Goal: Task Accomplishment & Management: Use online tool/utility

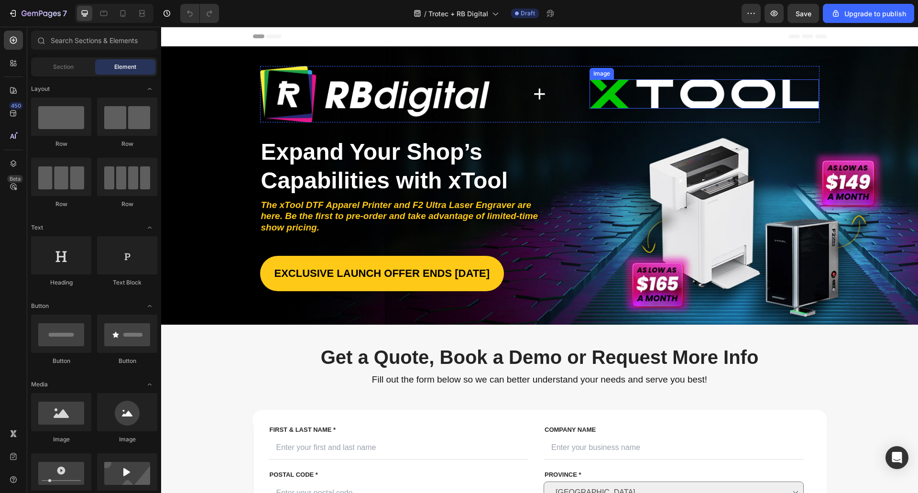
click at [664, 87] on img at bounding box center [704, 93] width 230 height 29
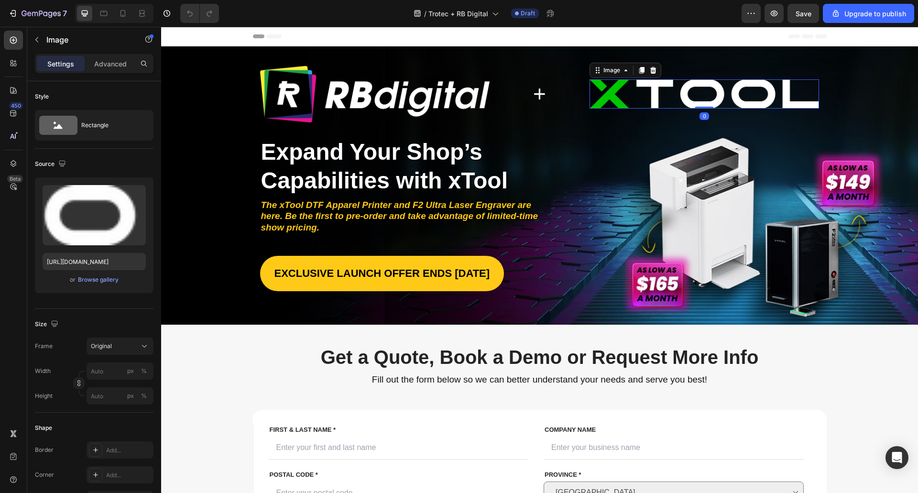
click at [622, 93] on img at bounding box center [704, 93] width 230 height 29
click at [606, 72] on div "Image" at bounding box center [611, 70] width 21 height 9
click at [721, 105] on img at bounding box center [704, 93] width 230 height 29
click at [98, 282] on div "Browse gallery" at bounding box center [98, 279] width 41 height 9
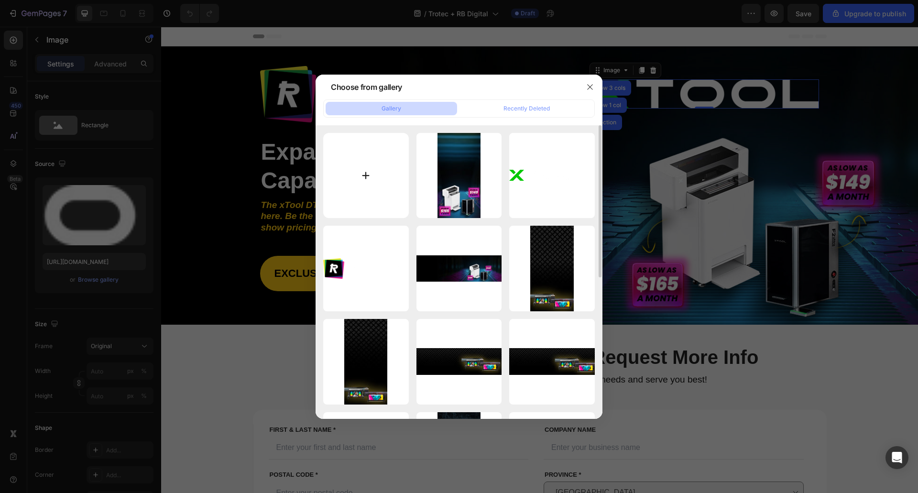
click at [356, 160] on input "file" at bounding box center [366, 176] width 86 height 86
click at [592, 87] on icon "button" at bounding box center [590, 87] width 8 height 8
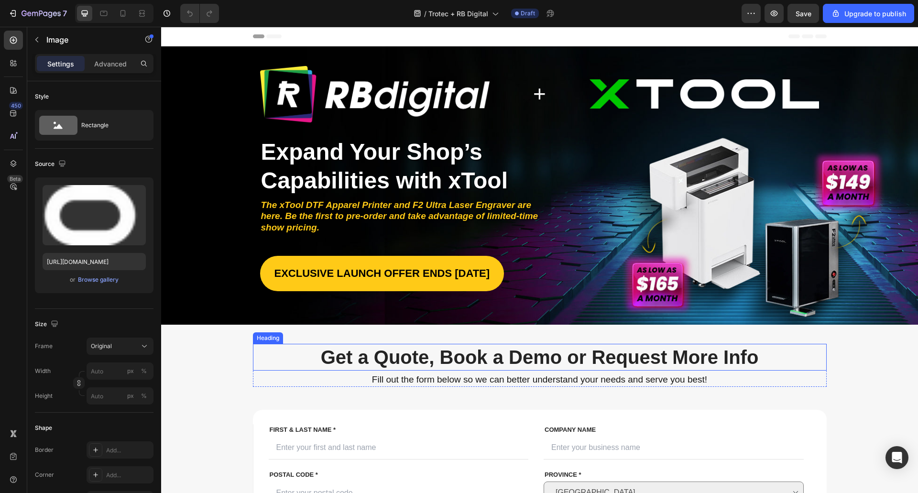
click at [254, 350] on h2 "Get a Quote, Book a Demo or Request More Info" at bounding box center [540, 357] width 574 height 27
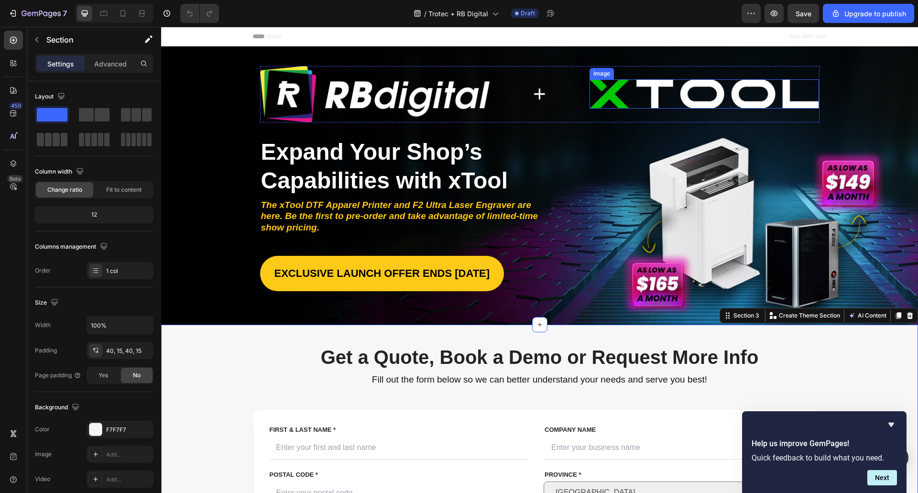
click at [639, 88] on img at bounding box center [704, 93] width 230 height 29
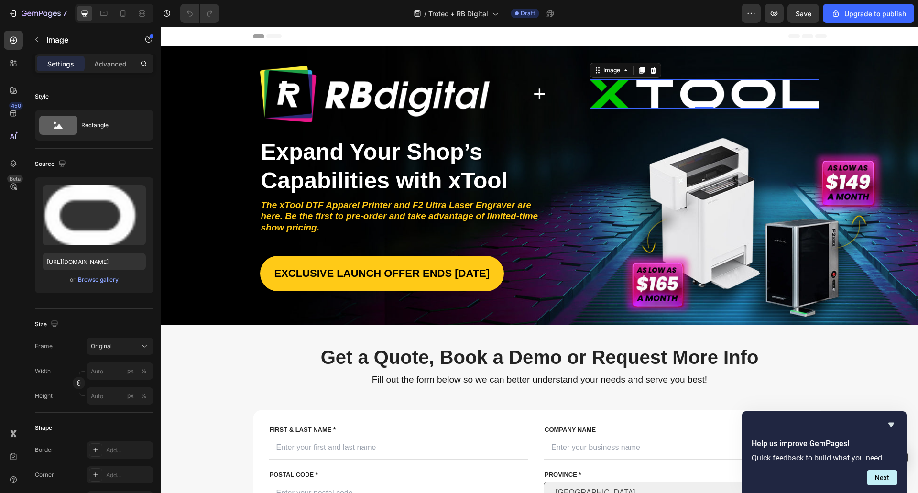
click at [619, 101] on img at bounding box center [704, 93] width 230 height 29
click at [606, 76] on div "Image" at bounding box center [612, 70] width 40 height 11
click at [609, 74] on div "Image" at bounding box center [611, 70] width 21 height 9
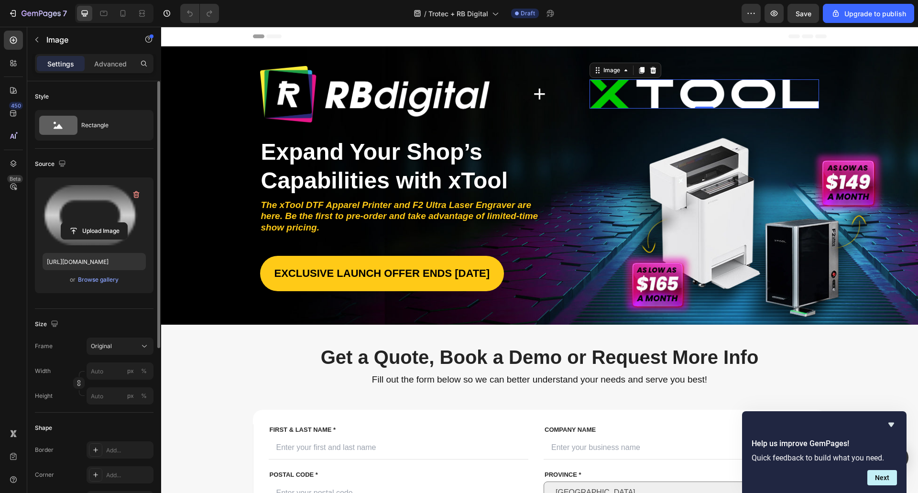
click at [106, 202] on label at bounding box center [94, 215] width 103 height 60
click at [106, 223] on input "file" at bounding box center [94, 231] width 66 height 16
click at [97, 231] on input "file" at bounding box center [94, 231] width 66 height 16
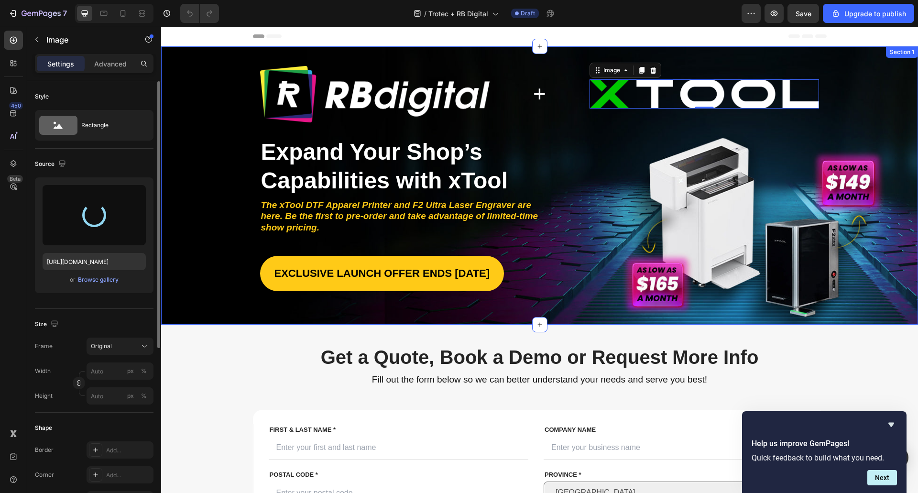
type input "https://cdn.shopify.com/s/files/1/0628/6934/0347/files/gempages_553112453622269…"
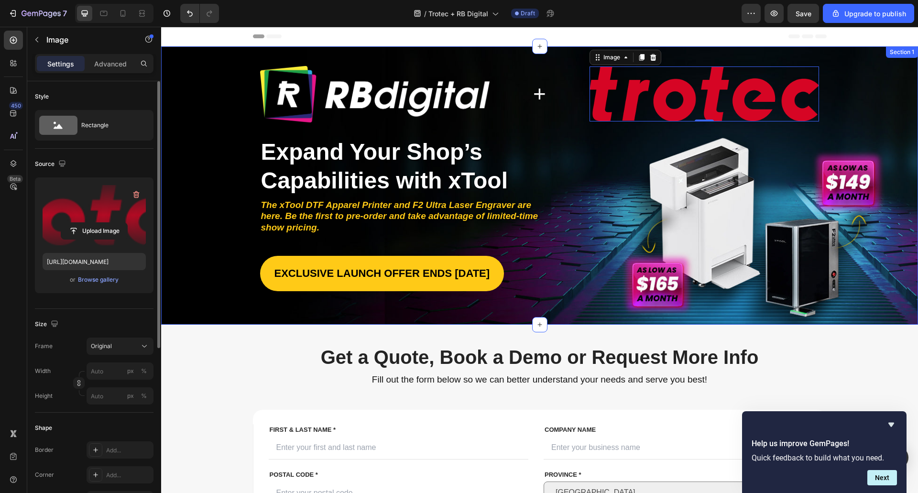
click at [859, 200] on div "Image + Heading Image 0 Row Image Image Image Image Image Image Image Row Row E…" at bounding box center [540, 178] width 738 height 225
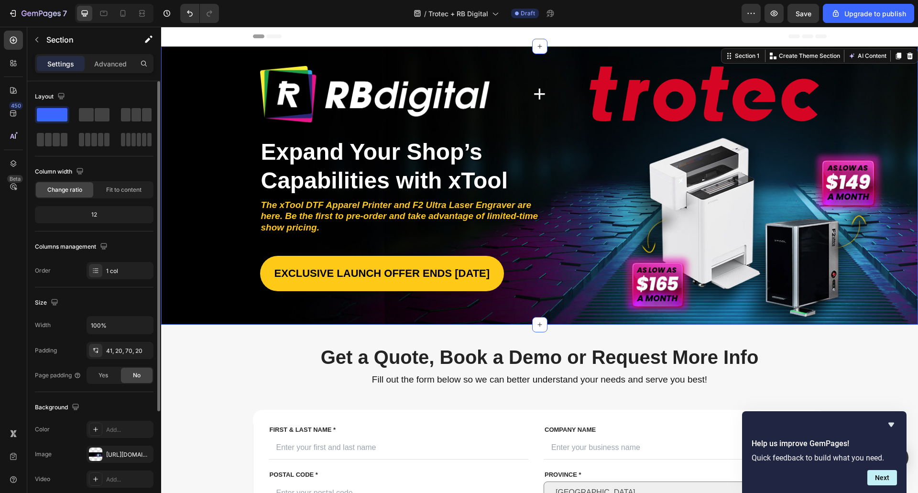
click at [840, 251] on div "Image + Heading Image Row Image Image Image Image Image Image Image Row Row Exp…" at bounding box center [540, 178] width 738 height 225
click at [183, 121] on div "Image + Heading Image Row Image Image Image Image Image Image Image Row Row Exp…" at bounding box center [540, 178] width 738 height 225
click at [200, 138] on div "Image + Heading Image Row Image Image Image Image Image Image Image Row Row Exp…" at bounding box center [540, 178] width 738 height 225
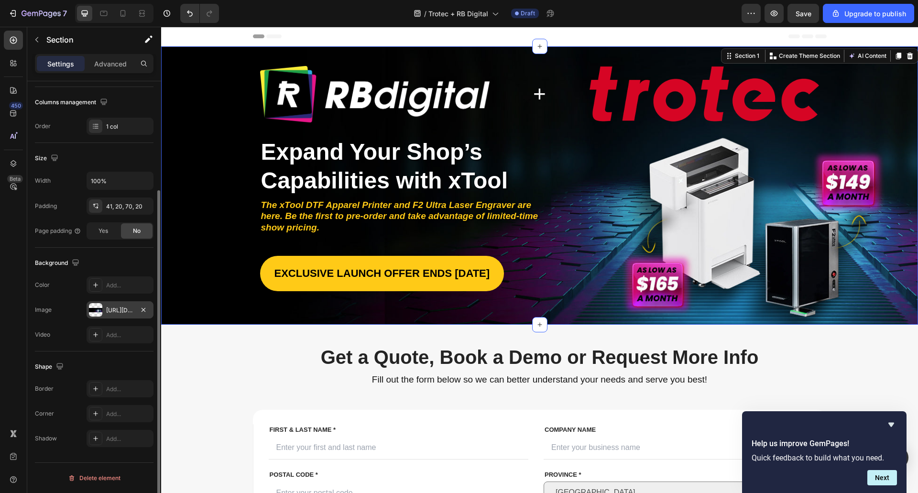
click at [117, 308] on div "https://cdn.shopify.com/s/files/1/0628/6934/0347/files/gempages_553112453622269…" at bounding box center [120, 310] width 28 height 9
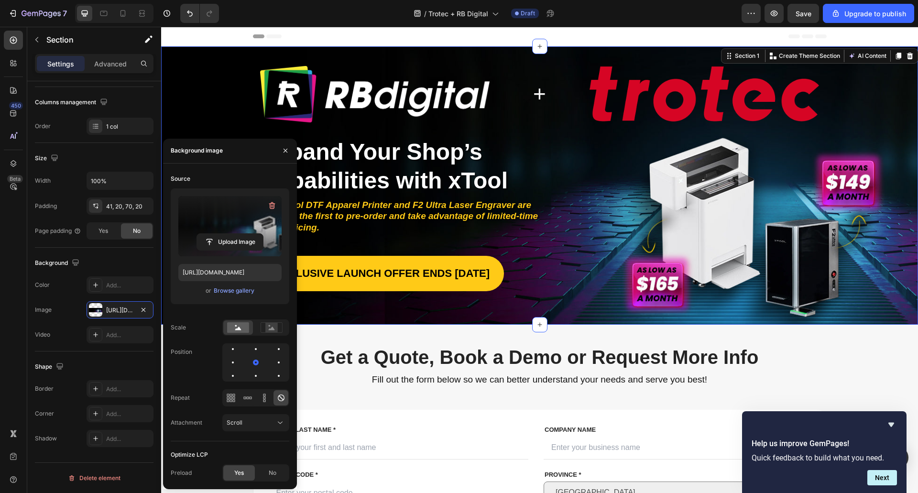
click at [220, 212] on label at bounding box center [229, 226] width 103 height 60
click at [220, 234] on input "file" at bounding box center [230, 242] width 66 height 16
click at [236, 290] on div "Browse gallery" at bounding box center [234, 290] width 41 height 9
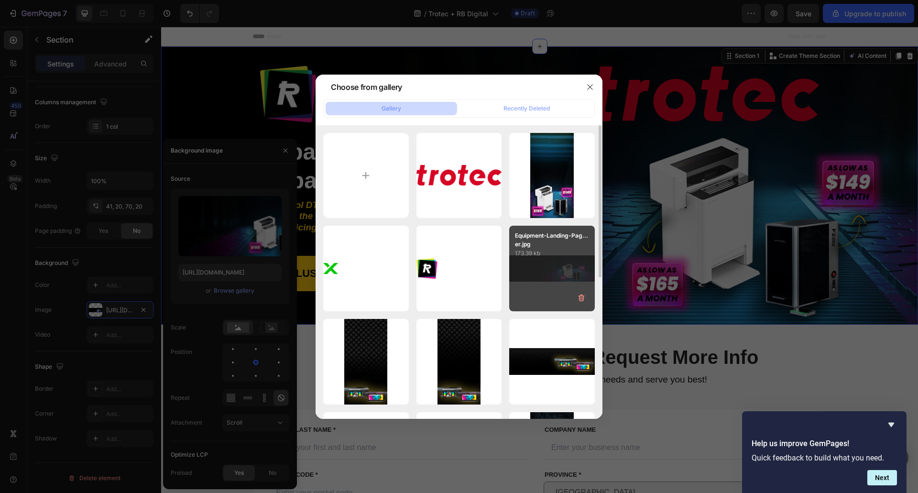
click at [532, 258] on p "173.39 kb" at bounding box center [552, 254] width 74 height 10
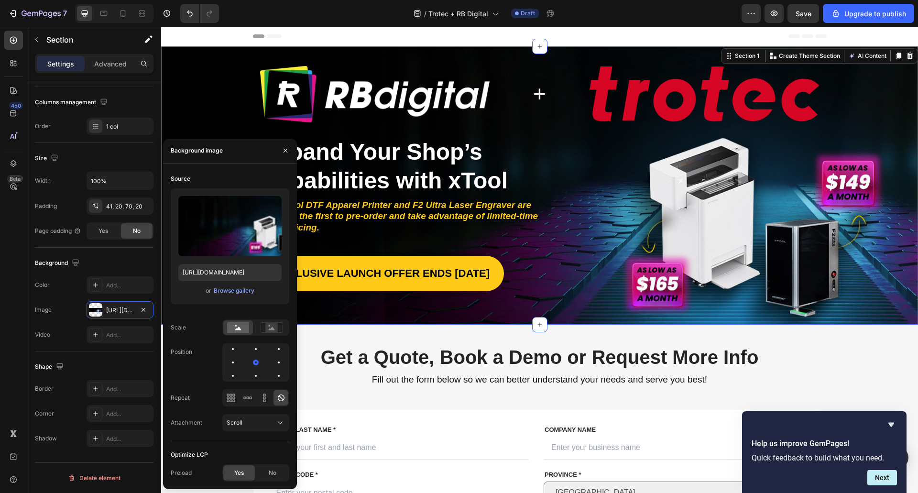
click at [883, 160] on div "Image + Heading Image Row Image Image Image Image Image Image Image Row Row Exp…" at bounding box center [540, 178] width 738 height 225
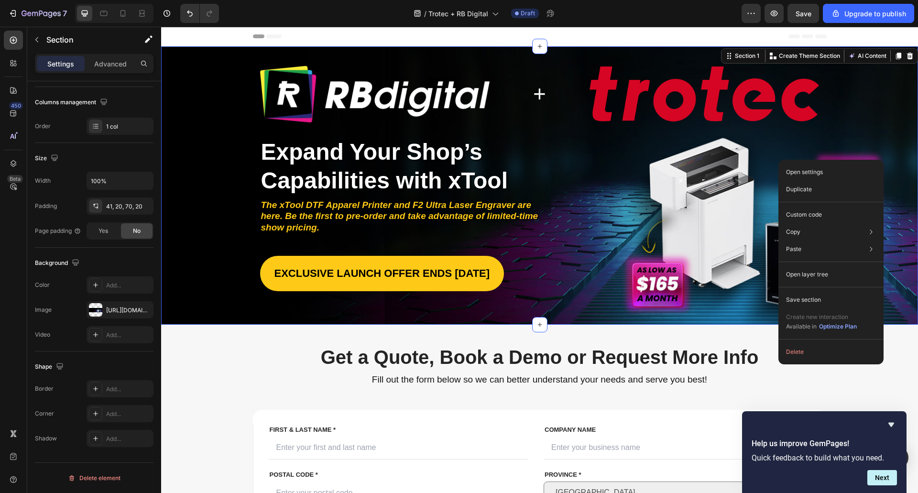
click at [897, 207] on div "Image + Heading Image Row Image Image Image Image Image Image Image Row Row Exp…" at bounding box center [540, 178] width 738 height 225
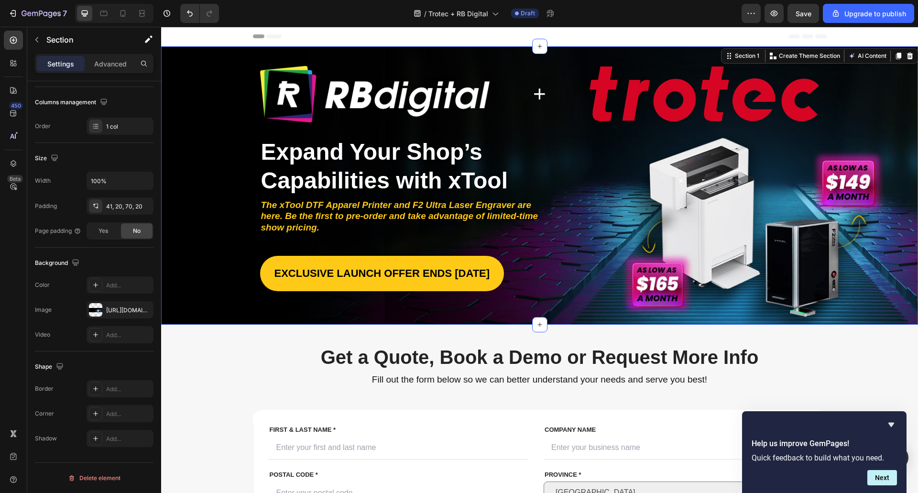
click at [212, 141] on div "Image + Heading Image Row Image Image Image Image Image Image Image Row Row Exp…" at bounding box center [540, 178] width 738 height 225
click at [196, 158] on div "Image + Heading Image Row Image Image Image Image Image Image Image Row Row Exp…" at bounding box center [540, 178] width 738 height 225
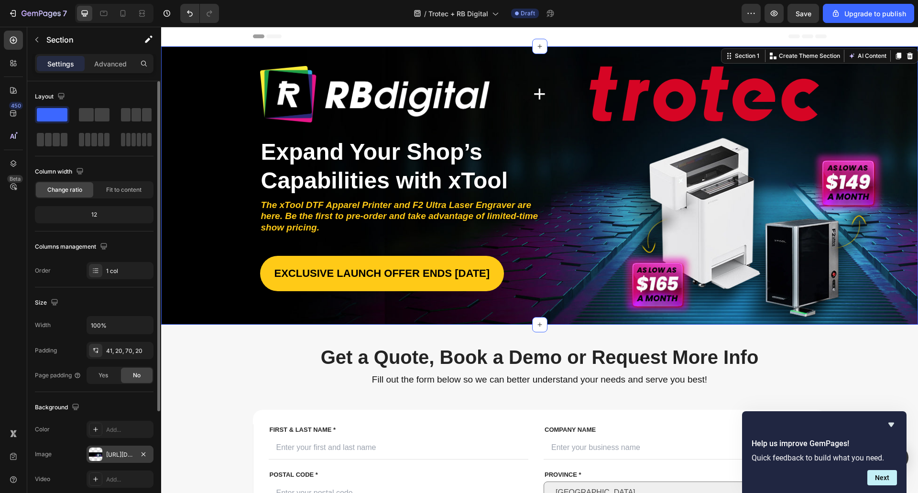
scroll to position [48, 0]
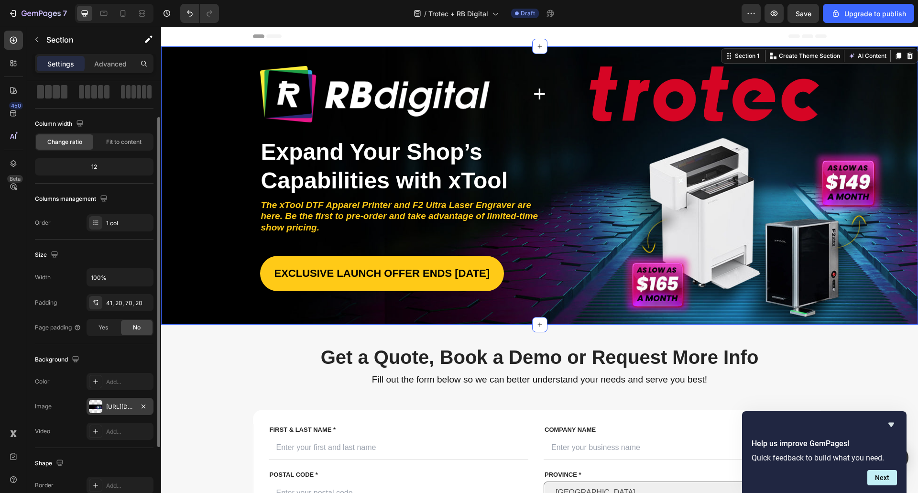
click at [117, 406] on div "https://cdn.shopify.com/s/files/1/0628/6934/0347/files/gempages_553112453622269…" at bounding box center [120, 407] width 28 height 9
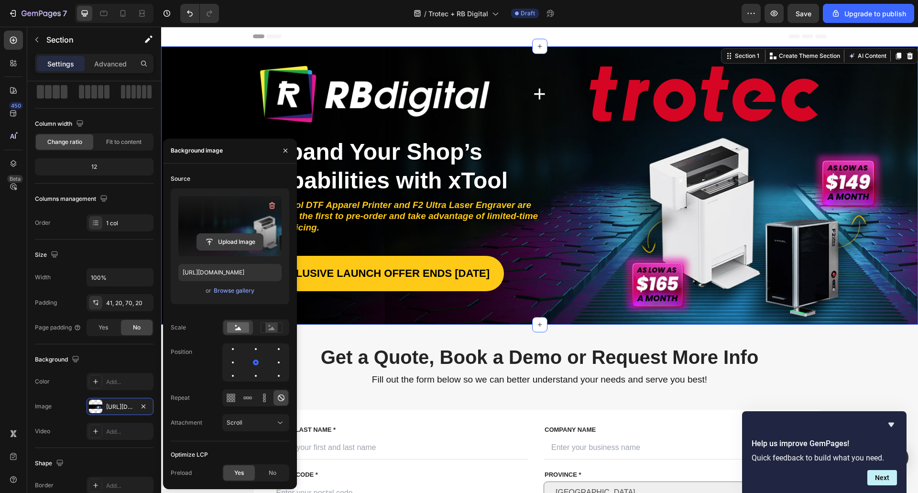
click at [219, 241] on input "file" at bounding box center [230, 242] width 66 height 16
type input "[URL][DOMAIN_NAME]"
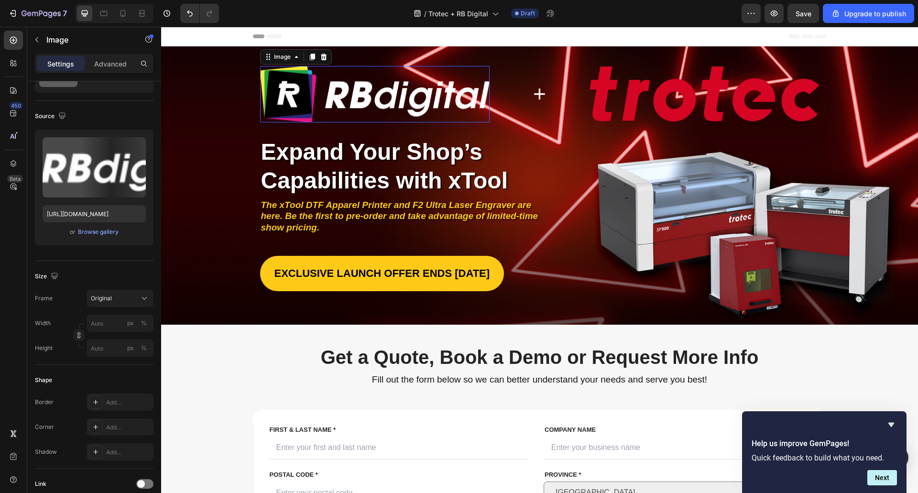
click at [305, 95] on img at bounding box center [375, 94] width 230 height 56
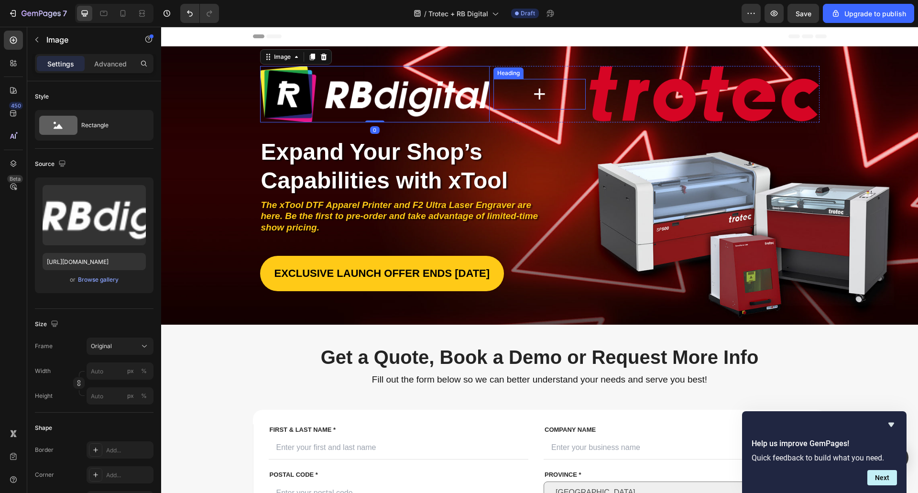
click at [538, 87] on h2 "+" at bounding box center [539, 94] width 92 height 31
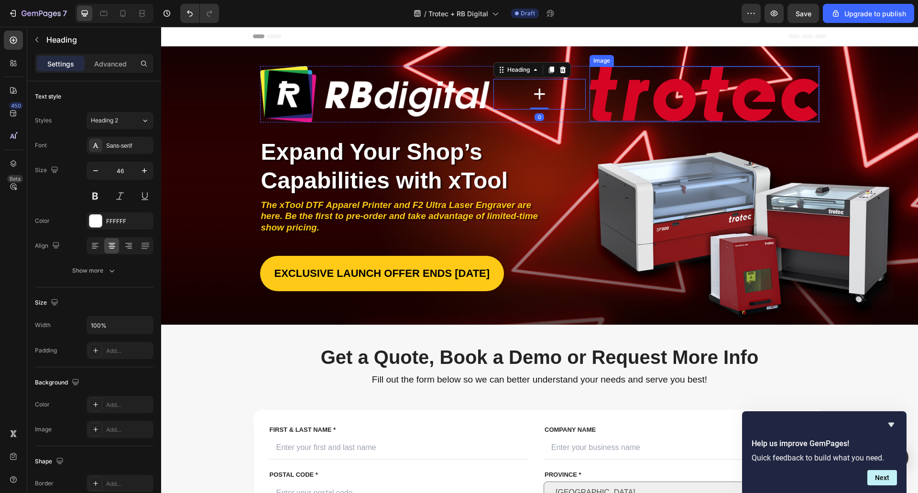
click at [629, 93] on img at bounding box center [704, 93] width 230 height 55
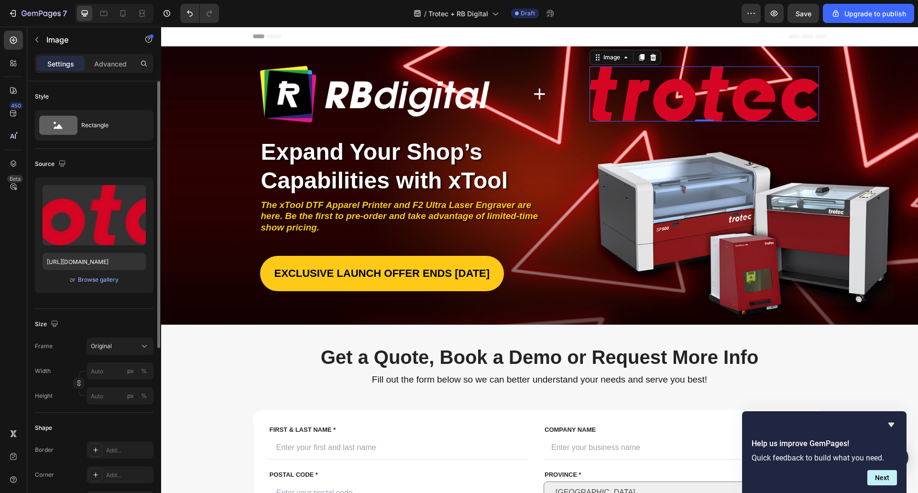
scroll to position [283, 0]
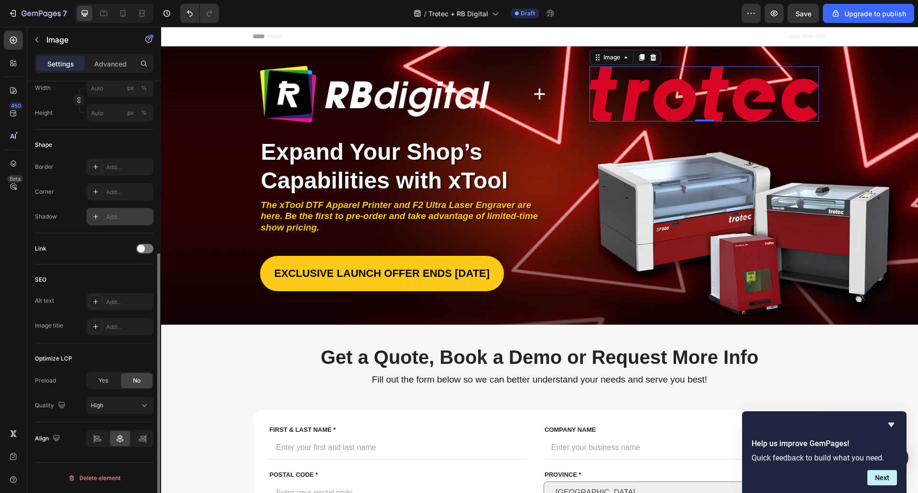
click at [119, 214] on div "Add..." at bounding box center [128, 217] width 45 height 9
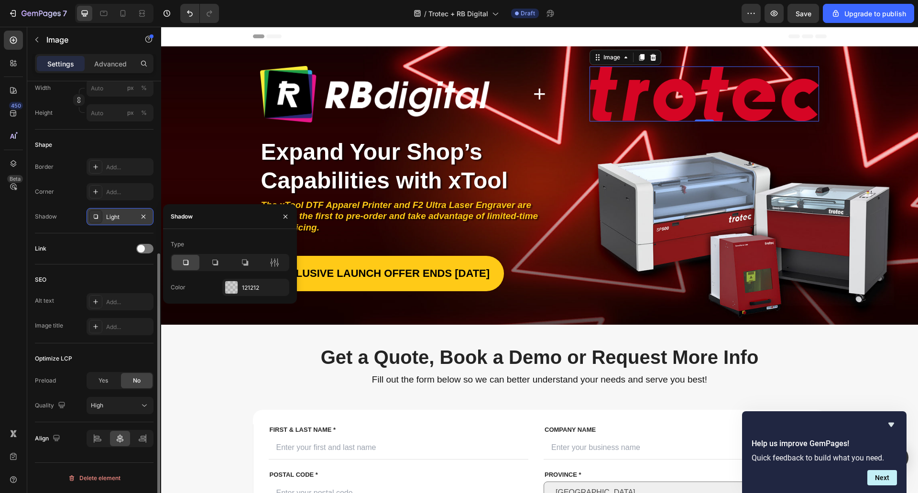
click at [93, 215] on icon at bounding box center [96, 217] width 8 height 8
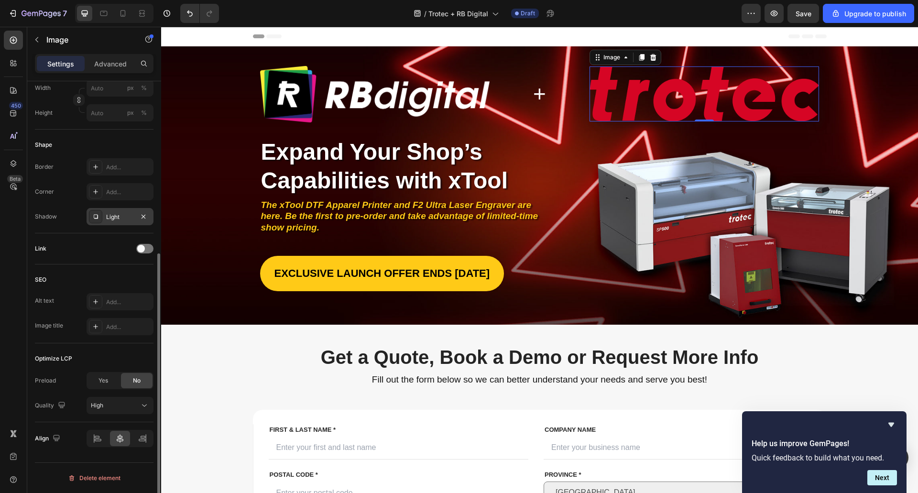
click at [98, 215] on icon at bounding box center [96, 217] width 4 height 4
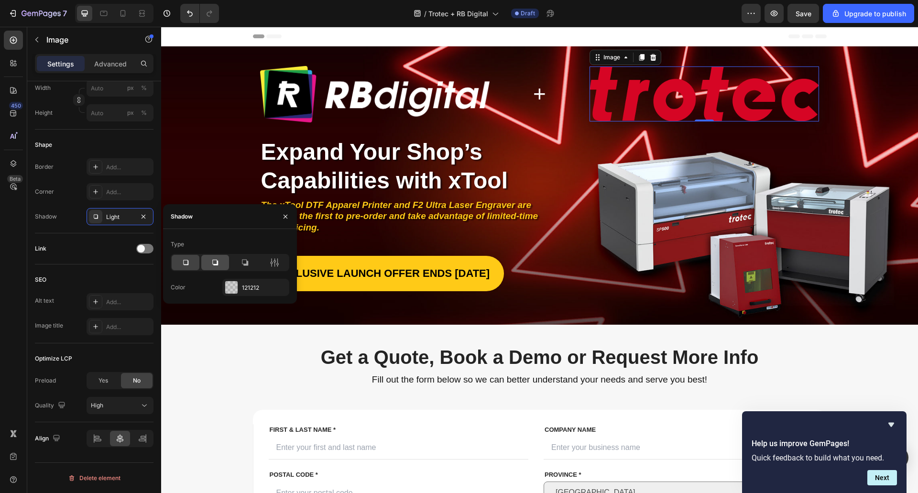
click at [209, 262] on div at bounding box center [215, 262] width 28 height 15
click at [184, 262] on icon at bounding box center [185, 262] width 5 height 5
click at [237, 286] on div at bounding box center [231, 287] width 12 height 12
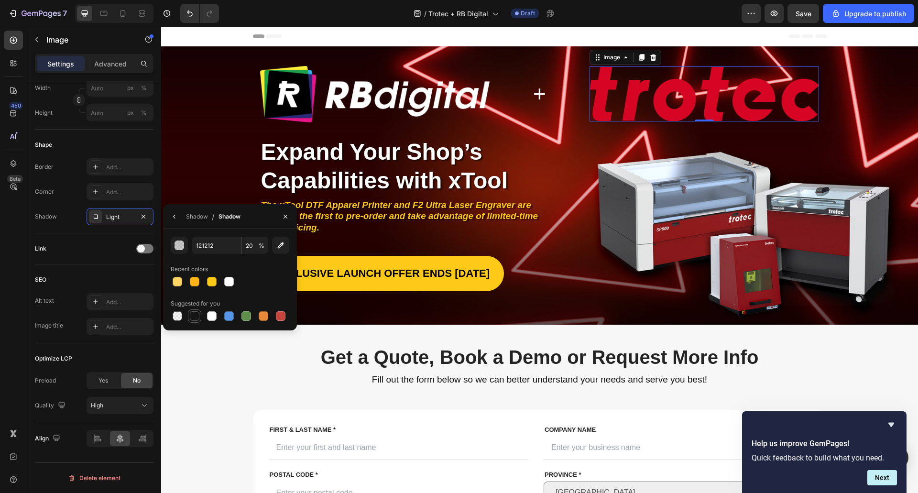
click at [197, 316] on div at bounding box center [195, 316] width 10 height 10
type input "151515"
type input "100"
click at [253, 218] on div "Shadow / Shadow" at bounding box center [230, 216] width 134 height 25
click at [65, 213] on div "Shadow Light" at bounding box center [94, 216] width 119 height 17
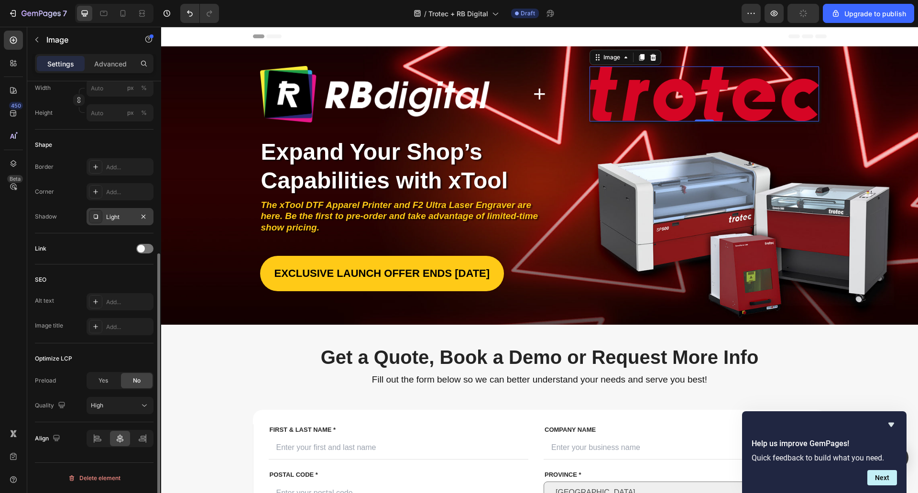
click at [126, 213] on div "Light" at bounding box center [120, 217] width 28 height 9
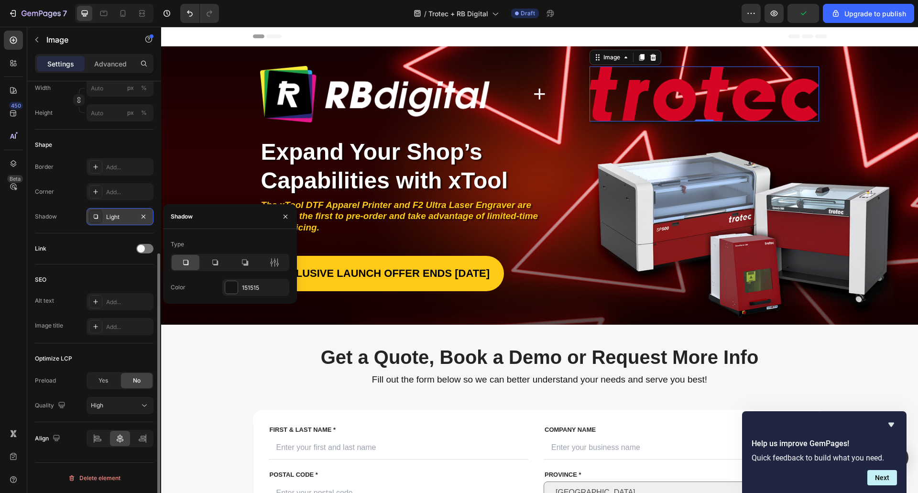
click at [97, 217] on icon at bounding box center [96, 217] width 8 height 8
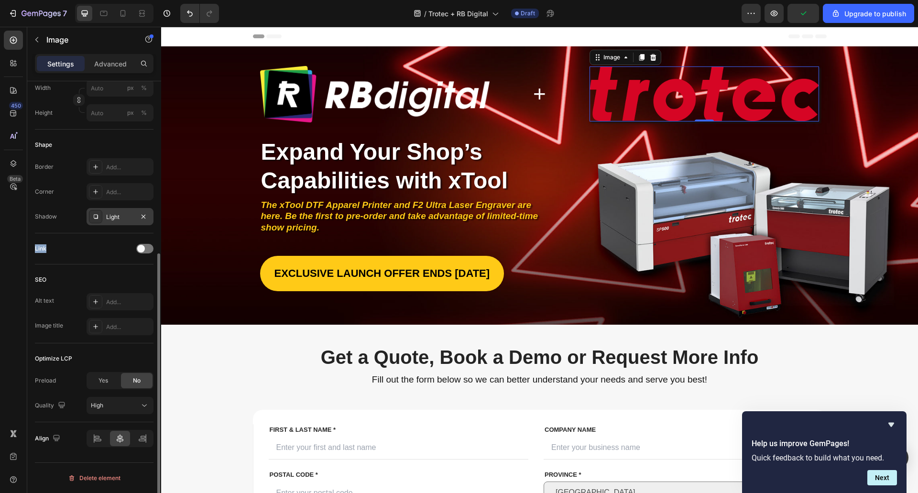
click at [97, 217] on icon at bounding box center [96, 217] width 8 height 8
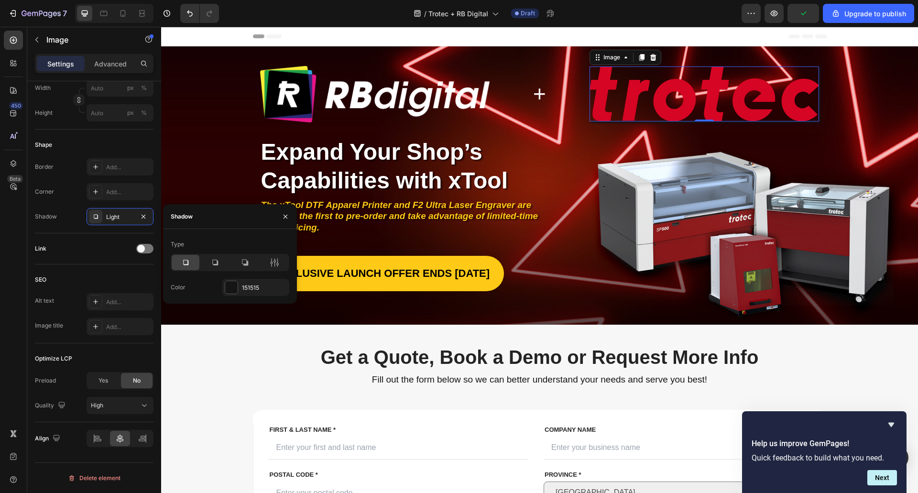
click at [209, 219] on div "Shadow" at bounding box center [230, 216] width 134 height 25
click at [211, 262] on icon at bounding box center [215, 263] width 10 height 10
click at [185, 262] on icon at bounding box center [186, 263] width 10 height 10
click at [217, 264] on icon at bounding box center [215, 263] width 6 height 6
click at [241, 265] on icon at bounding box center [245, 263] width 10 height 10
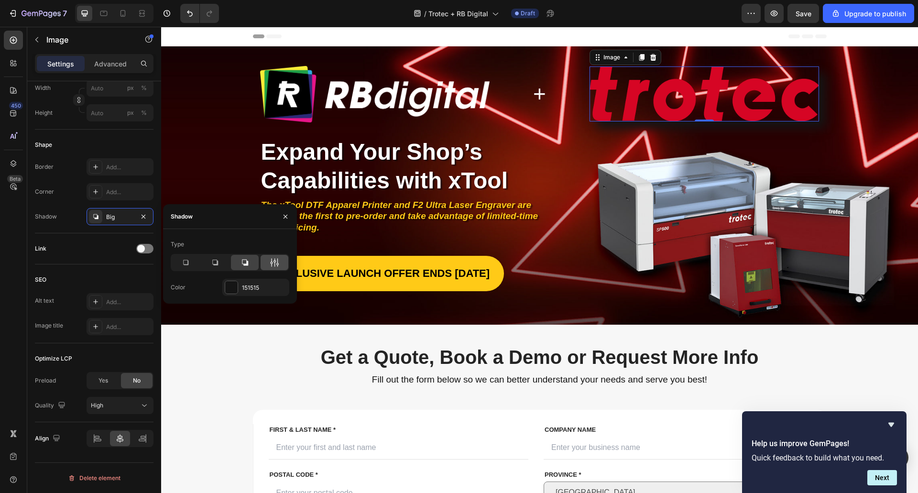
click at [267, 264] on div at bounding box center [275, 262] width 28 height 15
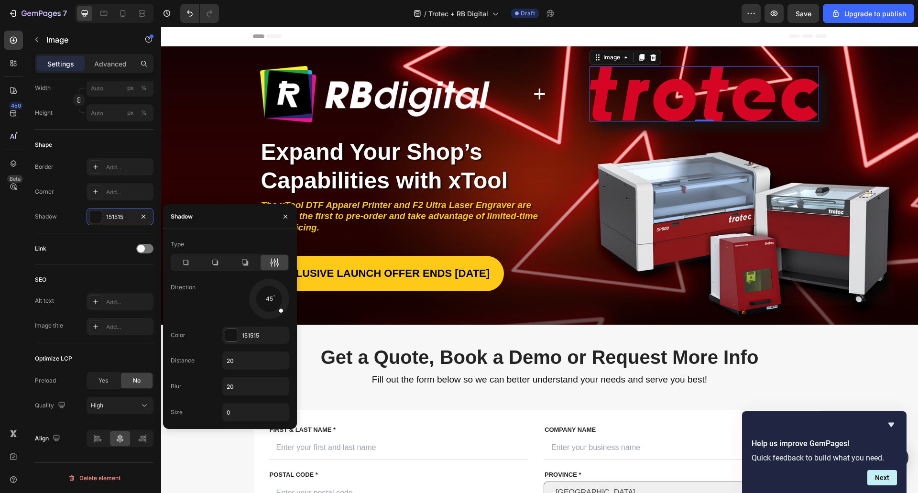
click at [261, 243] on div "Type" at bounding box center [230, 244] width 119 height 15
drag, startPoint x: 271, startPoint y: 301, endPoint x: 235, endPoint y: 329, distance: 45.6
click at [235, 329] on div "Type Direction 135 Color 151515 #151515 Distance 20 Blur 20 Size 0" at bounding box center [230, 329] width 134 height 185
click at [240, 360] on input "20" at bounding box center [256, 360] width 66 height 17
drag, startPoint x: 235, startPoint y: 384, endPoint x: 212, endPoint y: 383, distance: 22.5
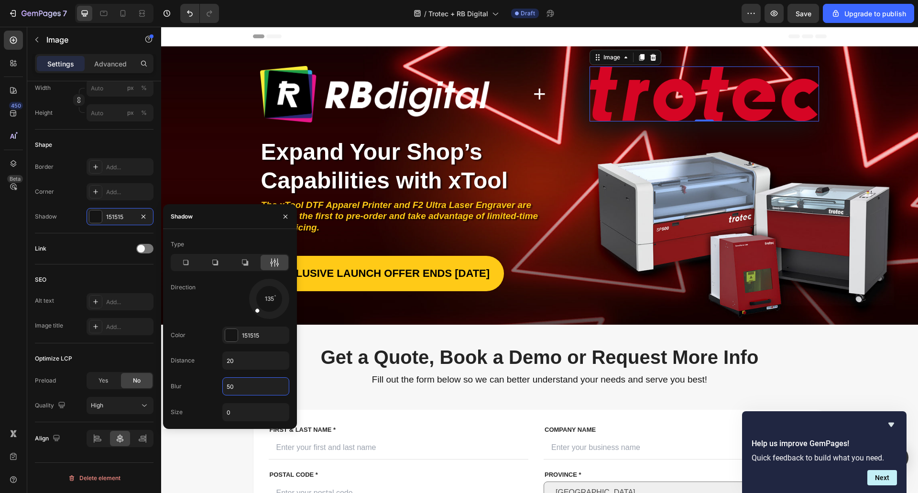
click at [212, 383] on div "Blur 50" at bounding box center [230, 386] width 119 height 18
drag, startPoint x: 258, startPoint y: 392, endPoint x: 207, endPoint y: 383, distance: 52.0
click at [207, 383] on div "Blur 30" at bounding box center [230, 386] width 119 height 18
type input "40"
drag, startPoint x: 250, startPoint y: 414, endPoint x: 214, endPoint y: 413, distance: 35.9
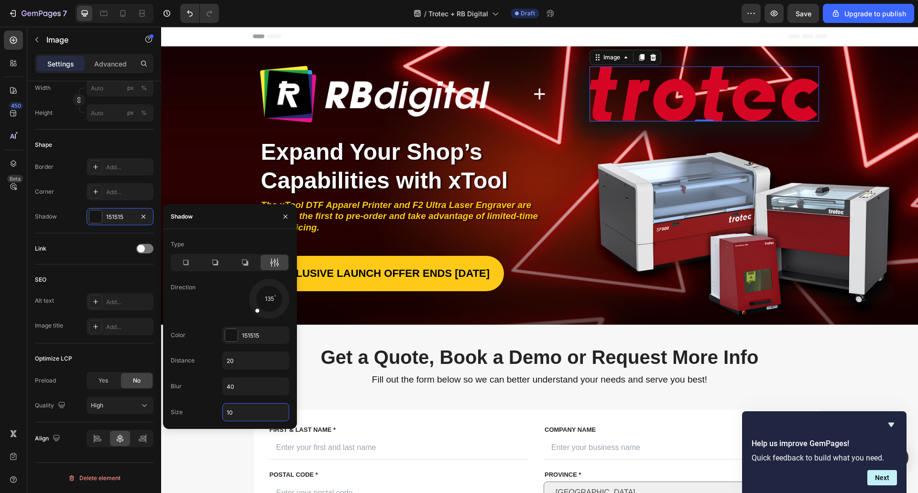
click at [214, 413] on div "Size 10" at bounding box center [230, 412] width 119 height 18
drag, startPoint x: 245, startPoint y: 412, endPoint x: 205, endPoint y: 410, distance: 40.2
click at [205, 410] on div "Size 0" at bounding box center [230, 412] width 119 height 18
drag, startPoint x: 244, startPoint y: 411, endPoint x: 201, endPoint y: 407, distance: 43.7
click at [201, 407] on div "Size 5" at bounding box center [230, 412] width 119 height 18
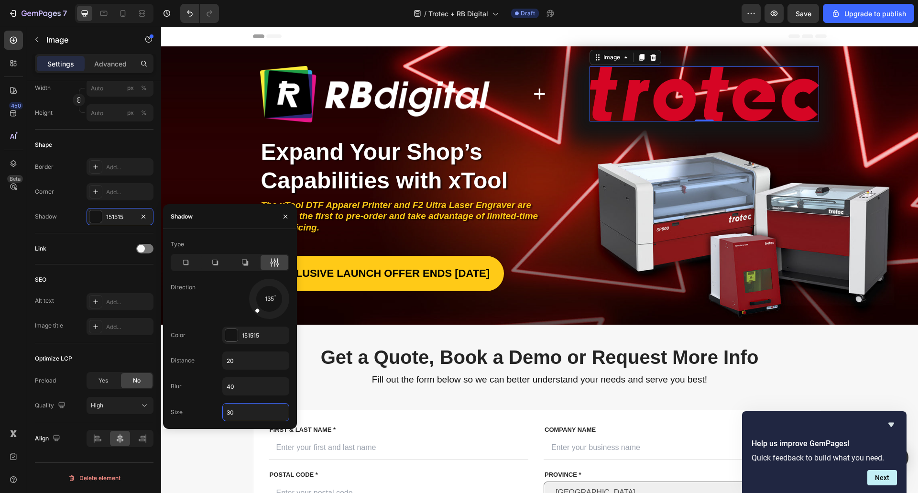
drag, startPoint x: 232, startPoint y: 411, endPoint x: 206, endPoint y: 410, distance: 26.3
click at [206, 410] on div "Size 30" at bounding box center [230, 412] width 119 height 18
drag, startPoint x: 246, startPoint y: 417, endPoint x: 210, endPoint y: 414, distance: 36.0
click at [206, 414] on div "Size 20" at bounding box center [230, 412] width 119 height 18
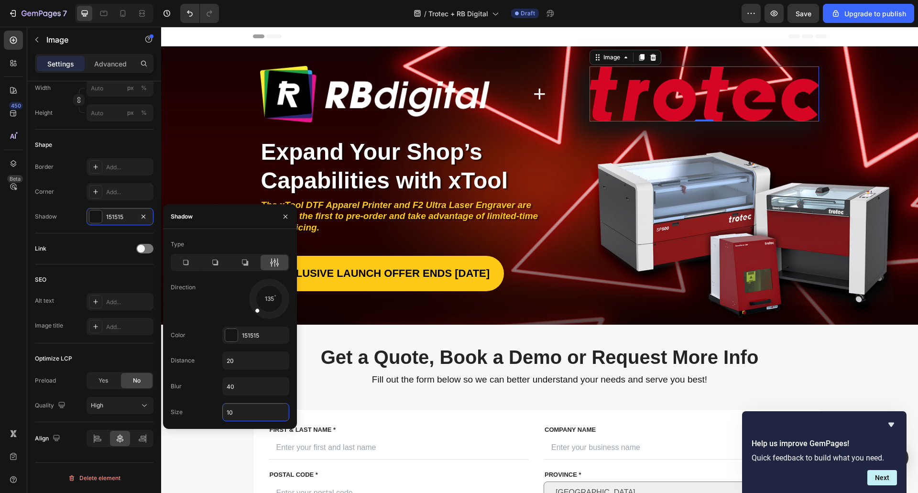
type input "10"
click at [275, 260] on icon at bounding box center [274, 262] width 2 height 9
click at [98, 214] on div at bounding box center [95, 216] width 12 height 12
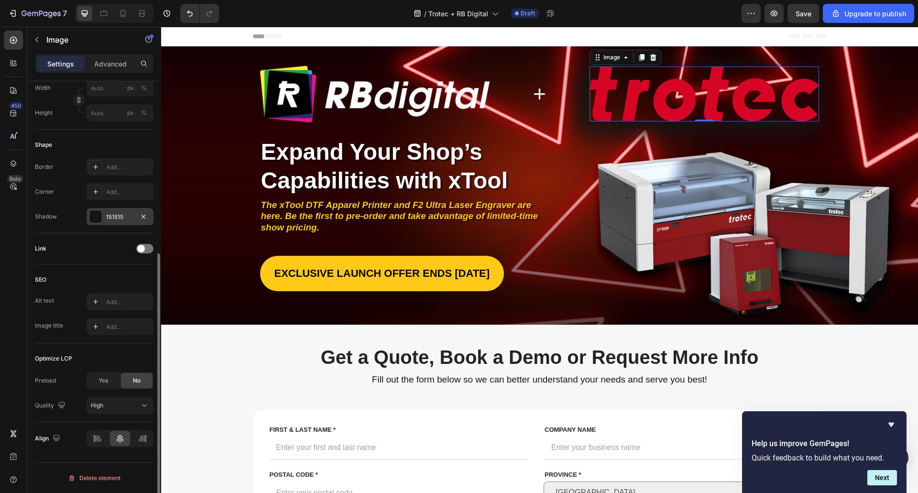
click at [98, 214] on div at bounding box center [95, 216] width 12 height 12
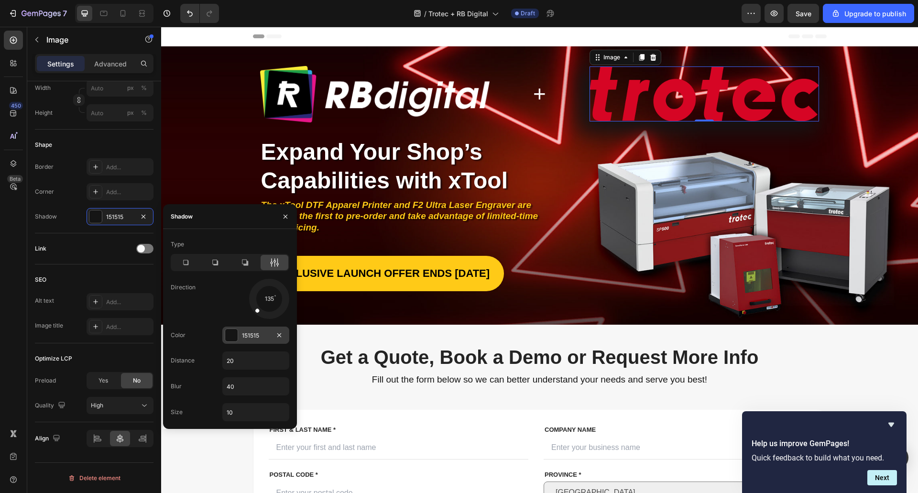
click at [240, 336] on div "151515" at bounding box center [255, 335] width 67 height 17
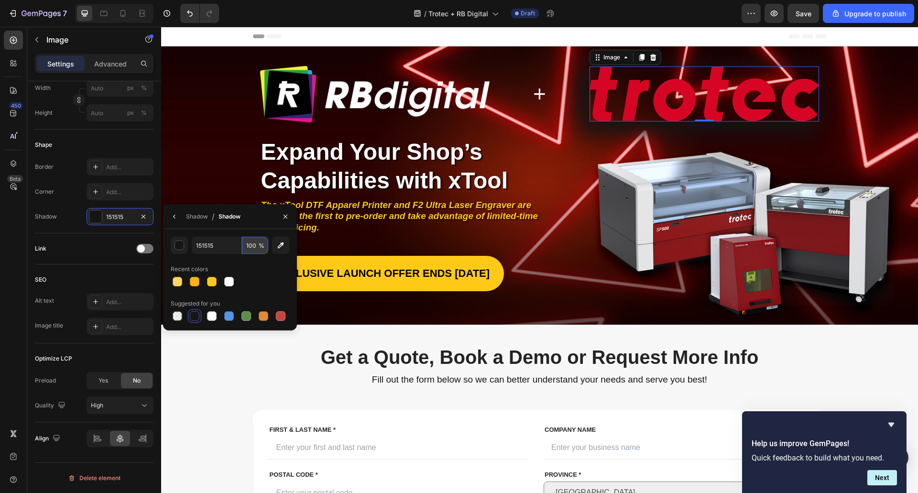
click at [253, 245] on input "100" at bounding box center [255, 245] width 26 height 17
type input "70"
click at [255, 268] on div "Recent colors" at bounding box center [230, 268] width 119 height 15
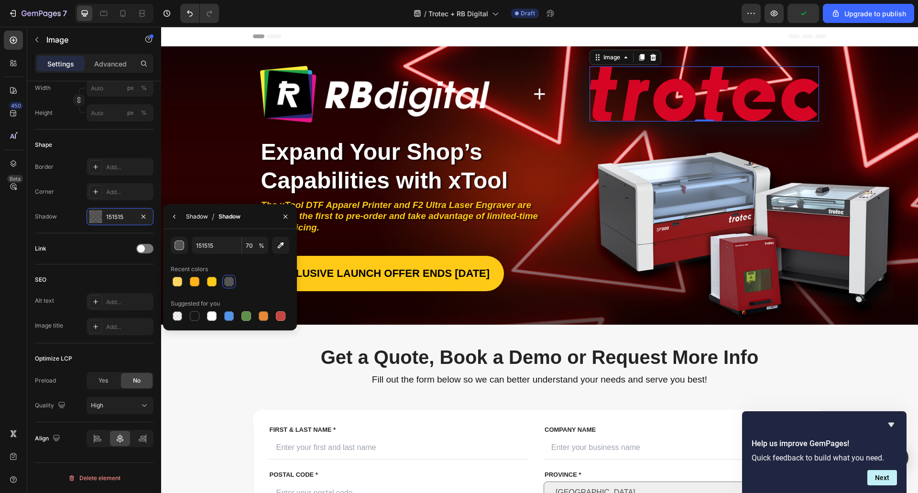
click at [196, 218] on div "Shadow" at bounding box center [197, 216] width 22 height 9
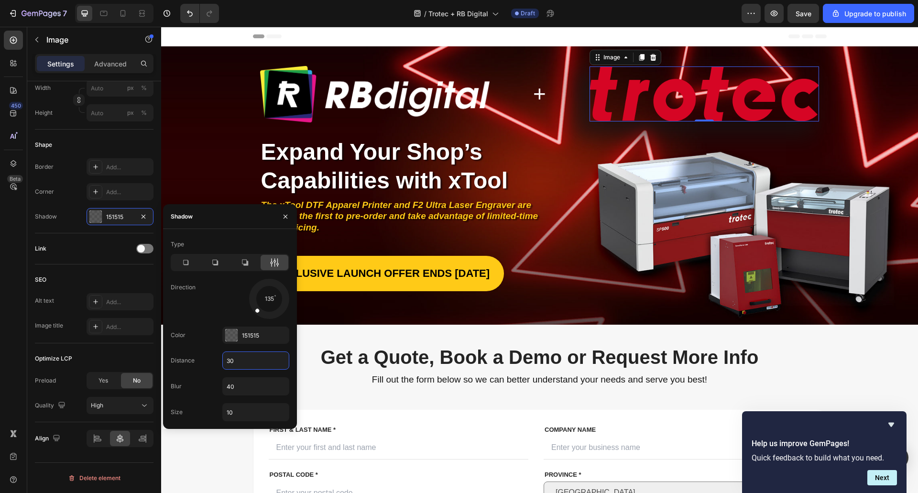
drag, startPoint x: 247, startPoint y: 361, endPoint x: 176, endPoint y: 357, distance: 70.9
click at [176, 357] on div "Distance 30" at bounding box center [230, 360] width 119 height 18
drag, startPoint x: 236, startPoint y: 358, endPoint x: 188, endPoint y: 359, distance: 47.8
click at [188, 359] on div "Distance 10" at bounding box center [230, 360] width 119 height 18
drag, startPoint x: 245, startPoint y: 362, endPoint x: 166, endPoint y: 359, distance: 79.0
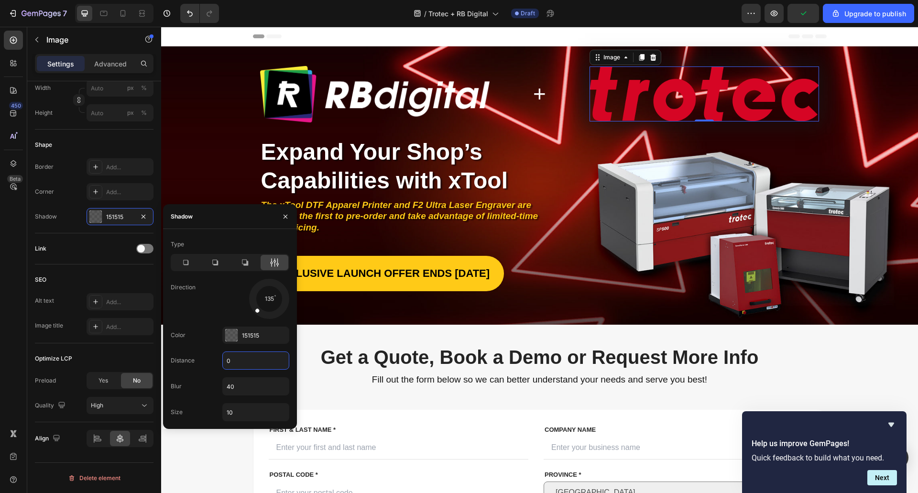
click at [166, 359] on div "Type Direction 135 Color 151515 Distance 0 Blur 40 Size 10" at bounding box center [230, 329] width 134 height 185
type input "5"
click at [244, 385] on input "40" at bounding box center [256, 386] width 66 height 17
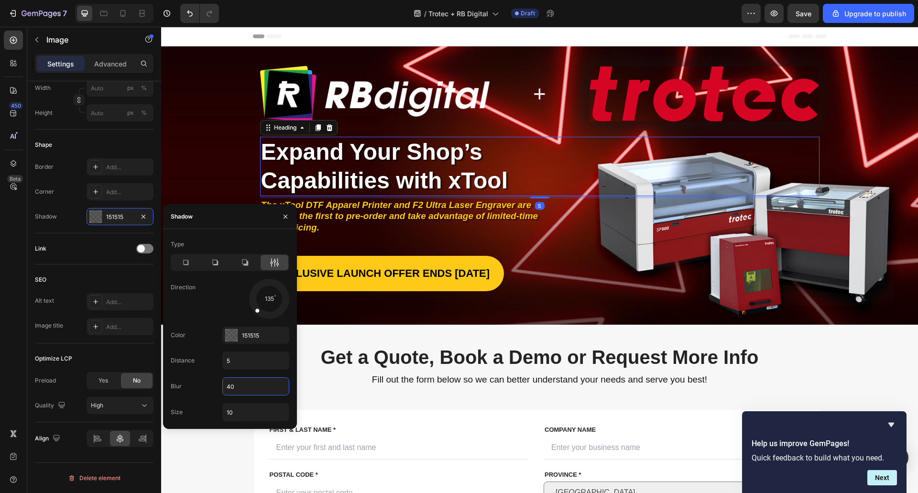
click at [486, 145] on h1 "Expand Your Shop’s Capabilities with xTool" at bounding box center [403, 166] width 287 height 59
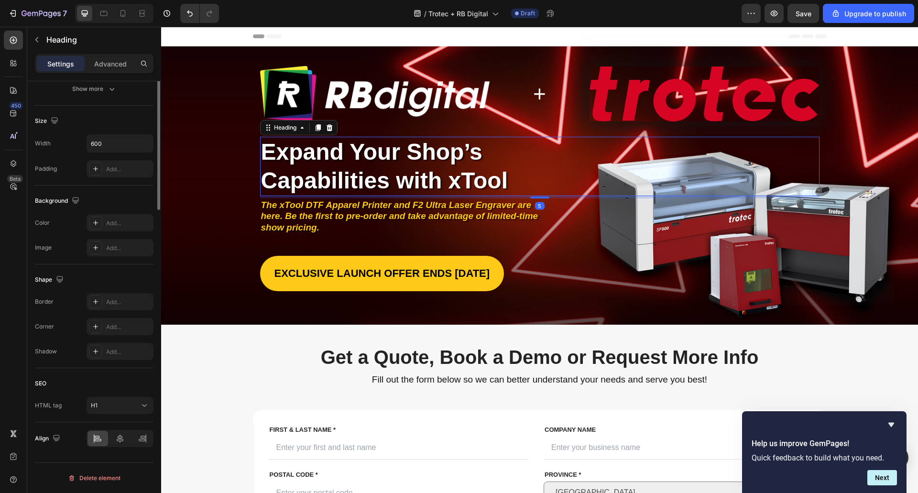
scroll to position [0, 0]
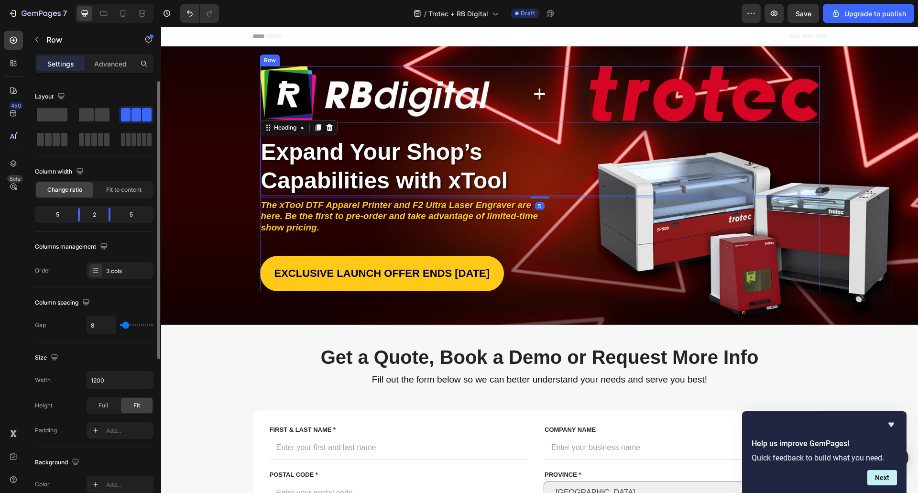
click at [488, 113] on div "Image + Heading Image Row" at bounding box center [539, 94] width 559 height 56
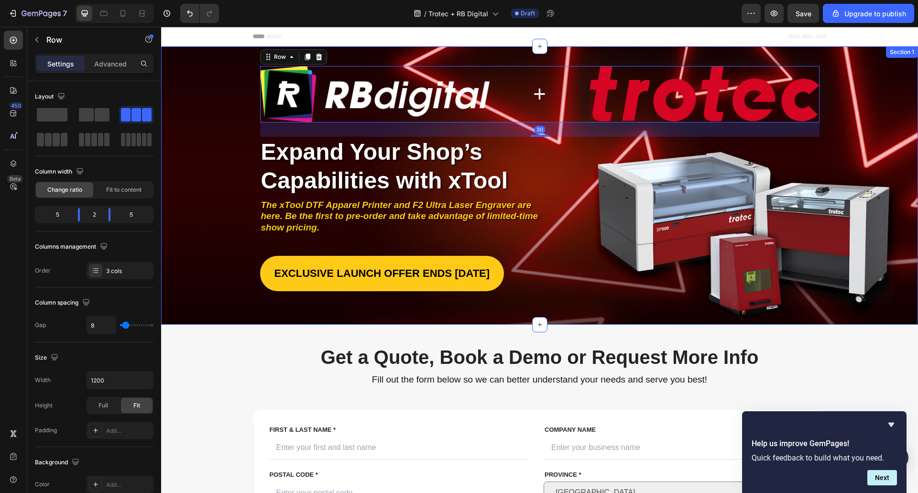
click at [351, 46] on div "Image + Heading Image Row 30 Image Image Image Image Image Image Image Row Row …" at bounding box center [539, 185] width 757 height 278
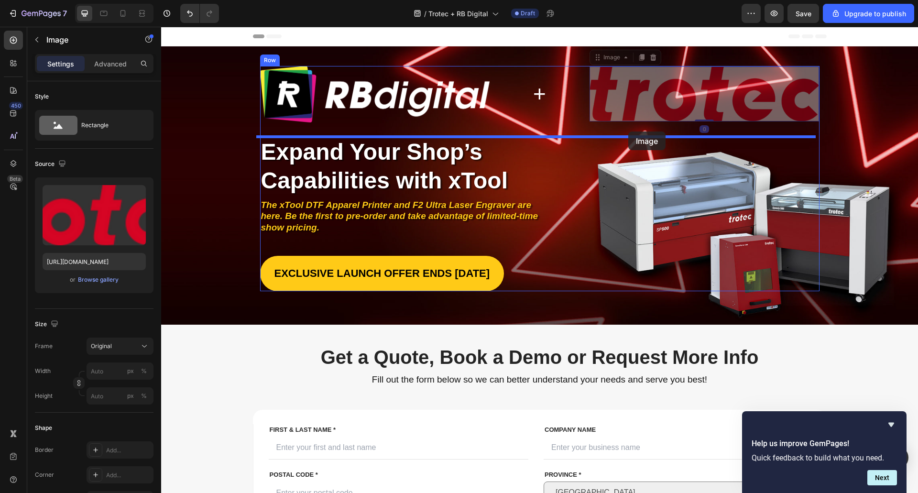
drag, startPoint x: 671, startPoint y: 115, endPoint x: 628, endPoint y: 131, distance: 45.7
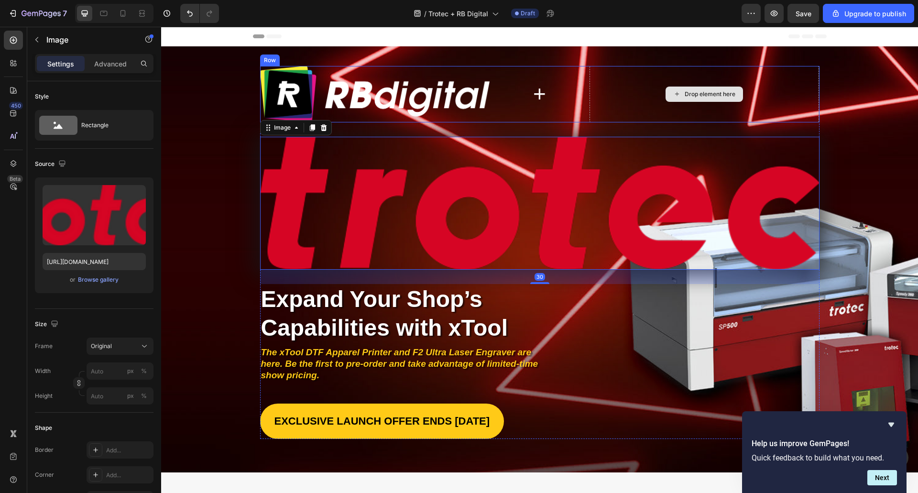
click at [544, 92] on h2 "+" at bounding box center [539, 94] width 92 height 31
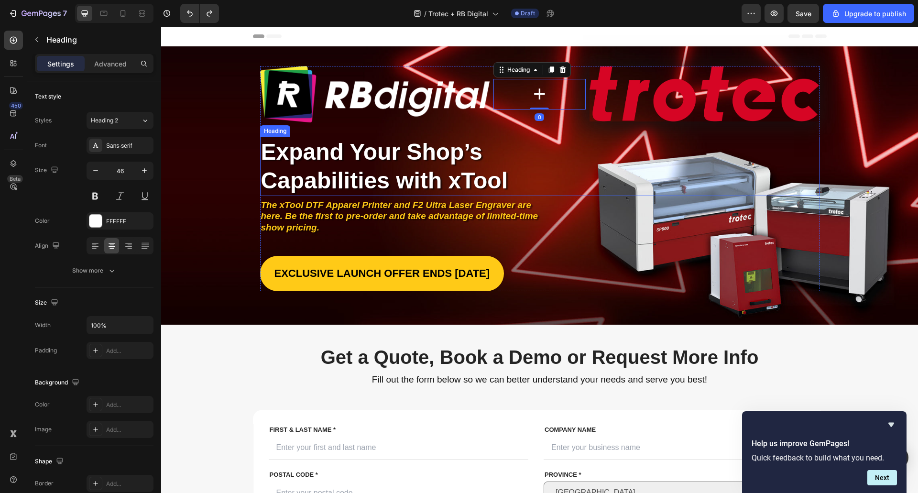
click at [564, 171] on div "Expand Your Shop’s Capabilities with xTool" at bounding box center [539, 166] width 559 height 59
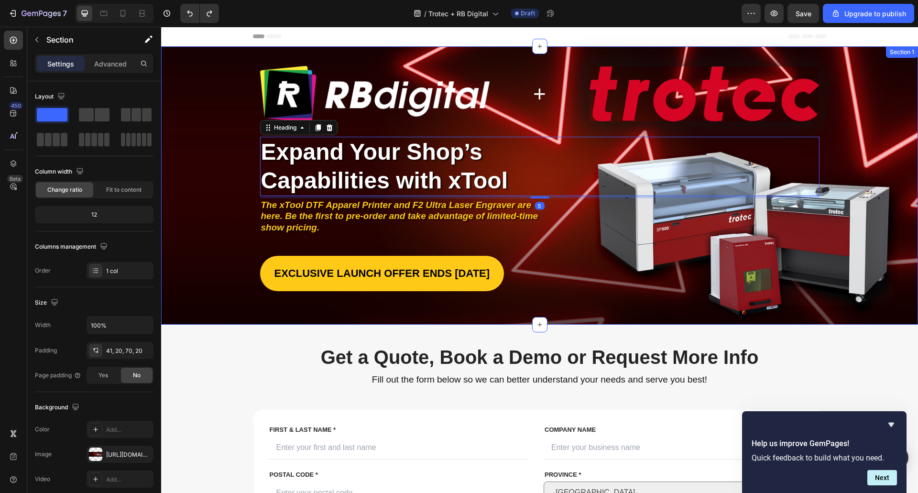
click at [844, 153] on div "Image + Heading Image Row Image Image Image Image Image Image Image Row Row Exp…" at bounding box center [540, 178] width 738 height 225
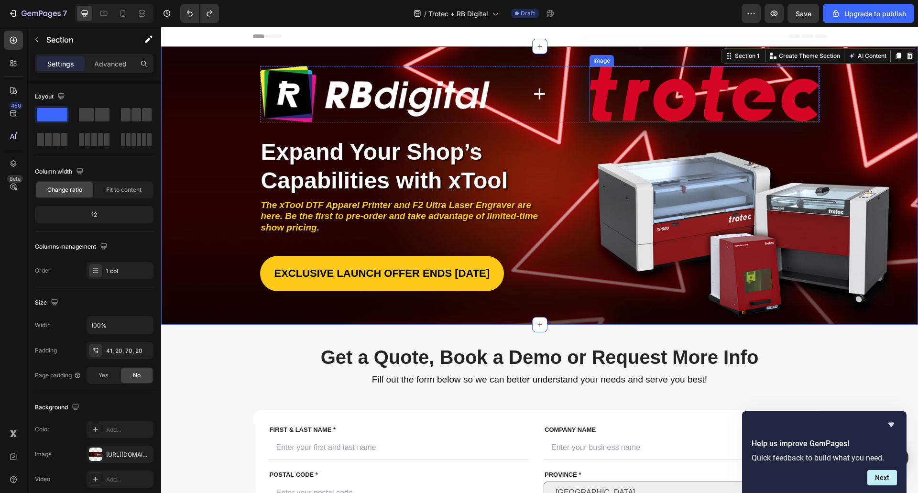
click at [616, 100] on img at bounding box center [704, 93] width 230 height 55
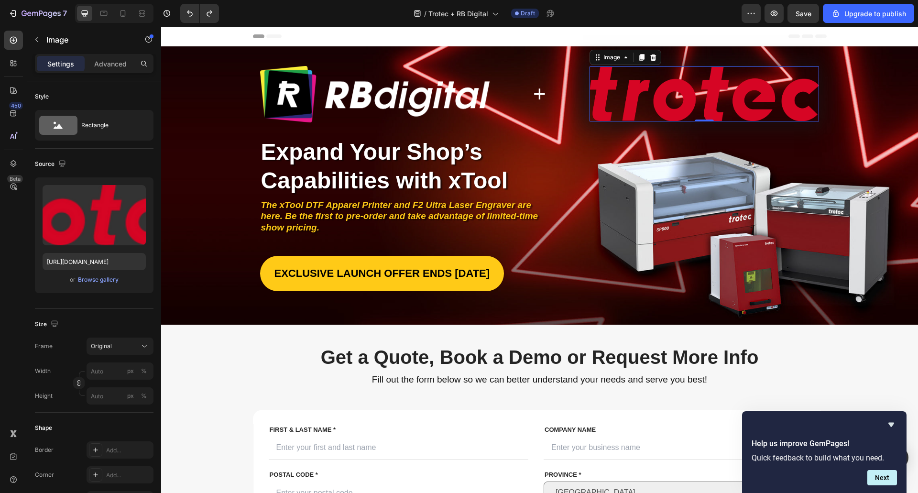
click at [715, 94] on img at bounding box center [704, 93] width 230 height 55
click at [100, 237] on input "file" at bounding box center [94, 231] width 66 height 16
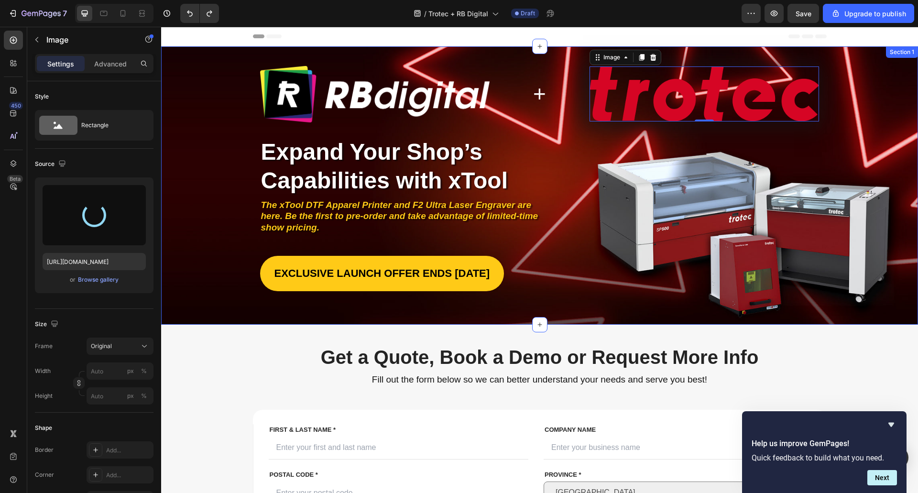
type input "[URL][DOMAIN_NAME]"
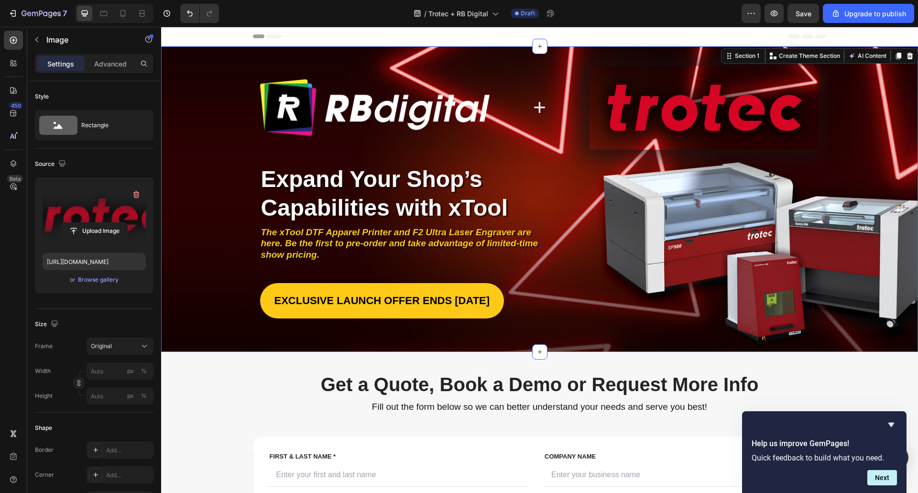
click at [164, 140] on div "Image + Heading Image Row Image Image Image Image Image Image Image Row Row Exp…" at bounding box center [539, 198] width 757 height 305
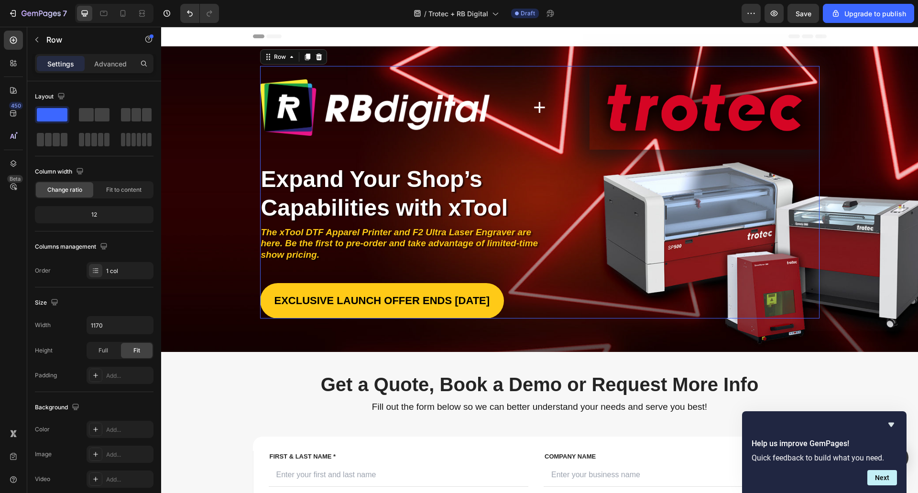
click at [722, 270] on div "Image + Heading Image Row Image Image Image Image Image Image Image Row Row Exp…" at bounding box center [539, 192] width 559 height 252
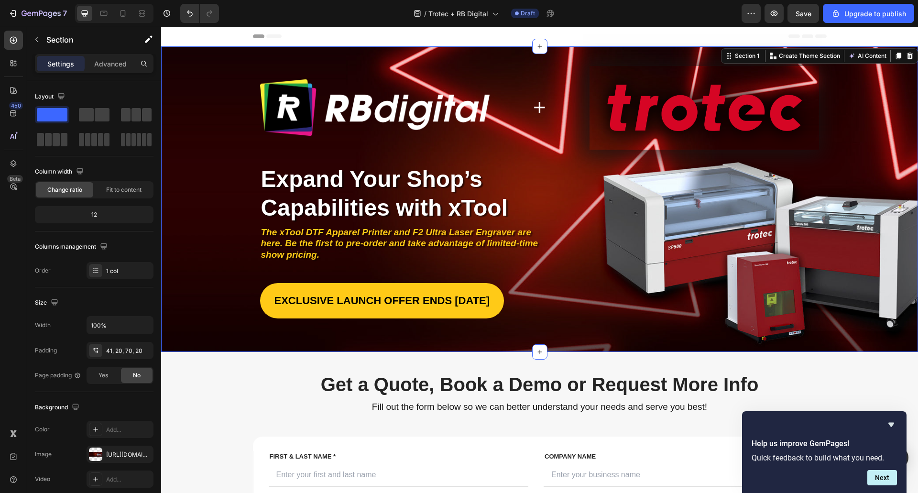
click at [835, 255] on div "Image + Heading Image Row Image Image Image Image Image Image Image Row Row Exp…" at bounding box center [540, 192] width 738 height 252
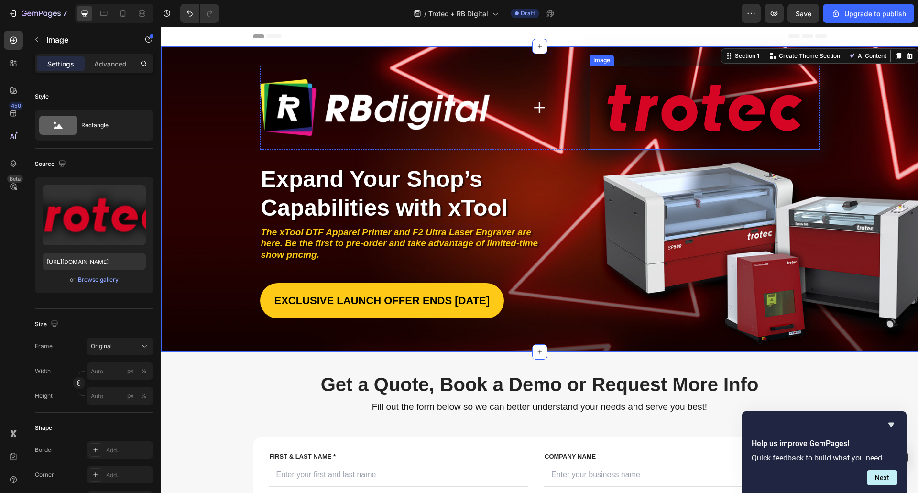
click at [641, 116] on img at bounding box center [704, 108] width 230 height 84
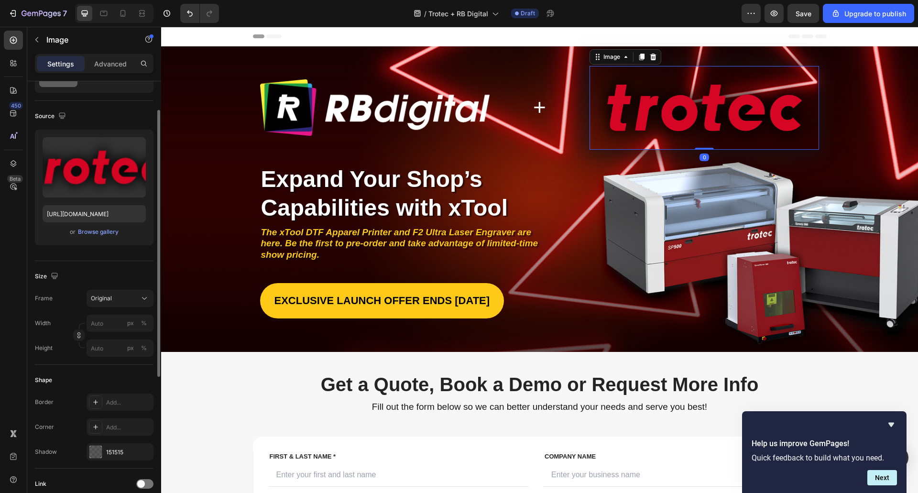
scroll to position [96, 0]
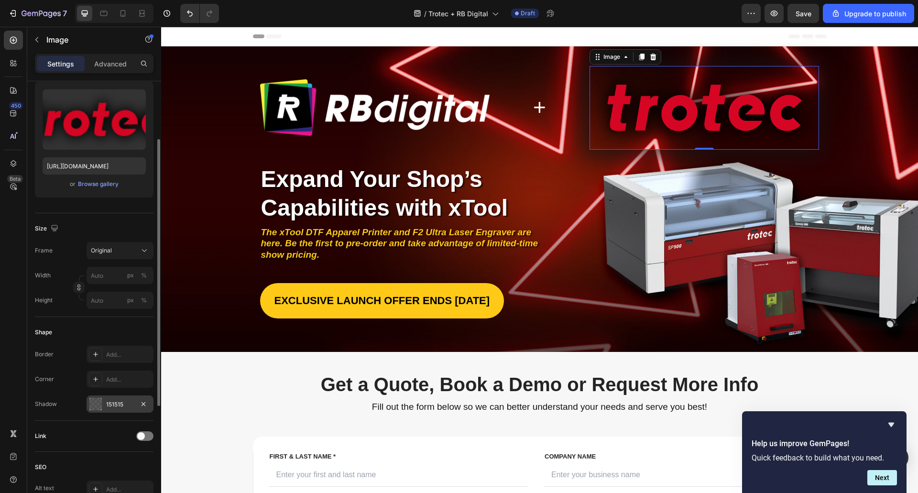
click at [120, 395] on div "151515" at bounding box center [120, 403] width 67 height 17
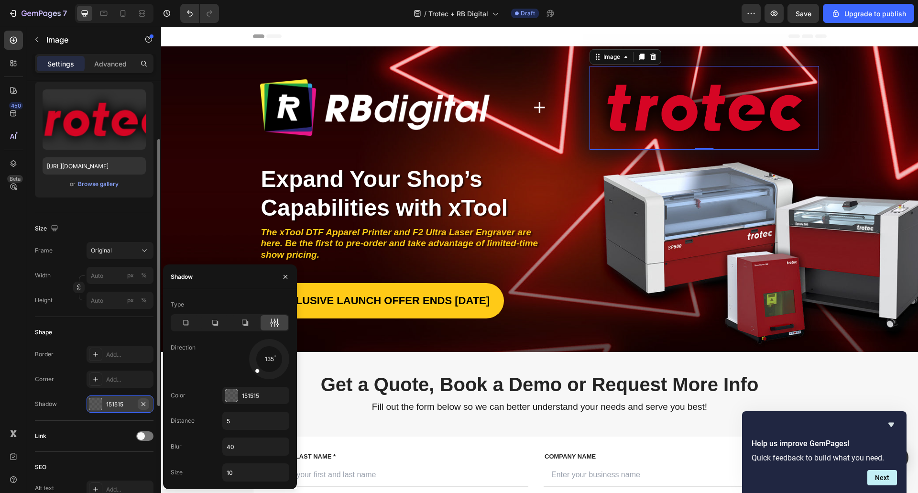
click at [142, 406] on icon "button" at bounding box center [144, 404] width 8 height 8
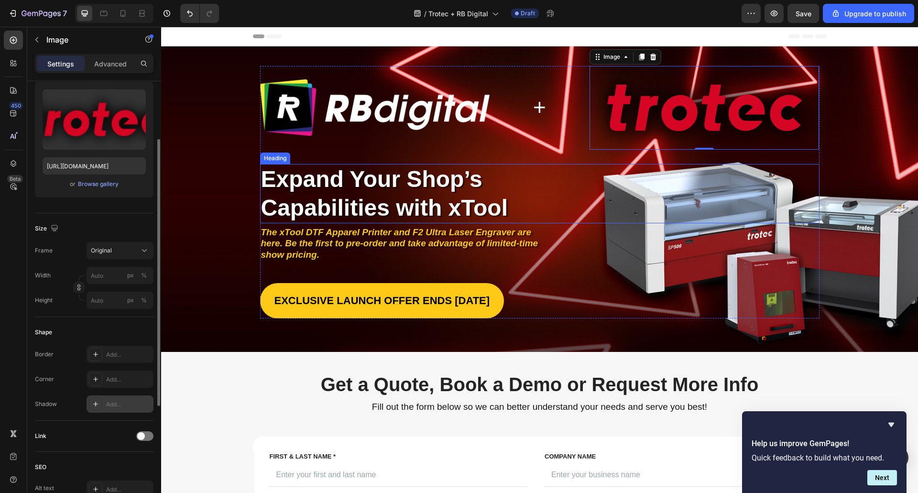
click at [612, 238] on div "The xTool DTF Apparel Printer and F2 Ultra Laser Engraver are here. Be the firs…" at bounding box center [539, 244] width 559 height 36
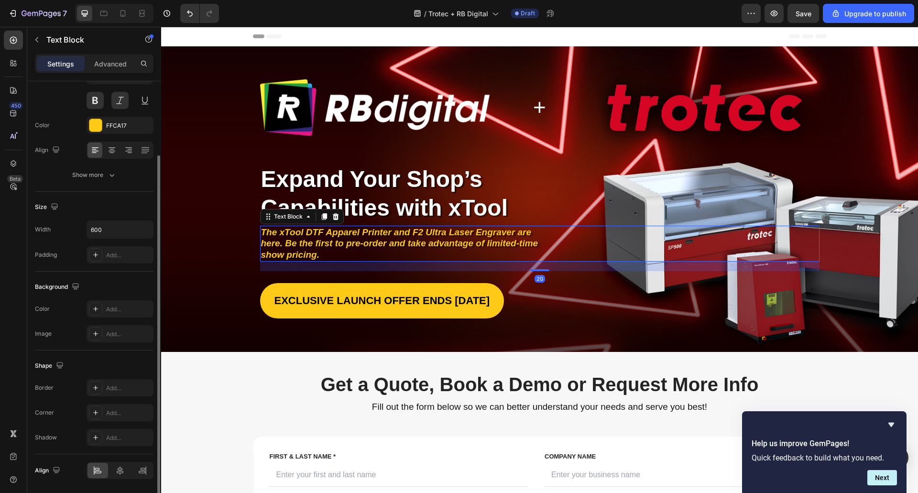
scroll to position [0, 0]
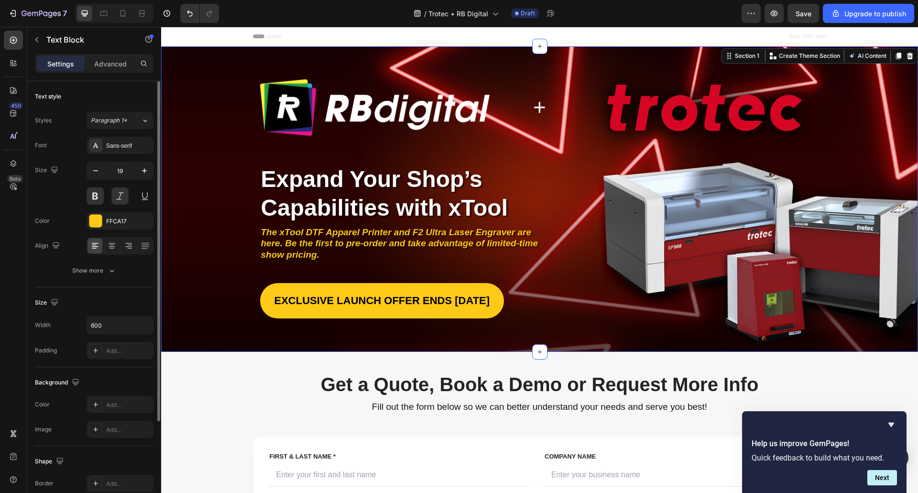
click at [865, 162] on div "Image + Heading Image Row Image Image Image Image Image Image Image Row Row Exp…" at bounding box center [540, 192] width 738 height 252
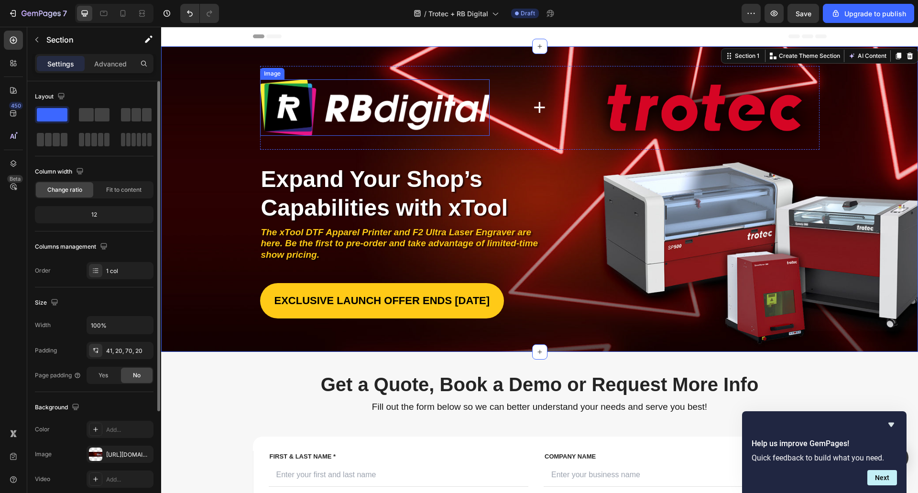
click at [265, 126] on img at bounding box center [375, 107] width 230 height 56
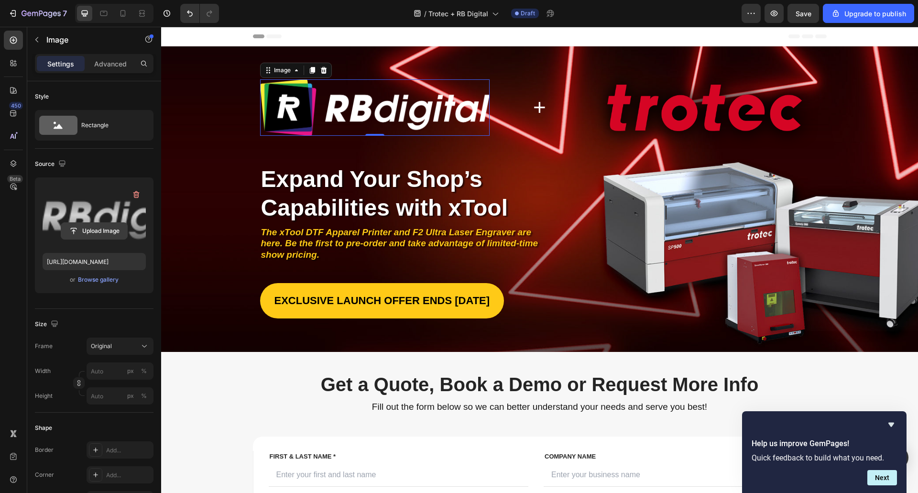
click at [82, 228] on input "file" at bounding box center [94, 231] width 66 height 16
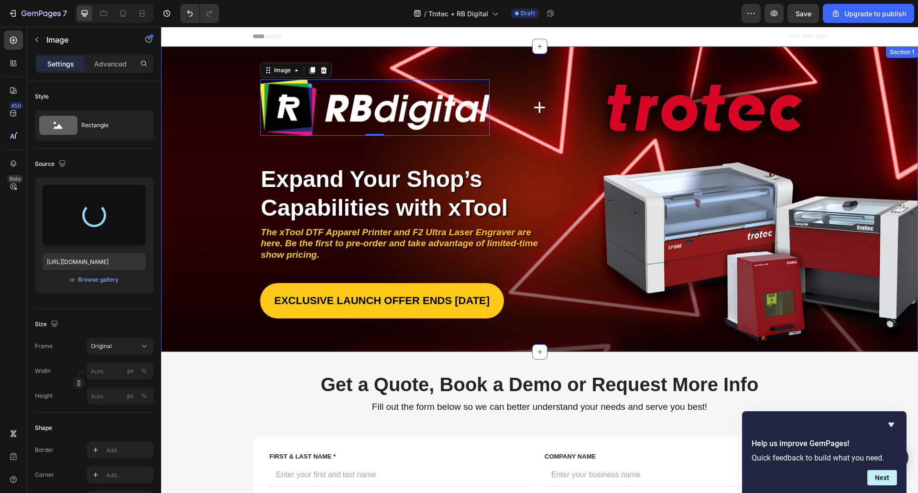
type input "https://cdn.shopify.com/s/files/1/0628/6934/0347/files/gempages_553112453622269…"
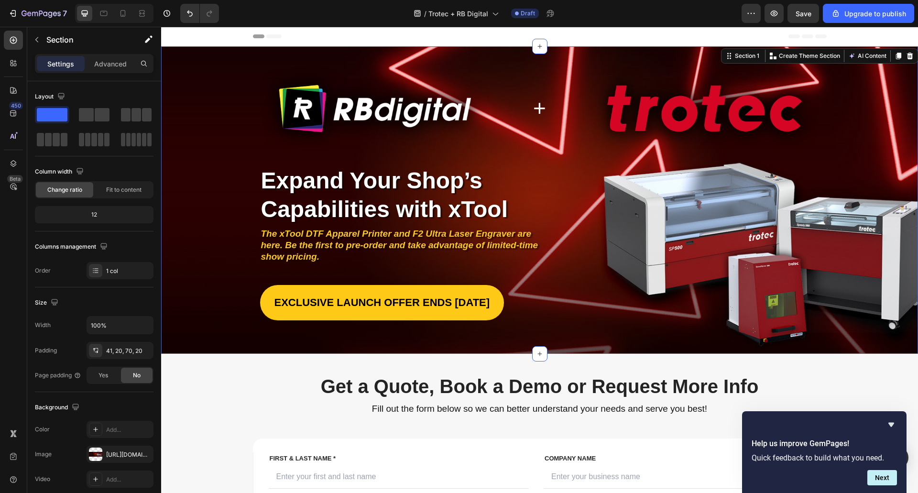
click at [196, 187] on div "Image + Heading Image Row Image Image Image Image Image Image Image Row Row Exp…" at bounding box center [540, 193] width 738 height 254
click at [426, 103] on img at bounding box center [375, 108] width 230 height 85
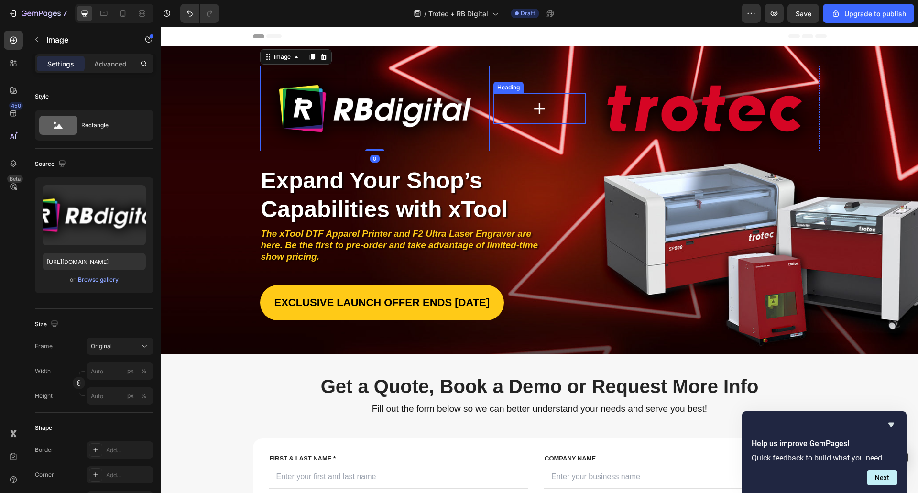
click at [527, 110] on h2 "+" at bounding box center [539, 108] width 92 height 31
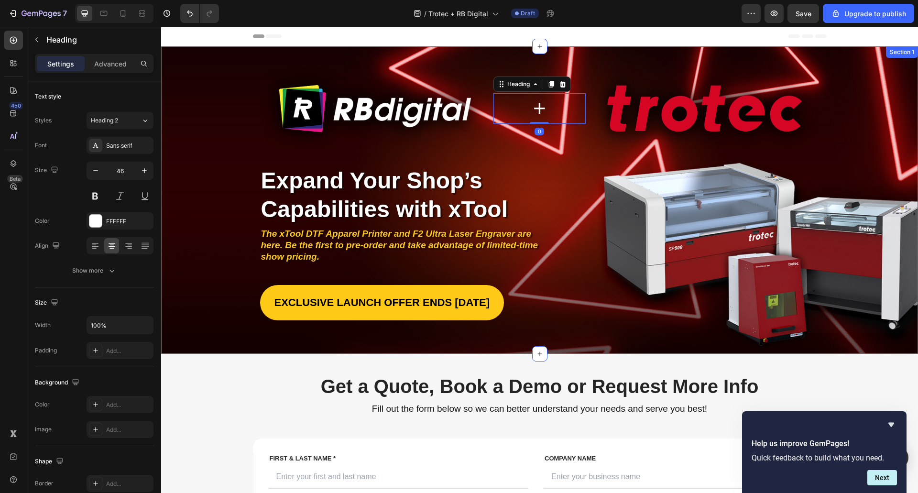
click at [227, 100] on div "Image + Heading 0 Image Row Image Image Image Image Image Image Image Row Row E…" at bounding box center [540, 193] width 738 height 254
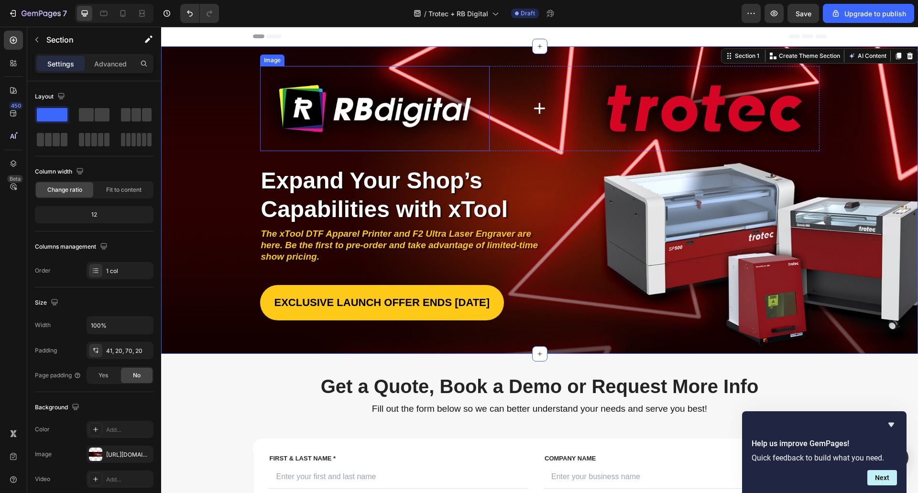
click at [280, 70] on img at bounding box center [375, 108] width 230 height 85
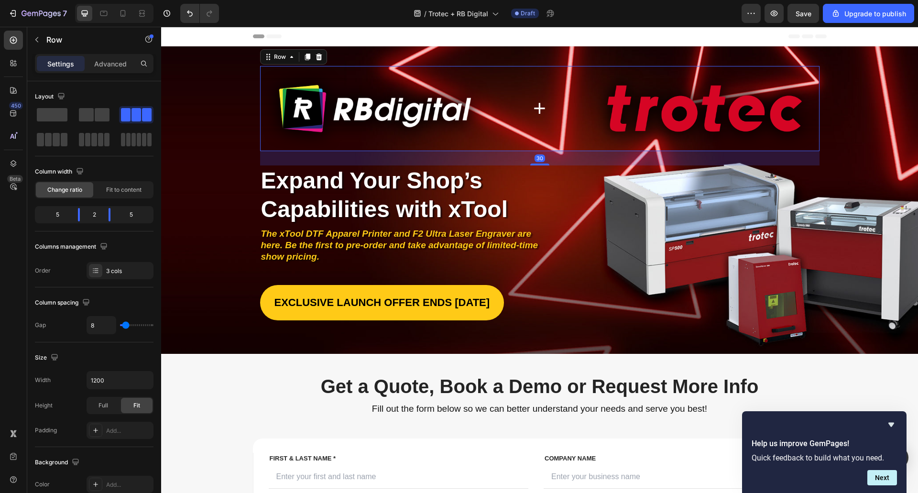
click at [509, 74] on div "+ Heading" at bounding box center [539, 108] width 92 height 85
click at [87, 0] on body "7 / Trotec + RB Digital Draft Preview Upgrade to publish 450 Beta Sections(18) …" at bounding box center [459, 0] width 918 height 0
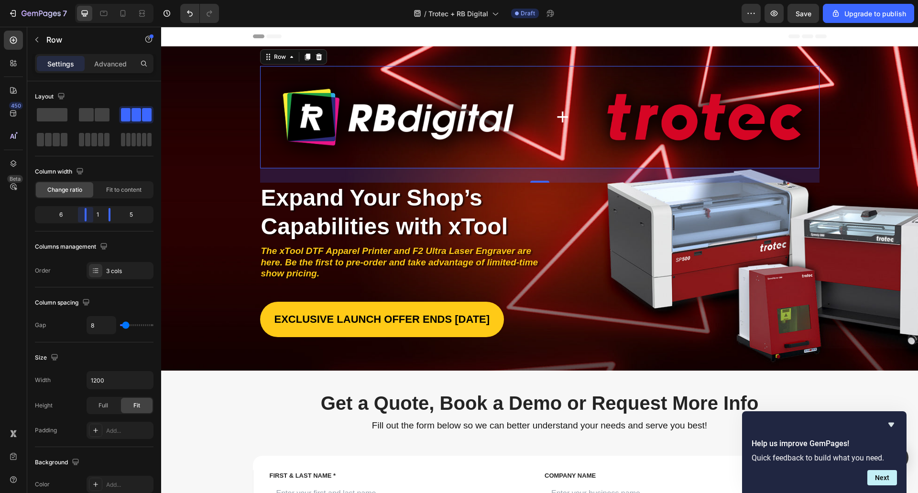
drag, startPoint x: 81, startPoint y: 213, endPoint x: 341, endPoint y: 197, distance: 261.0
click at [100, 0] on body "7 / Trotec + RB Digital Draft Preview Save Upgrade to publish 450 Beta Sections…" at bounding box center [459, 0] width 918 height 0
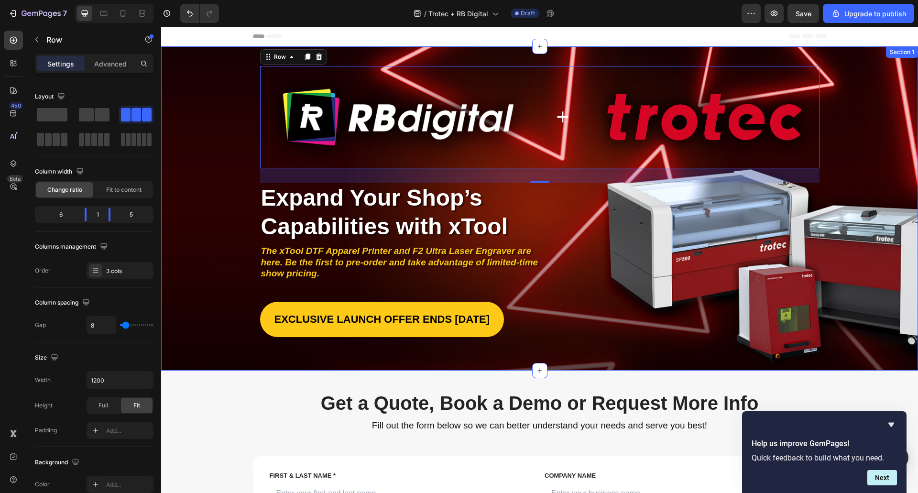
click at [182, 101] on div "Image + Heading Image Row 30 Image Image Image Image Image Image Image Row Row …" at bounding box center [540, 201] width 738 height 271
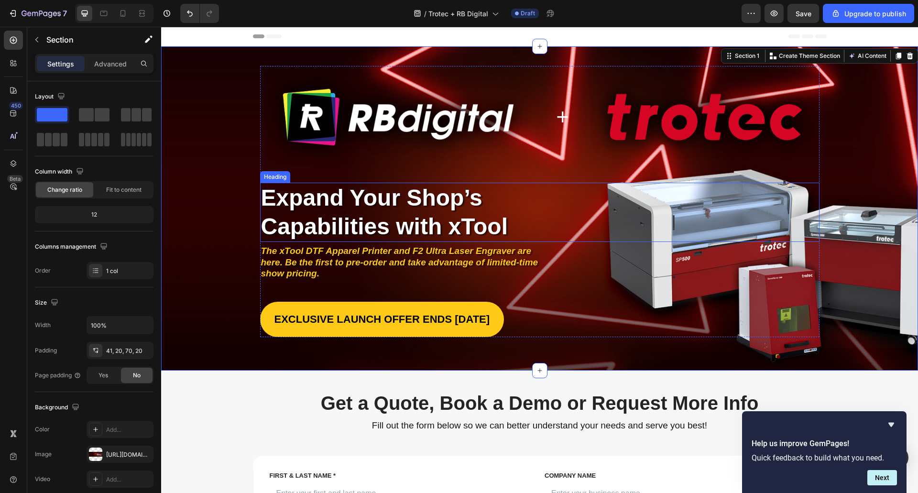
click at [312, 208] on span "Expand Your Shop’s Capabilities with xTool" at bounding box center [384, 212] width 247 height 54
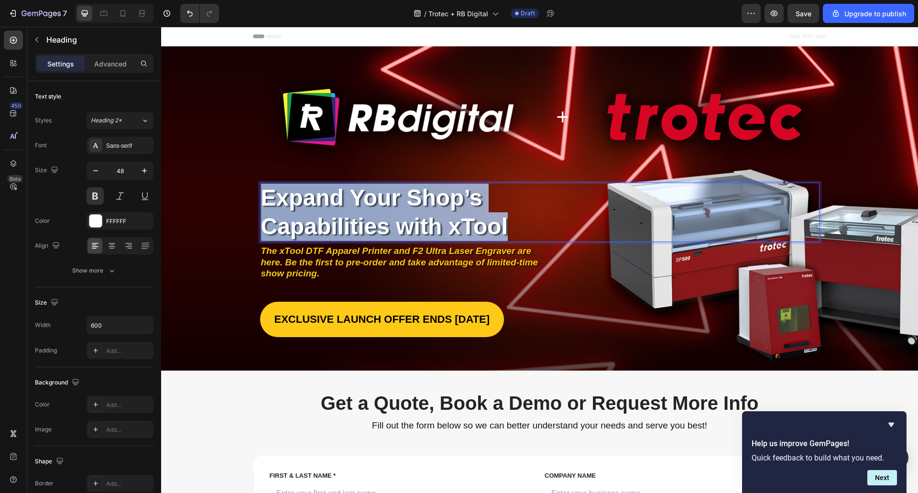
click at [312, 208] on span "Expand Your Shop’s Capabilities with xTool" at bounding box center [384, 212] width 247 height 54
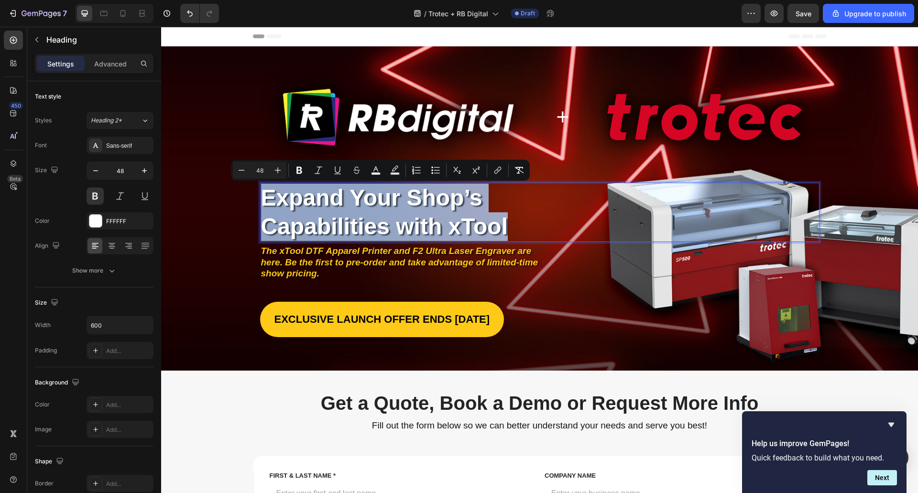
click at [428, 221] on span "Expand Your Shop’s Capabilities with xTool" at bounding box center [384, 212] width 247 height 54
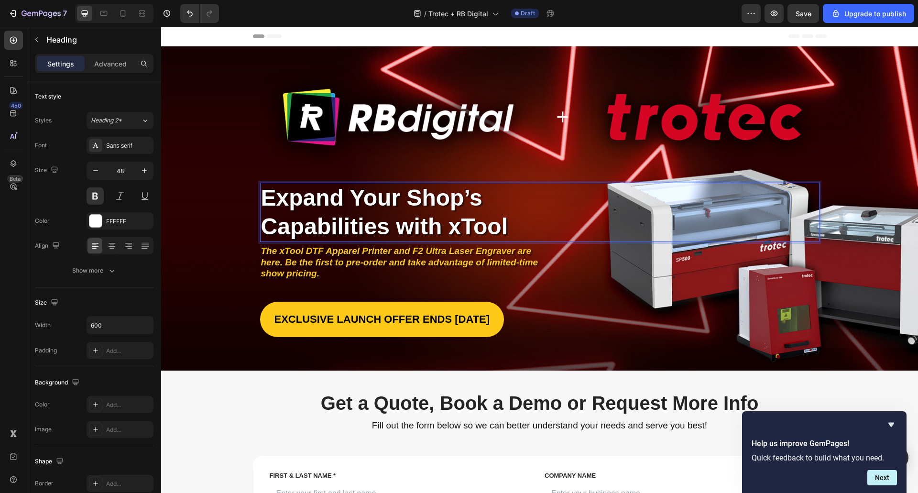
click at [441, 219] on span "Expand Your Shop’s Capabilities with xTool" at bounding box center [384, 212] width 247 height 54
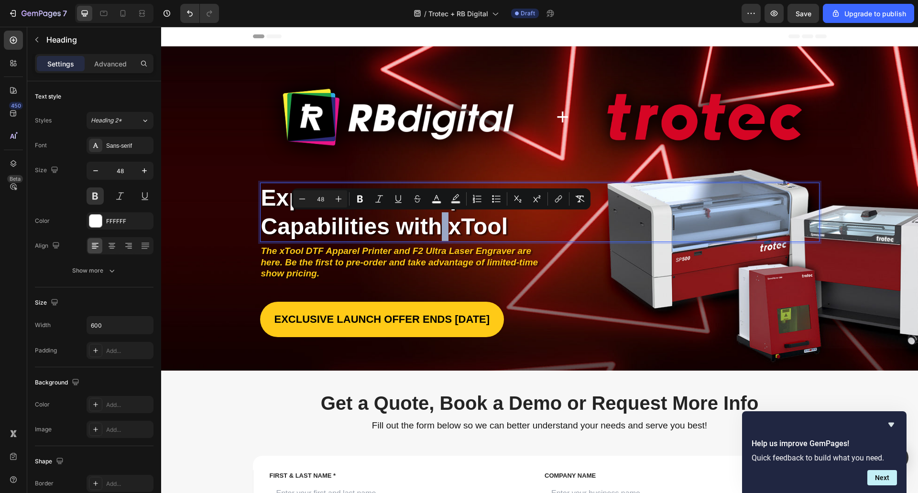
click at [552, 225] on div "Expand Your Shop’s Capabilities with xTool" at bounding box center [539, 212] width 559 height 59
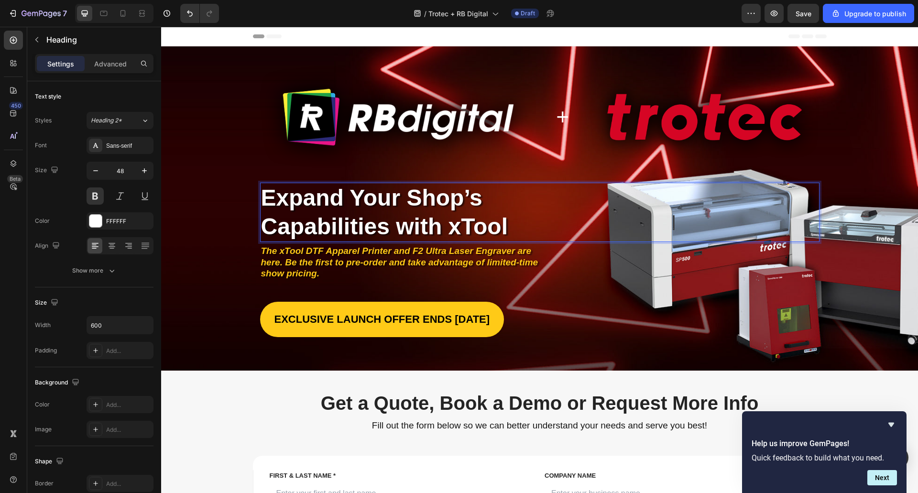
click at [508, 223] on p "Expand Your Shop’s Capabilities with xTool" at bounding box center [403, 212] width 285 height 57
click at [293, 205] on span "Expand Your Shop’s Capabilities with xTool" at bounding box center [384, 212] width 247 height 54
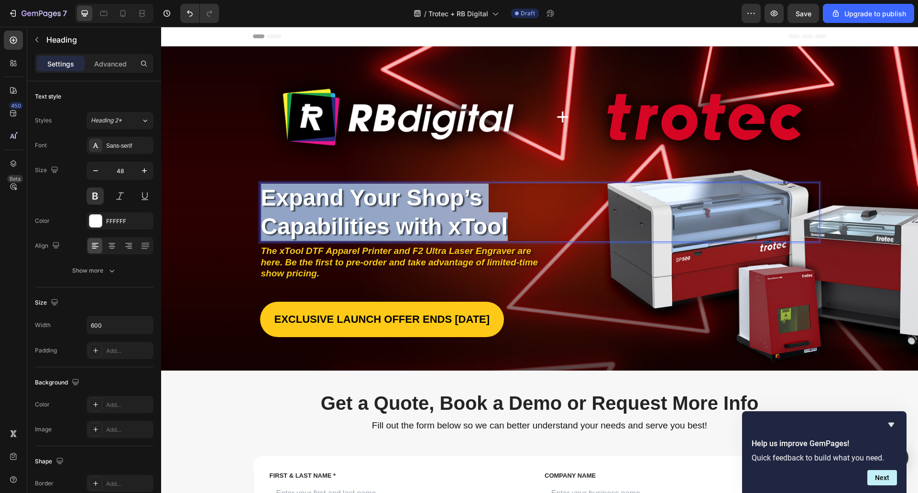
click at [293, 205] on span "Expand Your Shop’s Capabilities with xTool" at bounding box center [384, 212] width 247 height 54
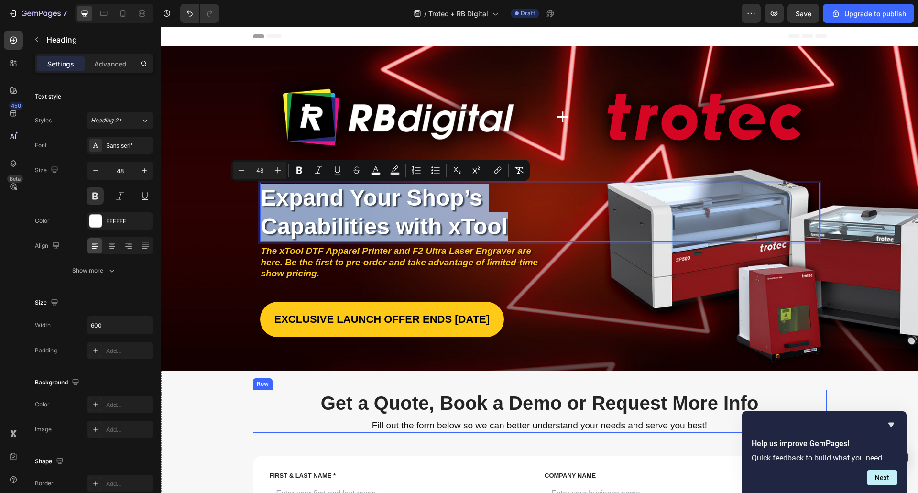
click at [345, 400] on h2 "Get a Quote, Book a Demo or Request More Info" at bounding box center [540, 403] width 574 height 27
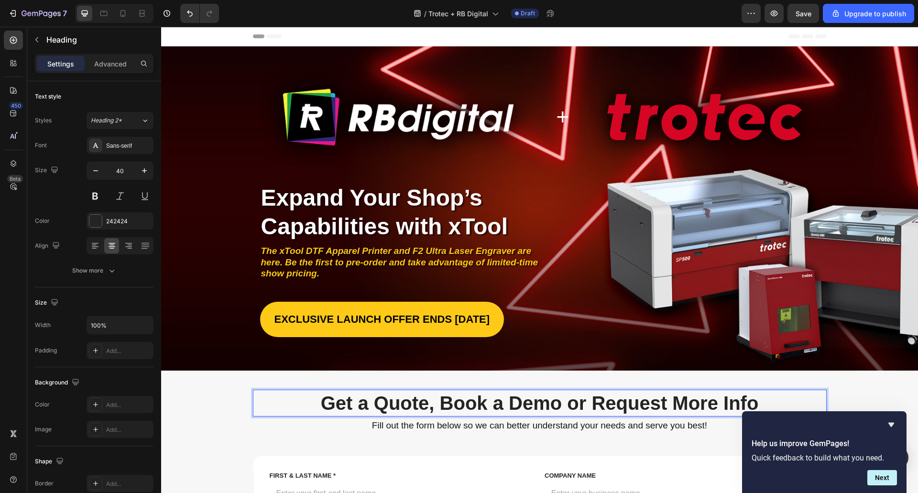
click at [345, 400] on h2 "Get a Quote, Book a Demo or Request More Info" at bounding box center [540, 403] width 574 height 27
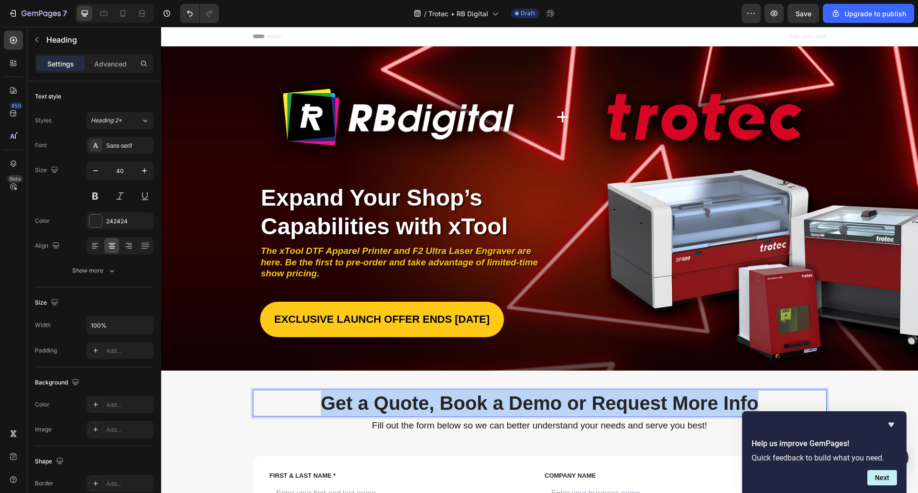
click at [345, 400] on p "Get a Quote, Book a Demo or Request More Info" at bounding box center [540, 403] width 572 height 25
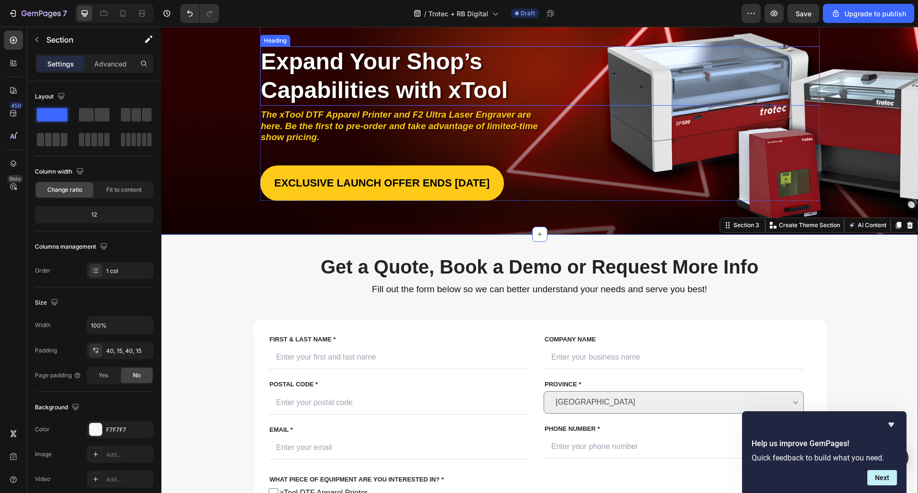
scroll to position [143, 0]
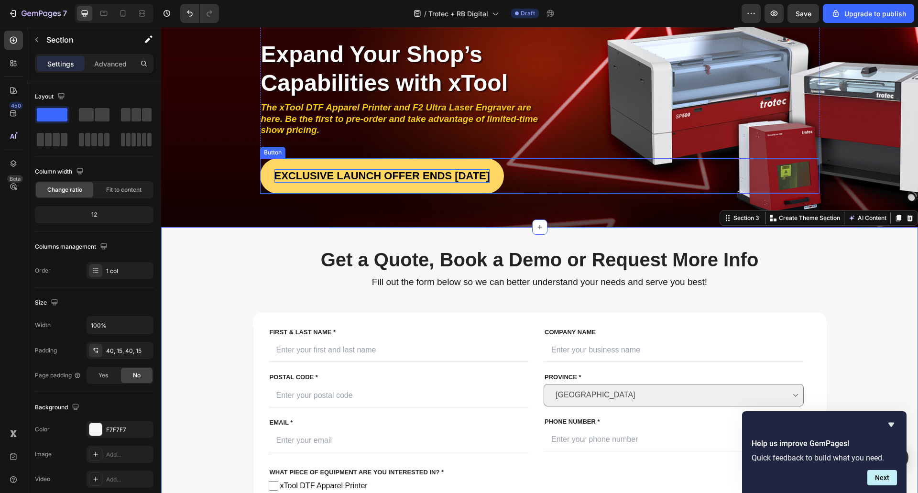
click at [316, 179] on p "Exclusive Launch Offer Ends [DATE]" at bounding box center [382, 175] width 216 height 13
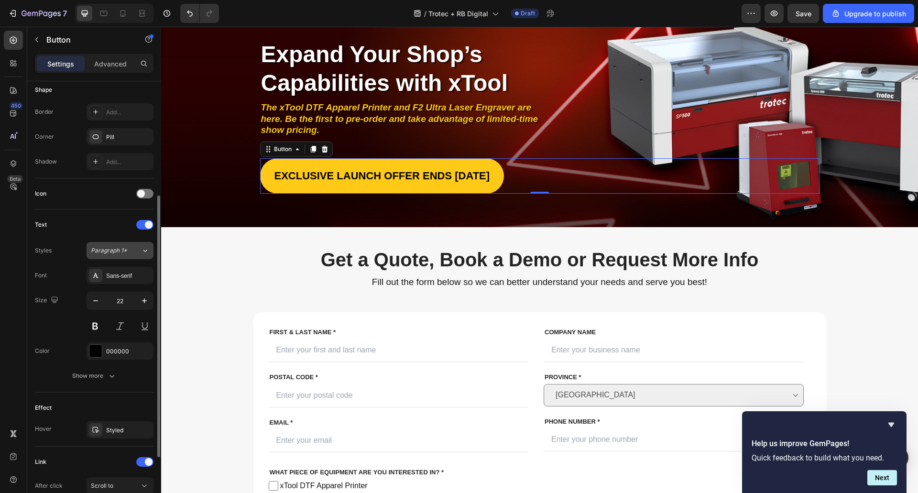
scroll to position [0, 0]
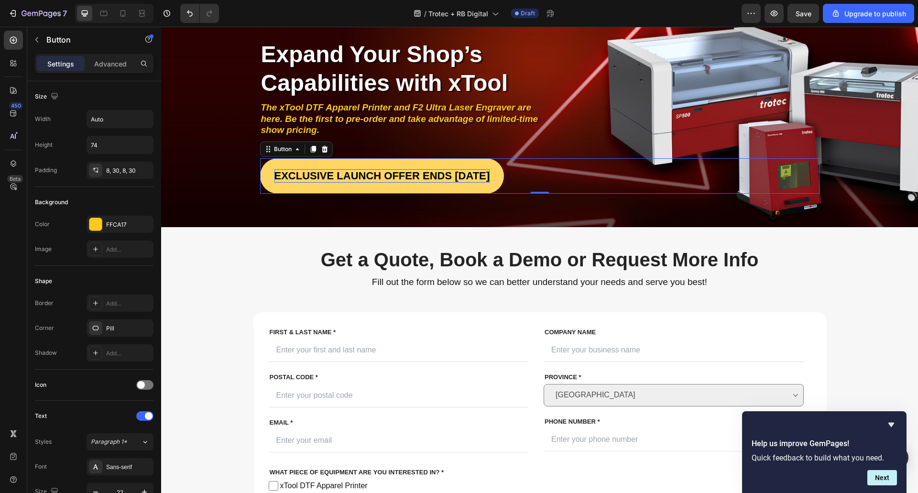
click at [292, 177] on p "Exclusive Launch Offer Ends [DATE]" at bounding box center [382, 175] width 216 height 13
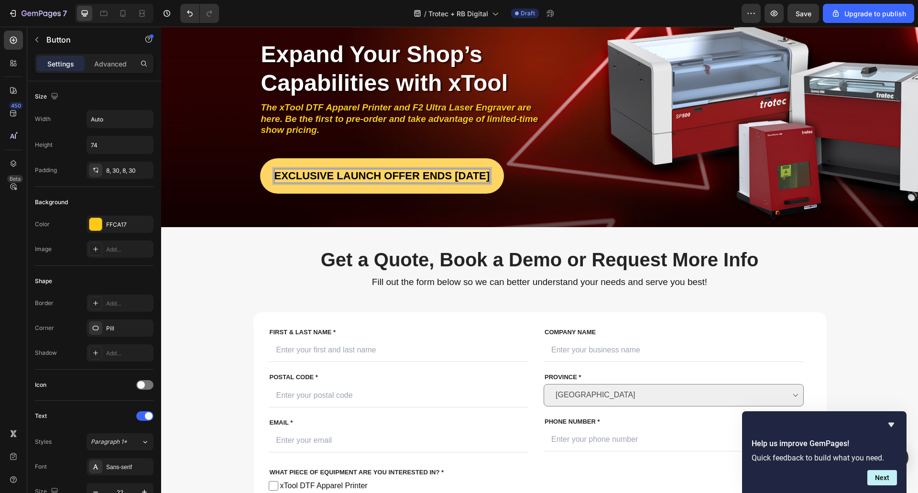
click at [292, 175] on p "Exclusive Launch Offer Ends [DATE]" at bounding box center [382, 175] width 216 height 13
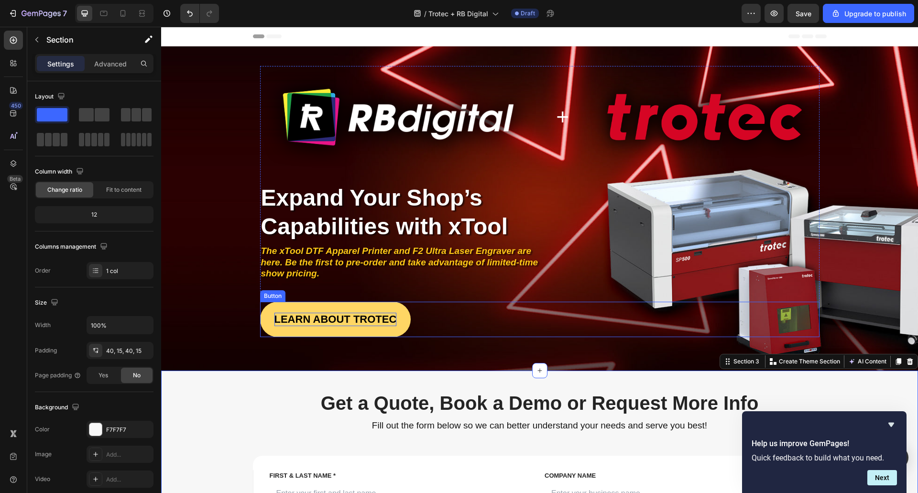
click at [332, 316] on p "LEARN ABOUT TROTEC" at bounding box center [335, 319] width 122 height 13
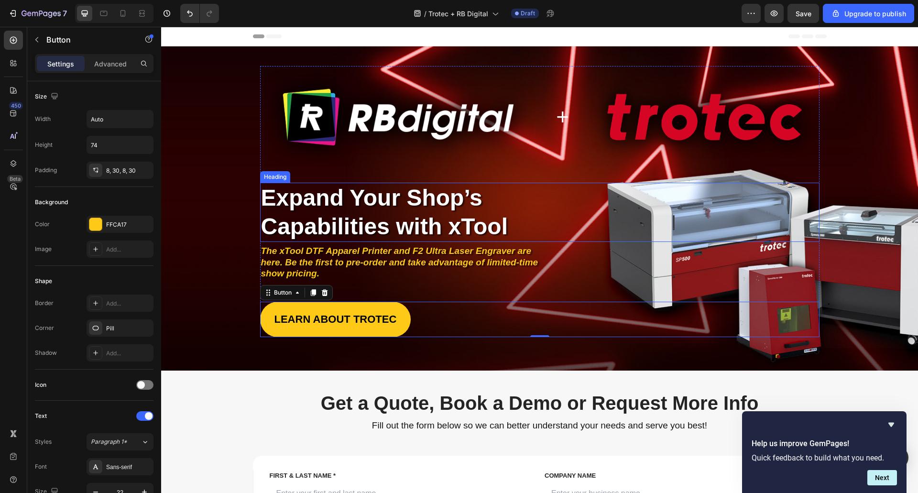
click at [417, 213] on span "Expand Your Shop’s Capabilities with xTool" at bounding box center [384, 212] width 247 height 54
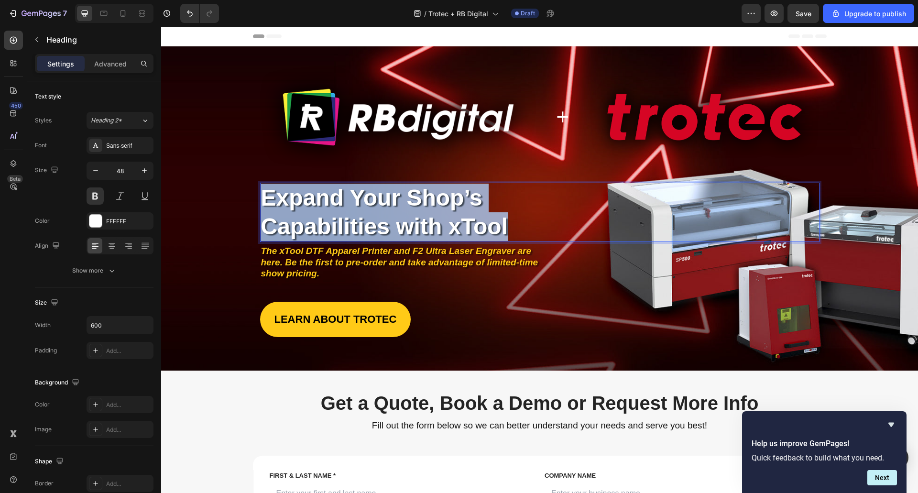
click at [417, 213] on span "Expand Your Shop’s Capabilities with xTool" at bounding box center [384, 212] width 247 height 54
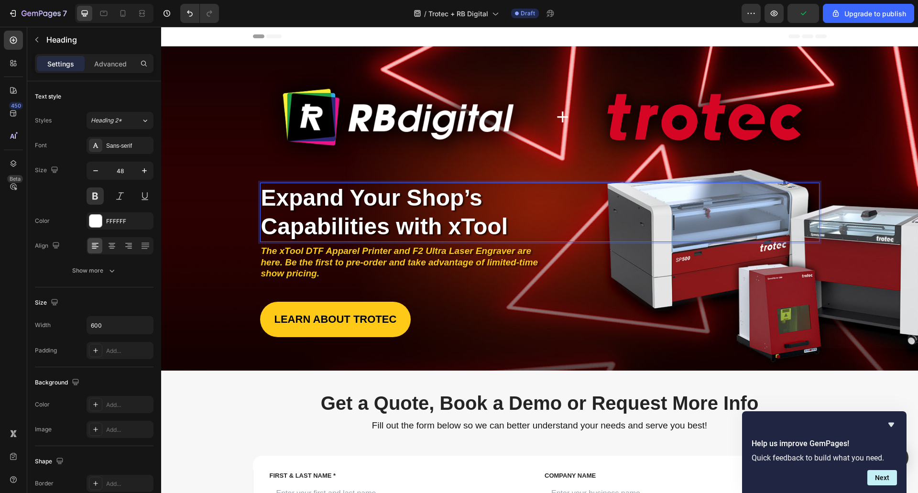
click at [382, 204] on span "Expand Your Shop’s Capabilities with xTool" at bounding box center [384, 212] width 247 height 54
click at [498, 224] on span "Expand Your Shop’s Capabilities with xTool" at bounding box center [384, 212] width 247 height 54
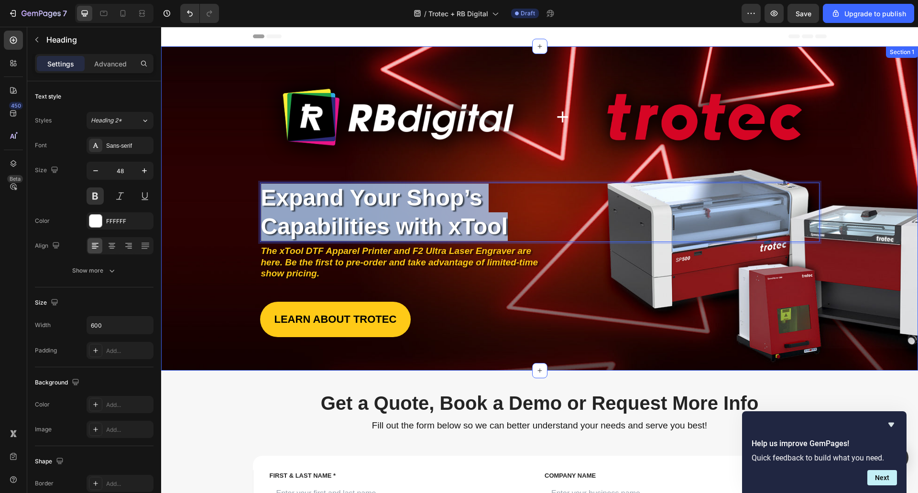
drag, startPoint x: 503, startPoint y: 227, endPoint x: 171, endPoint y: 184, distance: 335.0
click at [171, 184] on div "Image + Heading Image Row Image Image Image Image Image Image Image Row Row Exp…" at bounding box center [540, 201] width 738 height 271
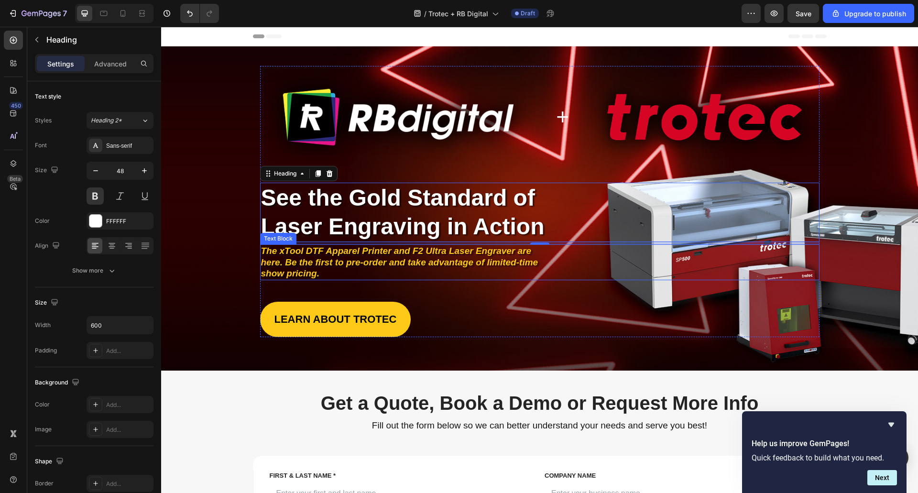
click at [346, 251] on p "The xTool DTF Apparel Printer and F2 Ultra Laser Engraver are here. Be the firs…" at bounding box center [403, 262] width 285 height 34
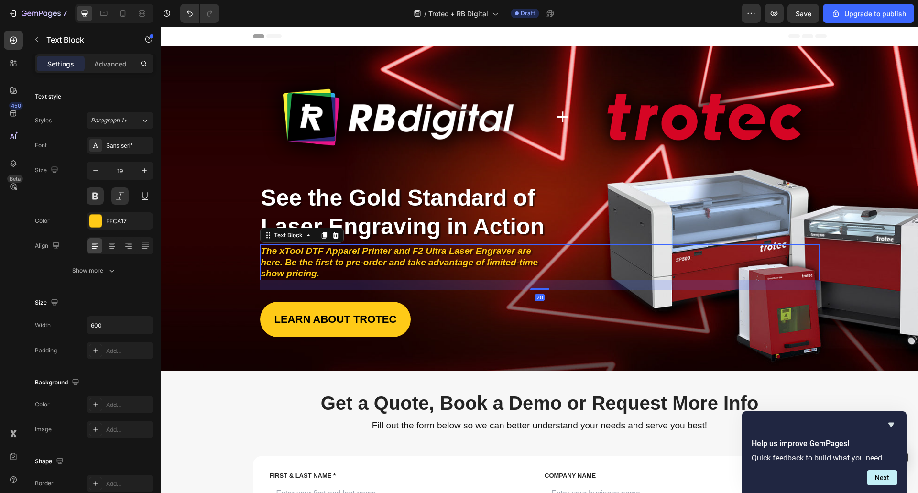
click at [346, 251] on p "The xTool DTF Apparel Printer and F2 Ultra Laser Engraver are here. Be the firs…" at bounding box center [403, 262] width 285 height 34
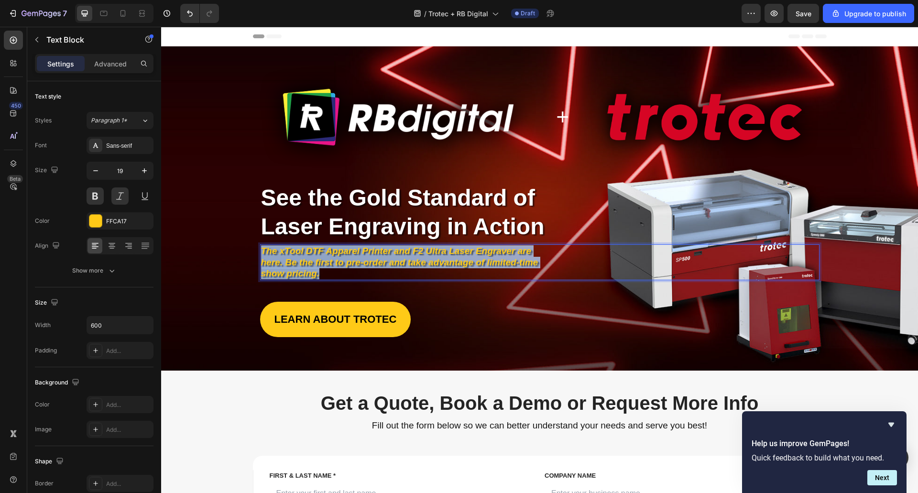
click at [346, 251] on p "The xTool DTF Apparel Printer and F2 Ultra Laser Engraver are here. Be the firs…" at bounding box center [403, 262] width 285 height 34
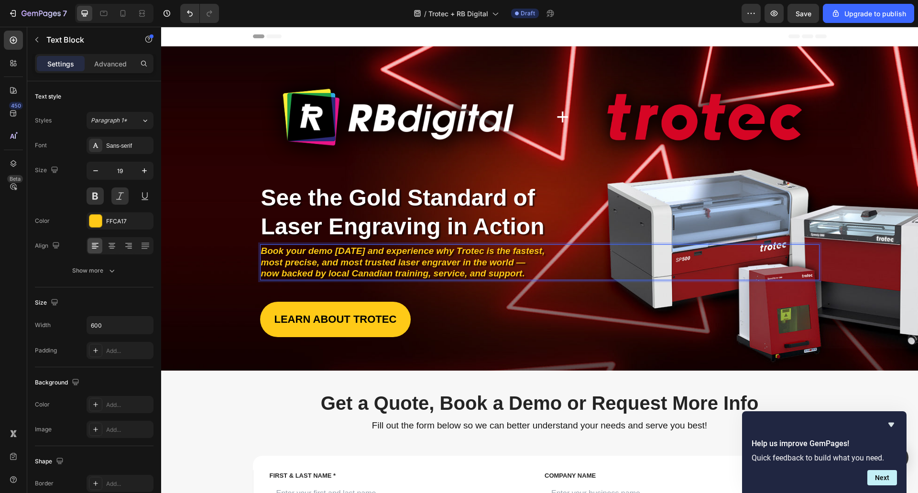
click at [360, 251] on p "Book your demo today and experience why Trotec is the fastest, most precise, an…" at bounding box center [403, 262] width 285 height 34
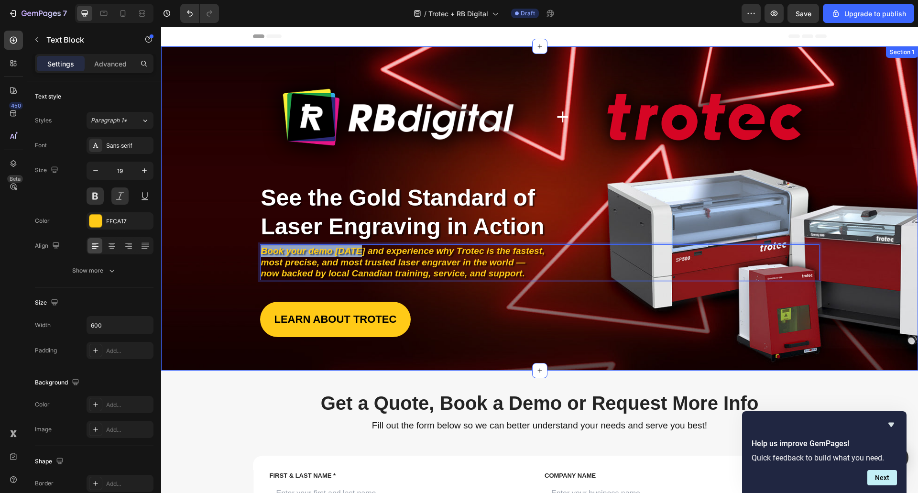
drag, startPoint x: 356, startPoint y: 251, endPoint x: 248, endPoint y: 254, distance: 108.6
click at [248, 254] on div "Image + Heading Image Row Image Image Image Image Image Image Image Row Row ⁠⁠⁠…" at bounding box center [540, 201] width 738 height 271
click at [238, 282] on div "Image + Heading Image Row Image Image Image Image Image Image Image Row Row ⁠⁠⁠…" at bounding box center [540, 201] width 738 height 271
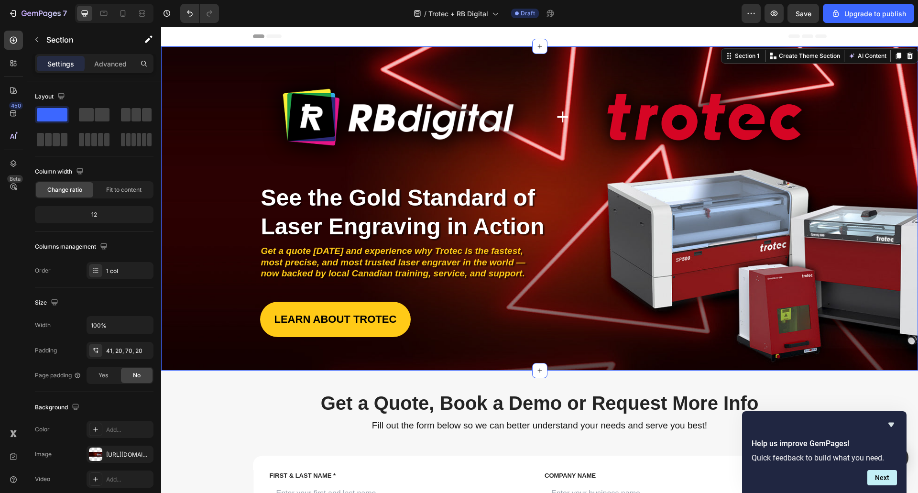
click at [186, 149] on div "Image + Heading Image Row Image Image Image Image Image Image Image Row Row ⁠⁠⁠…" at bounding box center [540, 201] width 738 height 271
click at [814, 11] on button "Save" at bounding box center [803, 13] width 32 height 19
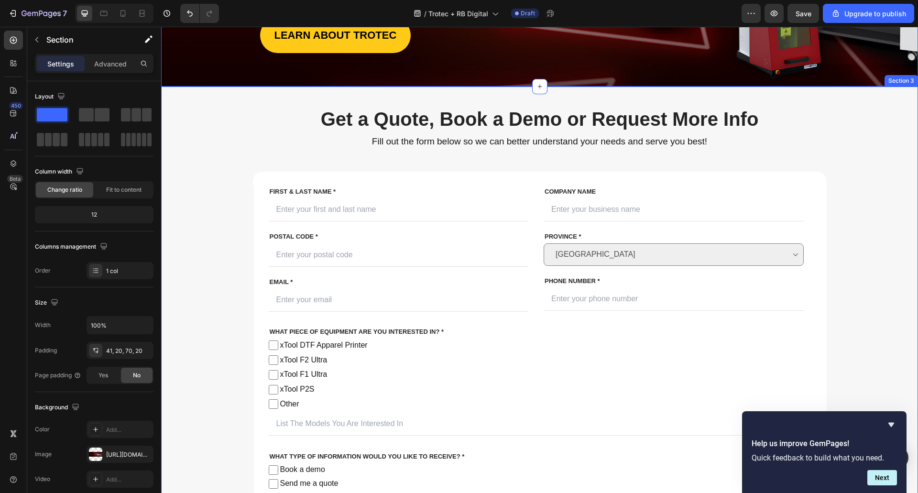
scroll to position [287, 0]
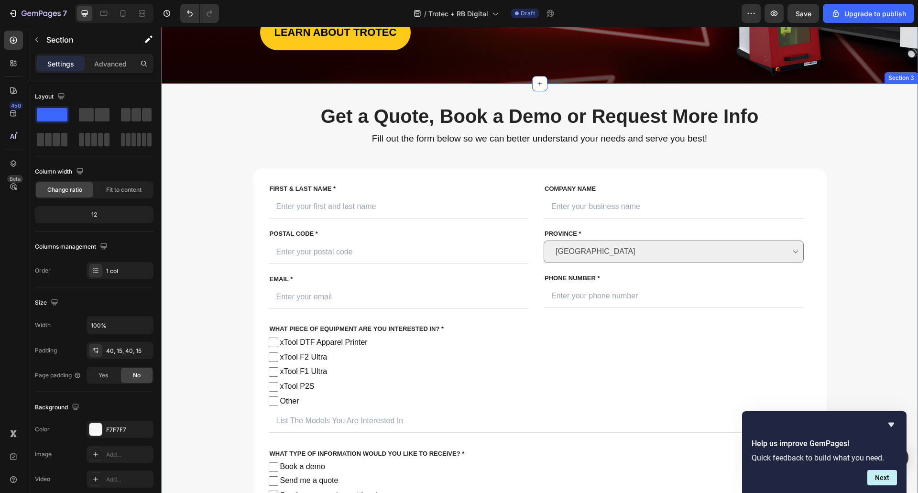
click at [847, 167] on div "Get a Quote, Book a Demo or Request More Info Heading Fill out the form below s…" at bounding box center [539, 368] width 742 height 531
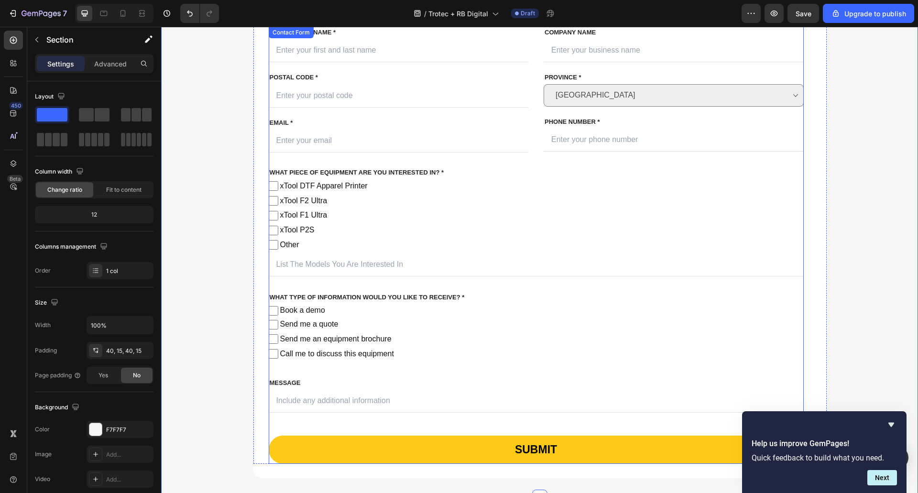
scroll to position [478, 0]
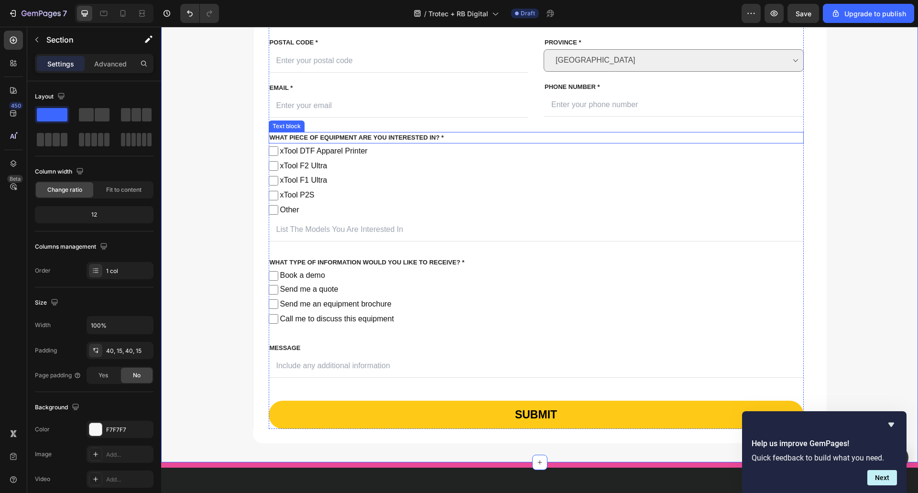
click at [302, 138] on p "What piece of equipment are you interested in? *" at bounding box center [536, 138] width 533 height 10
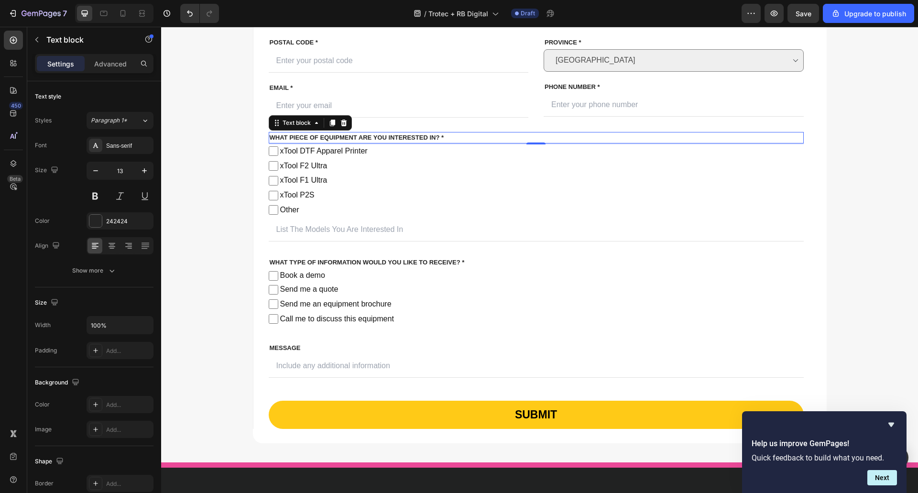
click at [280, 137] on p "What piece of equipment are you interested in? *" at bounding box center [536, 138] width 533 height 10
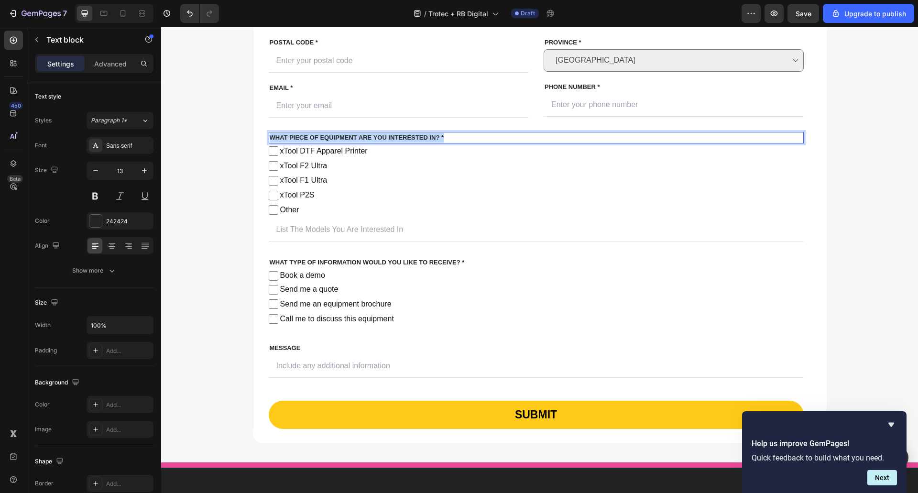
click at [280, 137] on p "What piece of equipment are you interested in? *" at bounding box center [536, 138] width 533 height 10
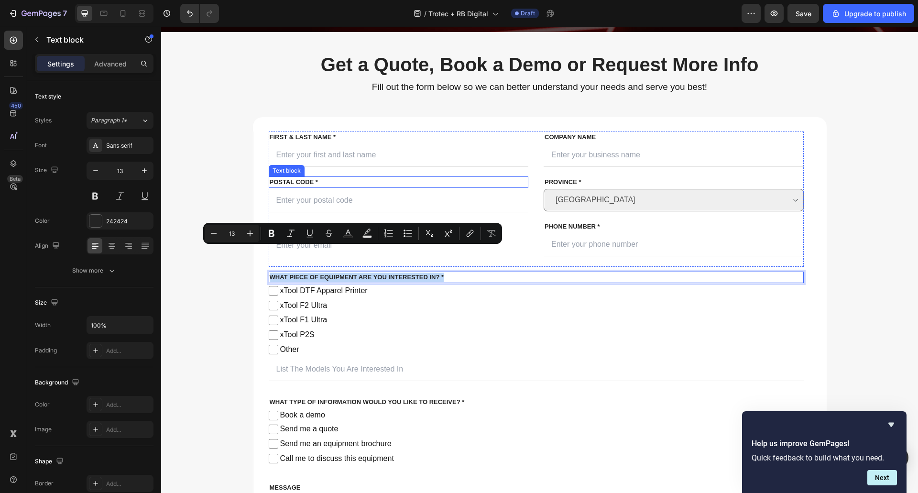
scroll to position [335, 0]
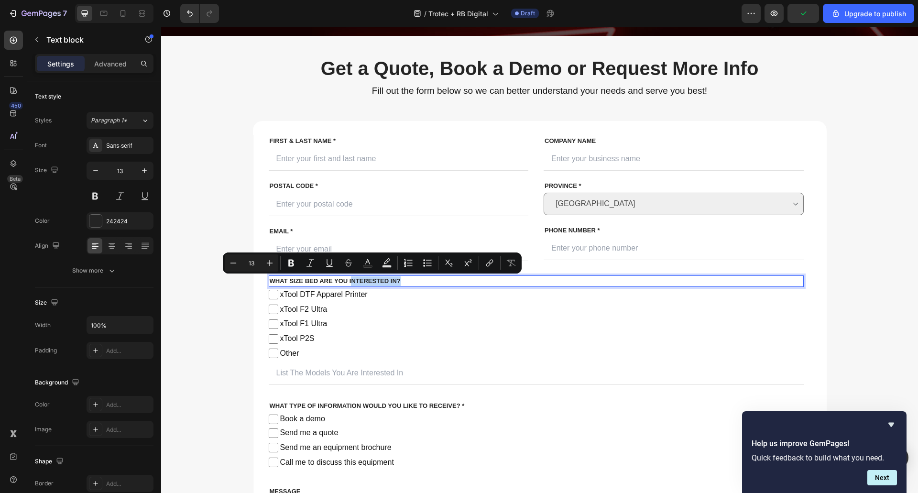
drag, startPoint x: 347, startPoint y: 278, endPoint x: 421, endPoint y: 279, distance: 73.6
click at [421, 279] on p "What Size Bed are you interested in?" at bounding box center [536, 281] width 533 height 10
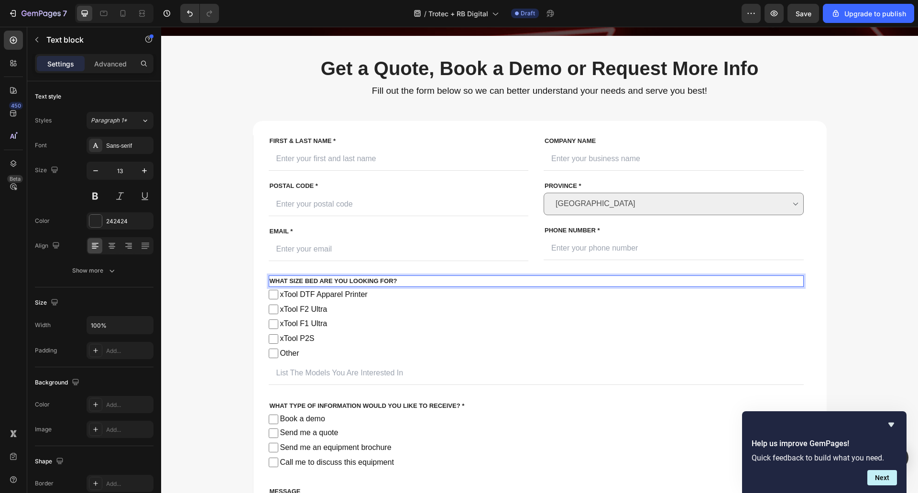
click at [287, 281] on p "What Size Bed are you Looking For?" at bounding box center [536, 281] width 533 height 10
click at [360, 297] on span "xTool DTF Apparel Printer" at bounding box center [540, 295] width 525 height 14
click at [278, 297] on input "xTool DTF Apparel Printer" at bounding box center [274, 295] width 10 height 10
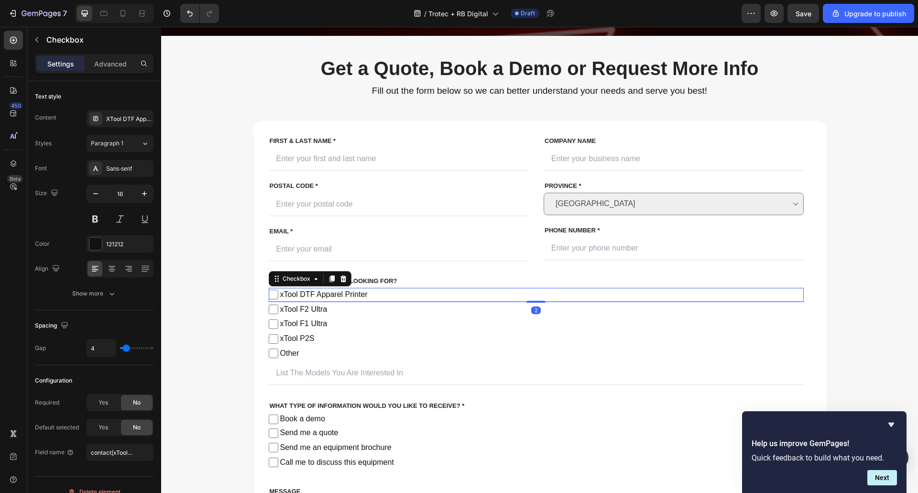
click at [360, 297] on span "xTool DTF Apparel Printer" at bounding box center [540, 295] width 525 height 14
click at [278, 297] on input "xTool DTF Apparel Printer" at bounding box center [274, 295] width 10 height 10
click at [360, 297] on span "xTool DTF Apparel Printer" at bounding box center [540, 295] width 525 height 14
click at [278, 297] on input "xTool DTF Apparel Printer" at bounding box center [274, 295] width 10 height 10
click at [301, 292] on span "xTool DTF Apparel Printer" at bounding box center [540, 295] width 525 height 14
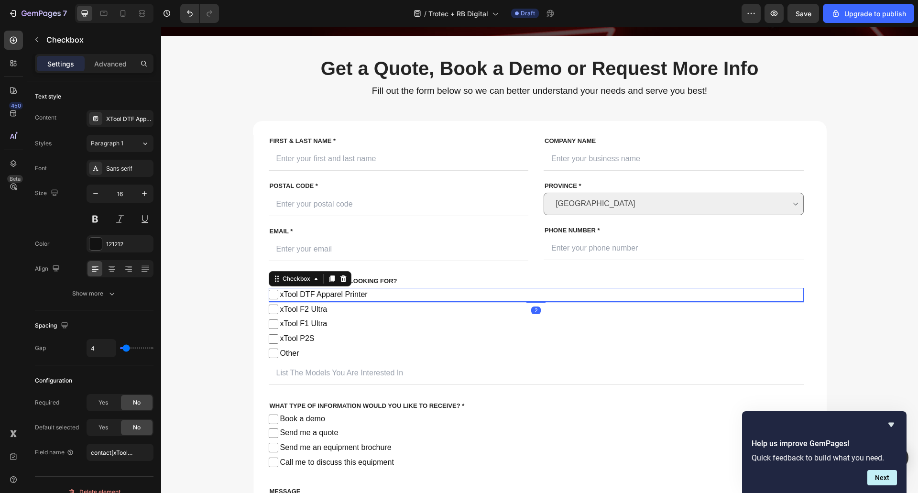
click at [278, 292] on input "xTool DTF Apparel Printer" at bounding box center [274, 295] width 10 height 10
click at [301, 292] on span "xTool DTF Apparel Printer" at bounding box center [540, 295] width 525 height 14
click at [278, 292] on input "xTool DTF Apparel Printer" at bounding box center [274, 295] width 10 height 10
checkbox input "false"
click at [120, 115] on div "XTool DTF Apparel Printer" at bounding box center [128, 119] width 45 height 9
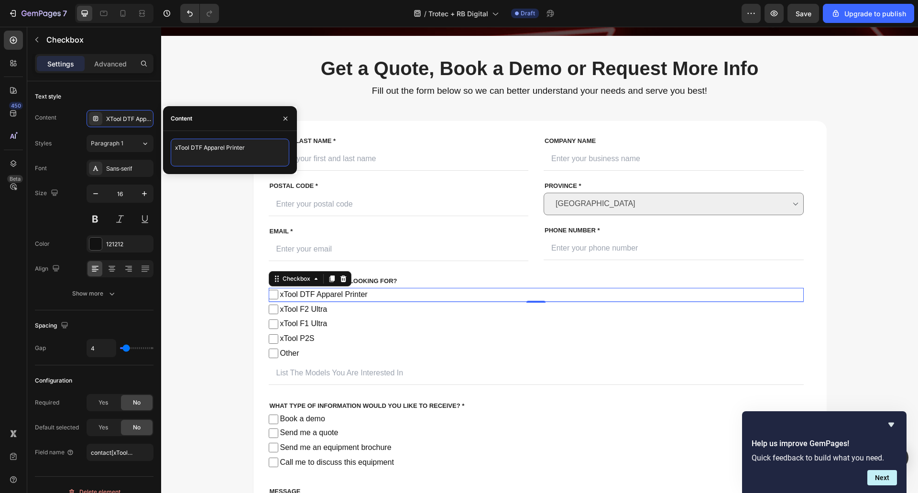
click at [210, 144] on textarea "xTool DTF Apparel Printer" at bounding box center [230, 153] width 119 height 28
click at [201, 147] on textarea "18 x 24" at bounding box center [230, 153] width 119 height 28
type textarea "18 x 12 in"
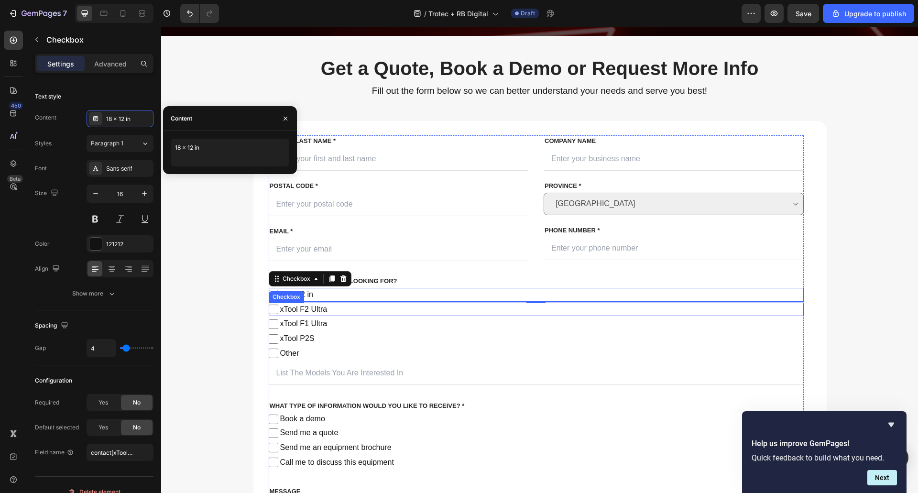
click at [287, 310] on span "xTool F2 Ultra" at bounding box center [540, 310] width 525 height 14
click at [278, 310] on input "xTool F2 Ultra" at bounding box center [274, 310] width 10 height 10
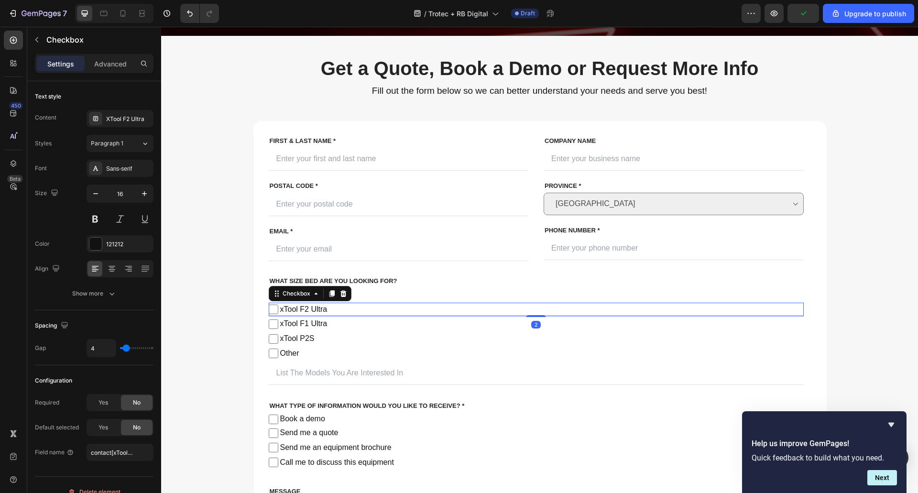
click at [300, 308] on span "xTool F2 Ultra" at bounding box center [540, 310] width 525 height 14
click at [278, 308] on input "xTool F2 Ultra" at bounding box center [274, 310] width 10 height 10
click at [300, 308] on span "xTool F2 Ultra" at bounding box center [540, 310] width 525 height 14
click at [278, 308] on input "xTool F2 Ultra" at bounding box center [274, 310] width 10 height 10
checkbox input "false"
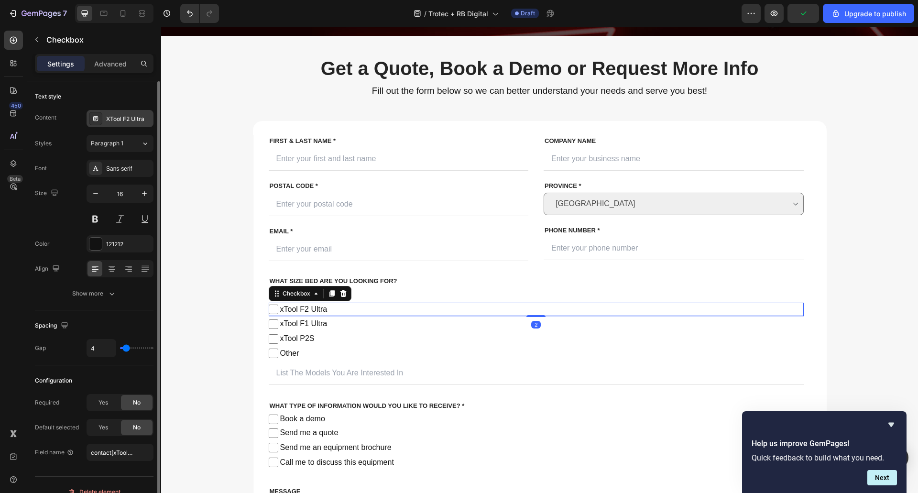
click at [128, 115] on div "XTool F2 Ultra" at bounding box center [128, 119] width 45 height 9
click at [143, 119] on div "XTool F2 Ultra" at bounding box center [128, 119] width 45 height 9
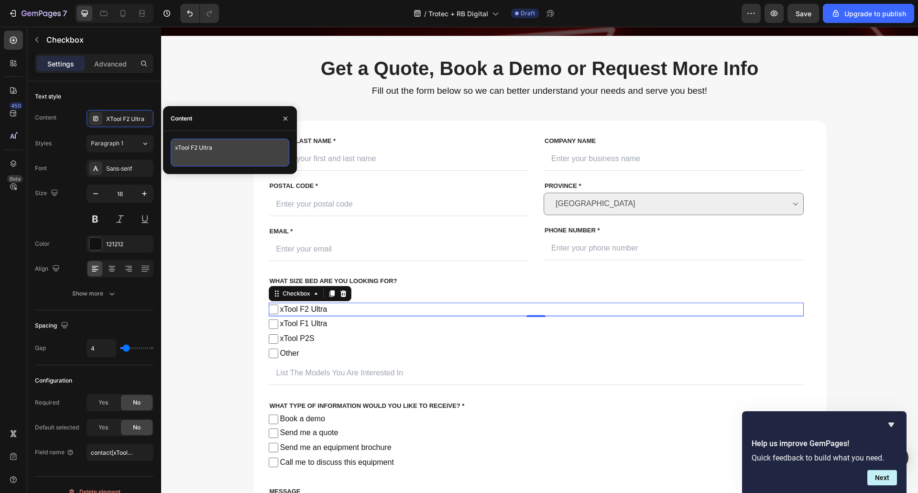
click at [189, 153] on textarea "xTool F2 Ultra" at bounding box center [230, 153] width 119 height 28
paste textarea "(24 x 12 in)"
click at [178, 148] on textarea "(24 x 12 in" at bounding box center [230, 153] width 119 height 28
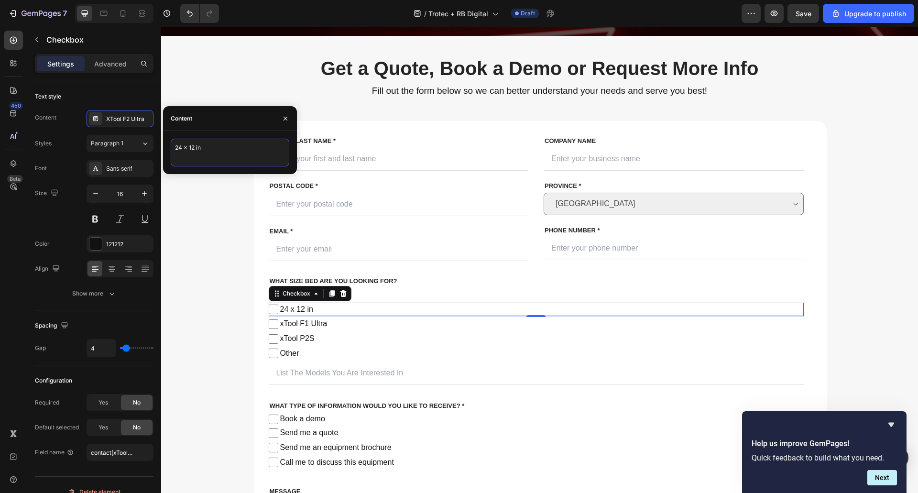
type textarea "24 x 12 in"
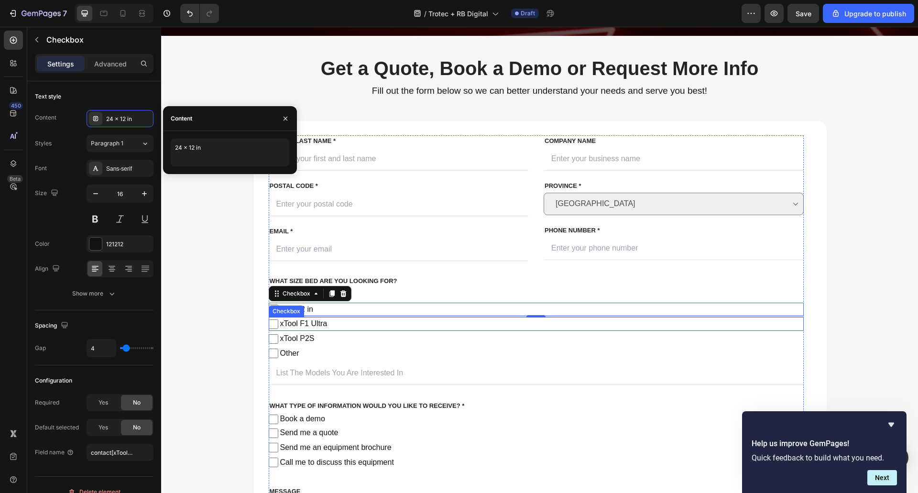
click at [305, 324] on span "xTool F1 Ultra" at bounding box center [540, 324] width 525 height 14
click at [278, 324] on input "xTool F1 Ultra" at bounding box center [274, 324] width 10 height 10
checkbox input "false"
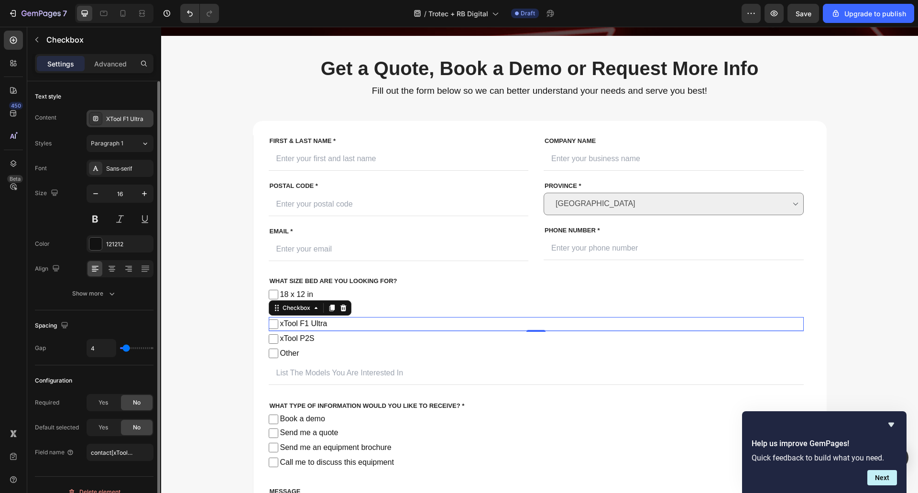
click at [128, 115] on div "XTool F1 Ultra" at bounding box center [128, 119] width 45 height 9
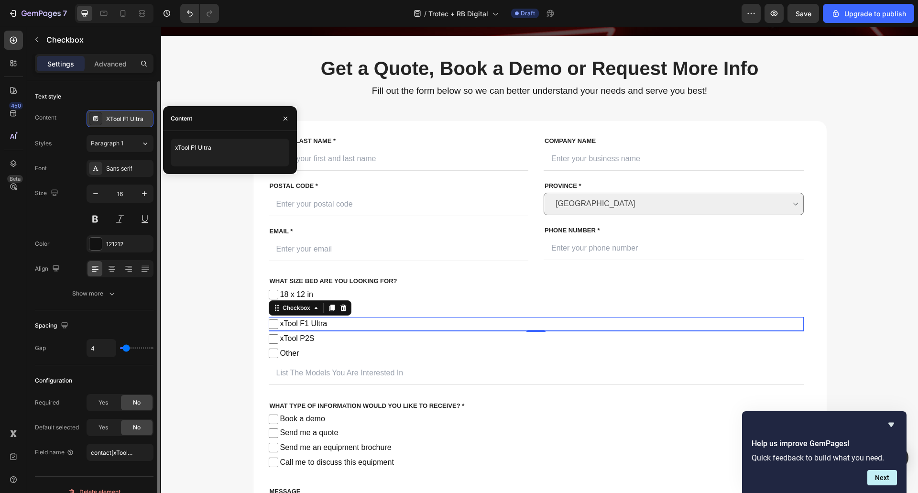
click at [128, 115] on div "XTool F1 Ultra" at bounding box center [128, 119] width 45 height 9
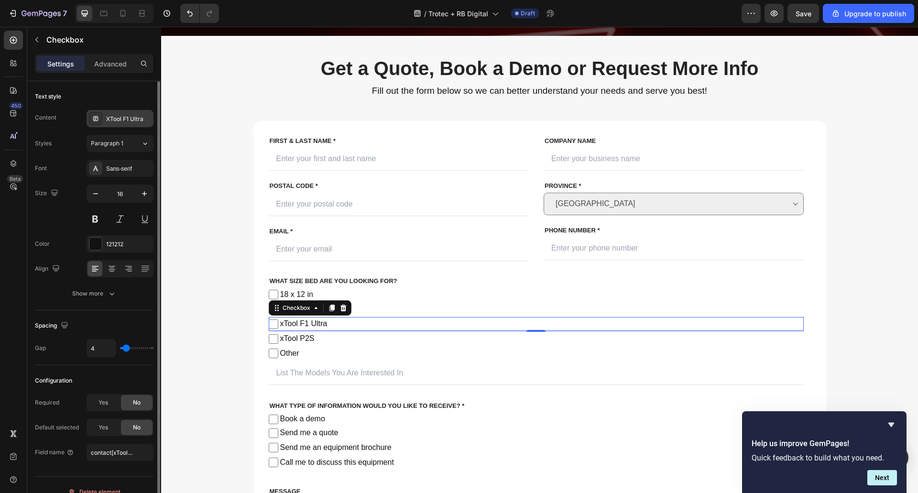
click at [130, 120] on div "XTool F1 Ultra" at bounding box center [128, 119] width 45 height 9
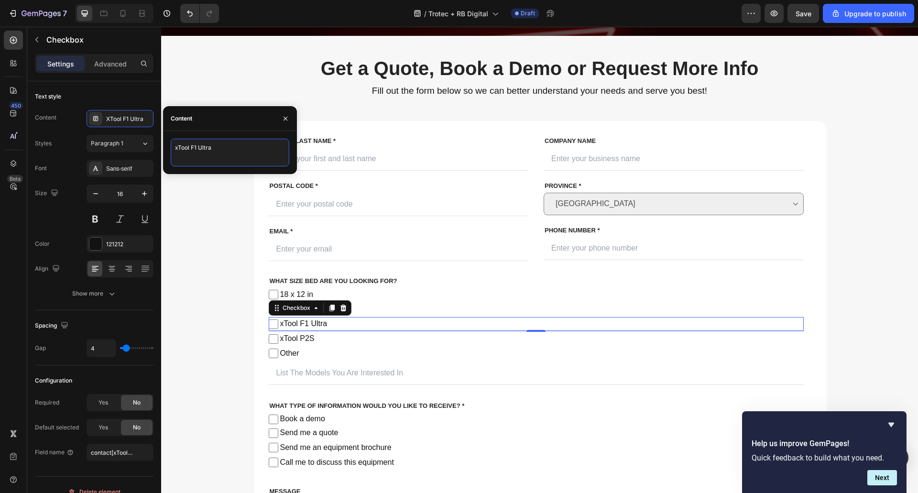
click at [206, 157] on textarea "xTool F1 Ultra" at bounding box center [230, 153] width 119 height 28
paste textarea "29 x 17 in"
type textarea "29 x 17 in"
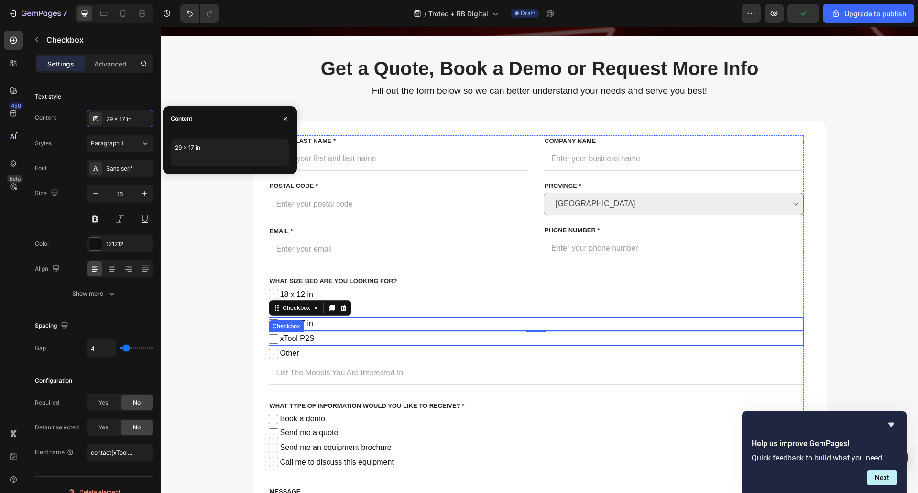
click at [298, 338] on span "xTool P2S" at bounding box center [540, 339] width 525 height 14
click at [278, 338] on input "xTool P2S" at bounding box center [274, 339] width 10 height 10
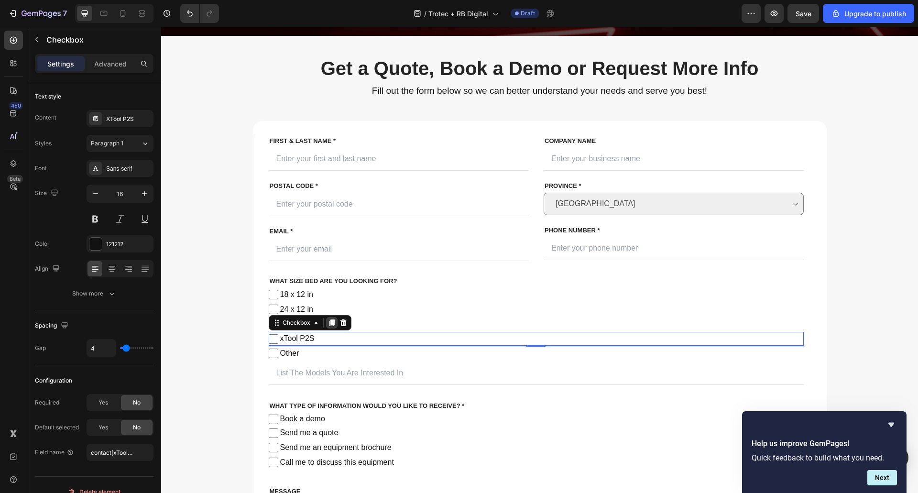
click at [328, 322] on icon at bounding box center [332, 323] width 8 height 8
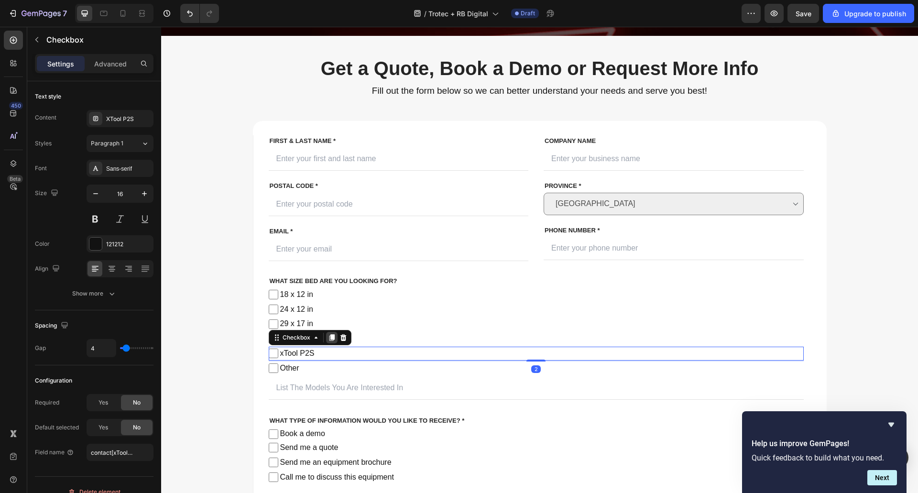
click at [329, 339] on icon at bounding box center [331, 337] width 5 height 7
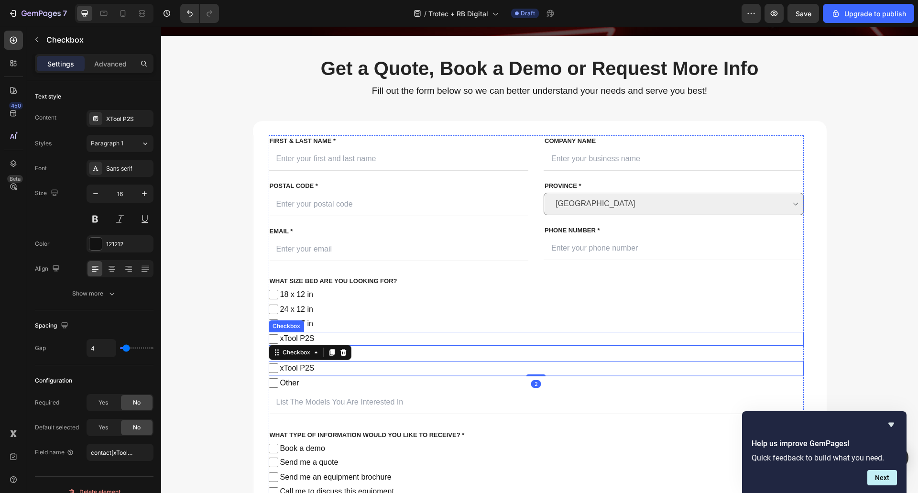
click at [288, 335] on span "xTool P2S" at bounding box center [540, 339] width 525 height 14
click at [278, 335] on input "xTool P2S" at bounding box center [274, 339] width 10 height 10
checkbox input "false"
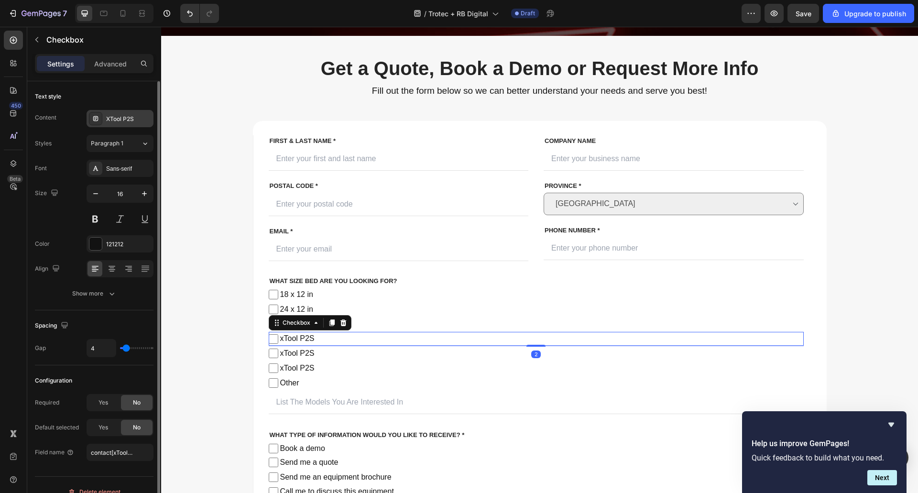
click at [119, 118] on div "XTool P2S" at bounding box center [128, 119] width 45 height 9
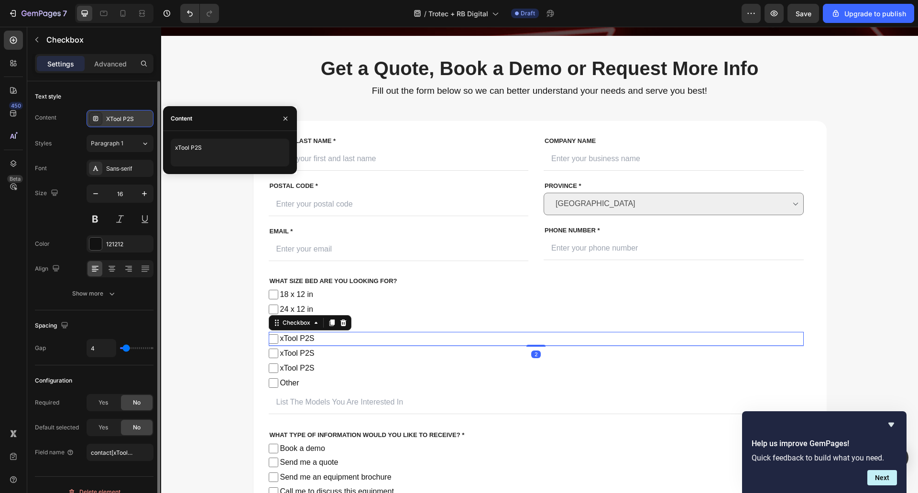
click at [119, 118] on div "XTool P2S" at bounding box center [128, 119] width 45 height 9
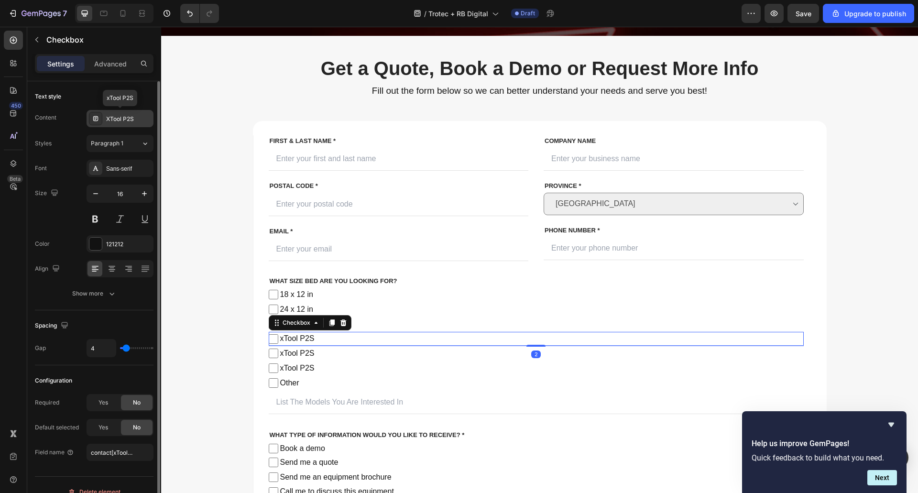
click at [120, 118] on div "XTool P2S" at bounding box center [128, 119] width 45 height 9
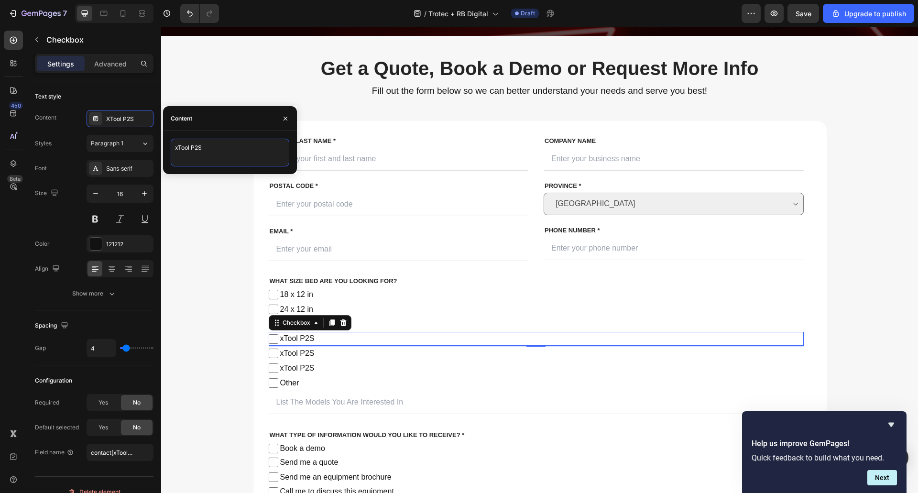
click at [174, 152] on textarea "xTool P2S" at bounding box center [230, 153] width 119 height 28
paste textarea "32 x 20 in"
click at [182, 150] on textarea "32 x 20 inP2S" at bounding box center [230, 153] width 119 height 28
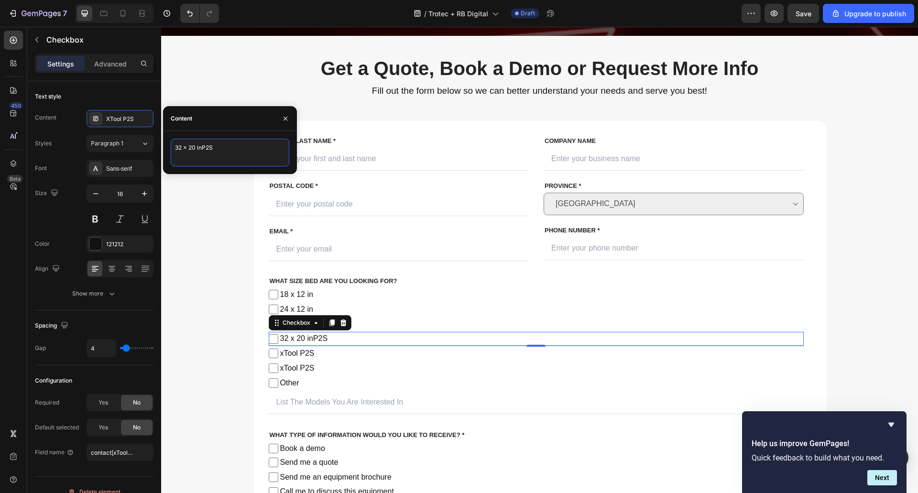
click at [182, 150] on textarea "32 x 20 inP2S" at bounding box center [230, 153] width 119 height 28
paste textarea
type textarea "32 x 20 in"
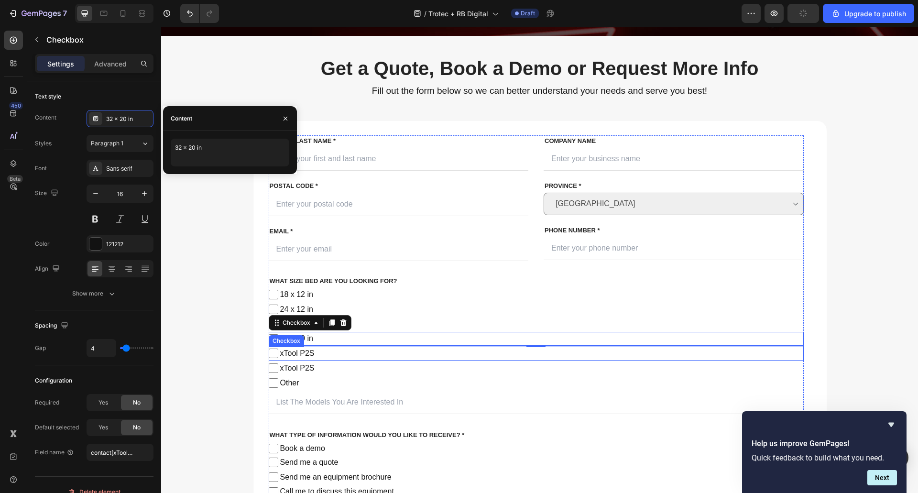
click at [295, 349] on span "xTool P2S" at bounding box center [540, 354] width 525 height 14
click at [278, 349] on input "xTool P2S" at bounding box center [274, 354] width 10 height 10
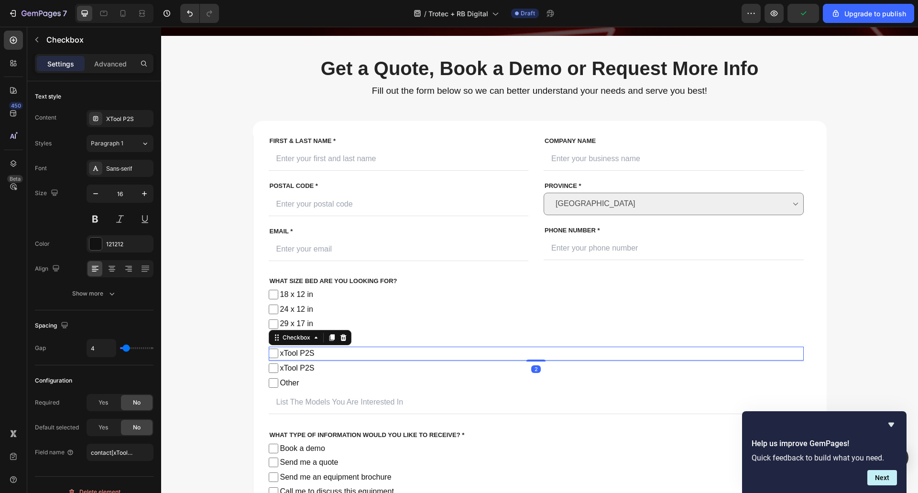
click at [290, 355] on span "xTool P2S" at bounding box center [540, 354] width 525 height 14
click at [278, 355] on input "xTool P2S" at bounding box center [274, 354] width 10 height 10
click at [290, 355] on span "xTool P2S" at bounding box center [540, 354] width 525 height 14
click at [278, 355] on input "xTool P2S" at bounding box center [274, 354] width 10 height 10
checkbox input "false"
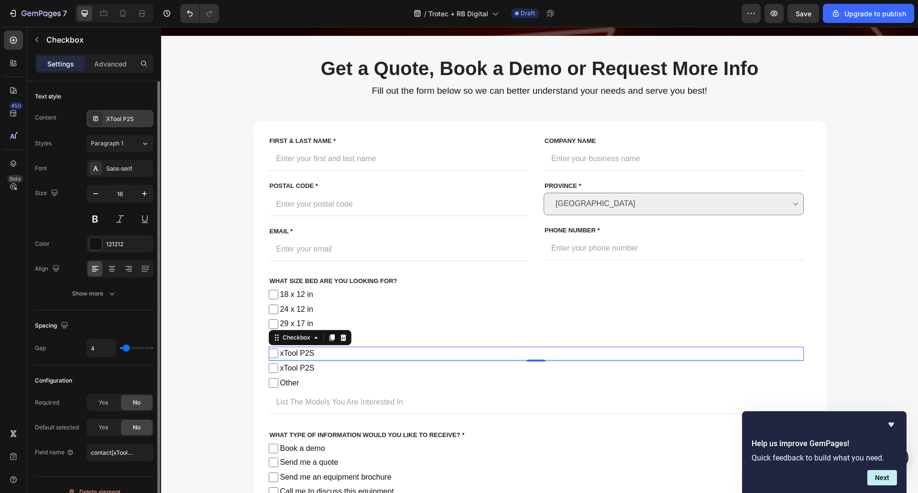
click at [128, 119] on div "XTool P2S" at bounding box center [128, 119] width 45 height 9
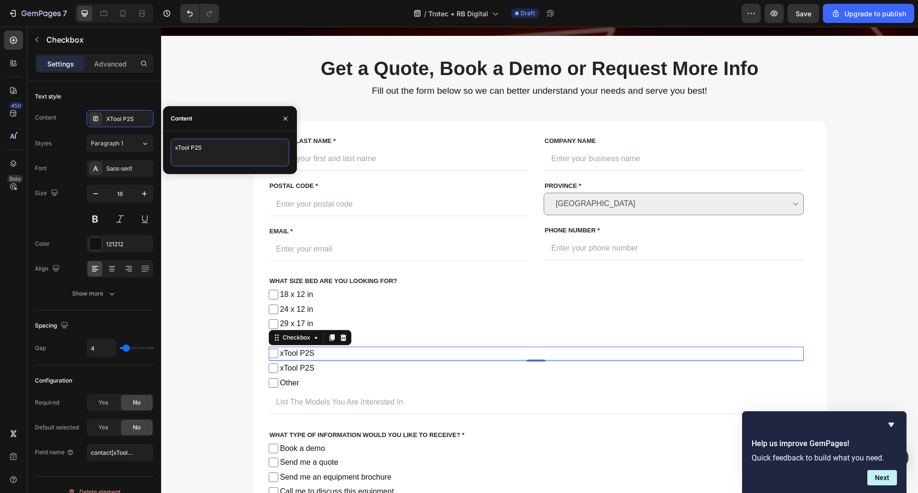
click at [188, 149] on textarea "xTool P2S" at bounding box center [230, 153] width 119 height 28
paste textarea "40 x 24 in"
type textarea "40 x 24 in"
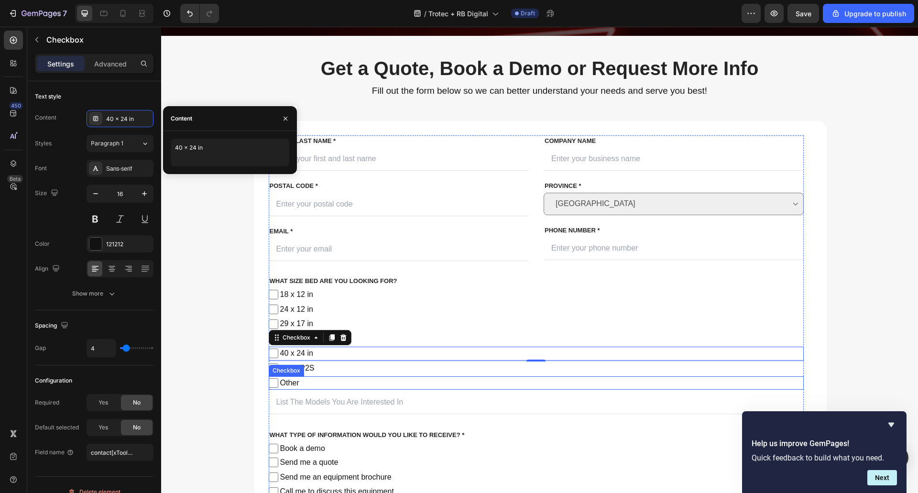
click at [299, 368] on div "Checkbox" at bounding box center [286, 370] width 35 height 11
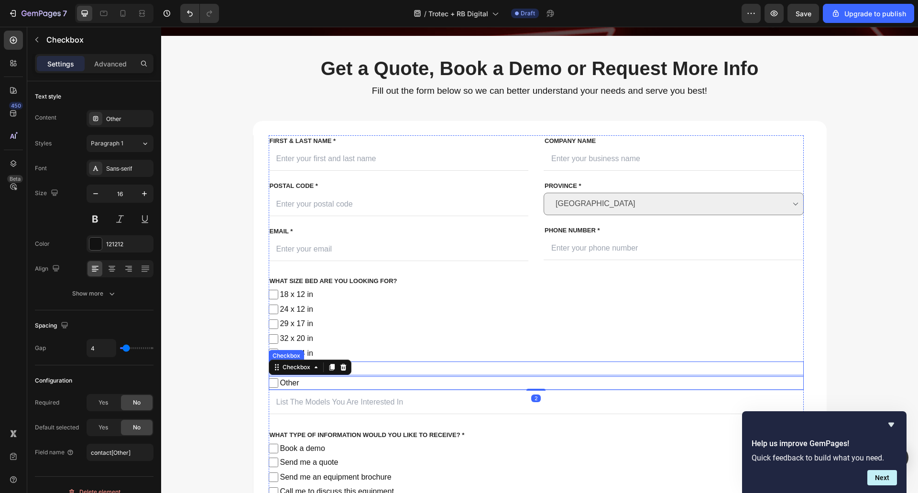
click at [378, 363] on span "xTool P2S" at bounding box center [540, 368] width 525 height 14
click at [278, 363] on input "xTool P2S" at bounding box center [274, 368] width 10 height 10
checkbox input "false"
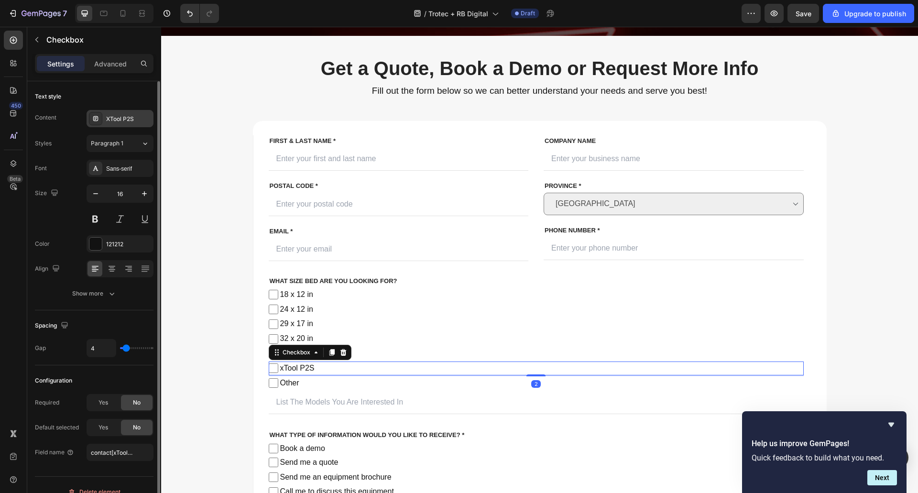
click at [123, 118] on div "XTool P2S" at bounding box center [128, 119] width 45 height 9
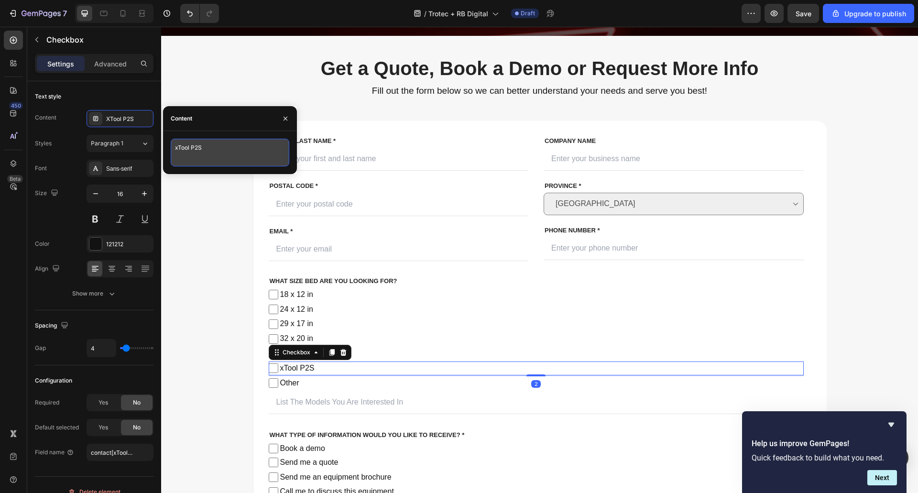
click at [202, 153] on textarea "xTool P2S" at bounding box center [230, 153] width 119 height 28
paste textarea "48 x 28 in"
type textarea "48 x 28 in"
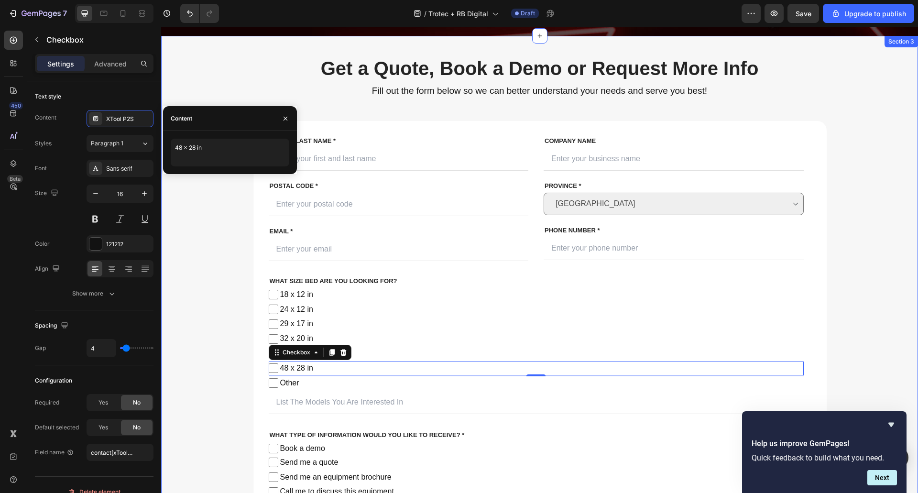
click at [197, 260] on div "Get a Quote, Book a Demo or Request More Info Heading Fill out the form below s…" at bounding box center [539, 335] width 742 height 561
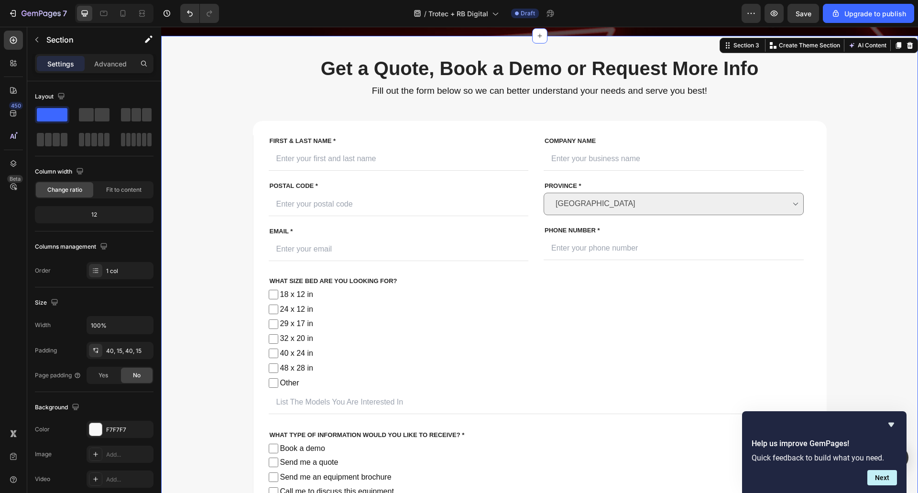
click at [209, 410] on div "Get a Quote, Book a Demo or Request More Info Heading Fill out the form below s…" at bounding box center [539, 335] width 742 height 561
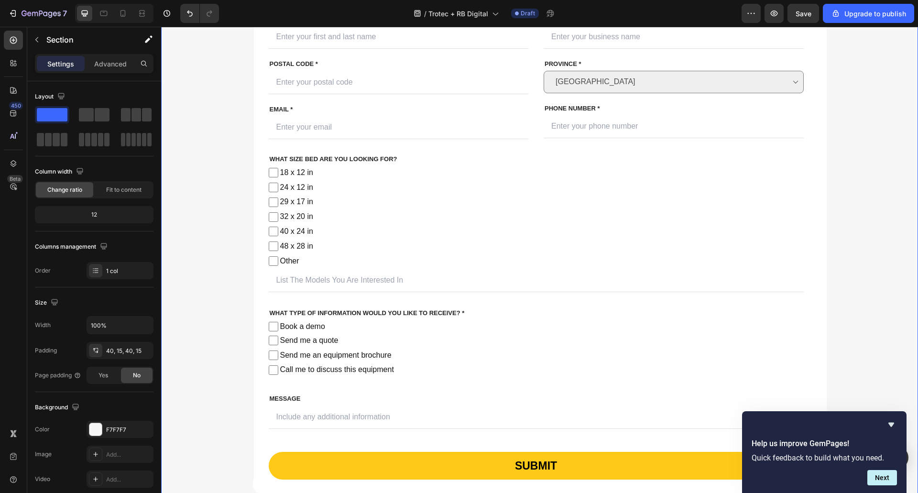
scroll to position [478, 0]
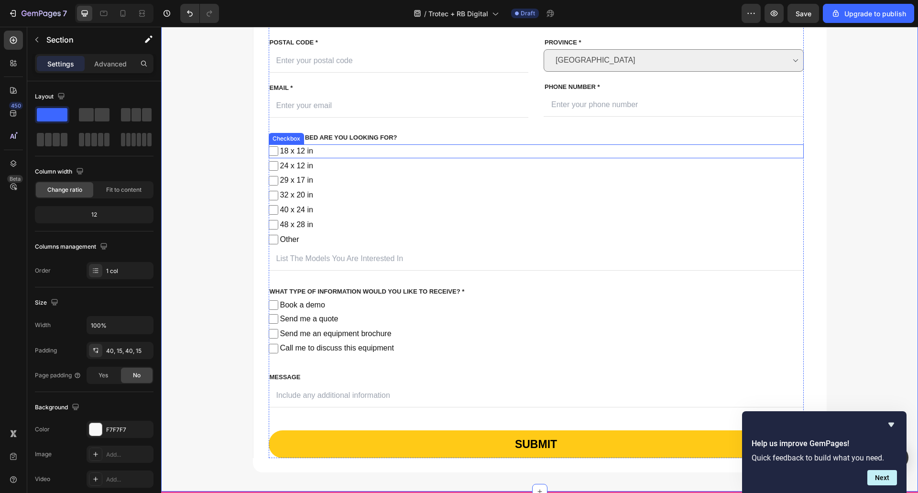
click at [314, 149] on span "18 x 12 in" at bounding box center [540, 151] width 525 height 14
click at [278, 149] on input "18 x 12 in" at bounding box center [274, 151] width 10 height 10
checkbox input "false"
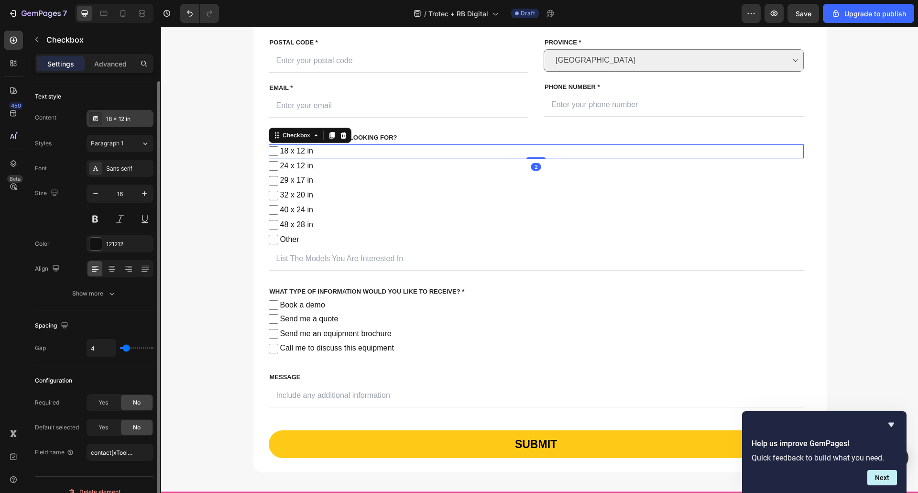
click at [124, 117] on div "18 x 12 in" at bounding box center [128, 119] width 45 height 9
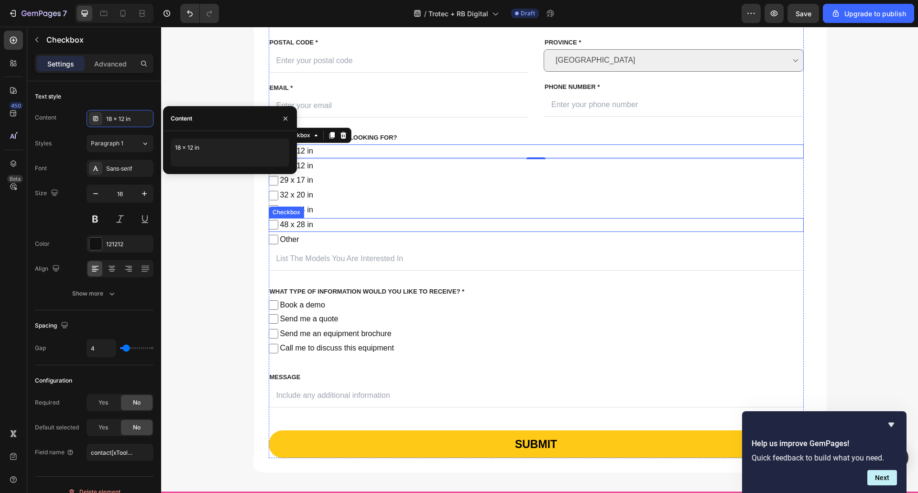
click at [390, 218] on span "48 x 28 in" at bounding box center [540, 225] width 525 height 14
click at [278, 220] on input "48 x 28 in" at bounding box center [274, 225] width 10 height 10
checkbox input "false"
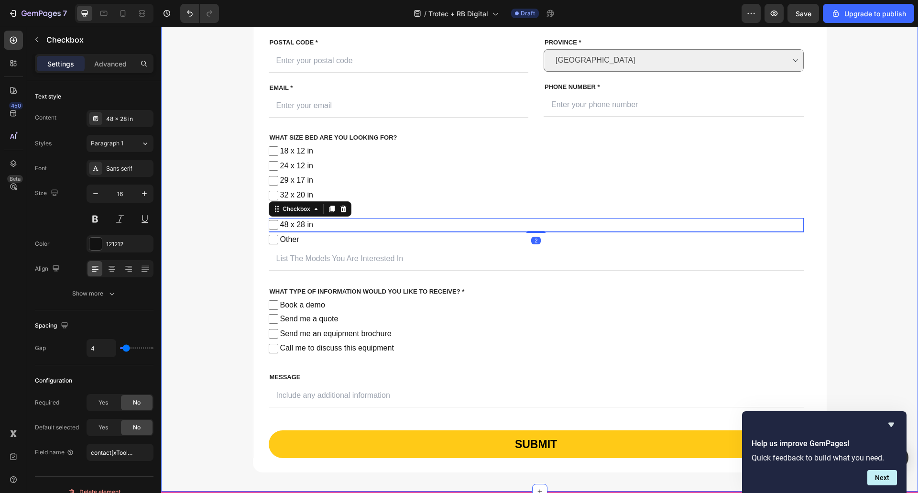
click at [166, 244] on div "Get a Quote, Book a Demo or Request More Info Heading Fill out the form below s…" at bounding box center [539, 191] width 757 height 599
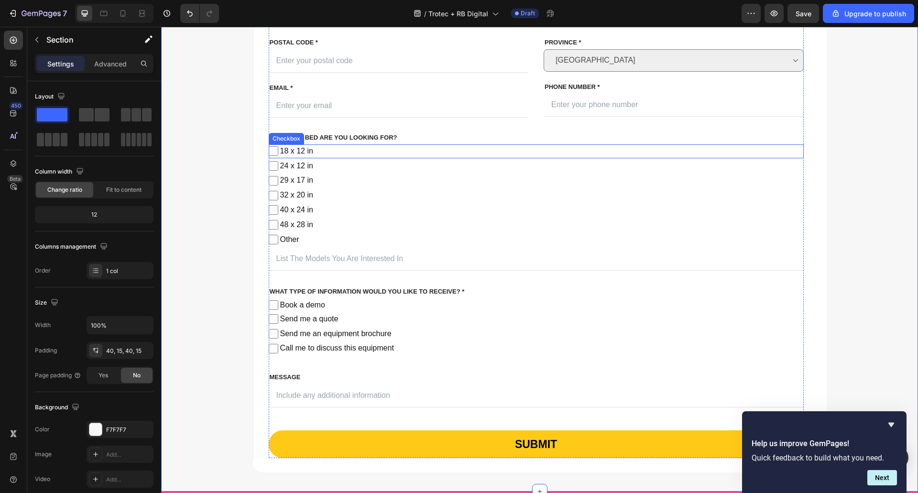
click at [344, 153] on span "18 x 12 in" at bounding box center [540, 151] width 525 height 14
click at [278, 153] on input "18 x 12 in" at bounding box center [274, 151] width 10 height 10
checkbox input "false"
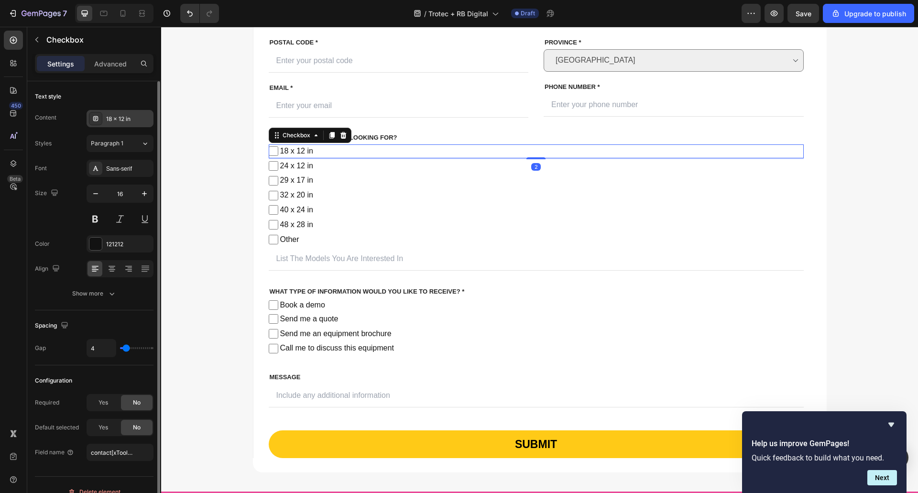
click at [128, 112] on div "18 x 12 in" at bounding box center [120, 118] width 67 height 17
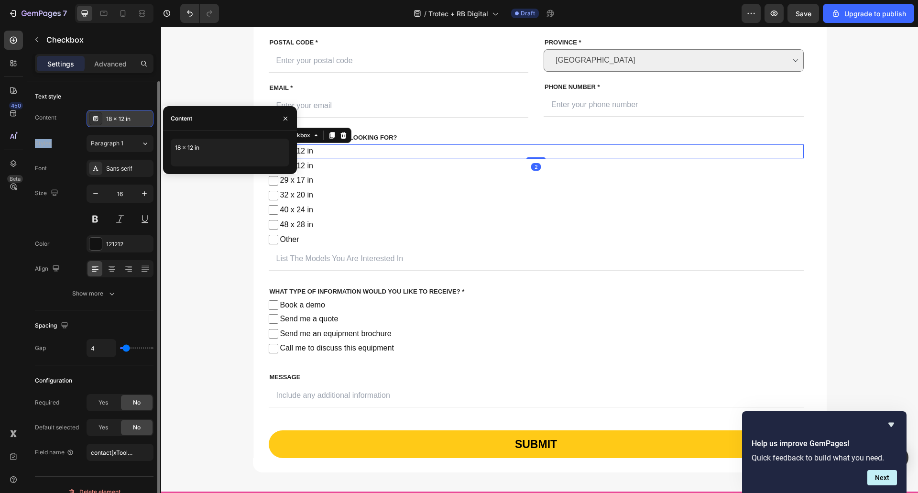
click at [127, 112] on div "18 x 12 in" at bounding box center [120, 118] width 67 height 17
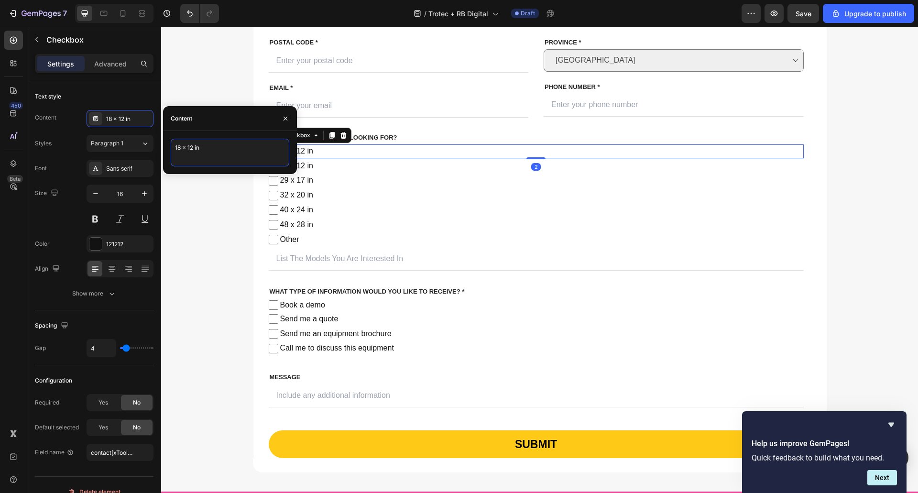
click at [211, 163] on textarea "18 x 12 in" at bounding box center [230, 153] width 119 height 28
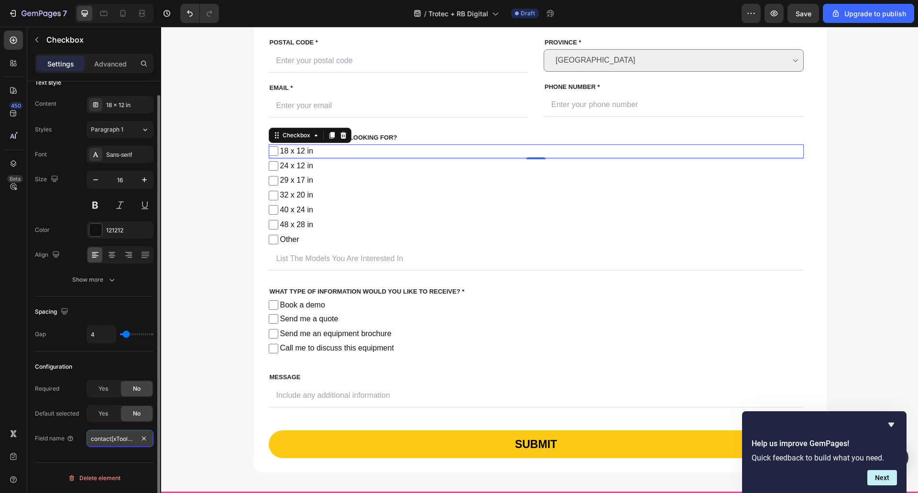
click at [123, 438] on input "contact[xTool-DTF-Apparel-Printer]" at bounding box center [120, 438] width 67 height 17
click at [114, 437] on input "contact[xTool-DTF-Apparel-Printer]" at bounding box center [120, 438] width 67 height 17
drag, startPoint x: 113, startPoint y: 438, endPoint x: 130, endPoint y: 437, distance: 17.2
click at [130, 437] on input "contact[xTool-DTF-Apparel-Printer]" at bounding box center [120, 438] width 67 height 17
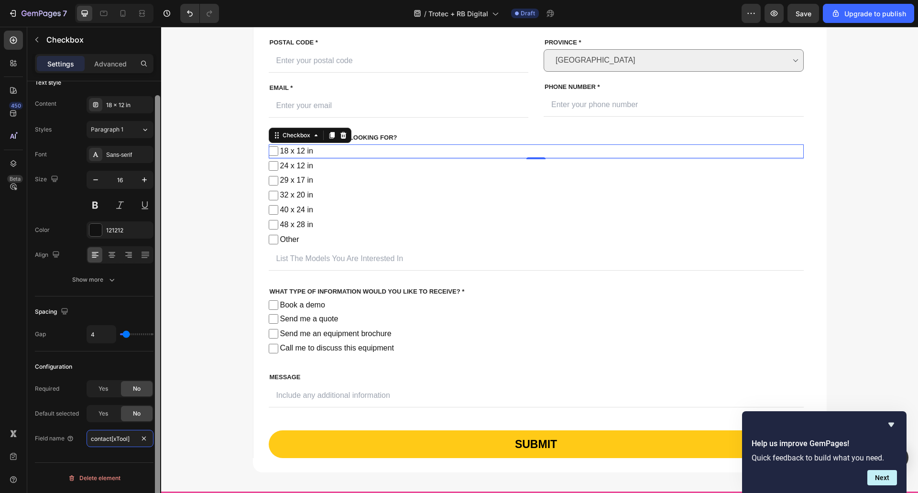
scroll to position [0, 0]
paste input "18 x 12 in"
drag, startPoint x: 117, startPoint y: 439, endPoint x: 122, endPoint y: 442, distance: 5.8
click at [118, 439] on input "contact[18 x 12 in]" at bounding box center [120, 438] width 67 height 17
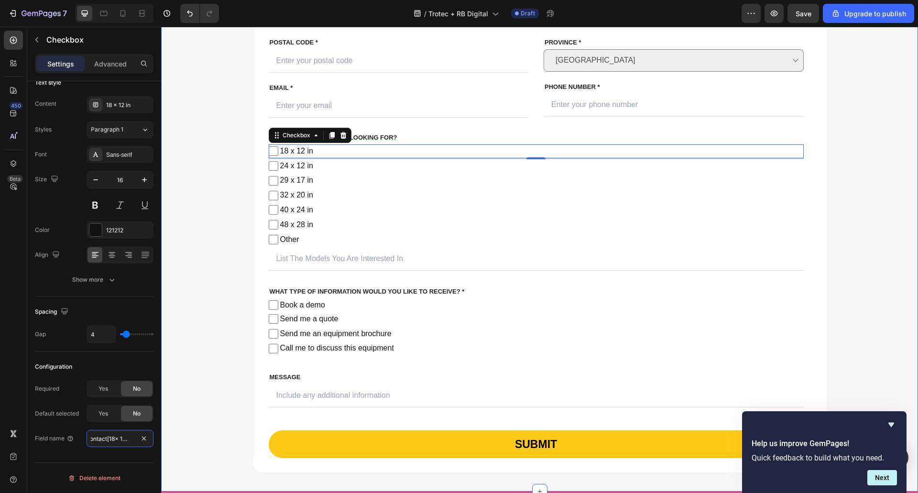
scroll to position [0, 5]
type input "contact[18-x-12-in]"
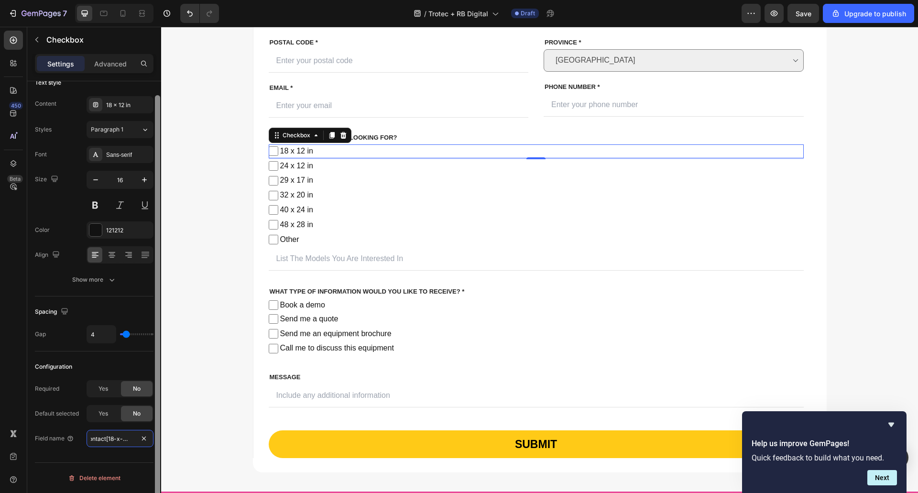
scroll to position [0, 9]
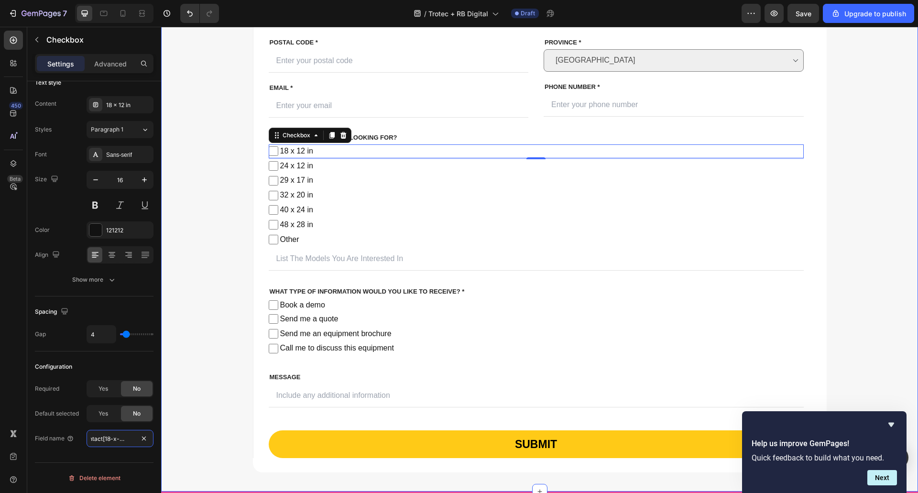
drag, startPoint x: 269, startPoint y: 459, endPoint x: 163, endPoint y: 435, distance: 108.3
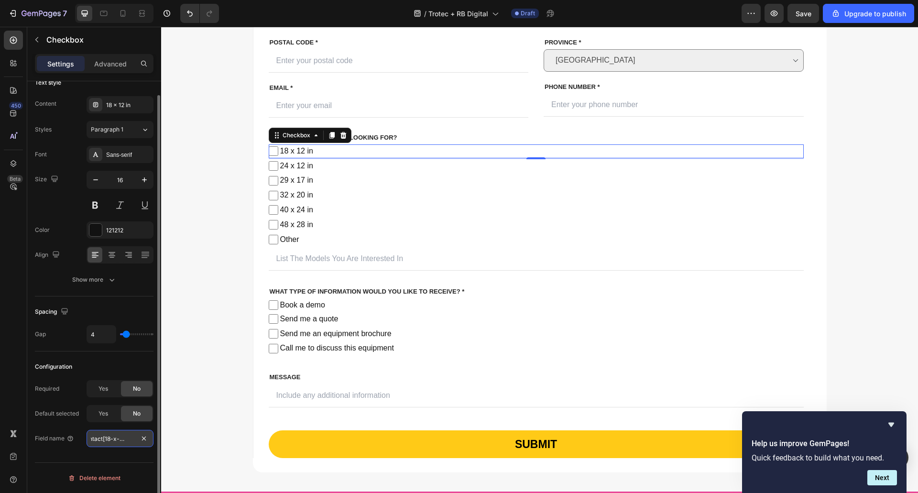
click at [98, 441] on input "contact[18-x-12-in]" at bounding box center [120, 438] width 67 height 17
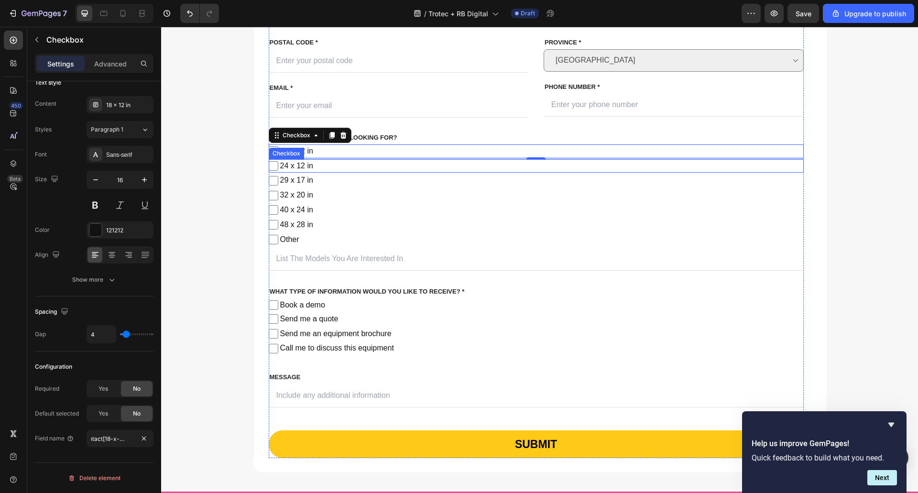
click at [284, 163] on span "24 x 12 in" at bounding box center [540, 166] width 525 height 14
click at [278, 163] on input "24 x 12 in" at bounding box center [274, 166] width 10 height 10
checkbox input "false"
click at [367, 147] on span "18 x 12 in" at bounding box center [540, 151] width 525 height 14
click at [278, 147] on input "18 x 12 in" at bounding box center [274, 151] width 10 height 10
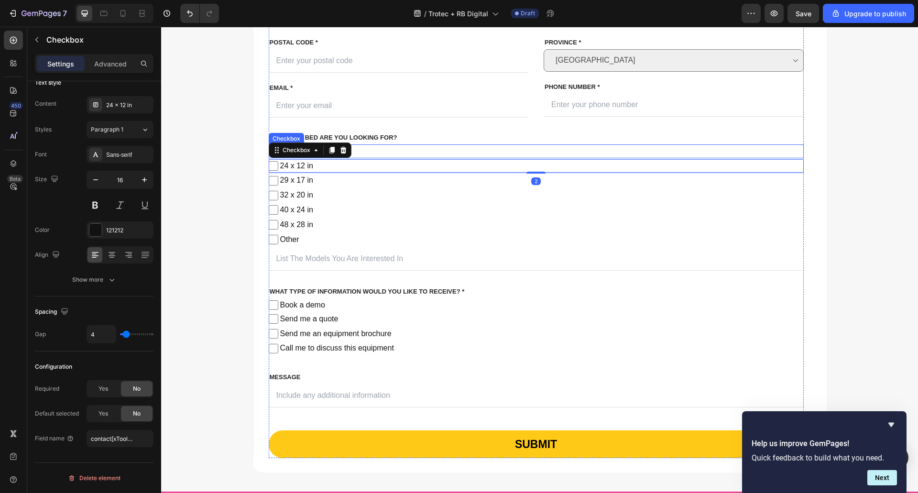
checkbox input "false"
click at [355, 167] on span "24 x 12 in" at bounding box center [540, 166] width 525 height 14
click at [278, 167] on input "24 x 12 in" at bounding box center [274, 166] width 10 height 10
checkbox input "false"
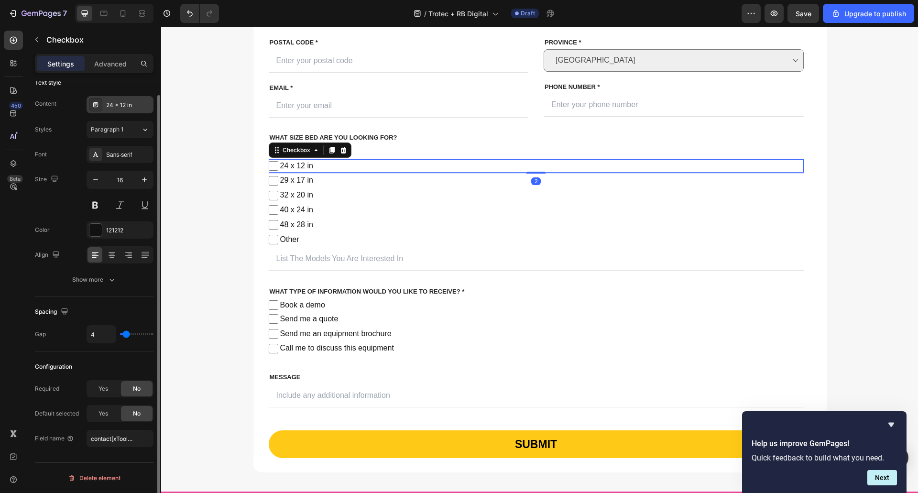
click at [118, 106] on div "24 x 12 in" at bounding box center [128, 105] width 45 height 9
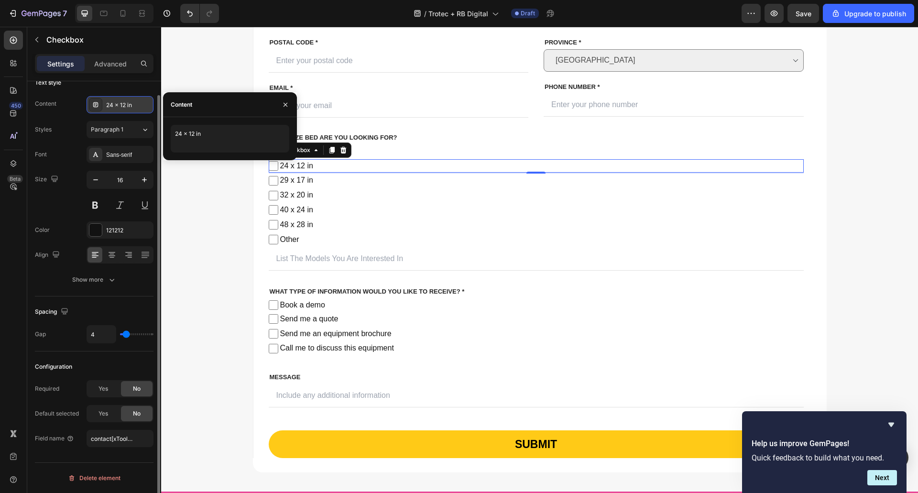
click at [118, 106] on div "24 x 12 in" at bounding box center [128, 105] width 45 height 9
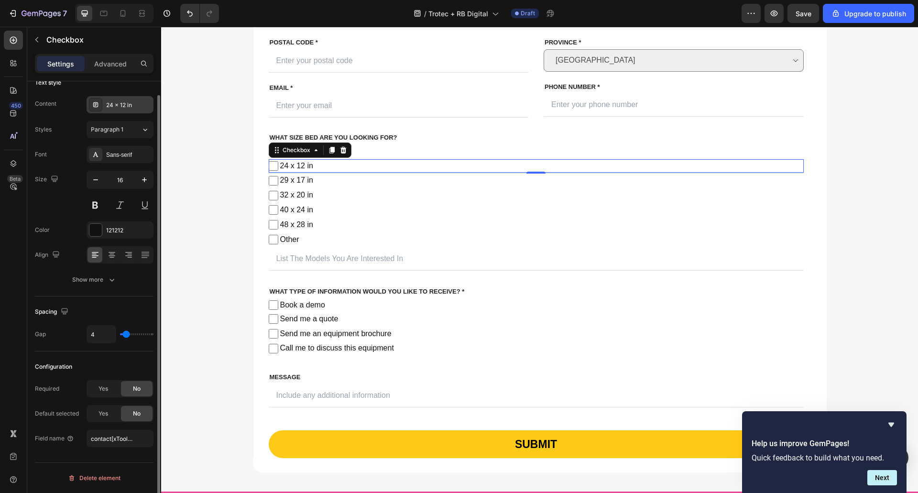
click at [136, 98] on div "24 x 12 in" at bounding box center [120, 104] width 67 height 17
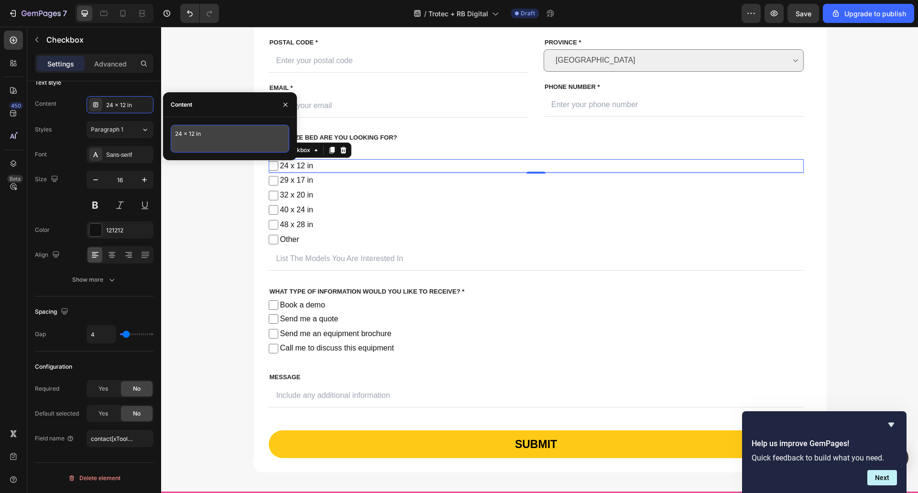
click at [194, 129] on textarea "24 x 12 in" at bounding box center [230, 139] width 119 height 28
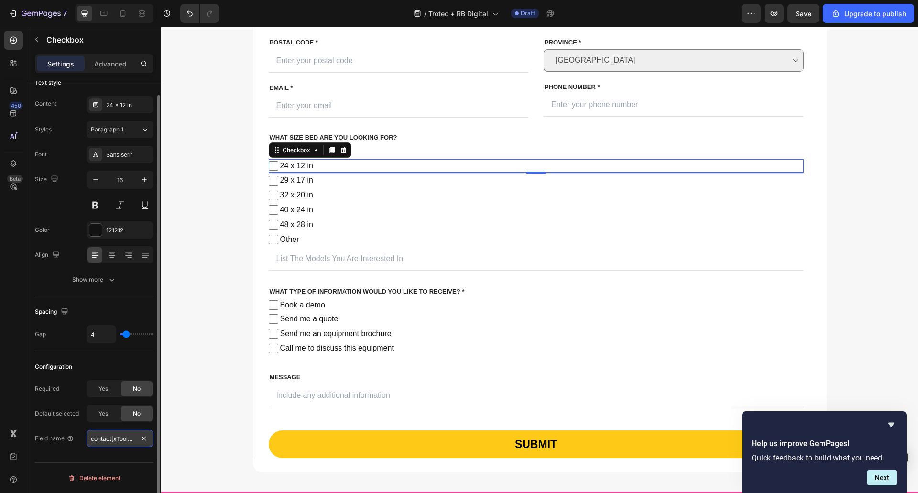
click at [120, 438] on input "contact[xTool-F2-Ultra]" at bounding box center [120, 438] width 67 height 17
click at [115, 438] on input "contact[xTool-F2-Ultra]" at bounding box center [120, 438] width 67 height 17
drag, startPoint x: 115, startPoint y: 438, endPoint x: 131, endPoint y: 438, distance: 16.7
click at [131, 438] on input "contact[xTool-F2-Ultra]" at bounding box center [120, 438] width 67 height 17
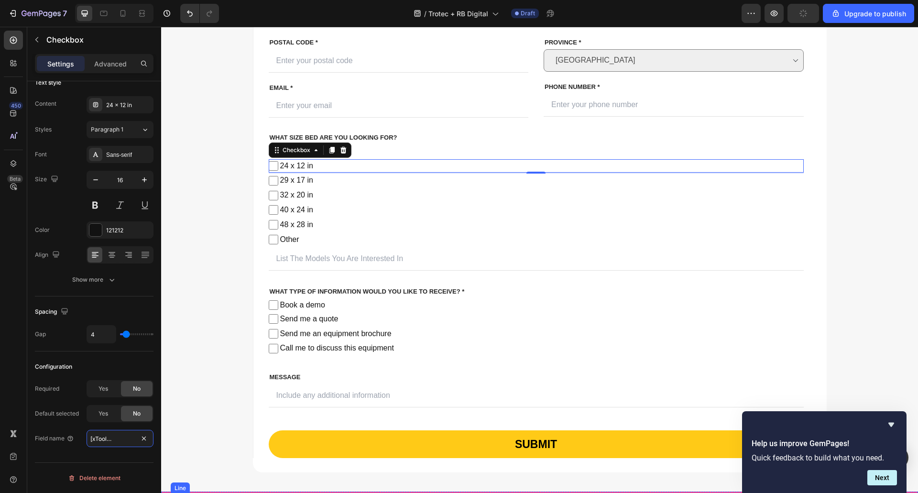
paste input "24 x 12 in"
type input "contact[24-x-12-in]"
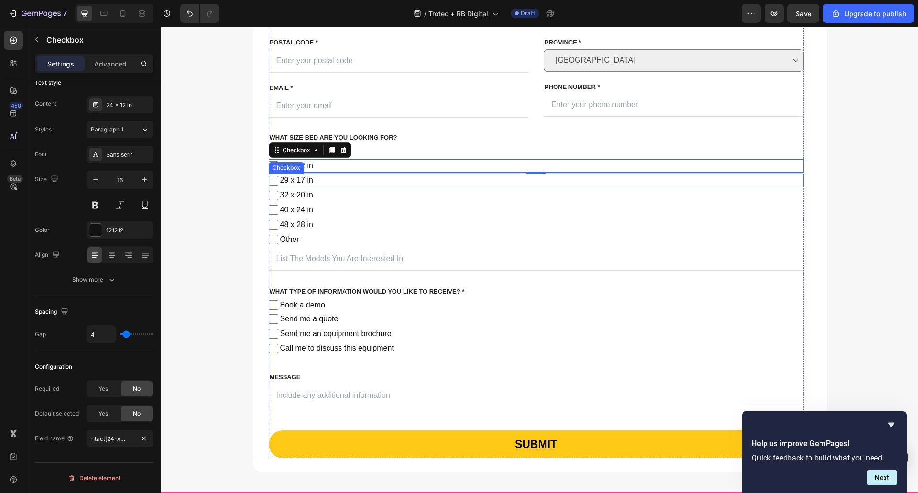
click at [284, 182] on span "29 x 17 in" at bounding box center [540, 181] width 525 height 14
click at [278, 182] on input "29 x 17 in" at bounding box center [274, 181] width 10 height 10
checkbox input "false"
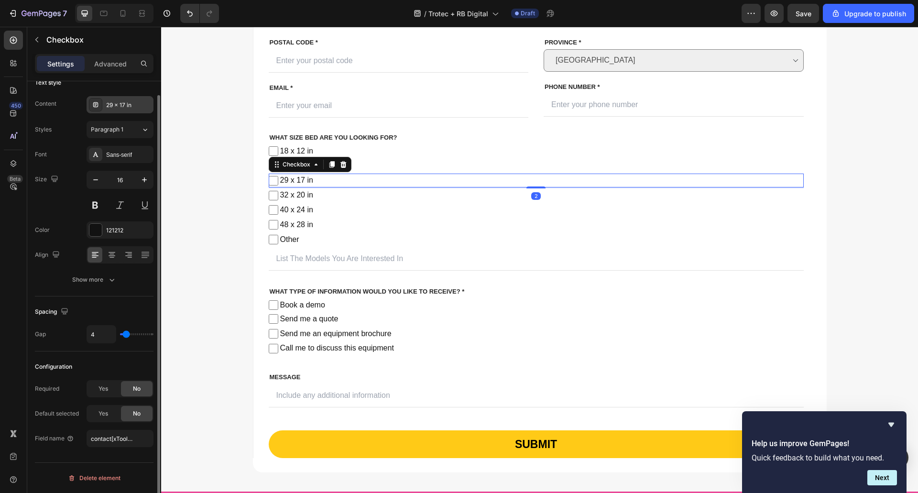
click at [120, 102] on div "29 x 17 in" at bounding box center [128, 105] width 45 height 9
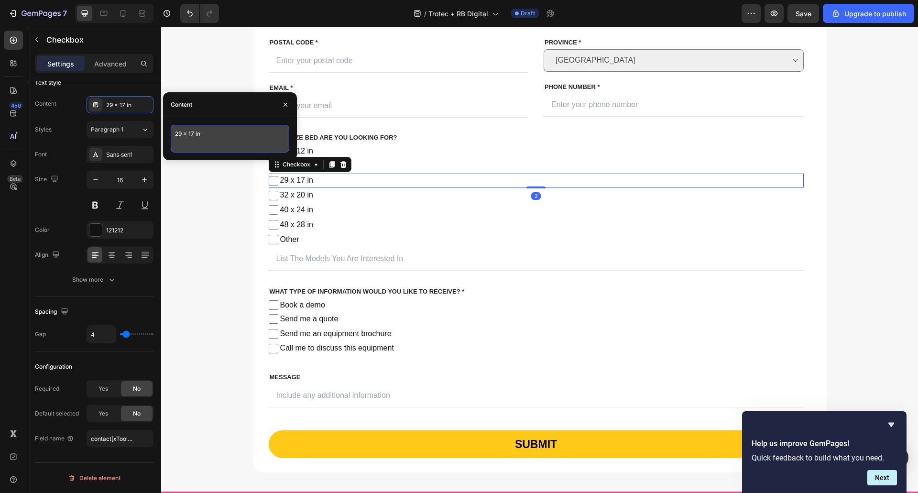
click at [225, 137] on textarea "29 x 17 in" at bounding box center [230, 139] width 119 height 28
click at [224, 137] on textarea "29 x 17 in" at bounding box center [230, 139] width 119 height 28
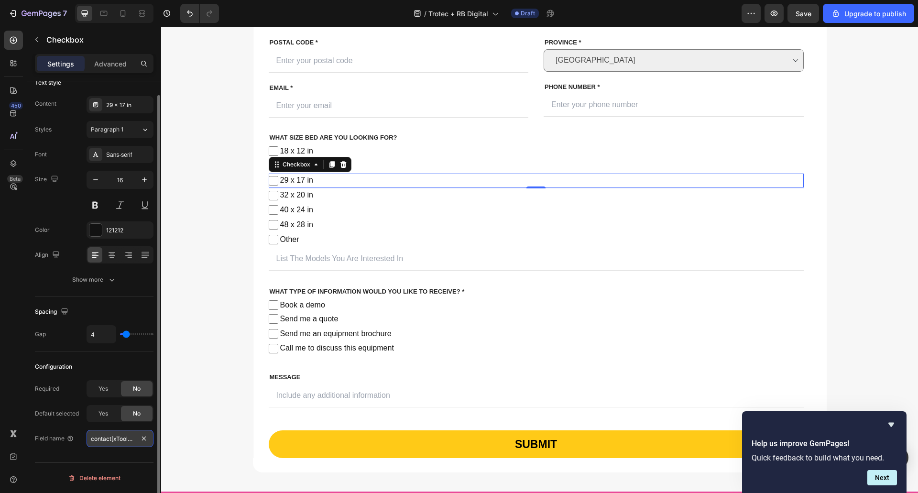
click at [110, 438] on input "contact[xTool-F1-Ultra]" at bounding box center [120, 438] width 67 height 17
click at [112, 437] on input "contact[xTool-F1-Ultra]" at bounding box center [120, 438] width 67 height 17
drag, startPoint x: 115, startPoint y: 438, endPoint x: 131, endPoint y: 437, distance: 15.8
click at [131, 437] on input "contact[xTool-F1-Ultra]" at bounding box center [120, 438] width 67 height 17
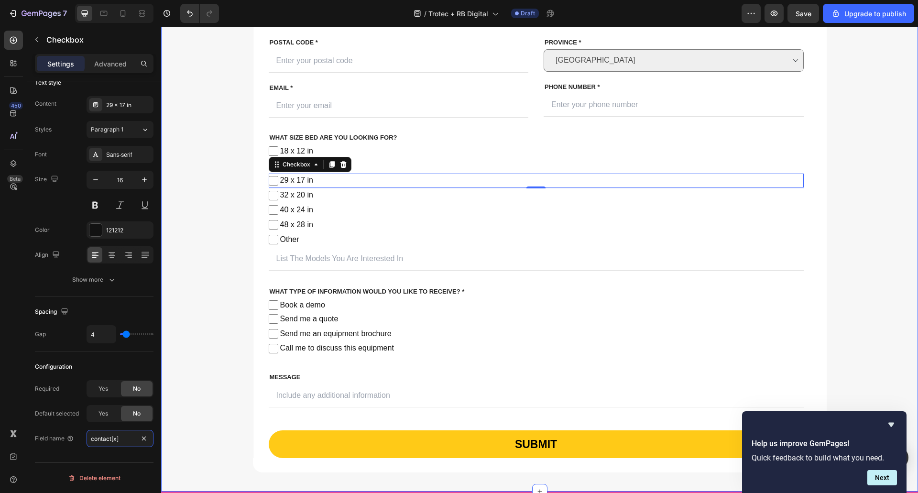
scroll to position [0, 0]
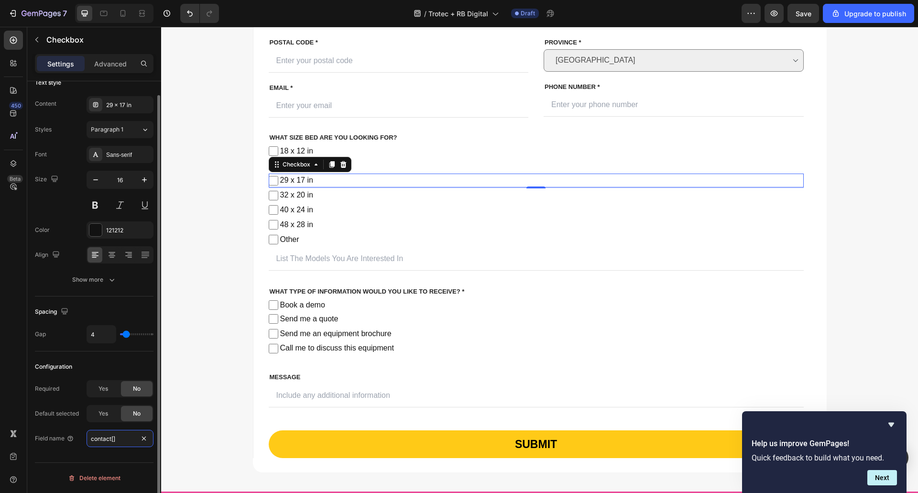
paste input "29 x 17 in"
type input "contact[29-x-17-in]"
click at [305, 194] on span "32 x 20 in" at bounding box center [540, 195] width 525 height 14
click at [278, 194] on input "32 x 20 in" at bounding box center [274, 196] width 10 height 10
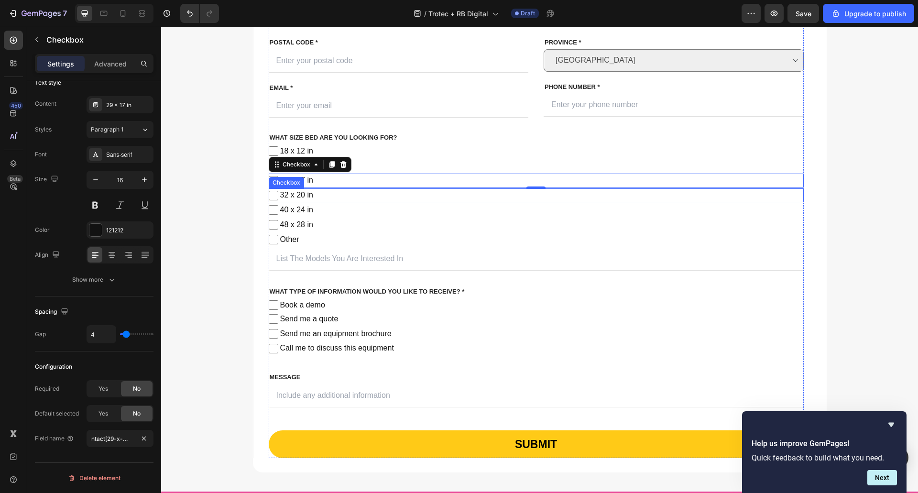
checkbox input "false"
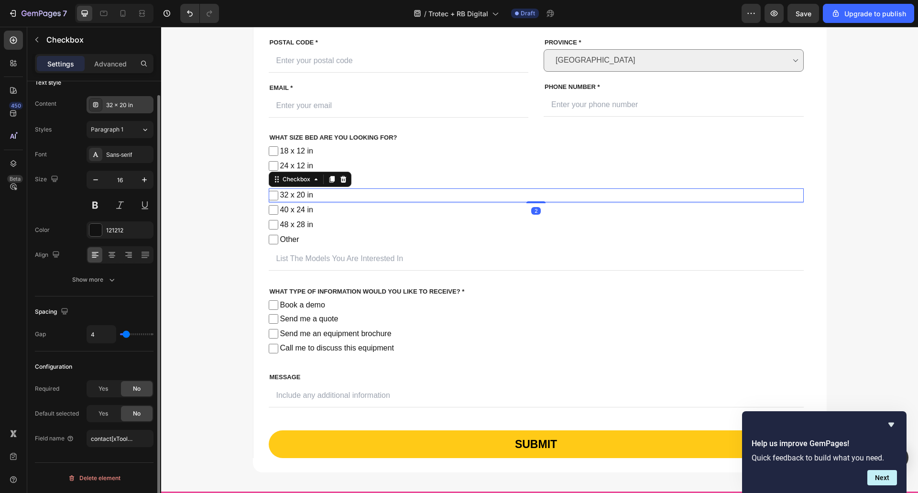
click at [119, 109] on div "32 x 20 in" at bounding box center [128, 105] width 45 height 9
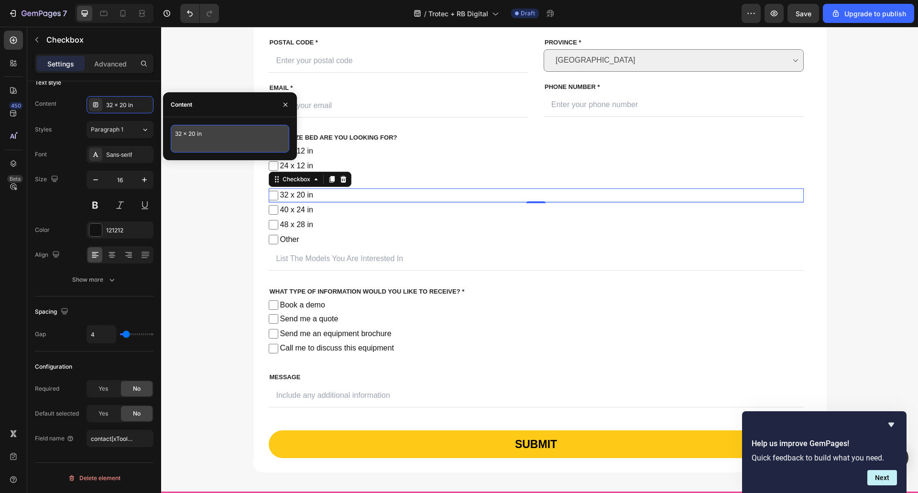
click at [202, 140] on textarea "32 x 20 in" at bounding box center [230, 139] width 119 height 28
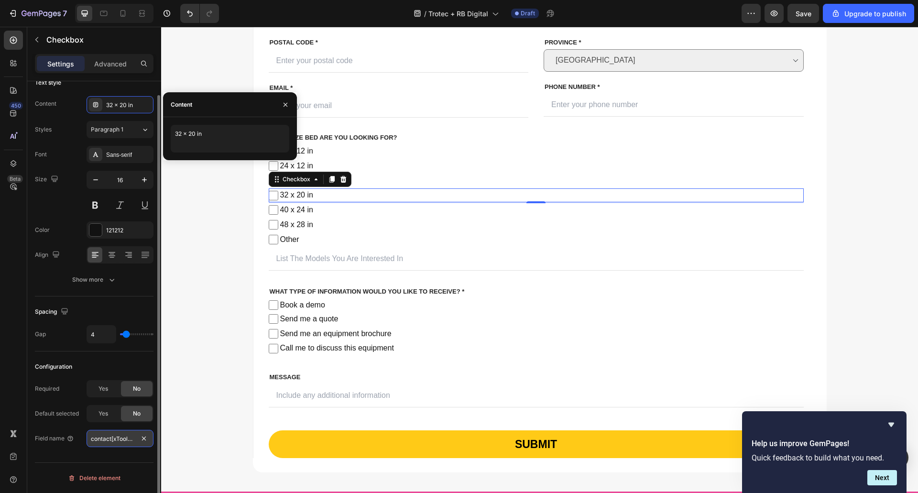
click at [115, 434] on input "contact[xTool-P2S]" at bounding box center [120, 438] width 67 height 17
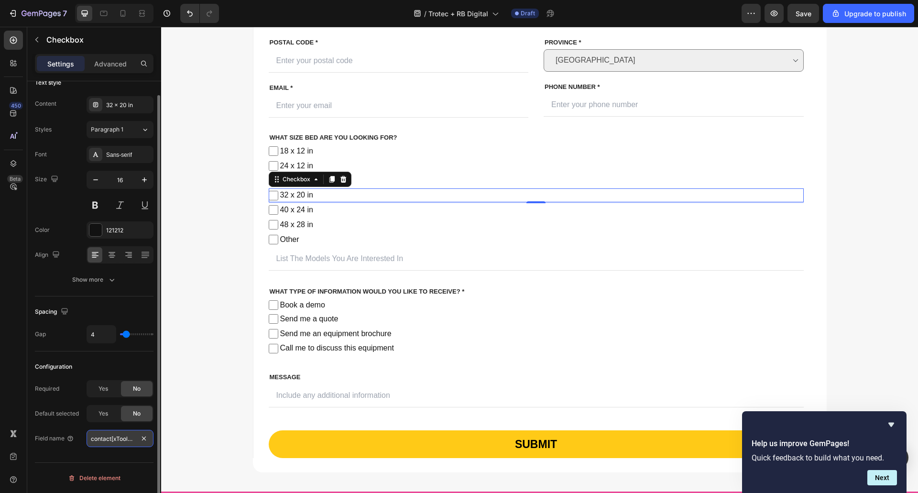
click at [123, 440] on input "contact[xTool-P2S]" at bounding box center [120, 438] width 67 height 17
drag, startPoint x: 114, startPoint y: 439, endPoint x: 130, endPoint y: 441, distance: 15.8
click at [130, 441] on input "contact[xTool-P2S]" at bounding box center [120, 438] width 67 height 17
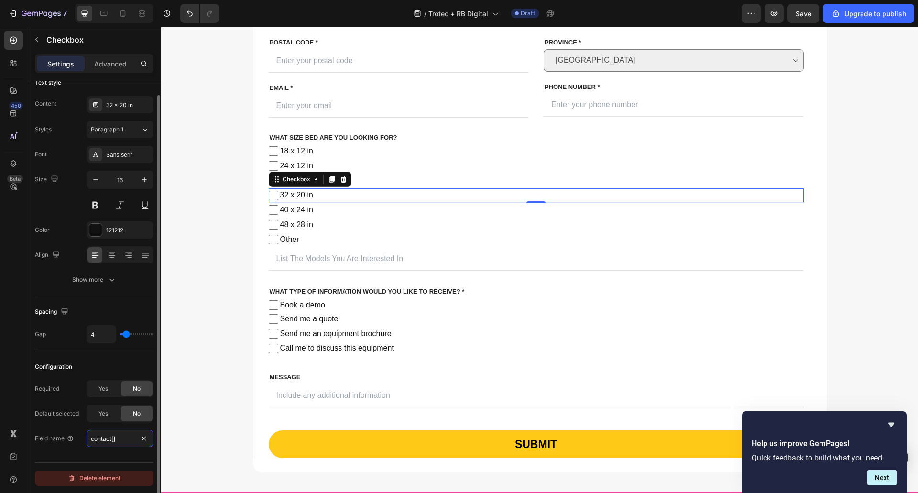
paste input "32 x 20 in"
type input "contact[32-x-20-in]"
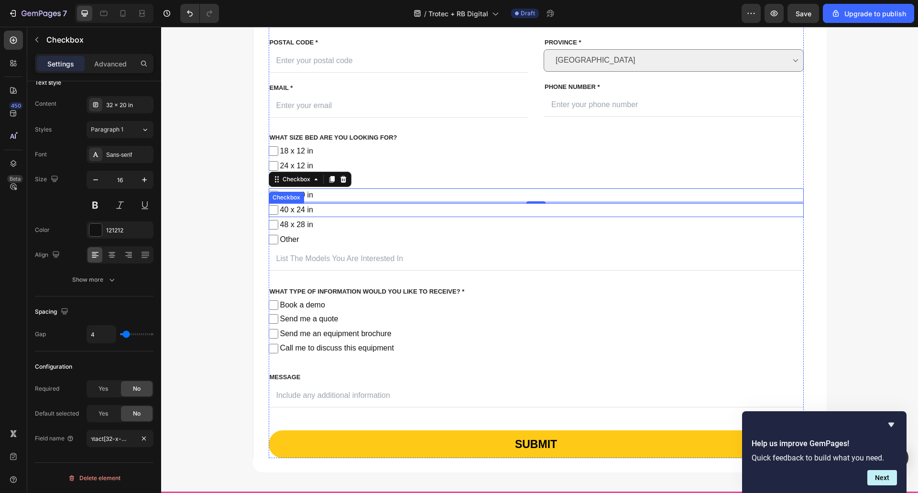
click at [305, 210] on span "40 x 24 in" at bounding box center [540, 210] width 525 height 14
click at [278, 210] on input "40 x 24 in" at bounding box center [274, 210] width 10 height 10
checkbox input "false"
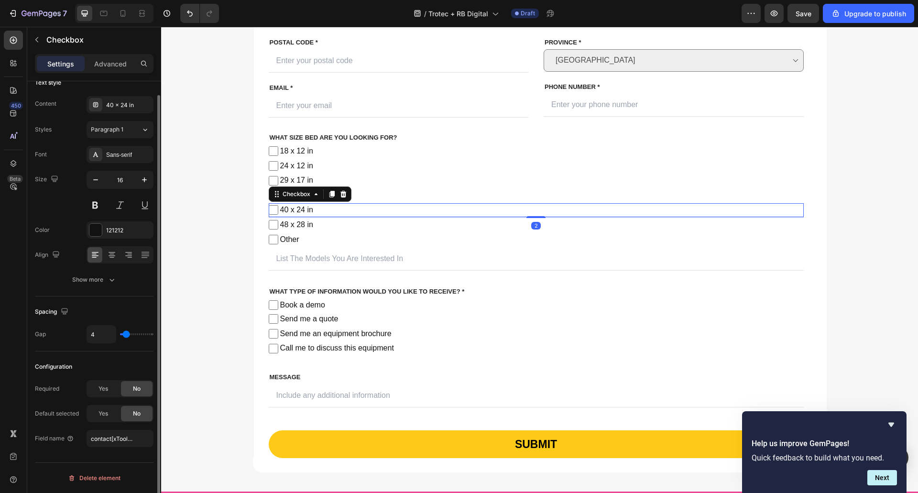
click at [108, 115] on div "Content 40 x 24 in Styles Paragraph 1 Font Sans-serif Size 16 Color 121212 Alig…" at bounding box center [94, 192] width 119 height 192
click at [111, 106] on div "40 x 24 in" at bounding box center [128, 105] width 45 height 9
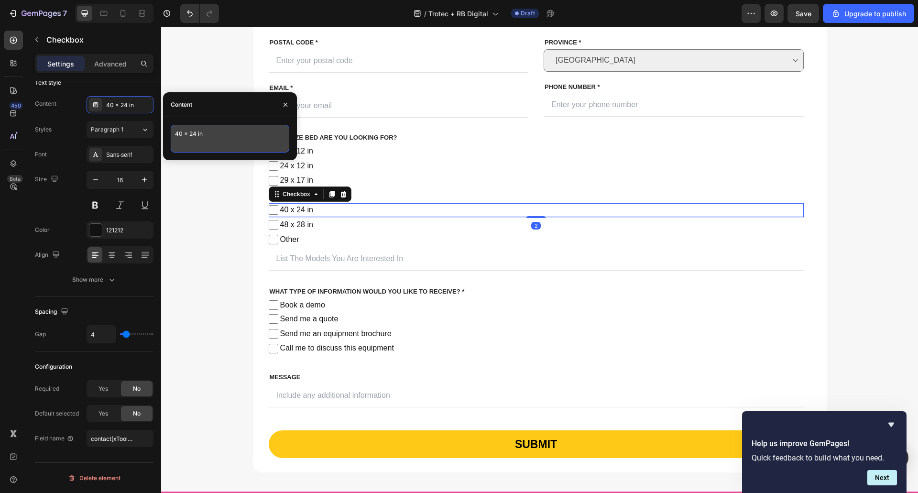
click at [226, 142] on textarea "40 x 24 in" at bounding box center [230, 139] width 119 height 28
drag, startPoint x: 226, startPoint y: 142, endPoint x: 42, endPoint y: 198, distance: 192.2
click at [226, 142] on textarea "40 x 24 in" at bounding box center [230, 139] width 119 height 28
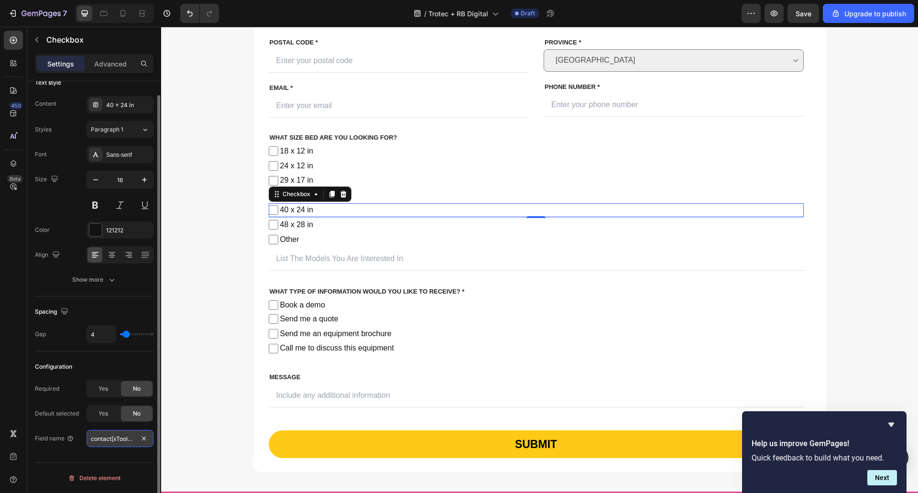
click at [118, 434] on input "contact[xTool-P2S]" at bounding box center [120, 438] width 67 height 17
click at [115, 441] on input "contact[xTool-P2S]" at bounding box center [120, 438] width 67 height 17
drag, startPoint x: 114, startPoint y: 437, endPoint x: 13, endPoint y: 448, distance: 100.9
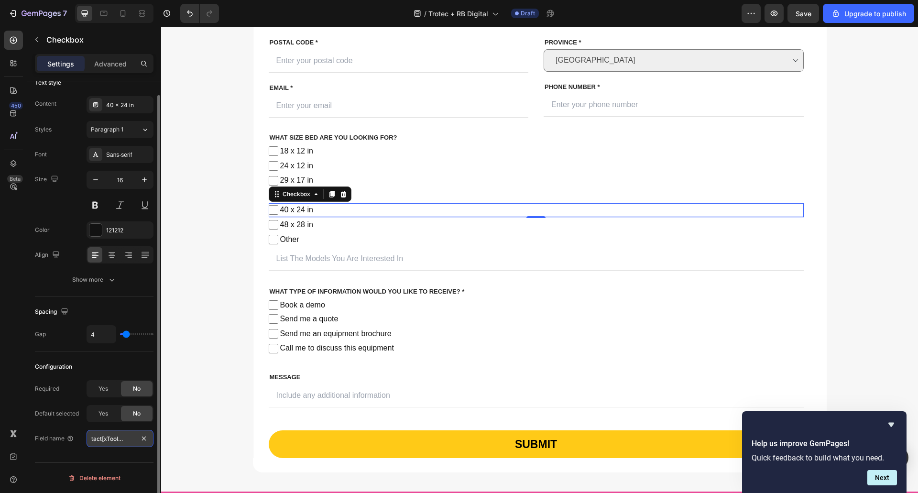
click at [130, 438] on input "contact[xTool-P2S]" at bounding box center [120, 438] width 67 height 17
paste input "40 x 24 in"
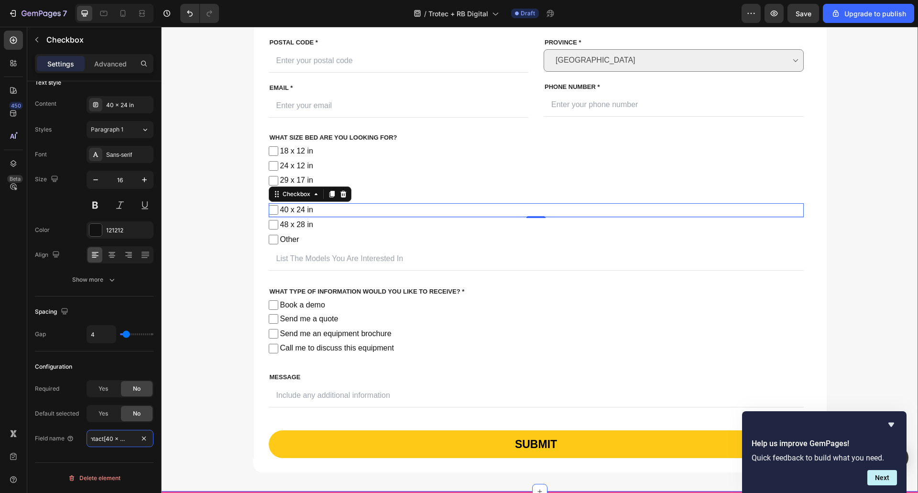
scroll to position [0, 8]
type input "contact[40-x-24-in]"
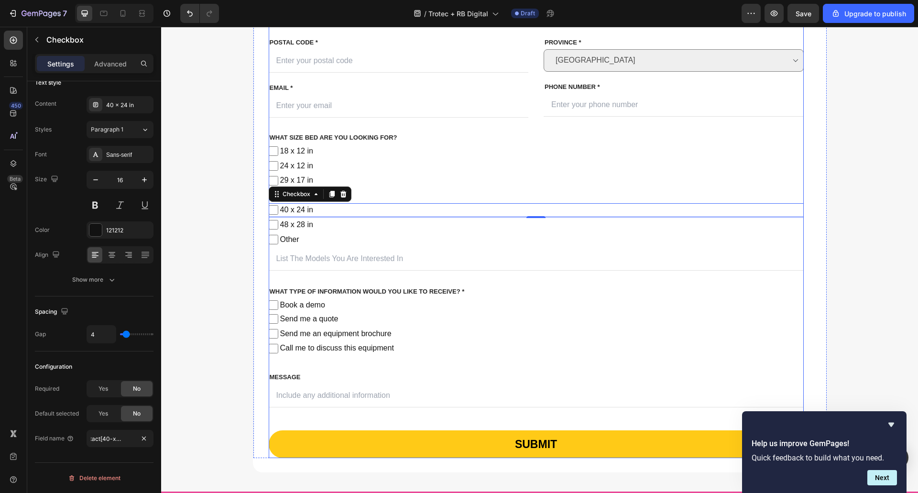
click at [303, 225] on span "48 x 28 in" at bounding box center [540, 225] width 525 height 14
click at [278, 225] on input "48 x 28 in" at bounding box center [274, 225] width 10 height 10
checkbox input "false"
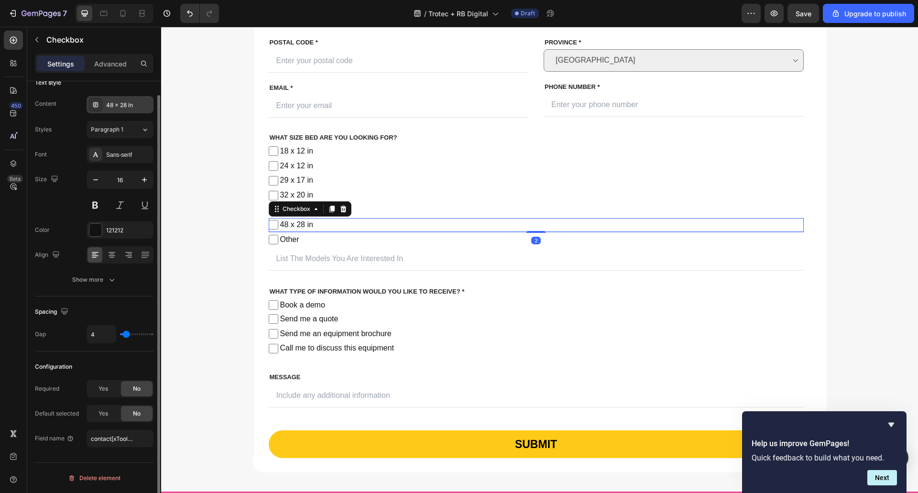
click at [118, 104] on div "48 x 28 in" at bounding box center [128, 105] width 45 height 9
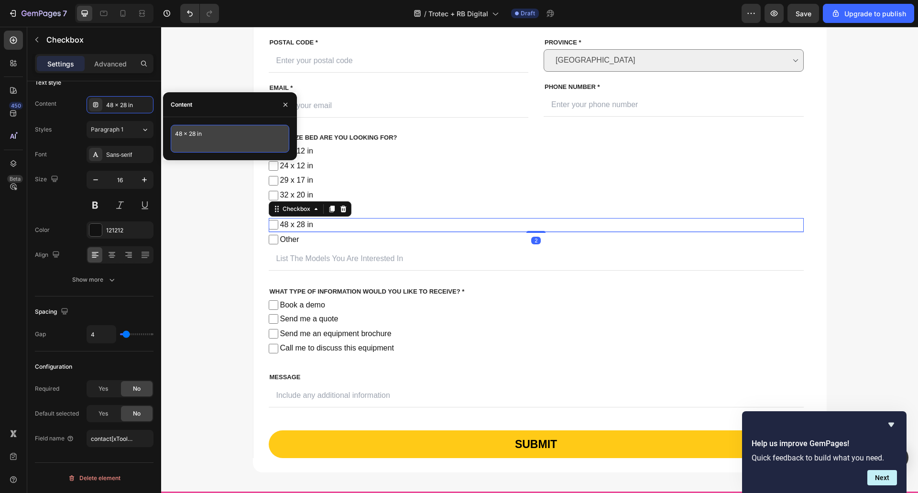
click at [208, 130] on textarea "48 x 28 in" at bounding box center [230, 139] width 119 height 28
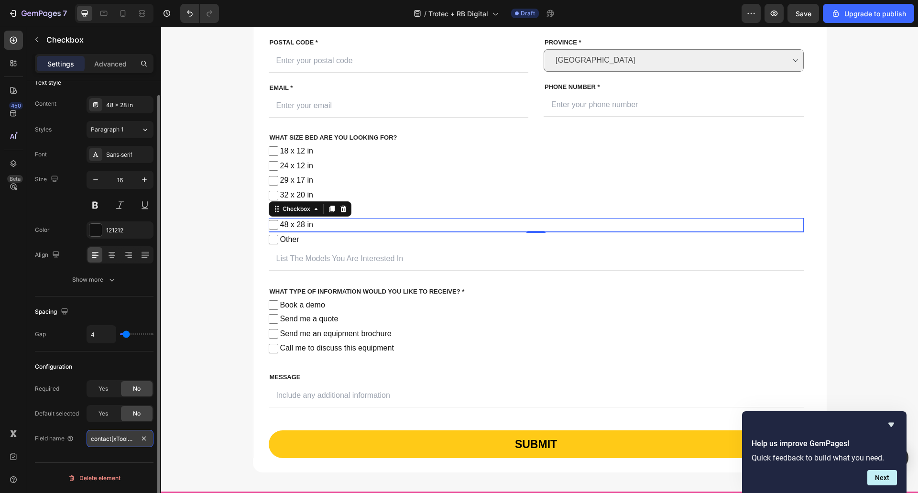
click at [127, 441] on input "contact[xTool-P2S]" at bounding box center [120, 438] width 67 height 17
click at [117, 439] on input "contact[xTool-P2S]" at bounding box center [120, 438] width 67 height 17
drag, startPoint x: 115, startPoint y: 438, endPoint x: 128, endPoint y: 436, distance: 13.5
click at [128, 436] on input "contact[xTool-P2S]" at bounding box center [120, 438] width 67 height 17
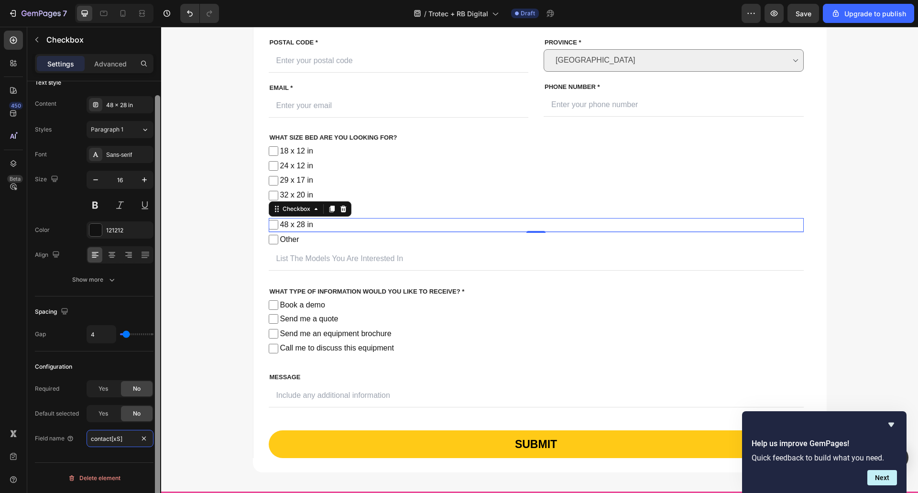
scroll to position [0, 0]
paste input "48 x 28 in"
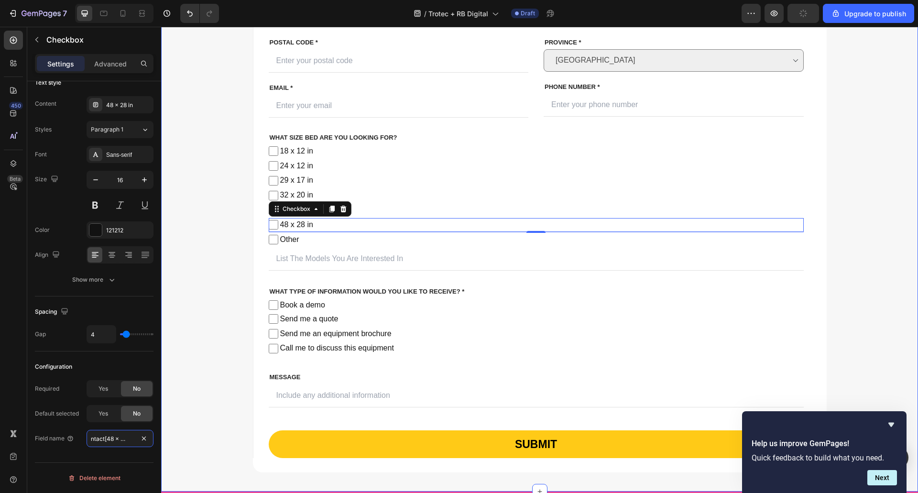
scroll to position [0, 8]
type input "contact[48-x-28-in]"
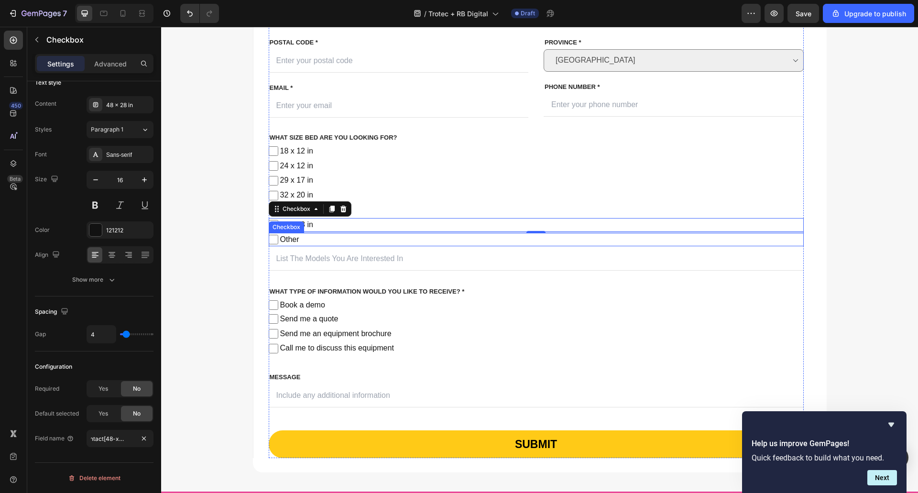
click at [312, 241] on span "Other" at bounding box center [540, 240] width 525 height 14
click at [278, 241] on input "Other" at bounding box center [274, 240] width 10 height 10
checkbox input "false"
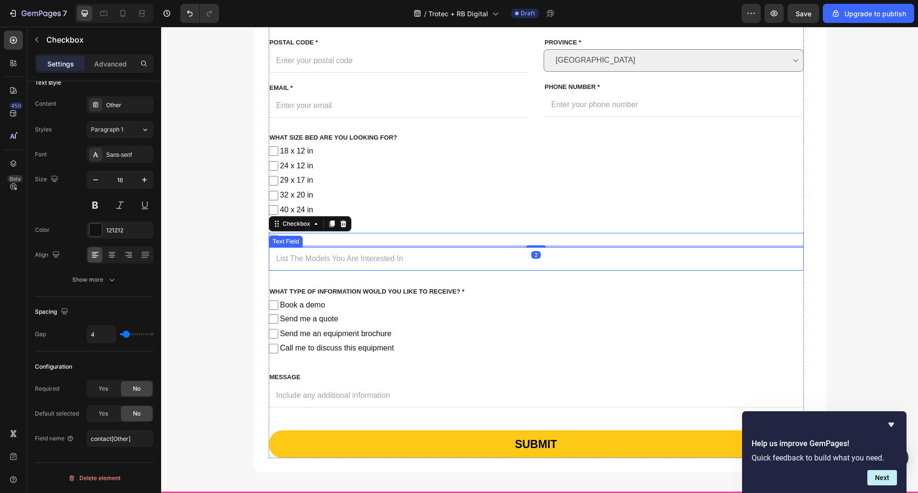
click at [320, 261] on input "text" at bounding box center [536, 258] width 535 height 23
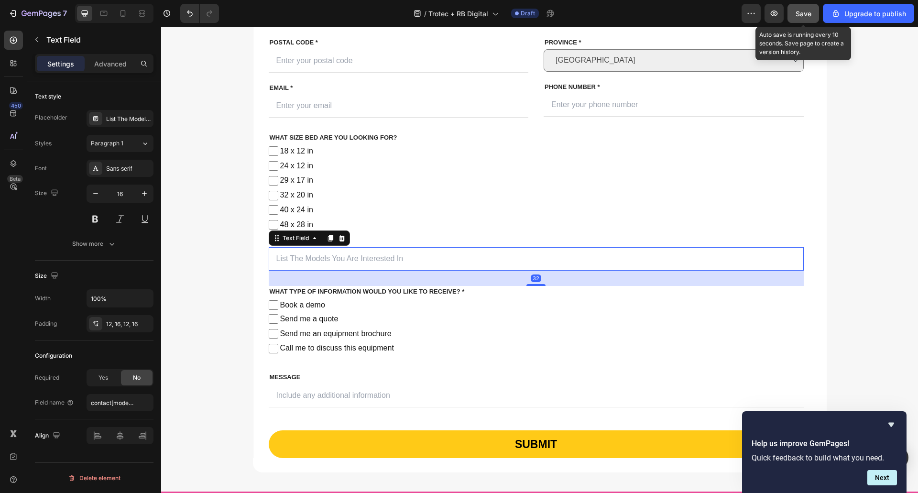
click at [801, 17] on span "Save" at bounding box center [803, 14] width 16 height 8
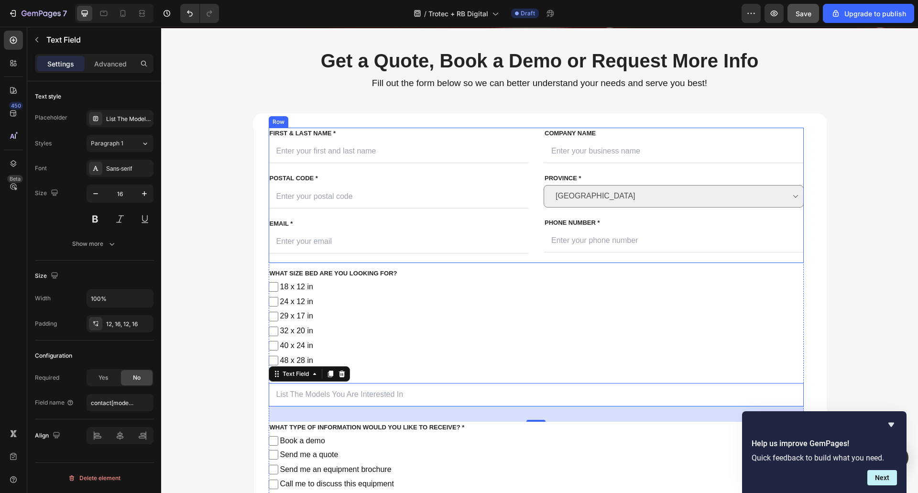
scroll to position [335, 0]
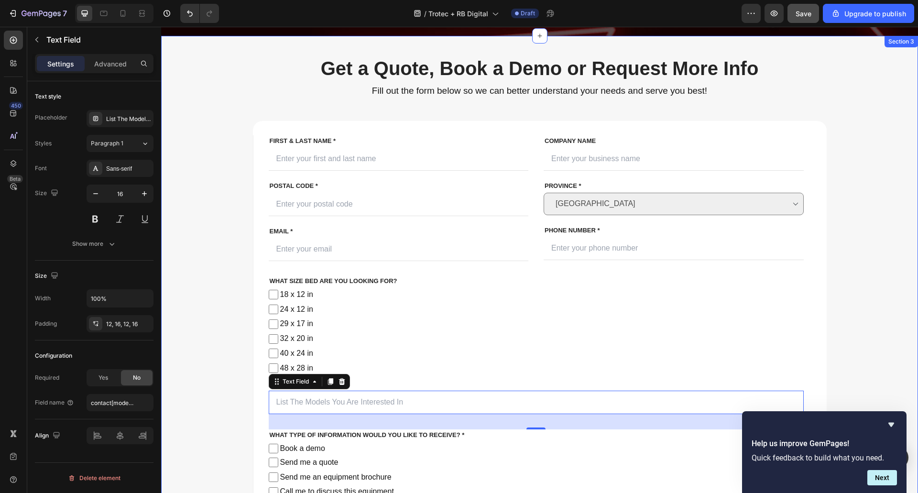
click at [192, 180] on div "Get a Quote, Book a Demo or Request More Info Heading Fill out the form below s…" at bounding box center [539, 335] width 742 height 561
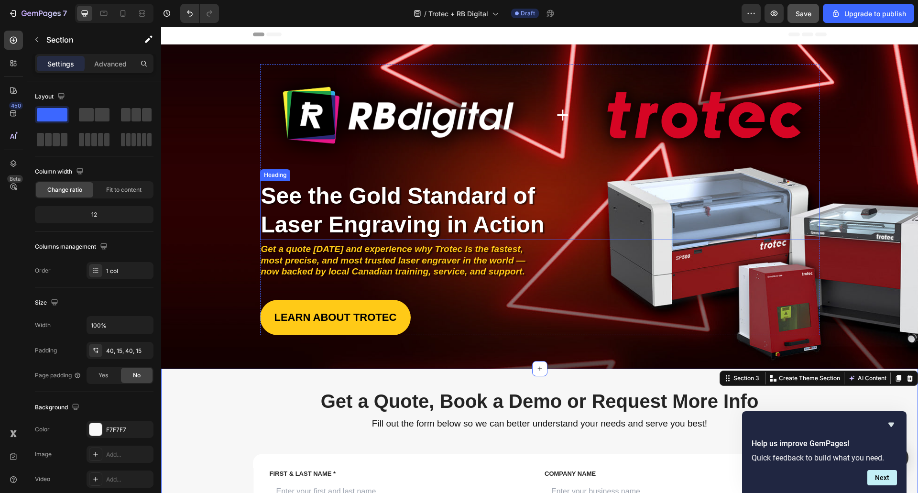
scroll to position [0, 0]
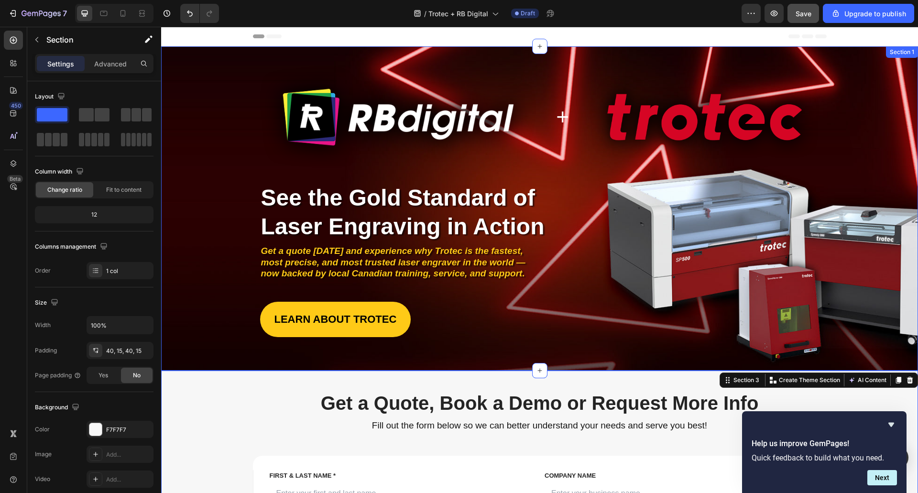
click at [195, 185] on div "Image + Heading Image Row Image Image Image Image Image Image Image Row Row See…" at bounding box center [540, 201] width 738 height 271
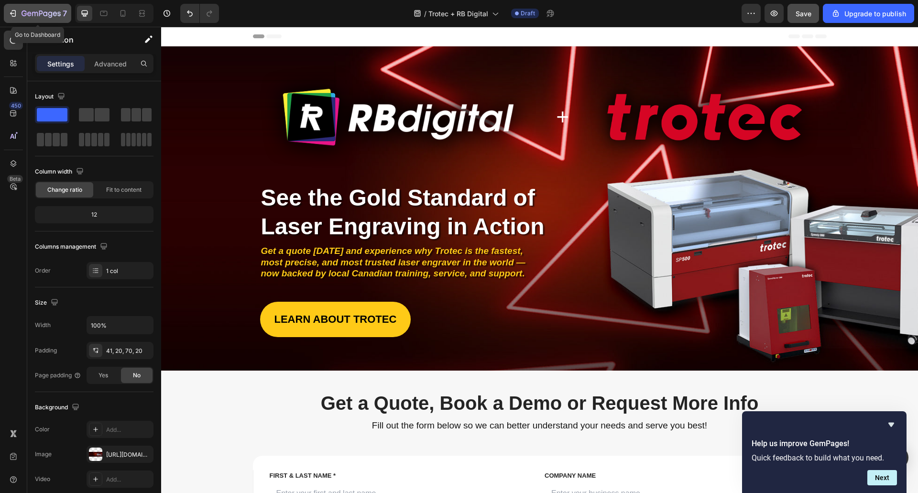
click at [37, 10] on div "7" at bounding box center [44, 13] width 45 height 11
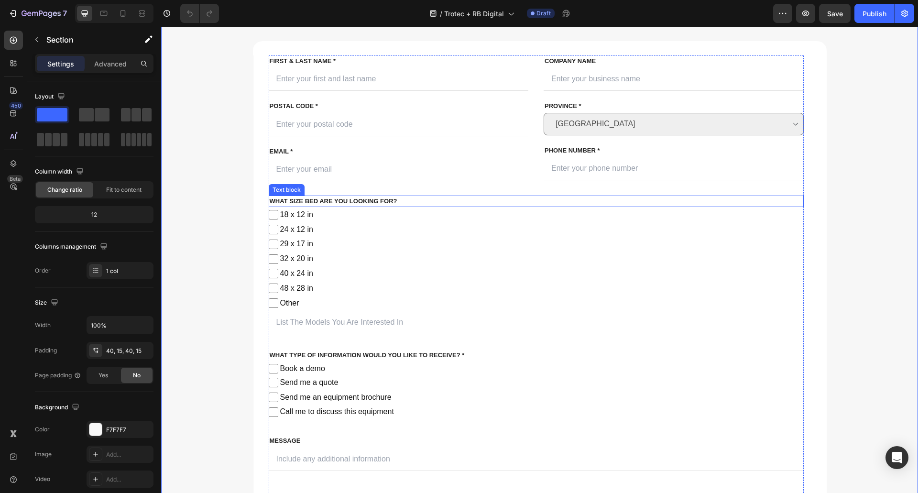
scroll to position [382, 0]
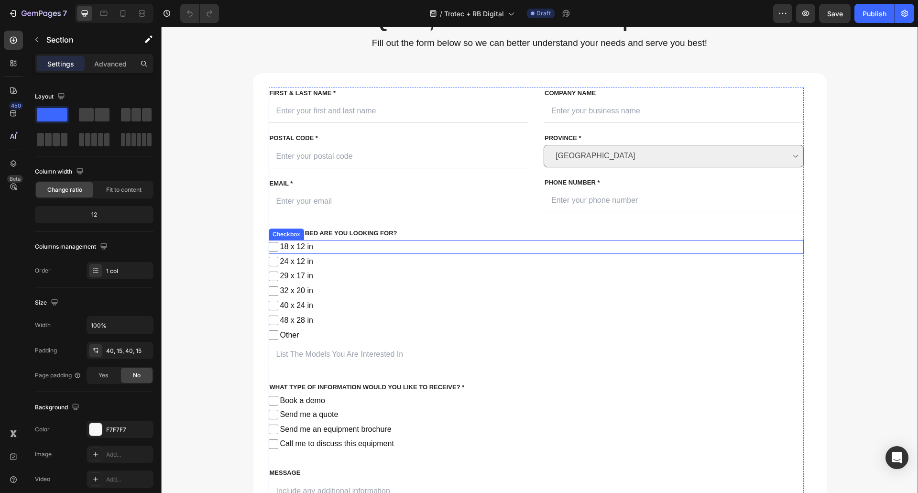
click at [306, 248] on span "18 x 12 in" at bounding box center [540, 247] width 525 height 14
click at [278, 248] on input "18 x 12 in" at bounding box center [274, 247] width 10 height 10
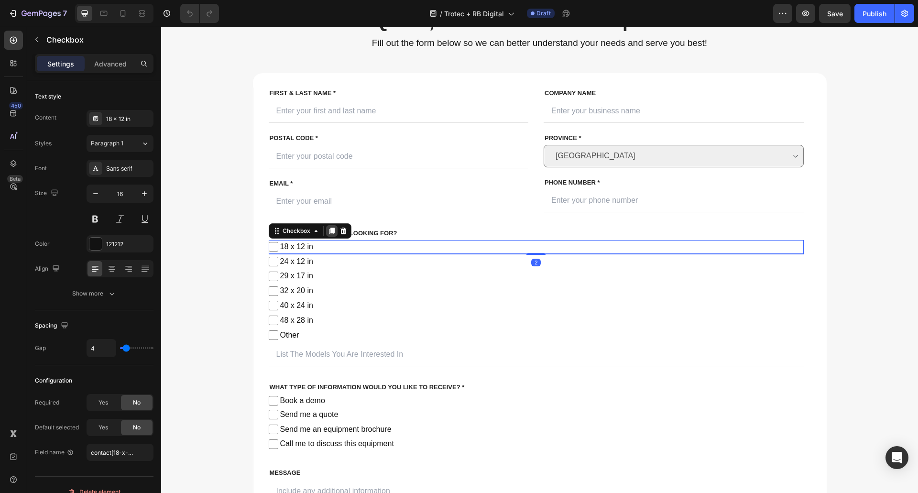
click at [329, 230] on icon at bounding box center [331, 231] width 5 height 7
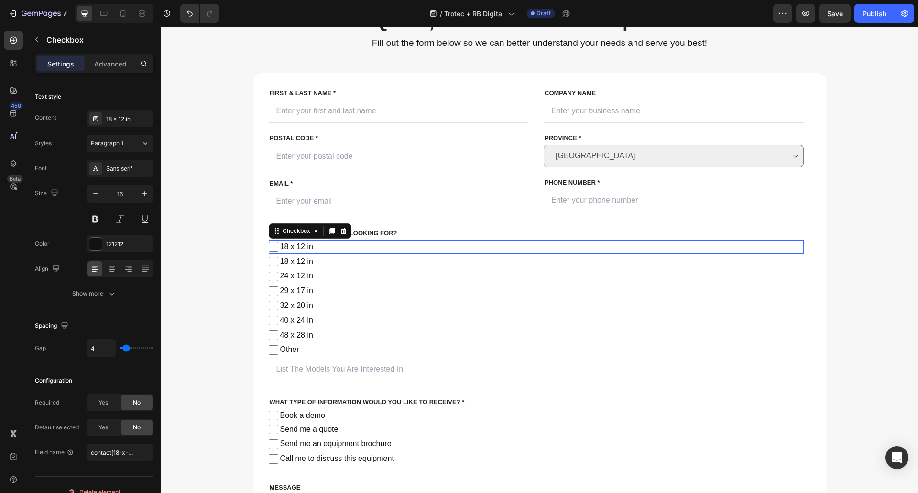
click at [365, 249] on span "18 x 12 in" at bounding box center [540, 247] width 525 height 14
click at [278, 249] on input "18 x 12 in" at bounding box center [274, 247] width 10 height 10
click at [284, 245] on span "18 x 12 in" at bounding box center [540, 247] width 525 height 14
click at [278, 245] on input "18 x 12 in" at bounding box center [274, 247] width 10 height 10
click at [284, 244] on span "18 x 12 in" at bounding box center [540, 247] width 525 height 14
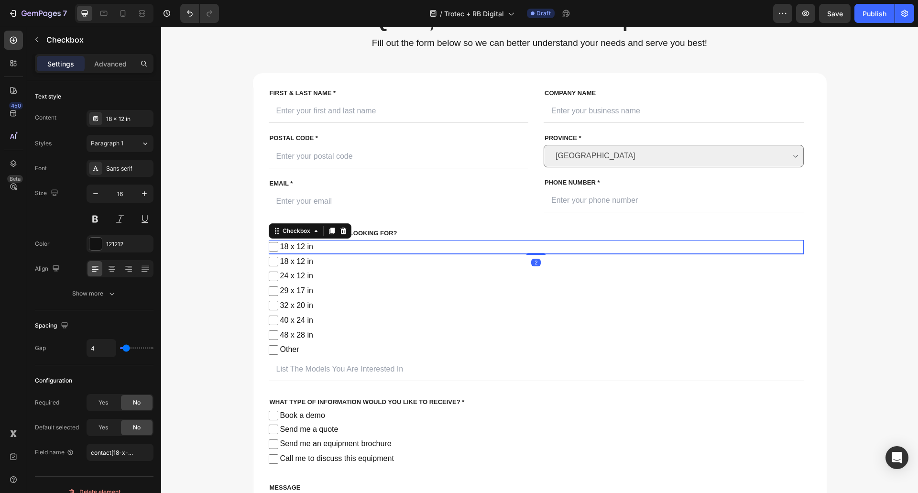
click at [278, 244] on input "18 x 12 in" at bounding box center [274, 247] width 10 height 10
checkbox input "false"
click at [105, 119] on div "18 x 12 in" at bounding box center [120, 118] width 67 height 17
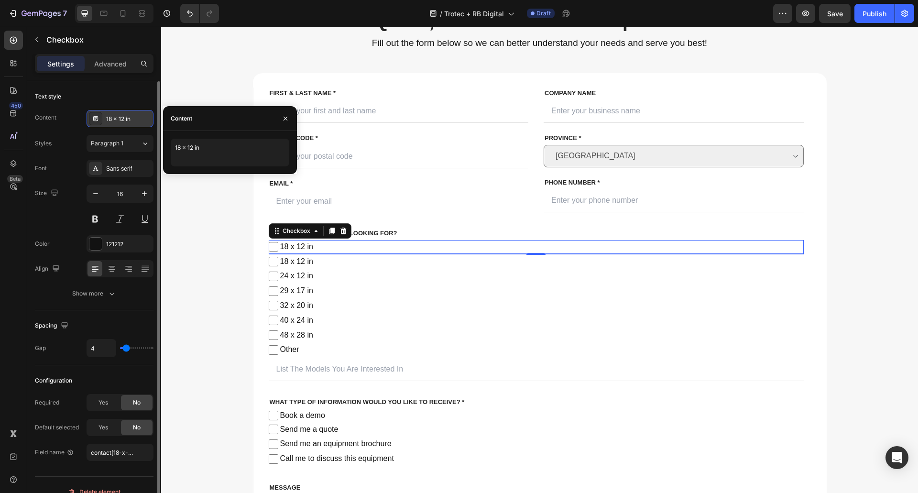
click at [111, 117] on div "18 x 12 in" at bounding box center [128, 119] width 45 height 9
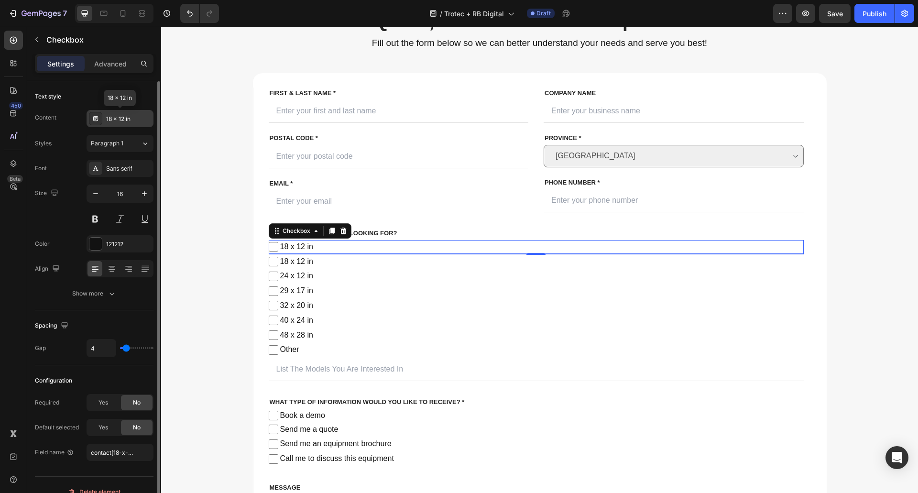
click at [107, 119] on div "18 x 12 in" at bounding box center [128, 119] width 45 height 9
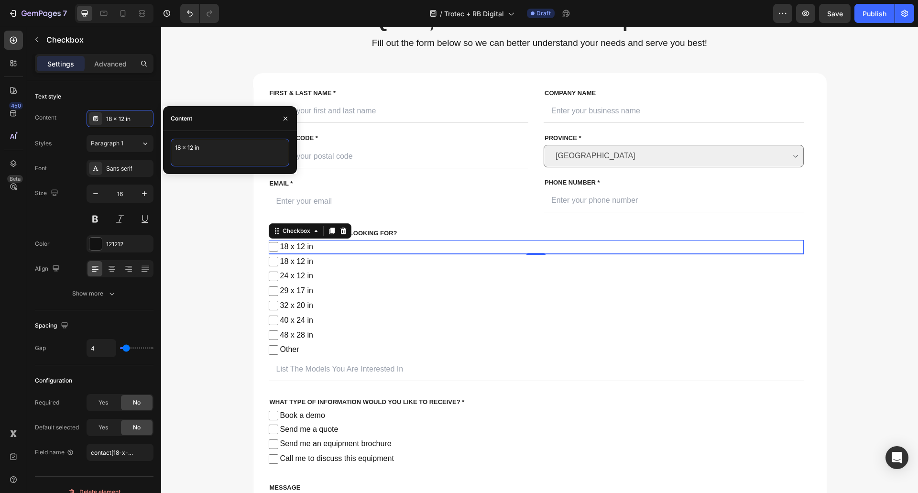
drag, startPoint x: 180, startPoint y: 146, endPoint x: 202, endPoint y: 163, distance: 28.3
click at [180, 146] on textarea "18 x 12 in" at bounding box center [230, 153] width 119 height 28
type textarea "12 x 12 in"
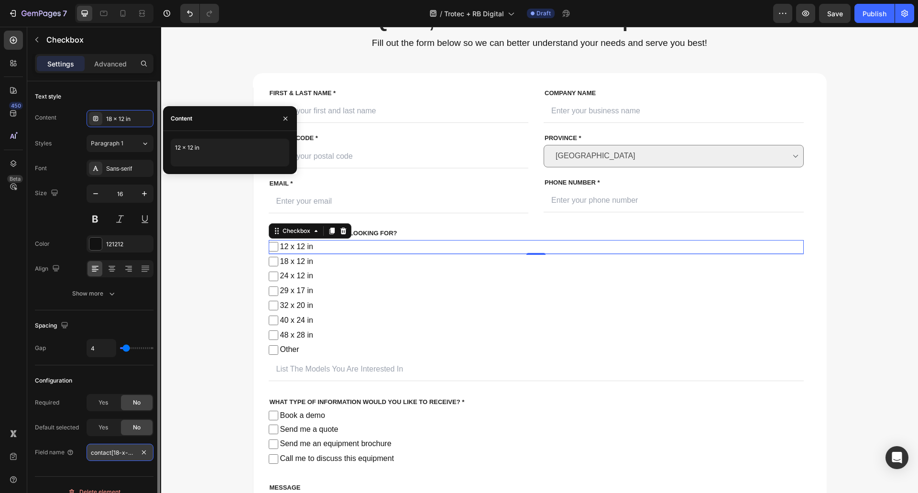
click at [125, 452] on input "contact[18-x-12-in]" at bounding box center [120, 452] width 67 height 17
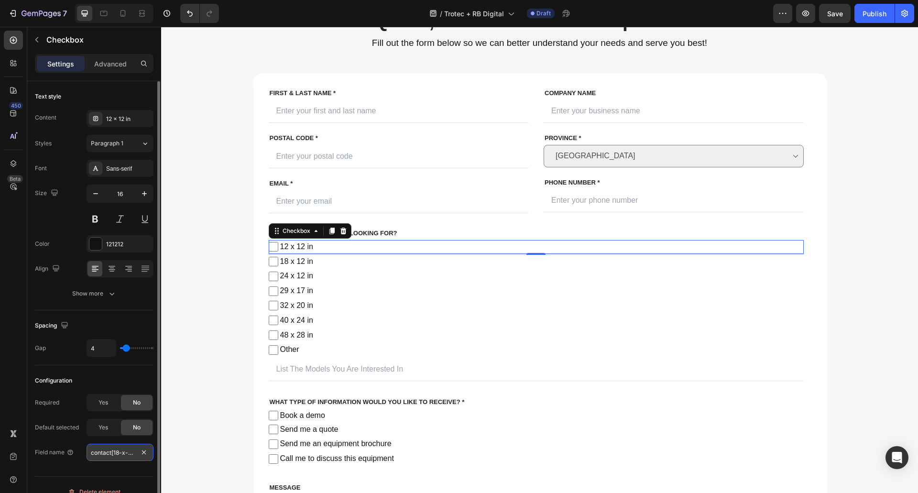
click at [120, 453] on input "contact[18-x-12-in]" at bounding box center [120, 452] width 67 height 17
type input "contact[12-x-12-in]"
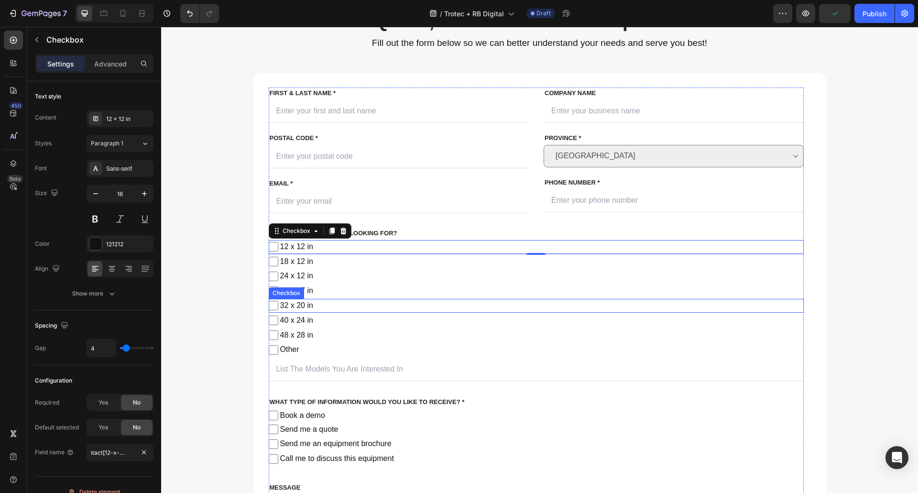
click at [319, 267] on span "18 x 12 in" at bounding box center [540, 262] width 525 height 14
click at [278, 266] on input "18 x 12 in" at bounding box center [274, 262] width 10 height 10
checkbox input "false"
click at [385, 245] on span "12 x 12 in" at bounding box center [540, 247] width 525 height 14
click at [278, 245] on input "12 x 12 in" at bounding box center [274, 247] width 10 height 10
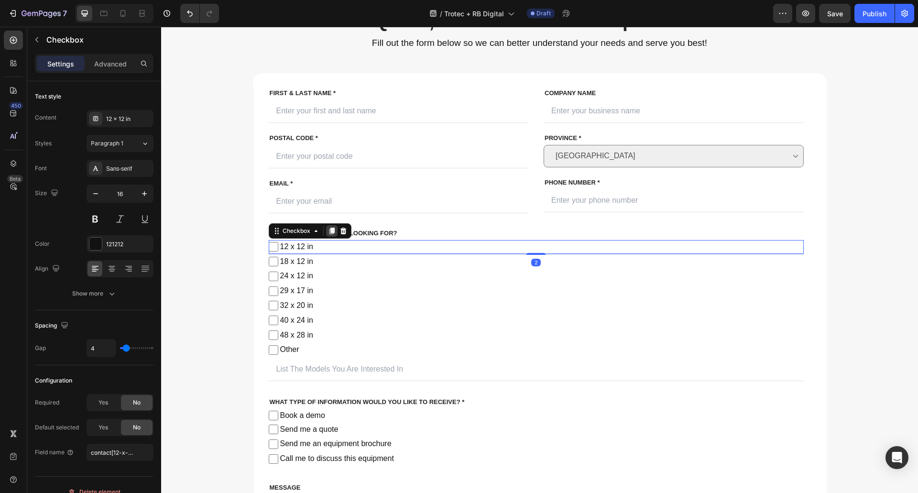
click at [326, 229] on div at bounding box center [331, 230] width 11 height 11
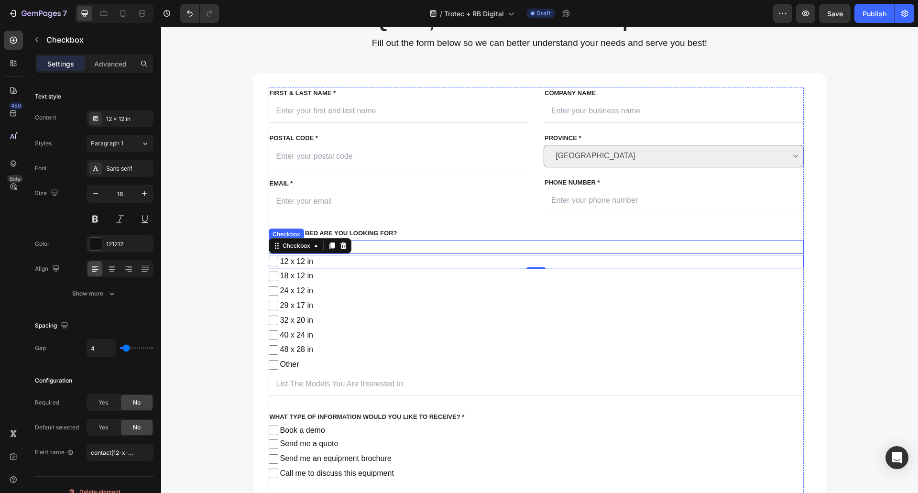
click at [373, 247] on span "12 x 12 in" at bounding box center [540, 247] width 525 height 14
click at [278, 247] on input "12 x 12 in" at bounding box center [274, 247] width 10 height 10
checkbox input "false"
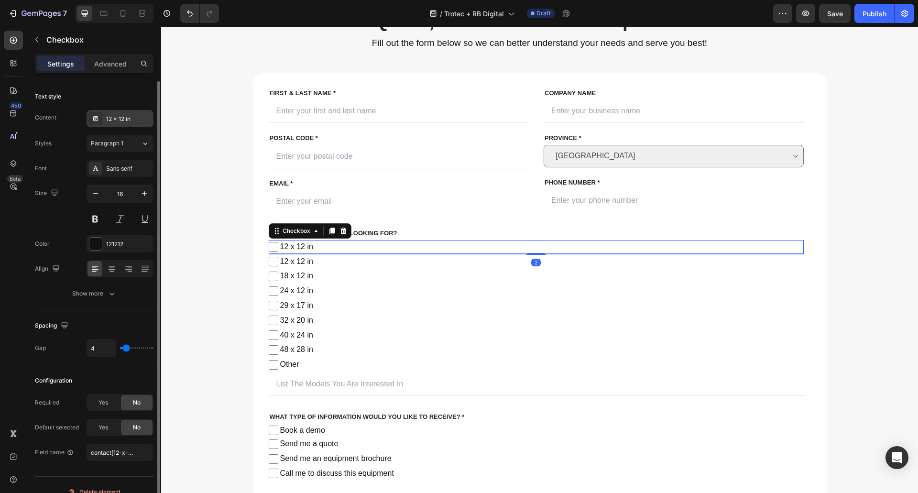
click at [110, 115] on div "12 x 12 in" at bounding box center [128, 119] width 45 height 9
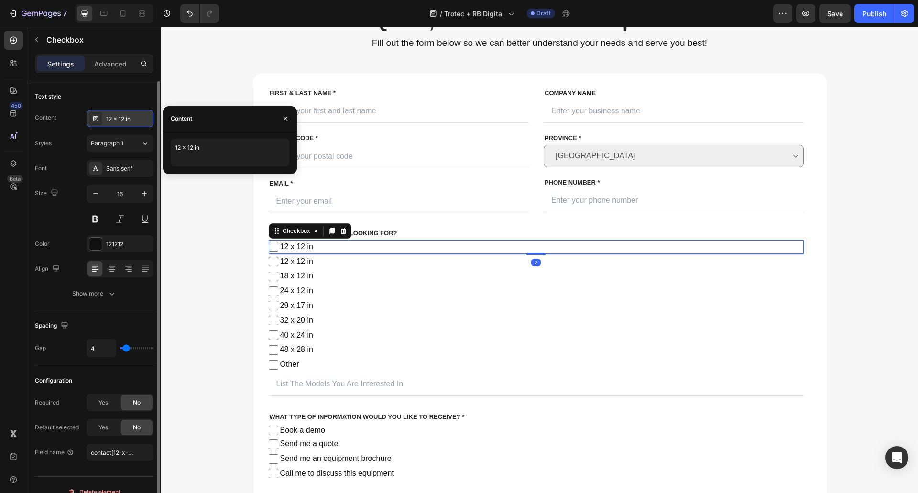
click at [110, 117] on div "12 x 12 in" at bounding box center [128, 119] width 45 height 9
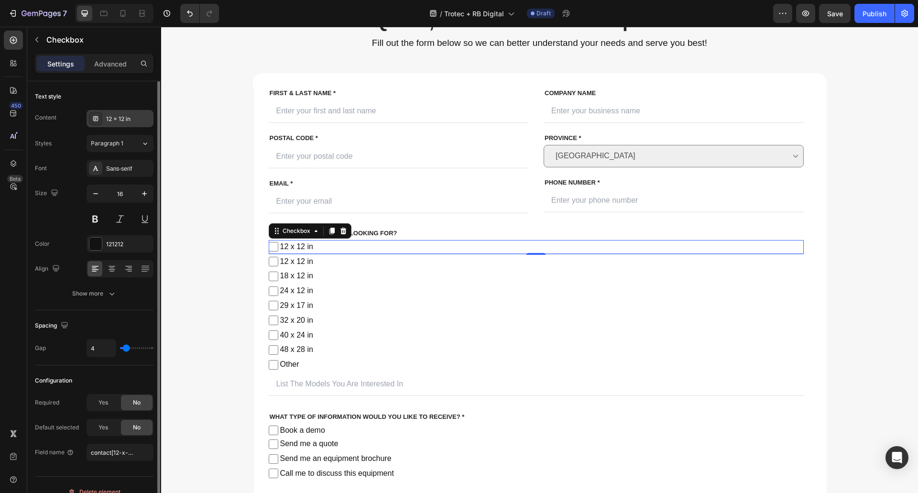
click at [114, 116] on div "12 x 12 in" at bounding box center [128, 119] width 45 height 9
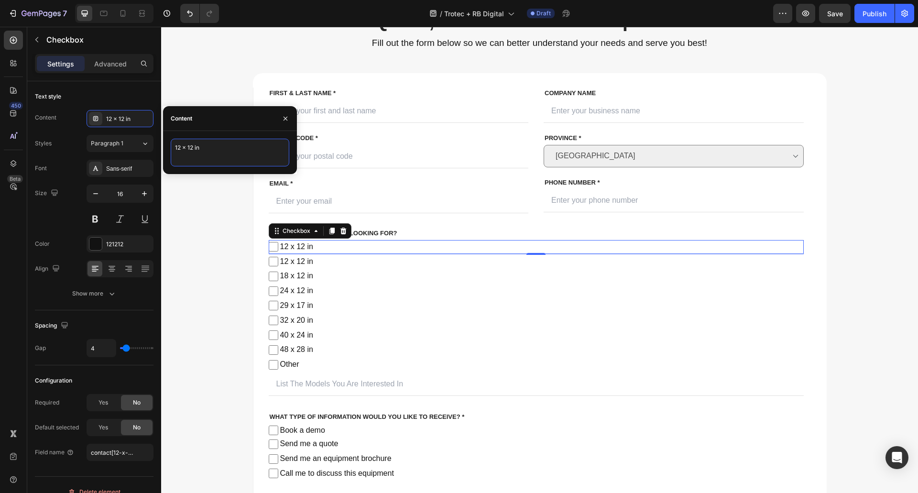
click at [187, 159] on textarea "12 x 12 in" at bounding box center [230, 153] width 119 height 28
type textarea "7.5 x 7.5 in"
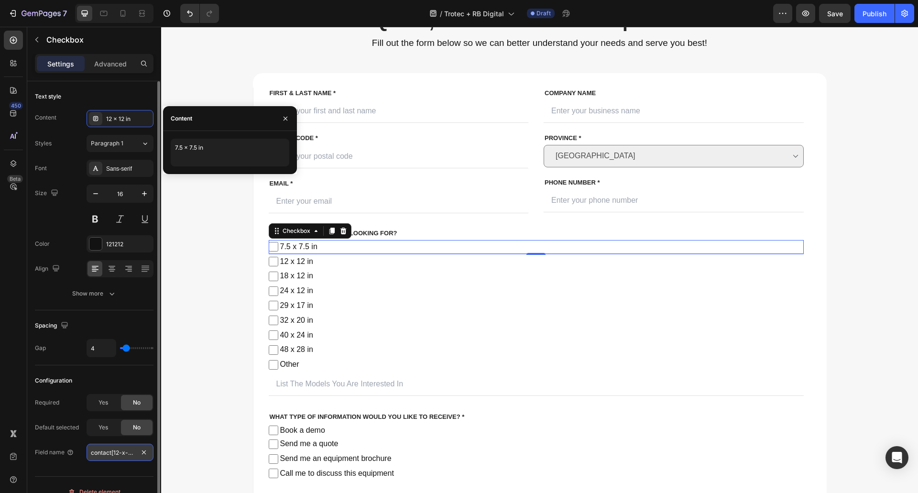
click at [131, 456] on input "contact[12-x-12-in]" at bounding box center [120, 452] width 67 height 17
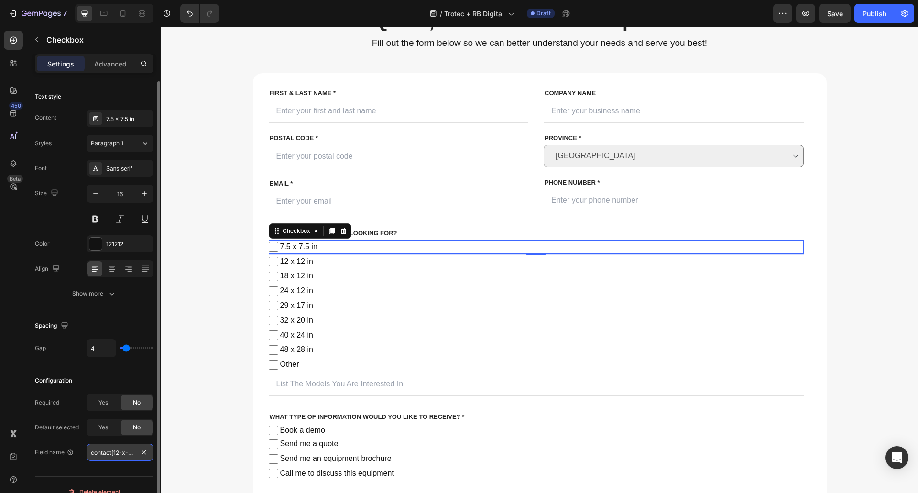
click at [120, 455] on input "contact[12-x-12-in]" at bounding box center [120, 452] width 67 height 17
type input "contact[7.5-x-7.5-in]"
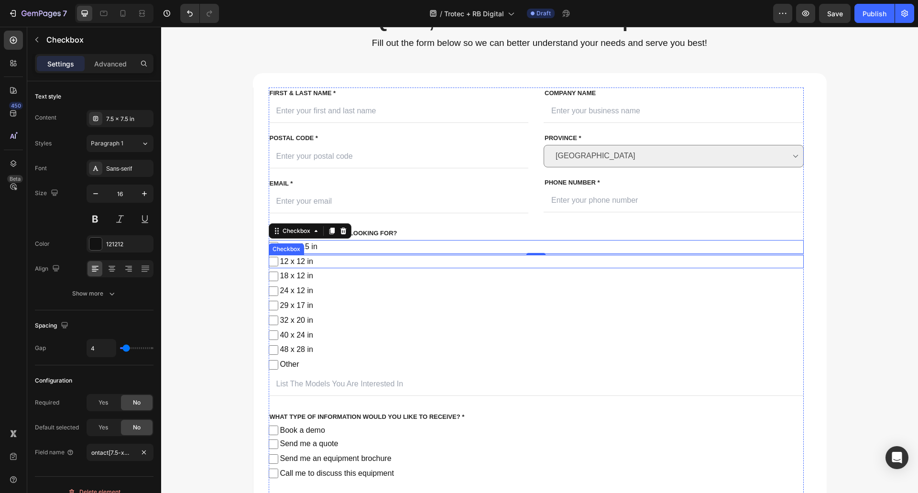
click at [327, 259] on span "12 x 12 in" at bounding box center [540, 262] width 525 height 14
click at [278, 259] on input "12 x 12 in" at bounding box center [274, 262] width 10 height 10
checkbox input "false"
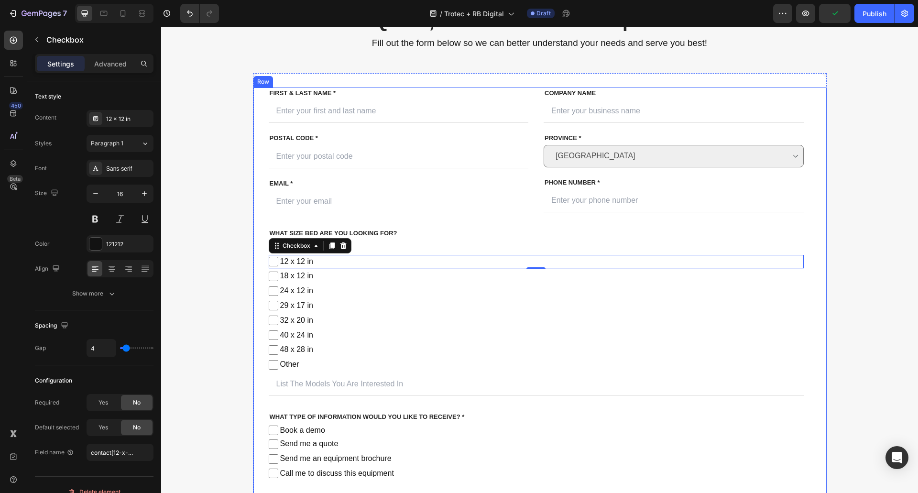
click at [237, 275] on div "Get a Quote, Book a Demo or Request More Info Heading Fill out the form below s…" at bounding box center [539, 302] width 742 height 590
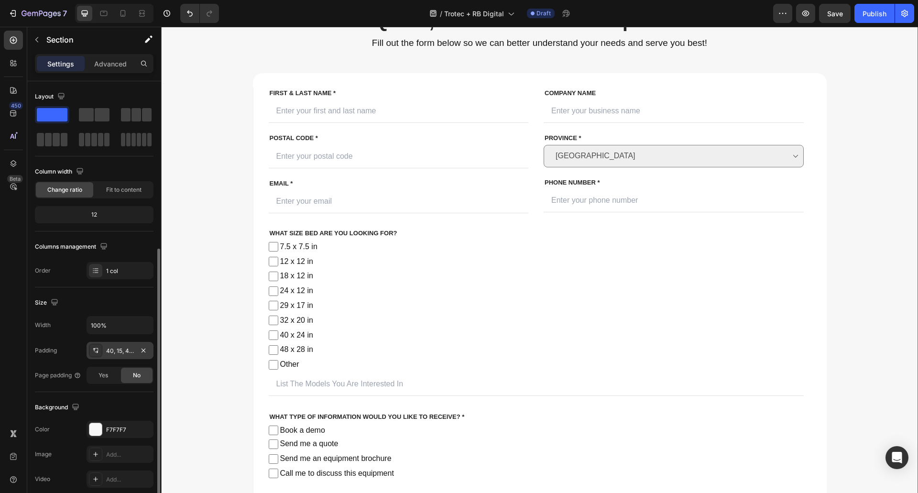
scroll to position [144, 0]
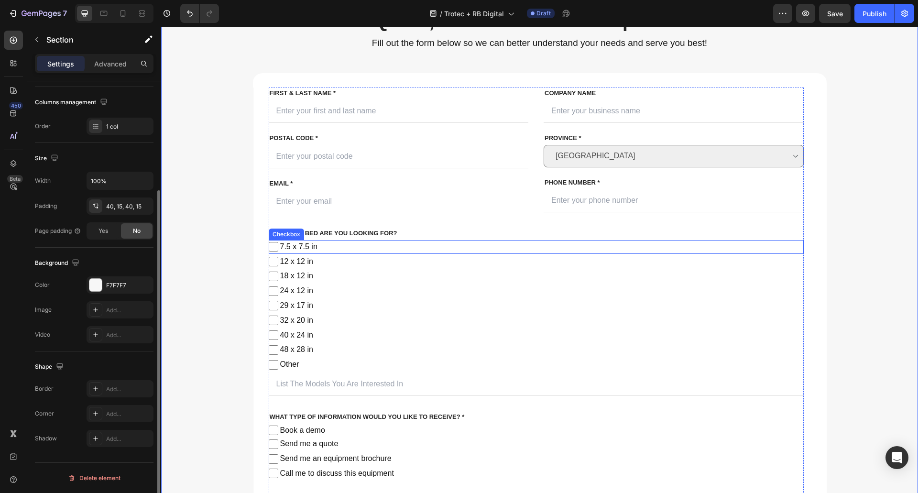
click at [344, 245] on span "7.5 x 7.5 in" at bounding box center [540, 247] width 525 height 14
click at [278, 245] on input "7.5 x 7.5 in" at bounding box center [274, 247] width 10 height 10
checkbox input "false"
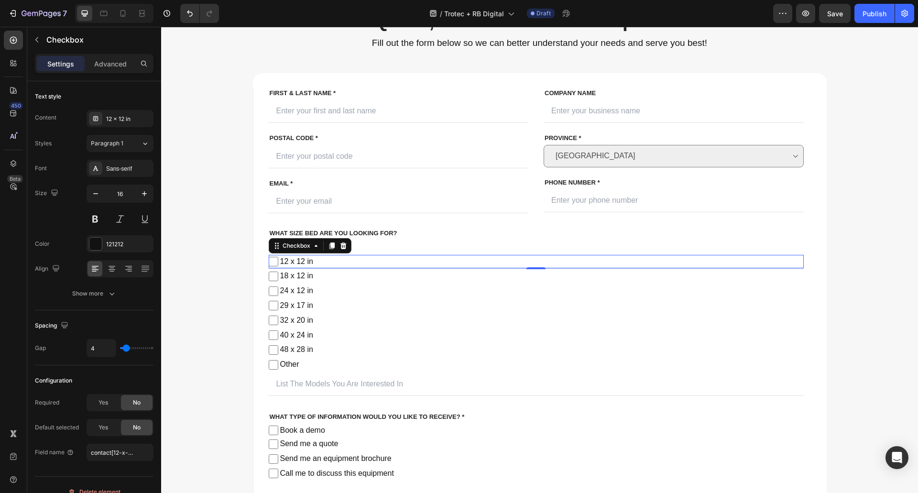
click at [334, 261] on span "12 x 12 in" at bounding box center [540, 262] width 525 height 14
click at [278, 261] on input "12 x 12 in" at bounding box center [274, 262] width 10 height 10
checkbox input "false"
click at [336, 275] on span "18 x 12 in" at bounding box center [540, 276] width 525 height 14
click at [278, 275] on input "18 x 12 in" at bounding box center [274, 277] width 10 height 10
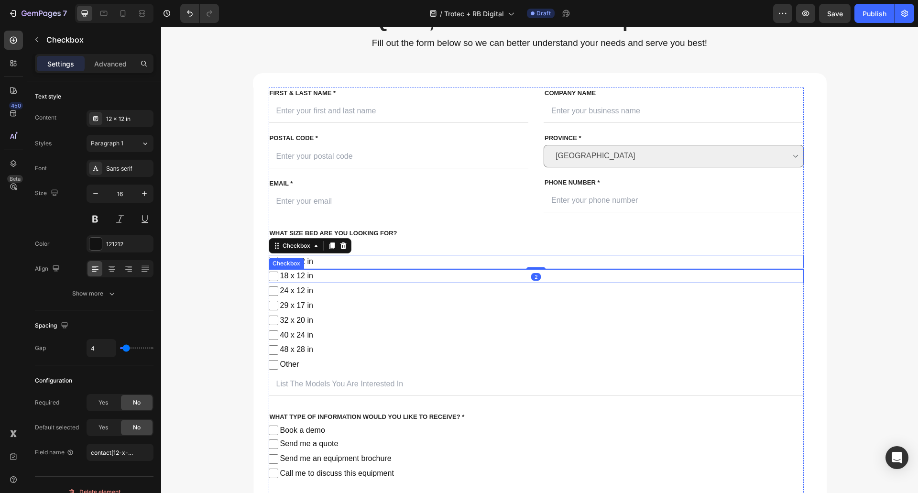
checkbox input "false"
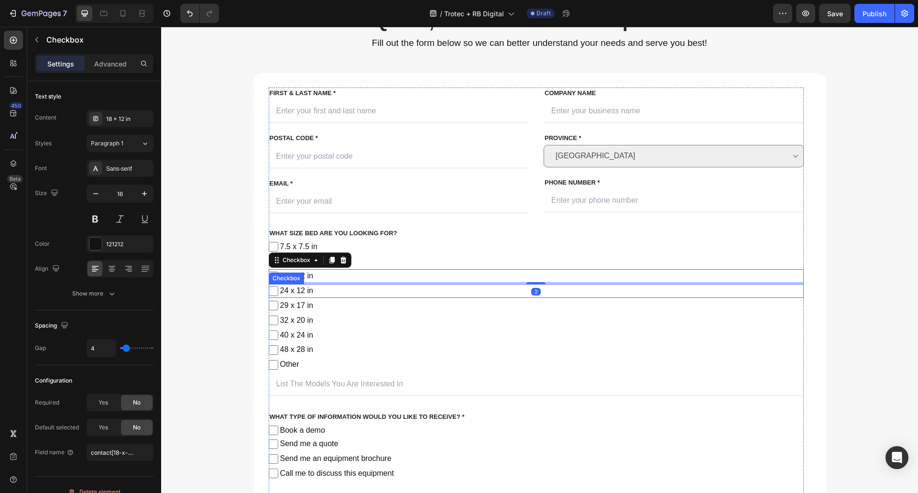
click at [340, 292] on span "24 x 12 in" at bounding box center [540, 291] width 525 height 14
click at [278, 292] on input "24 x 12 in" at bounding box center [274, 291] width 10 height 10
checkbox input "false"
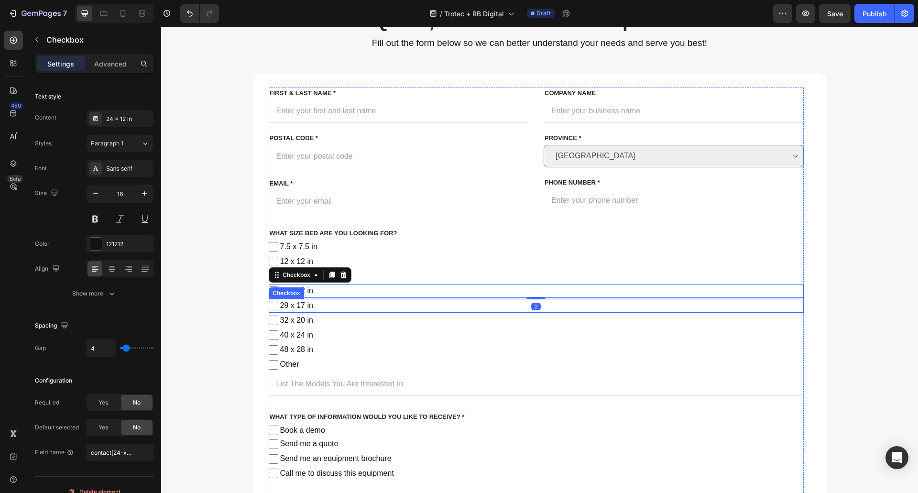
click at [338, 304] on span "29 x 17 in" at bounding box center [540, 306] width 525 height 14
click at [278, 304] on input "29 x 17 in" at bounding box center [274, 306] width 10 height 10
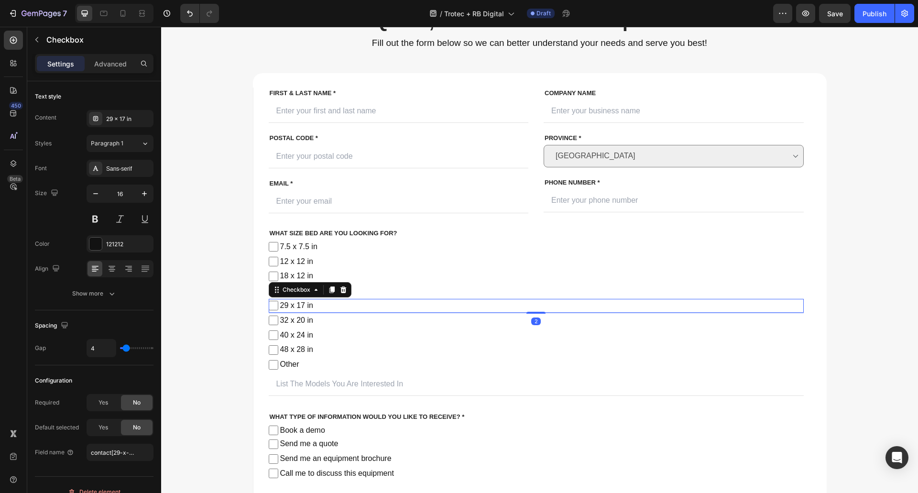
click at [333, 308] on span "29 x 17 in" at bounding box center [540, 306] width 525 height 14
click at [278, 308] on input "29 x 17 in" at bounding box center [274, 306] width 10 height 10
checkbox input "false"
click at [382, 274] on span "18 x 12 in" at bounding box center [540, 276] width 525 height 14
click at [278, 274] on input "18 x 12 in" at bounding box center [274, 277] width 10 height 10
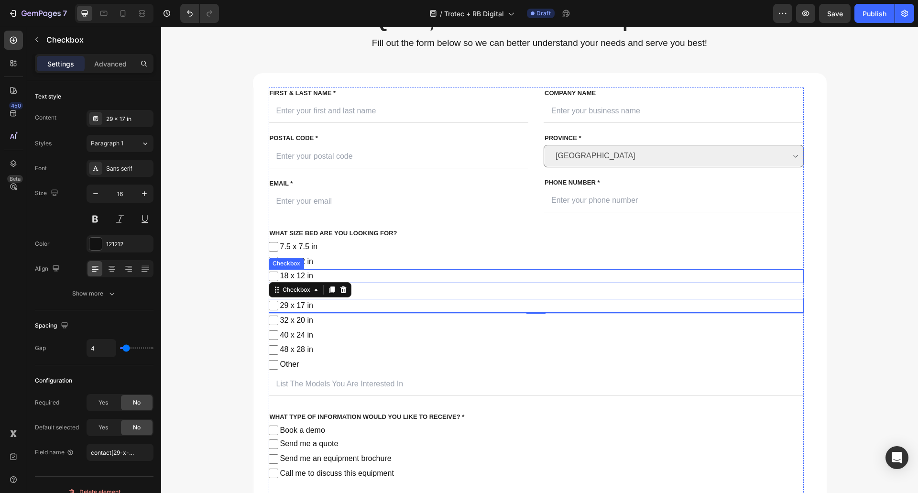
checkbox input "false"
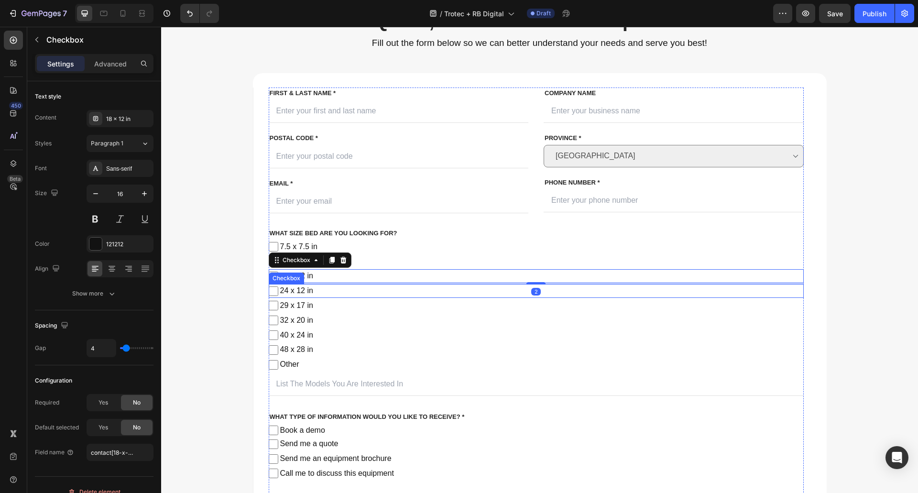
click at [363, 293] on span "24 x 12 in" at bounding box center [540, 291] width 525 height 14
click at [278, 293] on input "24 x 12 in" at bounding box center [274, 291] width 10 height 10
checkbox input "false"
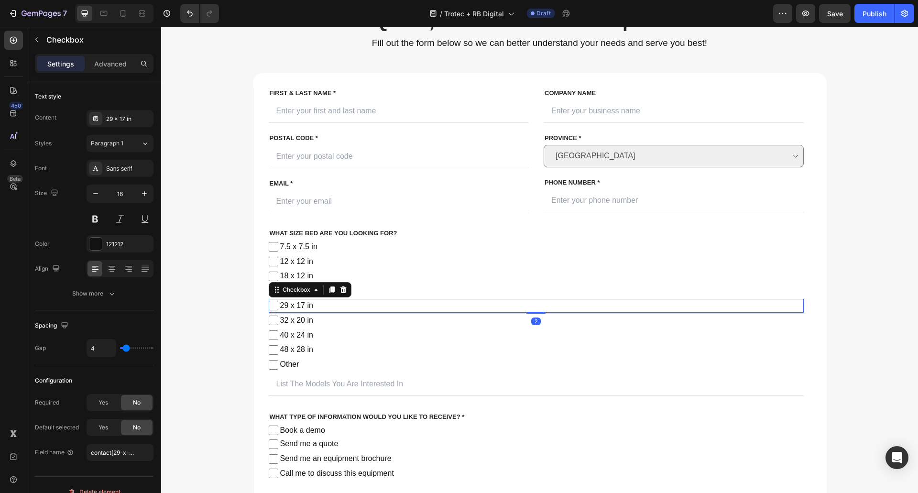
click at [342, 308] on span "29 x 17 in" at bounding box center [540, 306] width 525 height 14
click at [278, 308] on input "29 x 17 in" at bounding box center [274, 306] width 10 height 10
checkbox input "false"
click at [324, 323] on span "32 x 20 in" at bounding box center [540, 321] width 525 height 14
click at [278, 323] on input "32 x 20 in" at bounding box center [274, 321] width 10 height 10
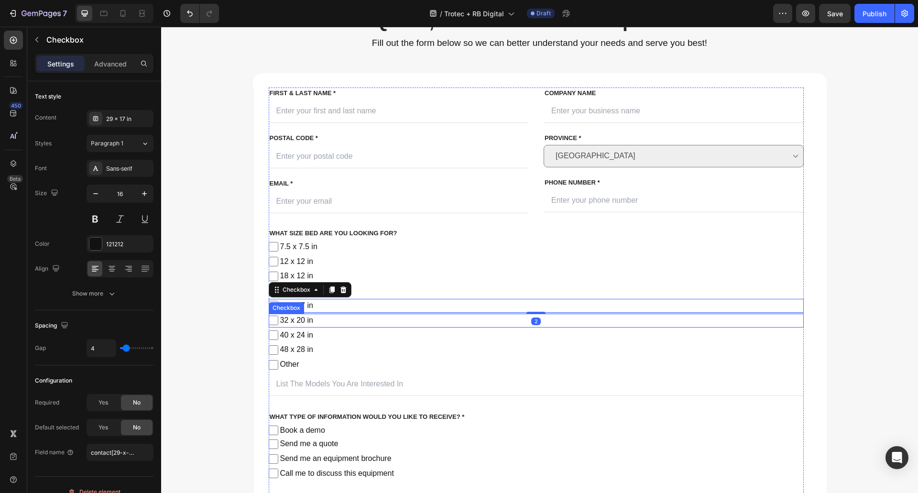
checkbox input "false"
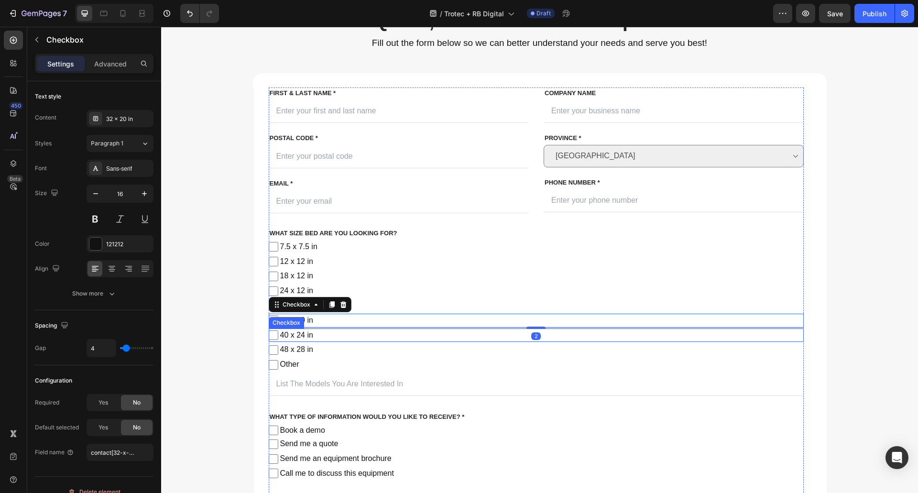
click at [321, 338] on span "40 x 24 in" at bounding box center [540, 335] width 525 height 14
click at [278, 338] on input "40 x 24 in" at bounding box center [274, 335] width 10 height 10
checkbox input "false"
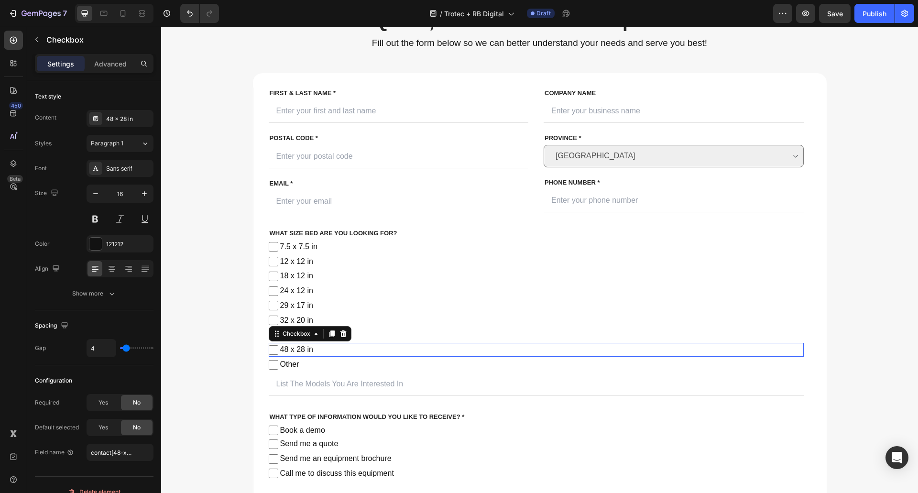
click at [322, 350] on span "48 x 28 in" at bounding box center [540, 350] width 525 height 14
click at [278, 350] on input "48 x 28 in" at bounding box center [274, 350] width 10 height 10
checkbox input "false"
click at [304, 361] on span "Other" at bounding box center [540, 365] width 525 height 14
click at [278, 361] on input "Other" at bounding box center [274, 365] width 10 height 10
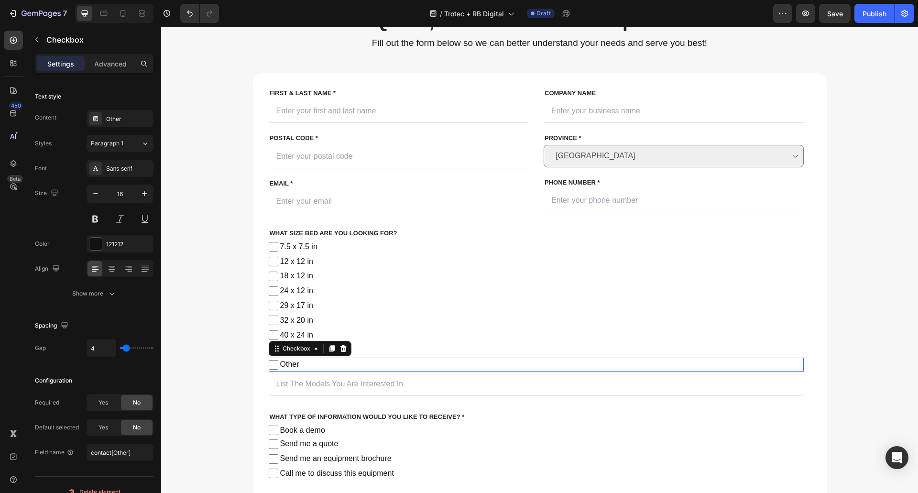
checkbox input "false"
click at [190, 125] on div "Get a Quote, Book a Demo or Request More Info Heading Fill out the form below s…" at bounding box center [539, 302] width 742 height 590
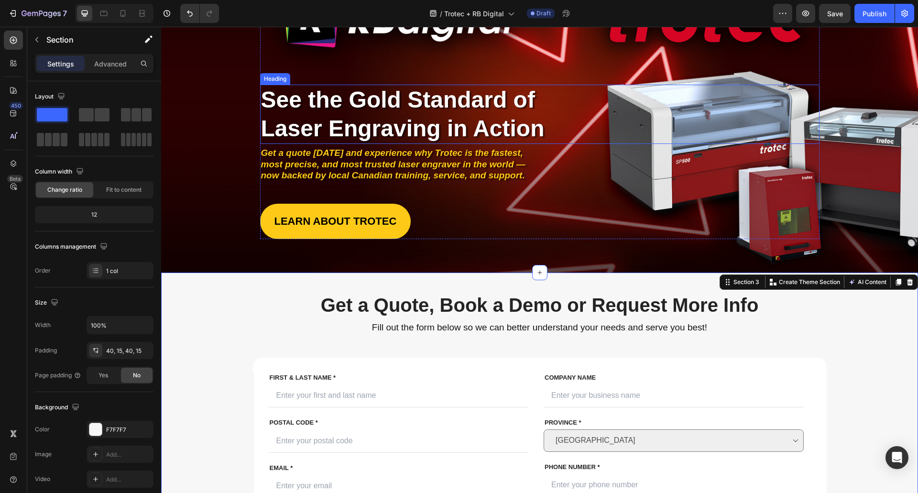
scroll to position [96, 0]
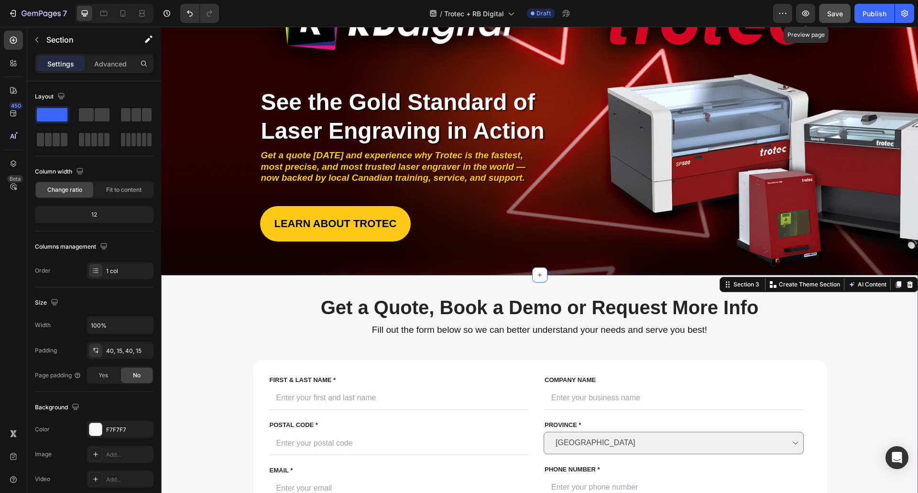
click at [819, 11] on button "Save" at bounding box center [835, 13] width 32 height 19
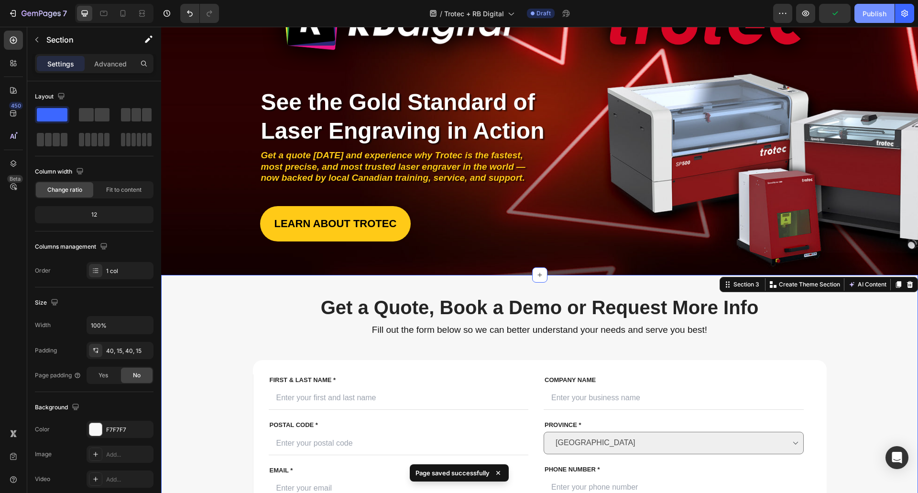
click at [872, 16] on div "Publish" at bounding box center [874, 14] width 24 height 10
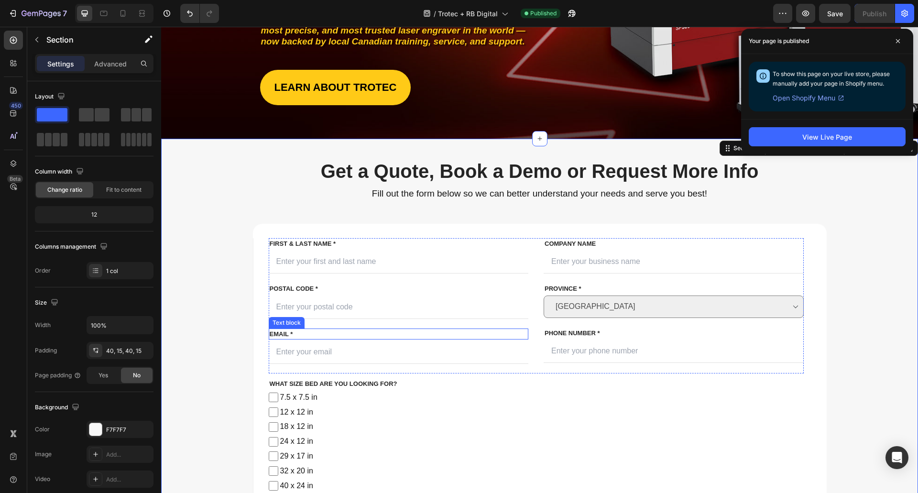
scroll to position [335, 0]
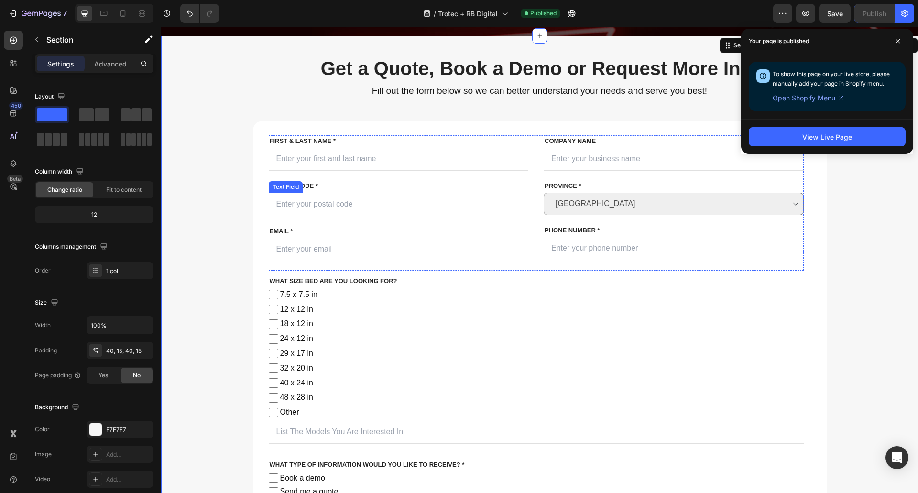
click at [323, 198] on input "text" at bounding box center [399, 204] width 260 height 23
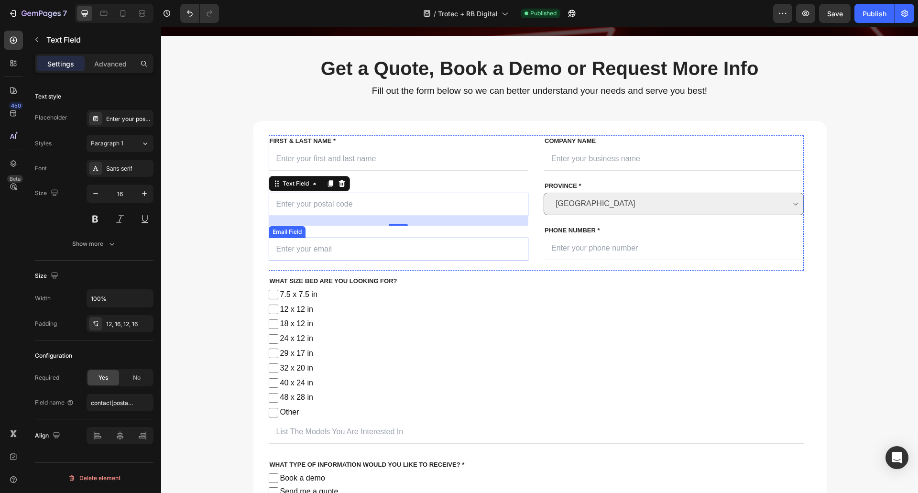
click at [490, 250] on input "email" at bounding box center [399, 249] width 260 height 23
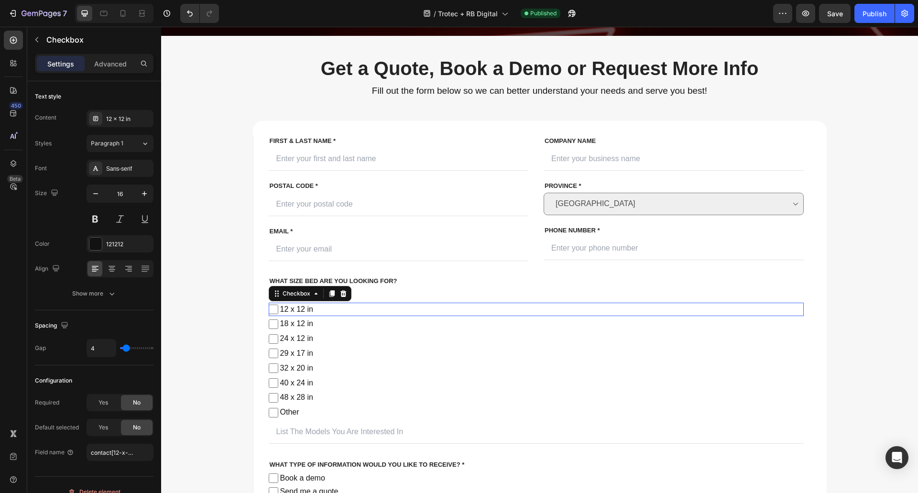
click at [567, 305] on span "12 x 12 in" at bounding box center [540, 310] width 525 height 14
click at [278, 305] on input "12 x 12 in" at bounding box center [274, 310] width 10 height 10
checkbox input "false"
click at [234, 308] on div "Get a Quote, Book a Demo or Request More Info Heading Fill out the form below s…" at bounding box center [539, 350] width 742 height 590
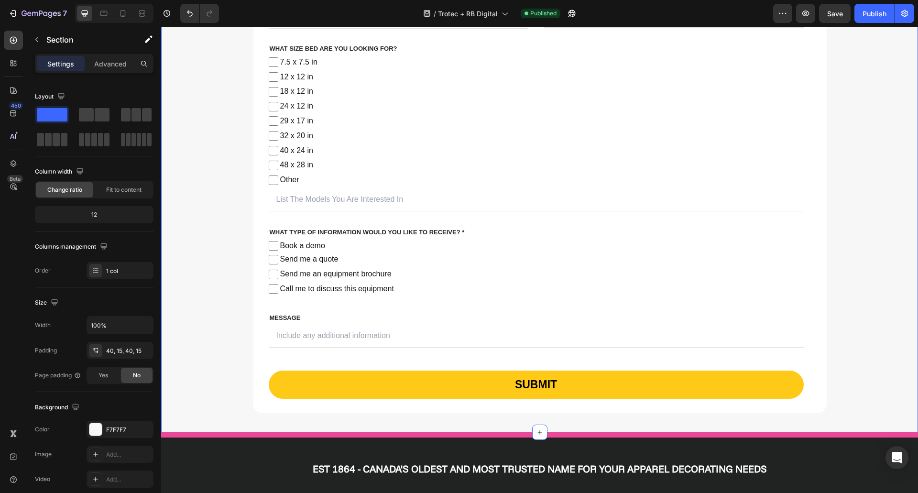
scroll to position [574, 0]
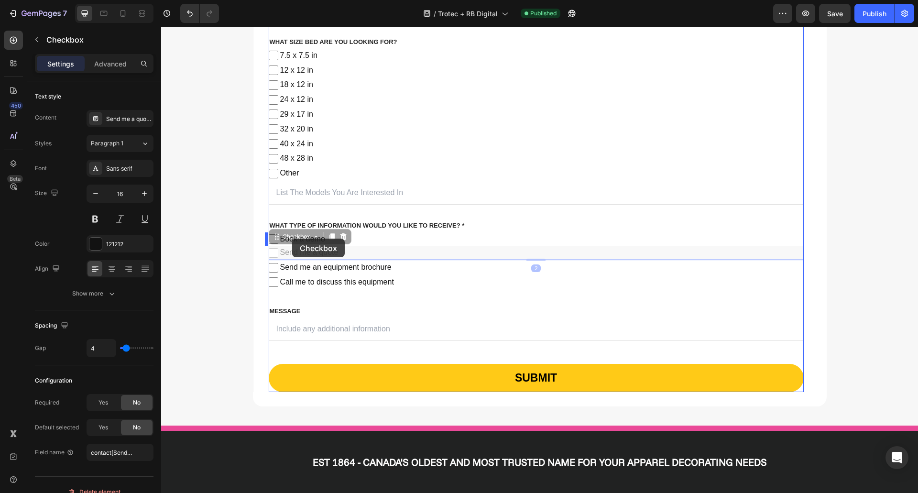
drag, startPoint x: 295, startPoint y: 256, endPoint x: 292, endPoint y: 239, distance: 17.5
click at [351, 240] on span "Book a demo" at bounding box center [540, 239] width 525 height 14
click at [278, 240] on input "Book a demo" at bounding box center [274, 239] width 10 height 10
checkbox input "false"
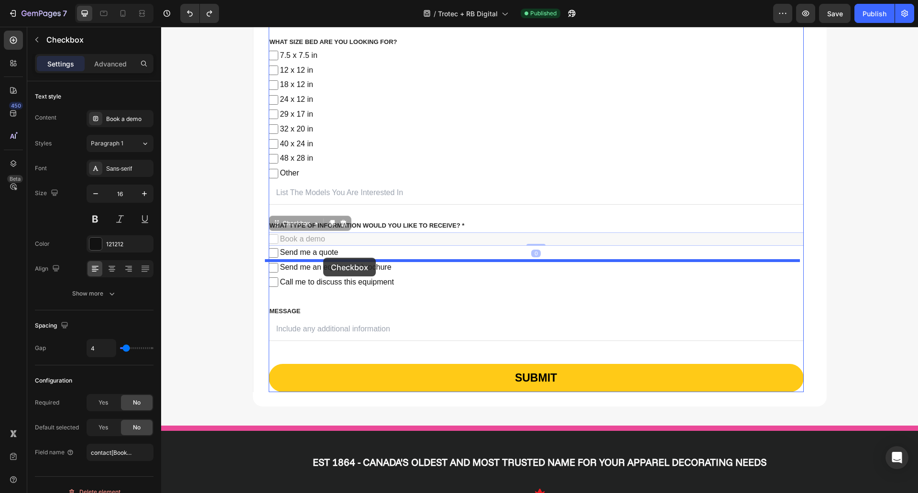
drag, startPoint x: 323, startPoint y: 241, endPoint x: 323, endPoint y: 258, distance: 16.3
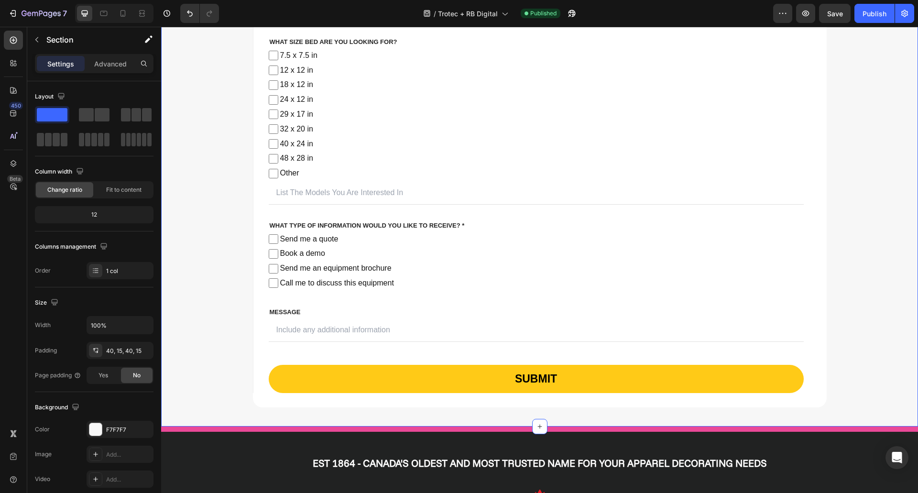
click at [232, 245] on div "Get a Quote, Book a Demo or Request More Info Heading Fill out the form below s…" at bounding box center [539, 111] width 742 height 591
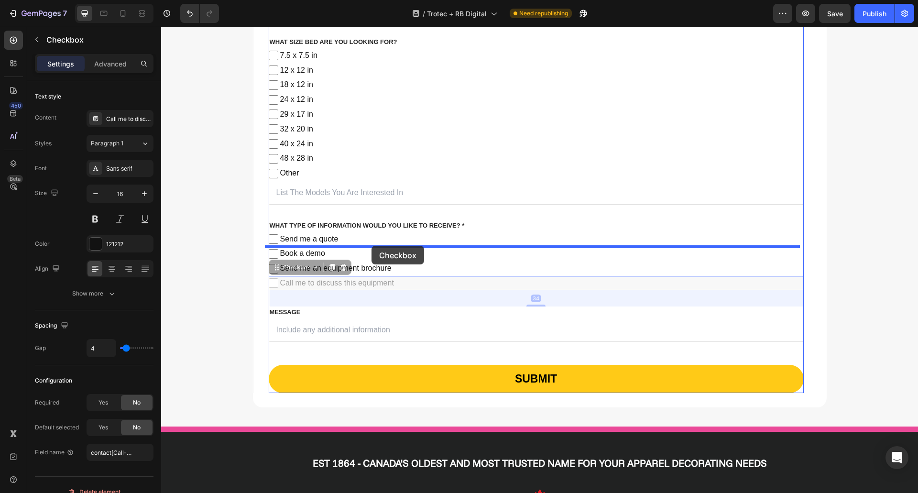
drag, startPoint x: 382, startPoint y: 282, endPoint x: 371, endPoint y: 246, distance: 37.8
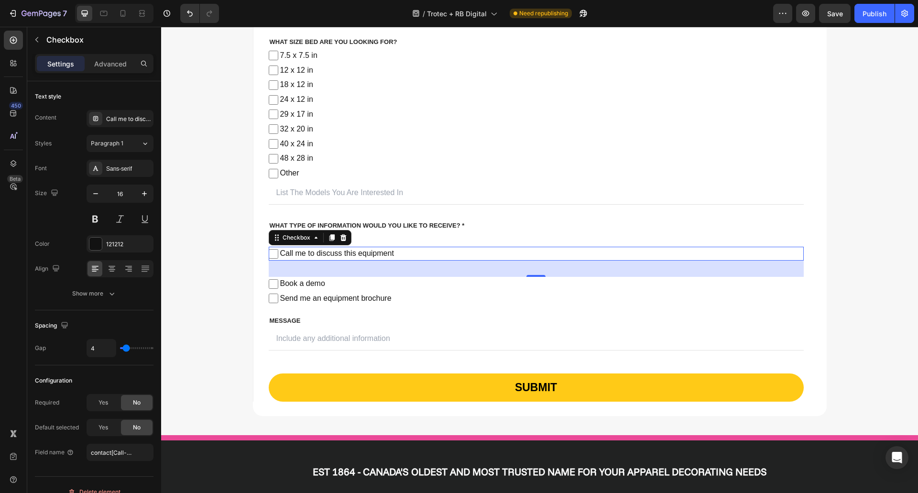
click at [381, 268] on div "34" at bounding box center [536, 269] width 535 height 16
click at [387, 292] on span "Send me an equipment brochure" at bounding box center [540, 299] width 525 height 14
click at [278, 294] on input "Send me an equipment brochure" at bounding box center [274, 299] width 10 height 10
checkbox input "false"
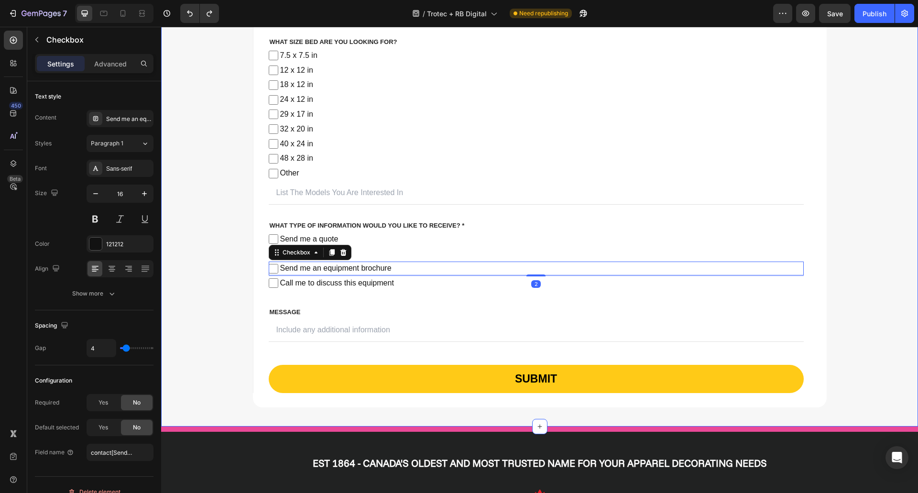
click at [211, 283] on div "Get a Quote, Book a Demo or Request More Info Heading Fill out the form below s…" at bounding box center [539, 111] width 742 height 591
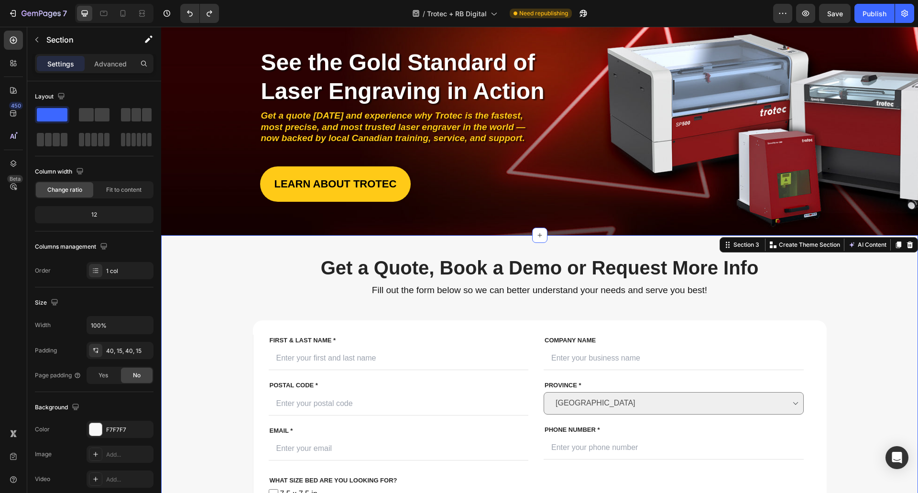
scroll to position [48, 0]
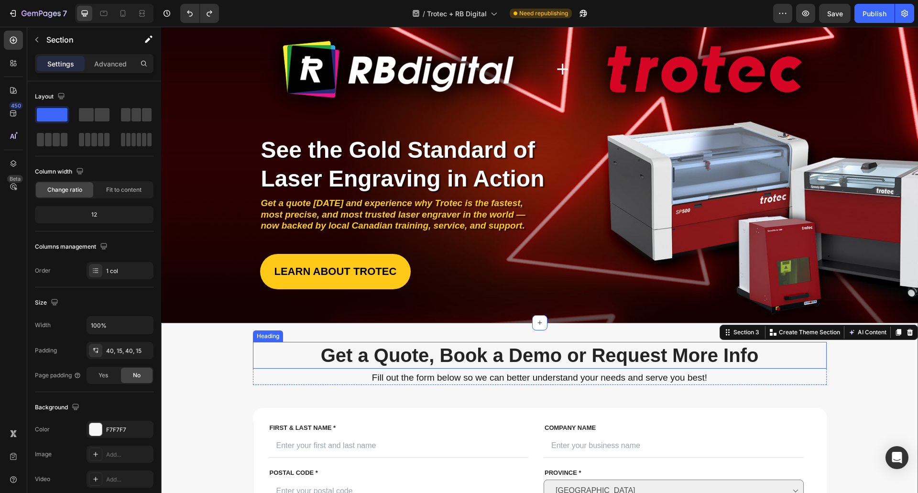
click at [441, 357] on h2 "Get a Quote, Book a Demo or Request More Info" at bounding box center [540, 355] width 574 height 27
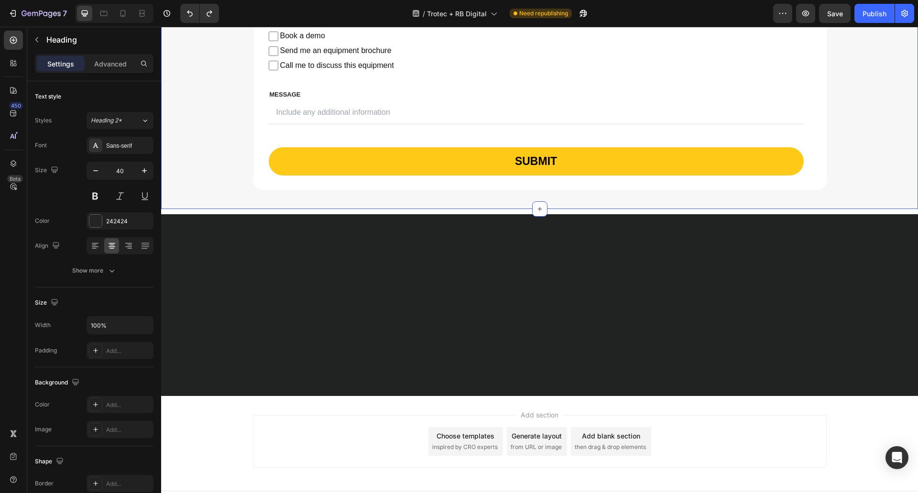
scroll to position [809, 0]
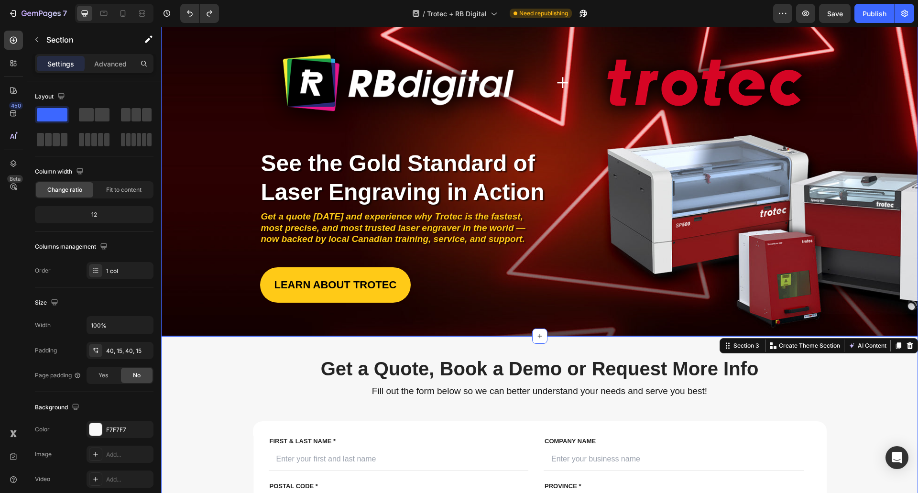
scroll to position [0, 0]
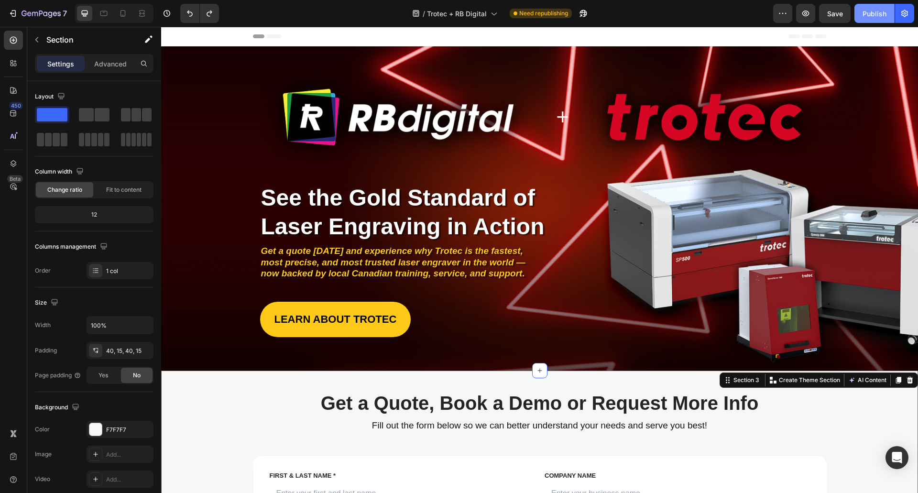
click at [874, 11] on div "Publish" at bounding box center [874, 14] width 24 height 10
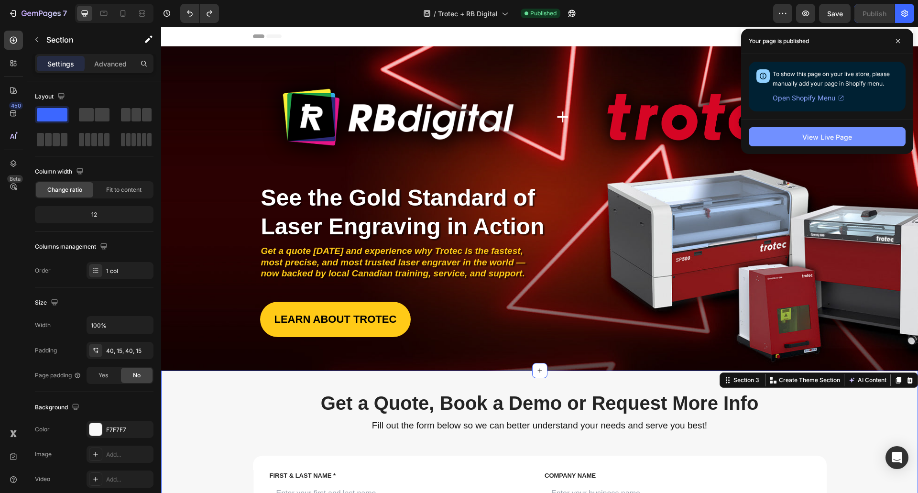
click at [842, 140] on div "View Live Page" at bounding box center [827, 137] width 50 height 10
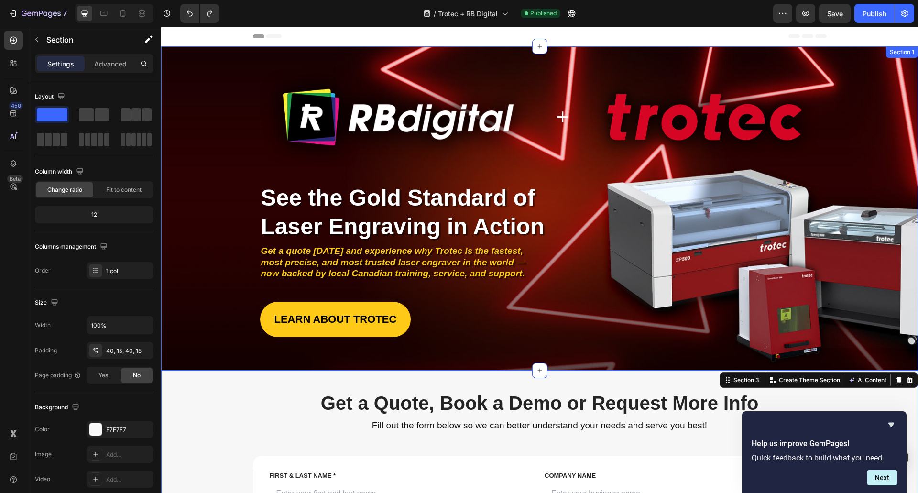
click at [209, 138] on div "Image + Heading Image Row Image Image Image Image Image Image Image Row Row See…" at bounding box center [540, 201] width 738 height 271
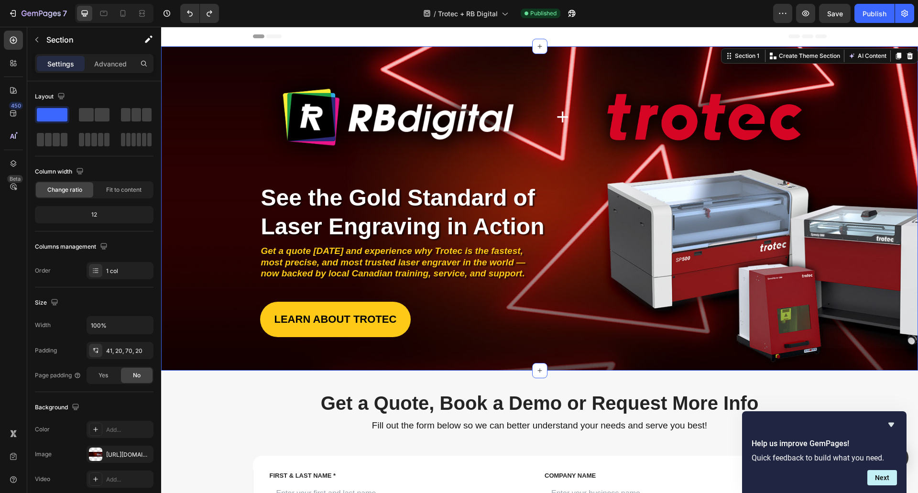
click at [203, 138] on div "Image + Heading Image Row Image Image Image Image Image Image Image Row Row See…" at bounding box center [540, 201] width 738 height 271
click at [219, 114] on div "Image + Heading Image Row Image Image Image Image Image Image Image Row Row See…" at bounding box center [540, 201] width 738 height 271
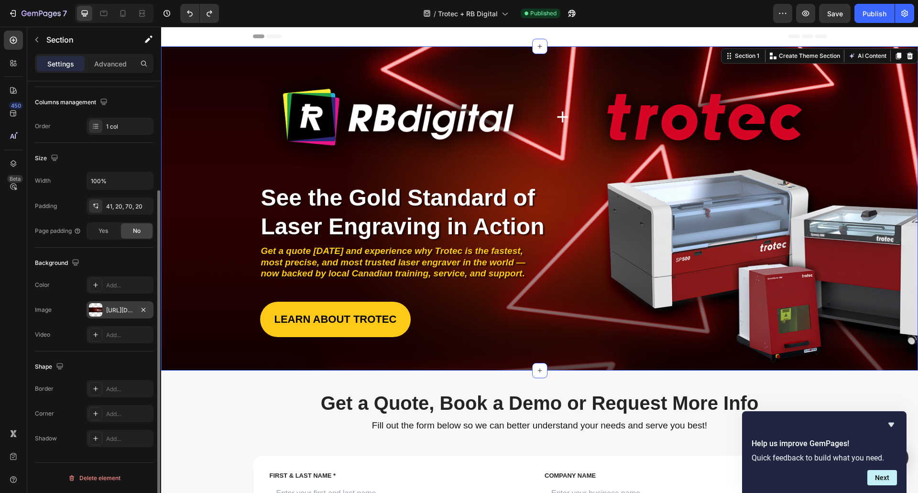
click at [103, 314] on div "[URL][DOMAIN_NAME]" at bounding box center [120, 309] width 67 height 17
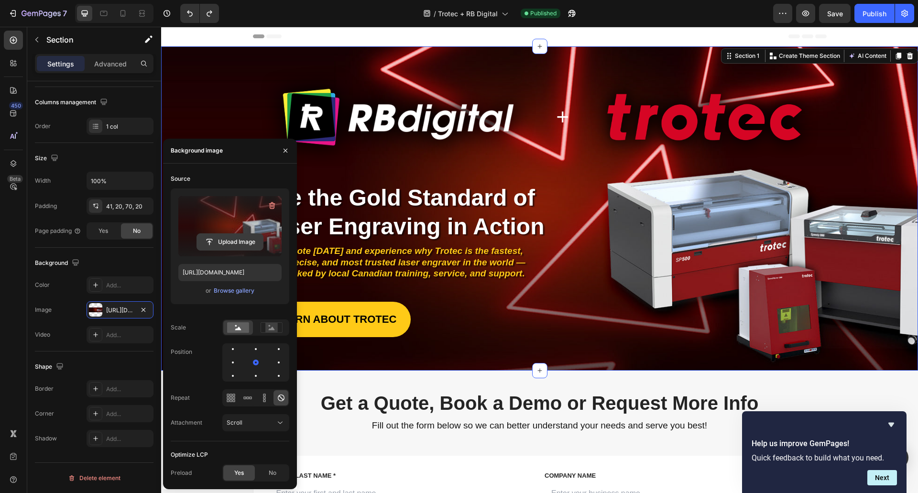
click at [220, 235] on input "file" at bounding box center [230, 242] width 66 height 16
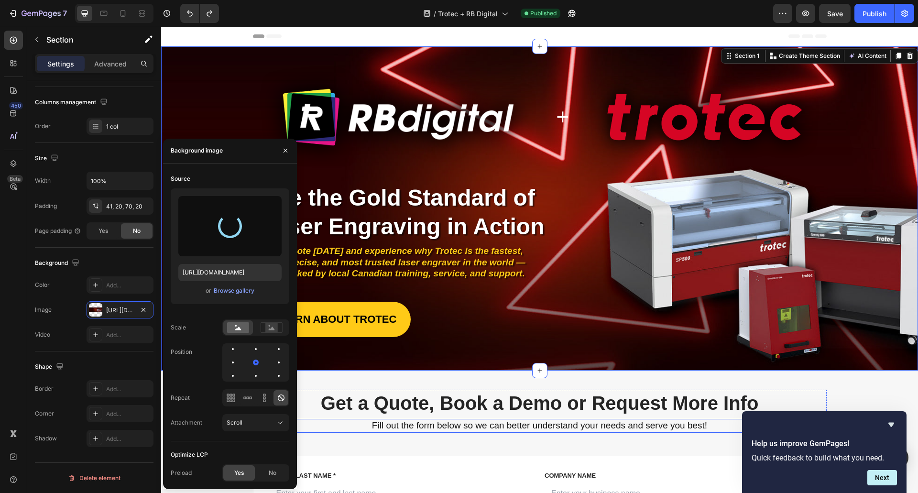
type input "[URL][DOMAIN_NAME]"
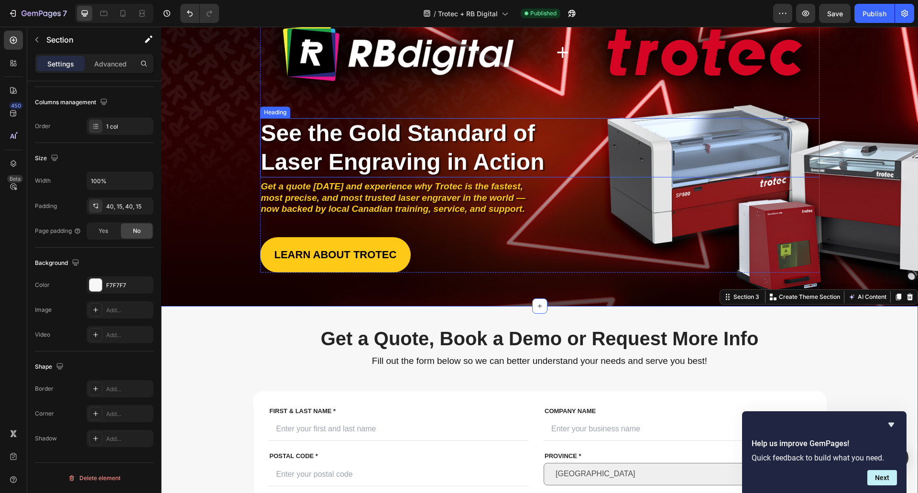
scroll to position [0, 0]
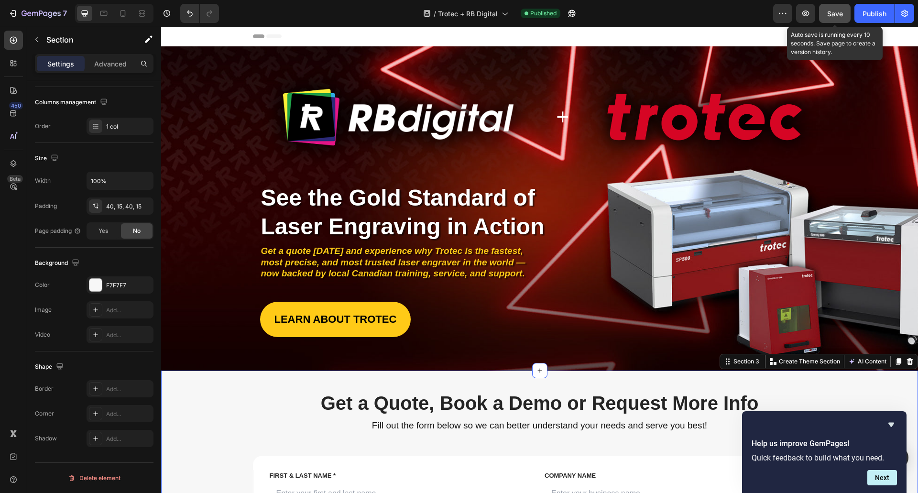
click at [831, 14] on span "Save" at bounding box center [835, 14] width 16 height 8
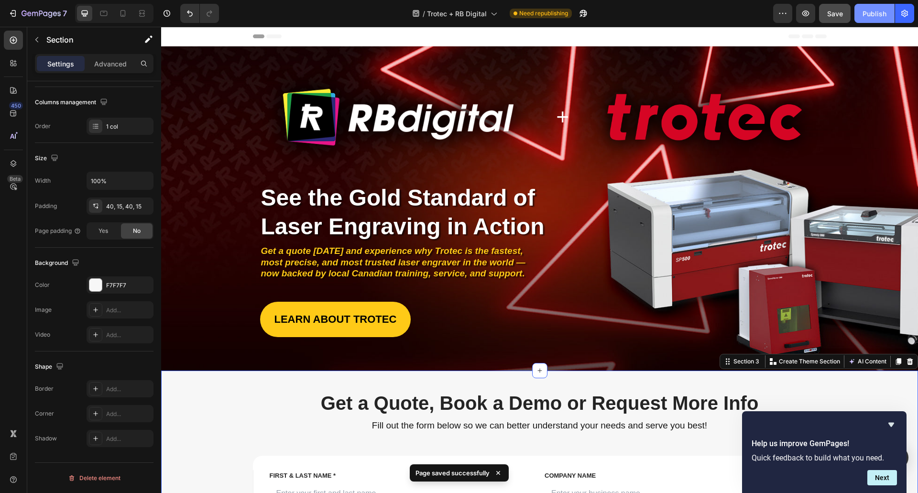
click at [883, 13] on div "Publish" at bounding box center [874, 14] width 24 height 10
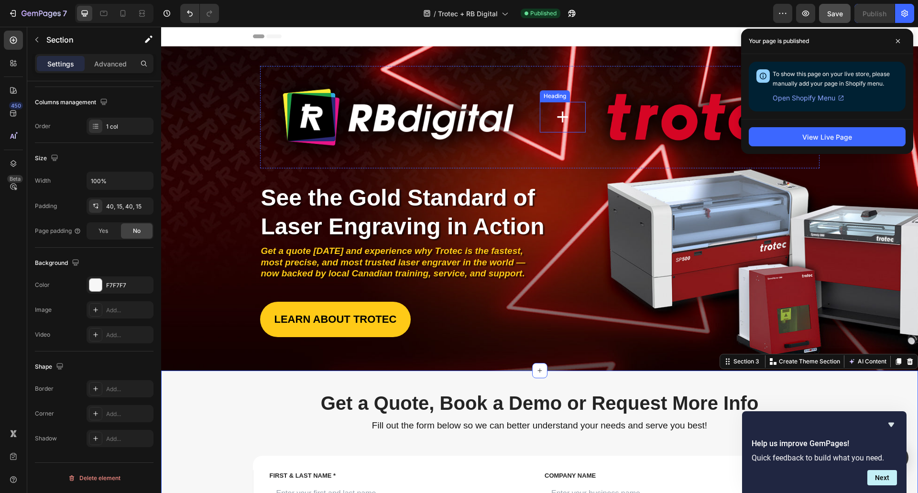
click at [567, 115] on h2 "+" at bounding box center [563, 117] width 46 height 31
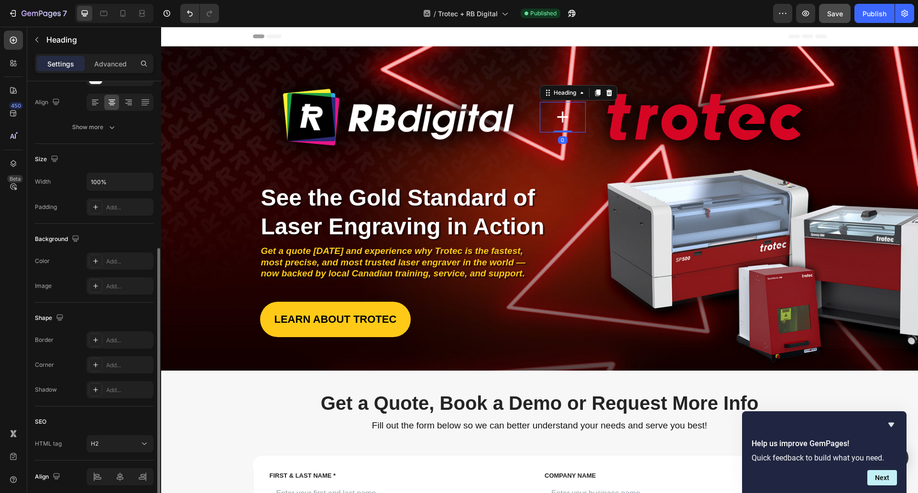
scroll to position [182, 0]
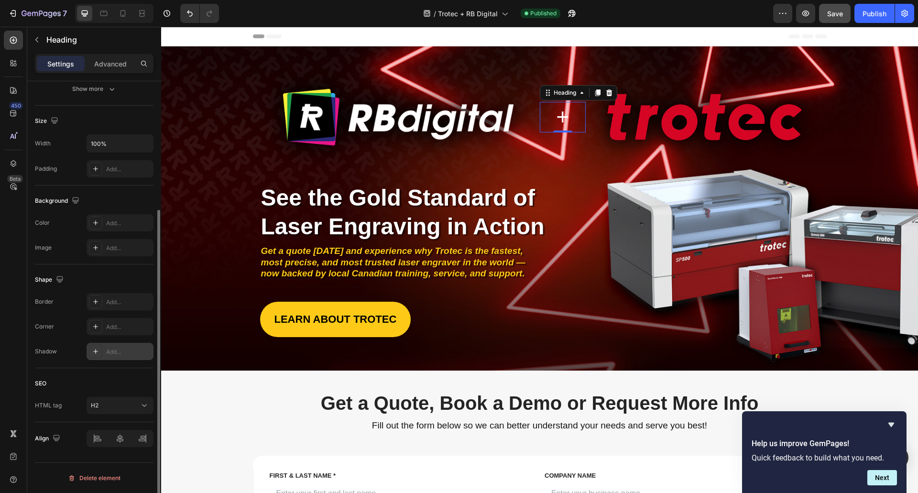
click at [99, 351] on icon at bounding box center [96, 352] width 8 height 8
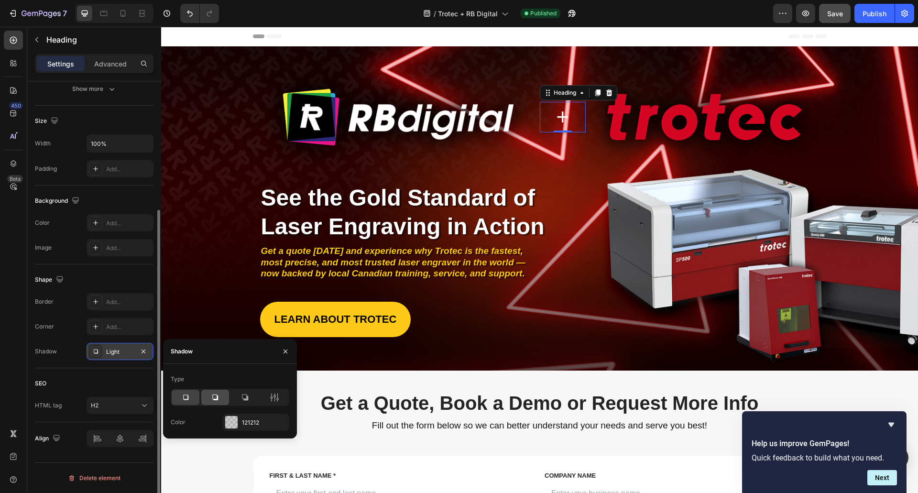
click at [216, 398] on icon at bounding box center [215, 397] width 10 height 10
click at [187, 398] on icon at bounding box center [186, 397] width 10 height 10
click at [220, 399] on div at bounding box center [215, 397] width 28 height 15
click at [244, 401] on icon at bounding box center [245, 397] width 10 height 10
click at [234, 419] on div at bounding box center [231, 422] width 12 height 12
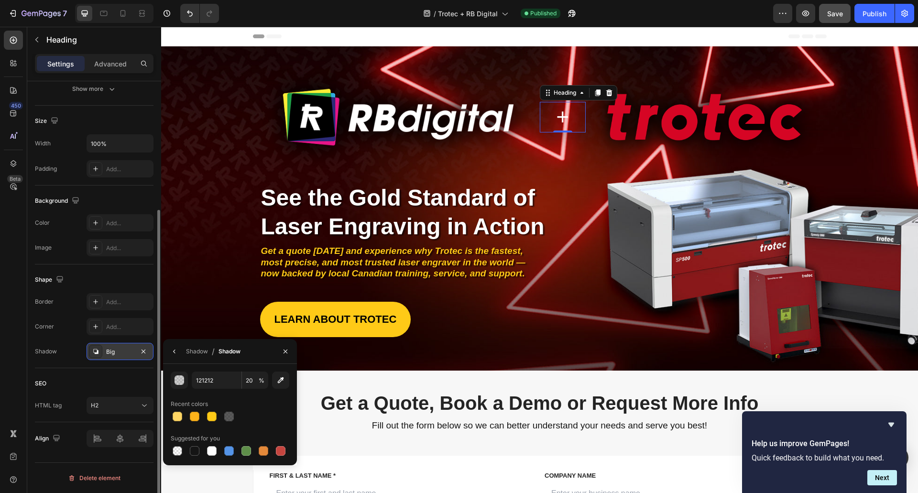
click at [260, 381] on span "%" at bounding box center [262, 380] width 6 height 9
type input "20"
type input "100"
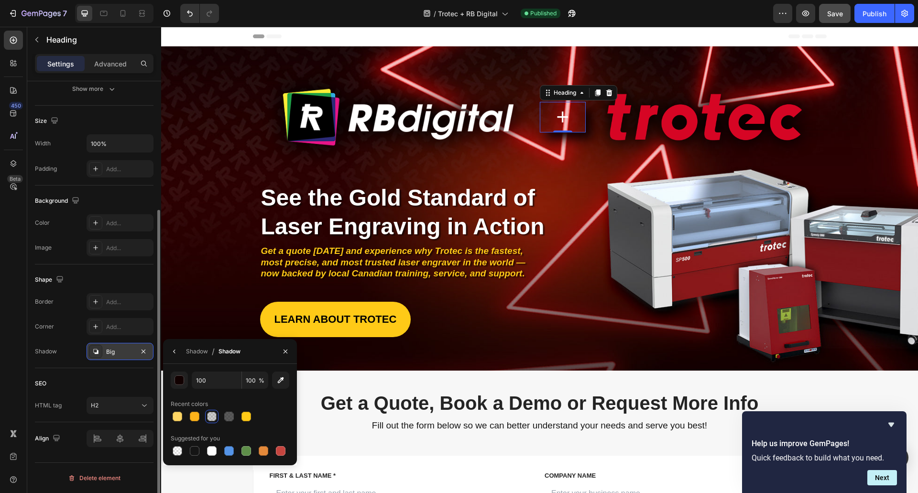
type input "110000"
click at [261, 396] on div "Recent colors" at bounding box center [230, 403] width 119 height 15
click at [174, 352] on icon "button" at bounding box center [174, 351] width 2 height 4
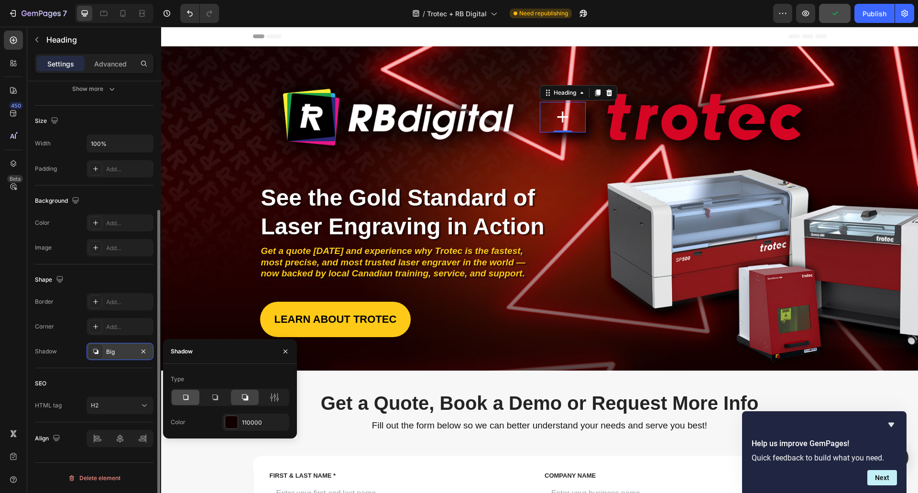
click at [185, 401] on icon at bounding box center [186, 397] width 10 height 10
click at [212, 399] on icon at bounding box center [215, 397] width 10 height 10
click at [240, 395] on icon at bounding box center [245, 397] width 10 height 10
click at [143, 352] on icon "button" at bounding box center [144, 352] width 8 height 8
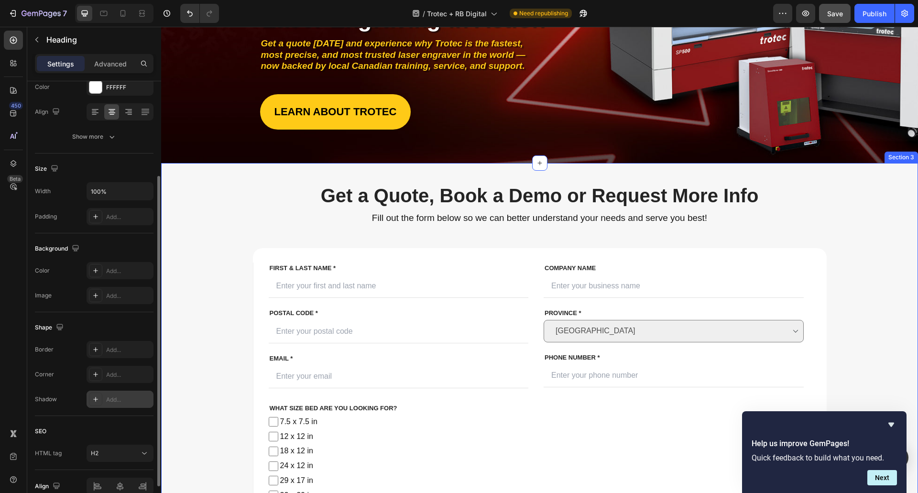
scroll to position [0, 0]
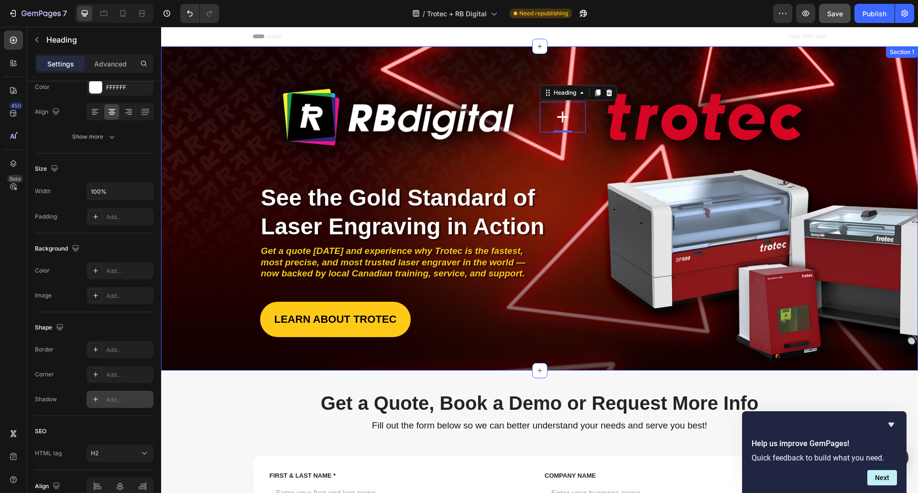
click at [218, 360] on div "Image + Heading 0 Image Row Image Image Image Image Image Image Image Row Row S…" at bounding box center [539, 208] width 757 height 324
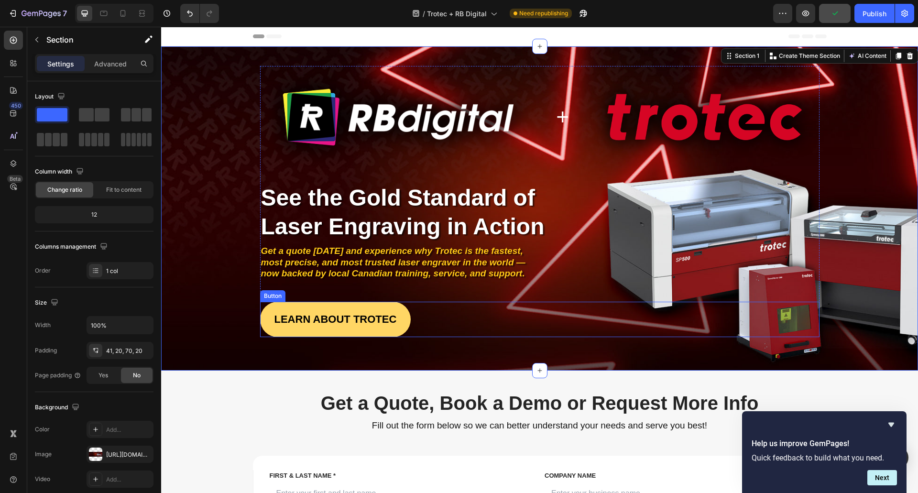
click at [270, 327] on link "LEARN ABOUT TROTEC" at bounding box center [335, 319] width 151 height 35
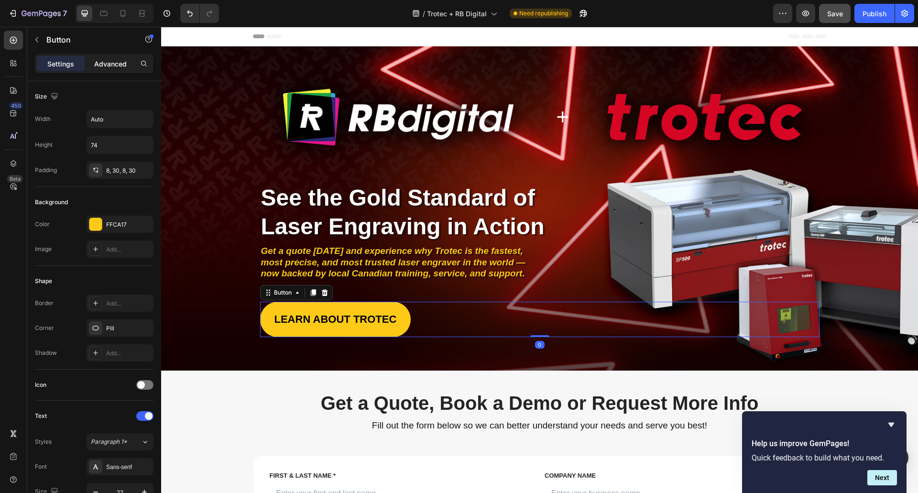
click at [100, 59] on p "Advanced" at bounding box center [110, 64] width 33 height 10
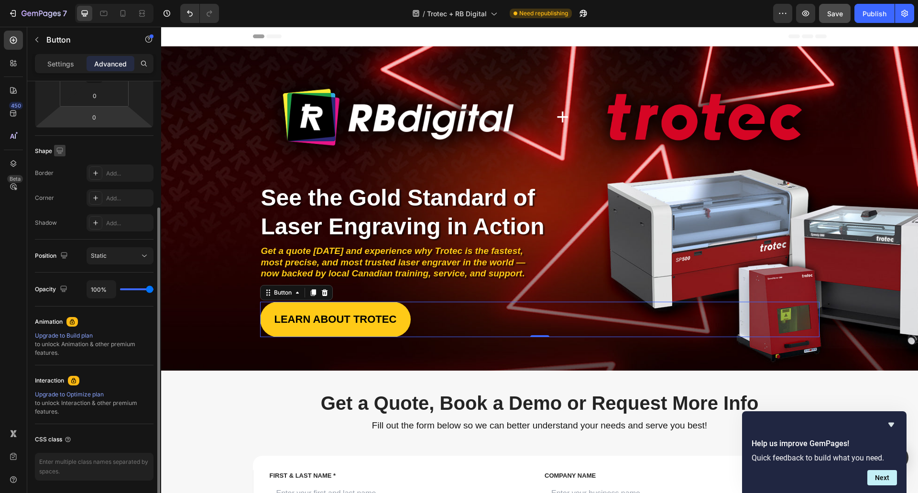
scroll to position [225, 0]
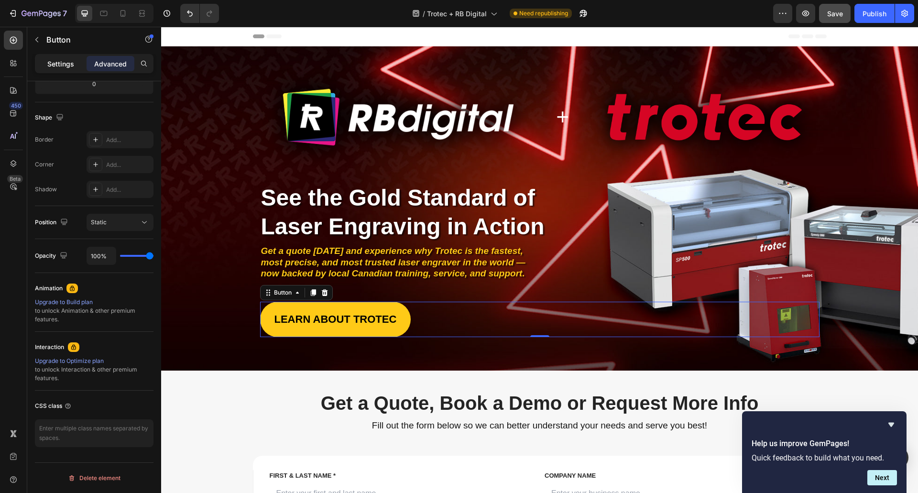
click at [56, 66] on p "Settings" at bounding box center [60, 64] width 27 height 10
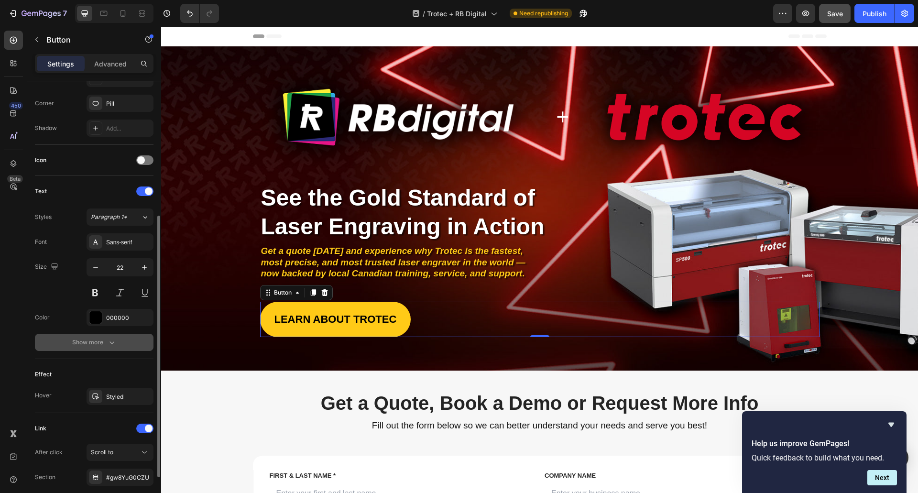
scroll to position [296, 0]
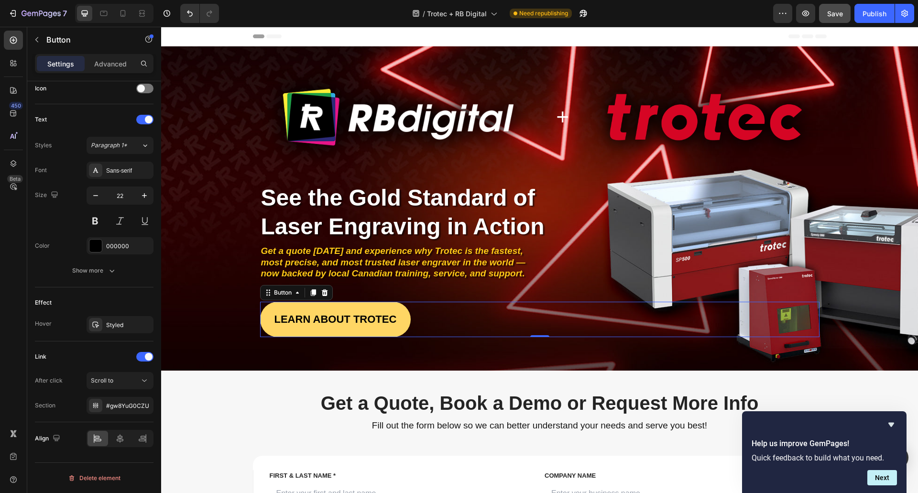
click at [265, 326] on link "LEARN ABOUT TROTEC" at bounding box center [335, 319] width 151 height 35
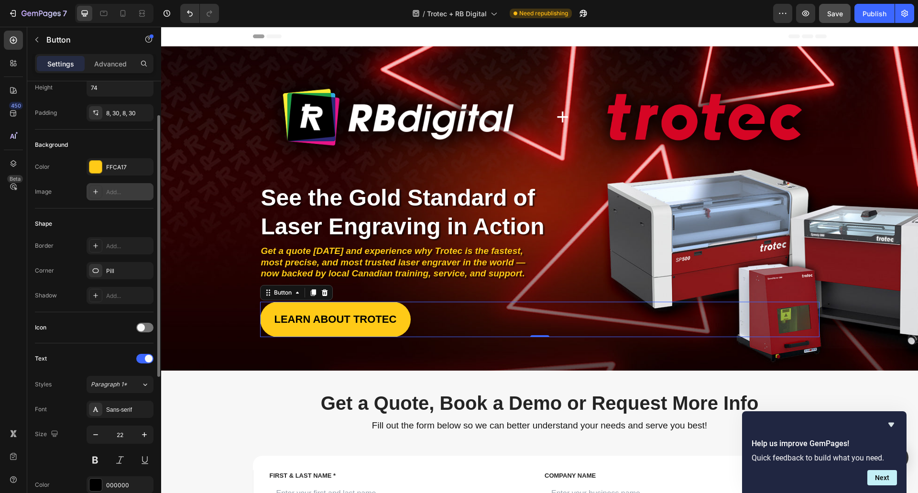
scroll to position [0, 0]
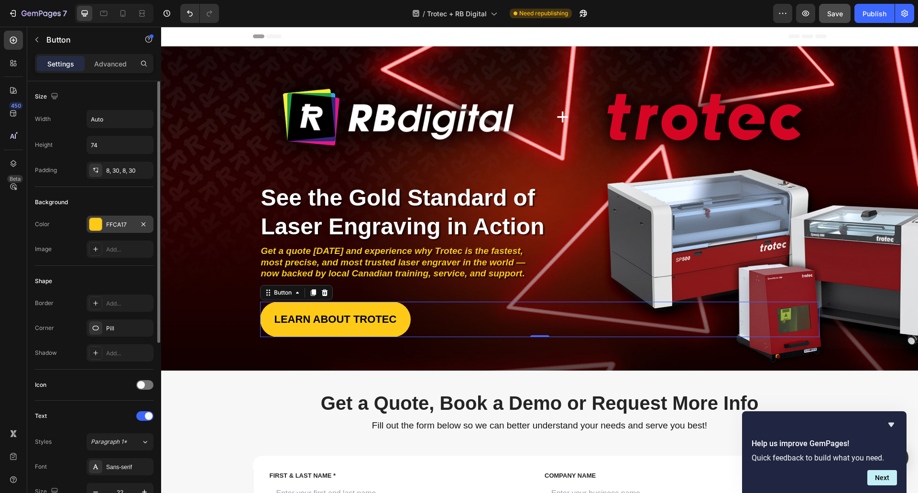
click at [113, 216] on div "FFCA17" at bounding box center [120, 224] width 67 height 17
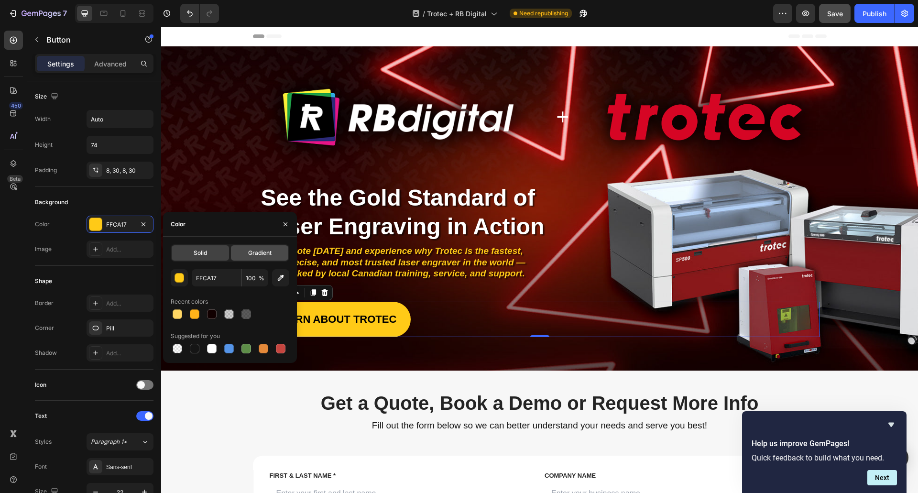
click at [251, 249] on span "Gradient" at bounding box center [259, 253] width 23 height 9
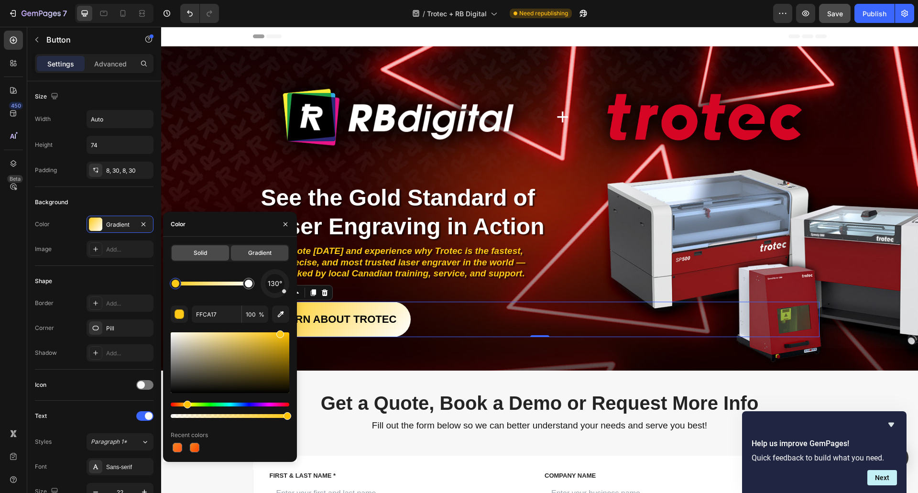
click at [204, 250] on span "Solid" at bounding box center [200, 253] width 13 height 9
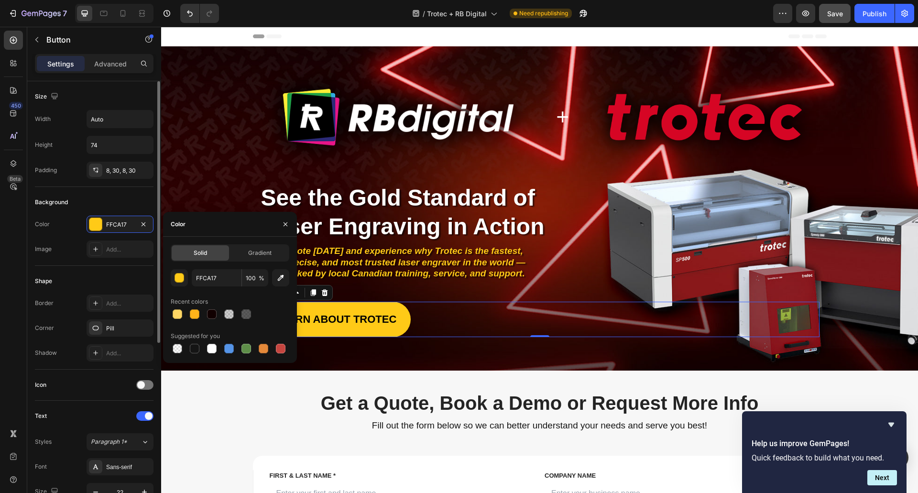
click at [59, 232] on div "Color FFCA17" at bounding box center [94, 224] width 119 height 17
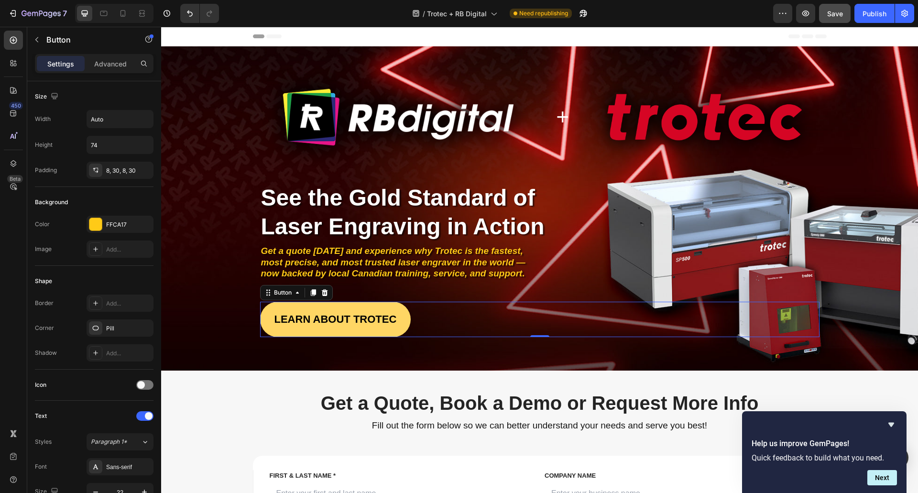
click at [267, 329] on link "LEARN ABOUT TROTEC" at bounding box center [335, 319] width 151 height 35
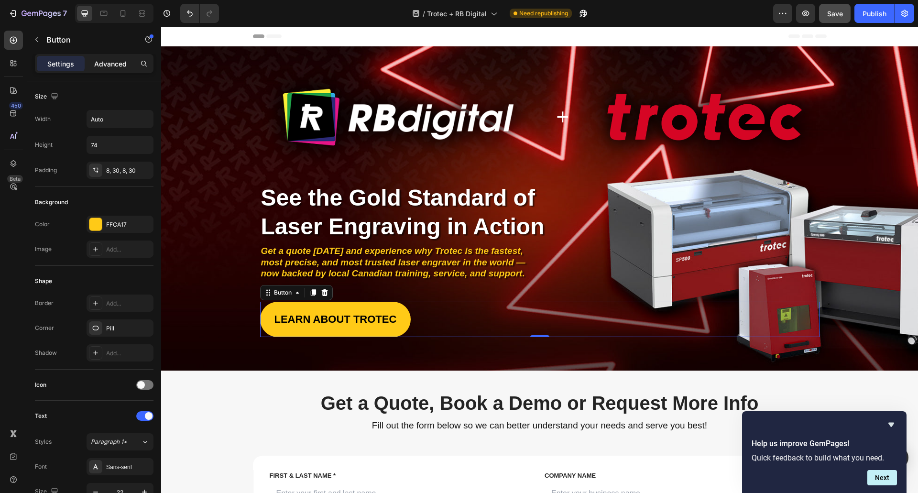
click at [112, 71] on div "Advanced" at bounding box center [111, 63] width 48 height 15
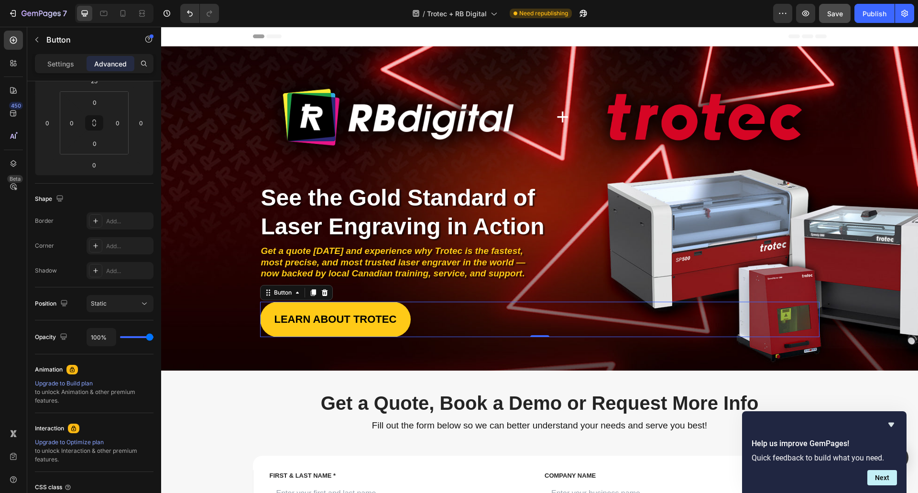
scroll to position [225, 0]
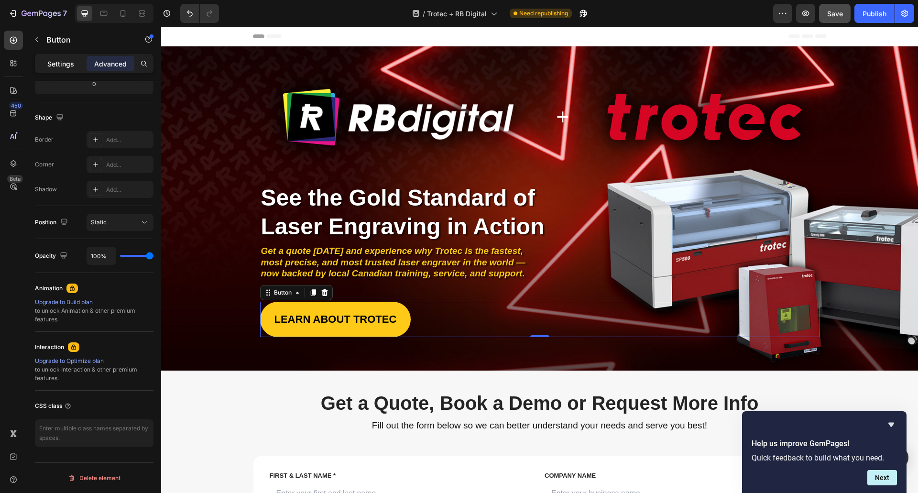
click at [65, 70] on div "Settings" at bounding box center [61, 63] width 48 height 15
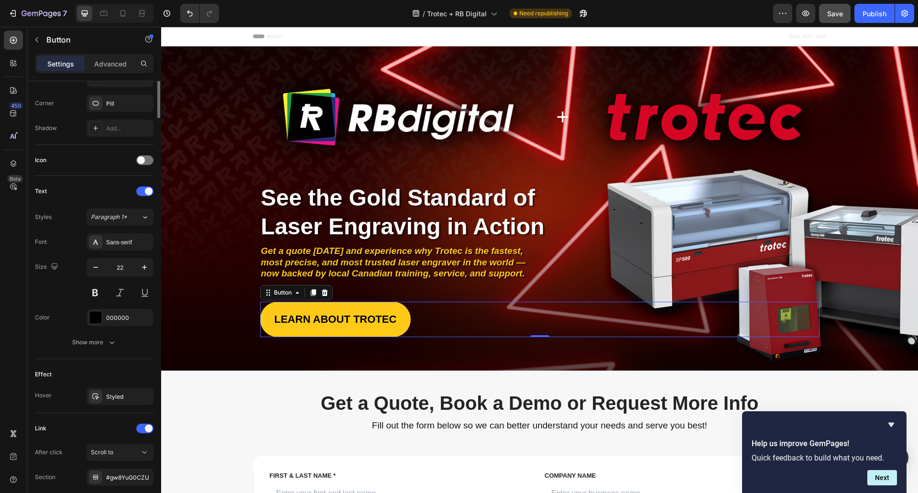
scroll to position [0, 0]
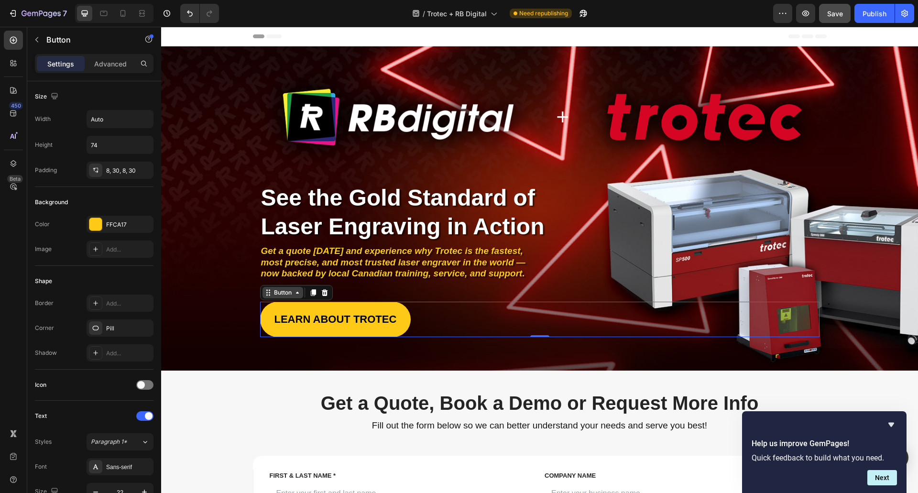
click at [283, 295] on div "Button" at bounding box center [283, 292] width 22 height 9
click at [286, 296] on div "Button" at bounding box center [283, 292] width 22 height 9
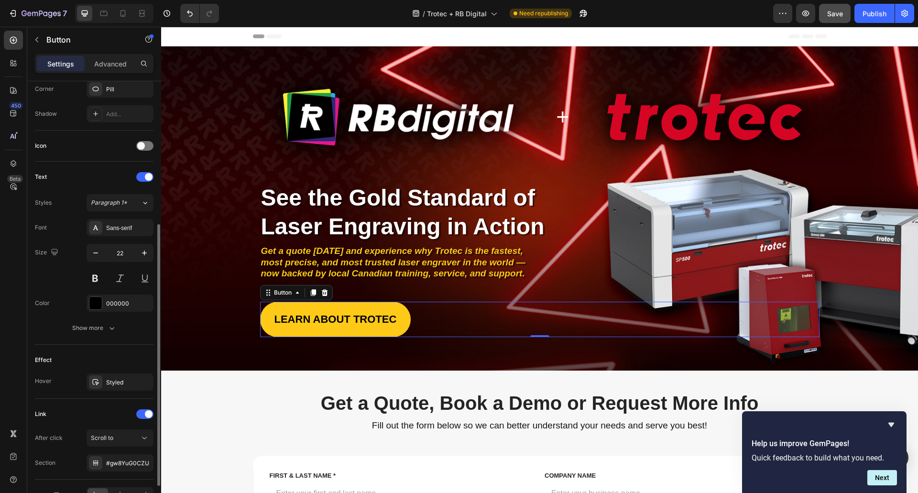
scroll to position [296, 0]
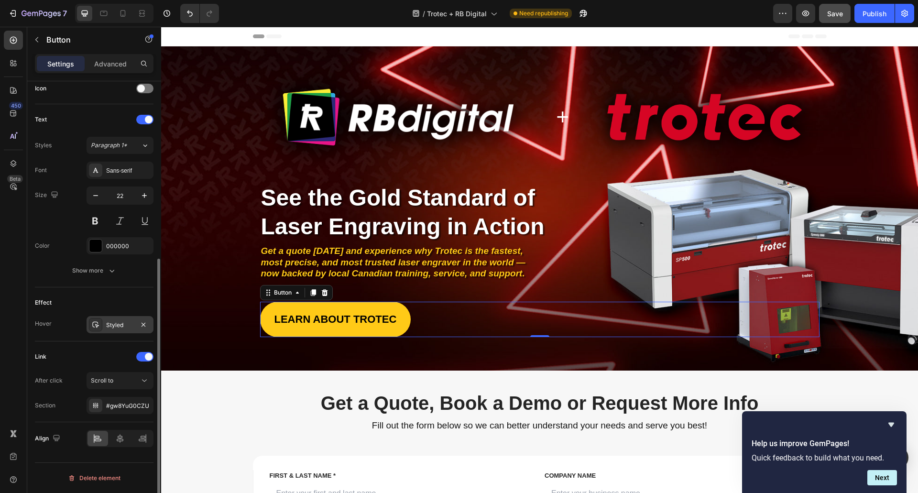
click at [112, 321] on div "Styled" at bounding box center [120, 325] width 28 height 9
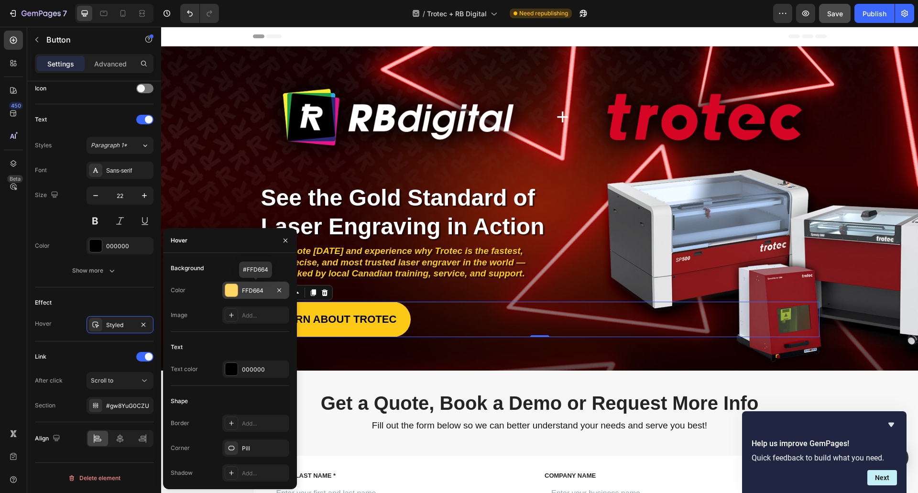
click at [245, 289] on div "FFD664" at bounding box center [256, 290] width 28 height 9
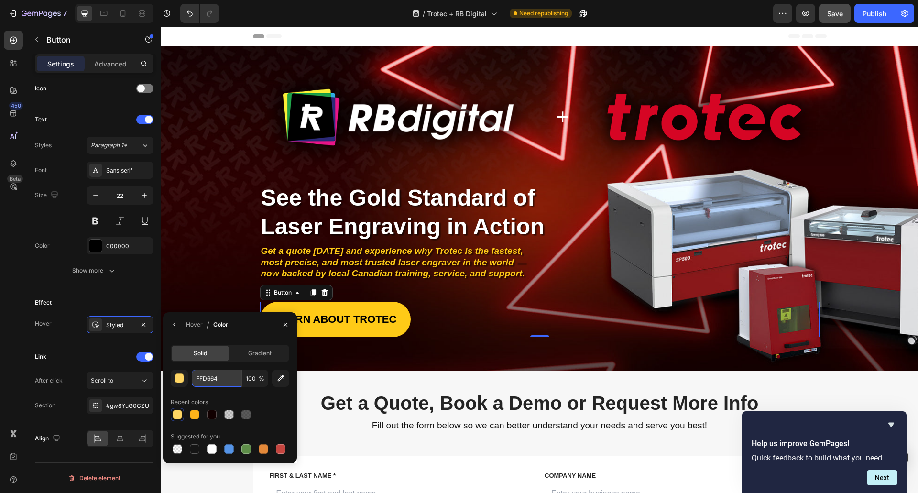
click at [209, 377] on input "FFD664" at bounding box center [217, 378] width 50 height 17
click at [185, 378] on button "button" at bounding box center [179, 378] width 17 height 17
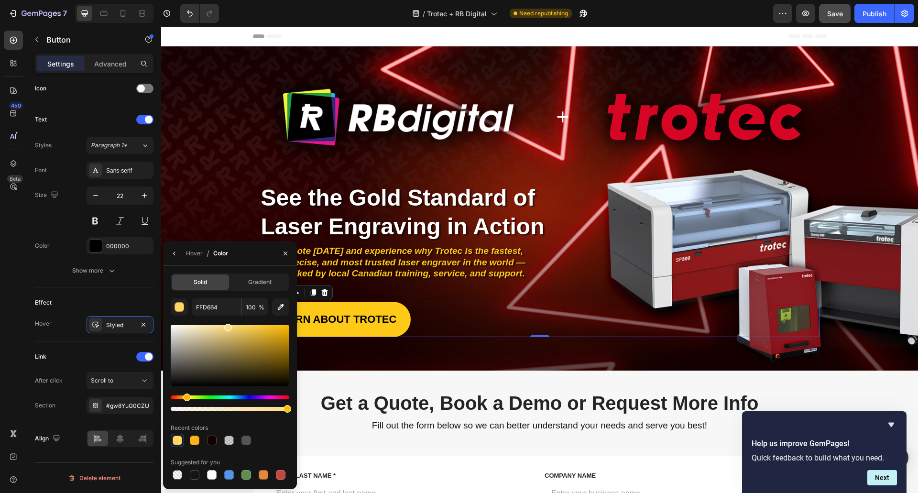
drag, startPoint x: 236, startPoint y: 326, endPoint x: 227, endPoint y: 326, distance: 9.1
click at [227, 326] on div at bounding box center [230, 355] width 119 height 61
click at [227, 324] on div at bounding box center [228, 327] width 8 height 8
drag, startPoint x: 228, startPoint y: 324, endPoint x: 233, endPoint y: 322, distance: 5.6
click at [233, 322] on div "FFDF87 100 % Recent colors Suggested for you" at bounding box center [230, 389] width 119 height 183
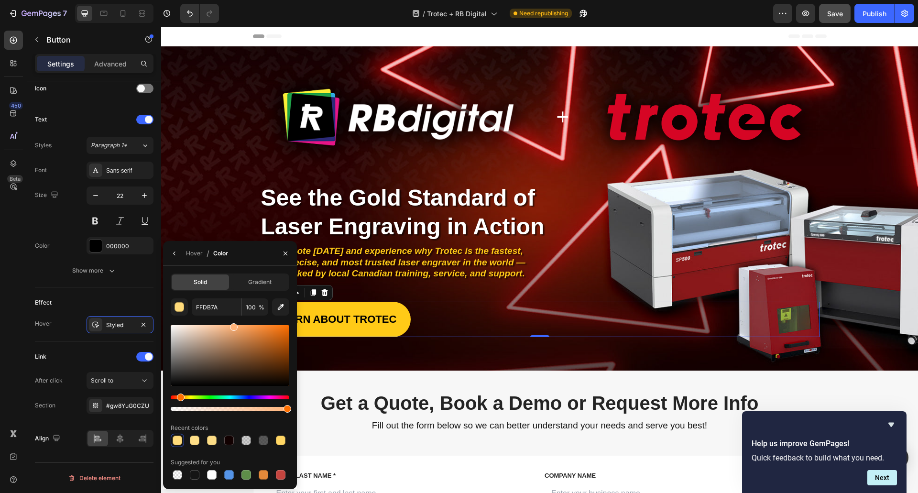
drag, startPoint x: 185, startPoint y: 396, endPoint x: 179, endPoint y: 396, distance: 6.2
click at [179, 396] on div "Hue" at bounding box center [181, 397] width 8 height 8
drag, startPoint x: 235, startPoint y: 325, endPoint x: 272, endPoint y: 322, distance: 36.9
click at [272, 322] on div "FFB37A 100 % Recent colors Suggested for you" at bounding box center [230, 389] width 119 height 183
drag, startPoint x: 275, startPoint y: 328, endPoint x: 281, endPoint y: 338, distance: 12.0
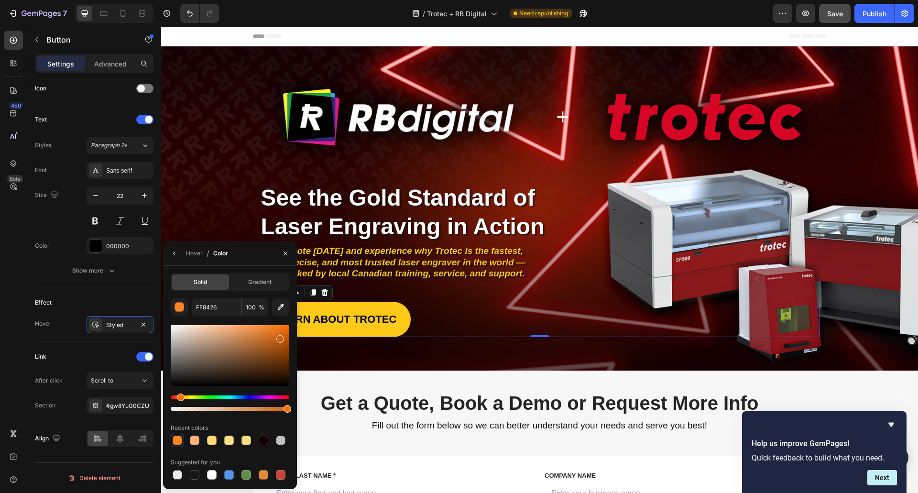
click at [281, 338] on div at bounding box center [280, 339] width 8 height 8
drag, startPoint x: 279, startPoint y: 335, endPoint x: 265, endPoint y: 321, distance: 19.3
click at [265, 321] on div "FF8426 100 % Recent colors Suggested for you" at bounding box center [230, 389] width 119 height 183
drag, startPoint x: 266, startPoint y: 326, endPoint x: 288, endPoint y: 325, distance: 22.0
click at [263, 325] on div at bounding box center [263, 327] width 8 height 8
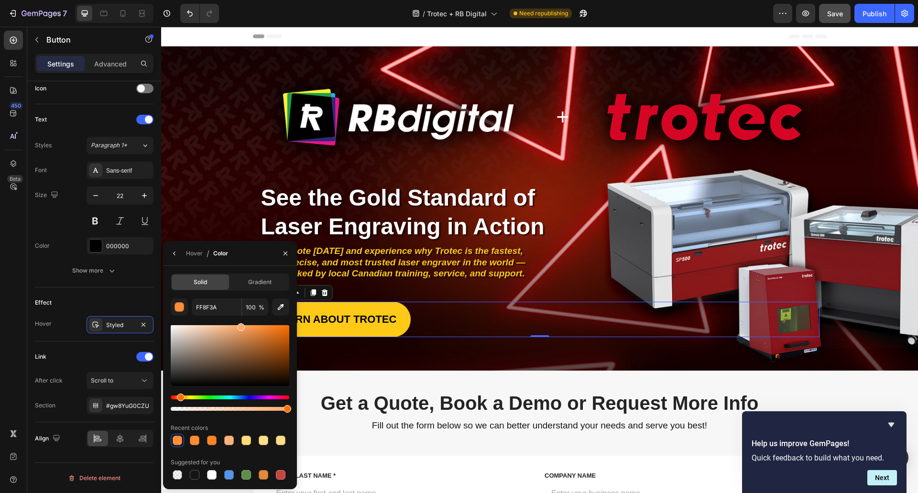
drag, startPoint x: 260, startPoint y: 327, endPoint x: 159, endPoint y: 310, distance: 101.9
click at [239, 323] on div "FF8F3A 100 % Recent colors Suggested for you" at bounding box center [230, 389] width 119 height 183
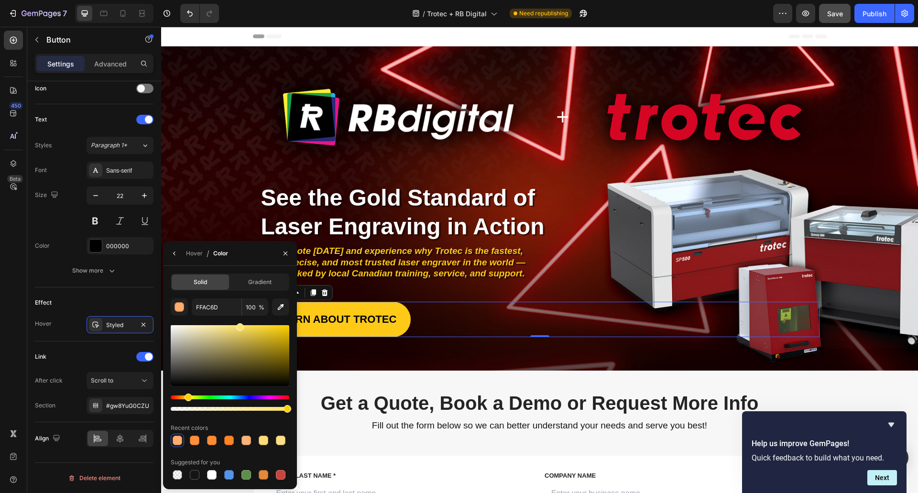
click at [187, 395] on div "Hue" at bounding box center [189, 397] width 8 height 8
drag, startPoint x: 236, startPoint y: 325, endPoint x: 231, endPoint y: 324, distance: 5.0
click at [231, 324] on div at bounding box center [232, 327] width 8 height 8
drag, startPoint x: 191, startPoint y: 394, endPoint x: 185, endPoint y: 389, distance: 8.5
click at [185, 389] on div at bounding box center [230, 367] width 119 height 89
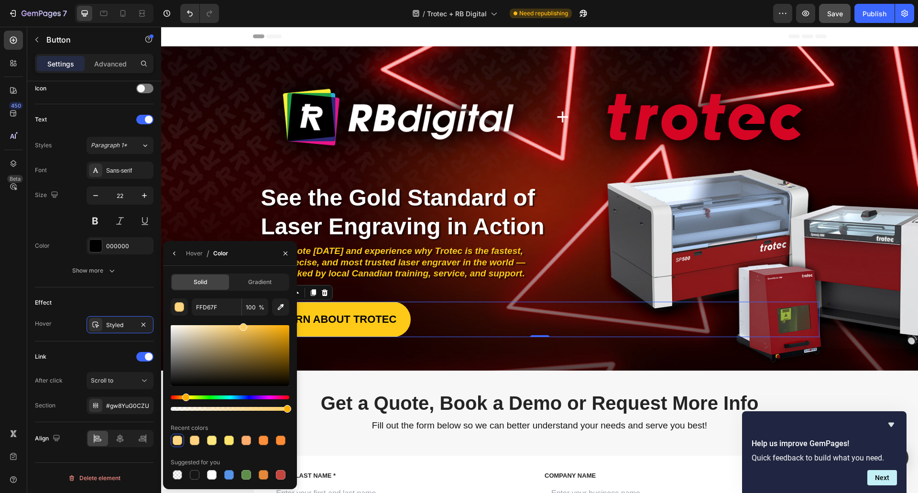
drag, startPoint x: 234, startPoint y: 329, endPoint x: 242, endPoint y: 323, distance: 10.2
click at [242, 323] on div "FFD67F 100 % Recent colors Suggested for you" at bounding box center [230, 389] width 119 height 183
drag, startPoint x: 241, startPoint y: 327, endPoint x: 229, endPoint y: 316, distance: 16.6
click at [229, 316] on div "FFCE66 100 % Recent colors Suggested for you" at bounding box center [230, 389] width 119 height 183
drag, startPoint x: 228, startPoint y: 327, endPoint x: 218, endPoint y: 321, distance: 10.9
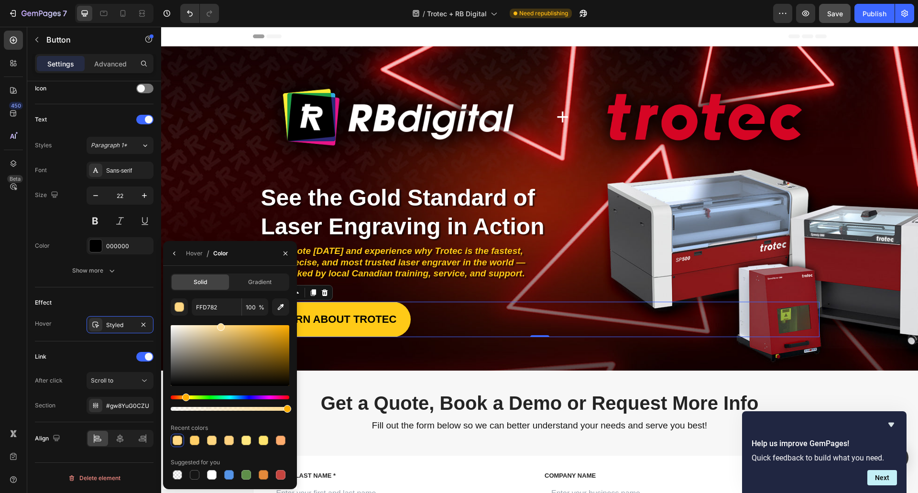
click at [218, 321] on div "FFD782 100 % Recent colors Suggested for you" at bounding box center [230, 389] width 119 height 183
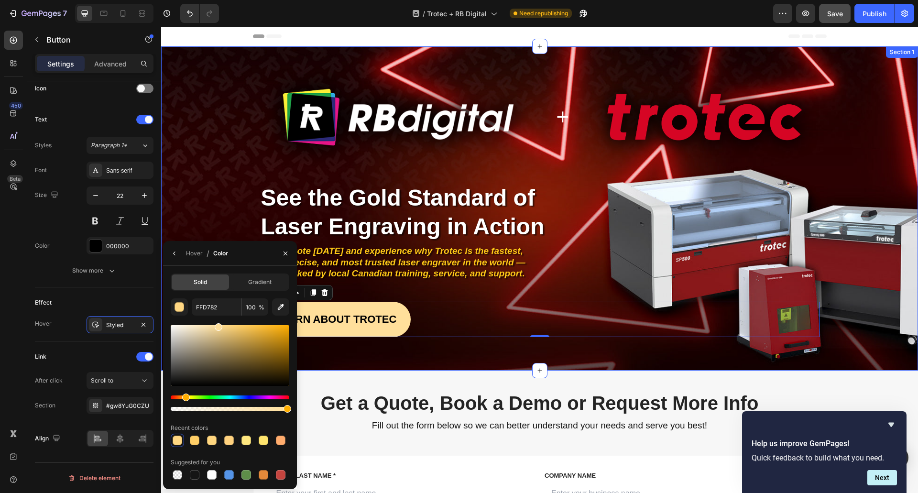
type input "FFDF9B"
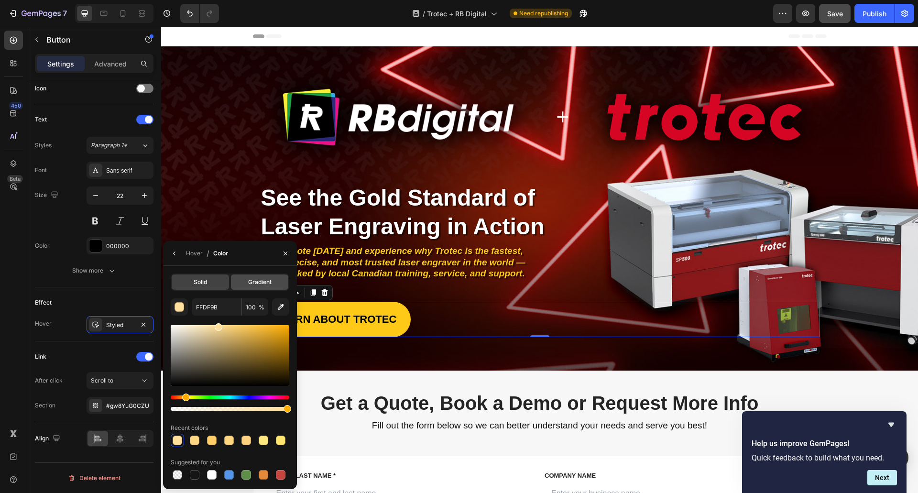
click at [240, 281] on div "Gradient" at bounding box center [259, 281] width 57 height 15
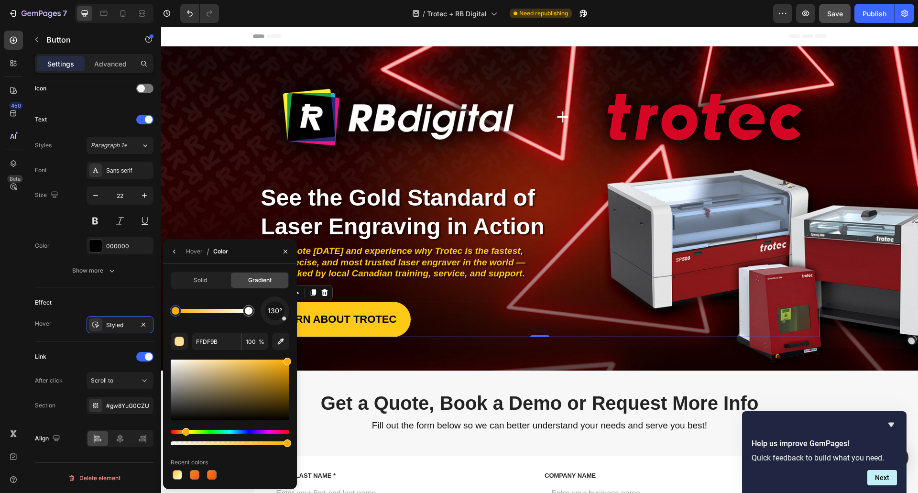
drag, startPoint x: 260, startPoint y: 370, endPoint x: 293, endPoint y: 352, distance: 36.8
click at [291, 353] on div "Solid Gradient 130° FFDF9B 100 % Recent colors" at bounding box center [230, 377] width 134 height 210
click at [247, 314] on div at bounding box center [249, 311] width 8 height 8
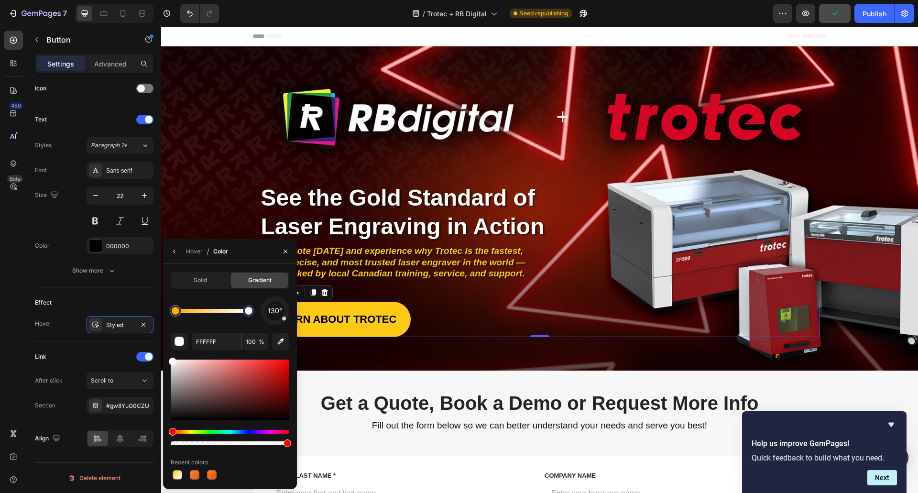
click at [249, 310] on div at bounding box center [249, 311] width 8 height 8
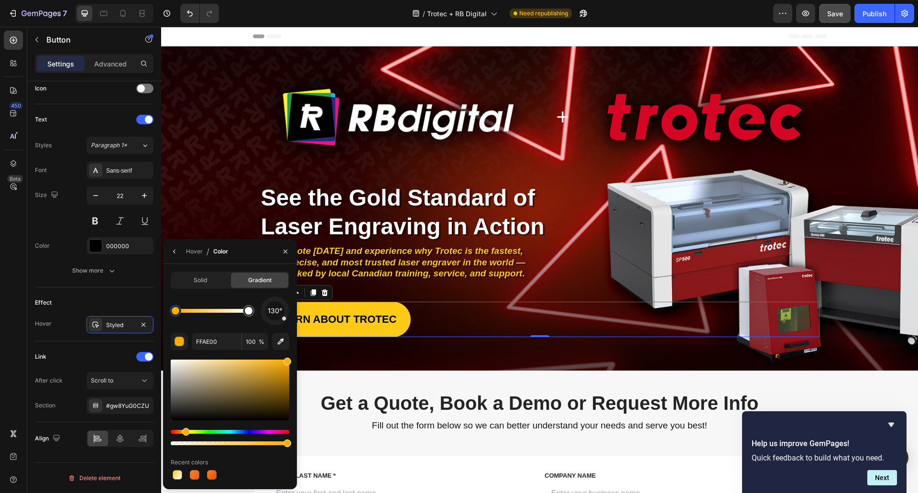
click at [174, 309] on div at bounding box center [176, 311] width 8 height 8
click at [249, 310] on div at bounding box center [249, 311] width 8 height 8
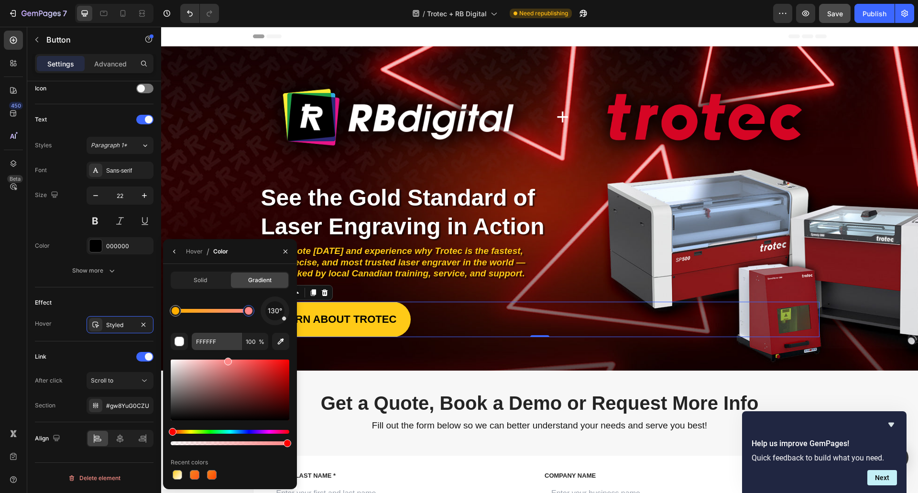
drag, startPoint x: 234, startPoint y: 362, endPoint x: 228, endPoint y: 341, distance: 21.9
click at [228, 341] on div "130° FFFFFF 100 % Recent colors" at bounding box center [230, 388] width 119 height 185
click at [251, 356] on div "130° FF8787 100 % Recent colors" at bounding box center [230, 388] width 119 height 185
drag, startPoint x: 239, startPoint y: 362, endPoint x: 252, endPoint y: 353, distance: 15.8
click at [252, 353] on div "130° FF8787 100 % Recent colors" at bounding box center [230, 388] width 119 height 185
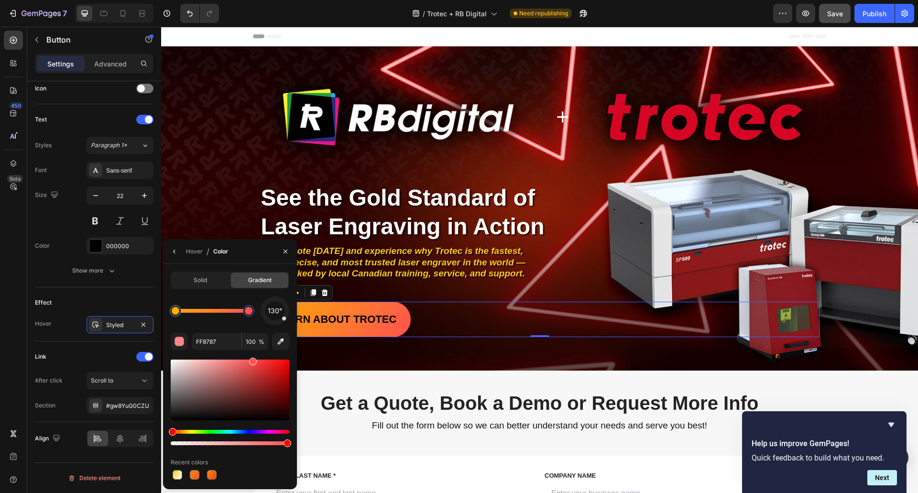
type input "FF5151"
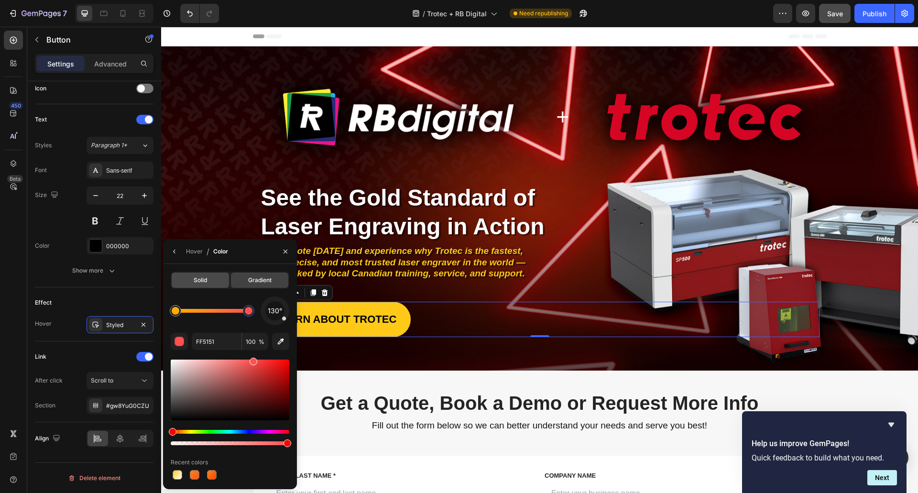
click at [187, 279] on div "Solid" at bounding box center [200, 279] width 57 height 15
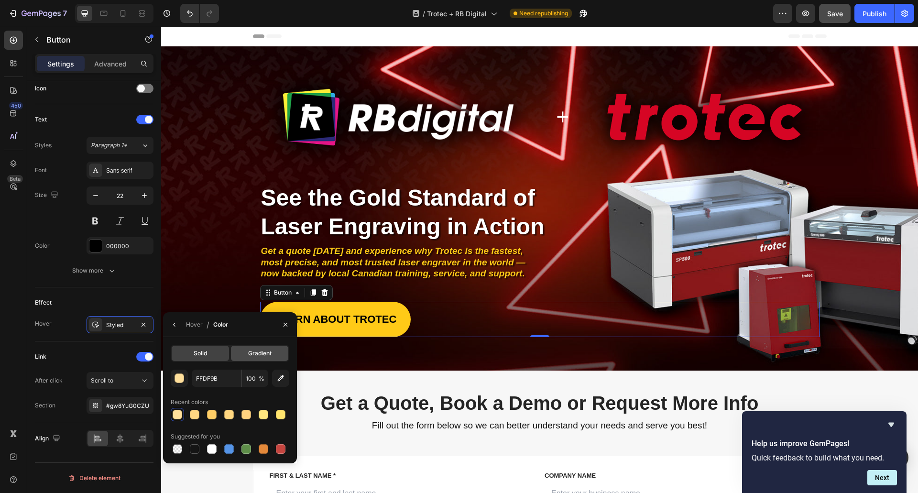
click at [251, 351] on span "Gradient" at bounding box center [259, 353] width 23 height 9
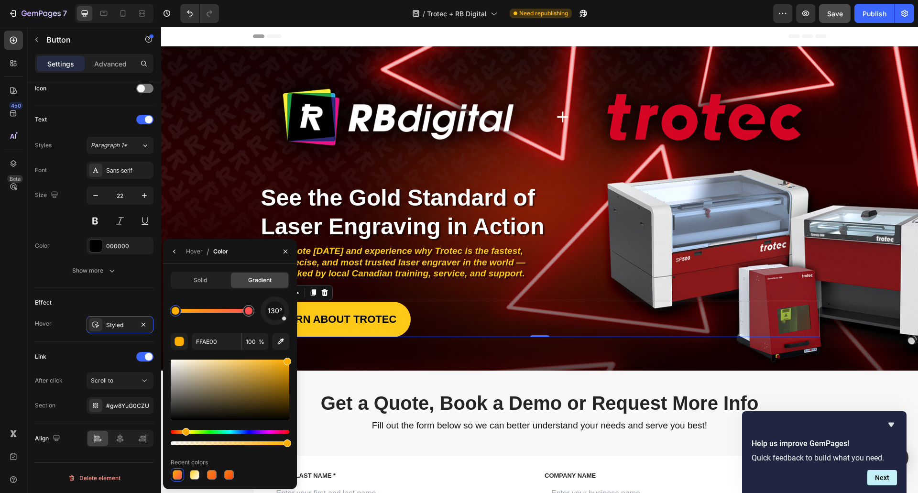
click at [175, 310] on div at bounding box center [176, 311] width 8 height 8
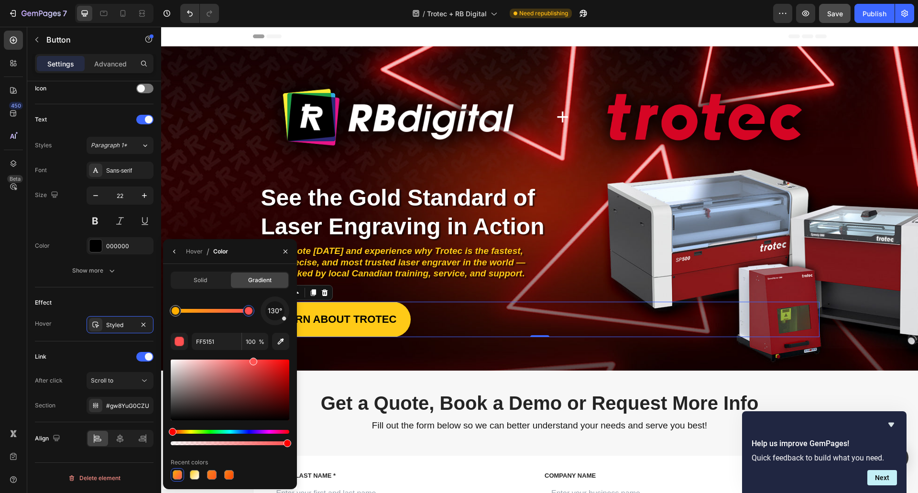
click at [249, 314] on div at bounding box center [249, 311] width 8 height 8
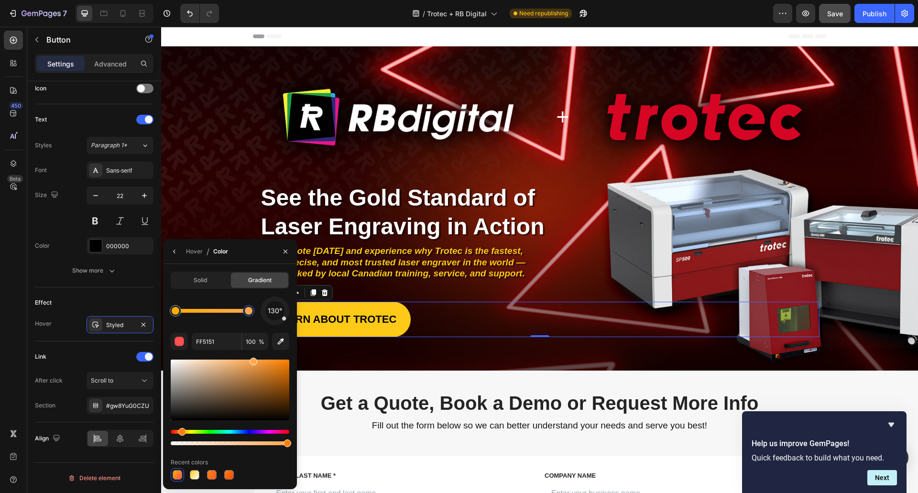
drag, startPoint x: 174, startPoint y: 429, endPoint x: 181, endPoint y: 428, distance: 6.3
click at [181, 428] on div "Hue" at bounding box center [182, 432] width 8 height 8
type input "FFA851"
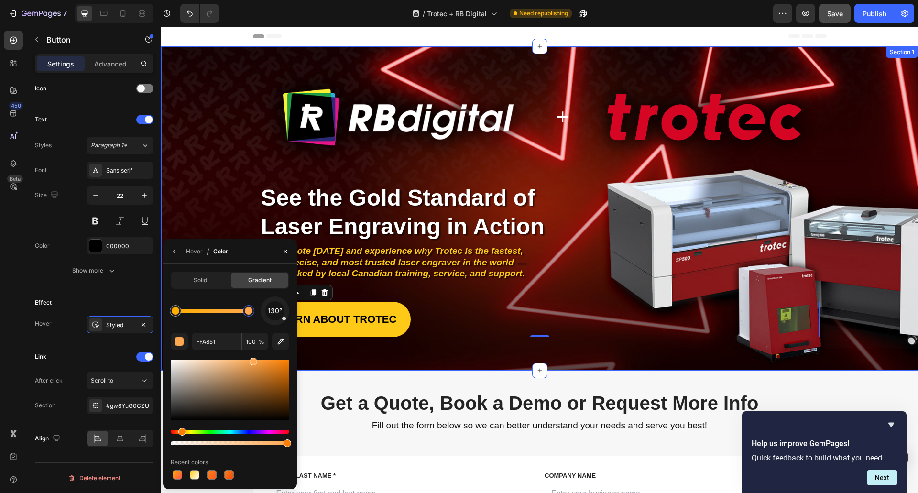
click at [373, 362] on div "Image + Heading Image Row Image Image Image Image Image Image Image Row Row See…" at bounding box center [539, 208] width 757 height 324
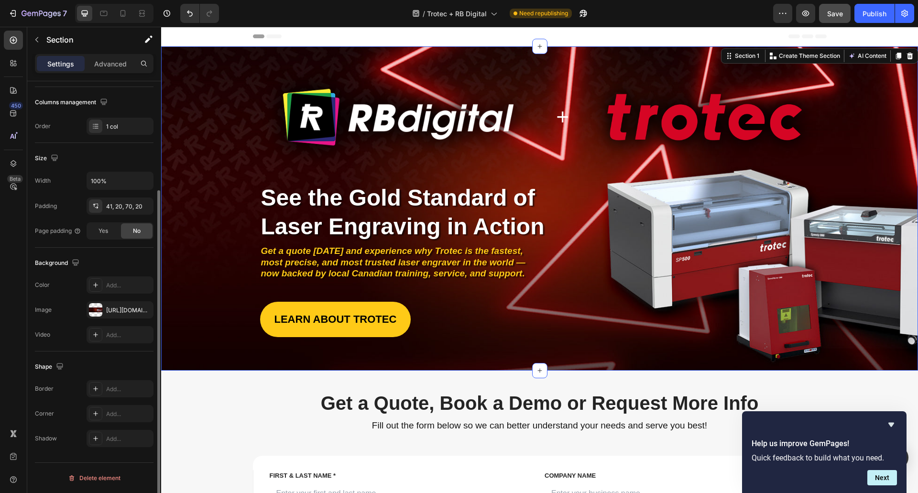
scroll to position [0, 0]
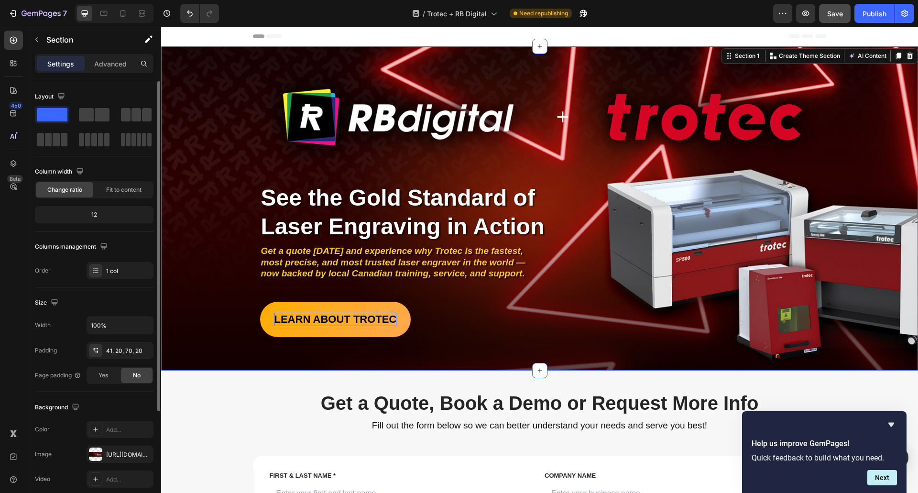
click at [337, 326] on p "LEARN ABOUT TROTEC" at bounding box center [335, 319] width 122 height 13
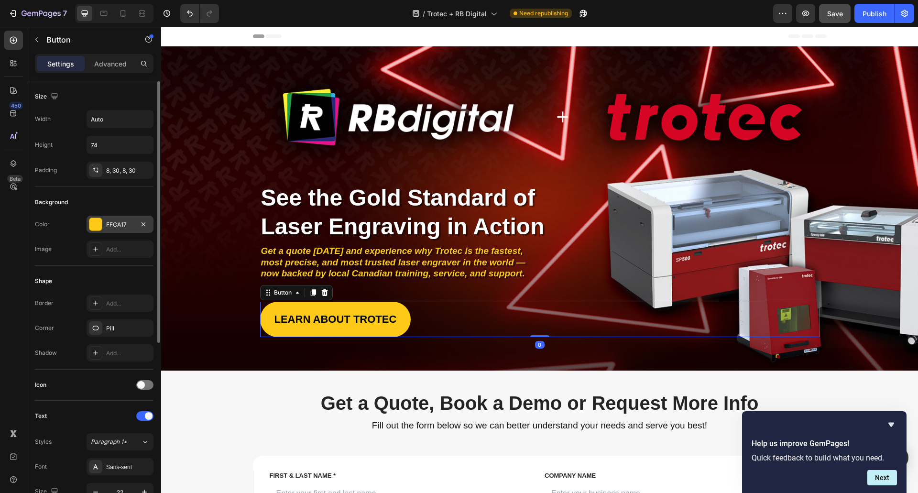
click at [101, 224] on div at bounding box center [95, 224] width 12 height 12
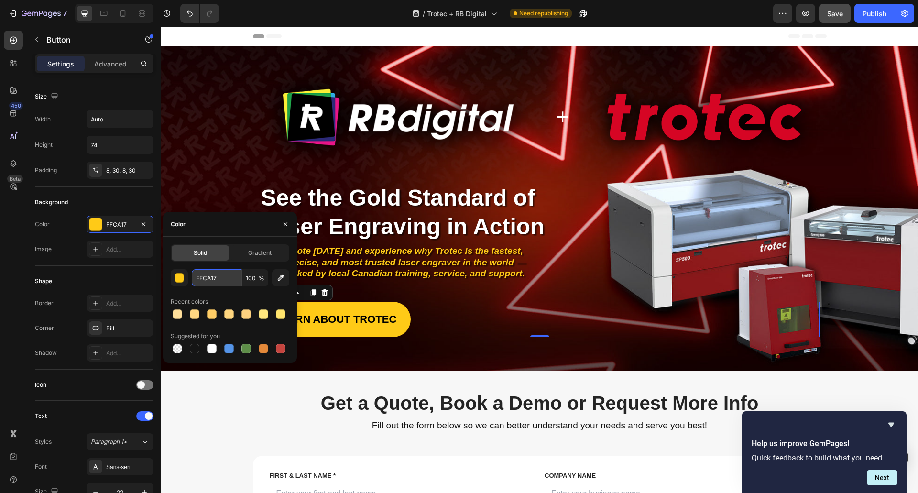
click at [210, 280] on input "FFCA17" at bounding box center [217, 277] width 50 height 17
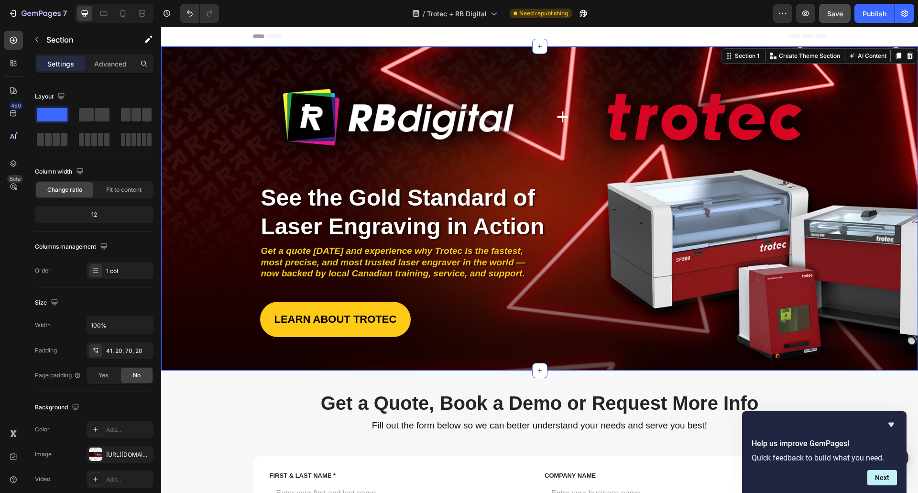
click at [336, 351] on div "Image + Heading Image Row Image Image Image Image Image Image Image Row Row See…" at bounding box center [539, 208] width 757 height 324
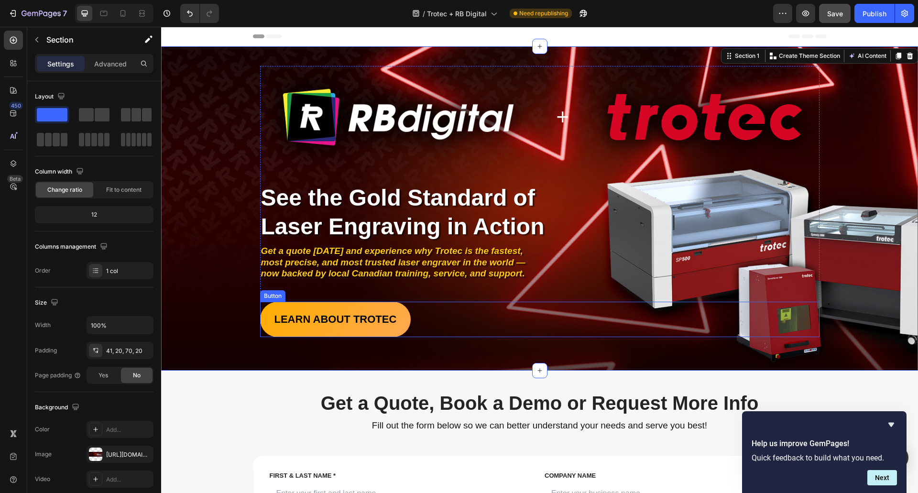
click at [327, 327] on link "LEARN ABOUT TROTEC" at bounding box center [335, 319] width 151 height 35
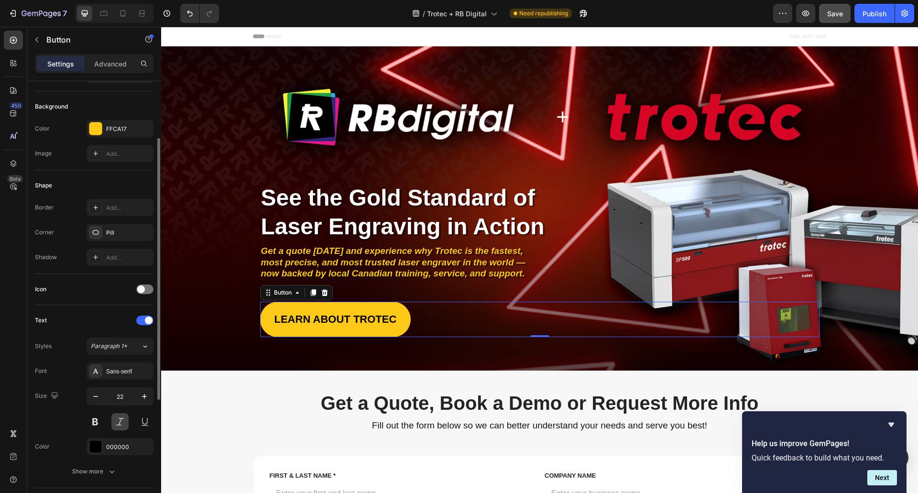
scroll to position [191, 0]
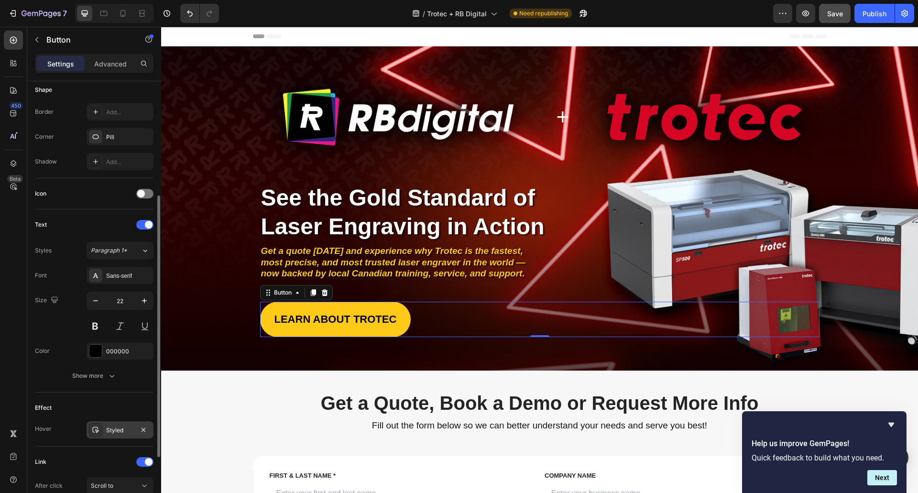
click at [120, 426] on div "Styled" at bounding box center [120, 430] width 28 height 9
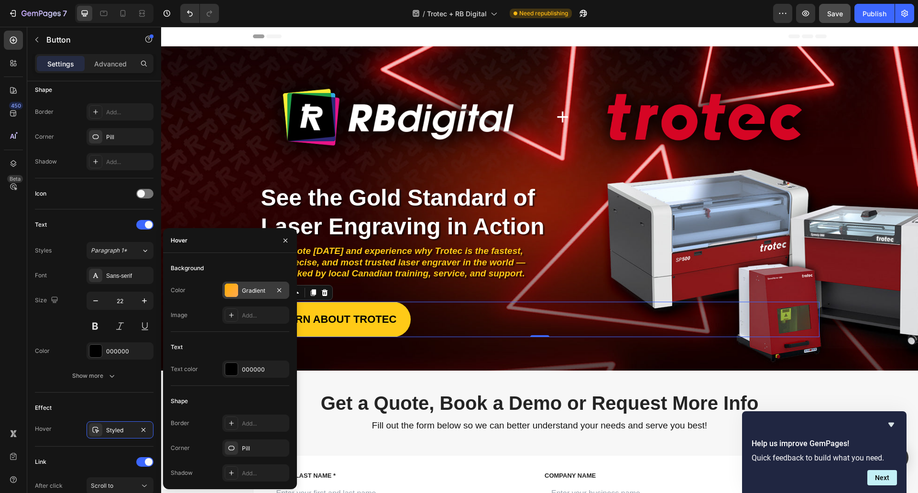
click at [260, 283] on div "Gradient" at bounding box center [255, 290] width 67 height 17
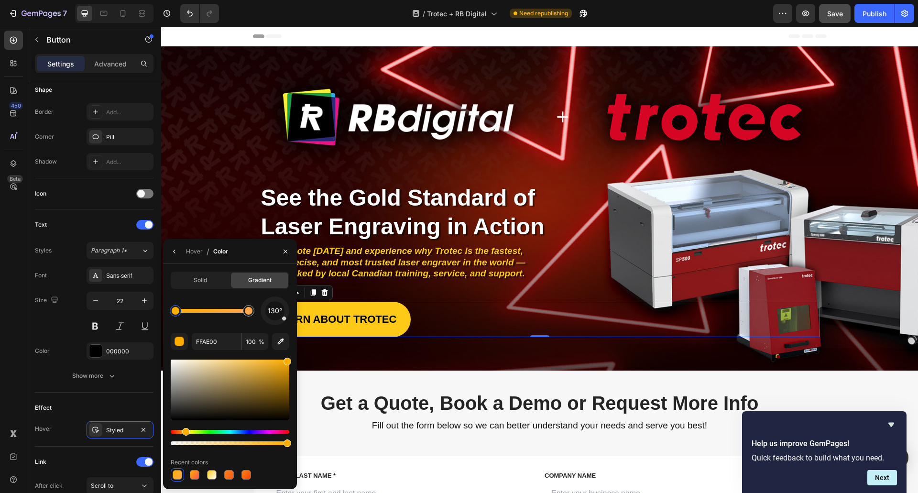
click at [175, 313] on div at bounding box center [176, 311] width 8 height 8
click at [211, 346] on input "FFAE00" at bounding box center [217, 341] width 50 height 17
paste input "CA17"
click at [248, 311] on div at bounding box center [249, 311] width 8 height 8
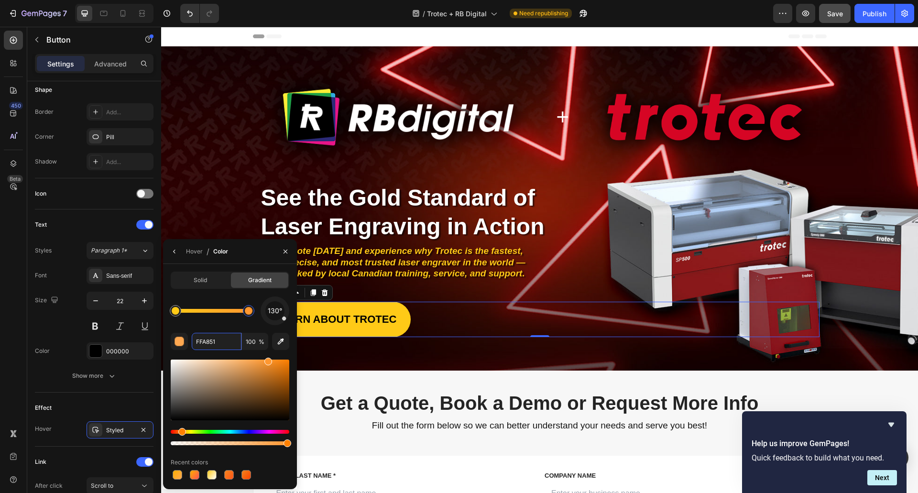
drag, startPoint x: 258, startPoint y: 363, endPoint x: 268, endPoint y: 354, distance: 13.2
click at [268, 354] on div "130° FFA851 100 % Recent colors" at bounding box center [230, 388] width 119 height 185
drag, startPoint x: 266, startPoint y: 358, endPoint x: 289, endPoint y: 343, distance: 27.2
click at [291, 339] on div "Solid Gradient 130° FF9730 100 % Recent colors" at bounding box center [230, 377] width 134 height 210
drag, startPoint x: 188, startPoint y: 430, endPoint x: 182, endPoint y: 427, distance: 6.7
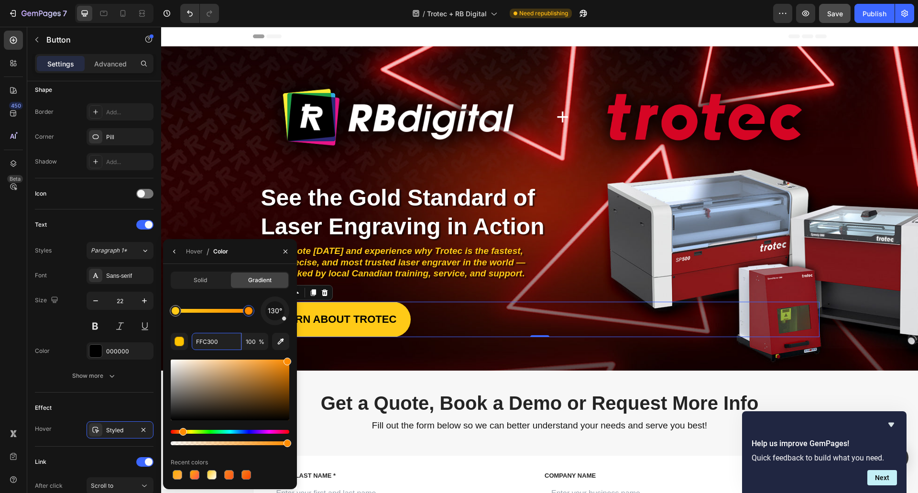
click at [182, 427] on div at bounding box center [230, 402] width 119 height 89
type input "FF8C00"
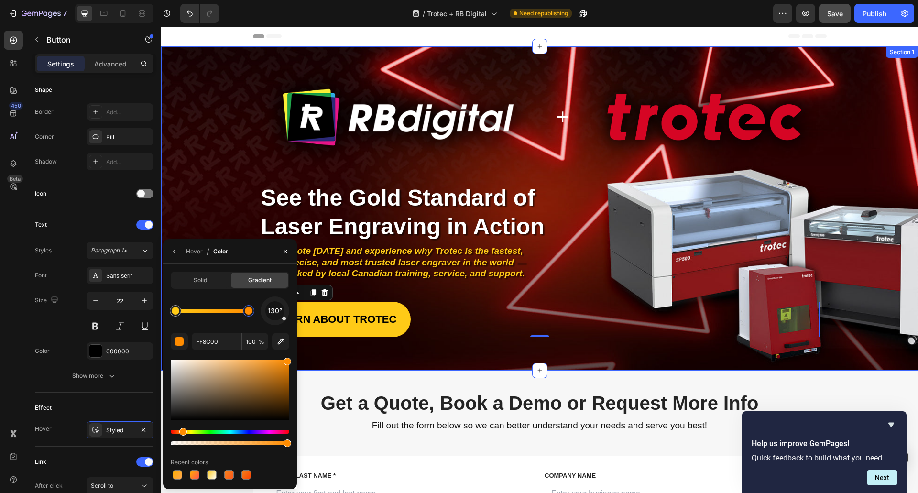
click at [337, 346] on div "Image + Heading Image Row Image Image Image Image Image Image Image Row Row See…" at bounding box center [539, 208] width 757 height 324
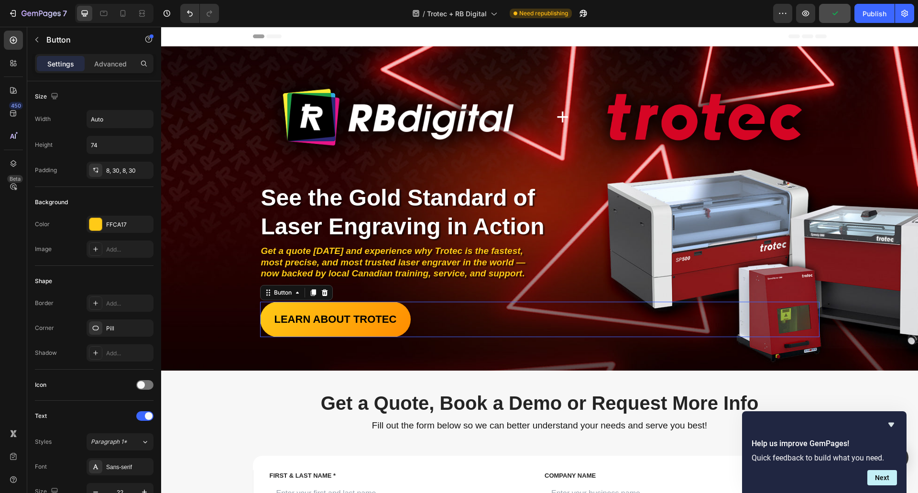
click at [331, 329] on link "LEARN ABOUT TROTEC" at bounding box center [335, 319] width 151 height 35
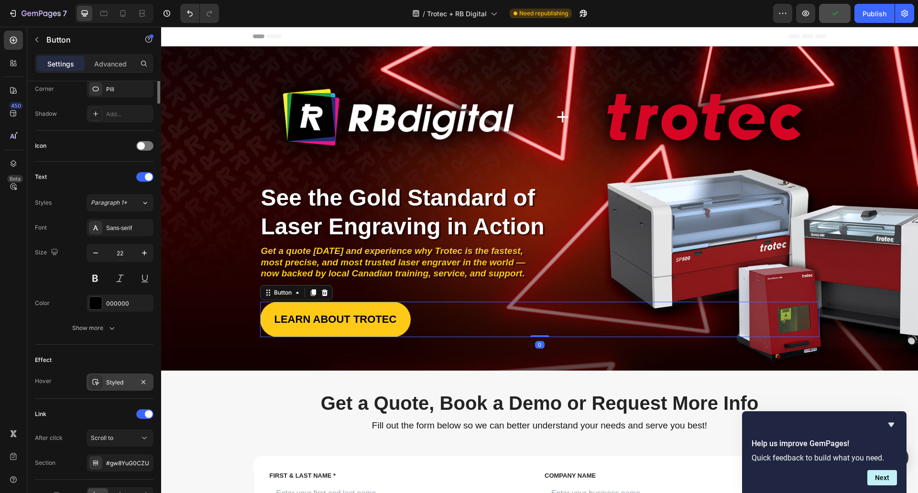
scroll to position [287, 0]
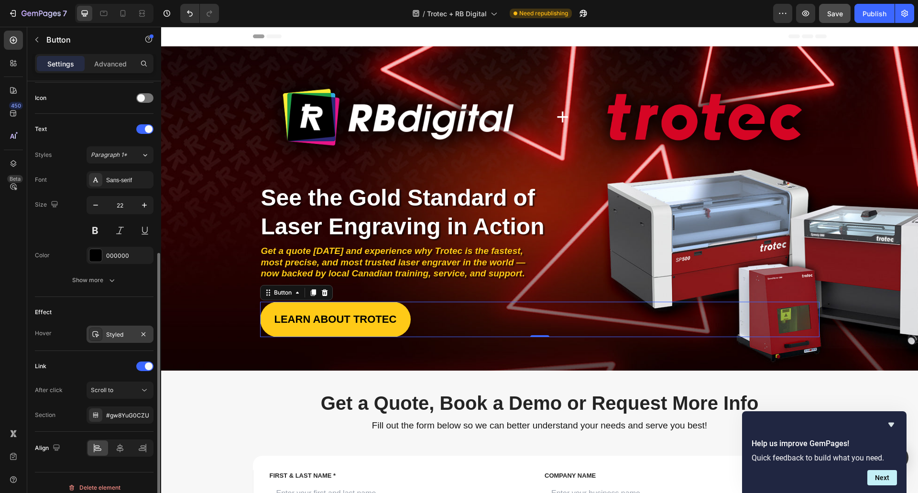
click at [109, 327] on div "Styled" at bounding box center [120, 334] width 67 height 17
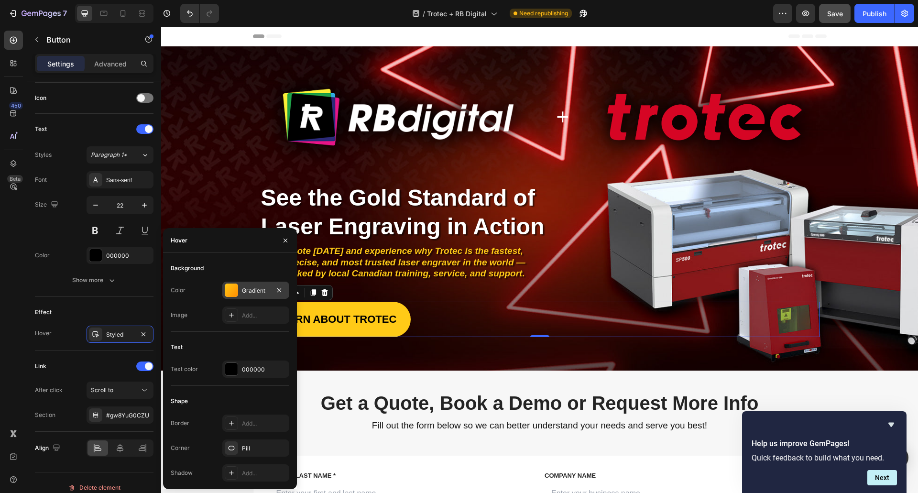
click at [251, 293] on div "Gradient" at bounding box center [256, 290] width 28 height 9
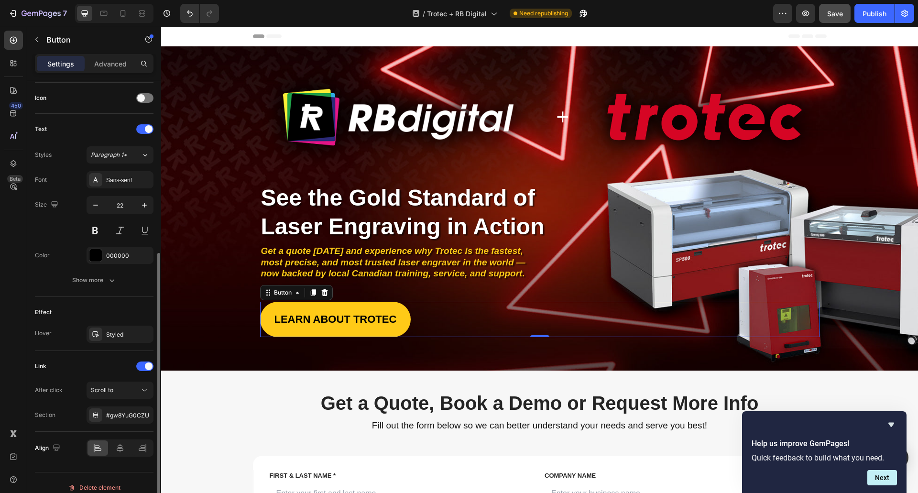
click at [126, 351] on div "Link After click Scroll to Section #gw8YuG0CZU" at bounding box center [94, 391] width 119 height 81
click at [128, 336] on div "Styled" at bounding box center [120, 334] width 28 height 9
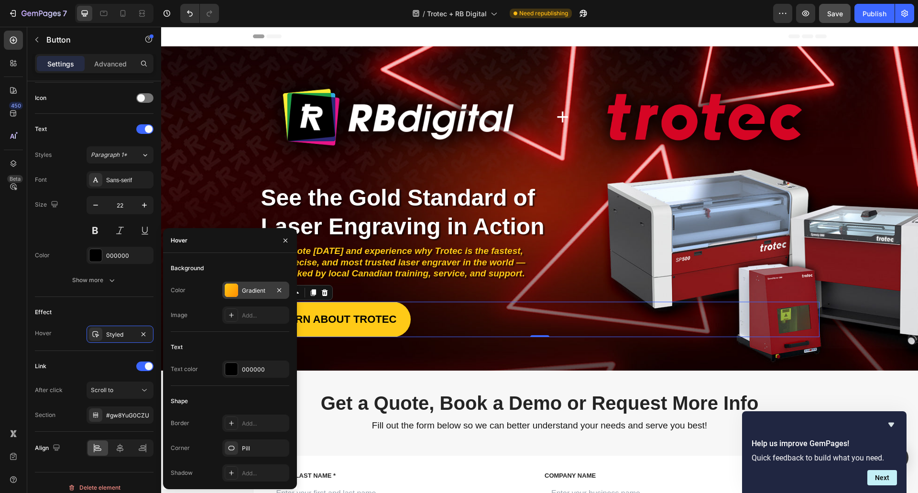
click at [245, 289] on div "Gradient" at bounding box center [256, 290] width 28 height 9
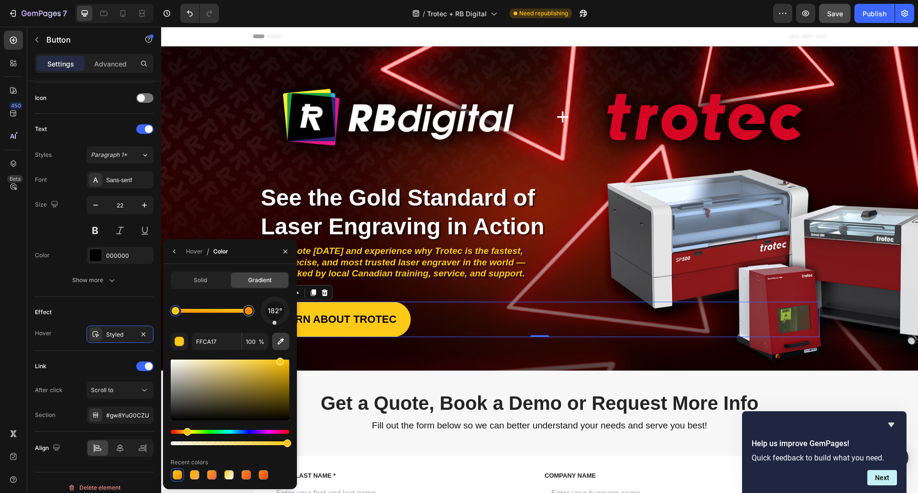
drag, startPoint x: 283, startPoint y: 319, endPoint x: 274, endPoint y: 335, distance: 18.0
click at [274, 335] on div "182° FFCA17 100 % Recent colors" at bounding box center [230, 388] width 119 height 185
click at [250, 311] on div at bounding box center [249, 311] width 8 height 8
click at [252, 309] on div at bounding box center [249, 311] width 8 height 8
type input "FFCA17"
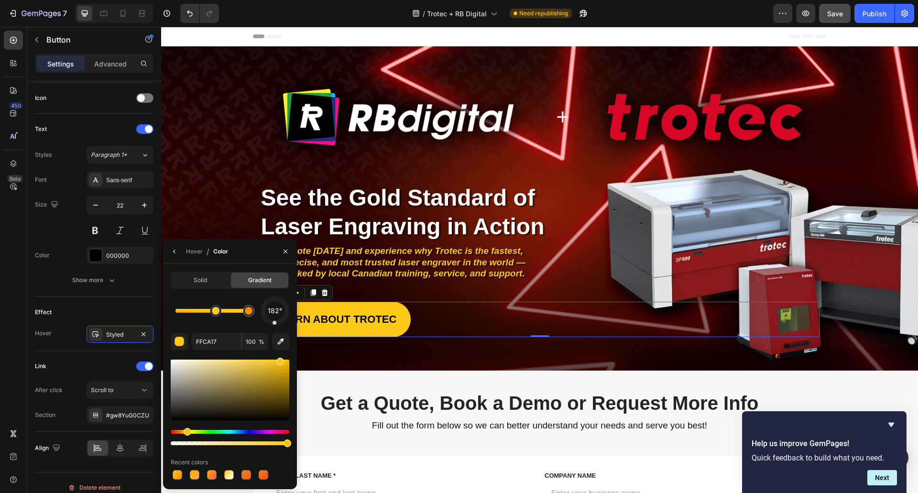
drag, startPoint x: 175, startPoint y: 312, endPoint x: 215, endPoint y: 313, distance: 40.2
click at [215, 312] on div at bounding box center [216, 311] width 8 height 8
drag, startPoint x: 215, startPoint y: 311, endPoint x: 209, endPoint y: 311, distance: 5.7
click at [206, 309] on div at bounding box center [206, 311] width 8 height 8
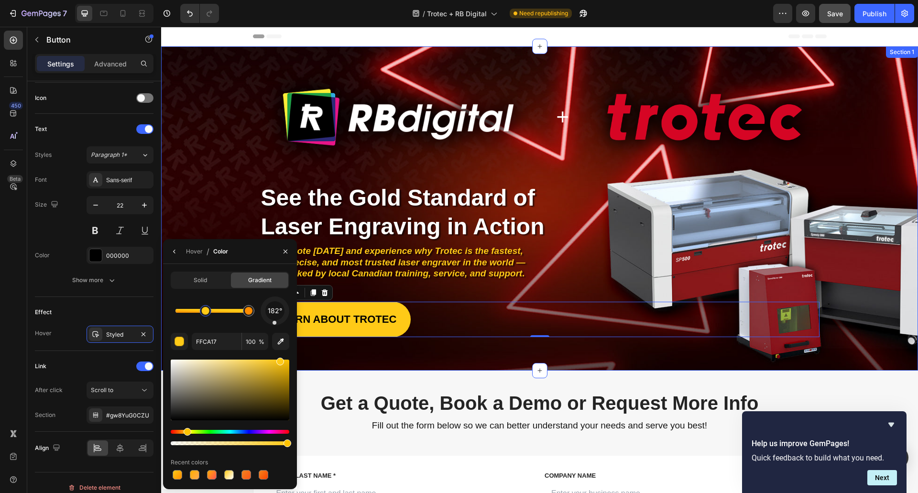
click at [352, 354] on div "Image + Heading Image Row Image Image Image Image Image Image Image Row Row See…" at bounding box center [539, 208] width 757 height 324
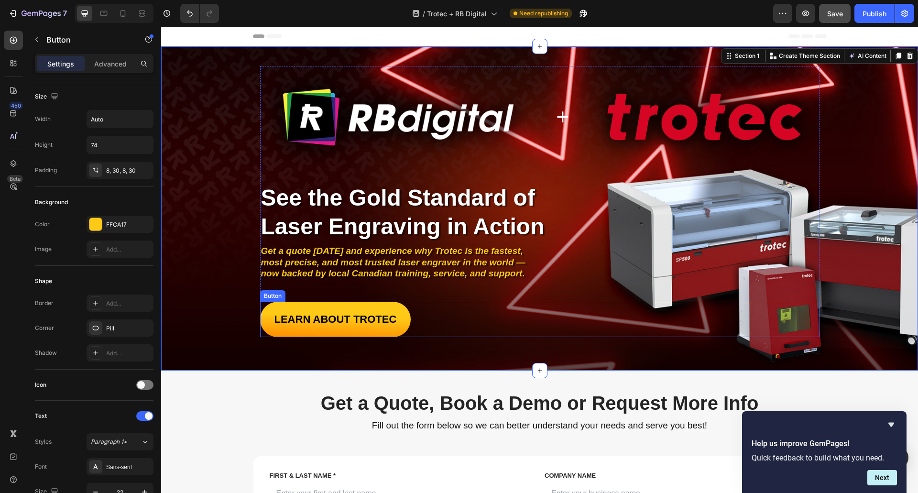
click at [351, 331] on link "LEARN ABOUT TROTEC" at bounding box center [335, 319] width 151 height 35
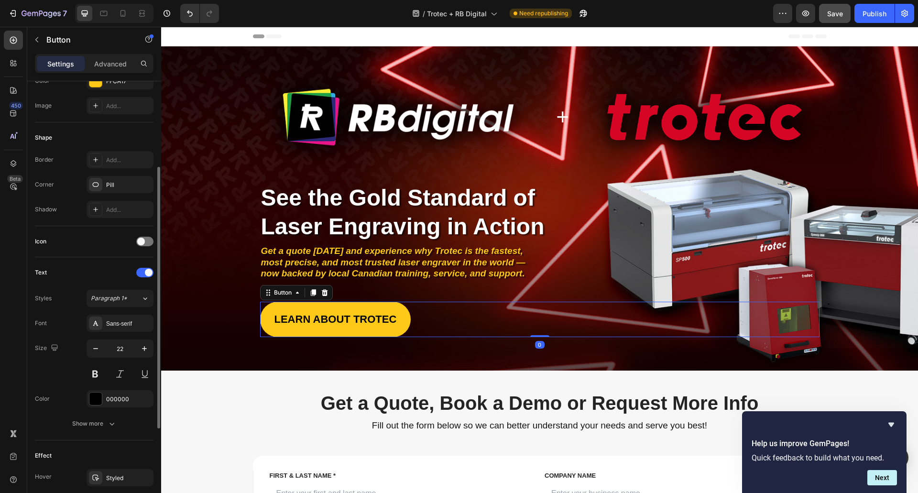
scroll to position [296, 0]
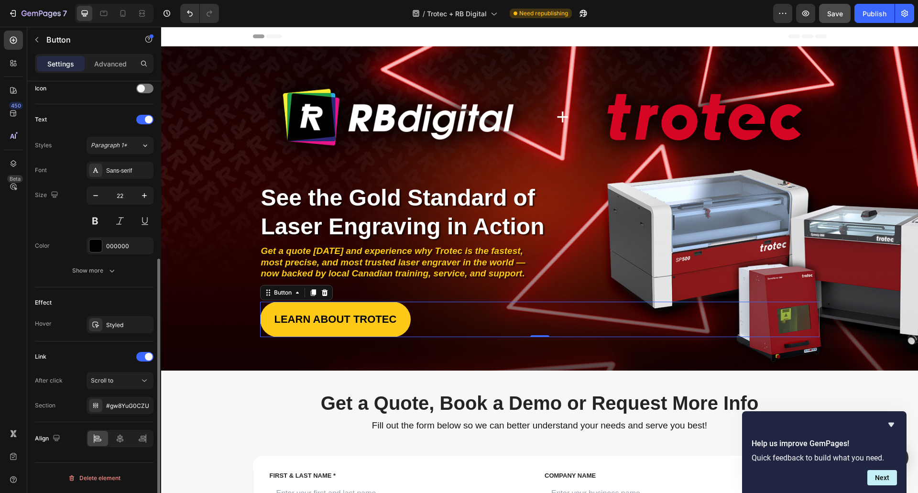
click at [121, 315] on div "Effect Hover Styled" at bounding box center [94, 314] width 119 height 54
click at [121, 320] on div "Styled" at bounding box center [120, 324] width 67 height 17
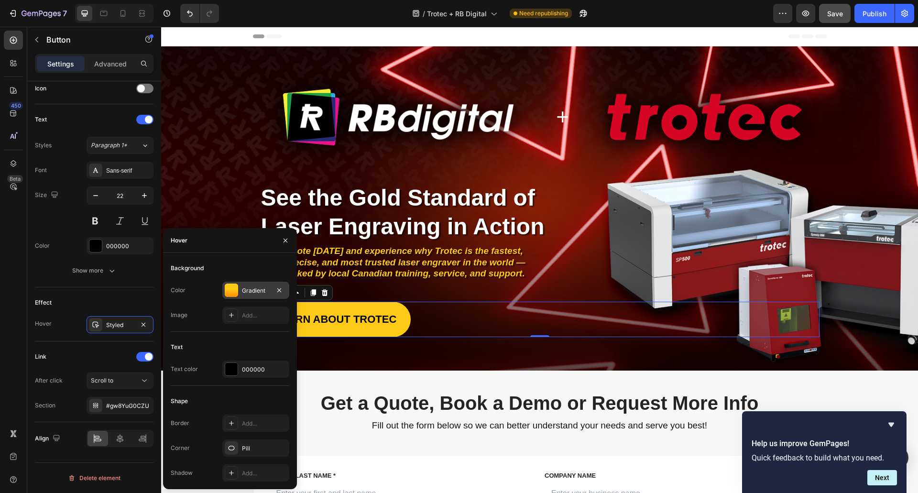
click at [245, 292] on div "Gradient" at bounding box center [256, 290] width 28 height 9
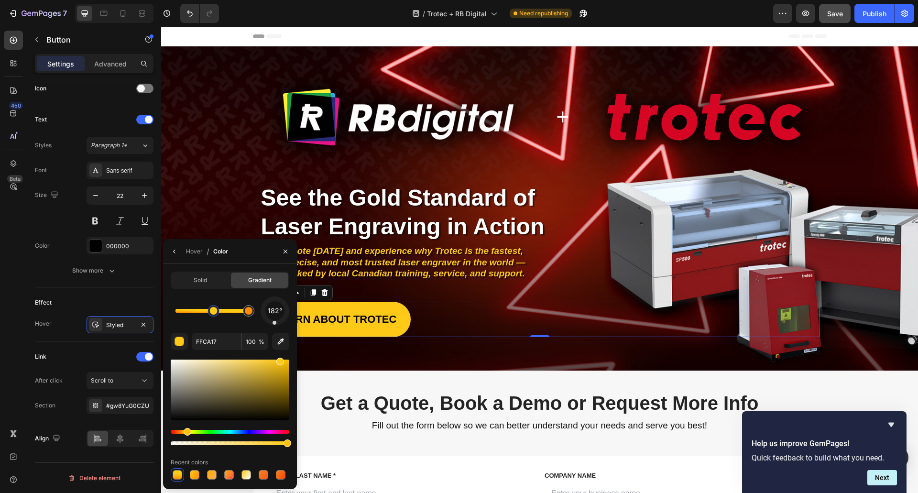
drag, startPoint x: 205, startPoint y: 311, endPoint x: 228, endPoint y: 314, distance: 22.7
click at [217, 310] on div at bounding box center [214, 311] width 8 height 8
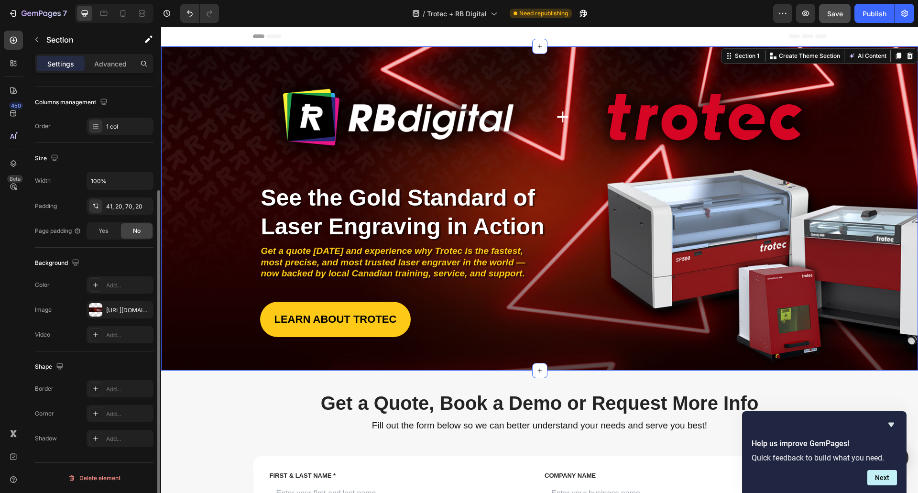
click at [330, 346] on div "Image + Heading Image Row Image Image Image Image Image Image Image Row Row See…" at bounding box center [539, 208] width 757 height 324
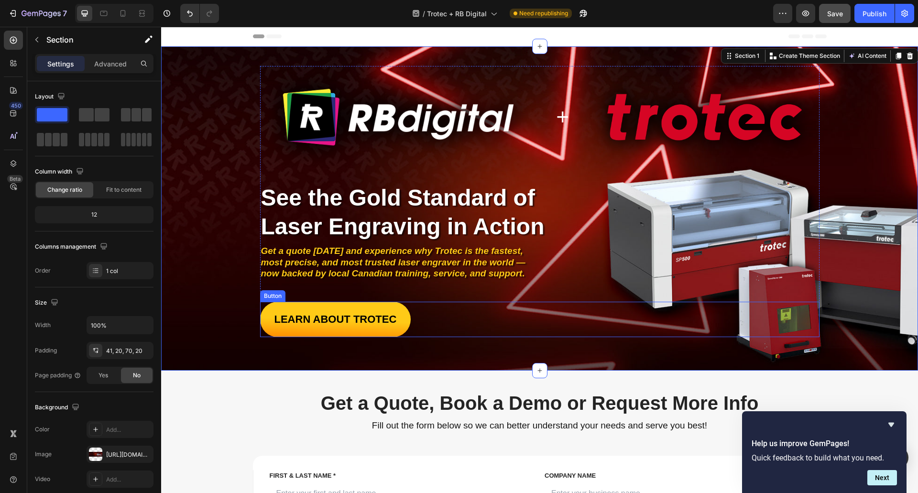
click at [273, 329] on link "LEARN ABOUT TROTEC" at bounding box center [335, 319] width 151 height 35
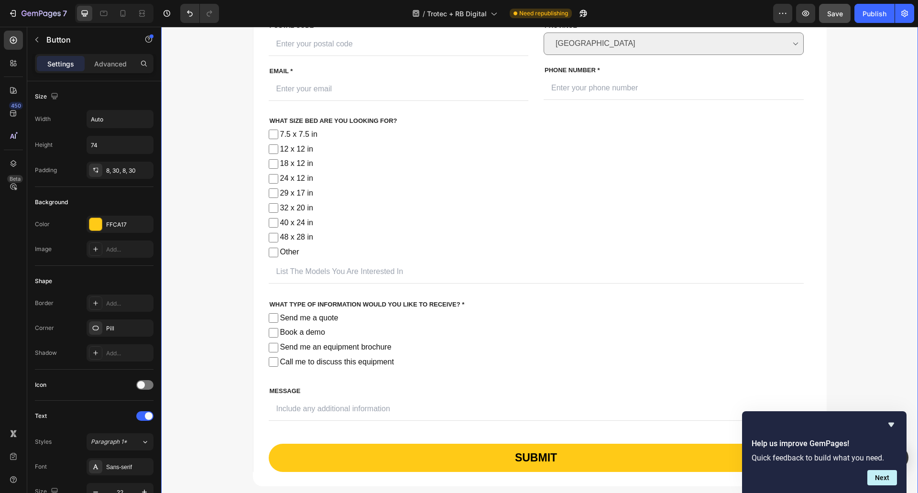
scroll to position [717, 0]
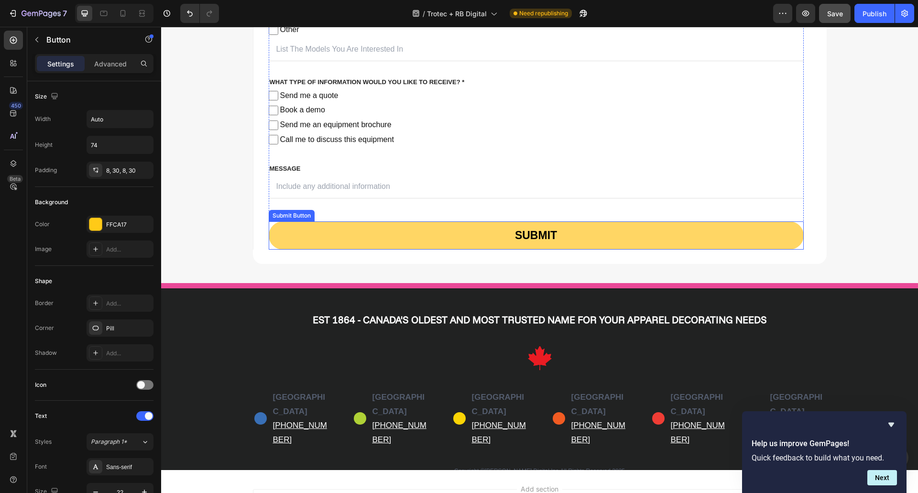
click at [327, 241] on button "SUBMIT" at bounding box center [536, 235] width 535 height 28
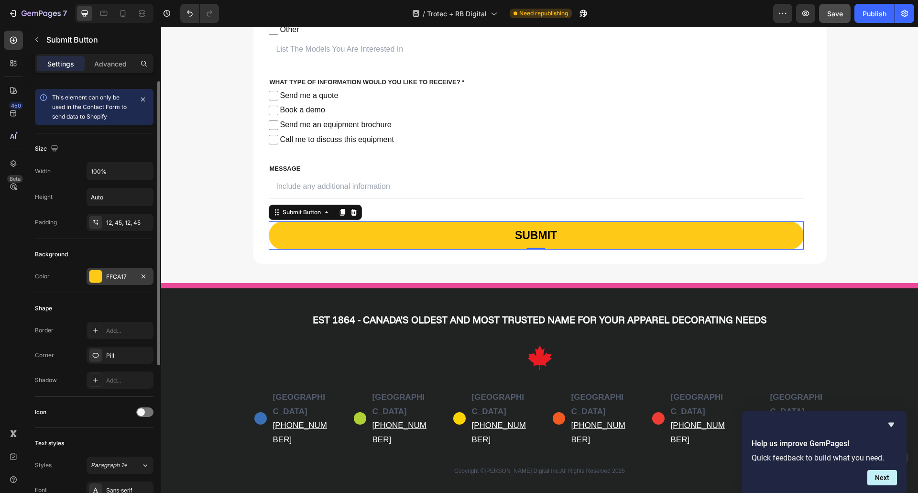
click at [121, 271] on div "FFCA17" at bounding box center [120, 276] width 67 height 17
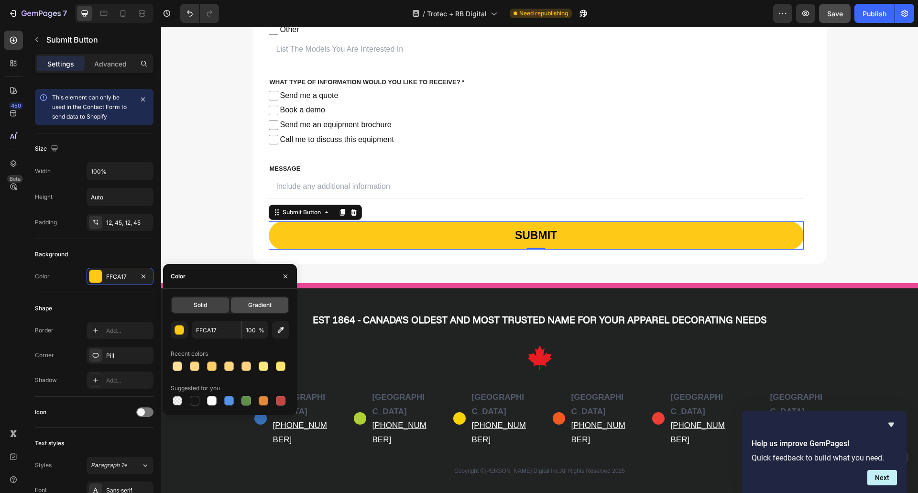
click at [237, 299] on div "Gradient" at bounding box center [259, 304] width 57 height 15
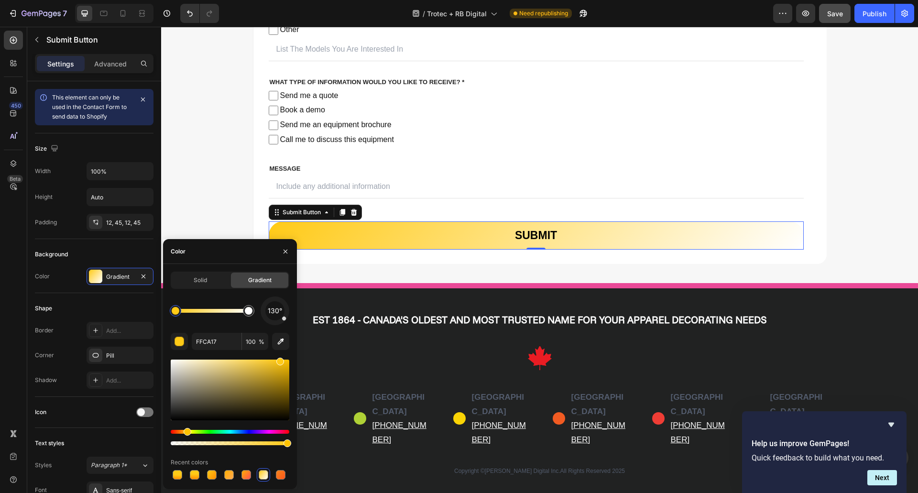
click at [176, 310] on div at bounding box center [176, 311] width 8 height 8
click at [176, 479] on div at bounding box center [178, 475] width 10 height 10
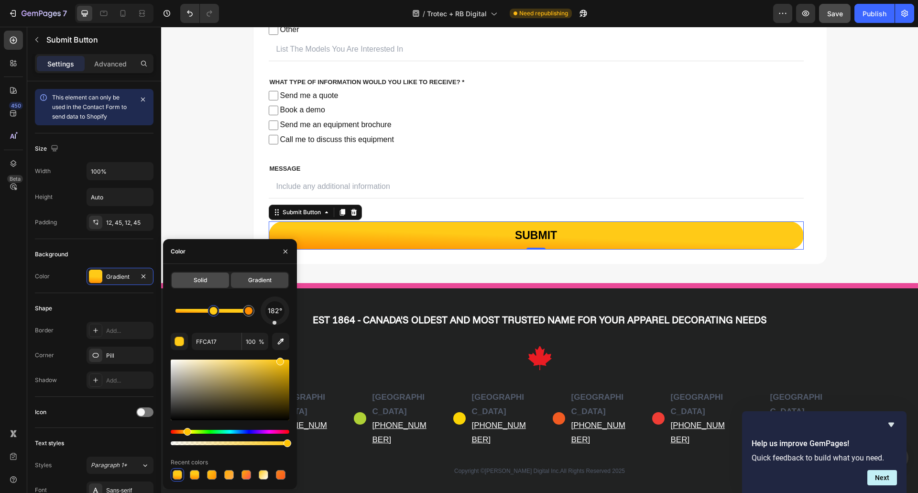
click at [183, 273] on div "Solid" at bounding box center [200, 279] width 57 height 15
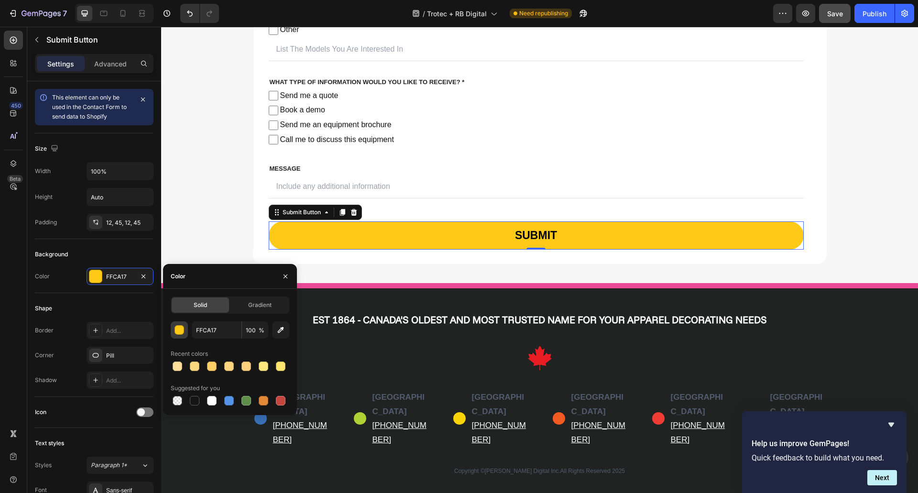
click at [183, 328] on div "button" at bounding box center [180, 331] width 10 height 10
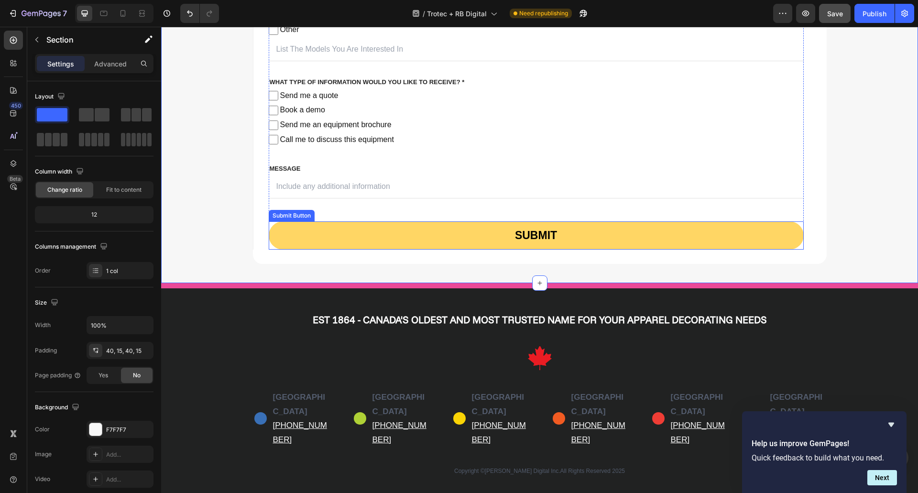
click at [302, 245] on button "SUBMIT" at bounding box center [536, 235] width 535 height 28
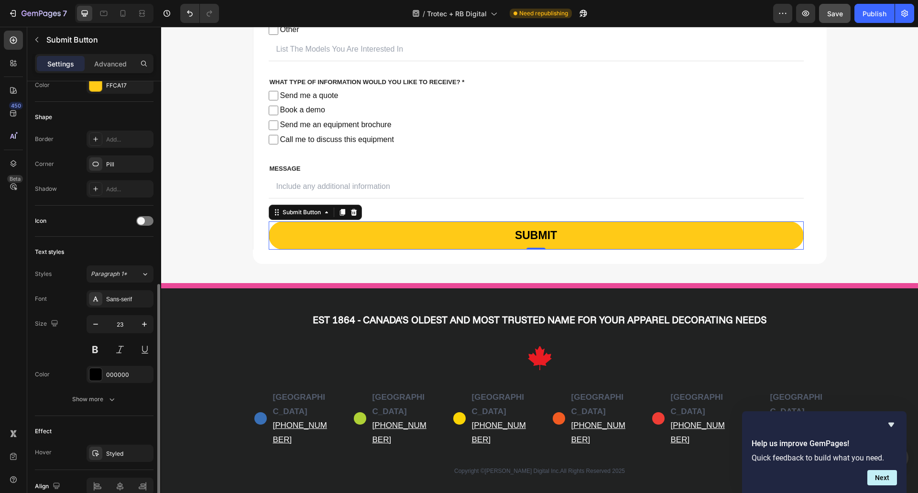
scroll to position [239, 0]
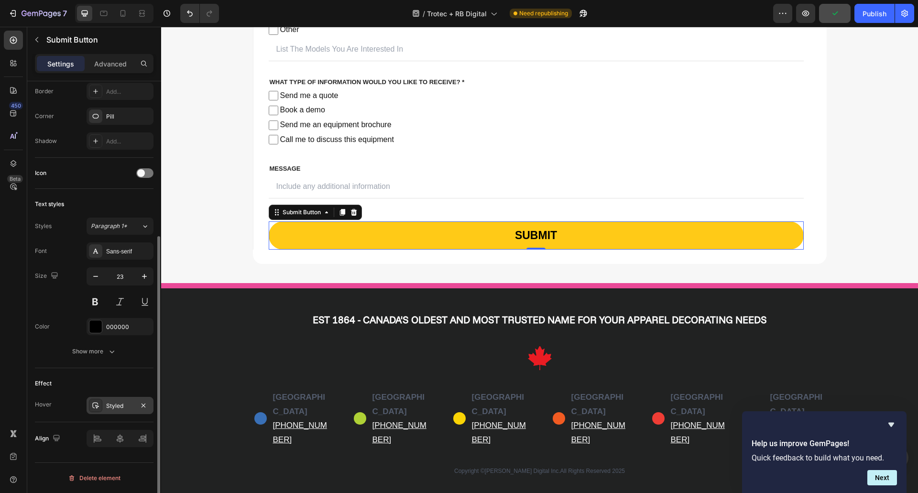
click at [115, 402] on div "Styled" at bounding box center [120, 406] width 28 height 9
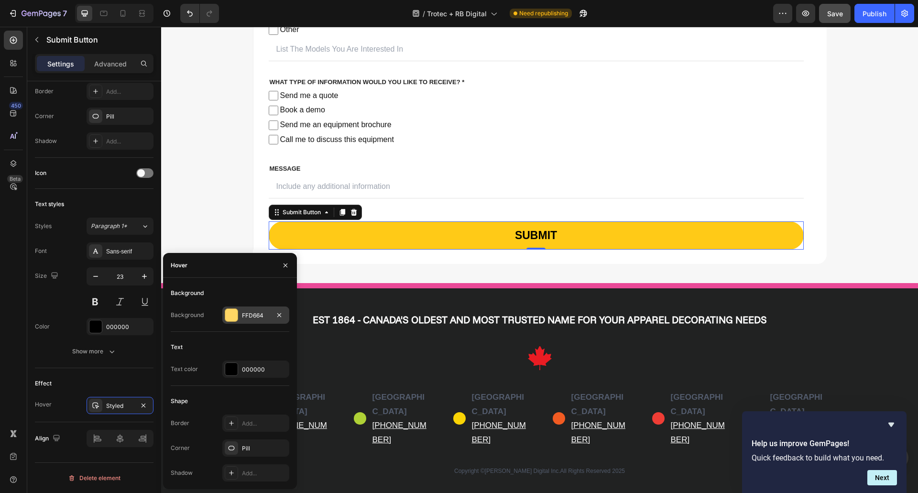
drag, startPoint x: 251, startPoint y: 310, endPoint x: 89, endPoint y: 283, distance: 163.8
click at [251, 310] on div "FFD664" at bounding box center [255, 314] width 67 height 17
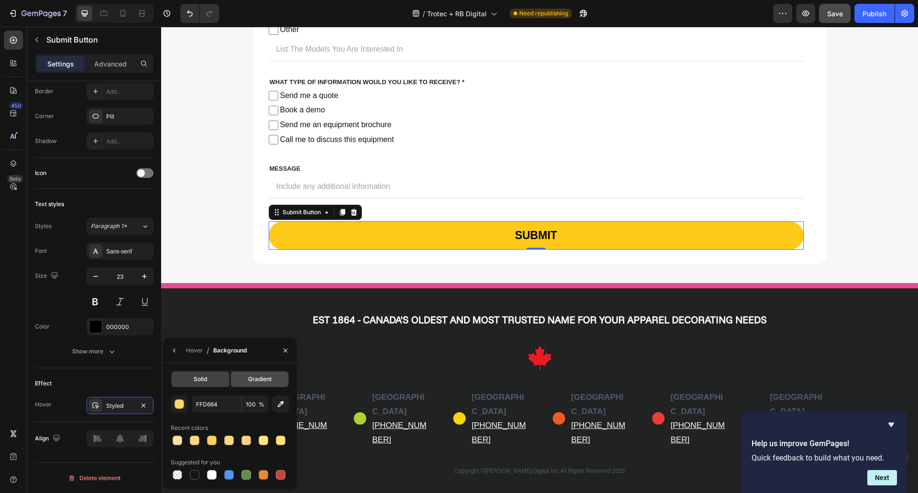
click at [232, 376] on div "Gradient" at bounding box center [259, 378] width 57 height 15
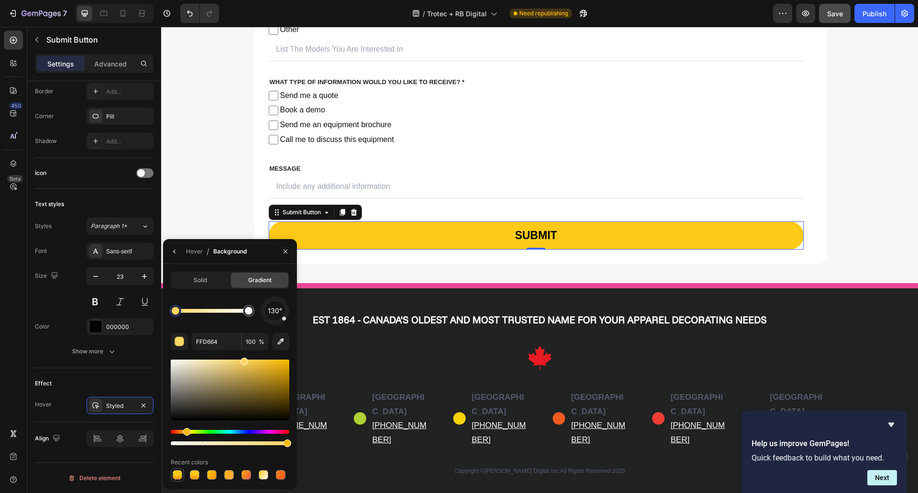
click at [174, 477] on div at bounding box center [178, 475] width 10 height 10
type input "FFCA17"
click at [277, 309] on span "182°" at bounding box center [275, 310] width 14 height 11
drag, startPoint x: 277, startPoint y: 306, endPoint x: 275, endPoint y: 348, distance: 41.7
click at [275, 348] on div "180° FFCA17 100 % Recent colors" at bounding box center [230, 388] width 119 height 185
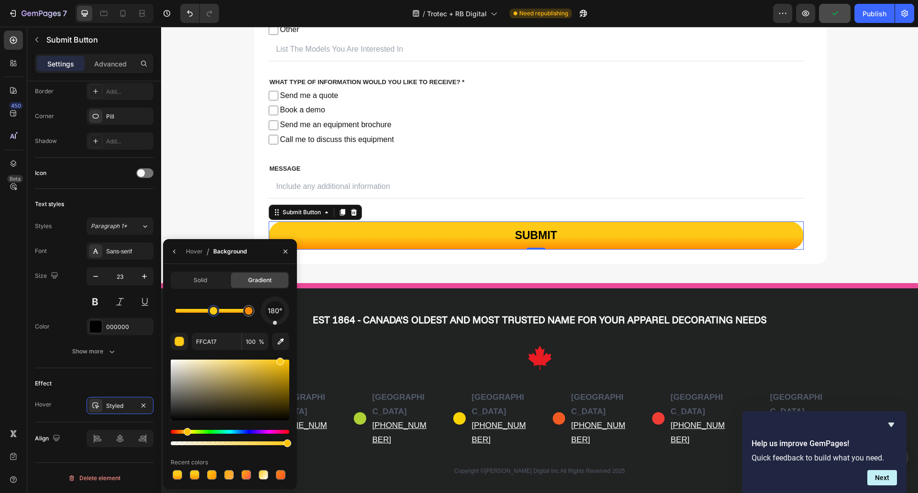
click at [446, 247] on button "SUBMIT" at bounding box center [536, 235] width 535 height 28
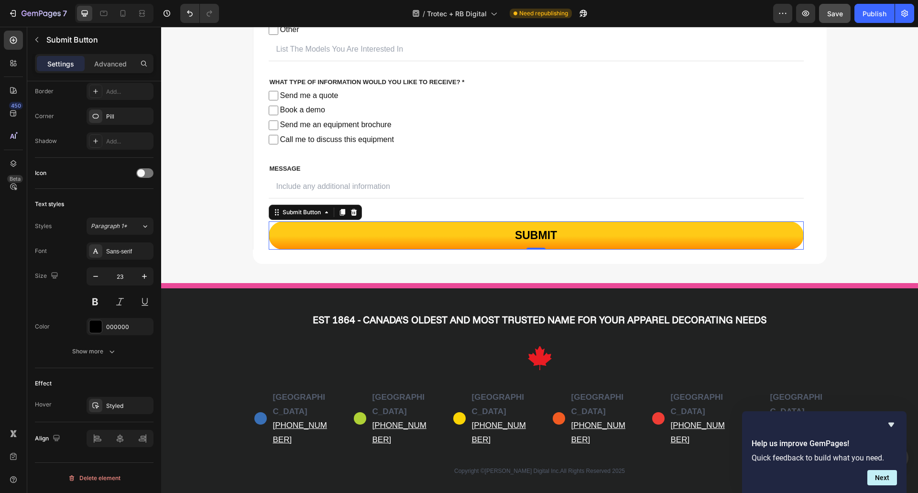
click at [363, 239] on button "SUBMIT" at bounding box center [536, 235] width 535 height 28
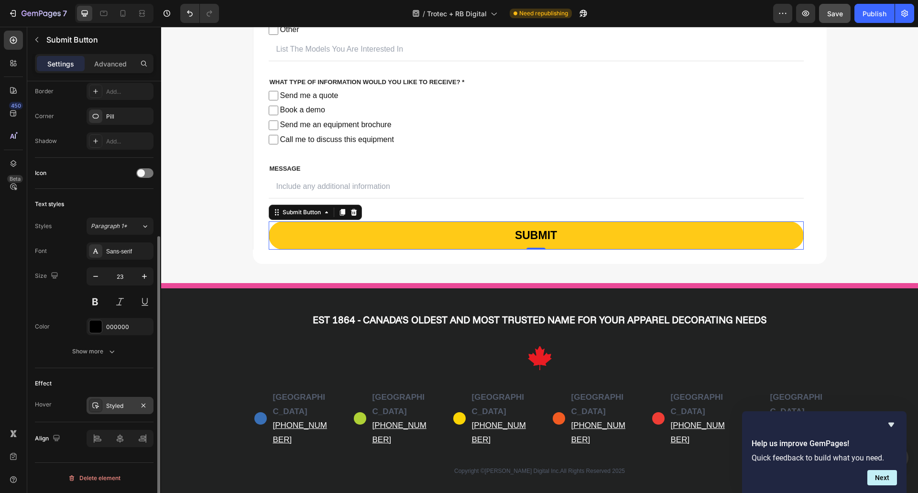
click at [118, 401] on div "Styled" at bounding box center [120, 405] width 67 height 17
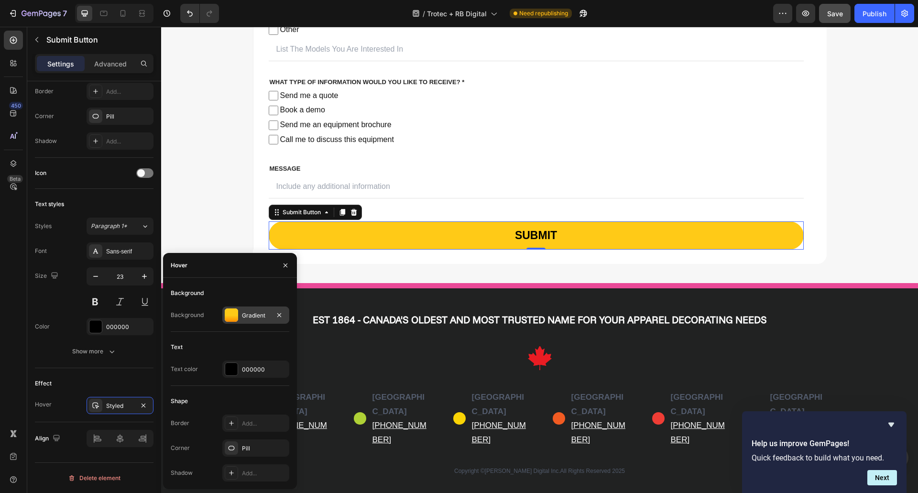
click at [236, 310] on div at bounding box center [231, 314] width 13 height 13
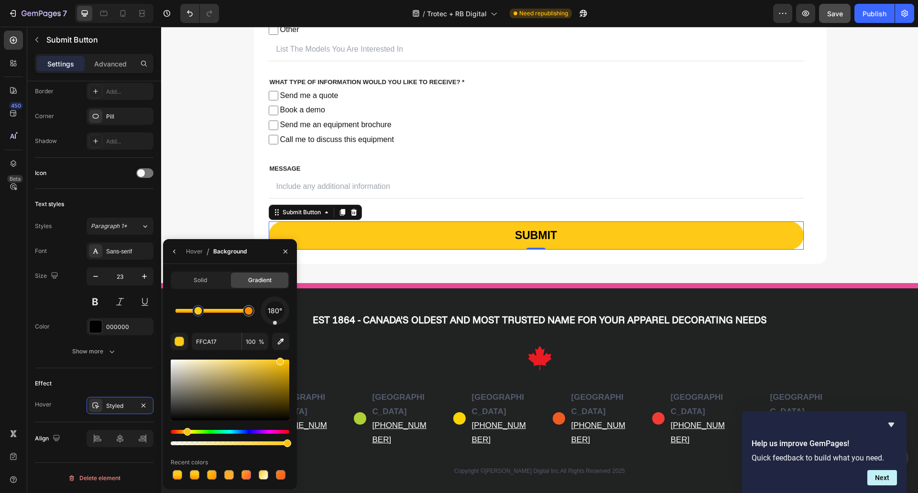
drag, startPoint x: 213, startPoint y: 313, endPoint x: 240, endPoint y: 306, distance: 27.0
click at [196, 310] on div at bounding box center [198, 311] width 8 height 8
drag, startPoint x: 197, startPoint y: 310, endPoint x: 212, endPoint y: 307, distance: 14.6
click at [212, 307] on div at bounding box center [211, 311] width 8 height 8
drag, startPoint x: 210, startPoint y: 308, endPoint x: 201, endPoint y: 307, distance: 9.2
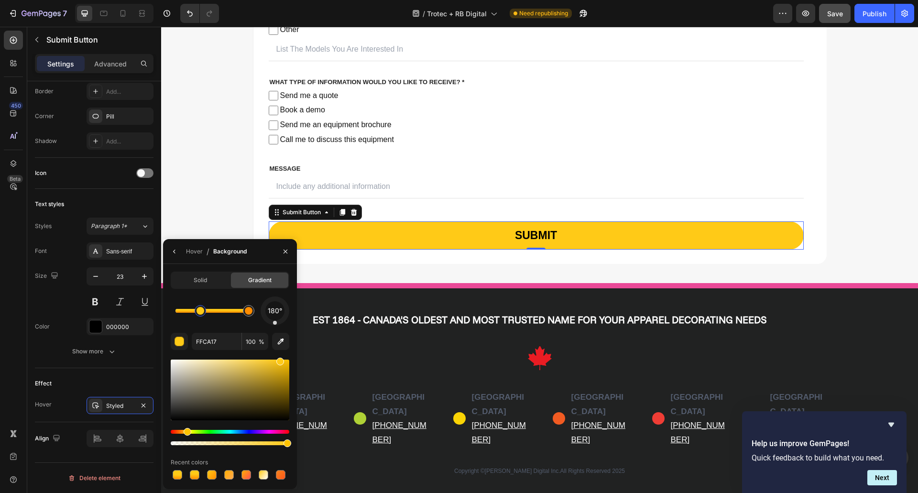
click at [201, 307] on div at bounding box center [200, 311] width 8 height 8
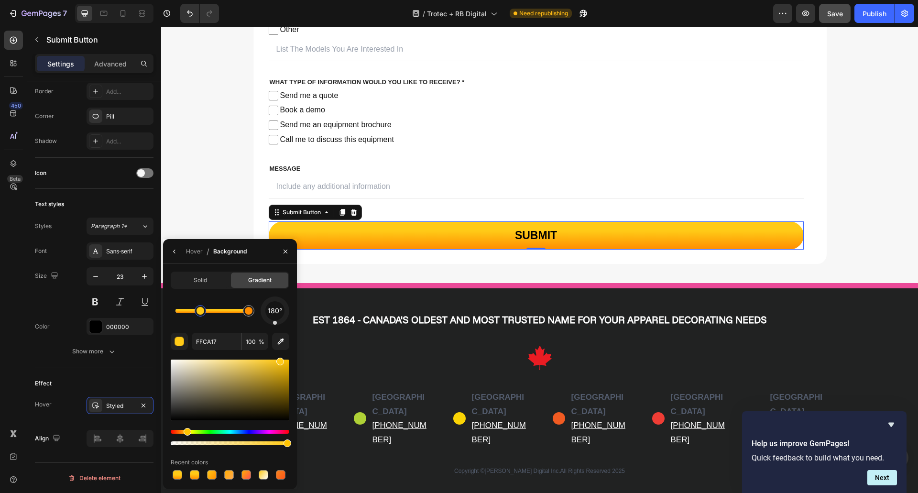
click at [385, 245] on button "SUBMIT" at bounding box center [536, 235] width 535 height 28
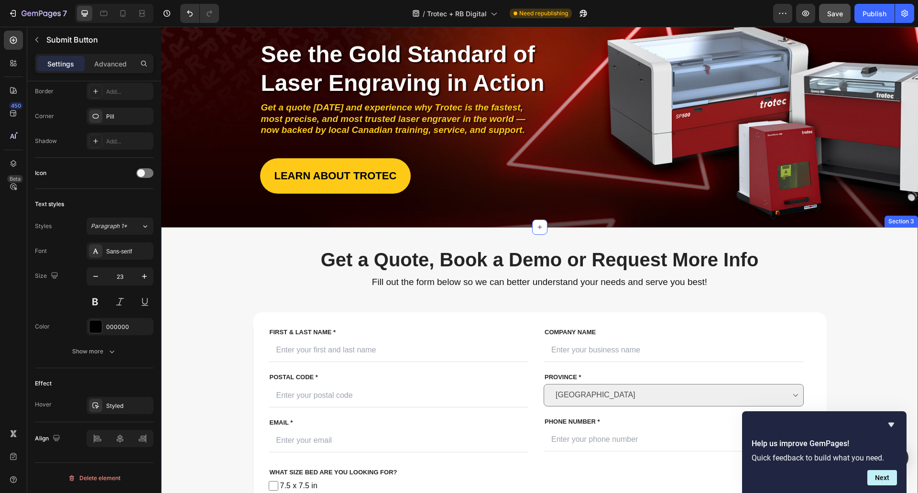
scroll to position [0, 0]
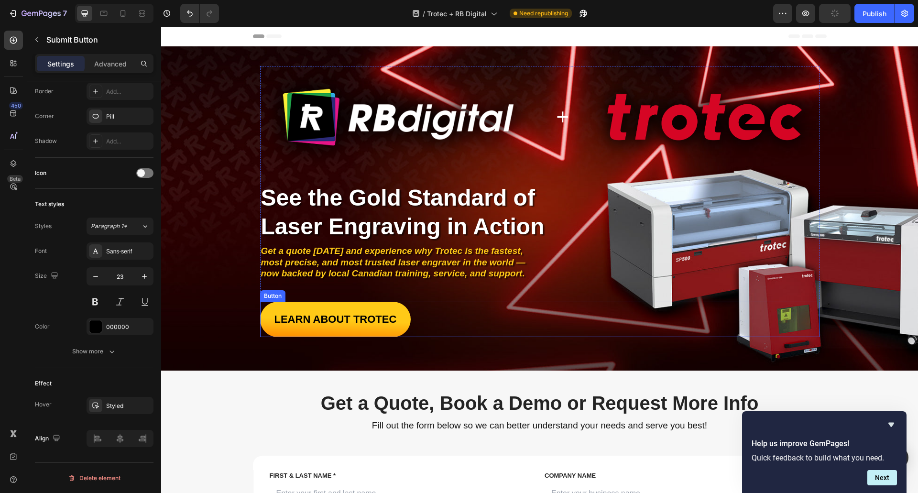
click at [323, 327] on link "LEARN ABOUT TROTEC" at bounding box center [335, 319] width 151 height 35
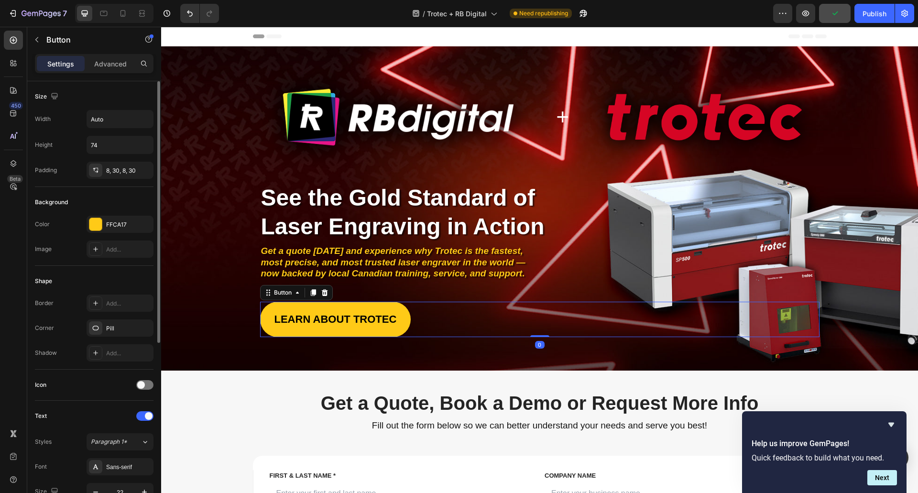
scroll to position [287, 0]
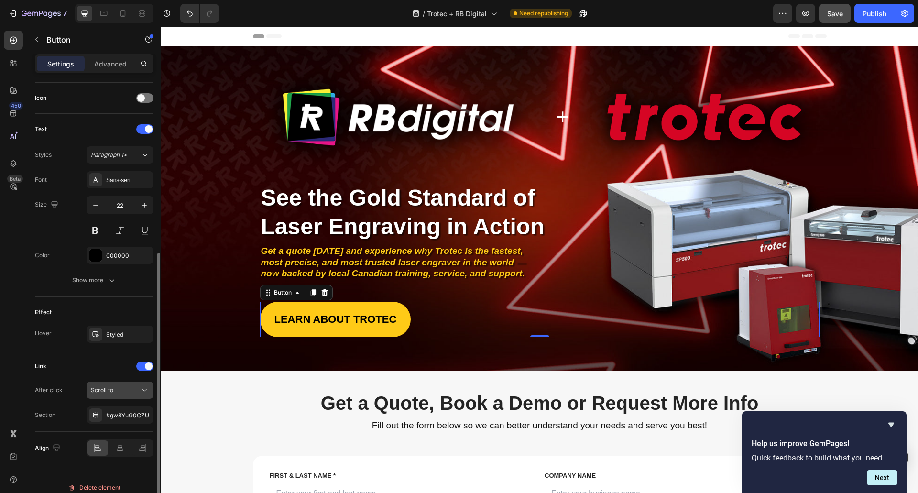
click at [115, 386] on div "Scroll to" at bounding box center [115, 390] width 49 height 9
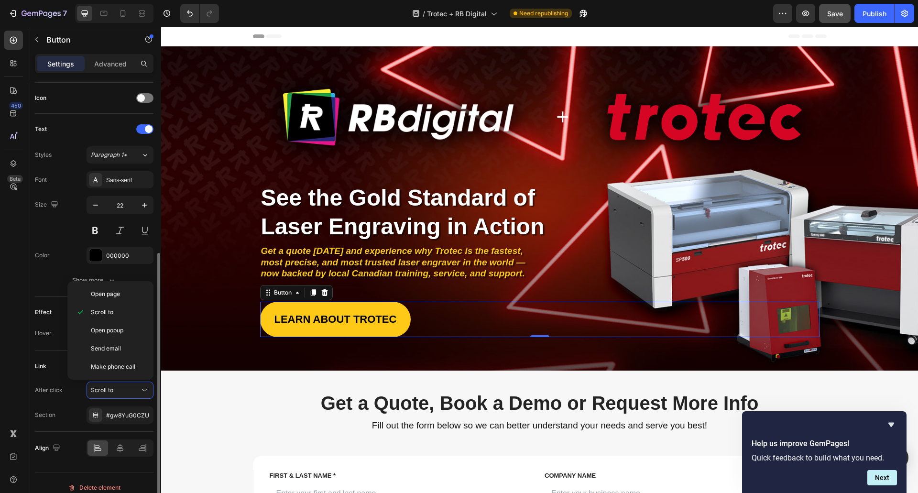
click at [58, 401] on div "After click Scroll to Section #gw8YuG0CZU" at bounding box center [94, 402] width 119 height 42
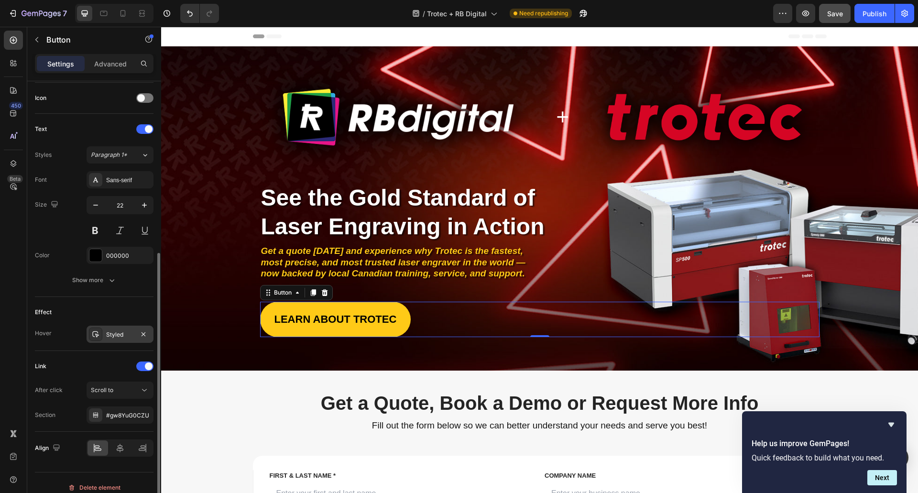
click at [120, 330] on div "Styled" at bounding box center [120, 334] width 28 height 9
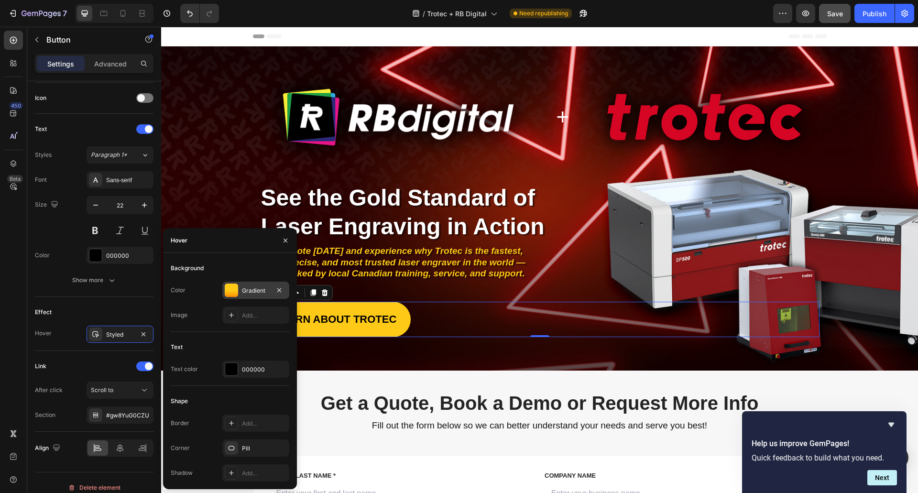
click at [254, 289] on div "Gradient" at bounding box center [256, 290] width 28 height 9
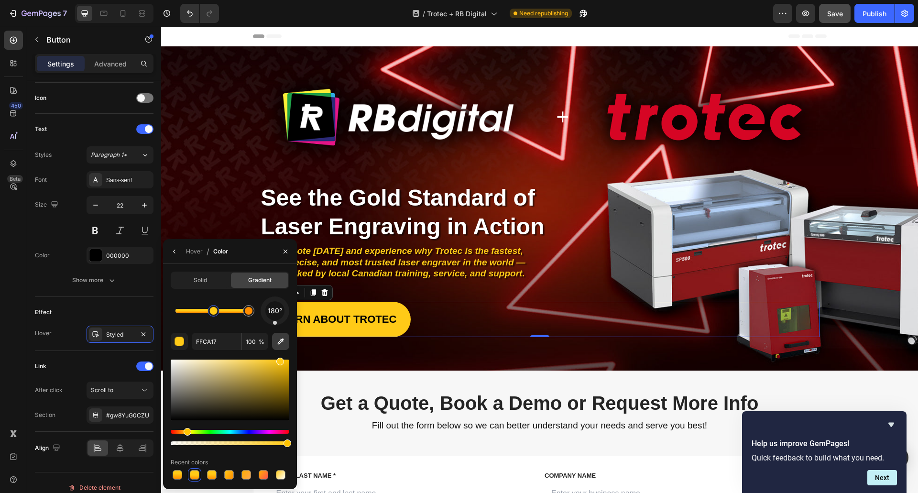
drag, startPoint x: 275, startPoint y: 325, endPoint x: 275, endPoint y: 334, distance: 9.1
click at [275, 334] on div "180° FFCA17 100 % Recent colors" at bounding box center [230, 388] width 119 height 185
drag, startPoint x: 216, startPoint y: 313, endPoint x: 205, endPoint y: 312, distance: 11.5
click at [205, 312] on div at bounding box center [206, 311] width 8 height 8
drag, startPoint x: 205, startPoint y: 309, endPoint x: 210, endPoint y: 308, distance: 4.9
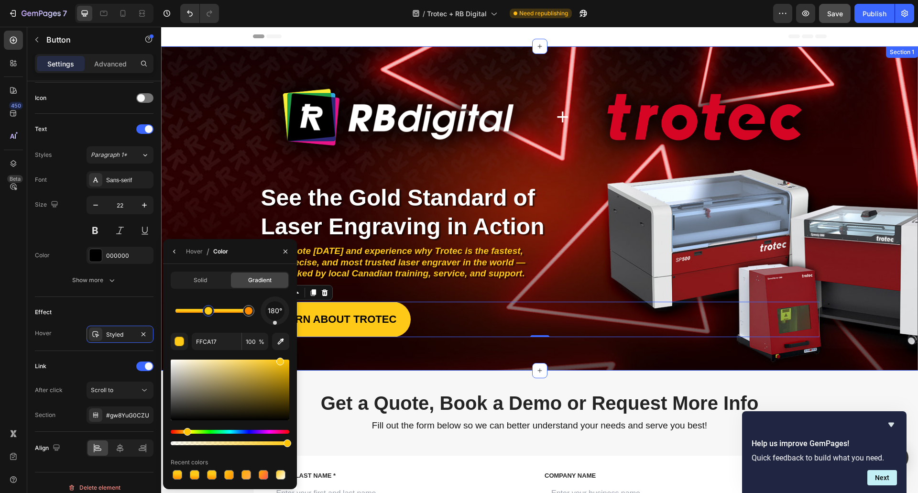
click at [342, 364] on div "Image + Heading Image Row Image Image Image Image Image Image Image Row Row See…" at bounding box center [539, 208] width 757 height 324
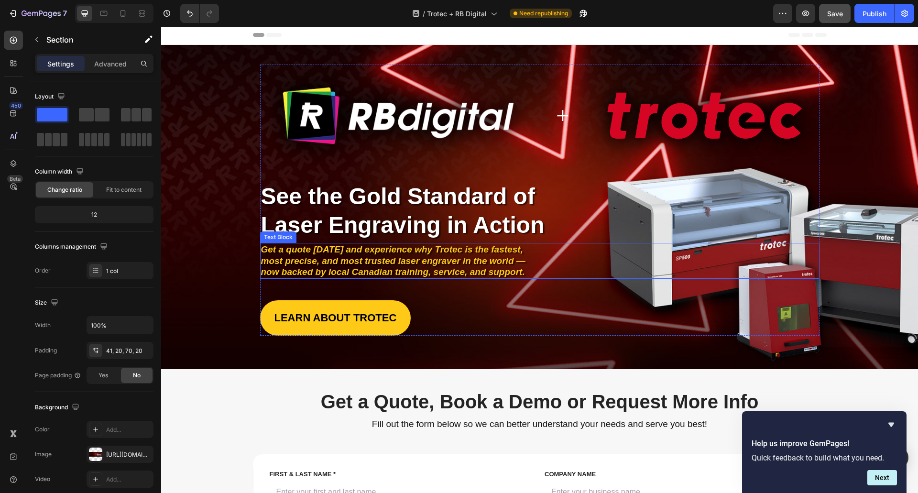
scroll to position [0, 0]
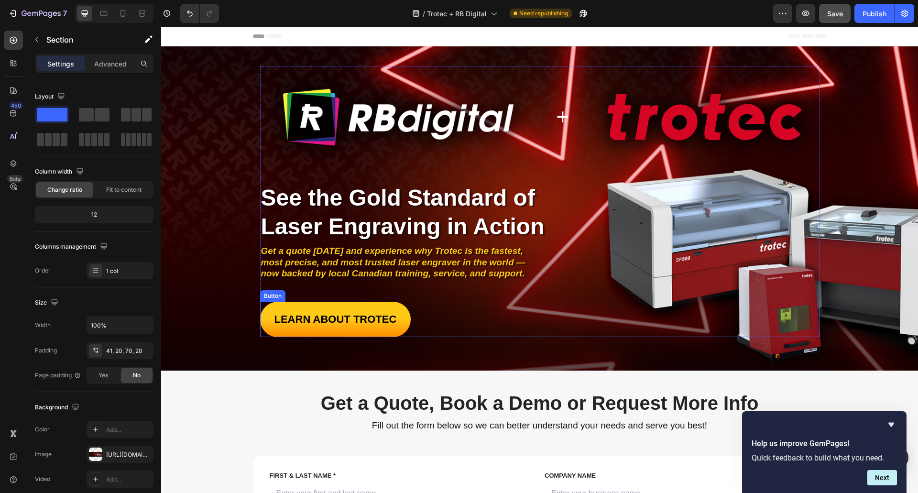
click at [348, 335] on link "LEARN ABOUT TROTEC" at bounding box center [335, 319] width 151 height 35
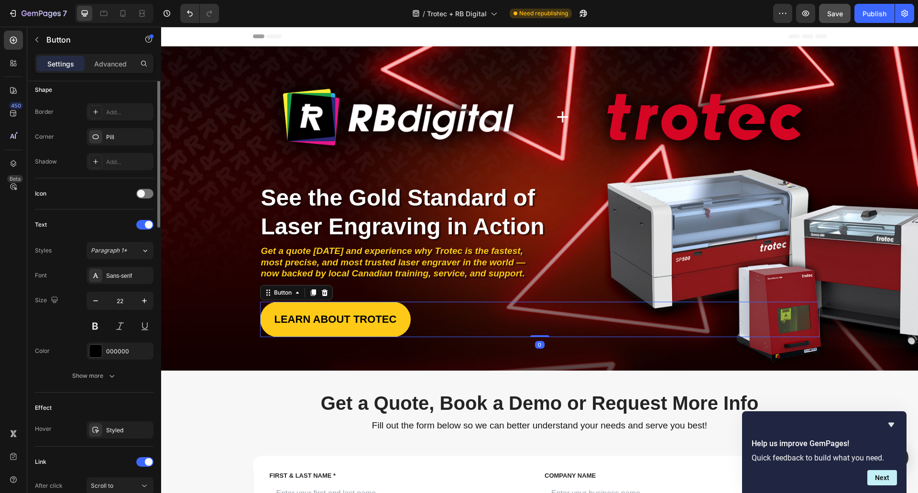
scroll to position [239, 0]
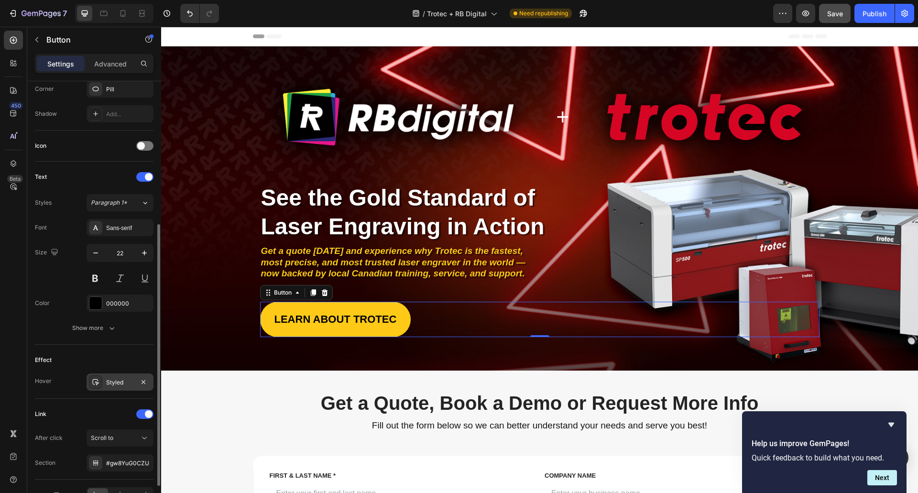
click at [126, 380] on div "Styled" at bounding box center [120, 382] width 28 height 9
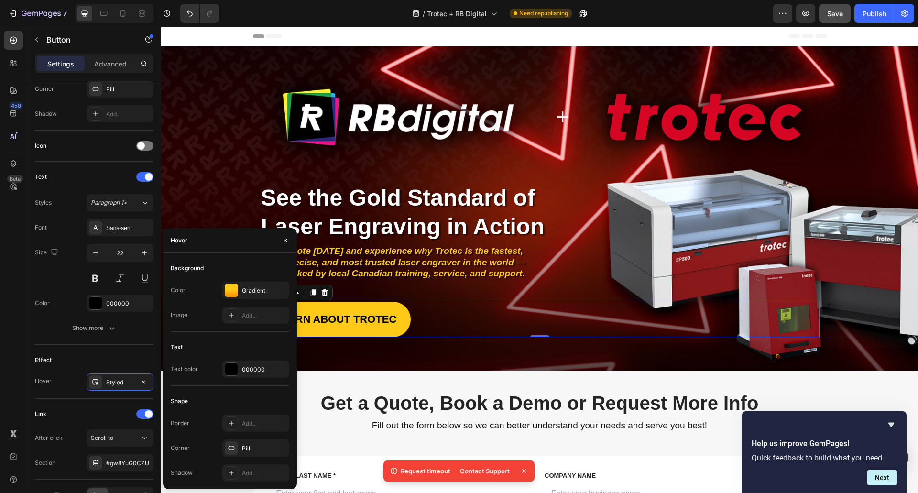
click at [266, 281] on div "Background Color Gradient Image Add..." at bounding box center [230, 296] width 119 height 71
click at [265, 288] on div "Gradient" at bounding box center [256, 290] width 28 height 9
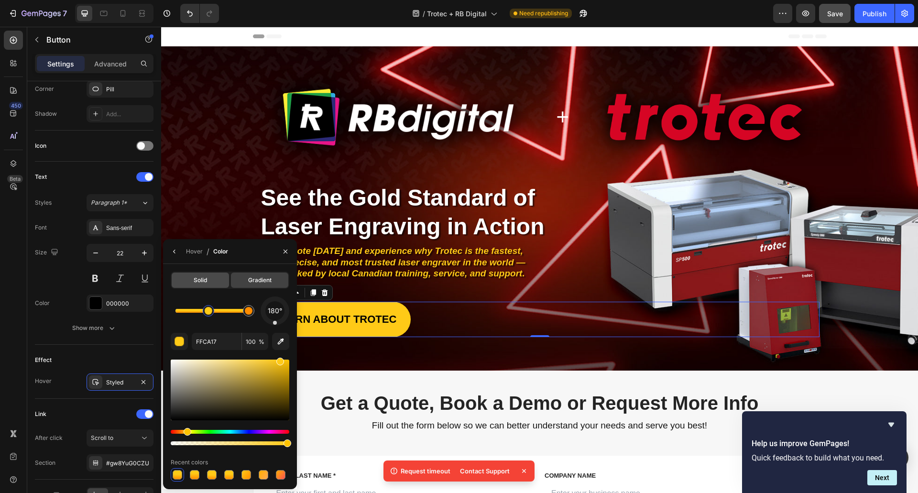
click at [208, 284] on div "Solid" at bounding box center [200, 279] width 57 height 15
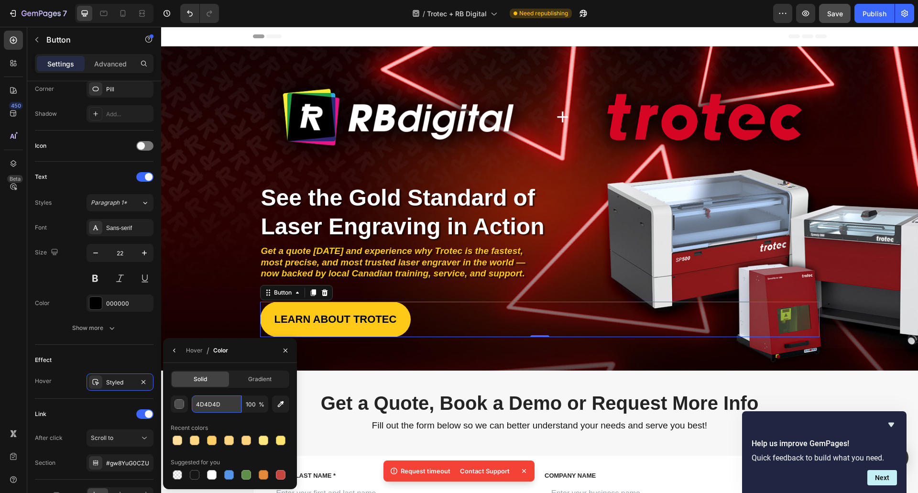
click at [212, 399] on input "4D4D4D" at bounding box center [217, 403] width 50 height 17
click at [181, 403] on div "button" at bounding box center [180, 405] width 10 height 10
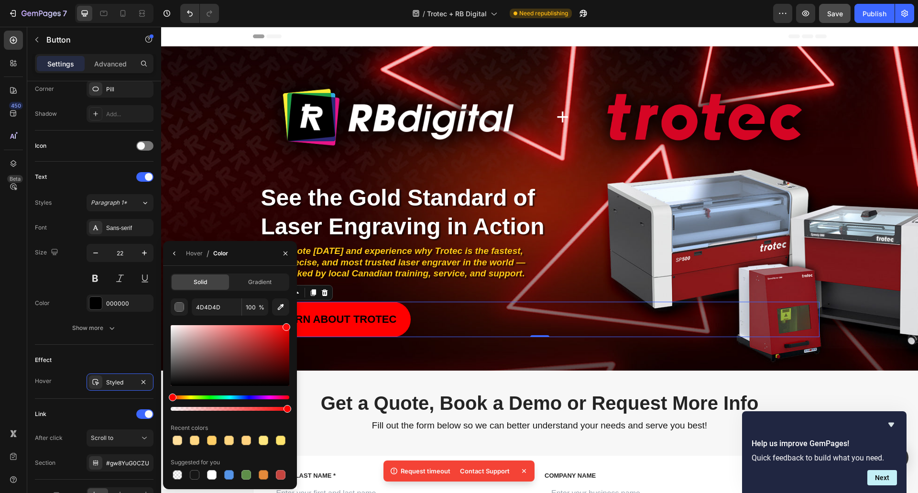
drag, startPoint x: 371, startPoint y: 364, endPoint x: 324, endPoint y: 306, distance: 75.0
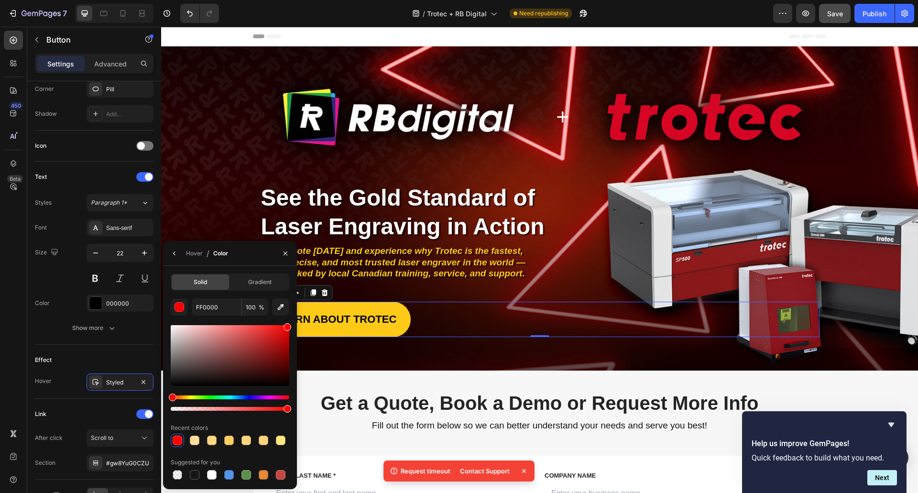
drag, startPoint x: 176, startPoint y: 399, endPoint x: 157, endPoint y: 394, distance: 19.2
click at [157, 395] on div "450 Beta Sections(18) Elements(83) Section Element Hero Section Product Detail …" at bounding box center [80, 260] width 161 height 466
drag, startPoint x: 203, startPoint y: 375, endPoint x: 147, endPoint y: 416, distance: 69.5
click at [147, 416] on div "450 Beta Sections(18) Elements(83) Section Element Hero Section Product Detail …" at bounding box center [80, 260] width 161 height 466
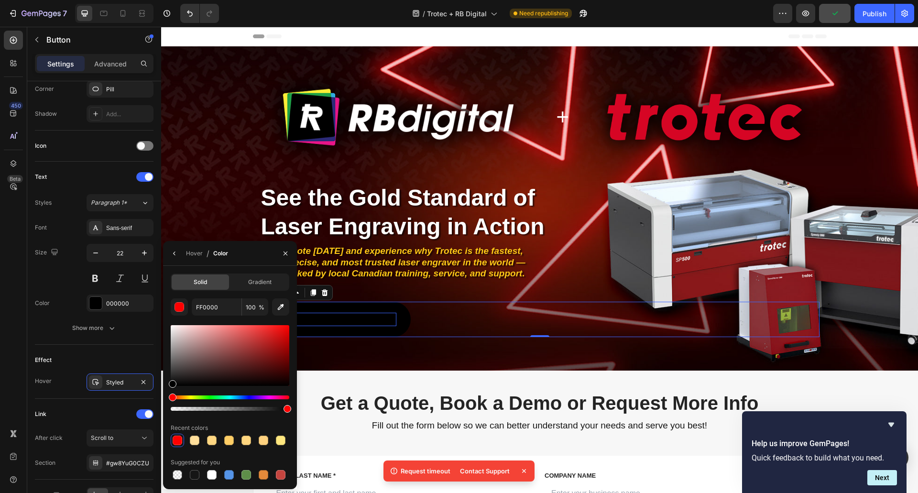
type input "000000"
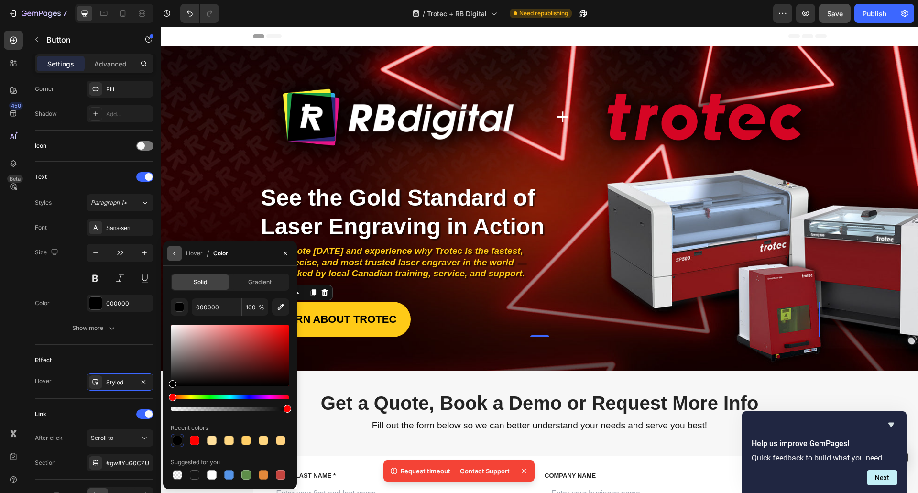
click at [174, 255] on icon "button" at bounding box center [175, 254] width 8 height 8
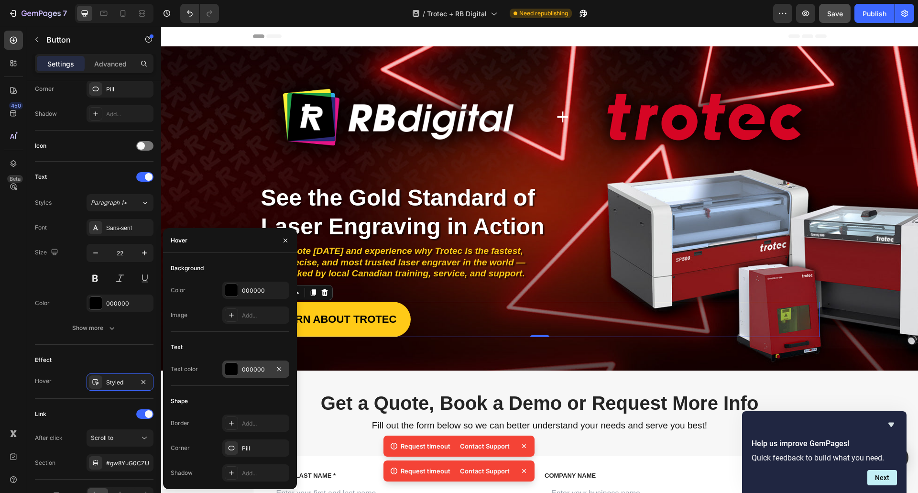
click at [240, 368] on div "000000" at bounding box center [255, 368] width 67 height 17
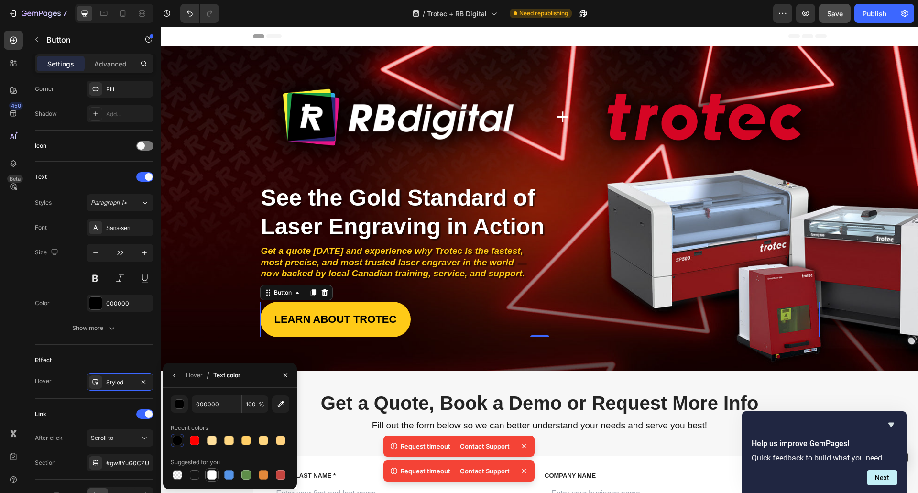
click at [207, 474] on div at bounding box center [230, 474] width 119 height 13
click at [209, 473] on div at bounding box center [212, 475] width 10 height 10
click at [197, 471] on div at bounding box center [195, 475] width 10 height 10
click at [177, 442] on div at bounding box center [178, 441] width 10 height 10
type input "000000"
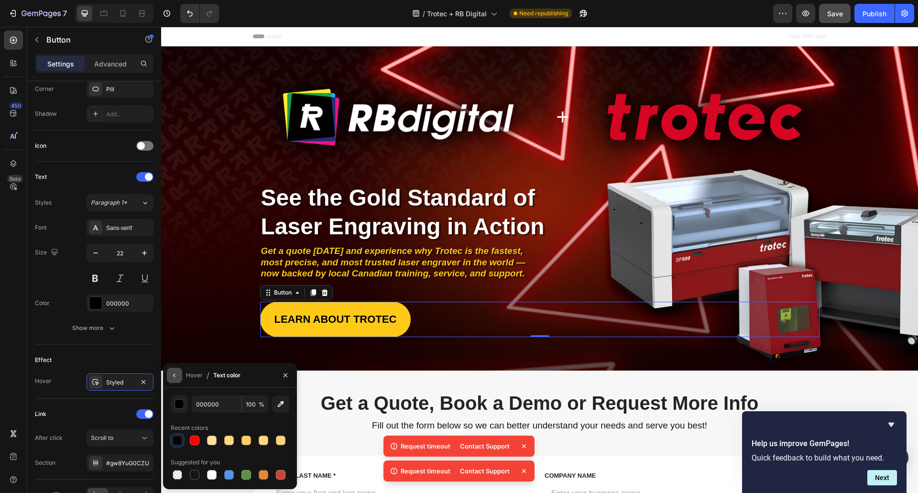
click at [171, 373] on icon "button" at bounding box center [175, 375] width 8 height 8
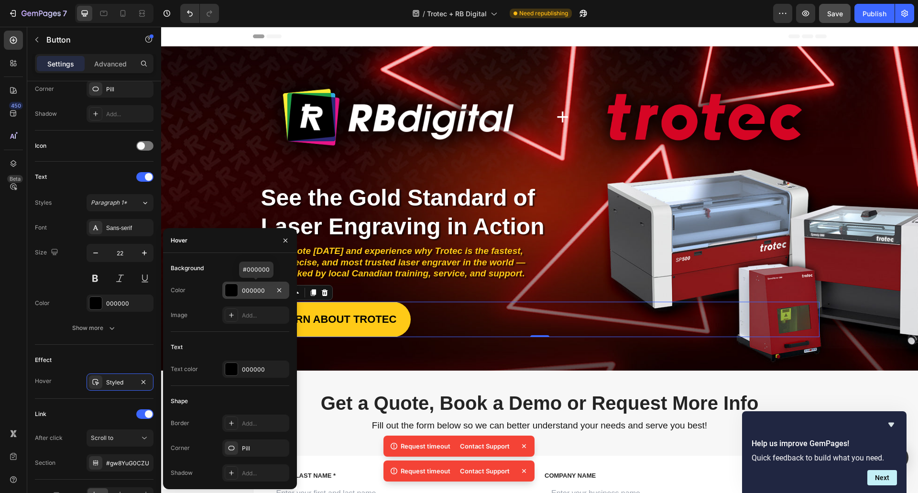
click at [255, 284] on div "000000" at bounding box center [255, 290] width 67 height 17
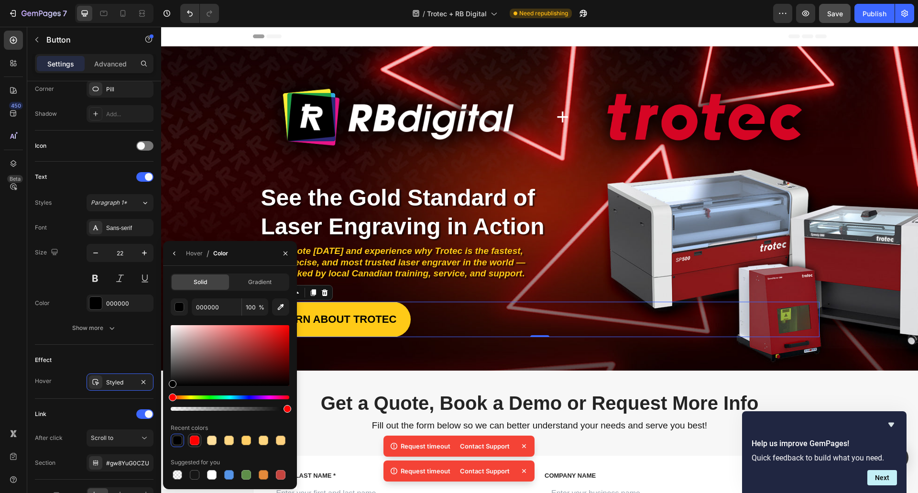
click at [195, 439] on div at bounding box center [195, 441] width 10 height 10
drag, startPoint x: 263, startPoint y: 473, endPoint x: 147, endPoint y: 366, distance: 157.3
click at [263, 473] on div at bounding box center [264, 475] width 10 height 10
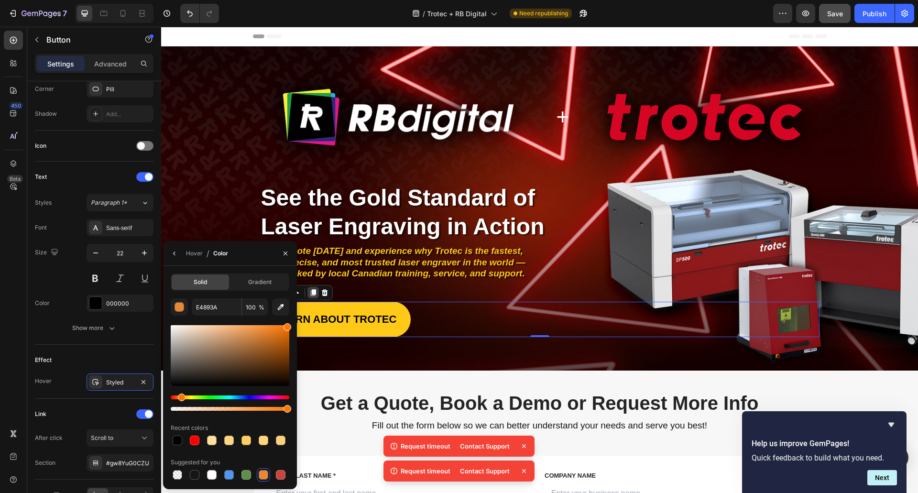
drag, startPoint x: 433, startPoint y: 363, endPoint x: 315, endPoint y: 296, distance: 135.7
click at [184, 400] on div "Hue" at bounding box center [186, 397] width 8 height 8
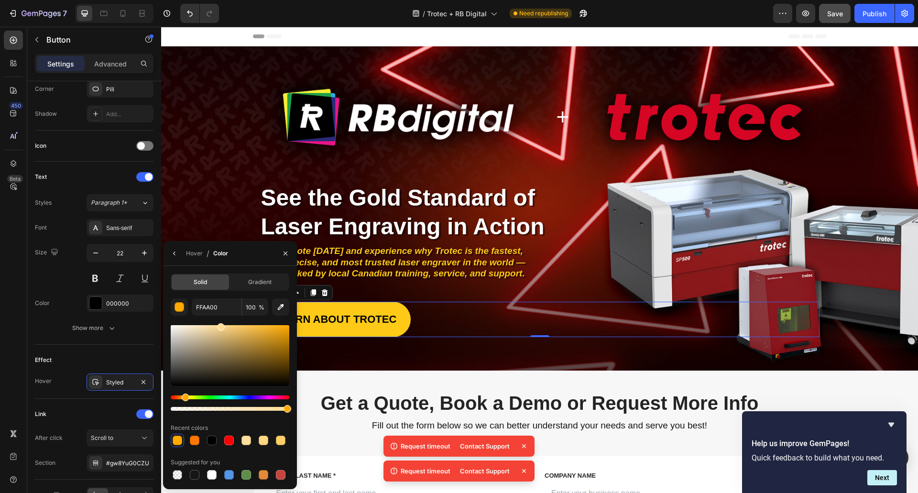
drag, startPoint x: 243, startPoint y: 330, endPoint x: 220, endPoint y: 320, distance: 25.3
click at [220, 320] on div "FFAA00 100 % Recent colors Suggested for you" at bounding box center [230, 389] width 119 height 183
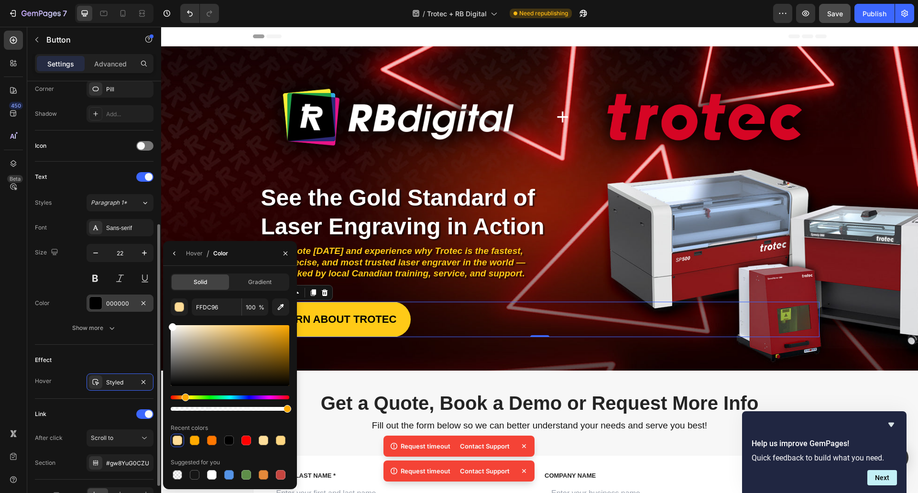
drag, startPoint x: 215, startPoint y: 335, endPoint x: 120, endPoint y: 300, distance: 100.7
click at [120, 300] on div "450 Beta Sections(18) Elements(83) Section Element Hero Section Product Detail …" at bounding box center [80, 260] width 161 height 466
drag, startPoint x: 174, startPoint y: 328, endPoint x: 221, endPoint y: 320, distance: 47.5
click at [191, 318] on div "FFFFFF 100 % Recent colors Suggested for you" at bounding box center [230, 389] width 119 height 183
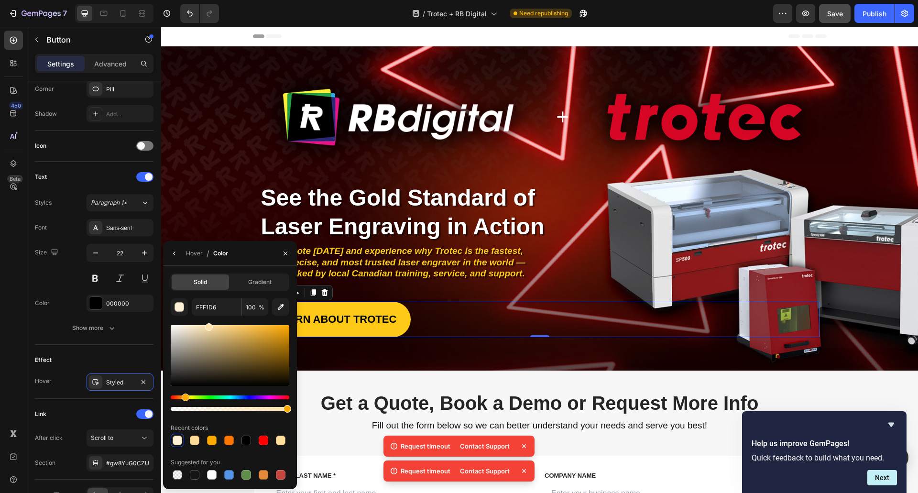
drag, startPoint x: 196, startPoint y: 328, endPoint x: 208, endPoint y: 322, distance: 14.1
click at [208, 322] on div "FFF1D6 100 % Recent colors Suggested for you" at bounding box center [230, 389] width 119 height 183
drag, startPoint x: 212, startPoint y: 325, endPoint x: 218, endPoint y: 318, distance: 9.8
click at [218, 318] on div "FFE4AF 100 % Recent colors Suggested for you" at bounding box center [230, 389] width 119 height 183
drag, startPoint x: 218, startPoint y: 325, endPoint x: 213, endPoint y: 322, distance: 5.8
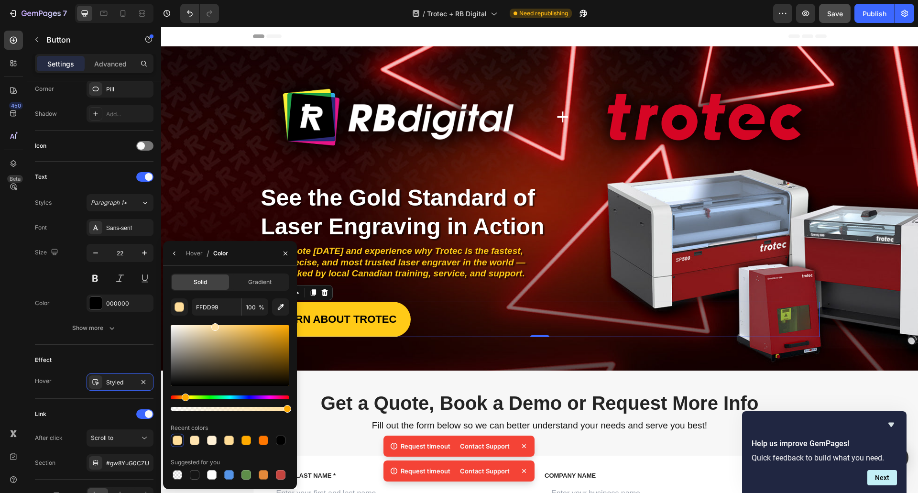
click at [213, 322] on div "FFDD99 100 % Recent colors Suggested for you" at bounding box center [230, 389] width 119 height 183
click at [283, 441] on div at bounding box center [281, 441] width 10 height 10
drag, startPoint x: 187, startPoint y: 395, endPoint x: 185, endPoint y: 385, distance: 10.2
click at [185, 385] on div at bounding box center [230, 367] width 119 height 89
click at [186, 392] on div at bounding box center [230, 367] width 119 height 89
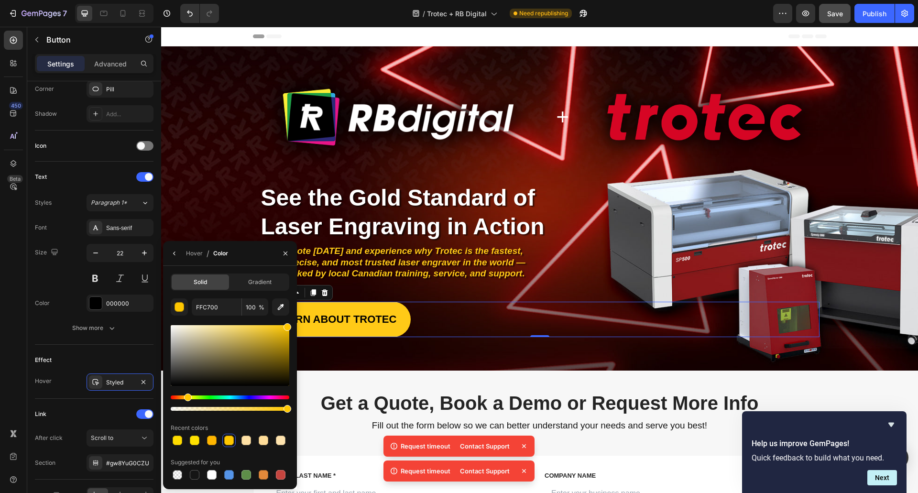
click at [186, 393] on div "Hue" at bounding box center [188, 397] width 8 height 8
drag, startPoint x: 278, startPoint y: 326, endPoint x: 245, endPoint y: 321, distance: 33.3
click at [245, 321] on div "FFC700 100 % Recent colors Suggested for you" at bounding box center [230, 389] width 119 height 183
click at [251, 327] on div at bounding box center [253, 330] width 8 height 8
drag, startPoint x: 250, startPoint y: 325, endPoint x: 232, endPoint y: 320, distance: 18.5
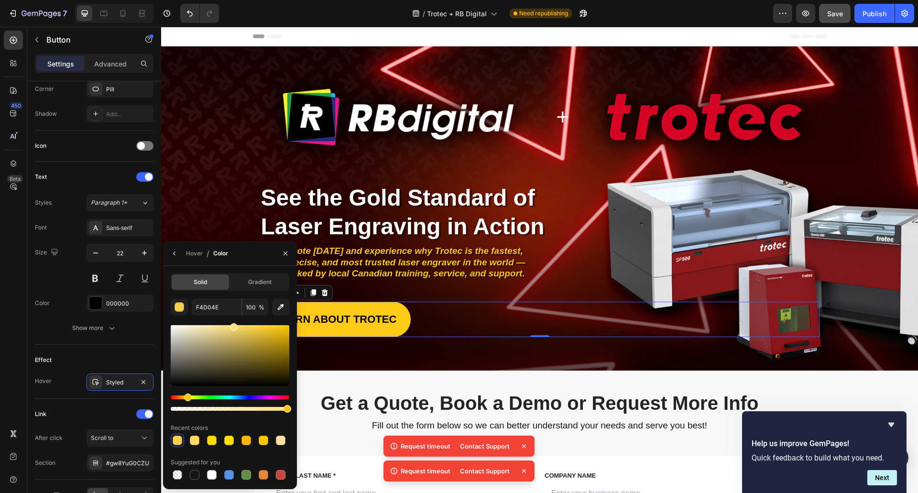
click at [232, 320] on div "F4D04E 100 % Recent colors Suggested for you" at bounding box center [230, 389] width 119 height 183
drag, startPoint x: 236, startPoint y: 327, endPoint x: 240, endPoint y: 322, distance: 6.5
click at [240, 322] on div "FFE27A 100 % Recent colors Suggested for you" at bounding box center [230, 389] width 119 height 183
drag, startPoint x: 240, startPoint y: 327, endPoint x: 233, endPoint y: 322, distance: 7.8
click at [233, 322] on div "FFDE6B 100 % Recent colors Suggested for you" at bounding box center [230, 389] width 119 height 183
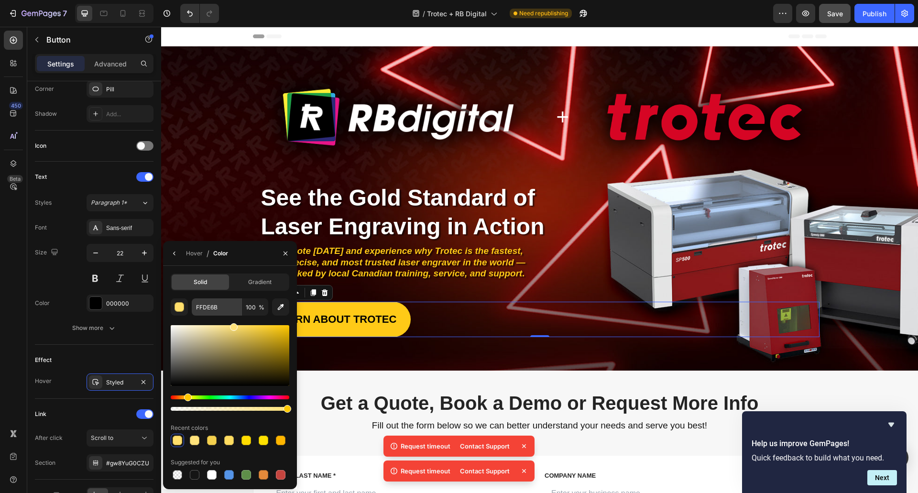
type input "FFE27A"
click at [219, 307] on input "FFE27A" at bounding box center [217, 306] width 50 height 17
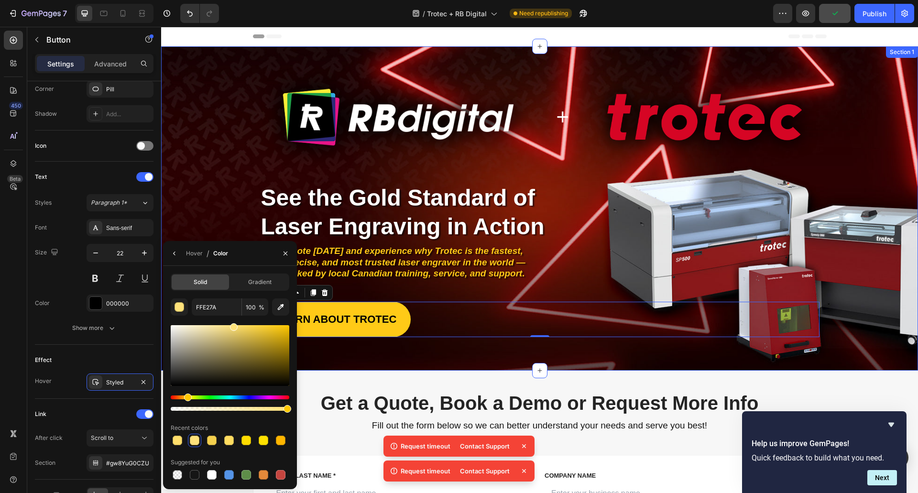
click at [369, 361] on div "Image + Heading Image Row Image Image Image Image Image Image Image Row Row See…" at bounding box center [539, 208] width 757 height 324
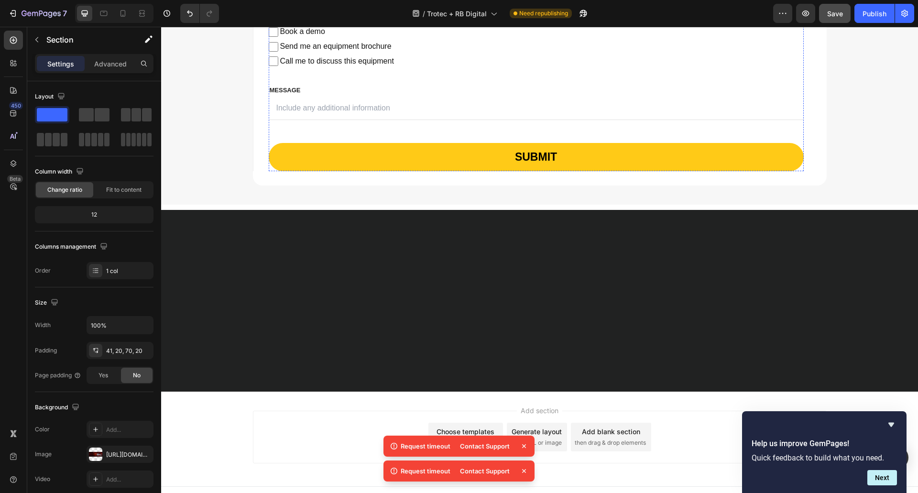
scroll to position [809, 0]
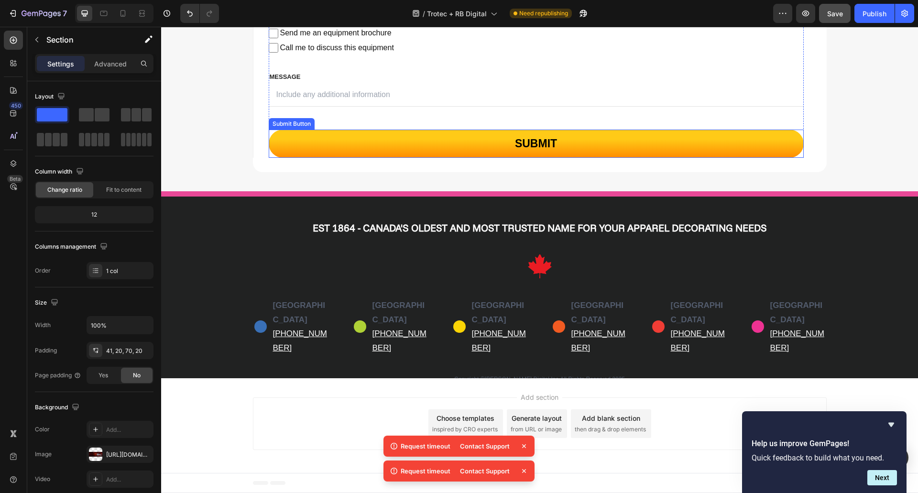
click at [441, 136] on button "SUBMIT" at bounding box center [536, 144] width 535 height 28
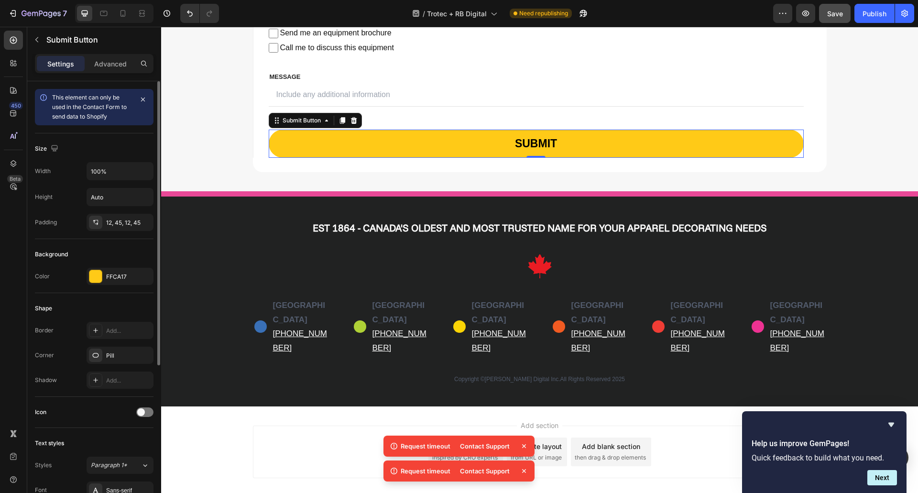
scroll to position [239, 0]
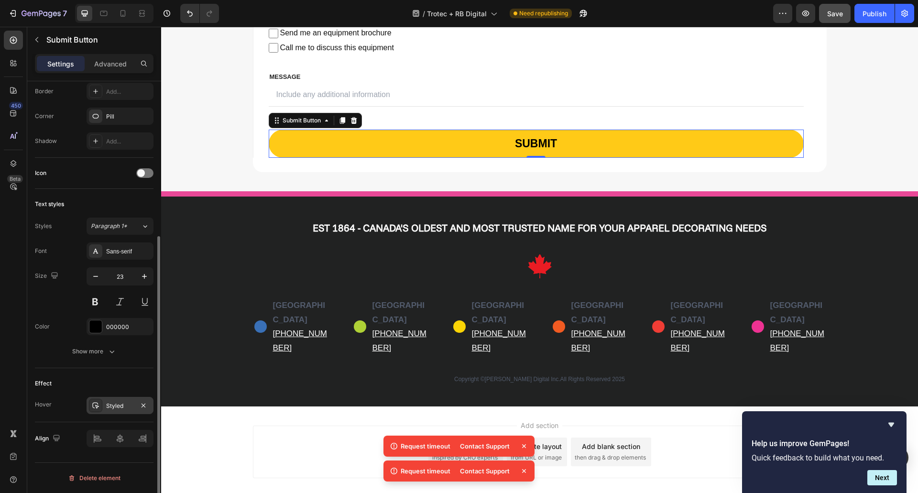
click at [118, 402] on div "Styled" at bounding box center [120, 406] width 28 height 9
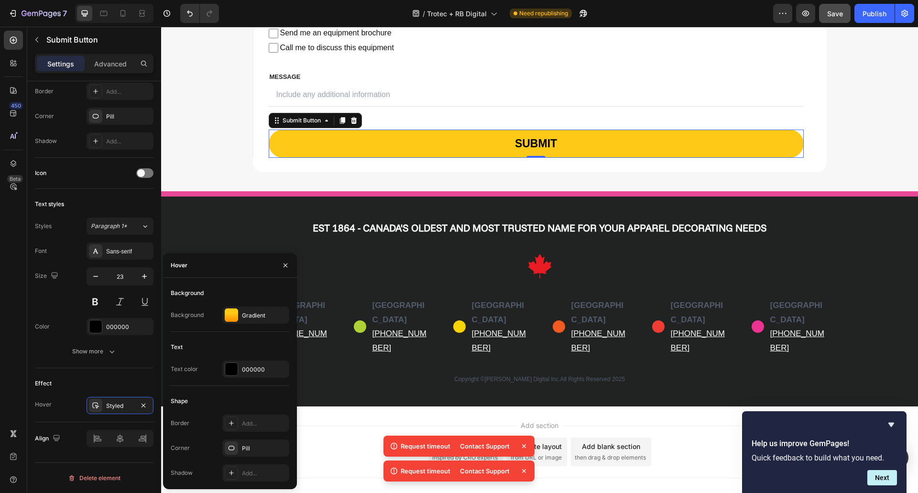
click at [190, 310] on div "Background" at bounding box center [187, 314] width 33 height 15
click at [242, 314] on div "Gradient" at bounding box center [256, 315] width 28 height 9
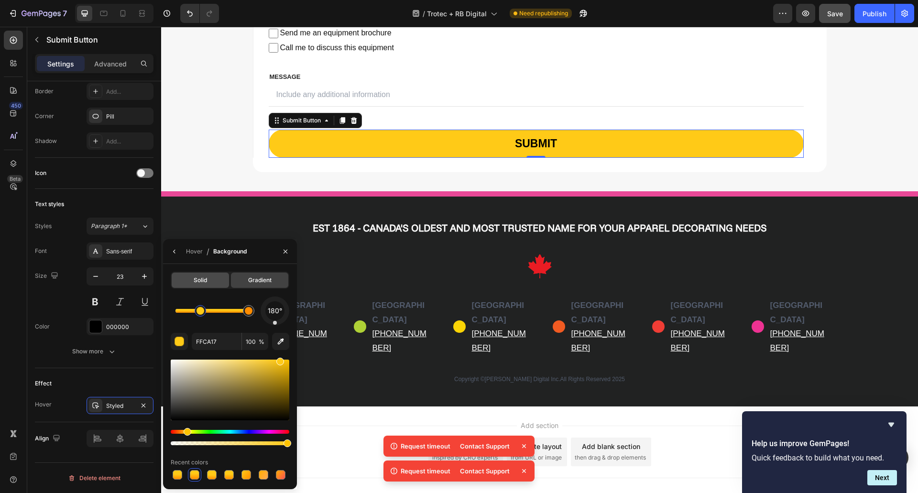
click at [185, 273] on div "Solid" at bounding box center [200, 279] width 57 height 15
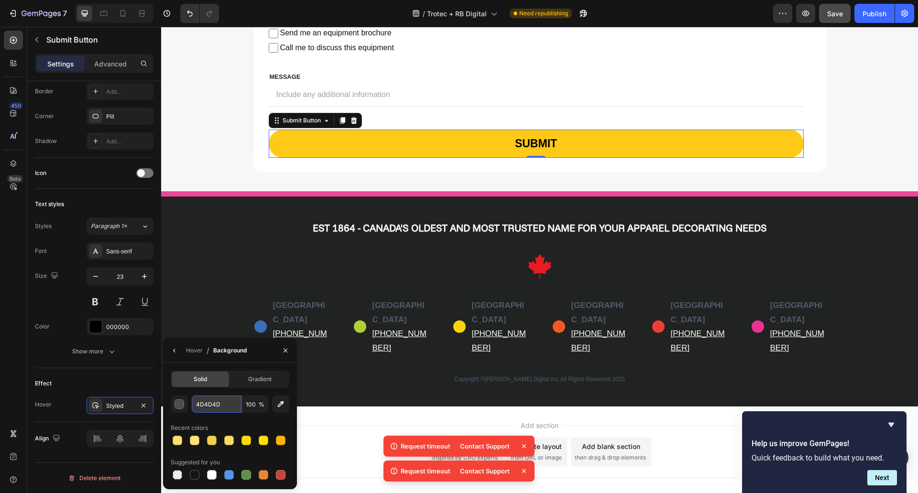
click at [205, 400] on input "4D4D4D" at bounding box center [217, 403] width 50 height 17
paste input "FFE27A"
type input "FFE27A"
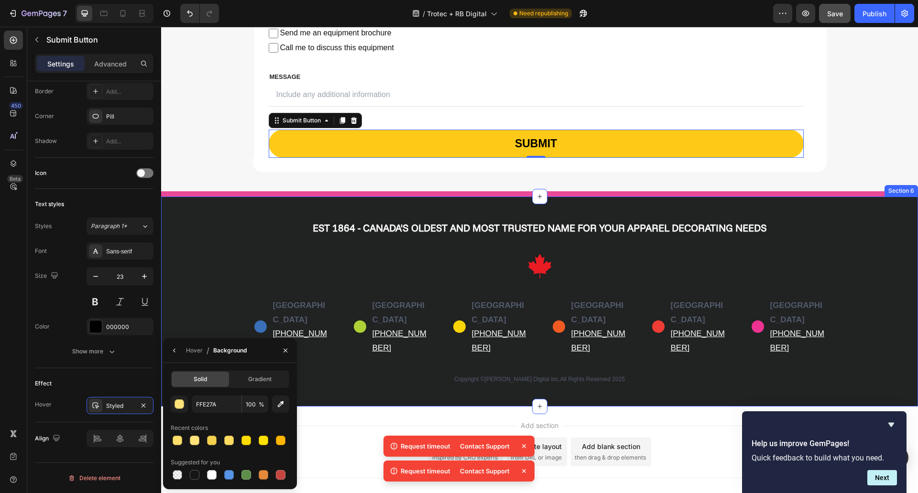
click at [239, 240] on div "EST 1864 - CANADA'S OLDEST AND MOST TRUSTED NAME FOR YOUR APPAREL DECORATING NE…" at bounding box center [539, 303] width 742 height 167
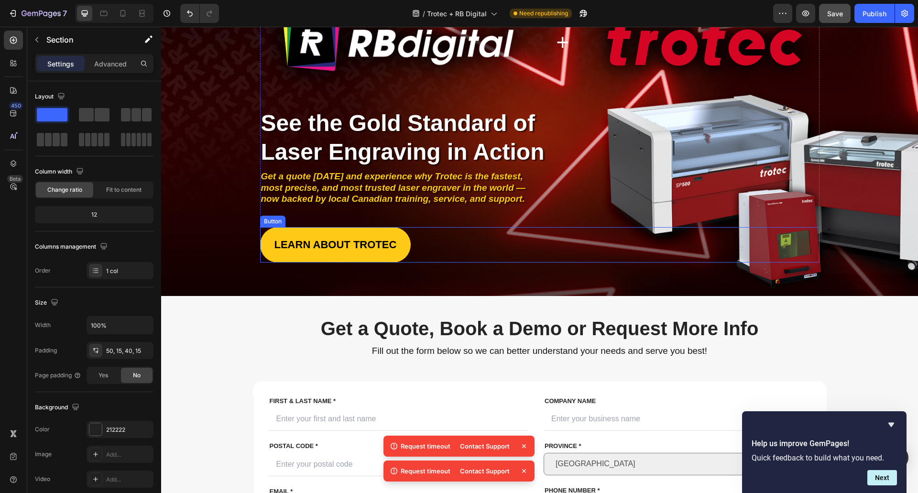
scroll to position [0, 0]
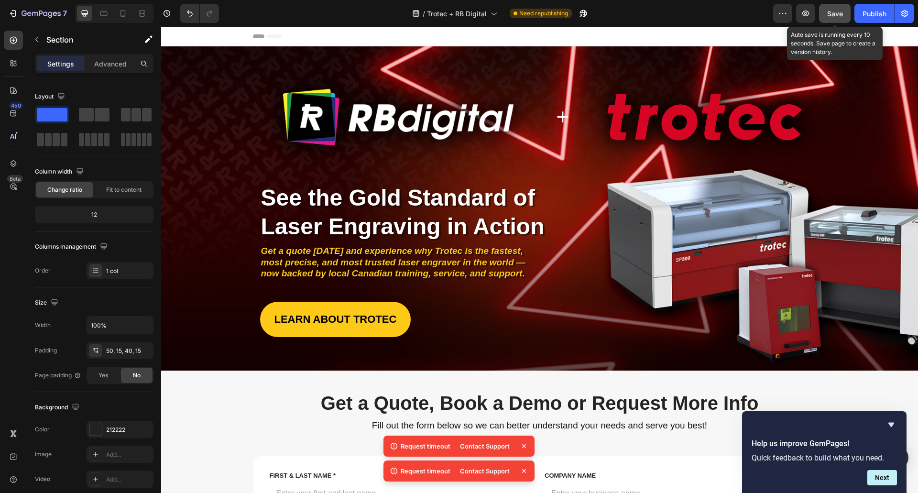
click at [833, 16] on span "Save" at bounding box center [835, 14] width 16 height 8
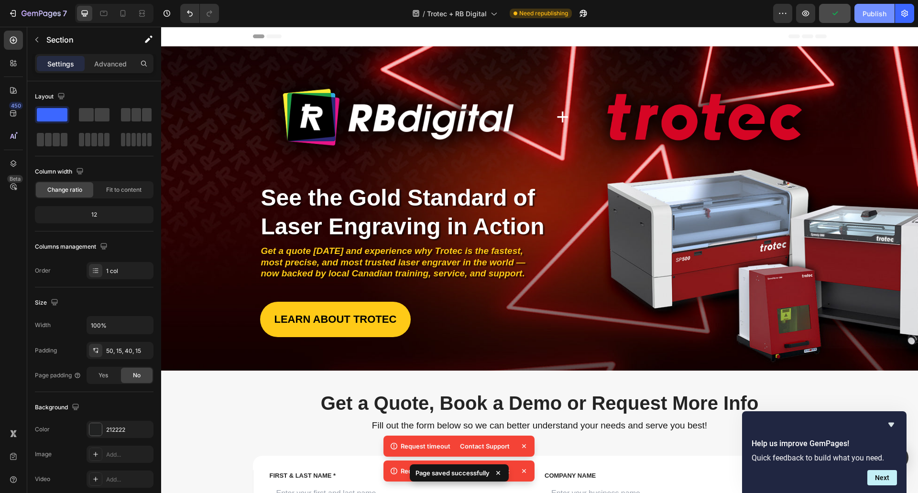
click at [886, 13] on button "Publish" at bounding box center [874, 13] width 40 height 19
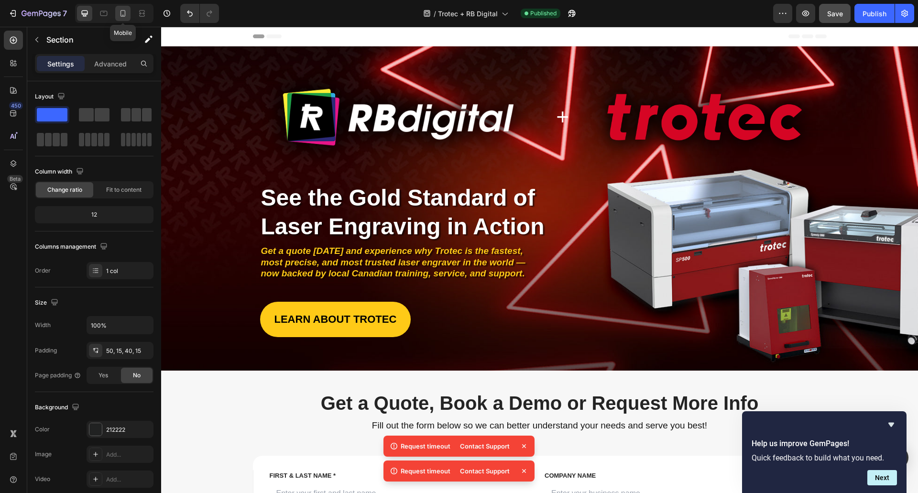
click at [126, 12] on icon at bounding box center [123, 14] width 10 height 10
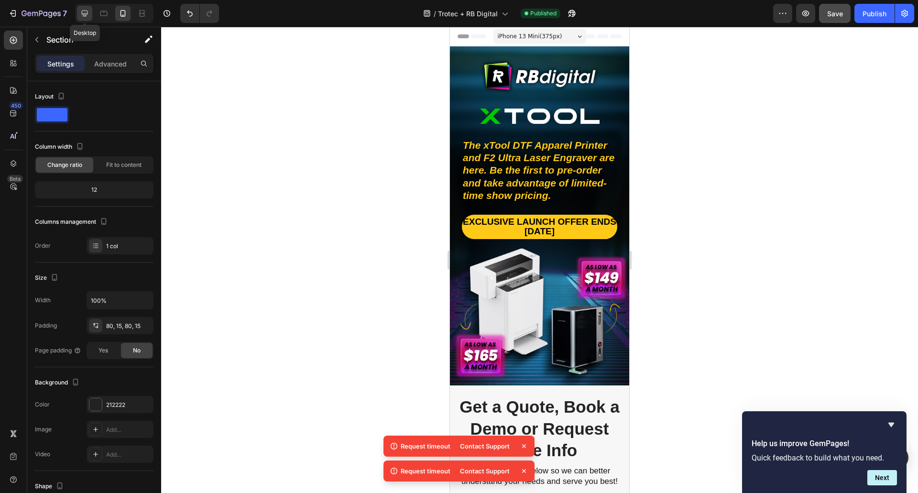
click at [87, 12] on icon at bounding box center [85, 14] width 6 height 6
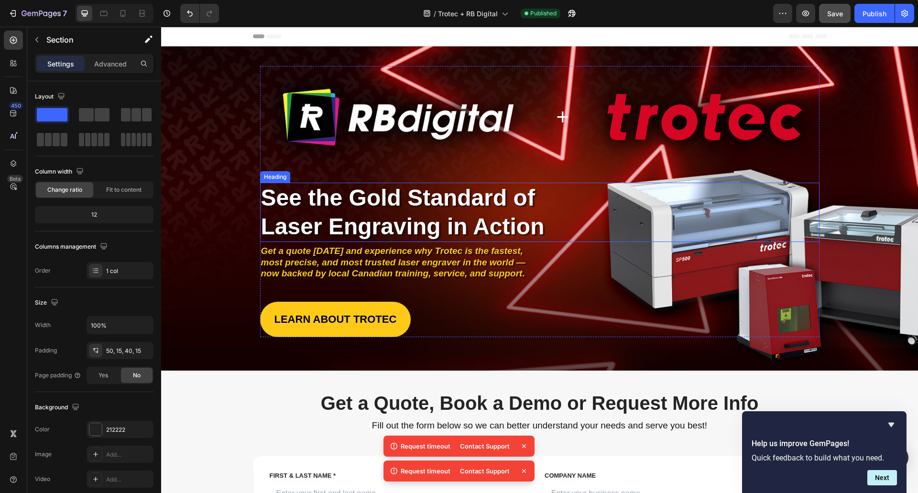
click at [364, 202] on span "See the Gold Standard of Laser Engraving in Action" at bounding box center [402, 212] width 283 height 54
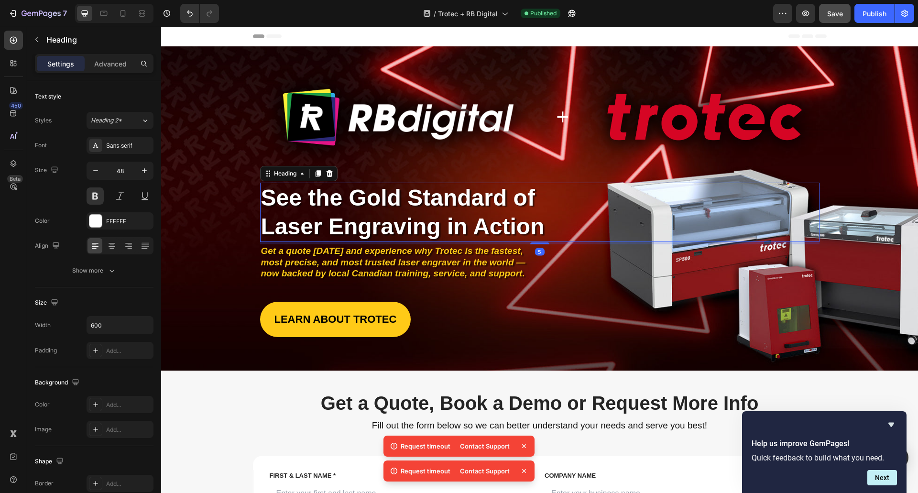
click at [557, 228] on div "See the Gold Standard of Laser Engraving in Action" at bounding box center [539, 212] width 559 height 59
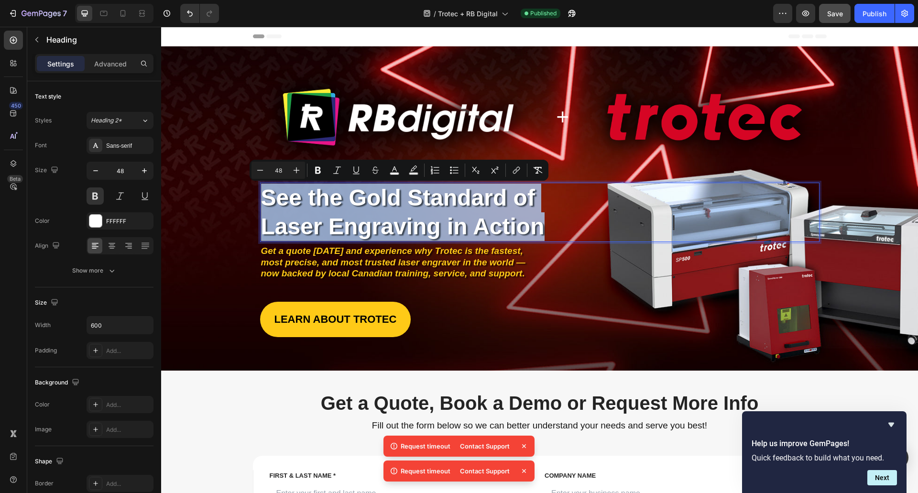
drag, startPoint x: 260, startPoint y: 194, endPoint x: 588, endPoint y: 231, distance: 330.5
click at [588, 231] on div "See the Gold Standard of Laser Engraving in Action" at bounding box center [539, 212] width 559 height 59
copy span "See the Gold Standard of Laser Engraving in Action"
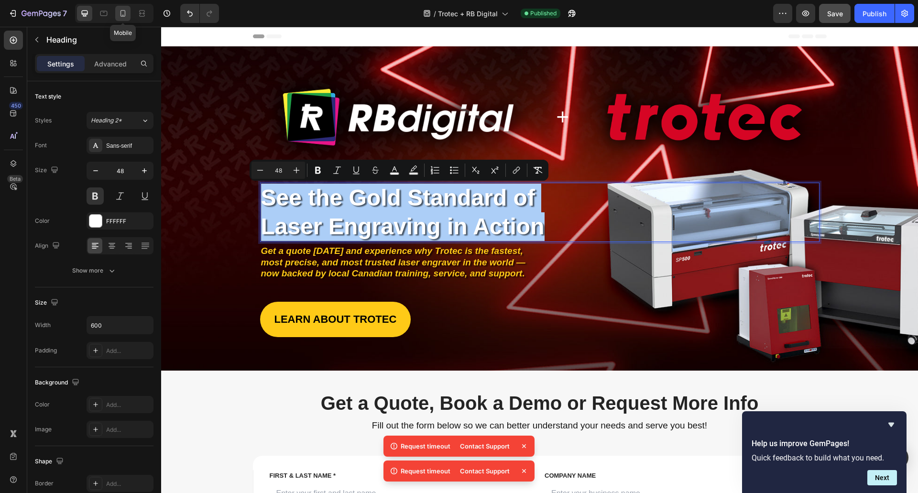
click at [125, 11] on icon at bounding box center [122, 13] width 5 height 7
type input "33"
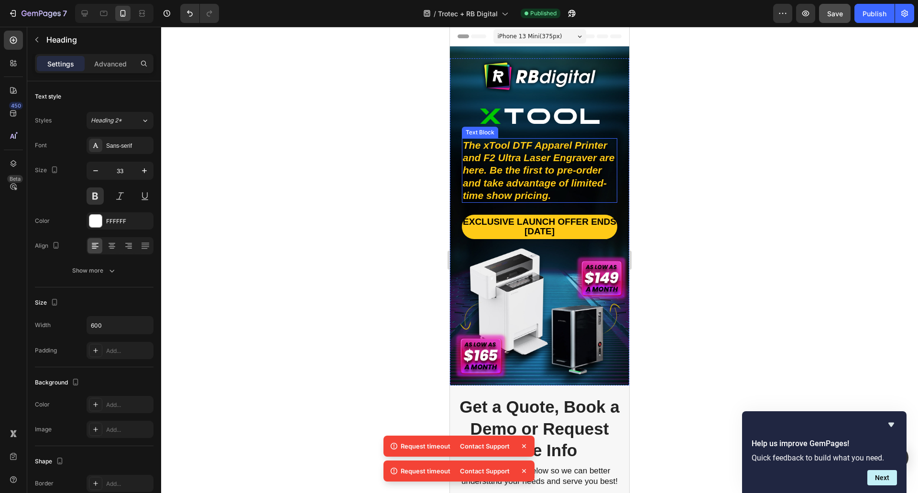
click at [525, 159] on p "The xTool DTF Apparel Printer and F2 Ultra Laser Engraver are here. Be the firs…" at bounding box center [539, 170] width 153 height 63
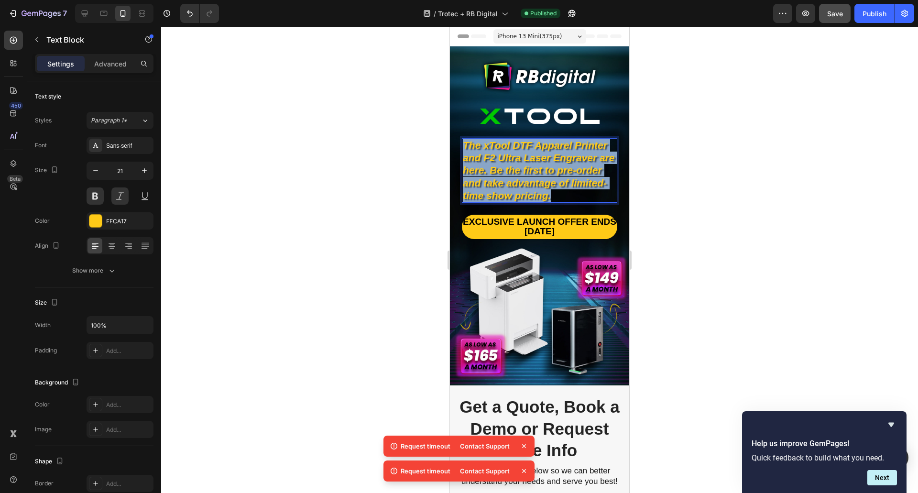
click at [525, 159] on p "The xTool DTF Apparel Printer and F2 Ultra Laser Engraver are here. Be the firs…" at bounding box center [539, 170] width 153 height 63
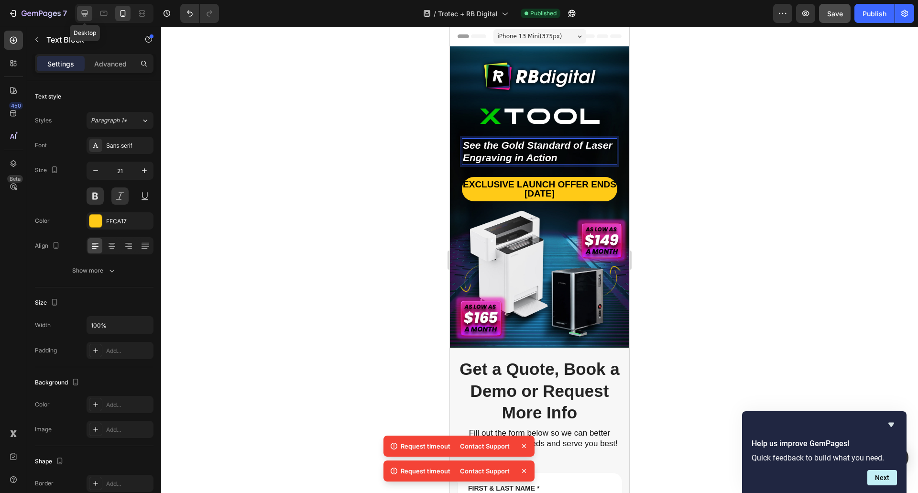
click at [88, 11] on icon at bounding box center [85, 14] width 10 height 10
type input "30"
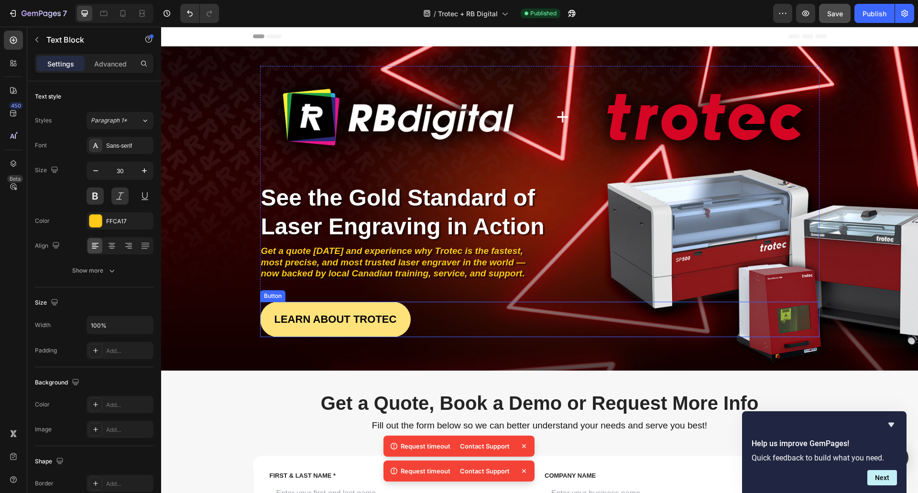
click at [344, 311] on link "LEARN ABOUT TROTEC" at bounding box center [335, 319] width 151 height 35
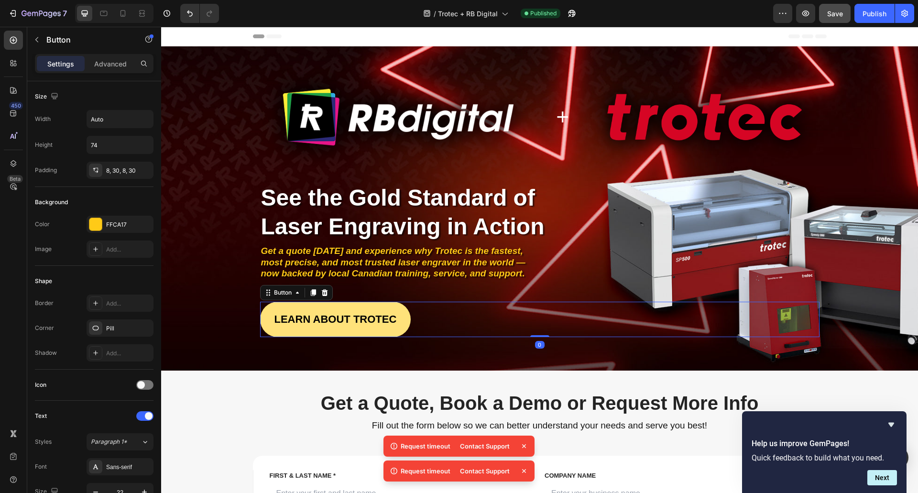
click at [344, 311] on link "LEARN ABOUT TROTEC" at bounding box center [335, 319] width 151 height 35
click at [297, 317] on p "LEARN ABOUT TROTEC" at bounding box center [335, 319] width 122 height 13
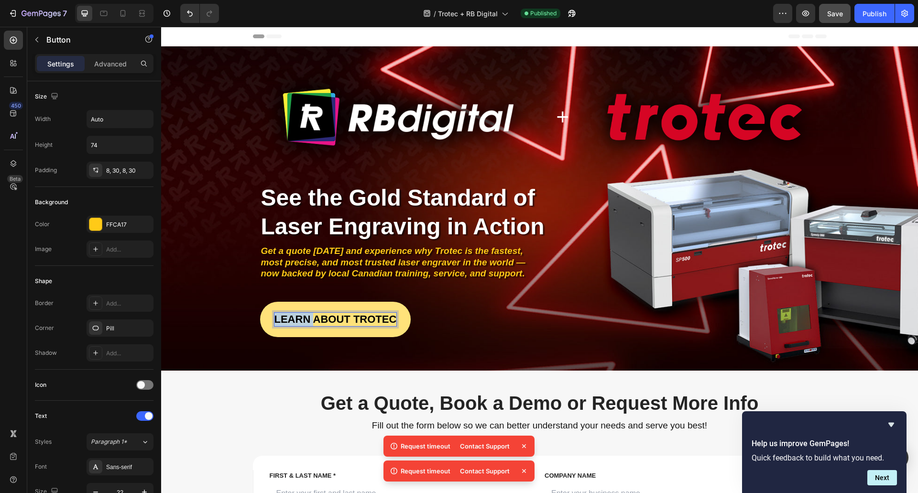
click at [297, 317] on p "LEARN ABOUT TROTEC" at bounding box center [335, 319] width 122 height 13
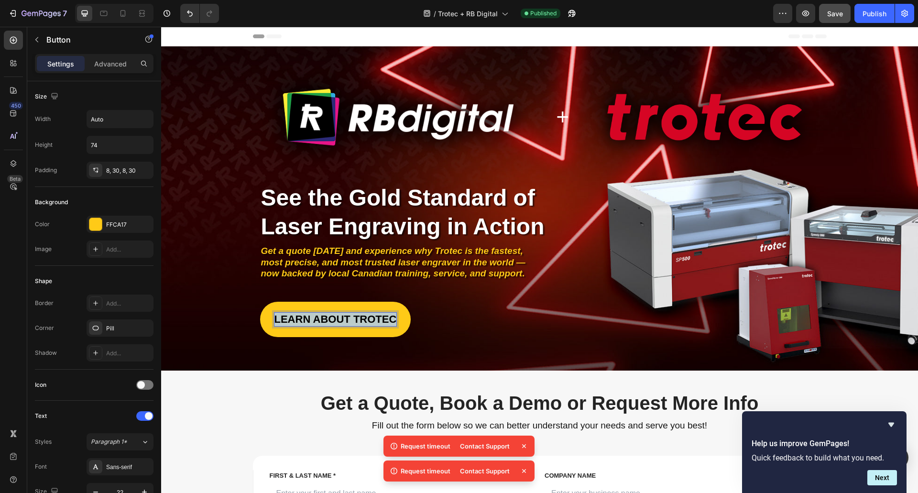
copy p "LEARN ABOUT TROTEC"
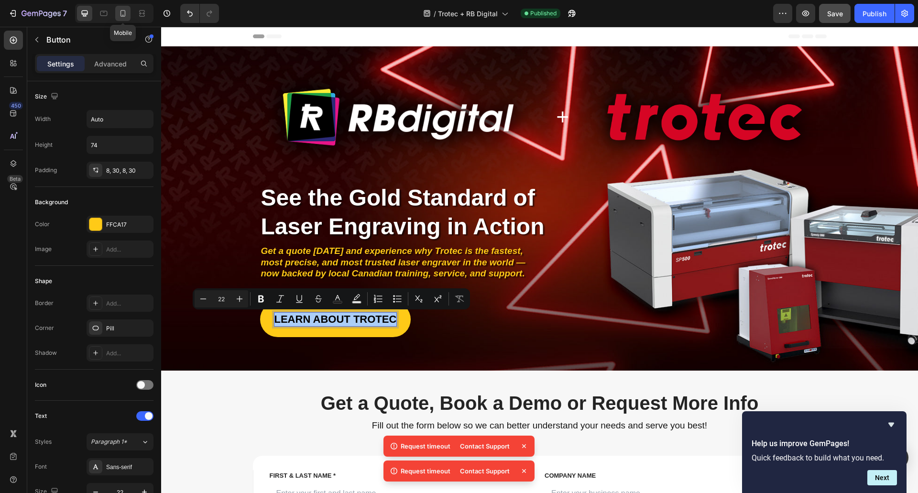
click at [119, 9] on icon at bounding box center [123, 14] width 10 height 10
type input "51"
type input "206"
type input "15"
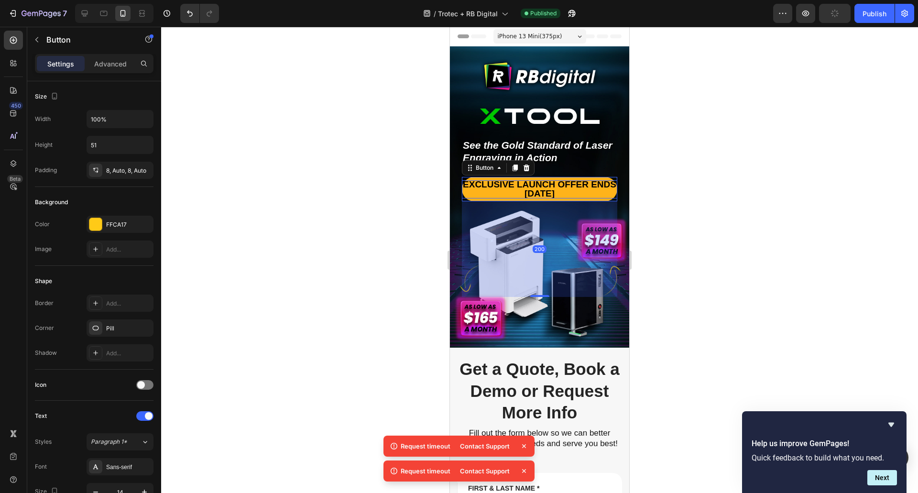
click at [541, 180] on span "Exclusive Launch Offer Ends [DATE]" at bounding box center [539, 188] width 153 height 19
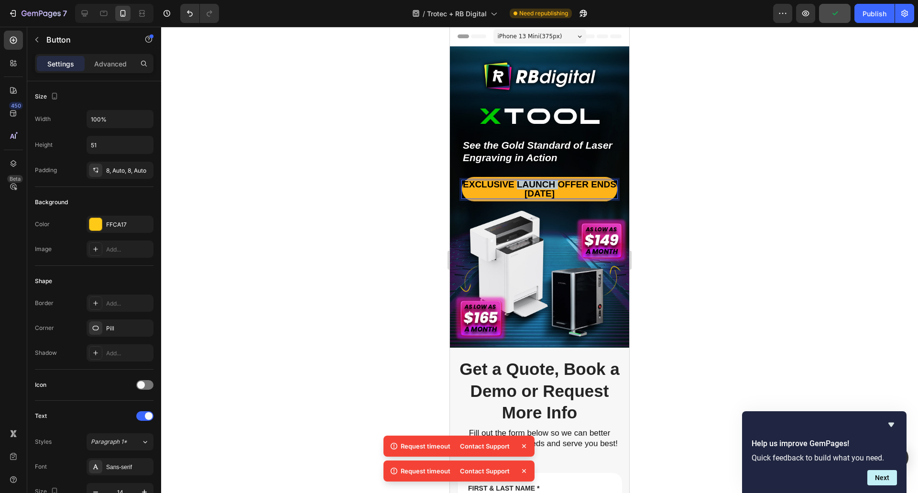
click at [541, 180] on span "Exclusive Launch Offer Ends [DATE]" at bounding box center [539, 188] width 153 height 19
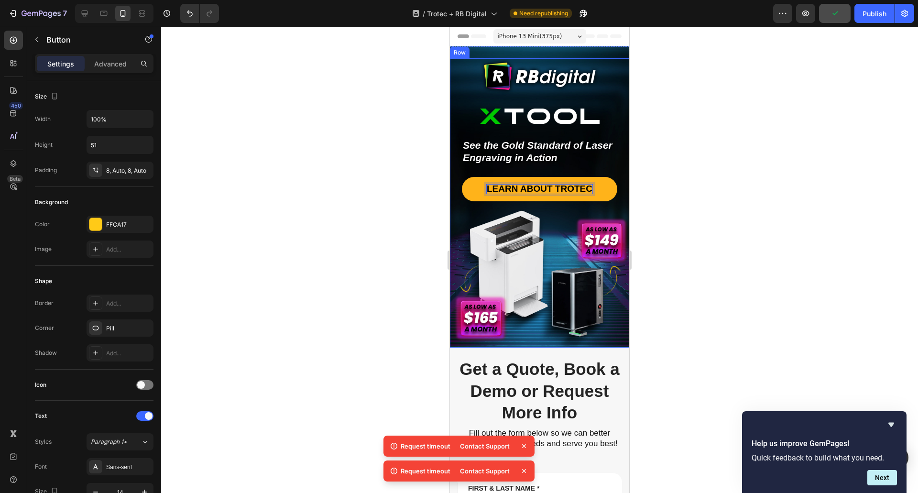
click at [512, 111] on img at bounding box center [540, 116] width 120 height 15
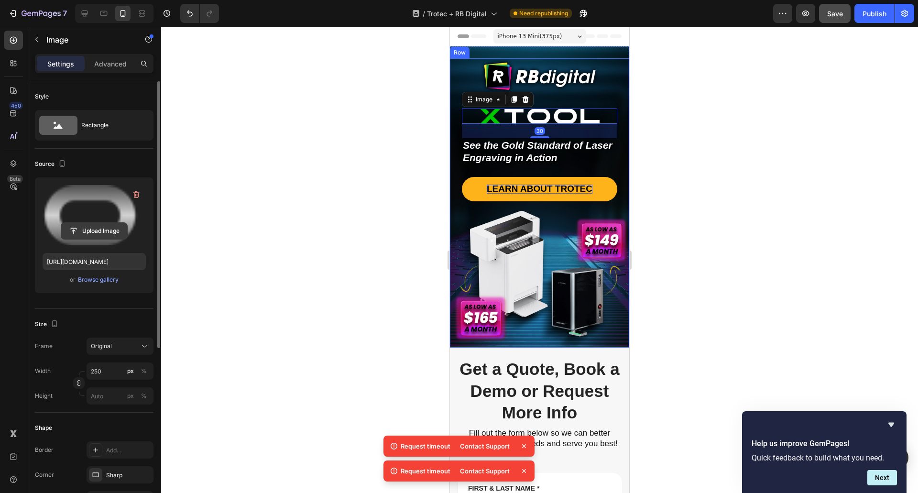
click at [90, 226] on input "file" at bounding box center [94, 231] width 66 height 16
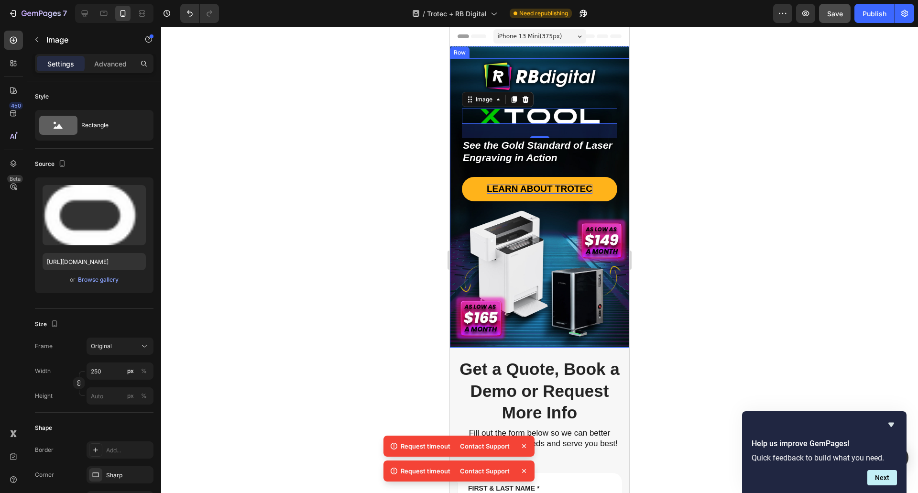
type input "[URL][DOMAIN_NAME]"
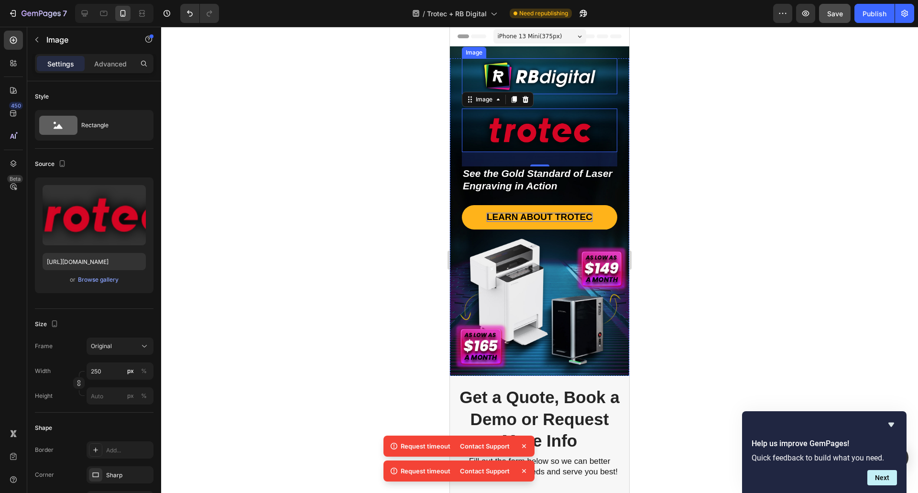
click at [560, 64] on img at bounding box center [540, 76] width 120 height 36
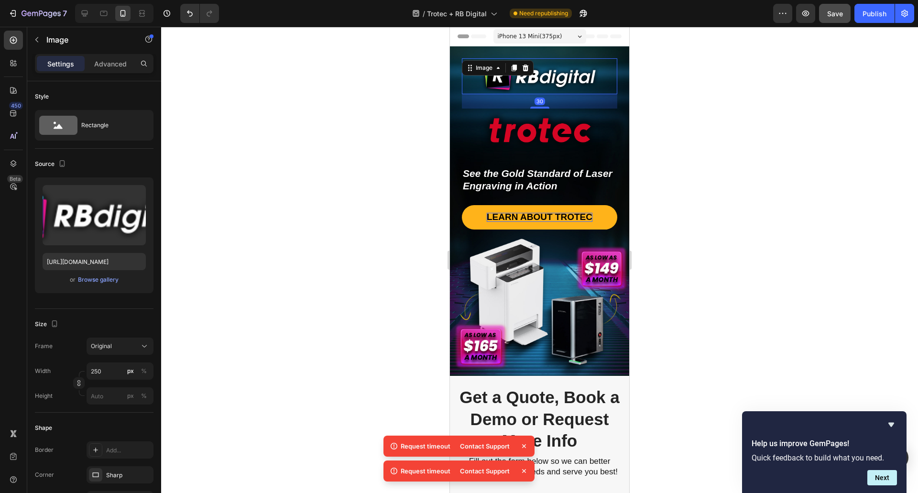
click at [303, 163] on div at bounding box center [539, 260] width 757 height 466
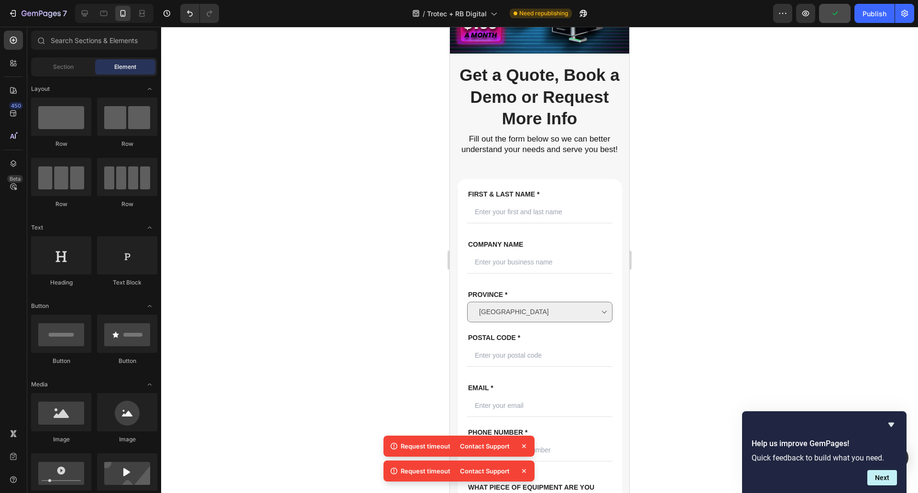
scroll to position [335, 0]
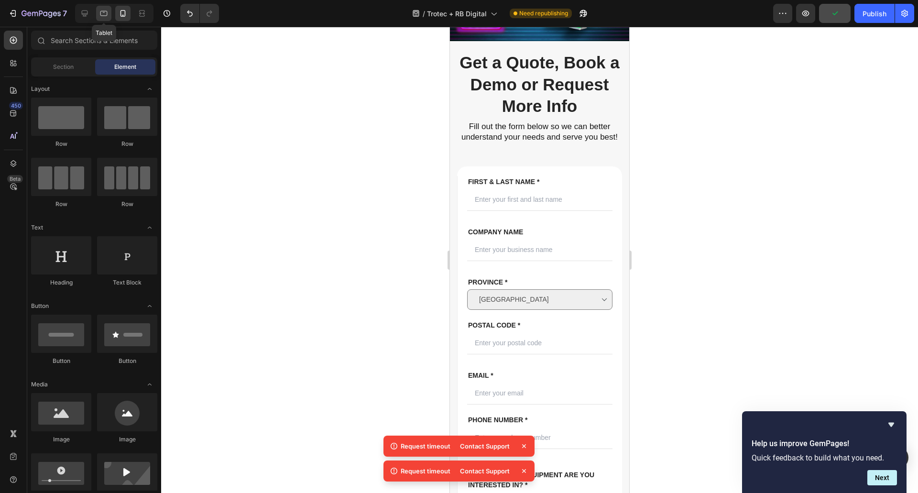
click at [107, 16] on icon at bounding box center [104, 14] width 10 height 10
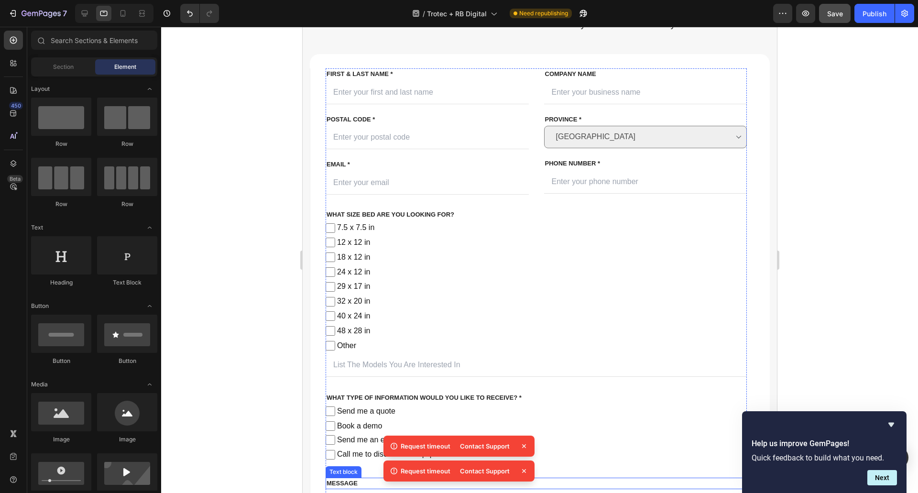
scroll to position [400, 0]
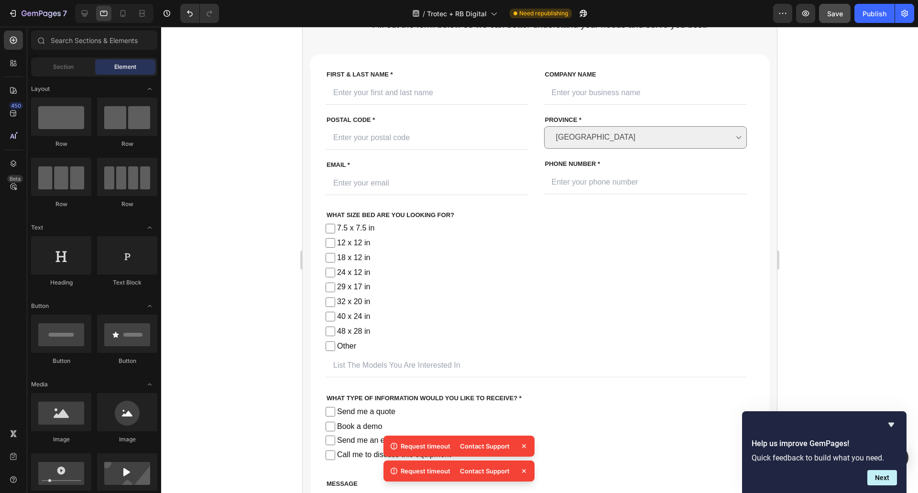
drag, startPoint x: 211, startPoint y: 186, endPoint x: 213, endPoint y: 181, distance: 5.3
click at [211, 186] on div at bounding box center [539, 260] width 757 height 466
click at [129, 9] on div at bounding box center [122, 13] width 15 height 15
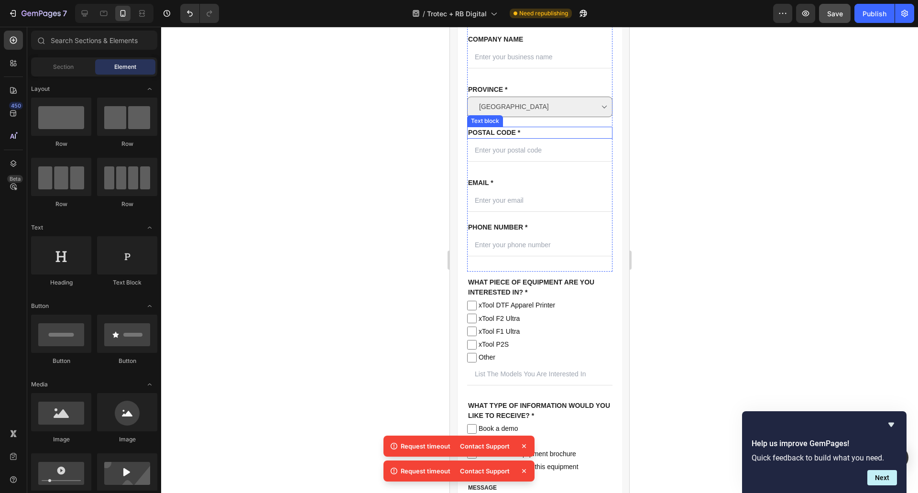
scroll to position [572, 0]
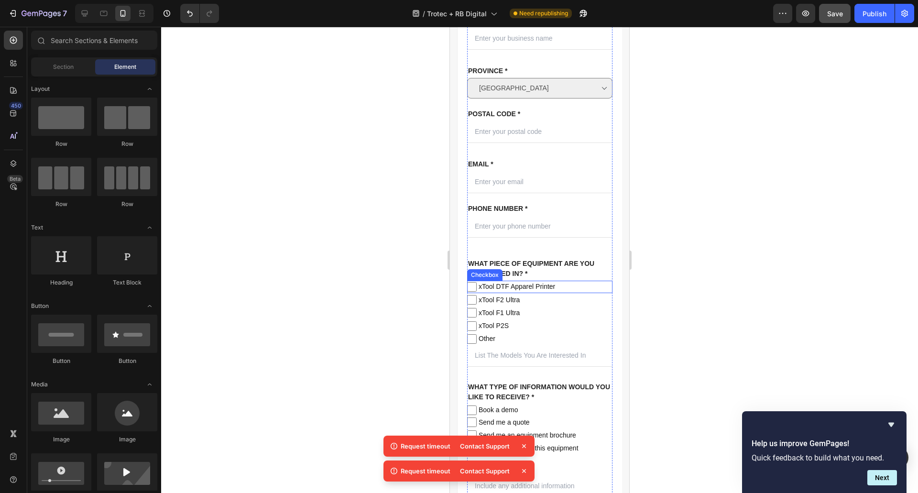
click at [498, 293] on span "xTool DTF Apparel Printer" at bounding box center [545, 287] width 136 height 12
click at [477, 292] on input "xTool DTF Apparel Printer" at bounding box center [472, 287] width 10 height 10
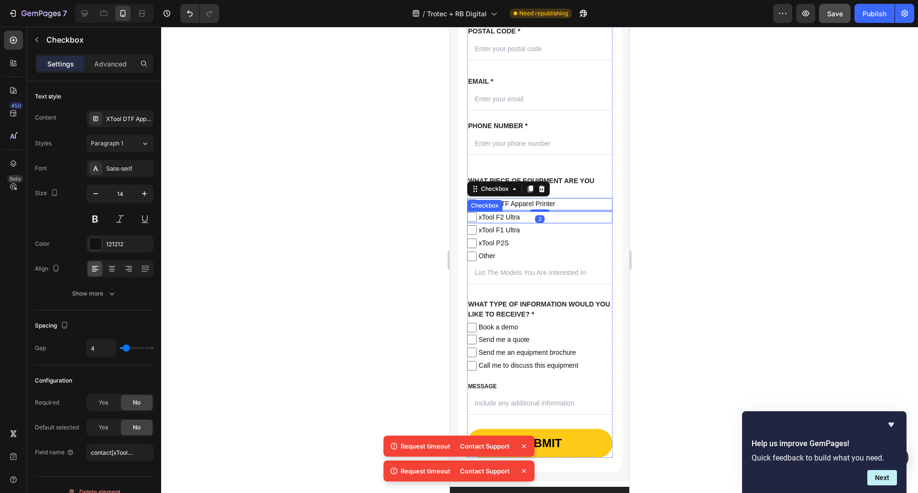
scroll to position [668, 0]
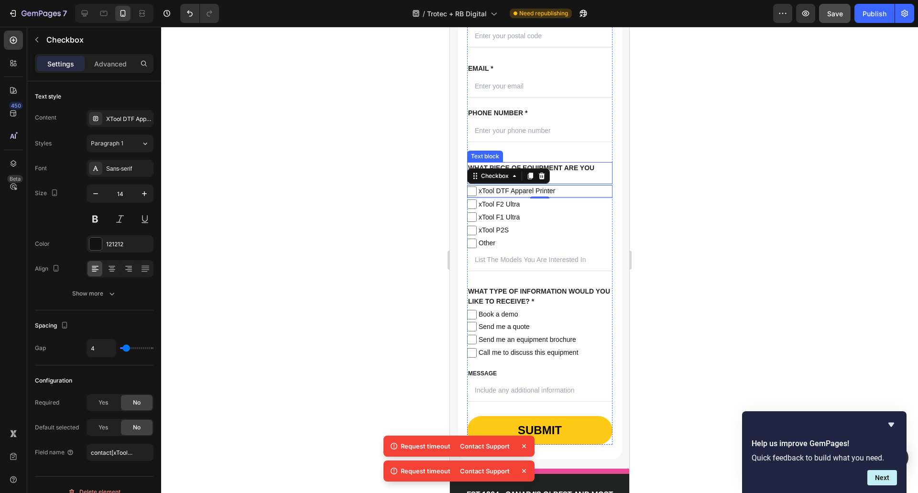
click at [569, 176] on p "What piece of equipment are you interested in? *" at bounding box center [539, 173] width 143 height 20
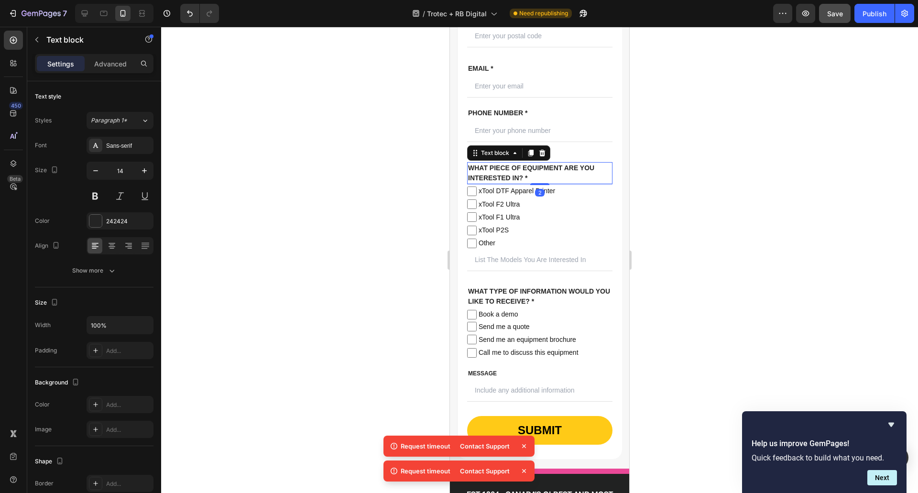
click at [569, 176] on p "What piece of equipment are you interested in? *" at bounding box center [539, 173] width 143 height 20
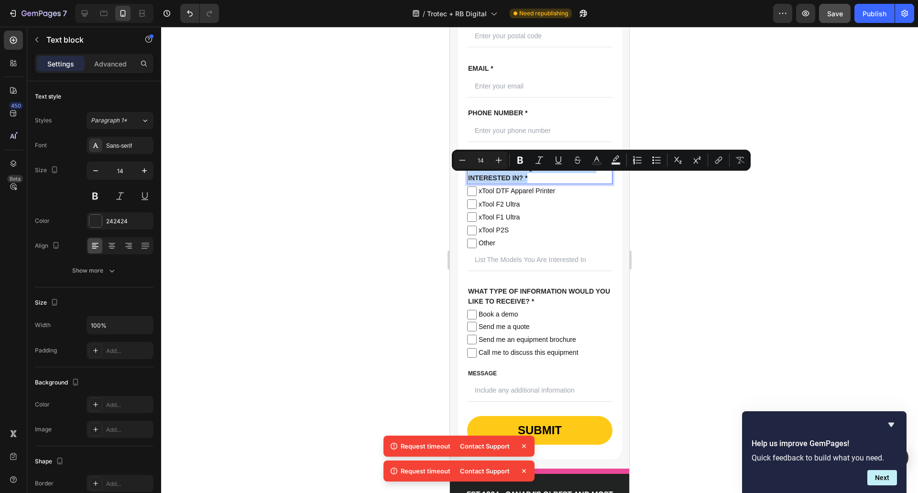
click at [515, 183] on p "What piece of equipment are you interested in? *" at bounding box center [539, 173] width 143 height 20
drag, startPoint x: 491, startPoint y: 174, endPoint x: 520, endPoint y: 191, distance: 33.2
click at [520, 183] on p "What piece of equipment are you interested in? *" at bounding box center [539, 173] width 143 height 20
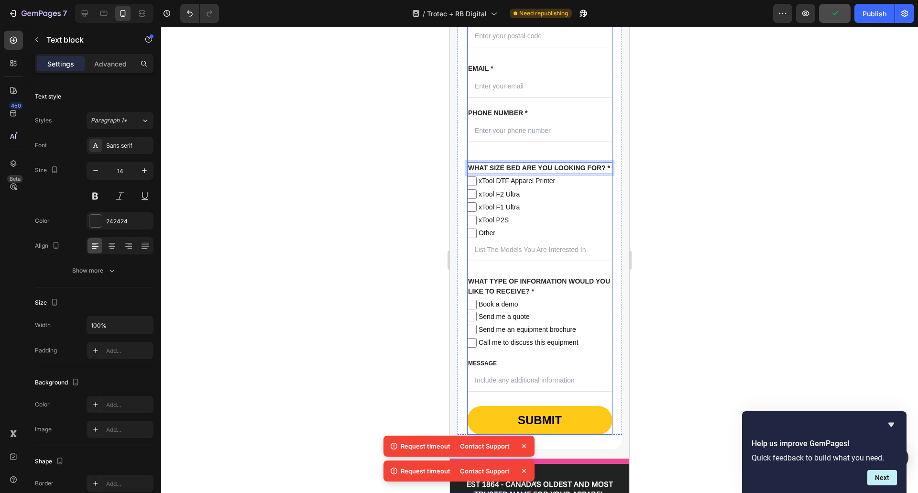
click at [503, 187] on span "xTool DTF Apparel Printer" at bounding box center [545, 181] width 136 height 12
click at [477, 186] on input "xTool DTF Apparel Printer" at bounding box center [472, 181] width 10 height 10
checkbox input "false"
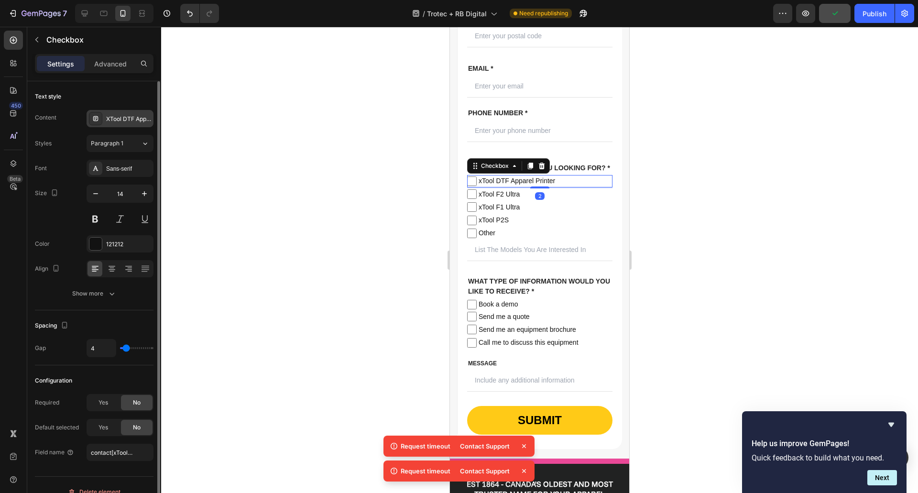
click at [123, 116] on div "XTool DTF Apparel Printer" at bounding box center [128, 119] width 45 height 9
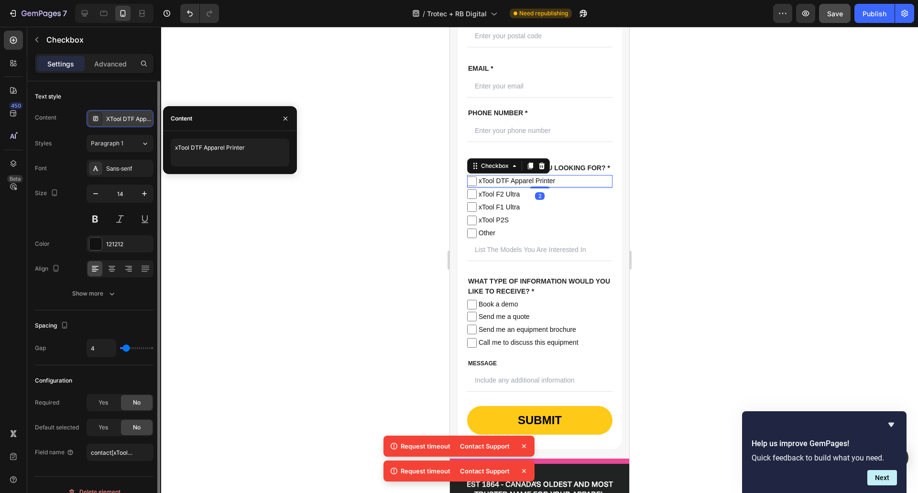
click at [123, 116] on div "XTool DTF Apparel Printer" at bounding box center [128, 119] width 45 height 9
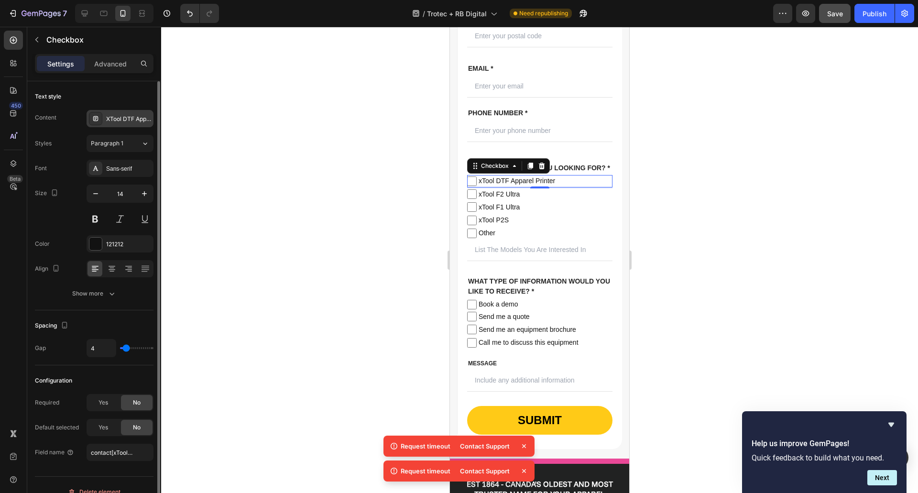
click at [124, 118] on div "XTool DTF Apparel Printer" at bounding box center [128, 119] width 45 height 9
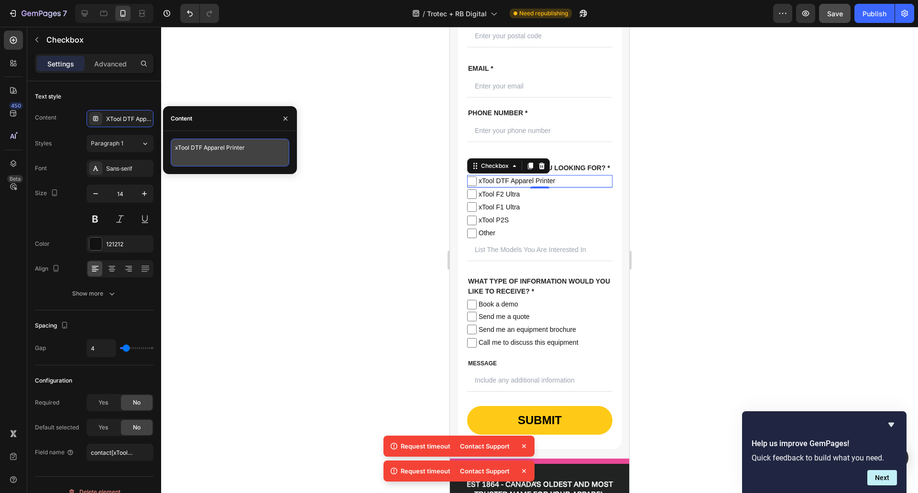
click at [206, 147] on textarea "xTool DTF Apparel Printer" at bounding box center [230, 153] width 119 height 28
type textarea "7.5 x 7.5 in"
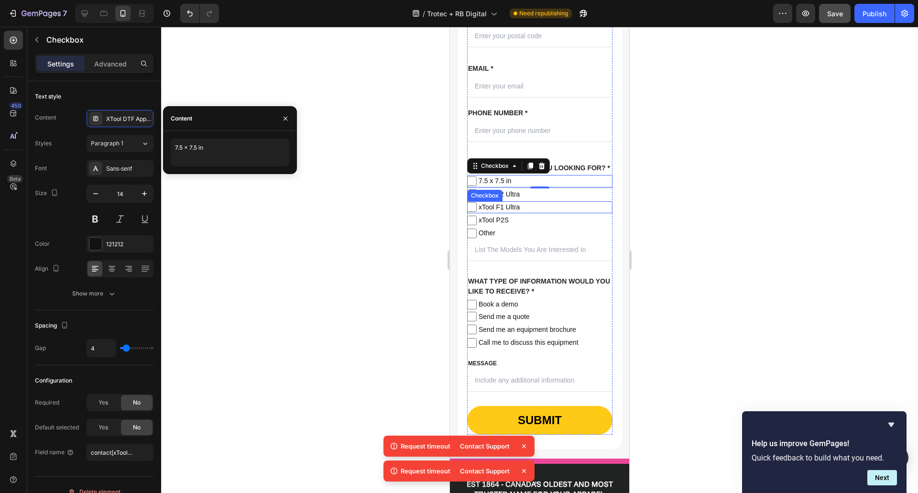
click at [489, 200] on div "Checkbox" at bounding box center [485, 195] width 32 height 9
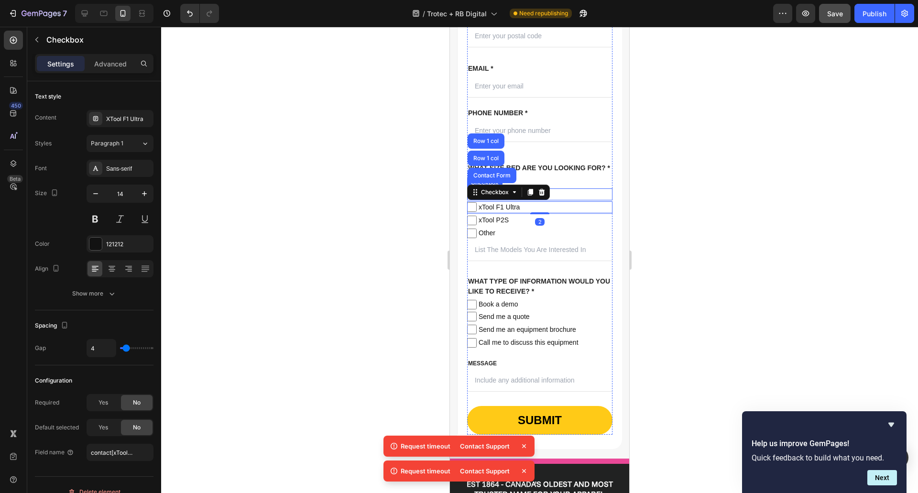
click at [567, 200] on span "xTool F2 Ultra" at bounding box center [545, 194] width 136 height 12
click at [477, 199] on input "xTool F2 Ultra" at bounding box center [472, 194] width 10 height 10
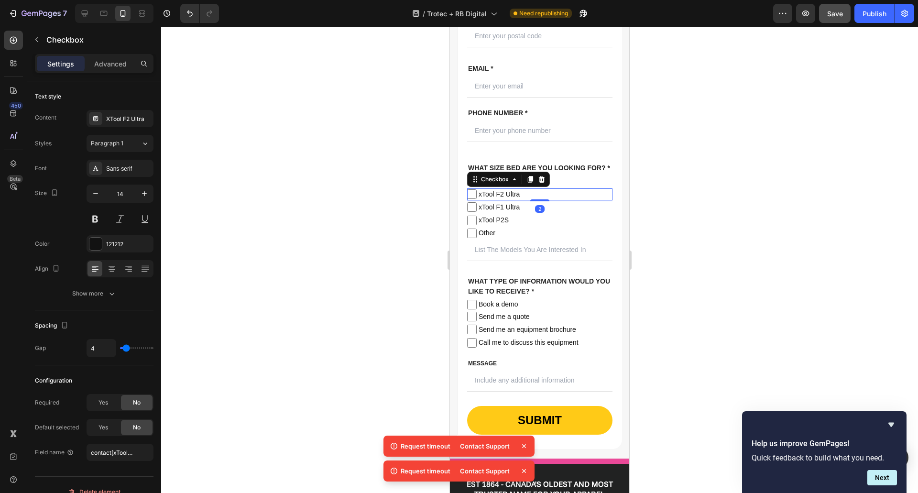
click at [490, 200] on span "xTool F2 Ultra" at bounding box center [545, 194] width 136 height 12
click at [477, 199] on input "xTool F2 Ultra" at bounding box center [472, 194] width 10 height 10
click at [490, 200] on span "xTool F2 Ultra" at bounding box center [545, 194] width 136 height 12
click at [477, 199] on input "xTool F2 Ultra" at bounding box center [472, 194] width 10 height 10
checkbox input "false"
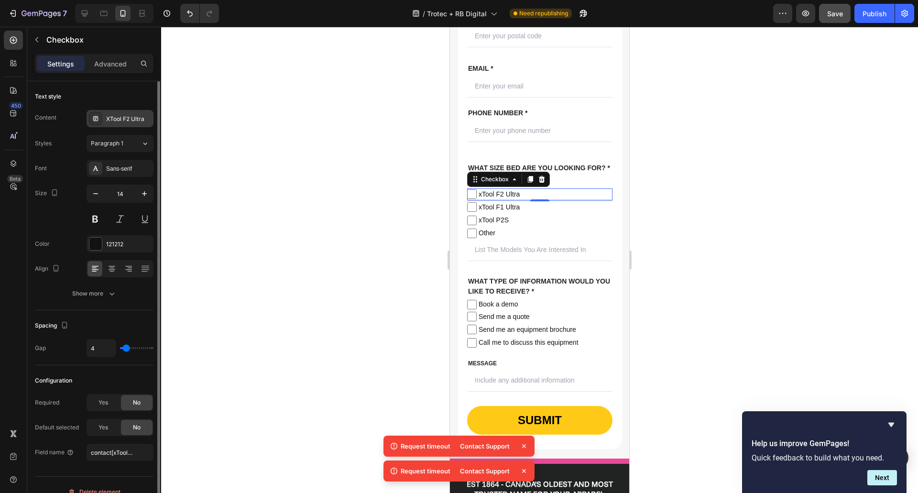
click at [128, 120] on div "XTool F2 Ultra" at bounding box center [128, 119] width 45 height 9
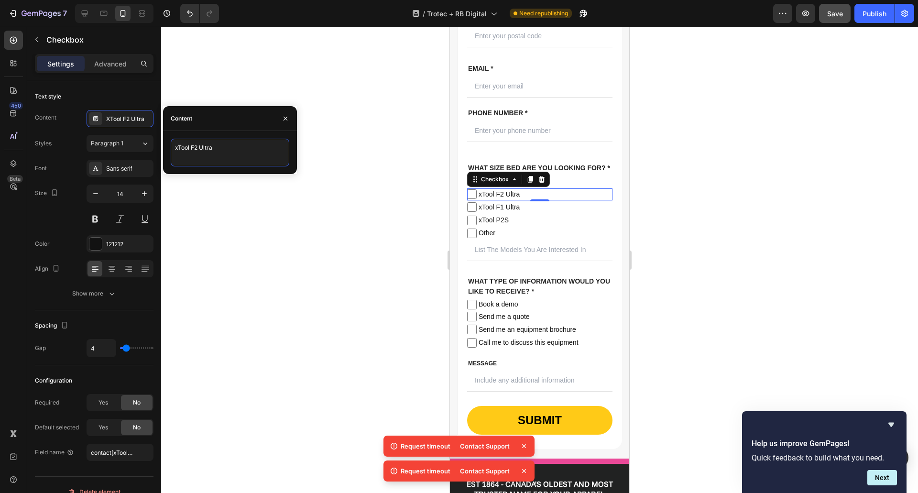
click at [207, 148] on textarea "xTool F2 Ultra" at bounding box center [230, 153] width 119 height 28
type textarea "12 x 12 in"
click at [497, 213] on span "xTool F1 Ultra" at bounding box center [545, 207] width 136 height 12
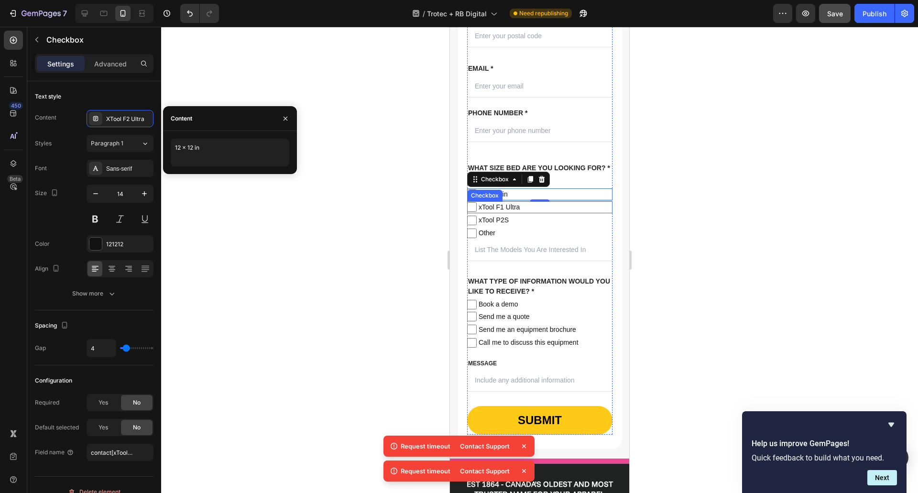
click at [477, 212] on input "xTool F1 Ultra" at bounding box center [472, 207] width 10 height 10
checkbox input "false"
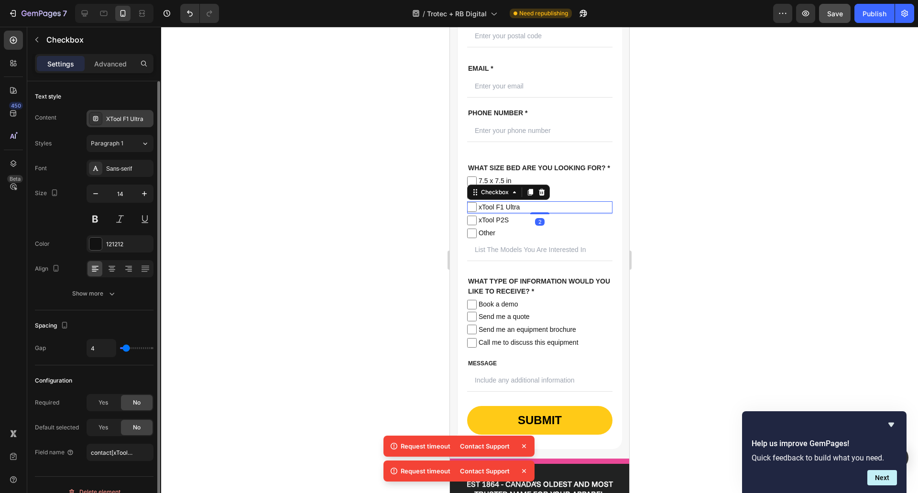
click at [114, 120] on div "XTool F1 Ultra" at bounding box center [128, 119] width 45 height 9
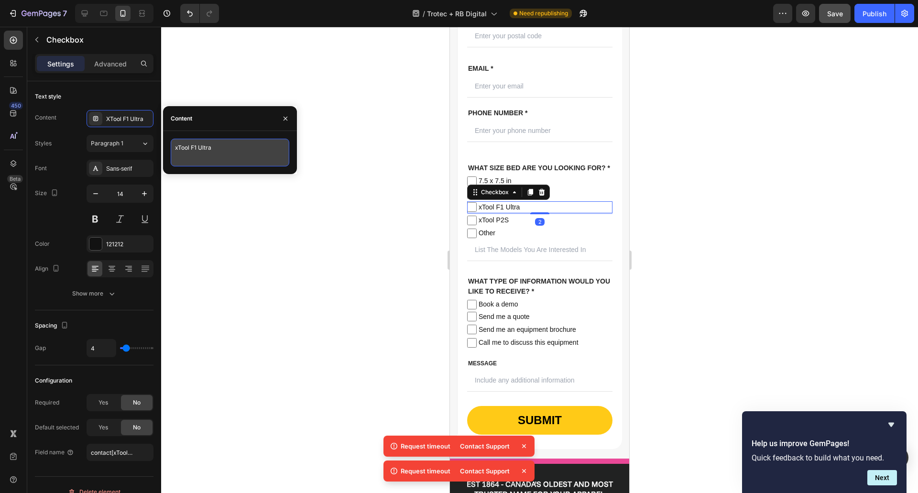
click at [187, 153] on textarea "xTool F1 Ultra" at bounding box center [230, 153] width 119 height 28
type textarea "18 x 12 in"
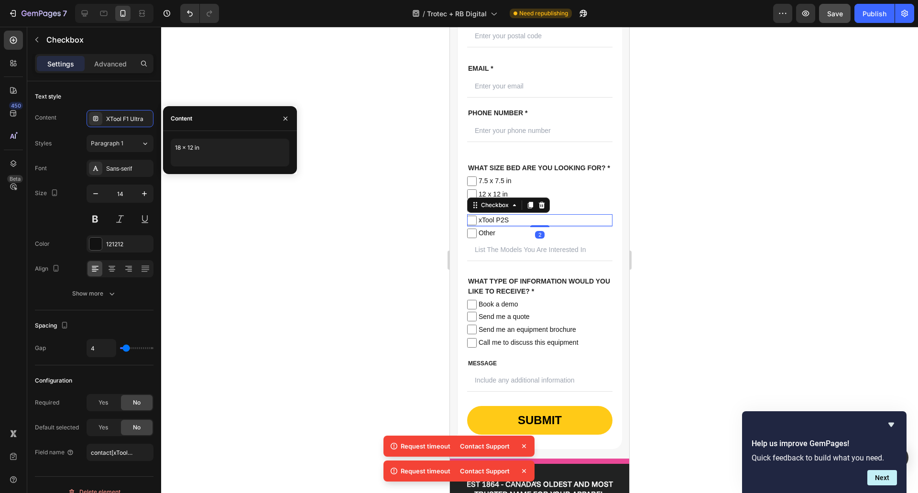
click at [514, 226] on span "xTool P2S" at bounding box center [545, 220] width 136 height 12
click at [477, 225] on input "xTool P2S" at bounding box center [472, 221] width 10 height 10
checkbox input "false"
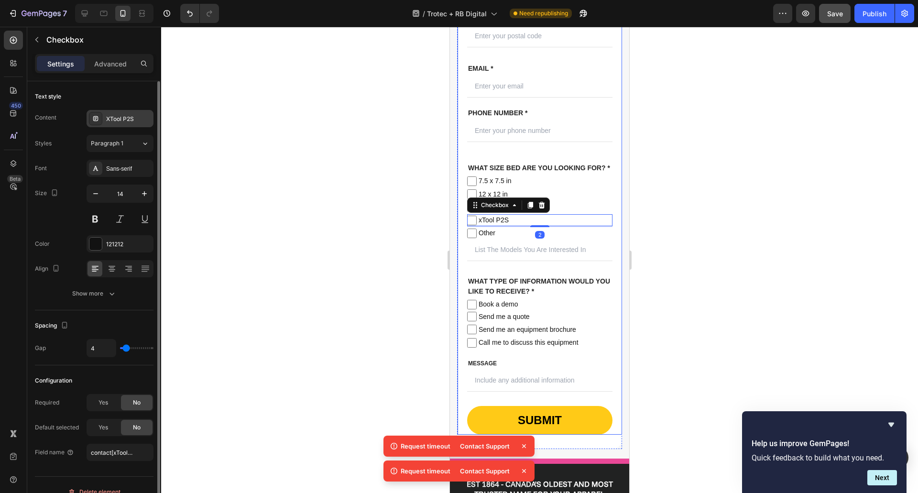
click at [117, 122] on div "XTool P2S" at bounding box center [128, 119] width 45 height 9
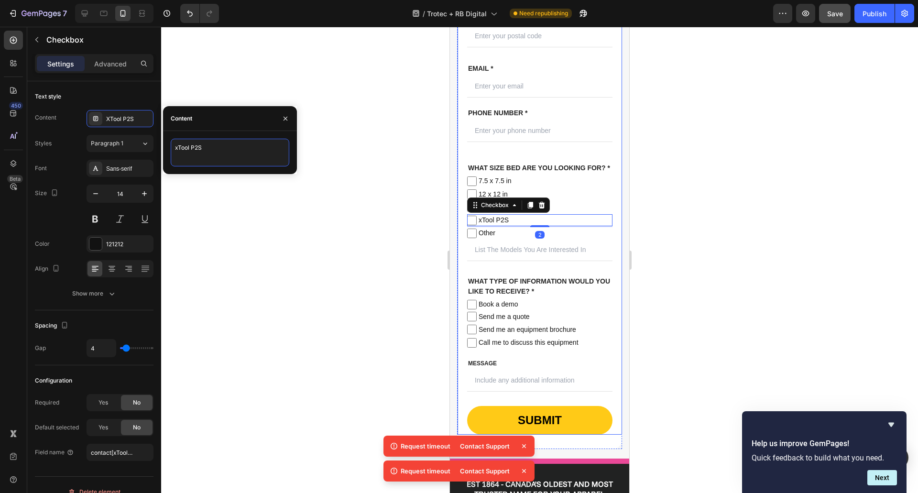
click at [211, 151] on textarea "xTool P2S" at bounding box center [230, 153] width 119 height 28
type textarea "1"
type textarea "24 x 12 in"
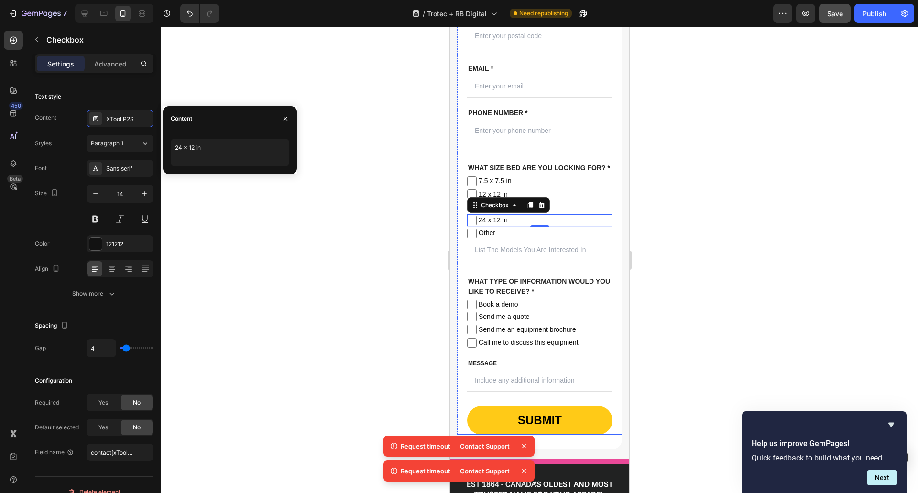
click at [319, 244] on div at bounding box center [539, 260] width 757 height 466
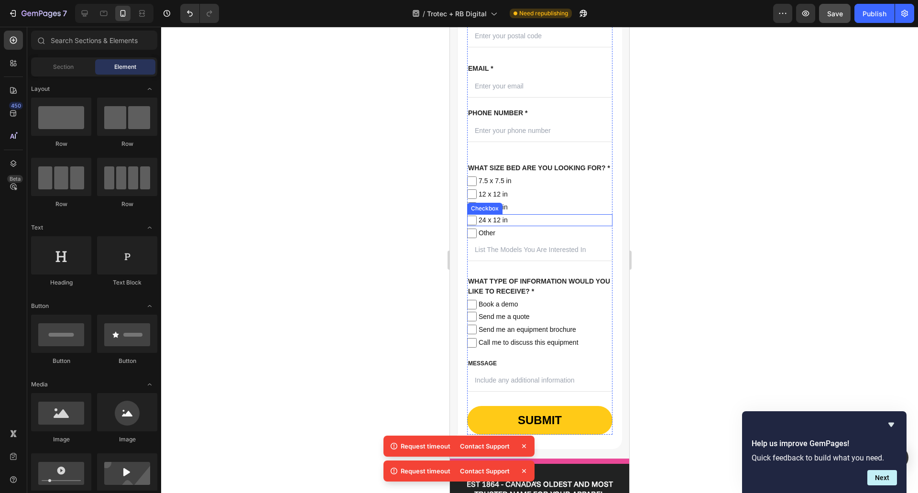
click at [512, 226] on span "24 x 12 in" at bounding box center [545, 220] width 136 height 12
click at [477, 225] on input "24 x 12 in" at bounding box center [472, 221] width 10 height 10
checkbox input "false"
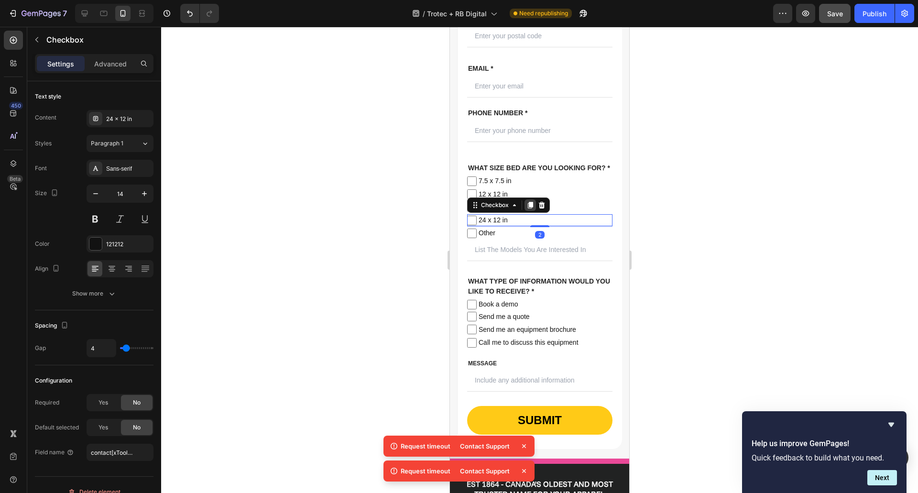
click at [530, 208] on icon at bounding box center [530, 205] width 5 height 7
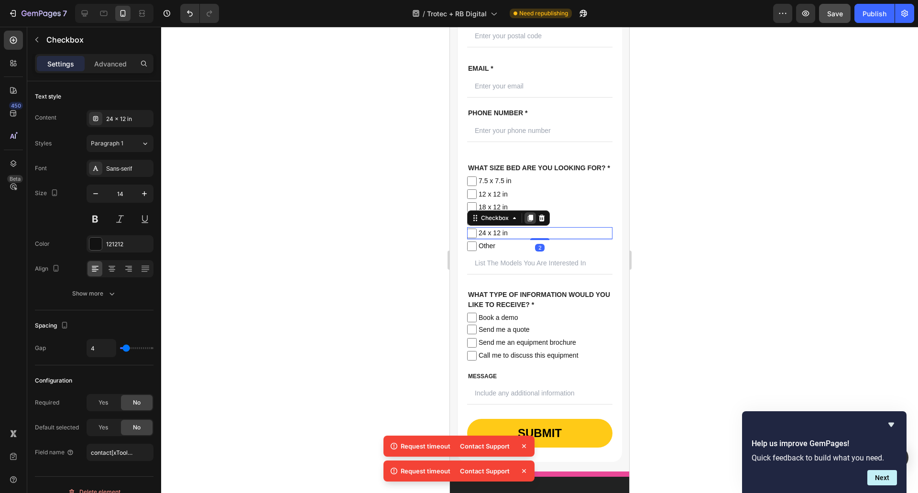
click at [532, 221] on icon at bounding box center [530, 218] width 5 height 7
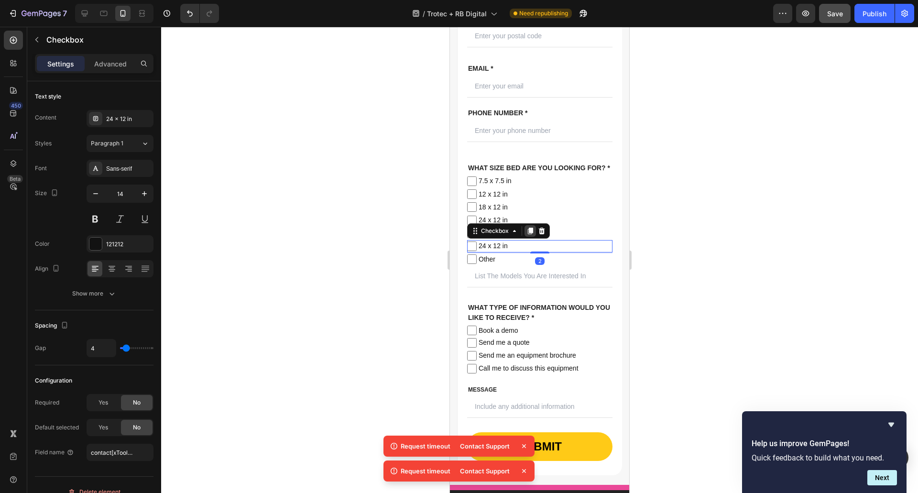
click at [532, 235] on icon at bounding box center [530, 231] width 5 height 7
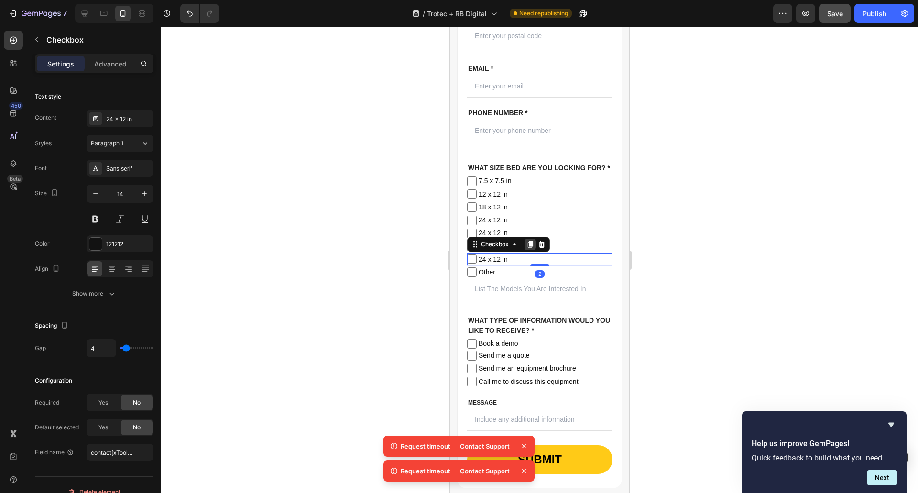
click at [532, 248] on icon at bounding box center [530, 244] width 5 height 7
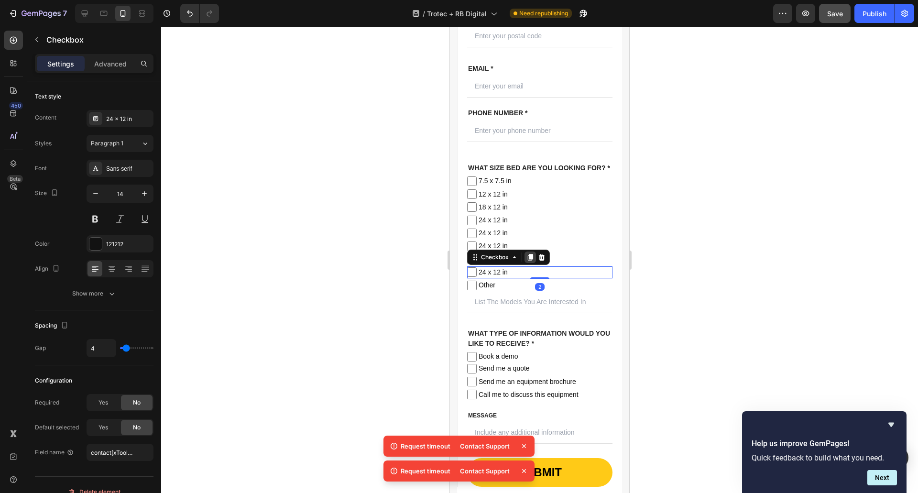
click at [530, 261] on icon at bounding box center [530, 257] width 5 height 7
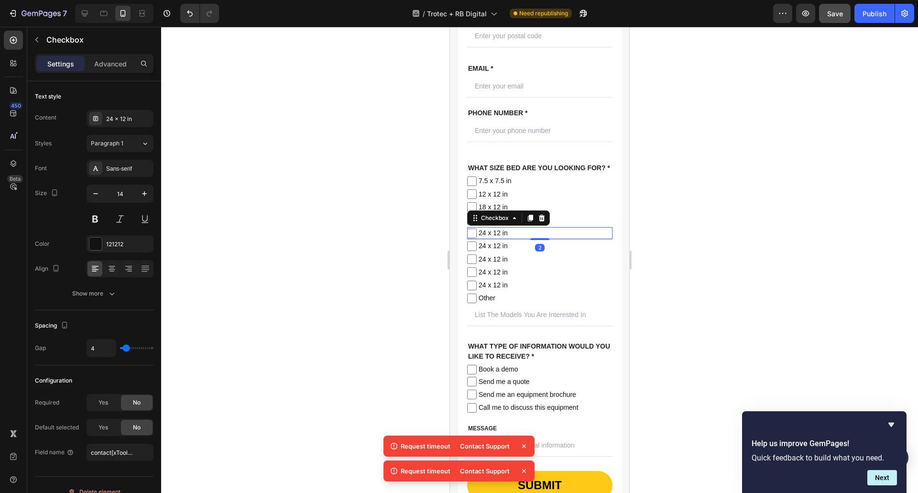
click at [513, 239] on span "24 x 12 in" at bounding box center [545, 233] width 136 height 12
click at [477, 238] on input "24 x 12 in" at bounding box center [472, 234] width 10 height 10
checkbox input "false"
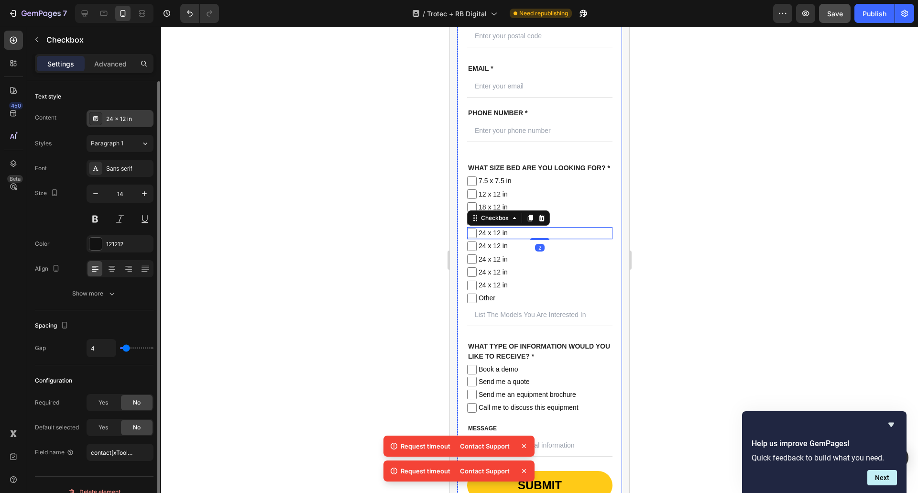
click at [116, 117] on div "24 x 12 in" at bounding box center [128, 119] width 45 height 9
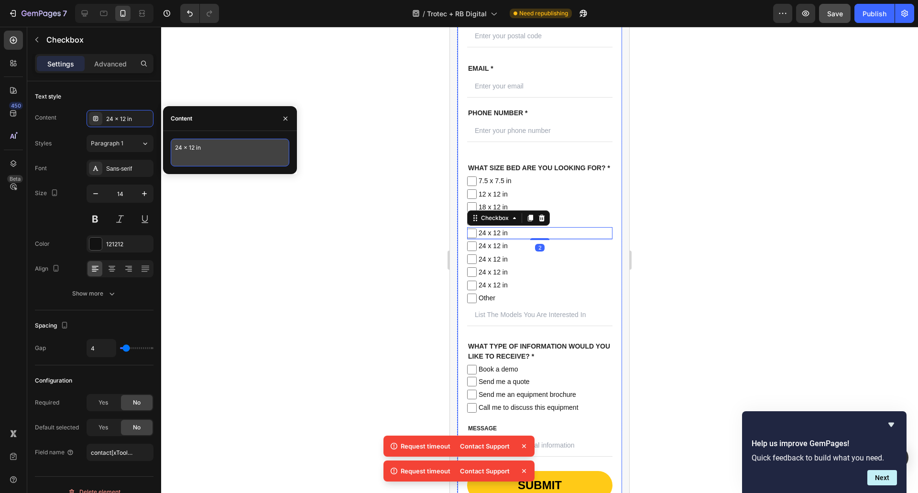
click at [186, 149] on textarea "24 x 12 in" at bounding box center [230, 153] width 119 height 28
type textarea "29 x 17 in"
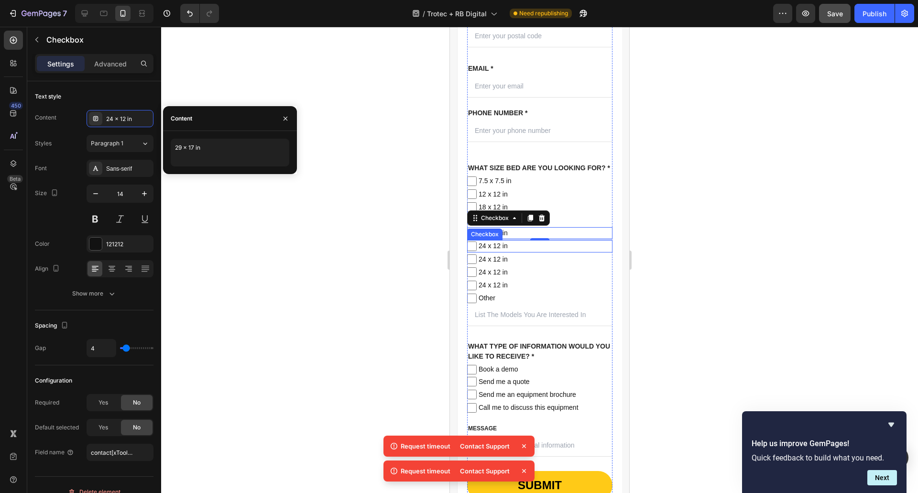
click at [515, 252] on span "24 x 12 in" at bounding box center [545, 246] width 136 height 12
click at [477, 251] on input "24 x 12 in" at bounding box center [472, 246] width 10 height 10
checkbox input "false"
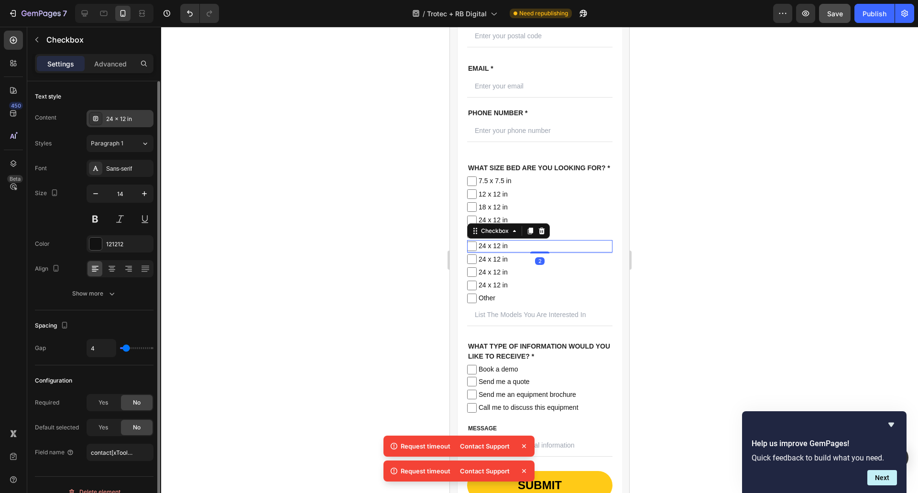
click at [102, 115] on div "24 x 12 in" at bounding box center [120, 118] width 67 height 17
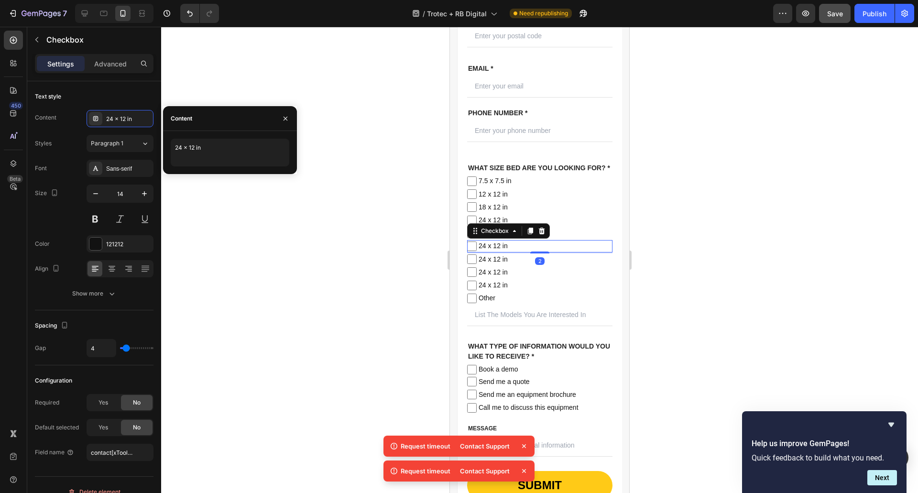
click at [182, 138] on div "24 x 12 in" at bounding box center [230, 152] width 134 height 43
click at [183, 145] on textarea "24 x 12 in" at bounding box center [230, 153] width 119 height 28
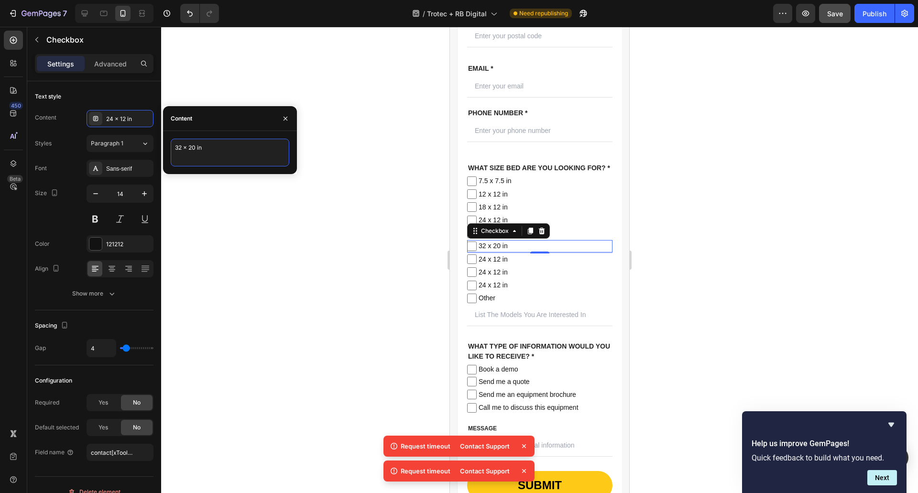
type textarea "32 x 20 in"
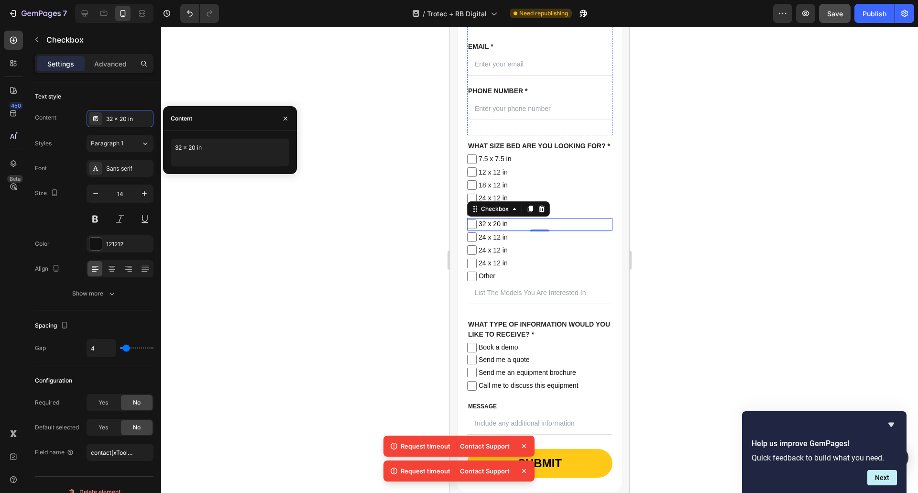
scroll to position [694, 0]
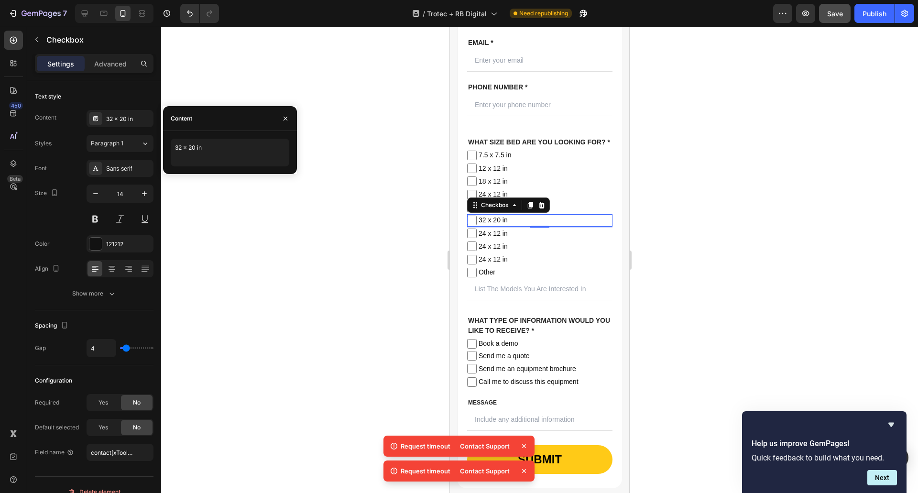
drag, startPoint x: 728, startPoint y: 281, endPoint x: 45, endPoint y: 226, distance: 684.8
click at [728, 281] on div at bounding box center [539, 260] width 757 height 466
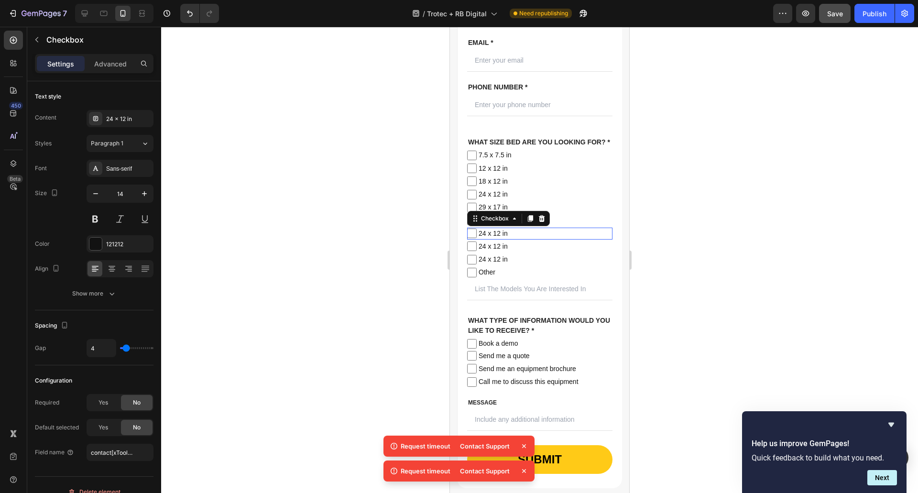
click at [493, 240] on span "24 x 12 in" at bounding box center [545, 234] width 136 height 12
click at [477, 238] on input "24 x 12 in" at bounding box center [472, 234] width 10 height 10
checkbox input "false"
click at [120, 121] on div "24 x 12 in" at bounding box center [128, 119] width 45 height 9
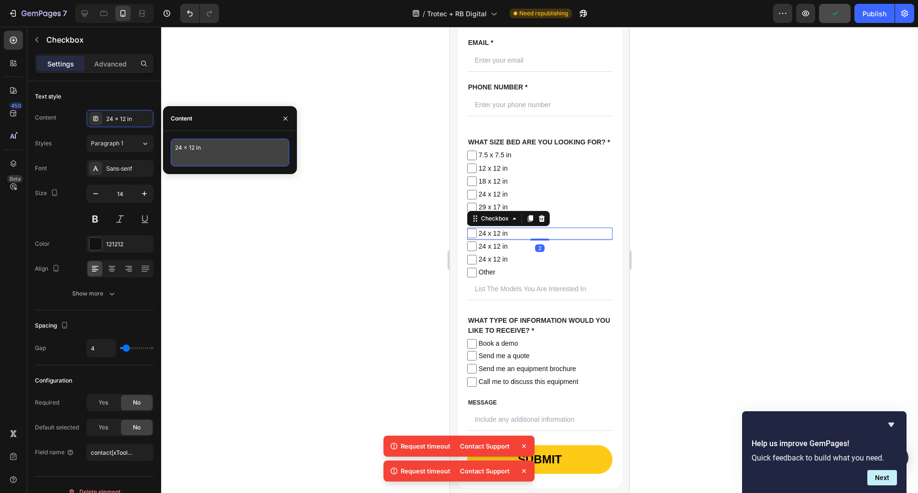
click at [189, 142] on textarea "24 x 12 in" at bounding box center [230, 153] width 119 height 28
type textarea "40 x 24 in"
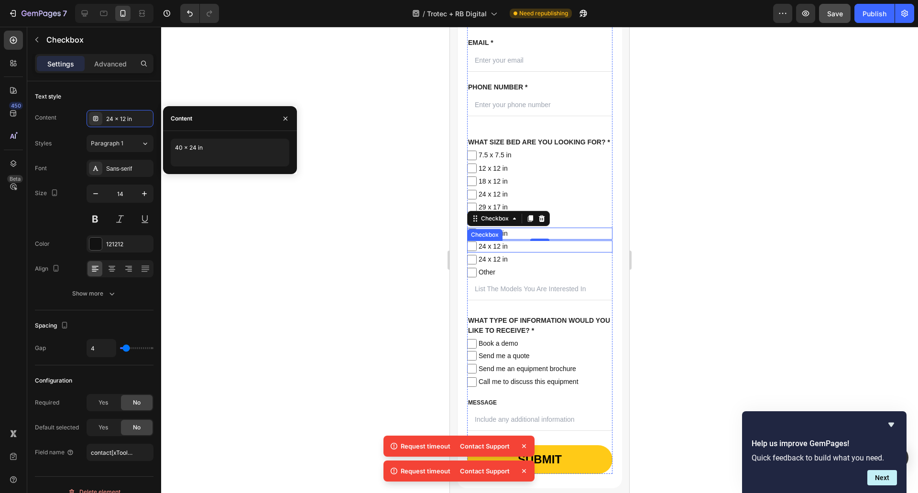
click at [504, 252] on span "24 x 12 in" at bounding box center [545, 246] width 136 height 12
click at [477, 251] on input "24 x 12 in" at bounding box center [472, 246] width 10 height 10
checkbox input "false"
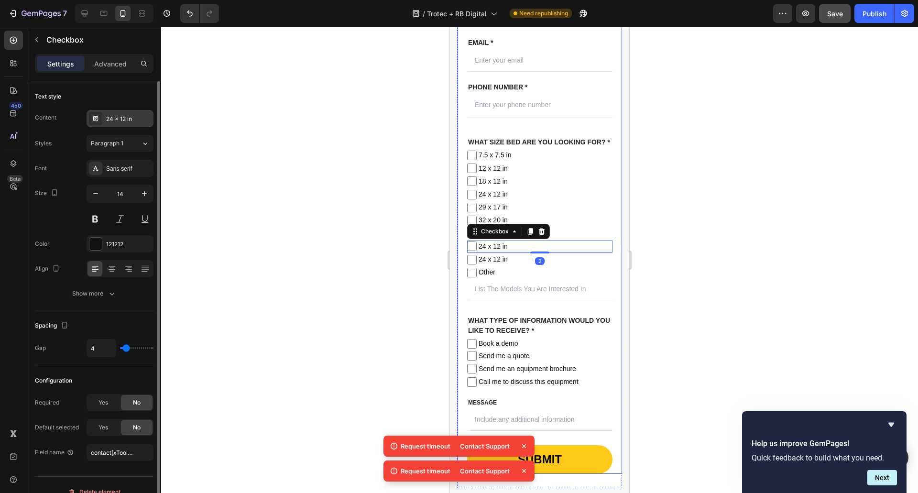
click at [110, 121] on div "24 x 12 in" at bounding box center [128, 119] width 45 height 9
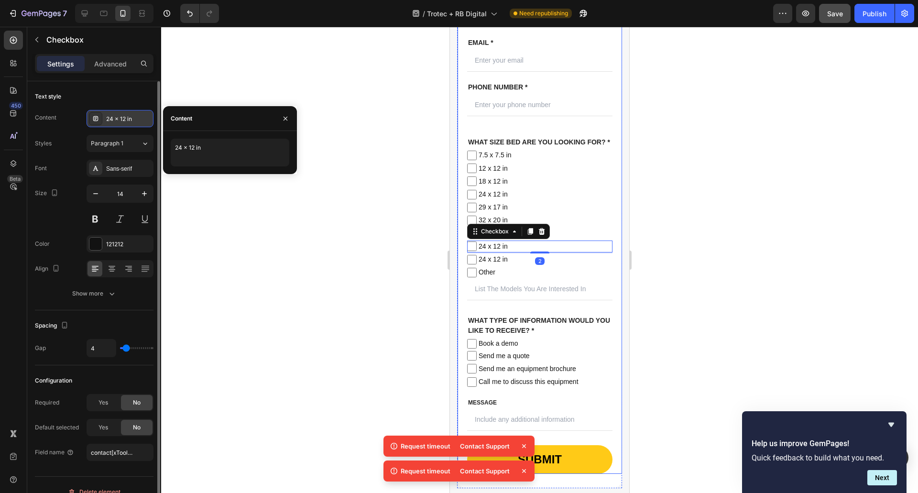
click at [110, 121] on div "24 x 12 in" at bounding box center [128, 119] width 45 height 9
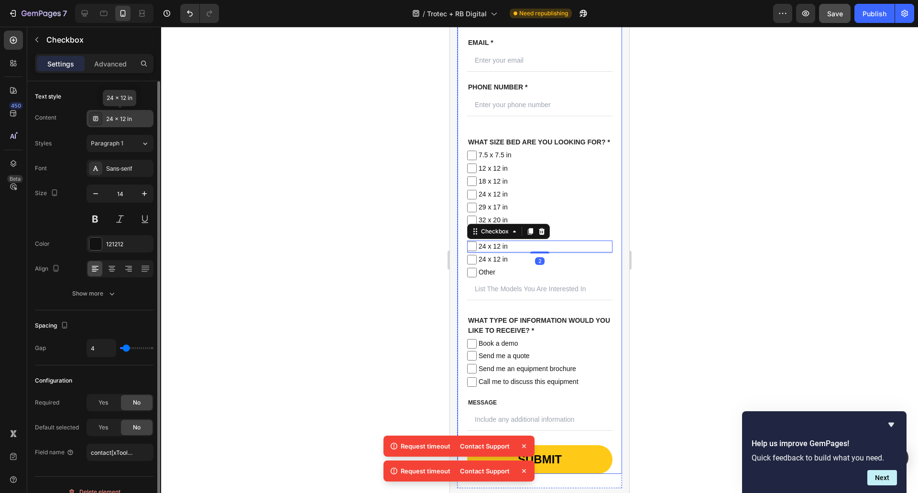
click at [110, 121] on div "24 x 12 in" at bounding box center [128, 119] width 45 height 9
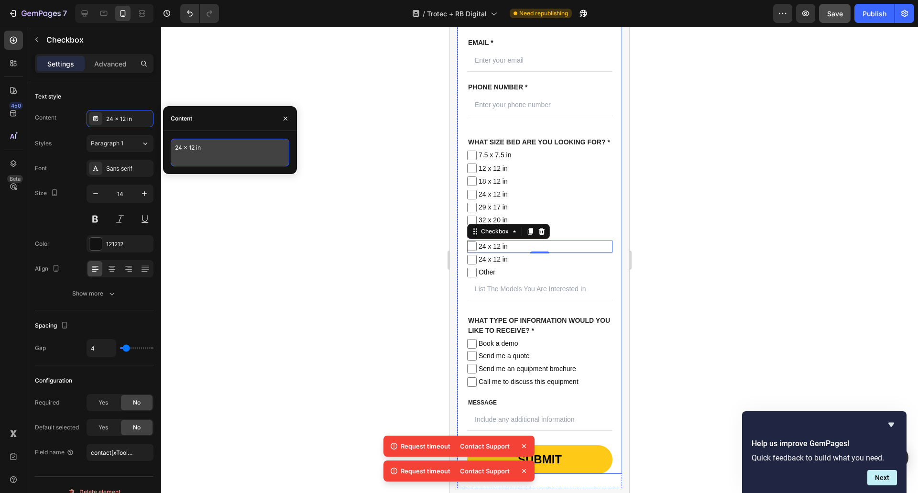
click at [220, 145] on textarea "24 x 12 in" at bounding box center [230, 153] width 119 height 28
type textarea "2"
type textarea "48 x 28 in"
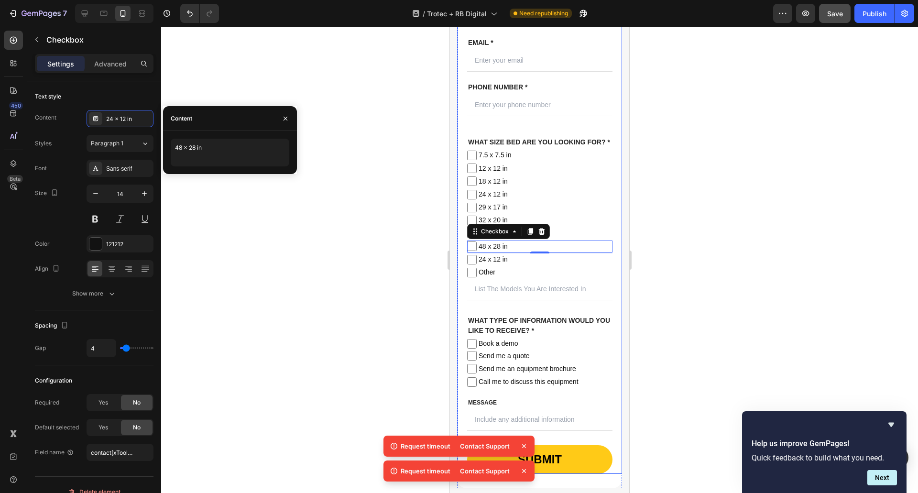
click at [354, 330] on div at bounding box center [539, 260] width 757 height 466
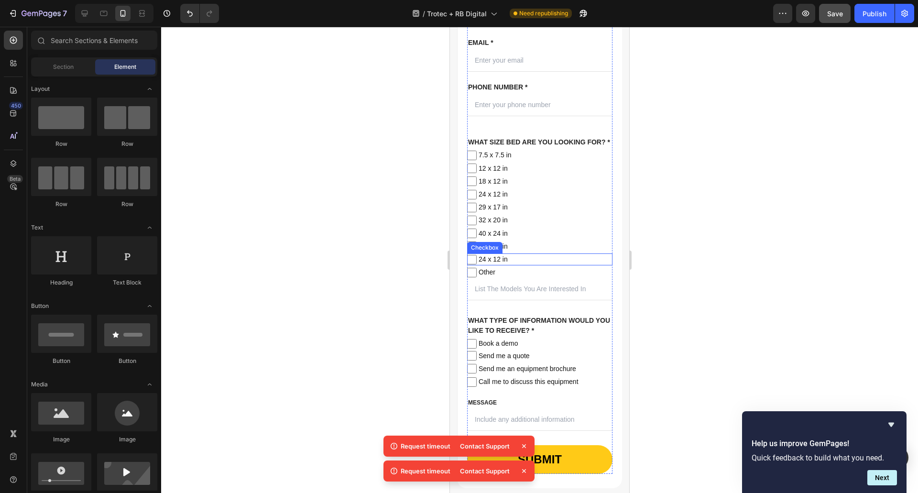
click at [555, 265] on span "24 x 12 in" at bounding box center [545, 259] width 136 height 12
click at [477, 264] on input "24 x 12 in" at bounding box center [472, 260] width 10 height 10
checkbox input "false"
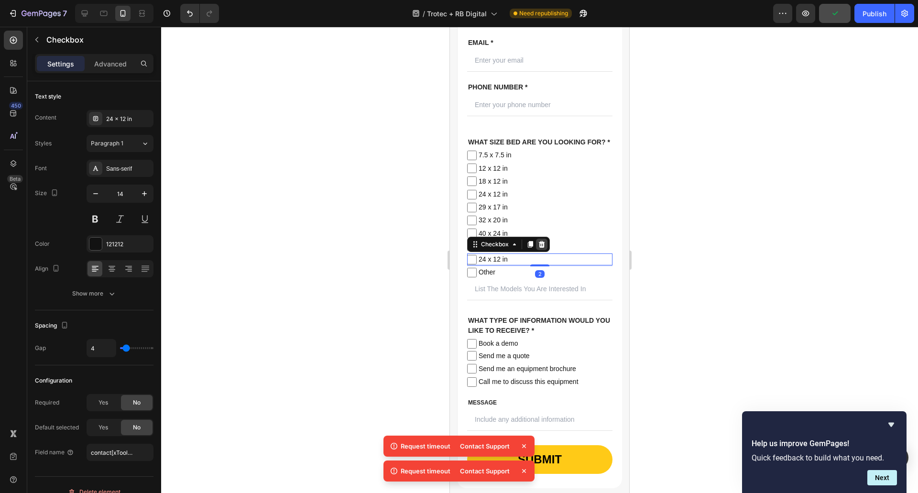
click at [543, 248] on icon at bounding box center [542, 244] width 6 height 7
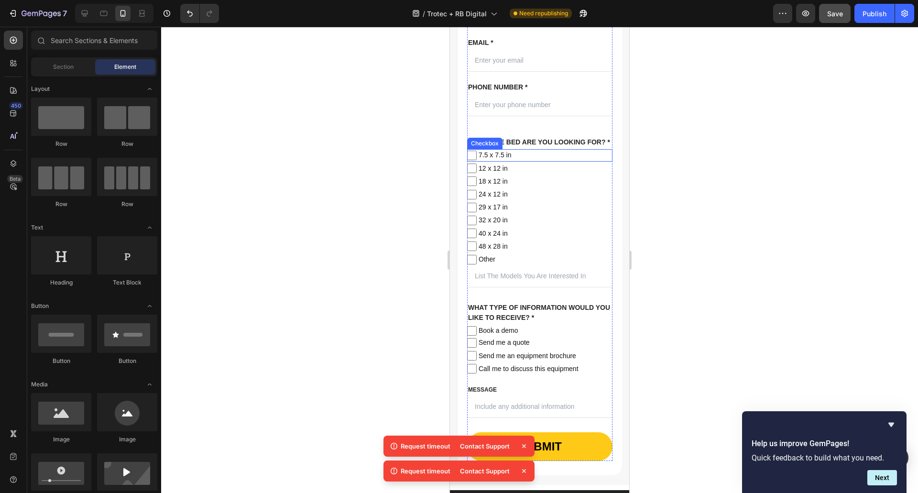
click at [530, 161] on span "7.5 x 7.5 in" at bounding box center [545, 155] width 136 height 12
click at [477, 160] on input "7.5 x 7.5 in" at bounding box center [472, 156] width 10 height 10
checkbox input "false"
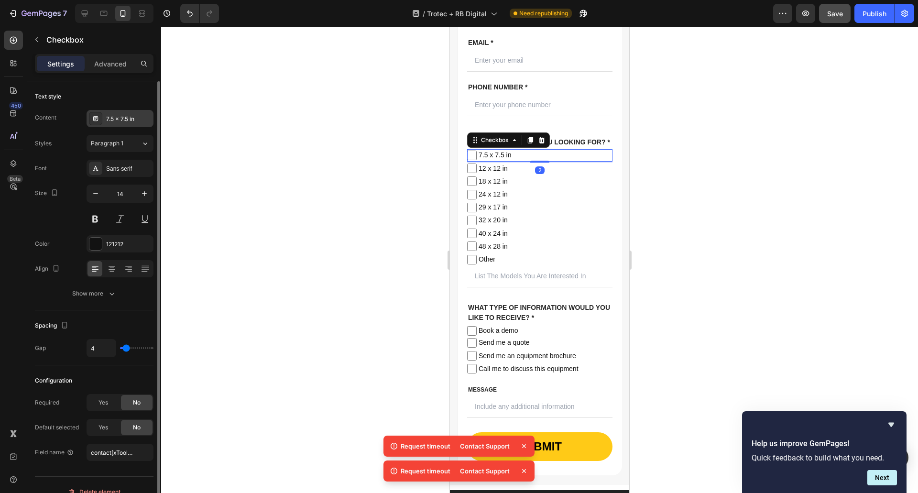
click at [117, 123] on div "7.5 x 7.5 in" at bounding box center [128, 119] width 45 height 9
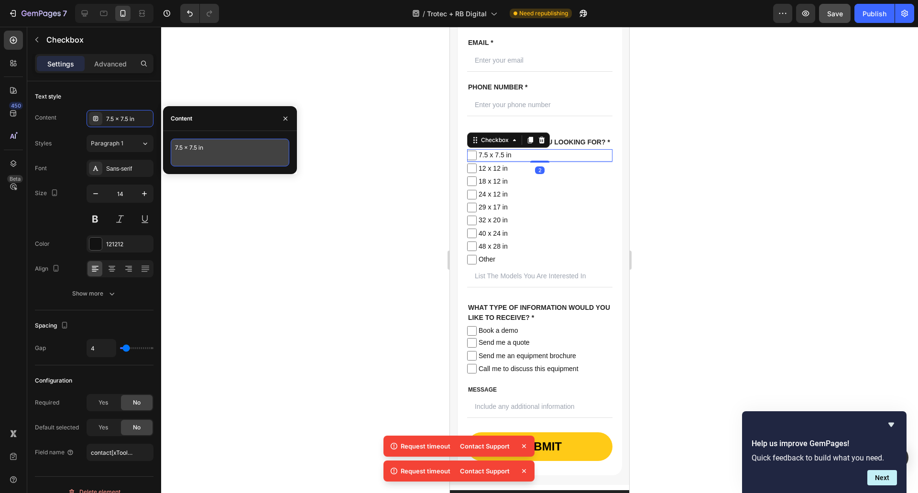
click at [193, 148] on textarea "7.5 x 7.5 in" at bounding box center [230, 153] width 119 height 28
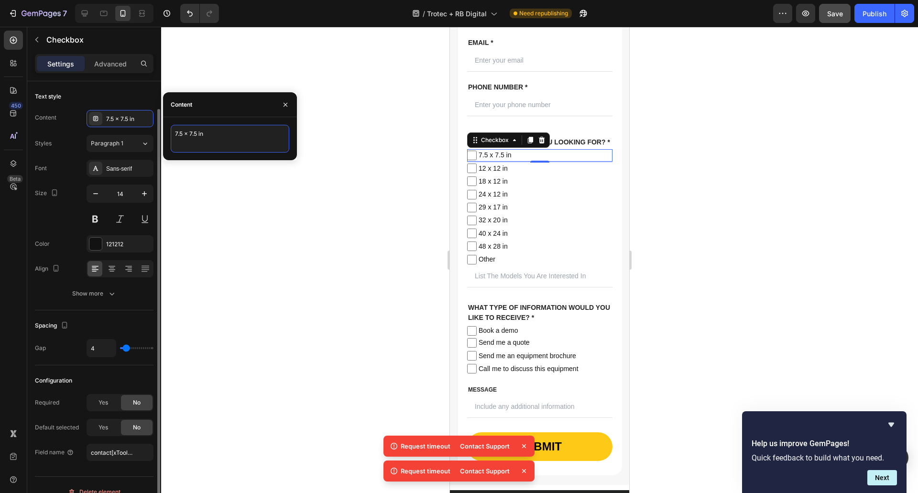
scroll to position [14, 0]
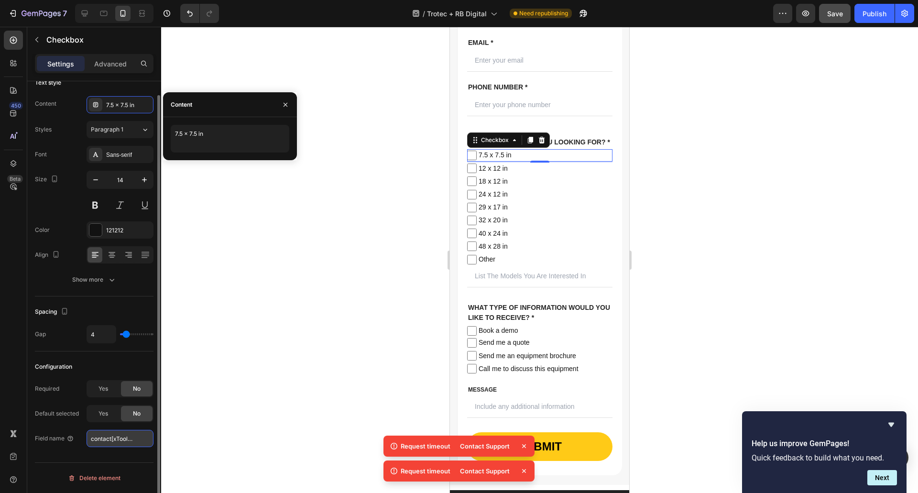
click at [129, 430] on input "contact[xTool-DTF-Apparel-Printer]" at bounding box center [120, 438] width 67 height 17
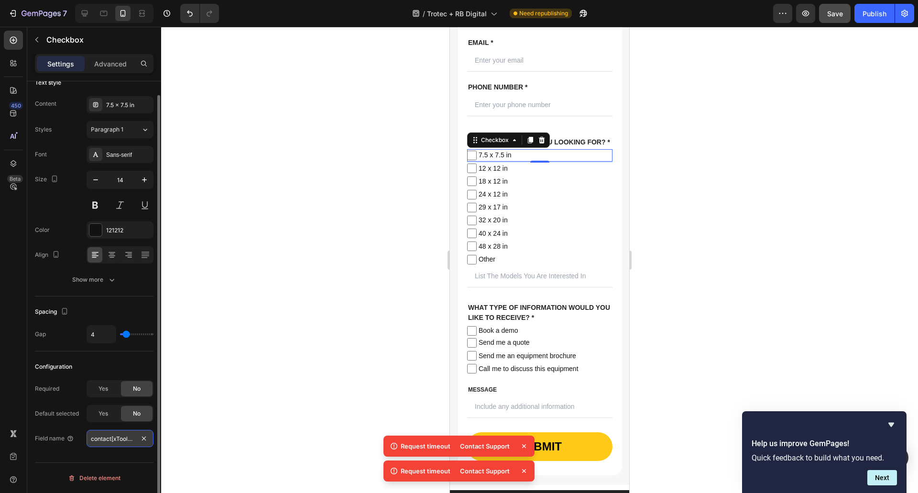
click at [121, 436] on input "contact[xTool-DTF-Apparel-Printer]" at bounding box center [120, 438] width 67 height 17
click at [113, 438] on input "contact[xTool-DTF-Apparel-Printer]" at bounding box center [120, 438] width 67 height 17
click at [116, 440] on input "contact[xTool-DTF-Apparel-Printer]" at bounding box center [120, 438] width 67 height 17
click at [106, 440] on input "contact[xTool-DTF-Apparel-Printer]" at bounding box center [120, 438] width 67 height 17
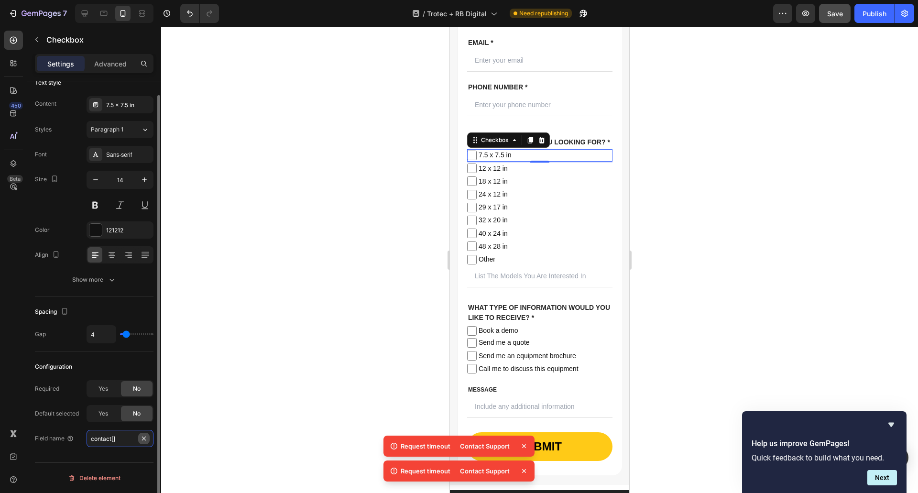
paste input "7.5 x 7.5 in"
type input "contact[7.5-x-7.5-in]"
click at [253, 333] on div at bounding box center [539, 260] width 757 height 466
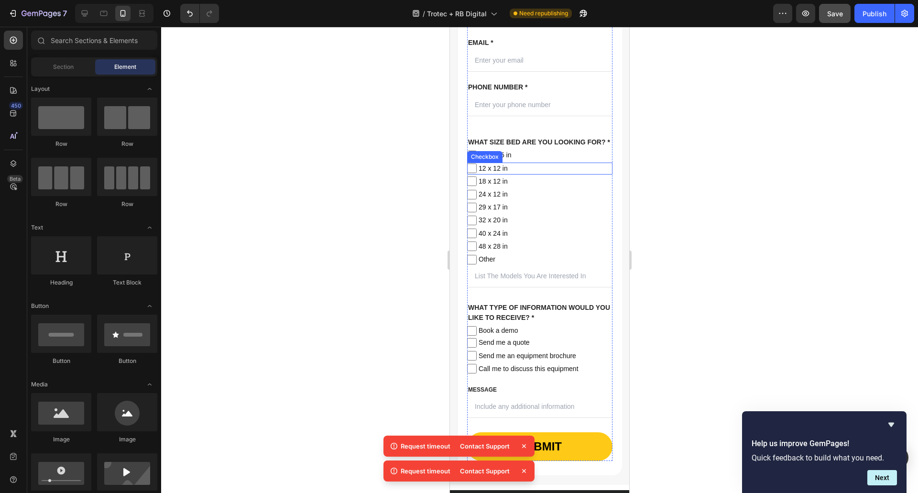
click at [513, 174] on span "12 x 12 in" at bounding box center [545, 169] width 136 height 12
click at [477, 173] on input "12 x 12 in" at bounding box center [472, 168] width 10 height 10
checkbox input "false"
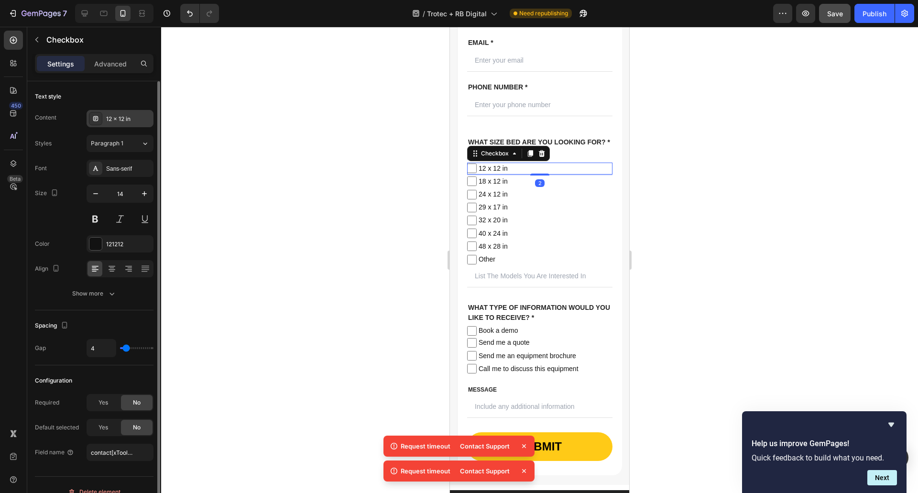
click at [128, 120] on div "12 x 12 in" at bounding box center [128, 119] width 45 height 9
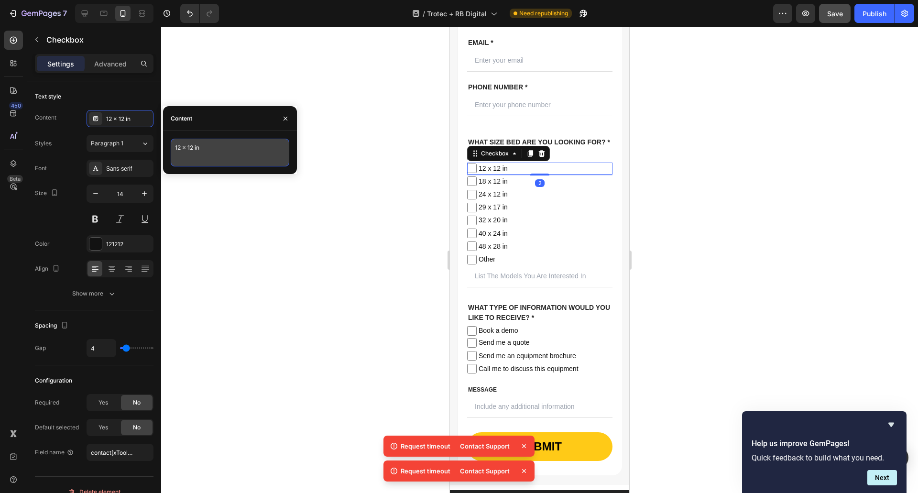
click at [179, 142] on textarea "12 x 12 in" at bounding box center [230, 153] width 119 height 28
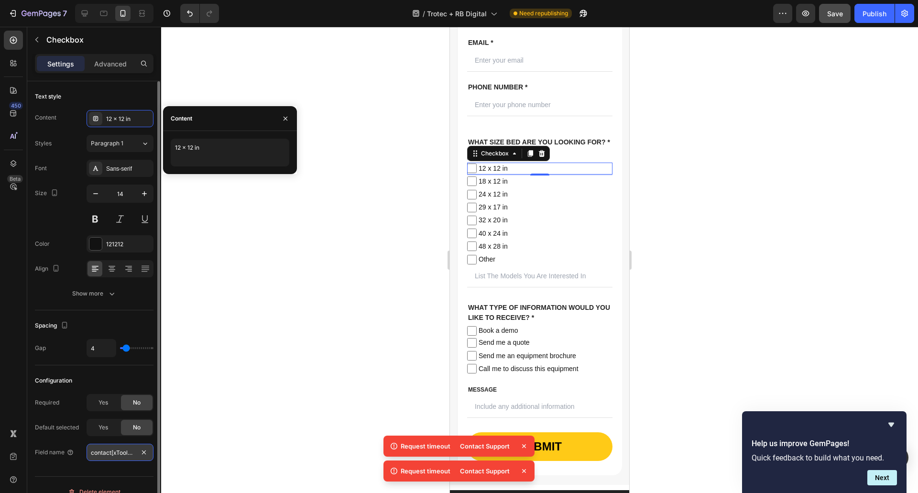
click at [115, 456] on input "contact[xTool-F2-Ultra]" at bounding box center [120, 452] width 67 height 17
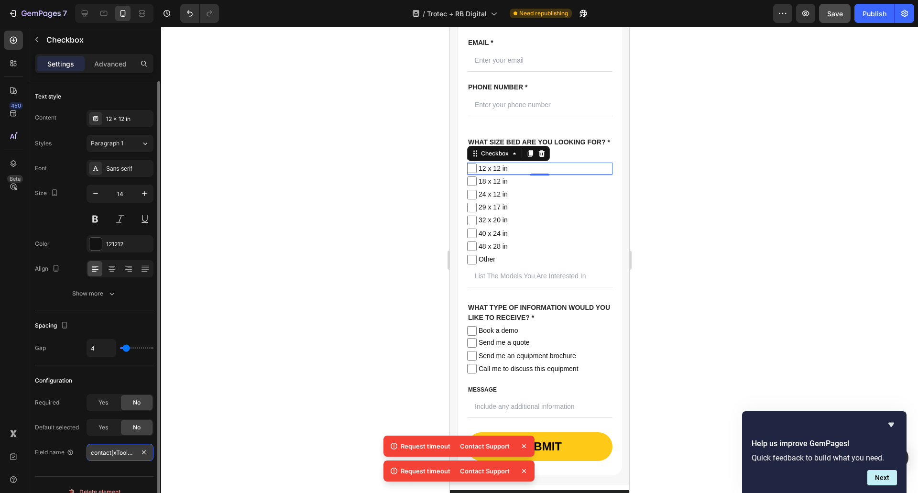
click at [116, 454] on input "contact[xTool-F2-Ultra]" at bounding box center [120, 452] width 67 height 17
click at [114, 453] on input "contact[xTool-F2-Ultra]" at bounding box center [120, 452] width 67 height 17
paste input "12 x 12 in"
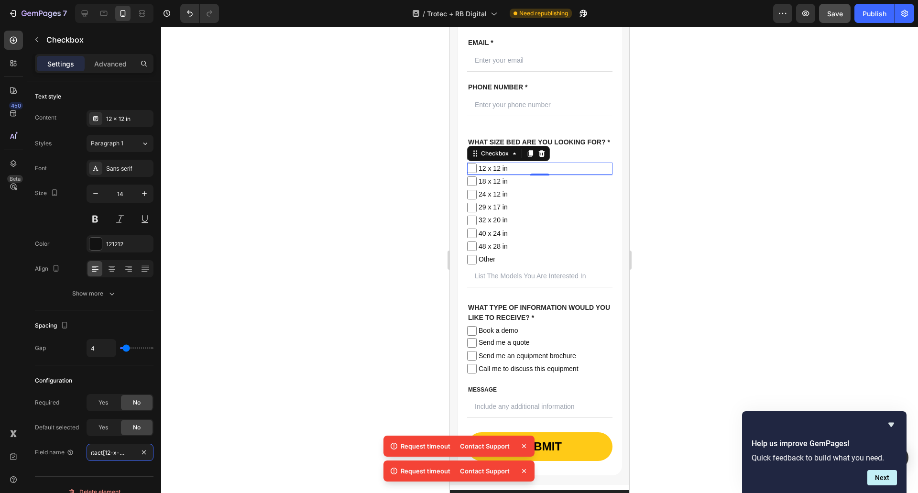
type input "contact[12-x-12-in]"
click at [252, 297] on div at bounding box center [539, 260] width 757 height 466
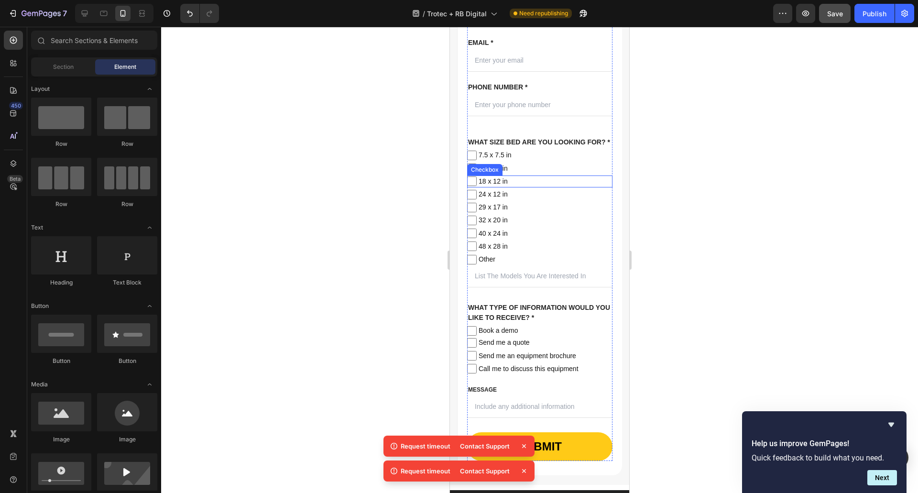
click at [518, 187] on span "18 x 12 in" at bounding box center [545, 181] width 136 height 12
click at [477, 186] on input "18 x 12 in" at bounding box center [472, 181] width 10 height 10
checkbox input "false"
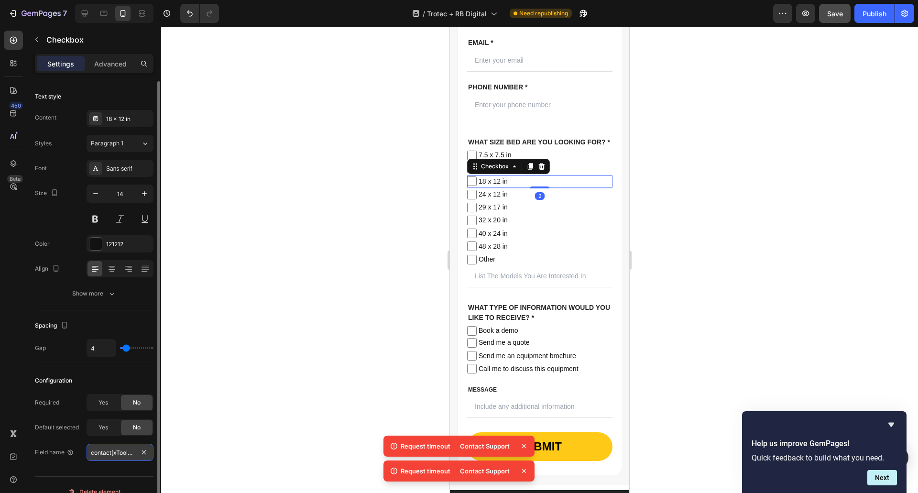
click at [120, 455] on input "contact[xTool-F1-Ultra]" at bounding box center [120, 452] width 67 height 17
click at [127, 123] on div "18 x 12 in" at bounding box center [120, 118] width 67 height 17
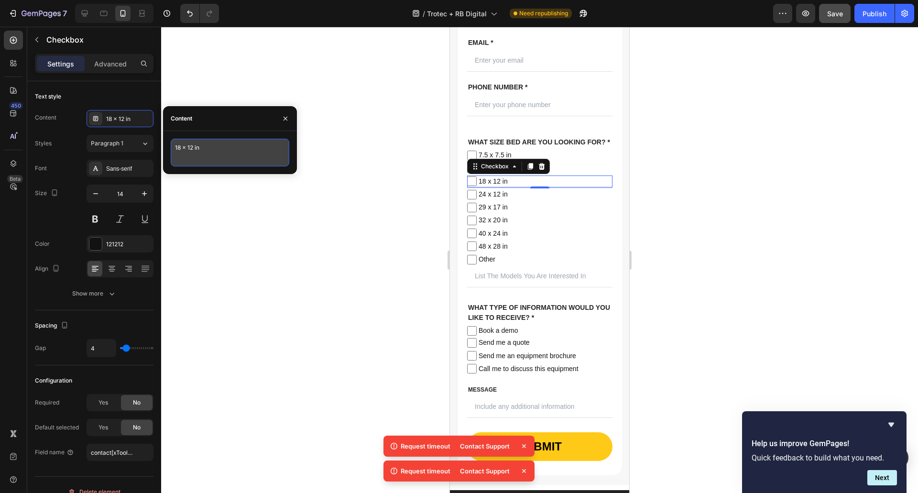
click at [193, 153] on textarea "18 x 12 in" at bounding box center [230, 153] width 119 height 28
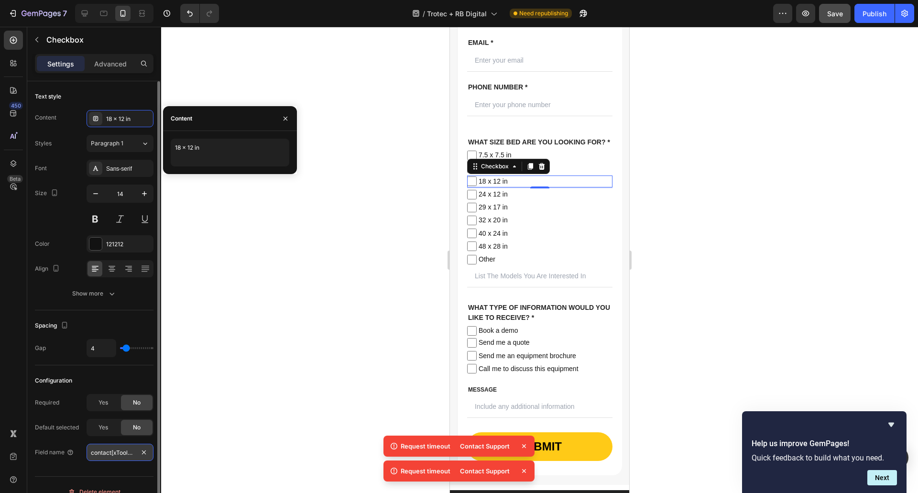
click at [125, 452] on input "contact[xTool-F1-Ultra]" at bounding box center [120, 452] width 67 height 17
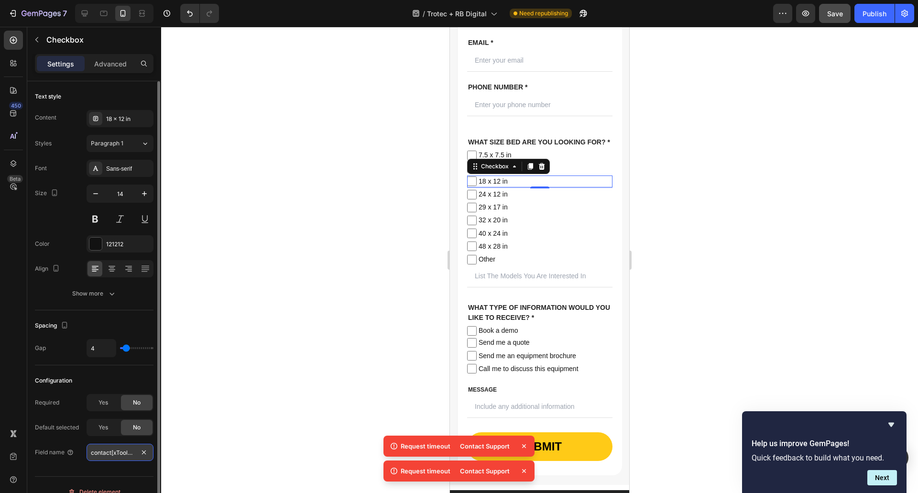
click at [121, 452] on input "contact[xTool-F1-Ultra]" at bounding box center [120, 452] width 67 height 17
click at [110, 455] on input "contact[xTool-F1-Ultra]" at bounding box center [120, 452] width 67 height 17
paste input "18 x 12 in"
type input "contact[18-x-12-in]"
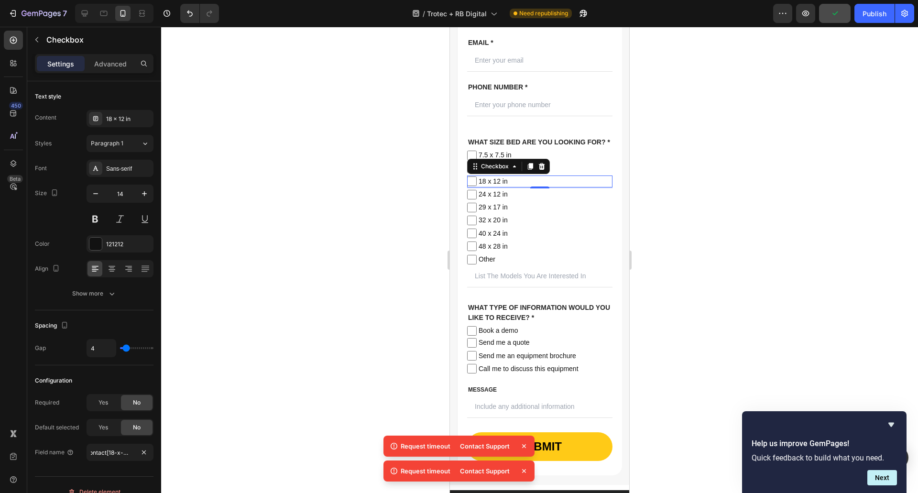
click at [272, 202] on div at bounding box center [539, 260] width 757 height 466
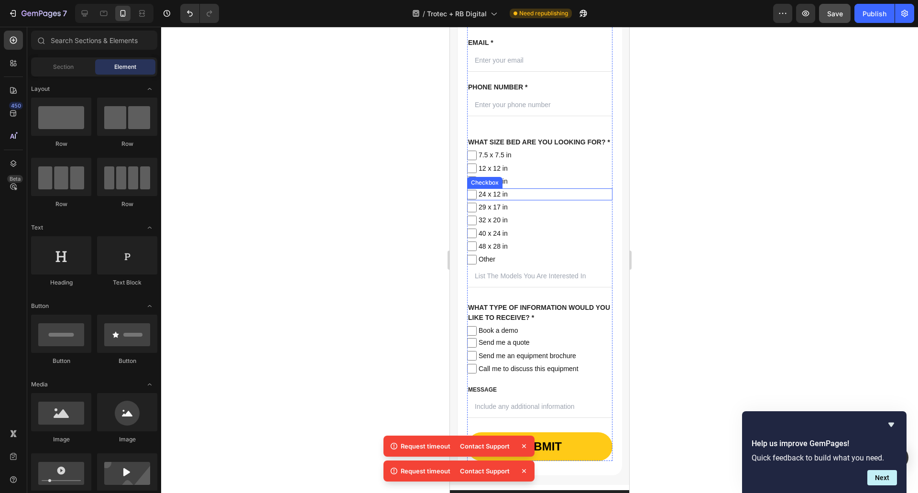
click at [500, 200] on span "24 x 12 in" at bounding box center [545, 194] width 136 height 12
click at [477, 199] on input "24 x 12 in" at bounding box center [472, 195] width 10 height 10
checkbox input "false"
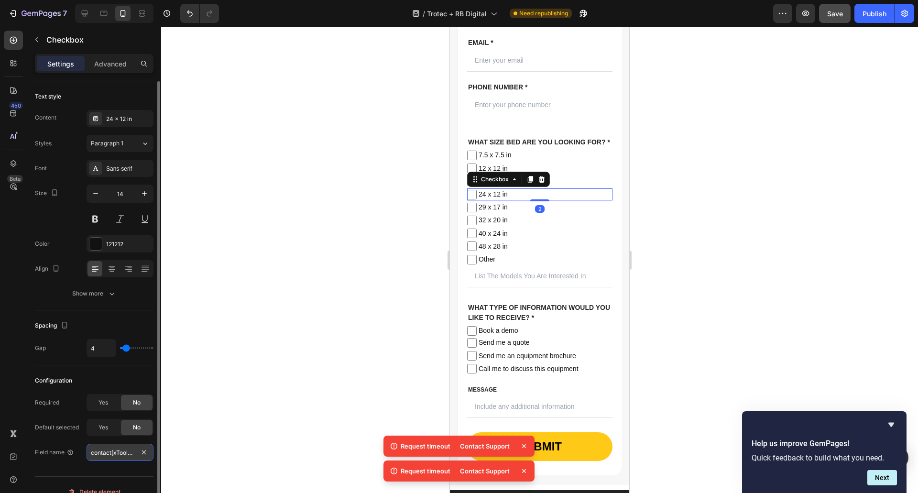
click at [112, 452] on input "contact[xTool-P2S]" at bounding box center [120, 452] width 67 height 17
click at [125, 451] on input "contact[xTool-P2S]" at bounding box center [120, 452] width 67 height 17
click at [120, 116] on div "24 x 12 in" at bounding box center [128, 119] width 45 height 9
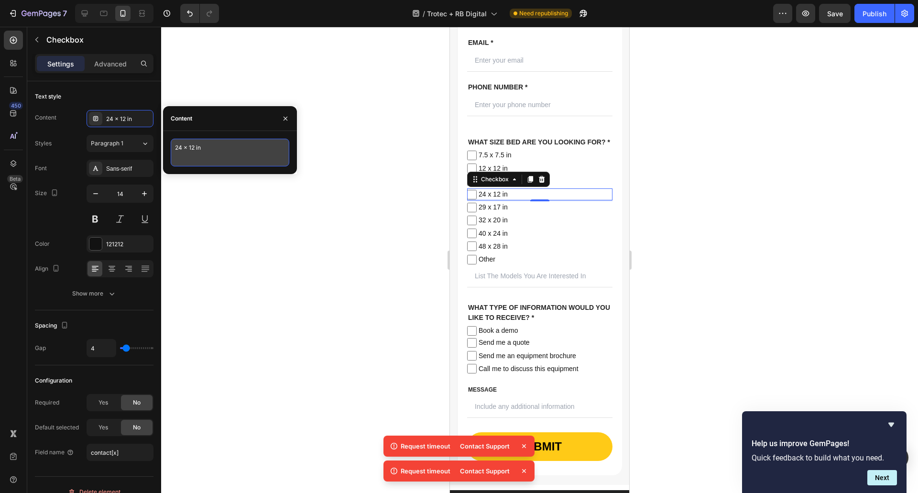
click at [215, 162] on textarea "24 x 12 in" at bounding box center [230, 153] width 119 height 28
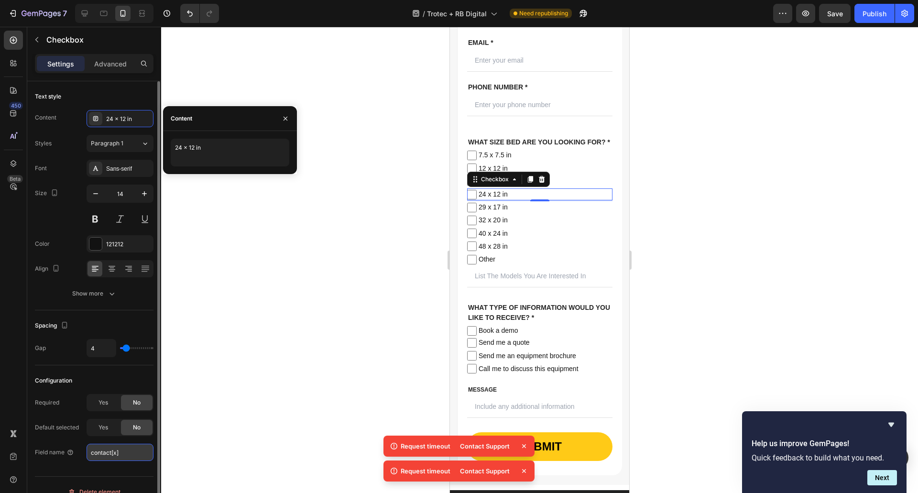
click at [128, 450] on input "contact[x]" at bounding box center [120, 452] width 67 height 17
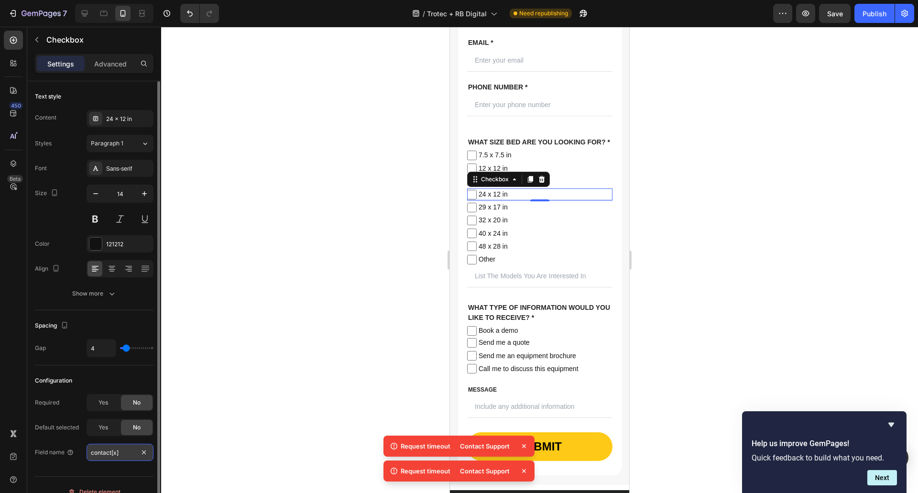
click at [117, 456] on input "contact[x]" at bounding box center [120, 452] width 67 height 17
paste input "24 x 12 in"
type input "contact[24-x-12-in]"
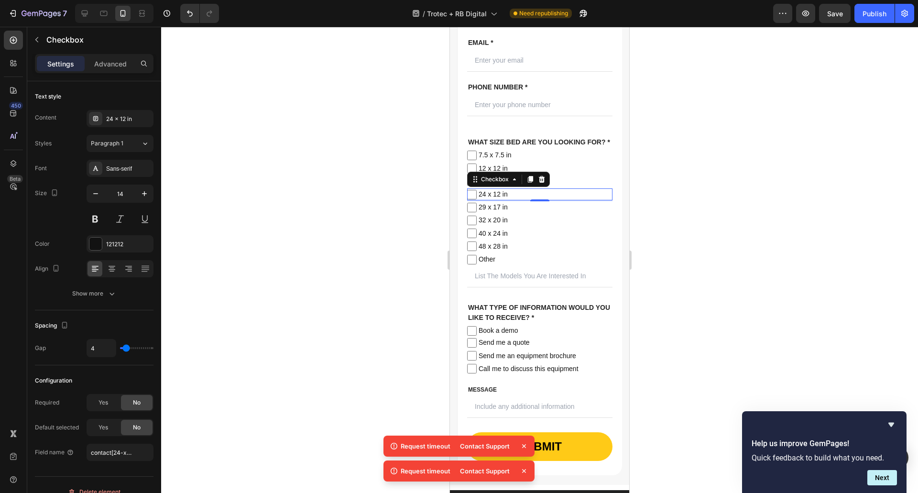
click at [199, 396] on div at bounding box center [539, 260] width 757 height 466
click at [532, 200] on span "24 x 12 in" at bounding box center [545, 194] width 136 height 12
click at [477, 199] on input "24 x 12 in" at bounding box center [472, 195] width 10 height 10
checkbox input "false"
click at [514, 213] on span "29 x 17 in" at bounding box center [545, 207] width 136 height 12
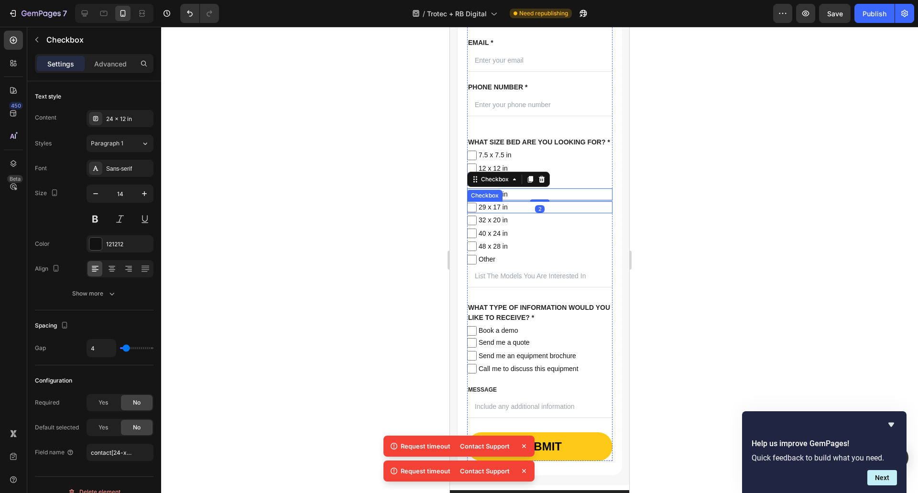
click at [477, 212] on input "29 x 17 in" at bounding box center [472, 208] width 10 height 10
checkbox input "false"
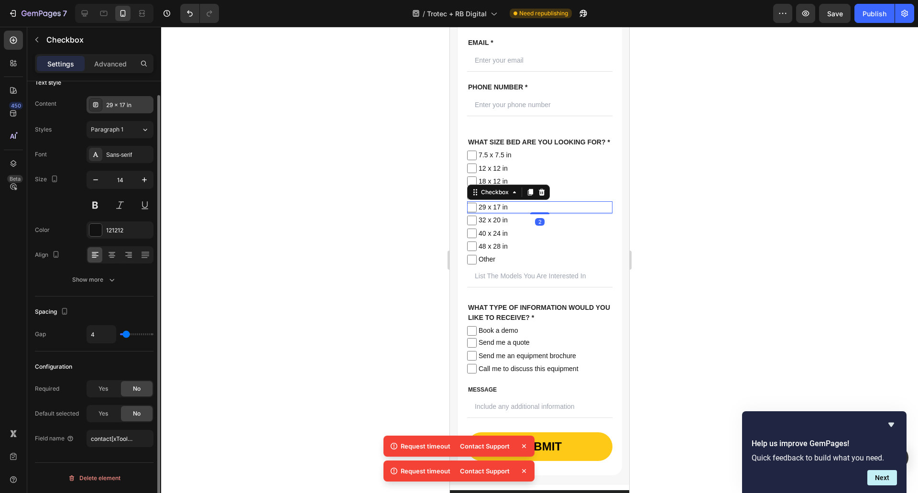
click at [124, 106] on div "29 x 17 in" at bounding box center [128, 105] width 45 height 9
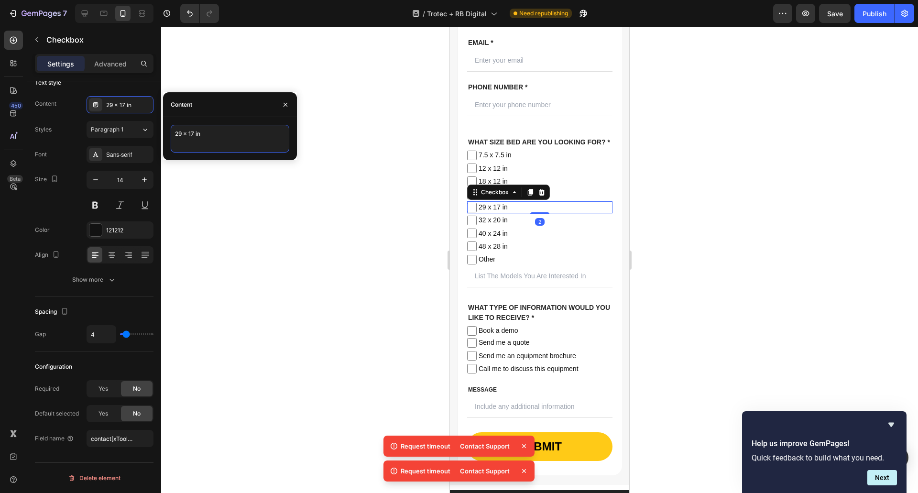
click at [182, 139] on textarea "29 x 17 in" at bounding box center [230, 139] width 119 height 28
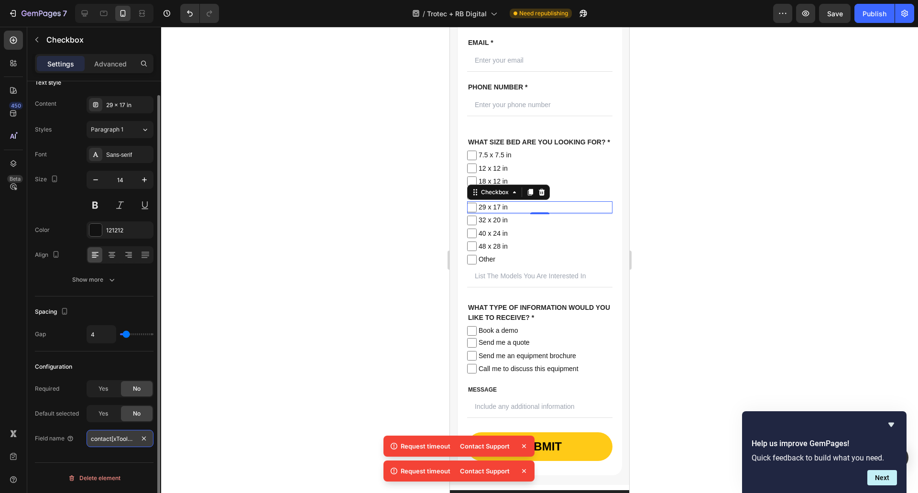
click at [120, 444] on input "contact[xTool-P2S]" at bounding box center [120, 438] width 67 height 17
click at [131, 441] on input "contact[xTool-P2S]" at bounding box center [120, 438] width 67 height 17
click at [120, 441] on input "contact[xTool-P2S]" at bounding box center [120, 438] width 67 height 17
click at [120, 443] on input "contact[xTool-P2S]" at bounding box center [120, 438] width 67 height 17
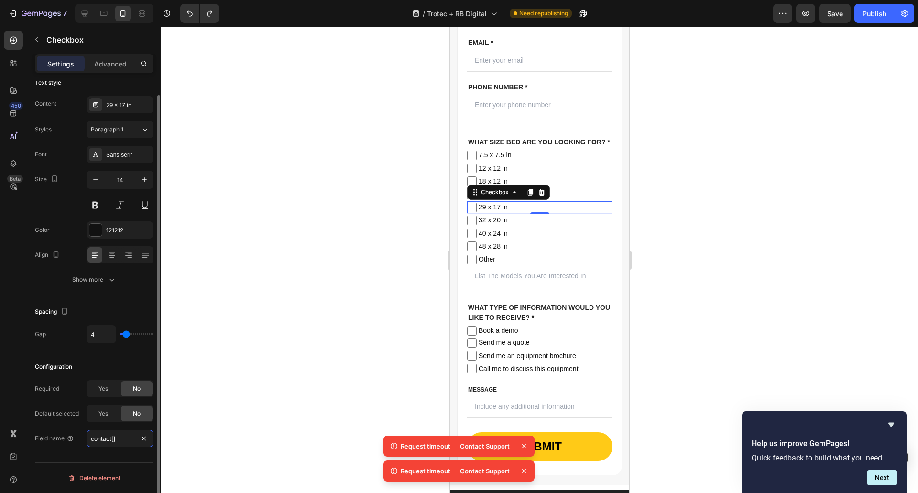
paste input "29 x 17 in"
type input "contact[29-x-17-in]"
click at [230, 385] on div at bounding box center [539, 260] width 757 height 466
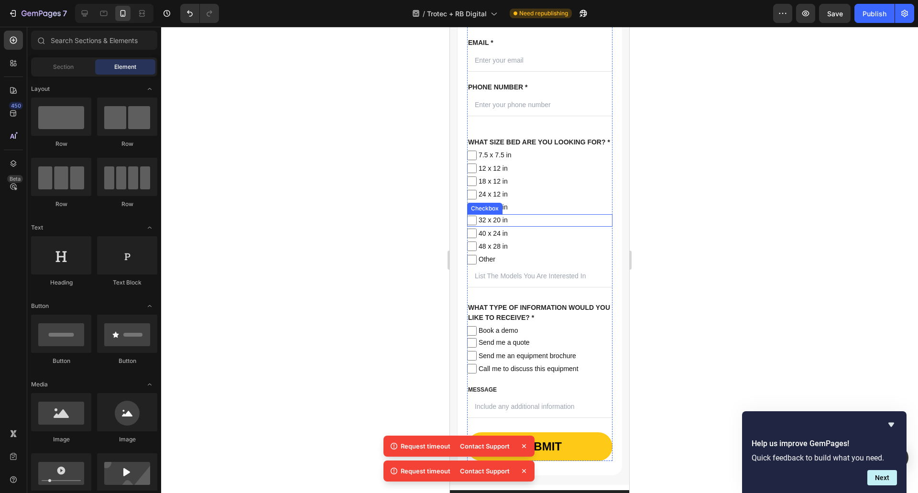
click at [513, 226] on span "32 x 20 in" at bounding box center [545, 220] width 136 height 12
click at [477, 225] on input "32 x 20 in" at bounding box center [472, 221] width 10 height 10
checkbox input "false"
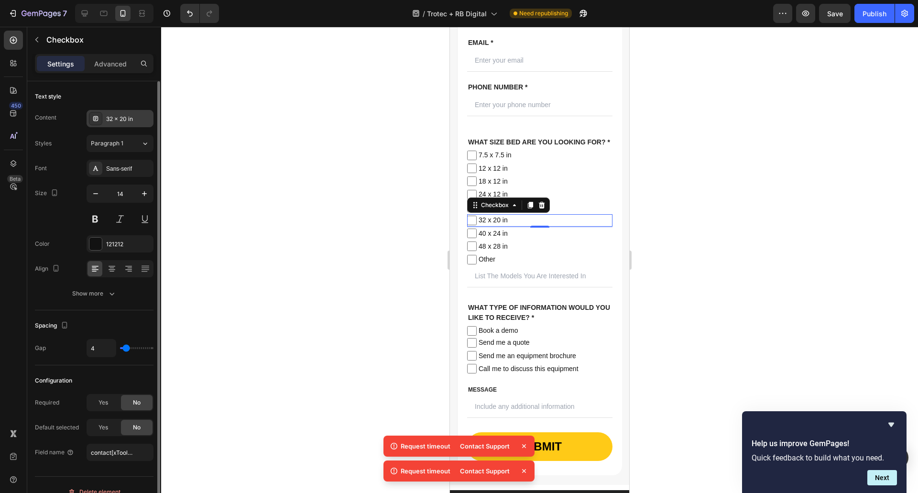
click at [123, 116] on div "32 x 20 in" at bounding box center [128, 119] width 45 height 9
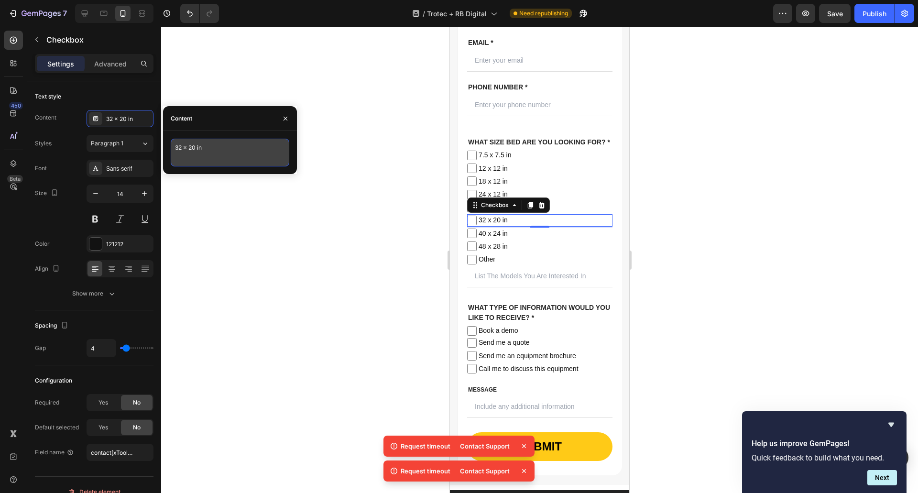
click at [208, 153] on textarea "32 x 20 in" at bounding box center [230, 153] width 119 height 28
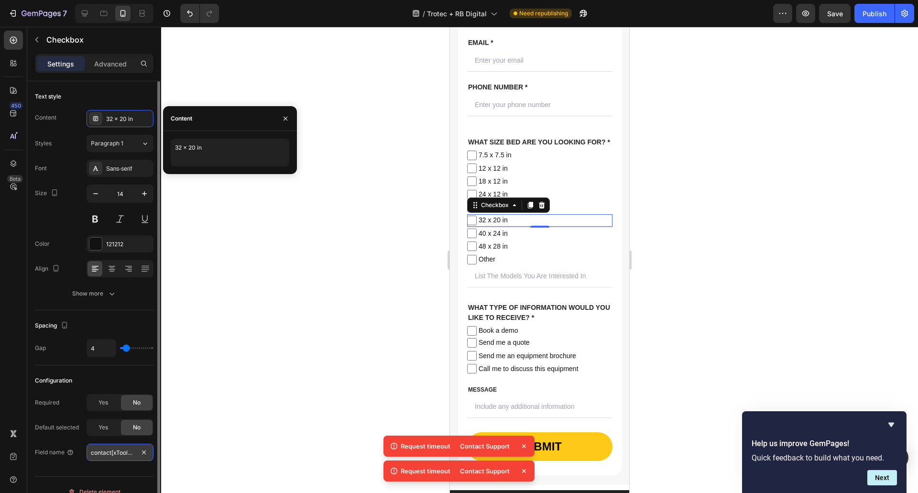
click at [117, 454] on input "contact[xTool-P2S]" at bounding box center [120, 452] width 67 height 17
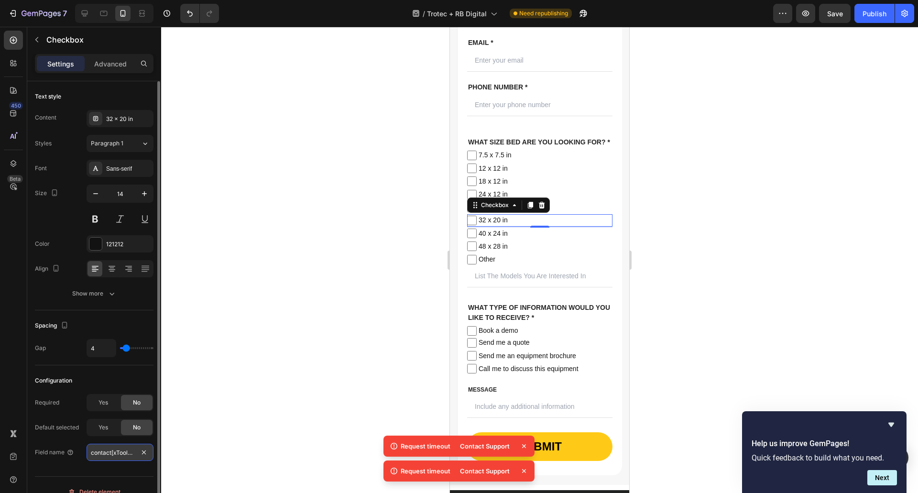
click at [121, 453] on input "contact[xTool-P2S]" at bounding box center [120, 452] width 67 height 17
paste input "32 x 20 in"
type input "contact[32-x-20-in]"
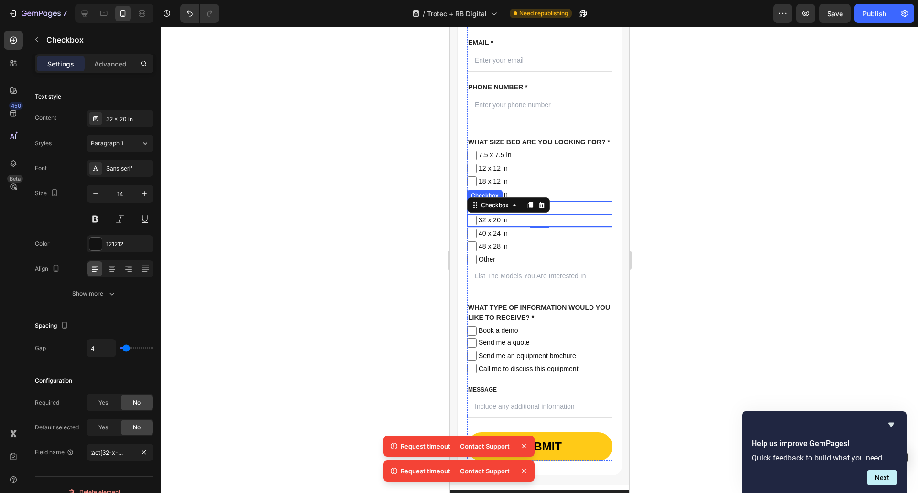
click at [565, 213] on span "29 x 17 in" at bounding box center [545, 207] width 136 height 12
click at [477, 212] on input "29 x 17 in" at bounding box center [472, 208] width 10 height 10
checkbox input "false"
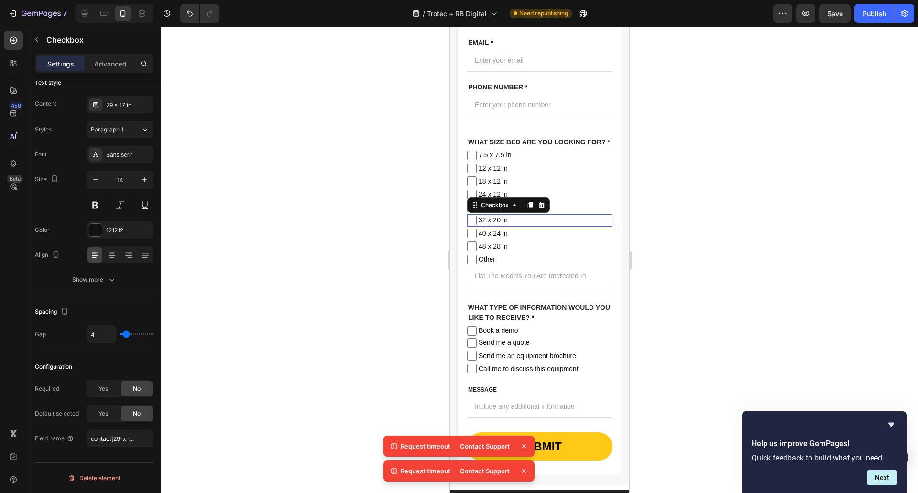
click at [568, 226] on span "32 x 20 in" at bounding box center [545, 220] width 136 height 12
click at [477, 225] on input "32 x 20 in" at bounding box center [472, 221] width 10 height 10
checkbox input "false"
click at [562, 240] on span "40 x 24 in" at bounding box center [545, 234] width 136 height 12
click at [477, 238] on input "40 x 24 in" at bounding box center [472, 234] width 10 height 10
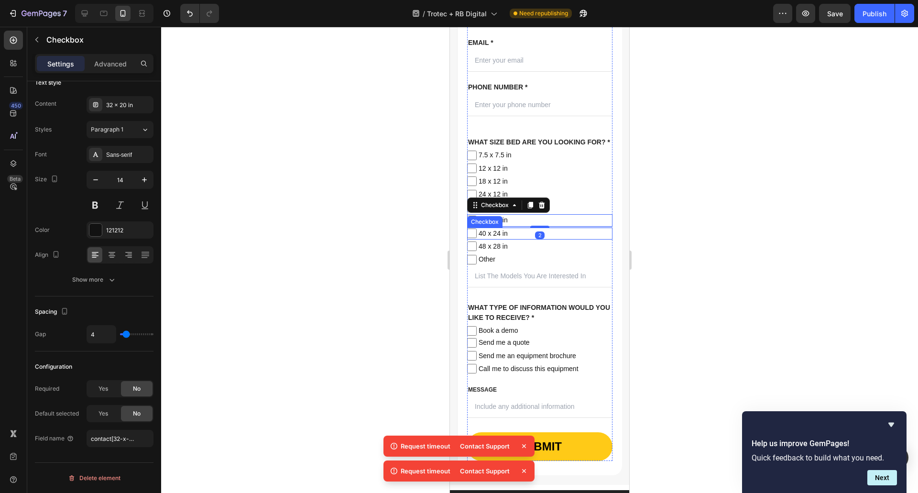
checkbox input "false"
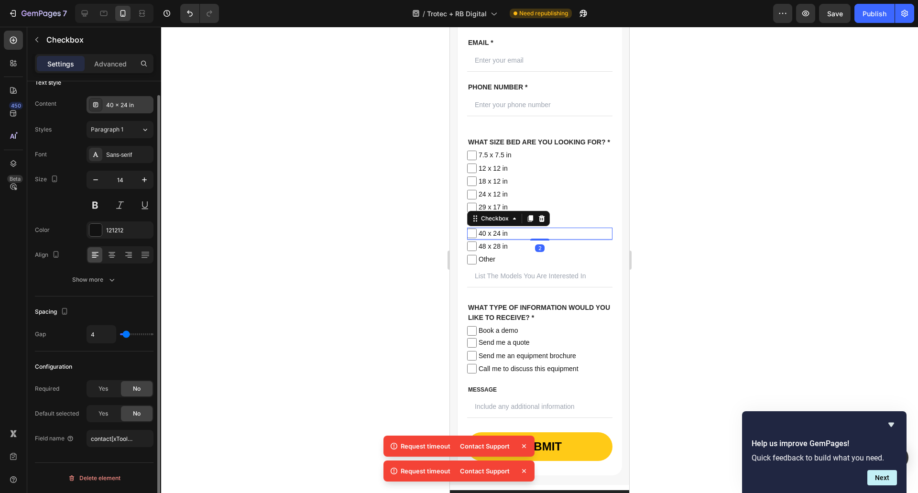
click at [130, 104] on div "40 x 24 in" at bounding box center [128, 105] width 45 height 9
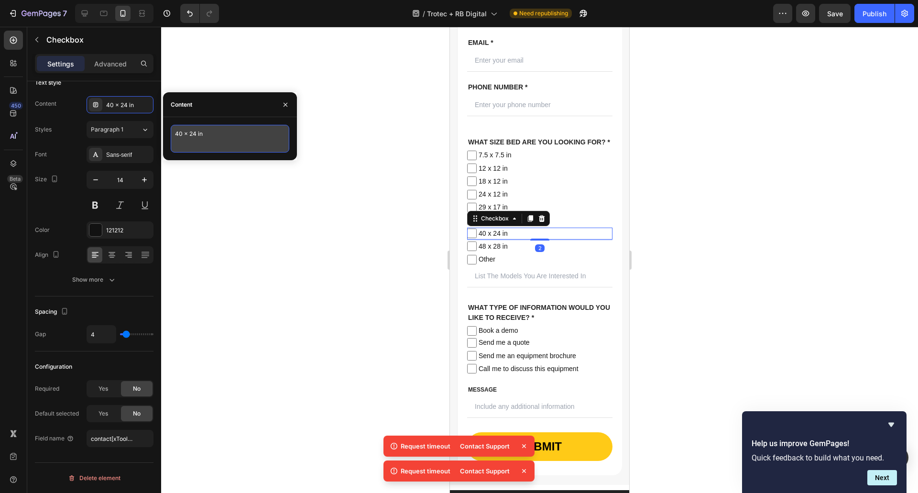
click at [203, 141] on textarea "40 x 24 in" at bounding box center [230, 139] width 119 height 28
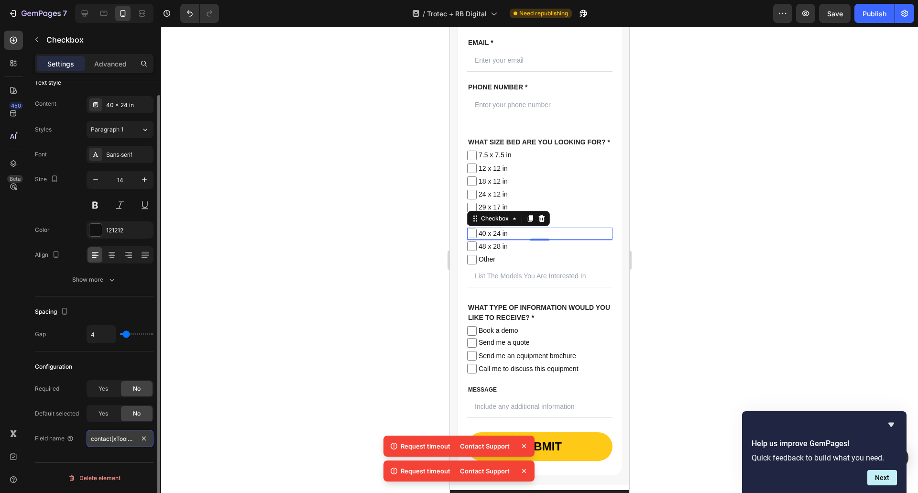
click at [114, 431] on input "contact[xTool-P2S]" at bounding box center [120, 438] width 67 height 17
click at [116, 437] on input "contact[xTool-P2S]" at bounding box center [120, 438] width 67 height 17
paste input "40 x 24 in"
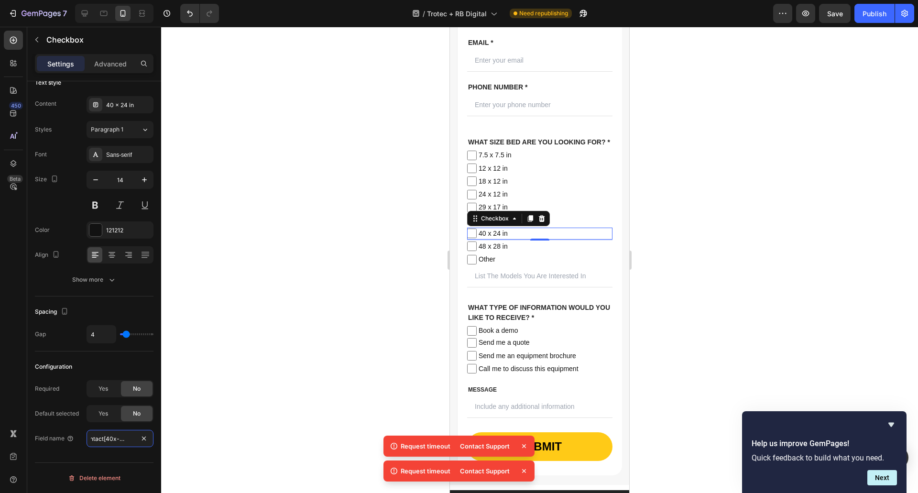
type input "contact[40-x-24-in]"
click at [213, 425] on div at bounding box center [539, 260] width 757 height 466
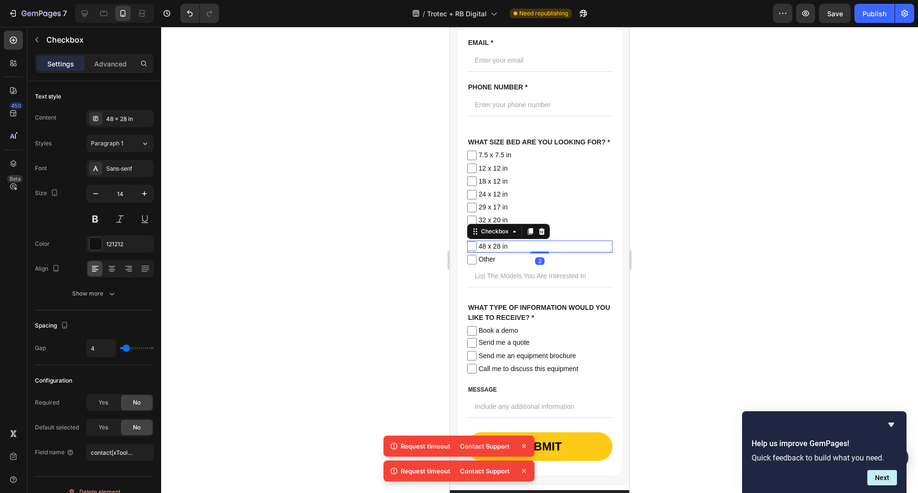
drag, startPoint x: 530, startPoint y: 270, endPoint x: 749, endPoint y: 306, distance: 221.9
click at [530, 252] on span "48 x 28 in" at bounding box center [545, 246] width 136 height 12
click at [477, 251] on input "48 x 28 in" at bounding box center [472, 246] width 10 height 10
checkbox input "false"
click at [118, 115] on div "48 x 28 in" at bounding box center [128, 119] width 45 height 9
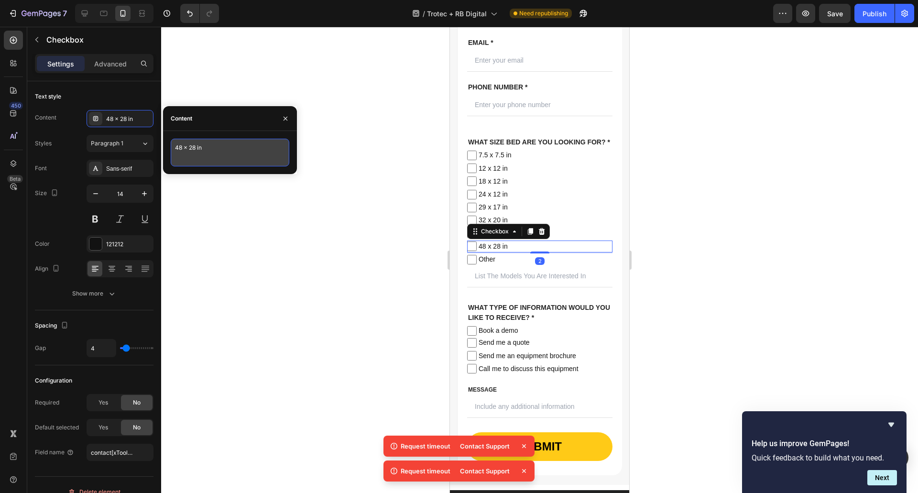
click at [222, 150] on textarea "48 x 28 in" at bounding box center [230, 153] width 119 height 28
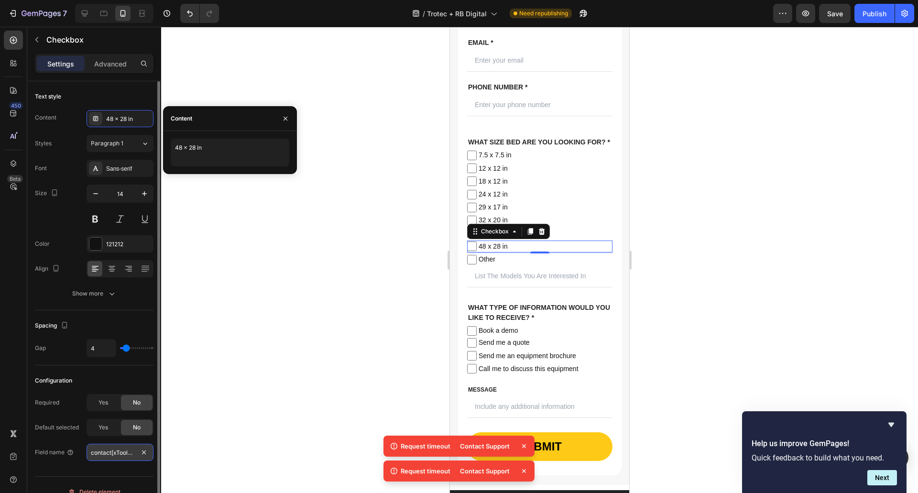
click at [118, 456] on input "contact[xTool-P2S]" at bounding box center [120, 452] width 67 height 17
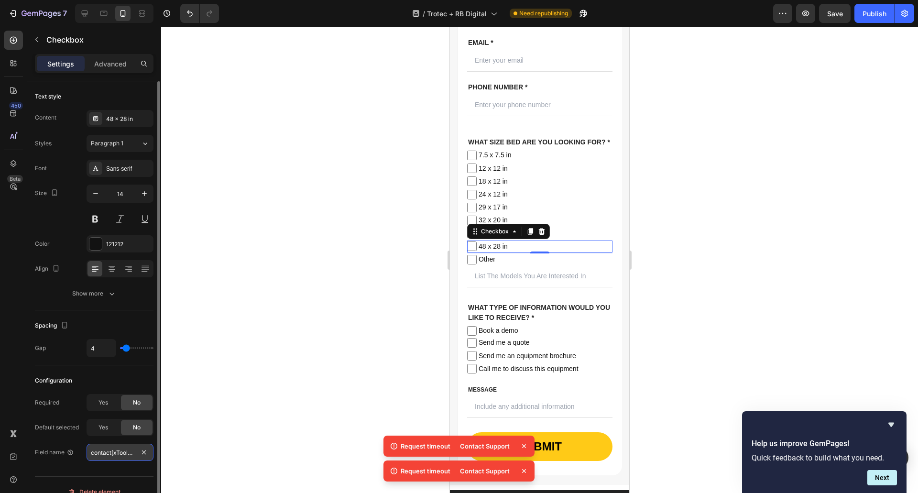
click at [134, 452] on input "contact[xTool-P2S]" at bounding box center [120, 452] width 67 height 17
paste input "48 x 28 in"
type input "contact[48-x-28-in]"
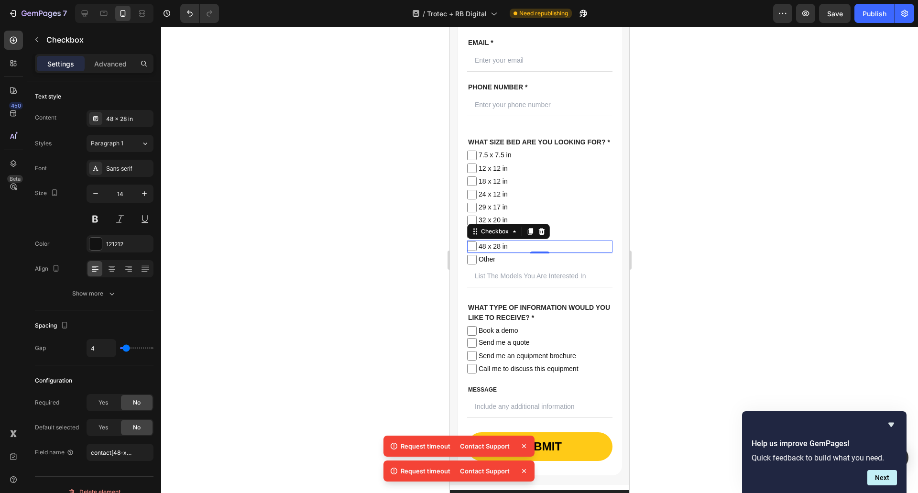
click at [198, 426] on div at bounding box center [539, 260] width 757 height 466
click at [523, 265] on span "Other" at bounding box center [545, 259] width 136 height 12
click at [477, 264] on input "Other" at bounding box center [472, 260] width 10 height 10
checkbox input "false"
click at [549, 161] on span "7.5 x 7.5 in" at bounding box center [545, 155] width 136 height 12
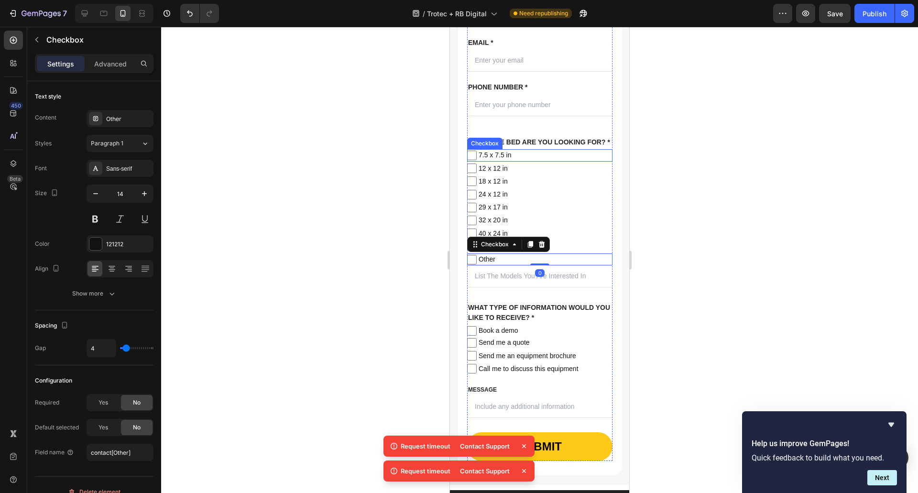
click at [477, 160] on input "7.5 x 7.5 in" at bounding box center [472, 156] width 10 height 10
checkbox input "false"
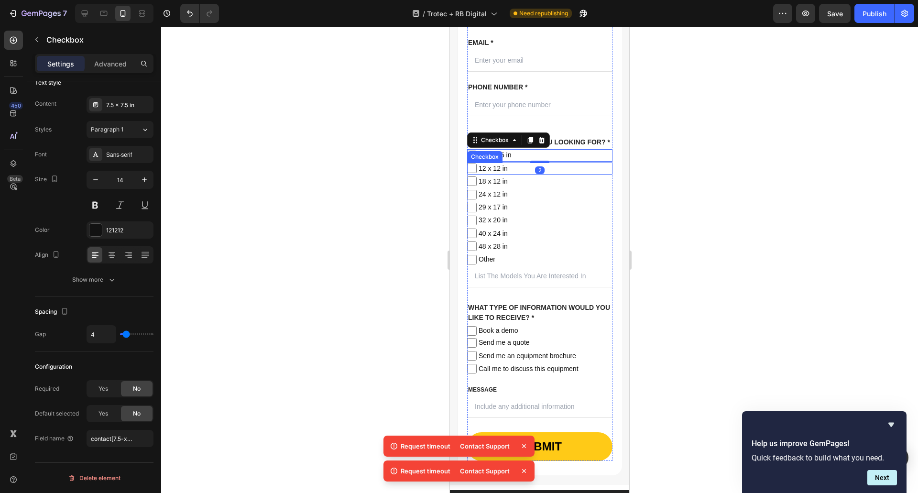
click at [562, 174] on span "12 x 12 in" at bounding box center [545, 169] width 136 height 12
click at [477, 173] on input "12 x 12 in" at bounding box center [472, 168] width 10 height 10
checkbox input "false"
click at [563, 187] on span "18 x 12 in" at bounding box center [545, 181] width 136 height 12
click at [477, 186] on input "18 x 12 in" at bounding box center [472, 181] width 10 height 10
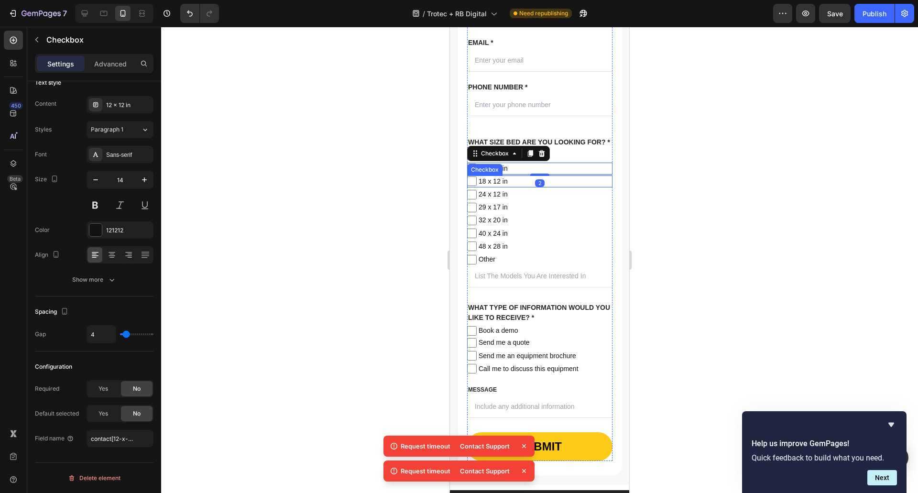
checkbox input "false"
click at [565, 200] on span "24 x 12 in" at bounding box center [545, 194] width 136 height 12
click at [477, 199] on input "24 x 12 in" at bounding box center [472, 195] width 10 height 10
checkbox input "false"
click at [562, 187] on span "18 x 12 in" at bounding box center [545, 181] width 136 height 12
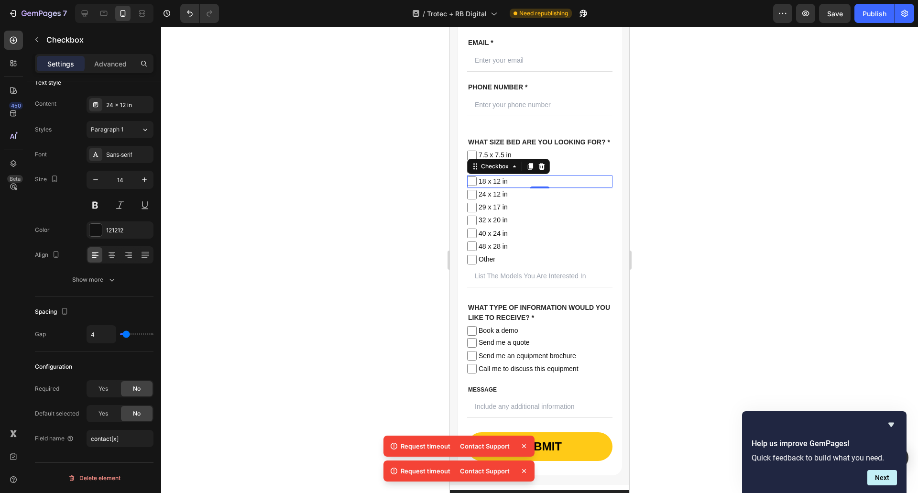
click at [477, 186] on input "18 x 12 in" at bounding box center [472, 181] width 10 height 10
checkbox input "false"
click at [565, 200] on span "24 x 12 in" at bounding box center [545, 194] width 136 height 12
click at [477, 199] on input "24 x 12 in" at bounding box center [472, 195] width 10 height 10
checkbox input "false"
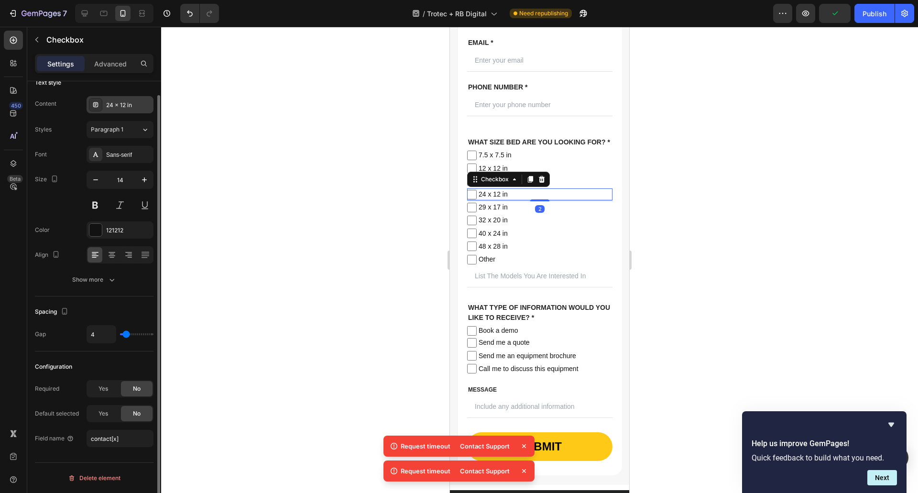
click at [117, 107] on div "24 x 12 in" at bounding box center [128, 105] width 45 height 9
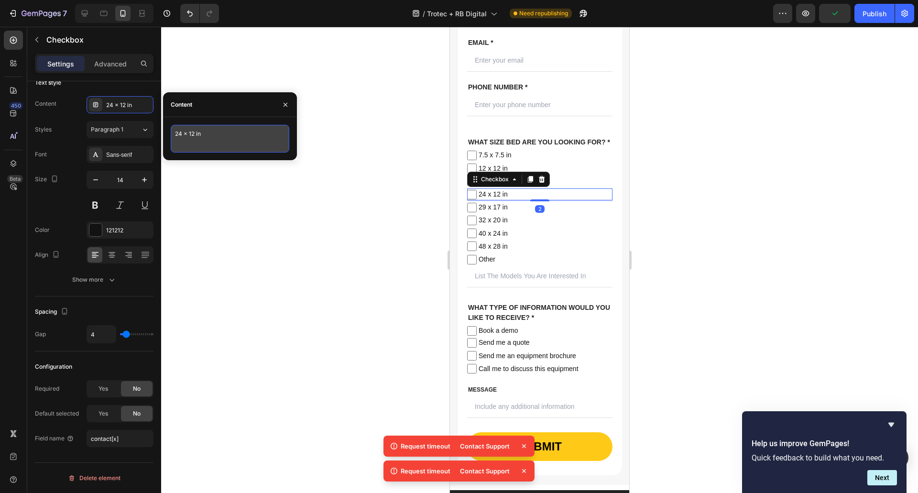
click at [195, 138] on textarea "24 x 12 in" at bounding box center [230, 139] width 119 height 28
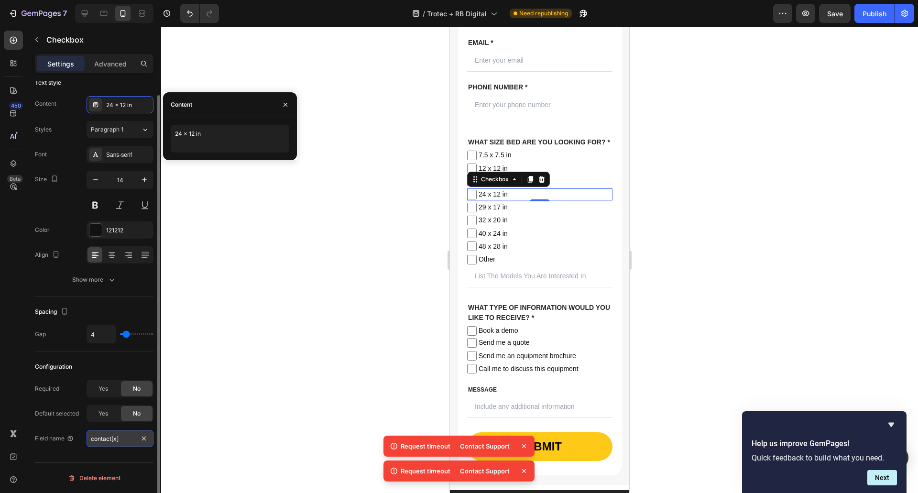
click at [133, 444] on input "contact[x]" at bounding box center [120, 438] width 67 height 17
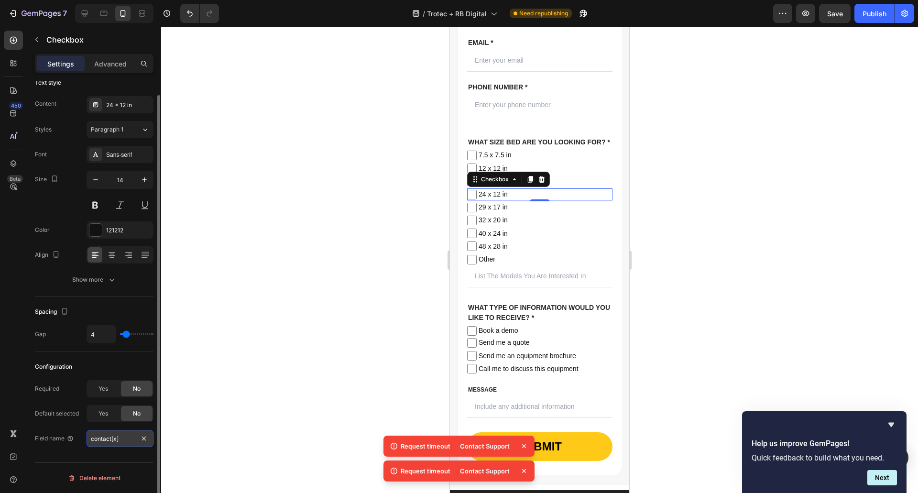
click at [123, 437] on input "contact[x]" at bounding box center [120, 438] width 67 height 17
paste input "24 x 12 in"
type input "contact[24-x-12-in]"
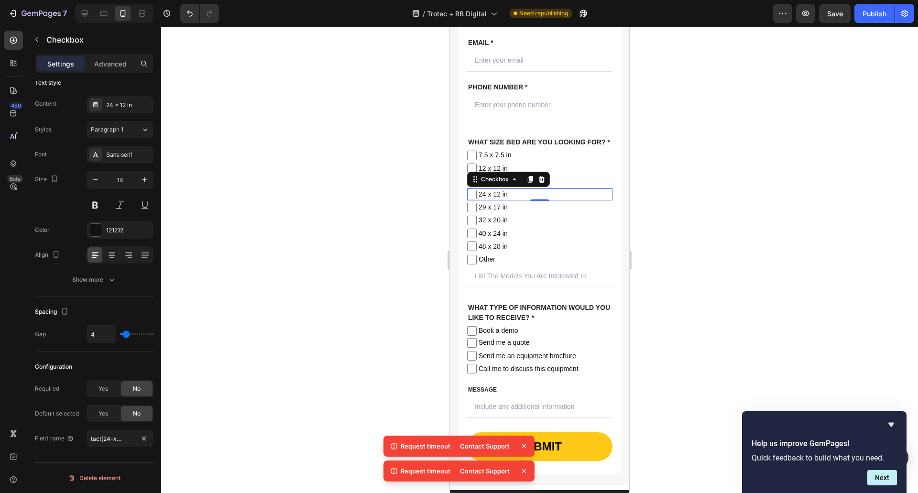
click at [229, 403] on div at bounding box center [539, 260] width 757 height 466
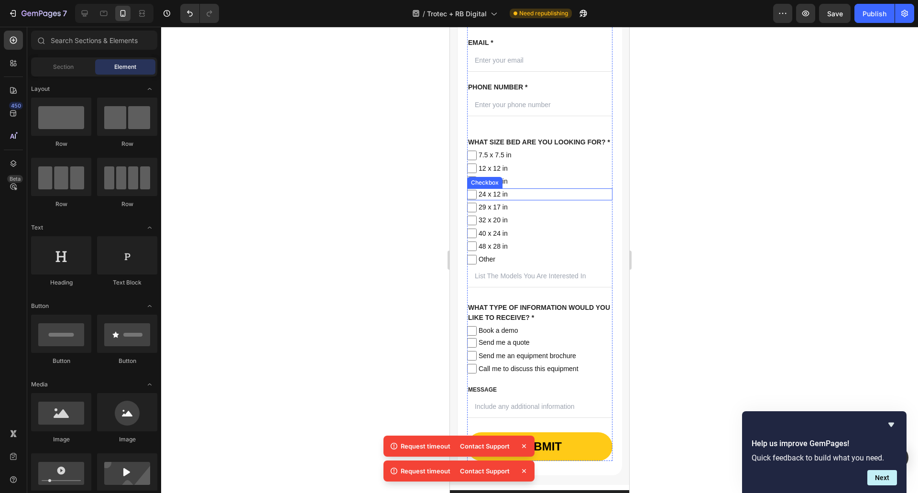
click at [511, 200] on span "24 x 12 in" at bounding box center [545, 194] width 136 height 12
click at [477, 199] on input "24 x 12 in" at bounding box center [472, 195] width 10 height 10
checkbox input "false"
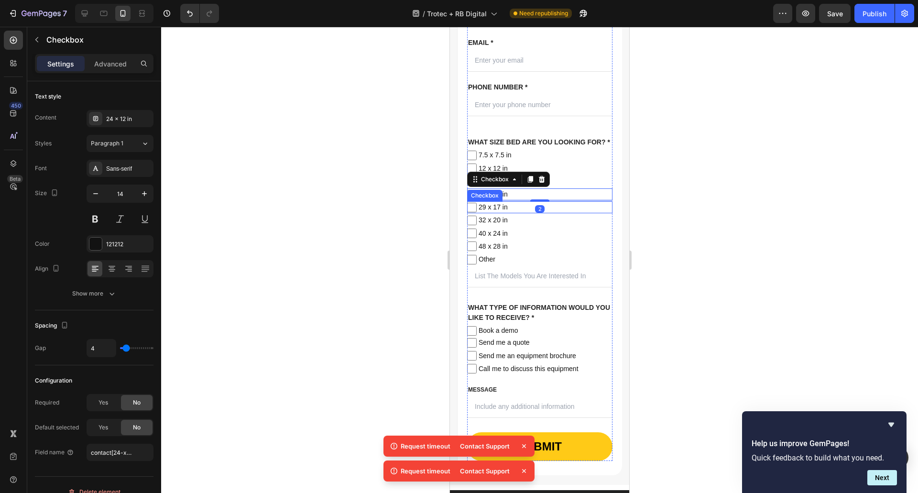
click at [554, 213] on span "29 x 17 in" at bounding box center [545, 207] width 136 height 12
click at [477, 212] on input "29 x 17 in" at bounding box center [472, 208] width 10 height 10
checkbox input "false"
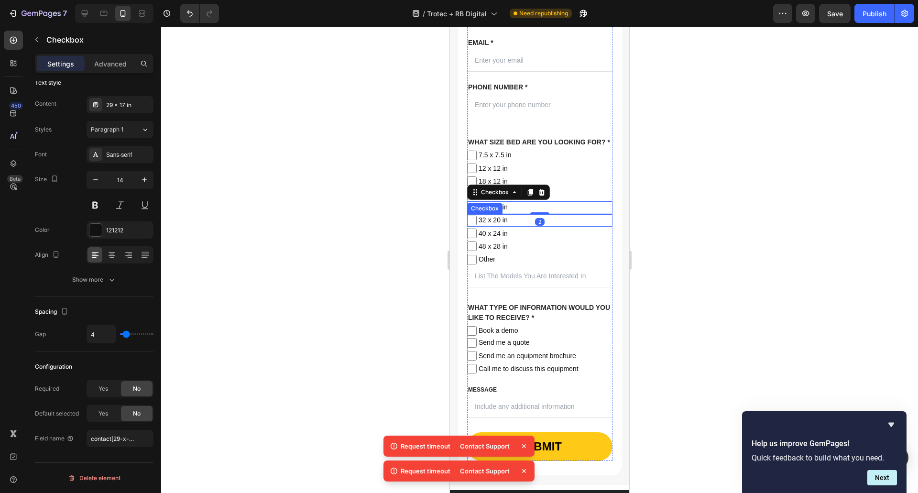
click at [559, 226] on span "32 x 20 in" at bounding box center [545, 220] width 136 height 12
click at [477, 225] on input "32 x 20 in" at bounding box center [472, 221] width 10 height 10
checkbox input "false"
click at [561, 240] on span "40 x 24 in" at bounding box center [545, 234] width 136 height 12
click at [477, 238] on input "40 x 24 in" at bounding box center [472, 234] width 10 height 10
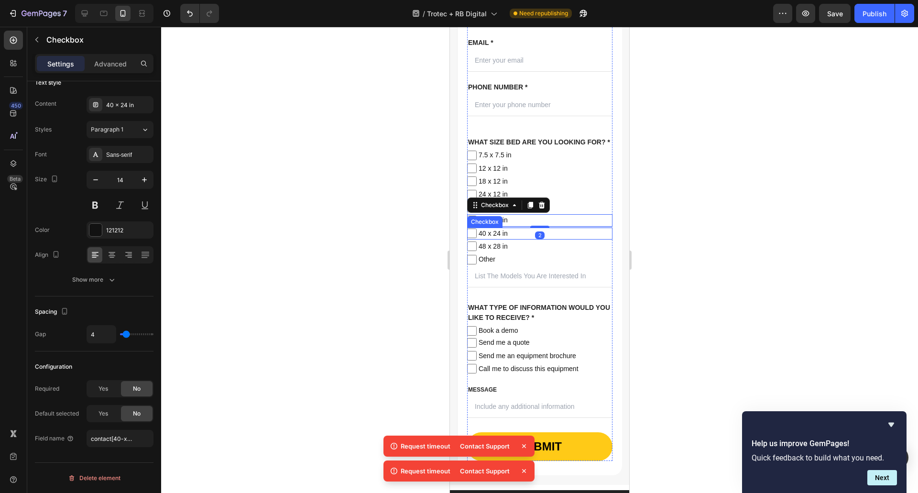
checkbox input "false"
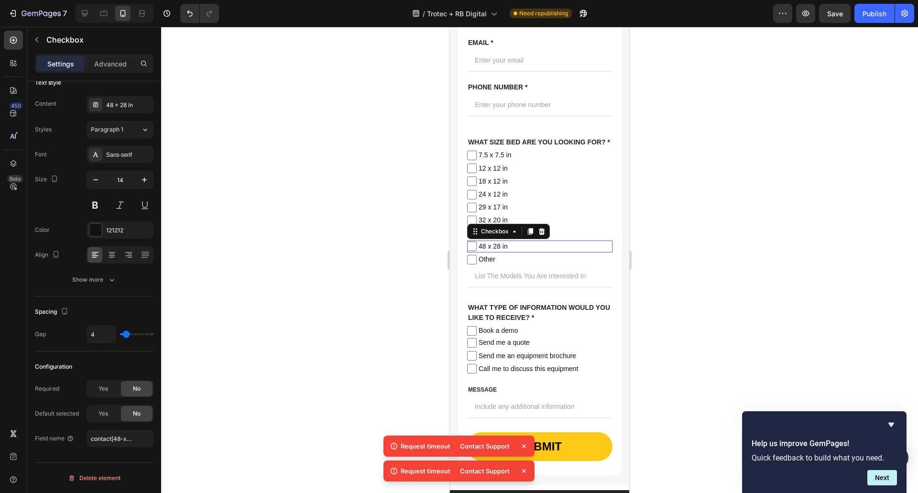
click at [563, 252] on span "48 x 28 in" at bounding box center [545, 246] width 136 height 12
click at [477, 251] on input "48 x 28 in" at bounding box center [472, 246] width 10 height 10
checkbox input "false"
click at [567, 265] on span "Other" at bounding box center [545, 259] width 136 height 12
click at [477, 264] on input "Other" at bounding box center [472, 260] width 10 height 10
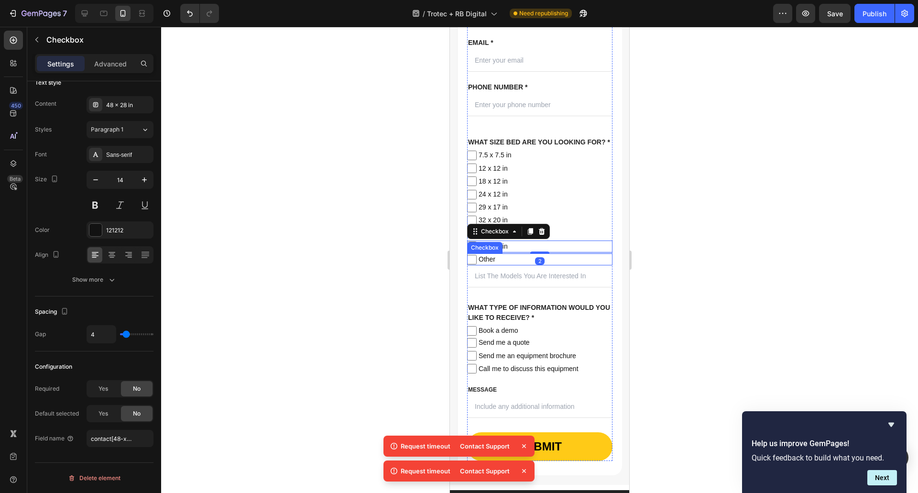
checkbox input "false"
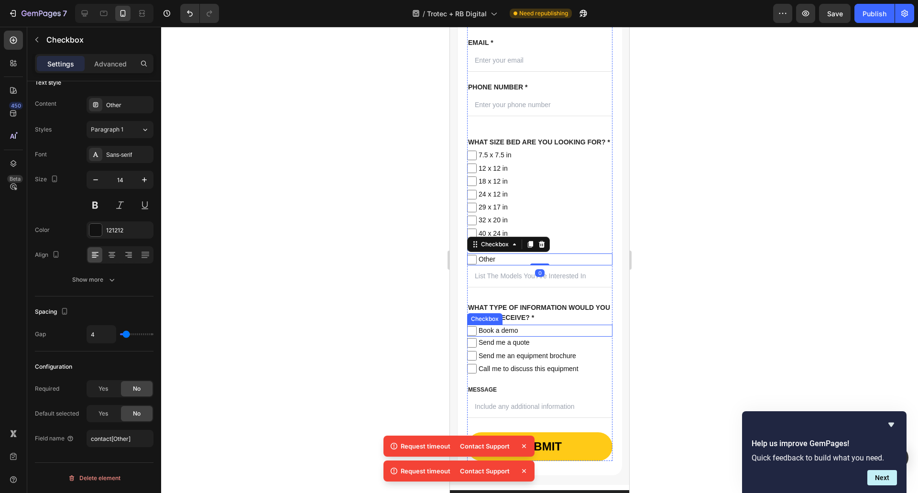
click at [565, 337] on span "Book a demo" at bounding box center [545, 331] width 136 height 12
click at [477, 336] on input "Book a demo" at bounding box center [472, 331] width 10 height 10
checkbox input "false"
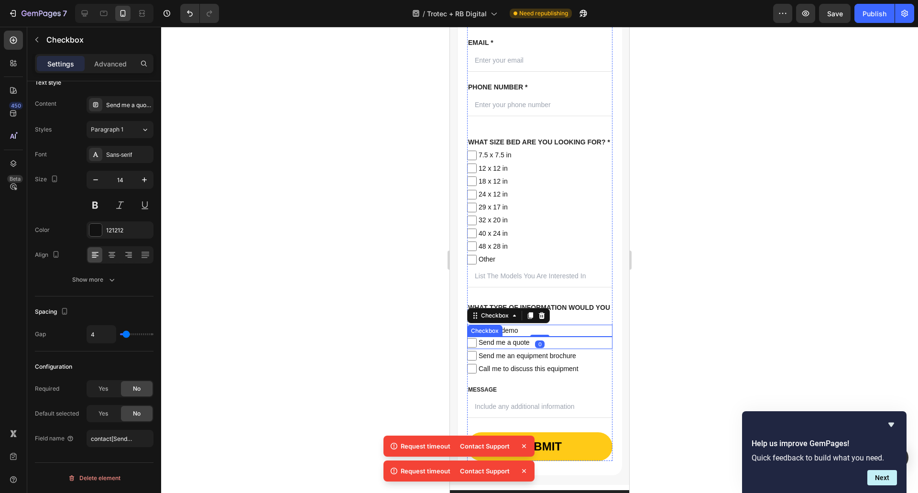
click at [574, 349] on span "Send me a quote" at bounding box center [545, 343] width 136 height 12
click at [477, 348] on input "Send me a quote" at bounding box center [472, 343] width 10 height 10
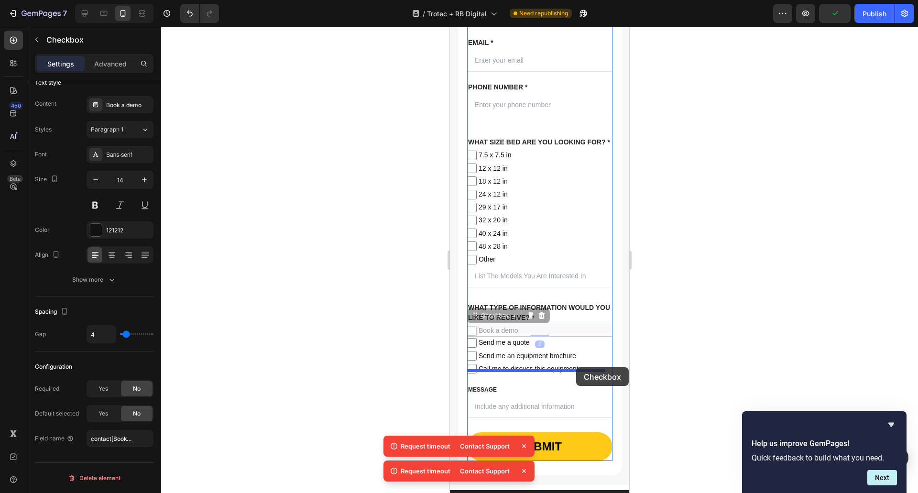
drag, startPoint x: 576, startPoint y: 353, endPoint x: 1083, endPoint y: 392, distance: 509.2
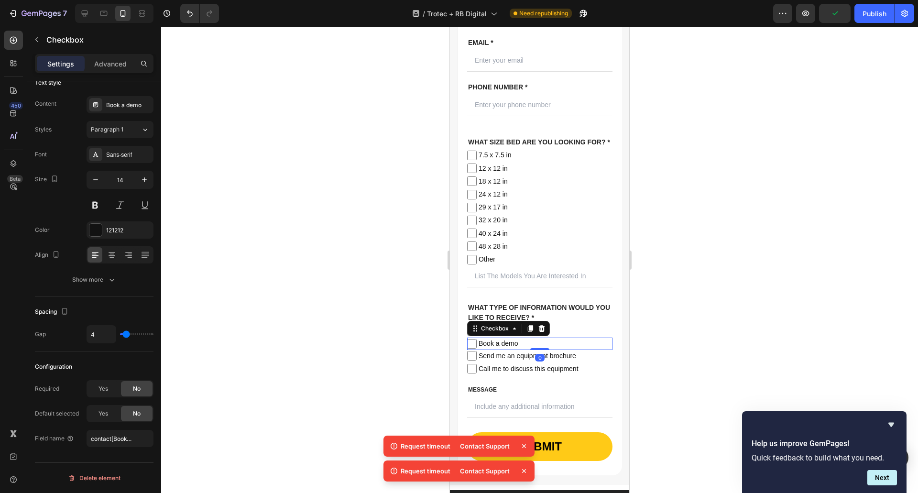
click at [686, 351] on div at bounding box center [539, 260] width 757 height 466
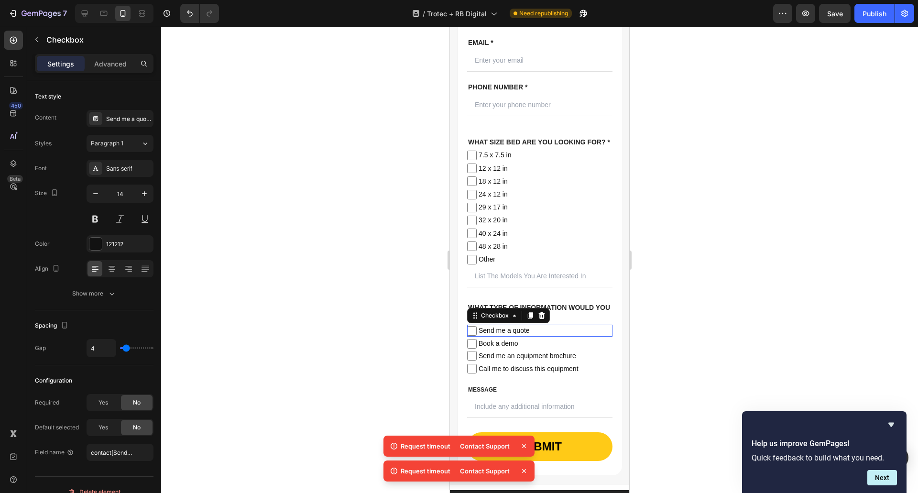
click at [572, 337] on span "Send me a quote" at bounding box center [545, 331] width 136 height 12
click at [477, 336] on input "Send me a quote" at bounding box center [472, 331] width 10 height 10
checkbox input "false"
click at [569, 349] on span "Book a demo" at bounding box center [545, 344] width 136 height 12
click at [477, 349] on input "Book a demo" at bounding box center [472, 344] width 10 height 10
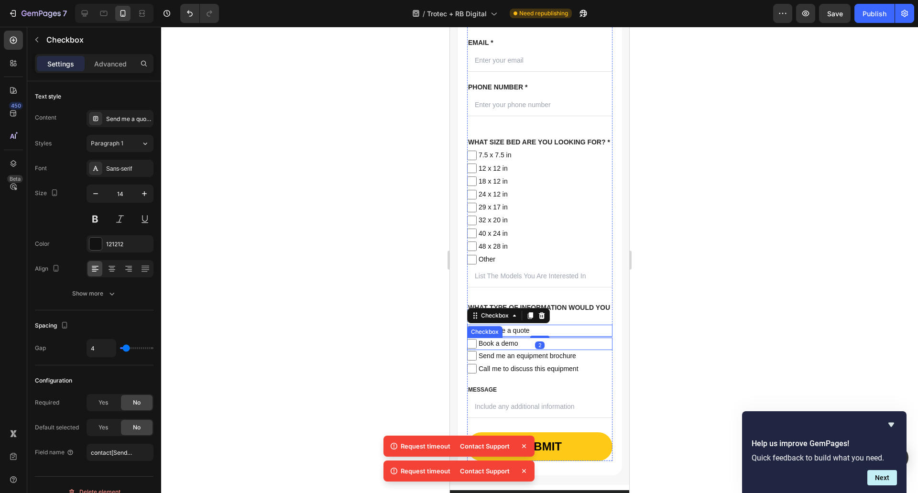
checkbox input "false"
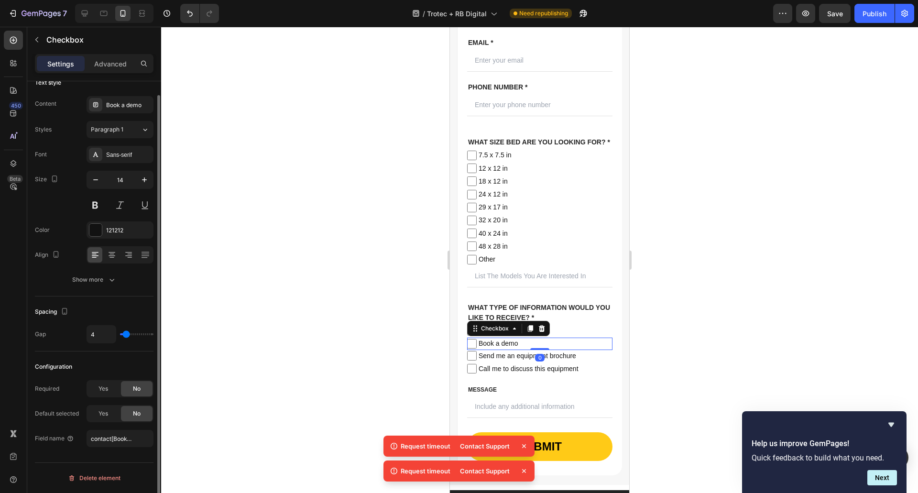
click at [680, 343] on div at bounding box center [539, 260] width 757 height 466
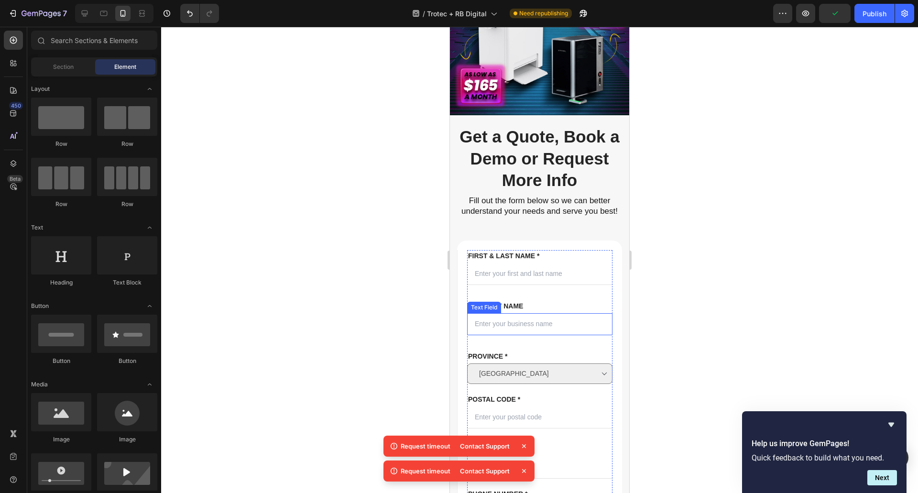
scroll to position [0, 0]
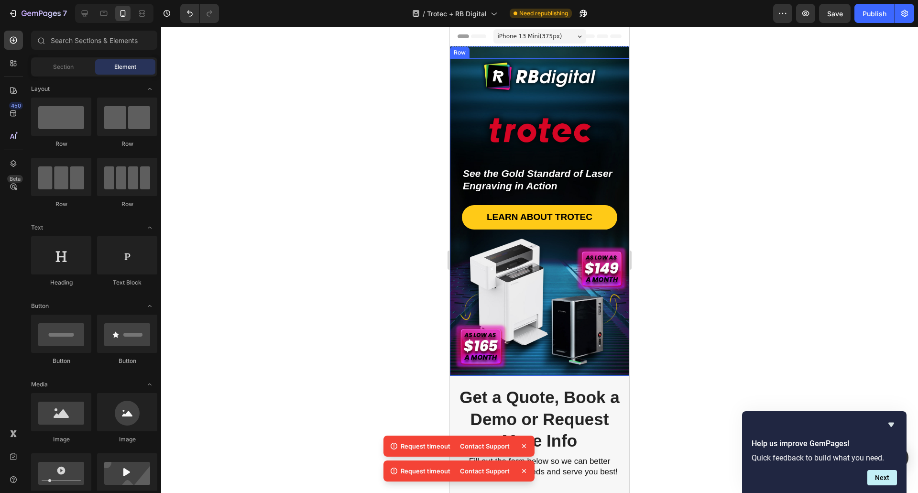
click at [469, 100] on div "Image Image Image Image Image Image Image Row Row Image Image See the Gold Stan…" at bounding box center [539, 191] width 155 height 267
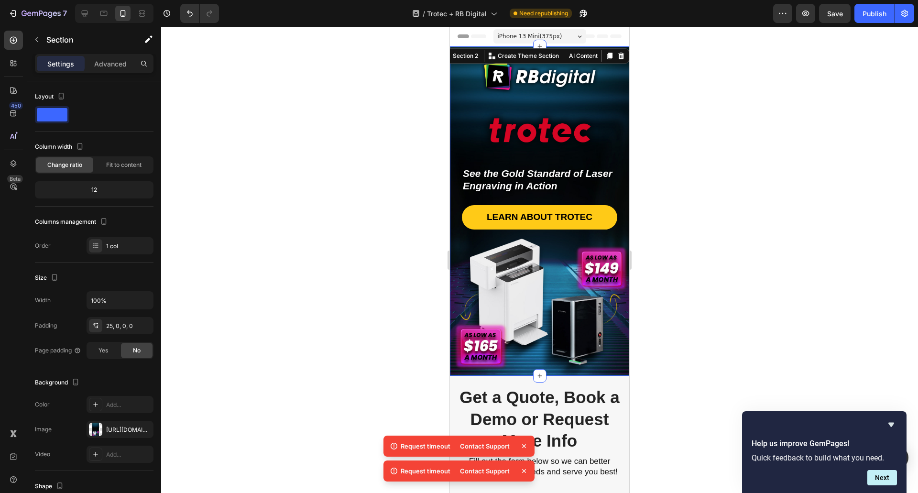
click at [507, 54] on div "Image Image Image Image Image Image Image Row Row Image Image See the Gold Stan…" at bounding box center [539, 210] width 179 height 329
click at [608, 360] on div "Image Image Image Image Image Image Image Row Row Image Image See the Gold Stan…" at bounding box center [539, 216] width 179 height 317
click at [579, 348] on div "Image Image Image Image Image Image Image Row Row Image Image See the Gold Stan…" at bounding box center [539, 216] width 179 height 317
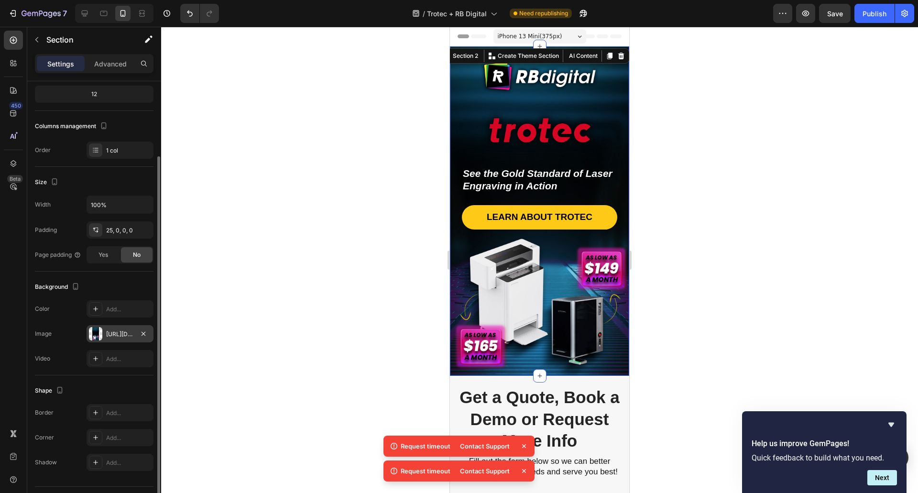
click at [110, 339] on div "https://cdn.shopify.com/s/files/1/0628/6934/0347/files/gempages_553112453622269…" at bounding box center [120, 333] width 67 height 17
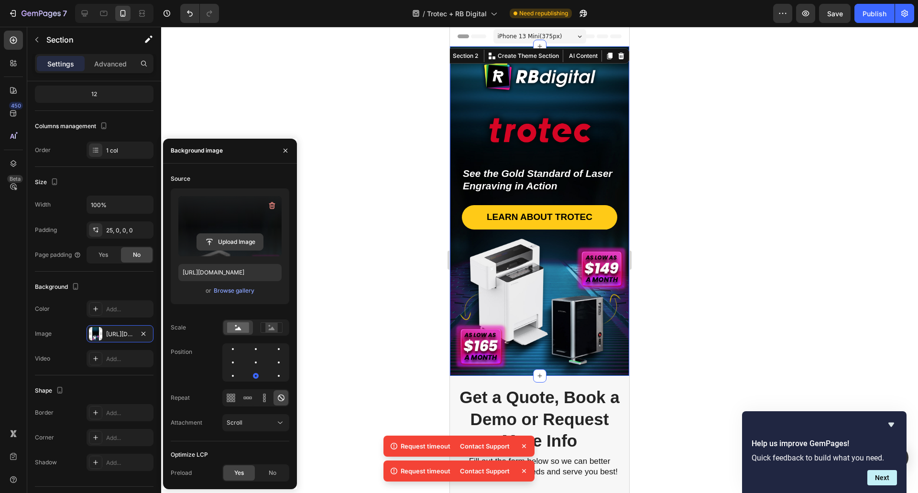
click at [224, 236] on input "file" at bounding box center [230, 242] width 66 height 16
type input "https://cdn.shopify.com/s/files/1/0628/6934/0347/files/gempages_553112453622269…"
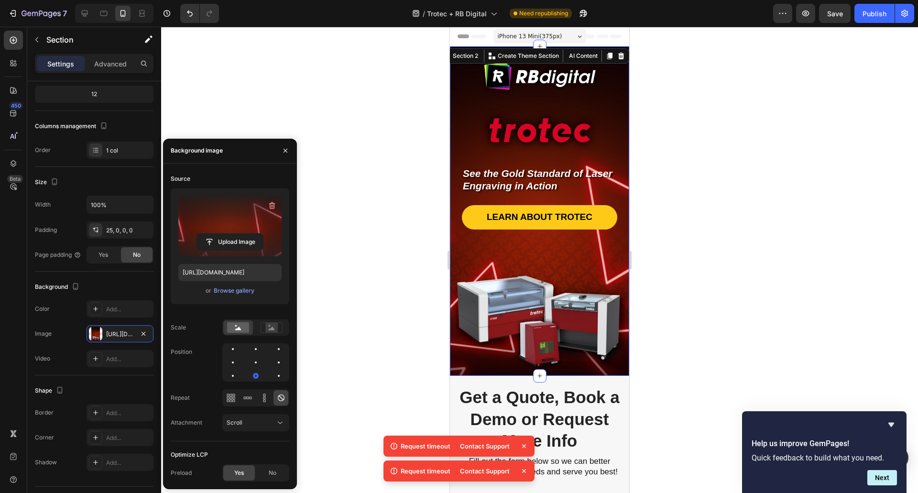
click at [681, 145] on div at bounding box center [539, 260] width 757 height 466
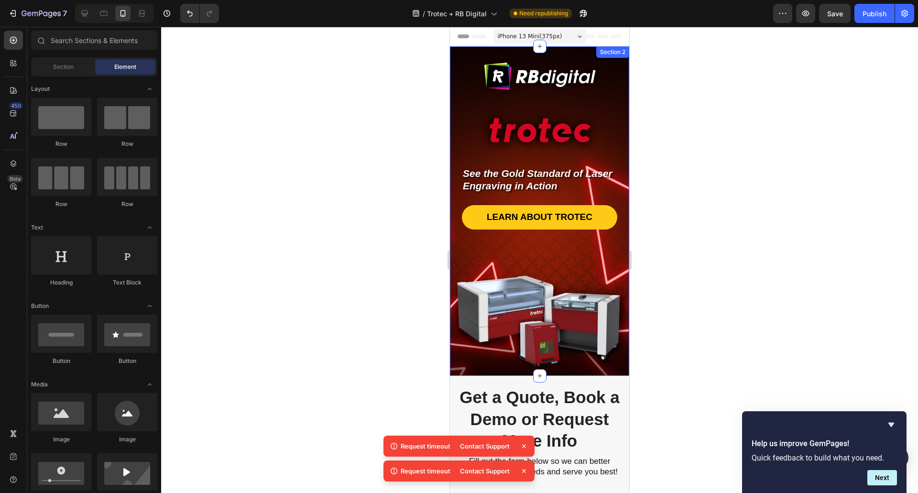
click at [569, 328] on div "Image Image Image Image Image Image Image Row Row Image Image See the Gold Stan…" at bounding box center [539, 216] width 179 height 317
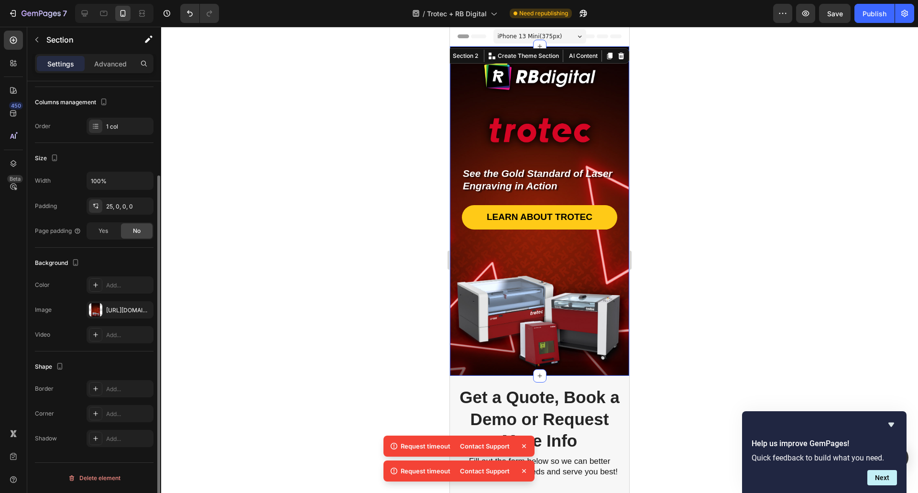
scroll to position [0, 0]
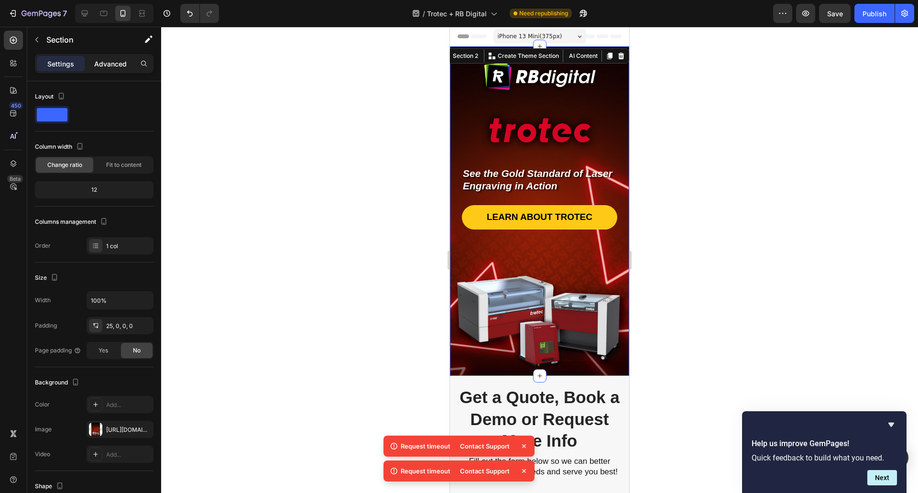
click at [110, 65] on p "Advanced" at bounding box center [110, 64] width 33 height 10
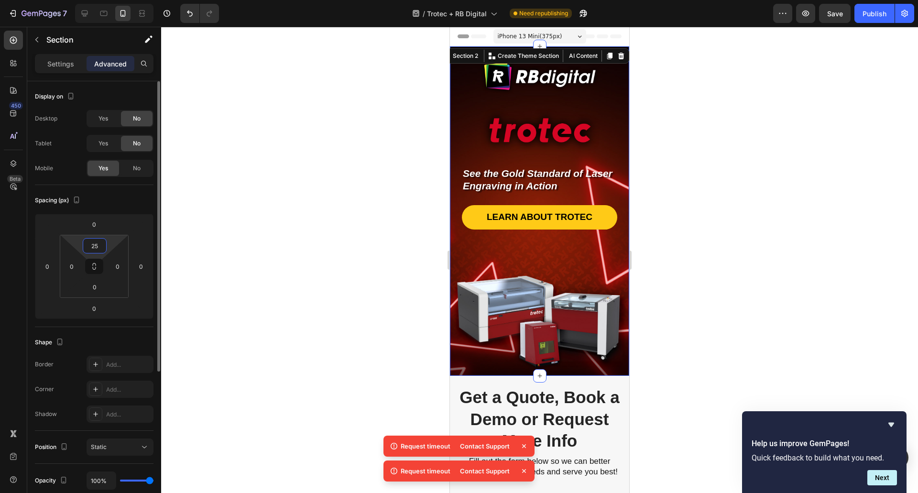
click at [95, 248] on input "25" at bounding box center [94, 246] width 19 height 14
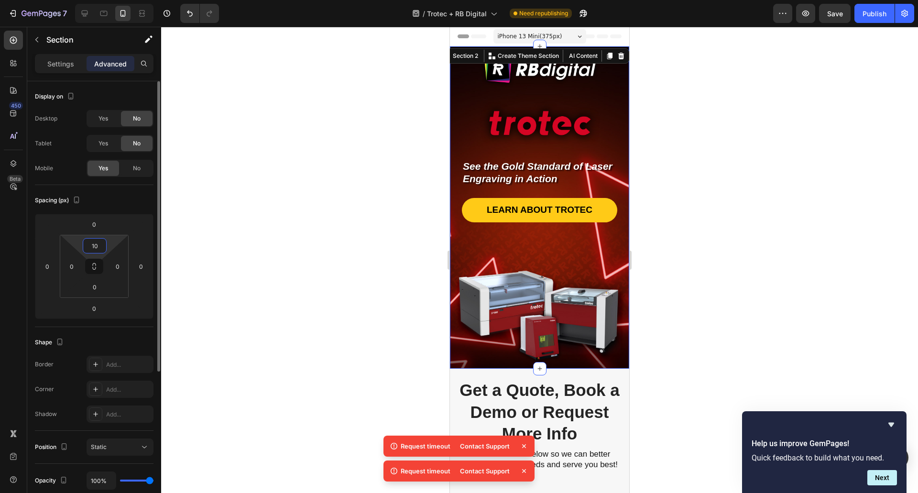
drag, startPoint x: 97, startPoint y: 251, endPoint x: 90, endPoint y: 249, distance: 7.1
click at [89, 249] on input "10" at bounding box center [94, 246] width 19 height 14
click at [90, 249] on input "10" at bounding box center [94, 246] width 19 height 14
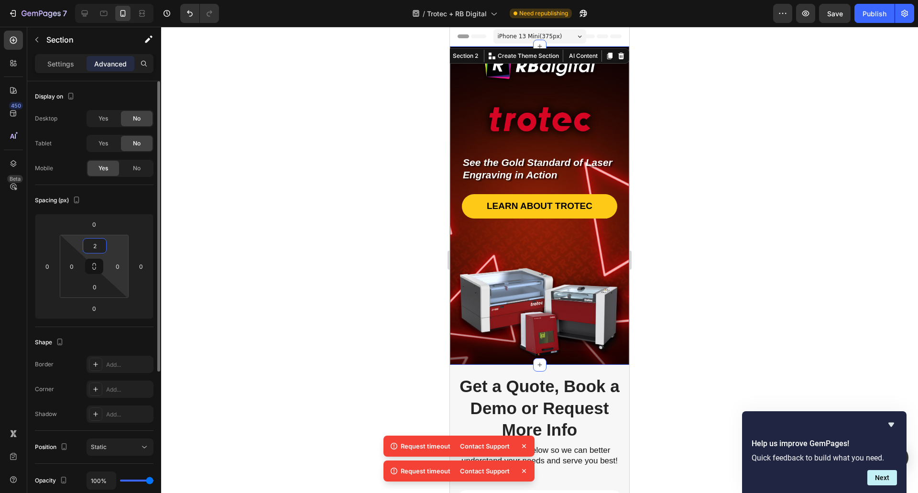
type input "25"
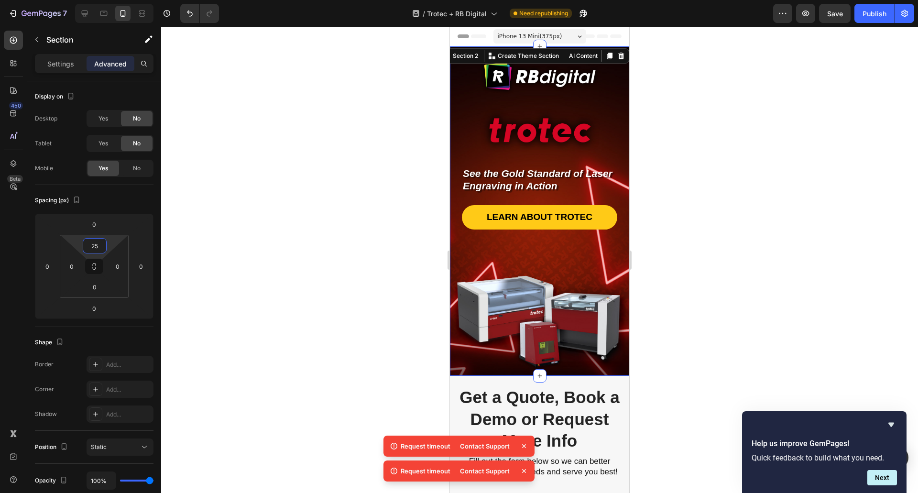
click at [262, 211] on div at bounding box center [539, 260] width 757 height 466
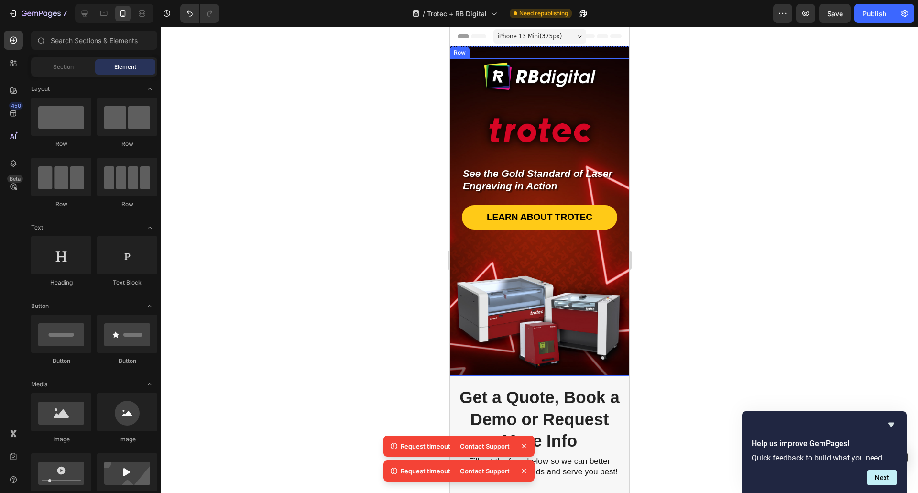
click at [478, 291] on div "LEARN ABOUT TROTEC Button" at bounding box center [539, 259] width 155 height 132
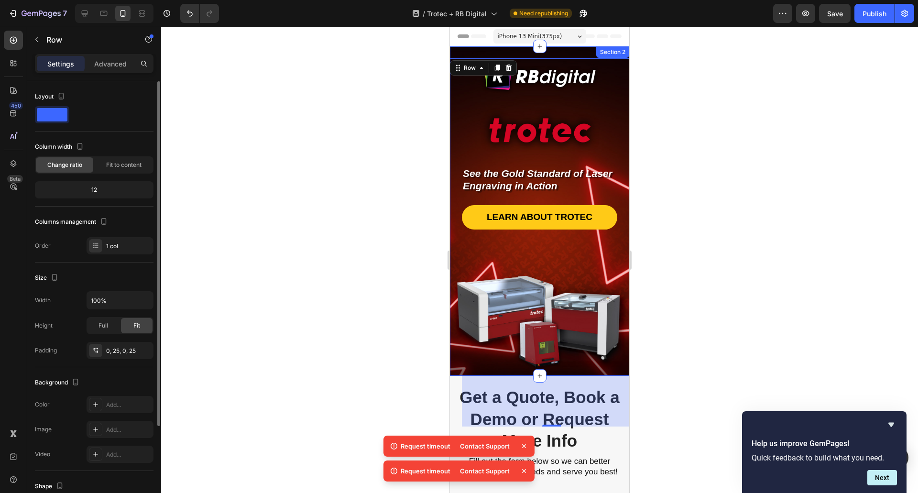
click at [521, 344] on div "Image Image Image Image Image Image Image Row Row Image Image See the Gold Stan…" at bounding box center [539, 216] width 179 height 317
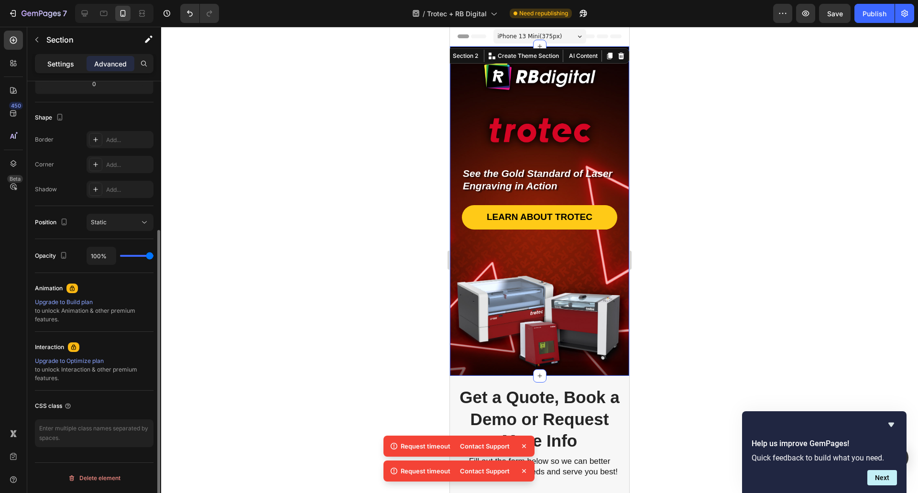
click at [66, 70] on div "Settings" at bounding box center [61, 63] width 48 height 15
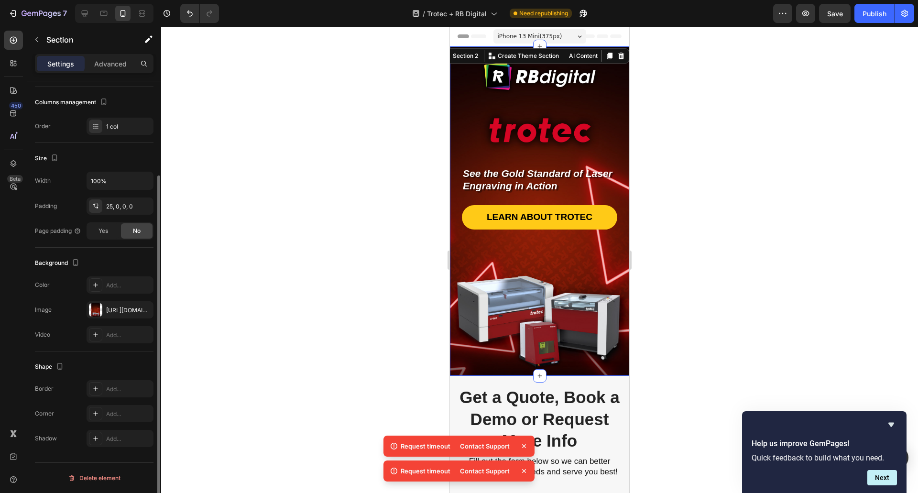
scroll to position [120, 0]
click at [114, 307] on div "https://cdn.shopify.com/s/files/1/0628/6934/0347/files/gempages_553112453622269…" at bounding box center [120, 310] width 28 height 9
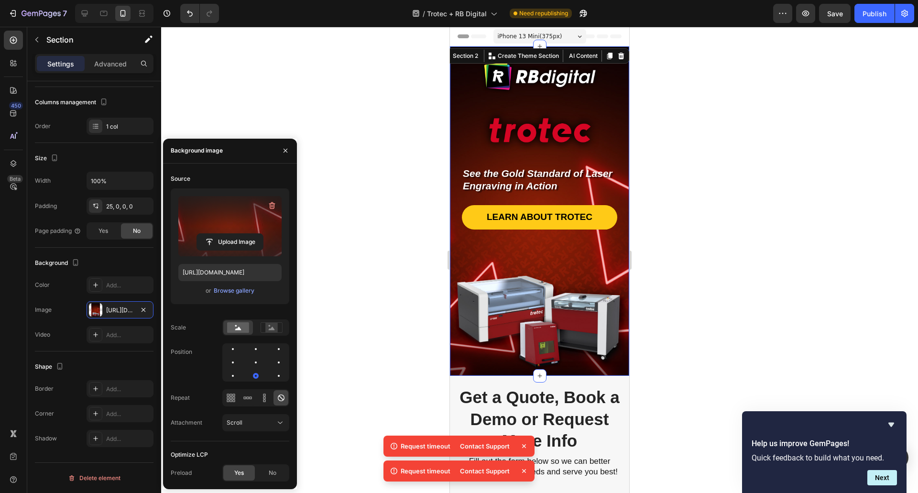
click at [219, 232] on label at bounding box center [229, 226] width 103 height 60
click at [219, 234] on input "file" at bounding box center [230, 242] width 66 height 16
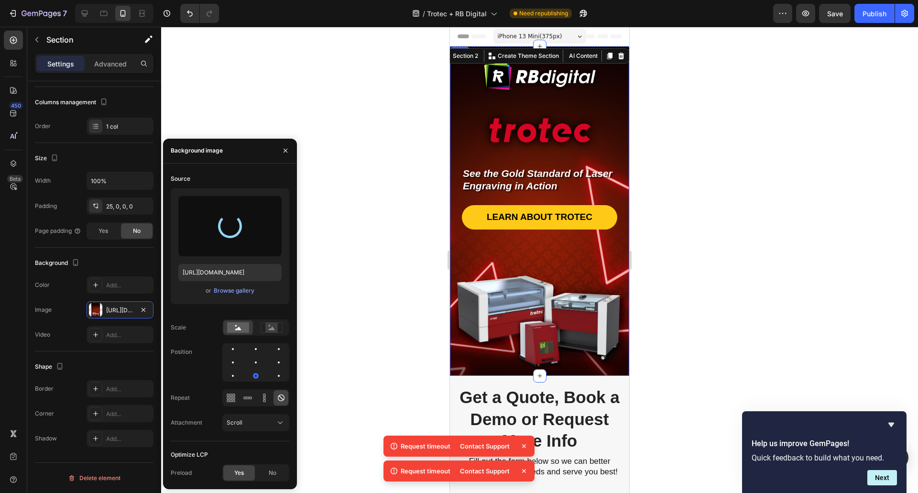
type input "https://cdn.shopify.com/s/files/1/0628/6934/0347/files/gempages_553112453622269…"
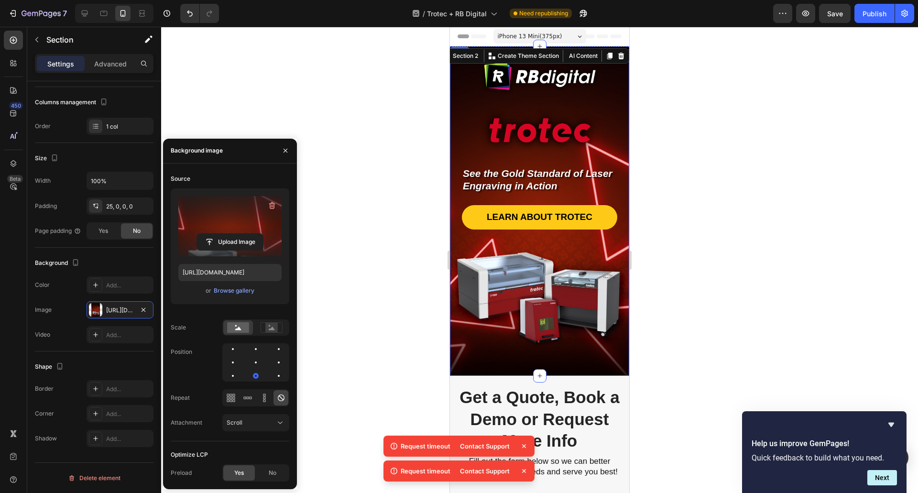
click at [710, 281] on div at bounding box center [539, 260] width 757 height 466
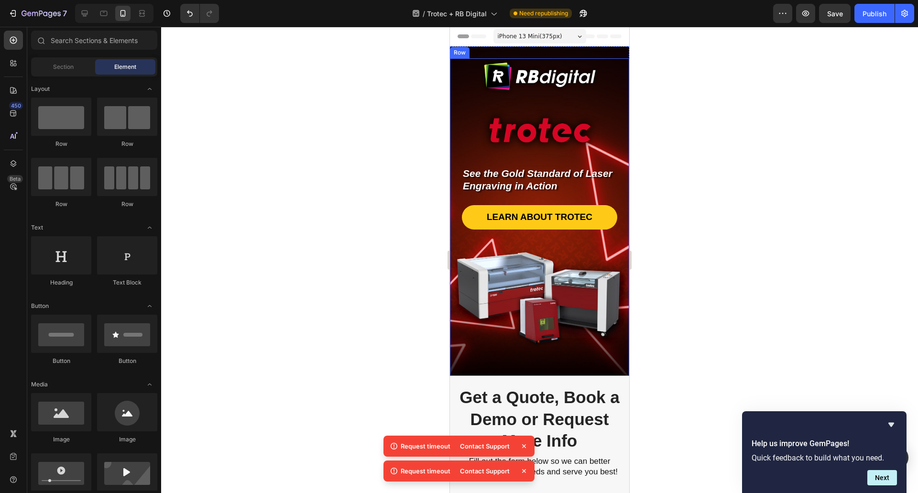
click at [513, 291] on div "LEARN ABOUT TROTEC Button" at bounding box center [539, 259] width 155 height 132
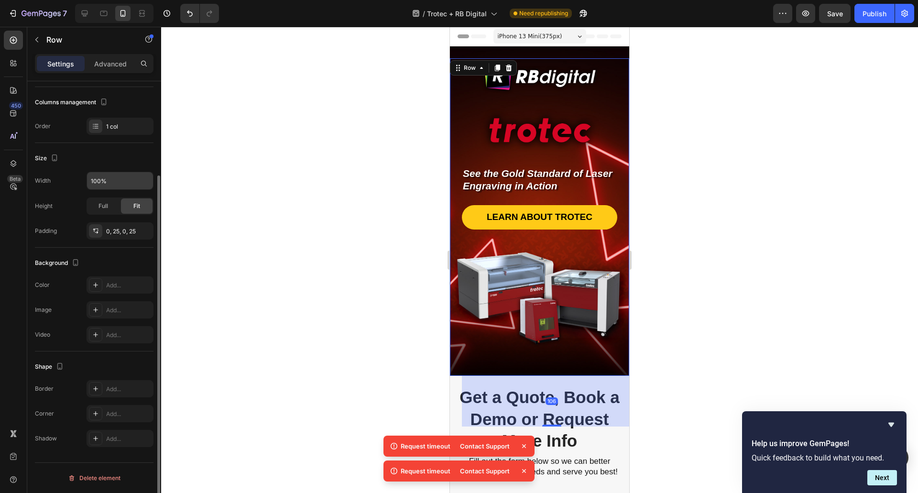
scroll to position [0, 0]
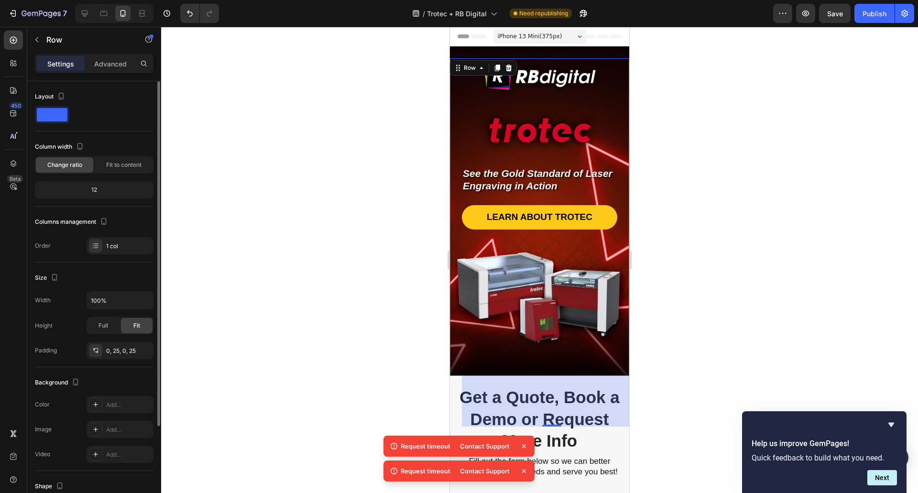
click at [503, 322] on div "LEARN ABOUT TROTEC Button" at bounding box center [539, 259] width 155 height 132
click at [65, 62] on p "Settings" at bounding box center [60, 64] width 27 height 10
click at [334, 252] on div at bounding box center [539, 260] width 757 height 466
click at [538, 324] on div "LEARN ABOUT TROTEC Button" at bounding box center [539, 259] width 155 height 132
click at [503, 283] on div "LEARN ABOUT TROTEC Button" at bounding box center [539, 259] width 155 height 132
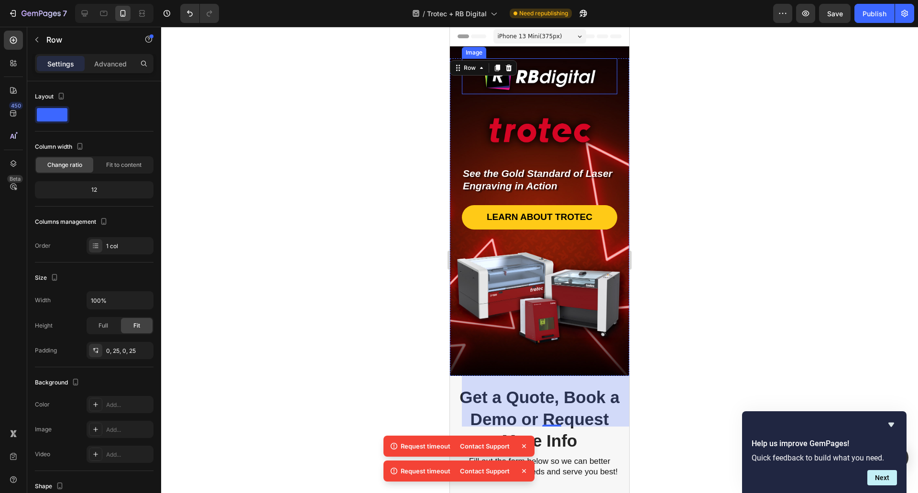
click at [588, 87] on img at bounding box center [540, 76] width 120 height 36
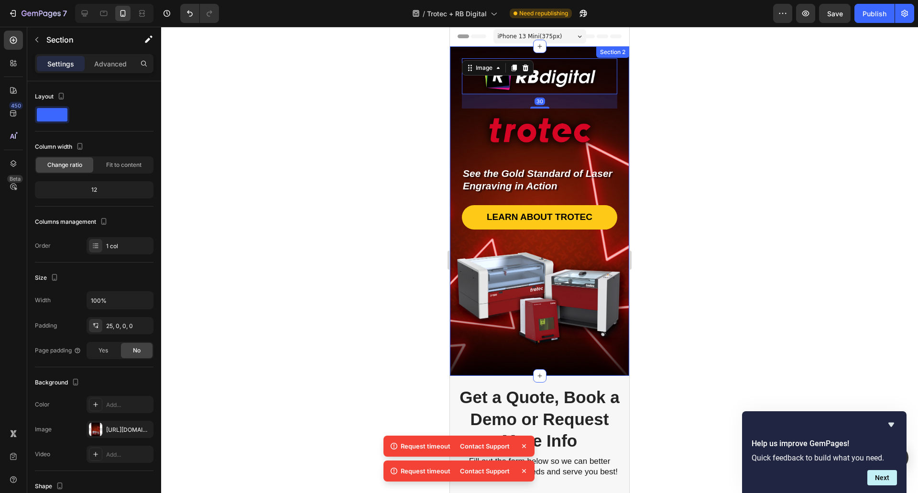
click at [565, 329] on div "Image Image Image Image Image Image Image Row Row Image 30 Image See the Gold S…" at bounding box center [539, 216] width 179 height 317
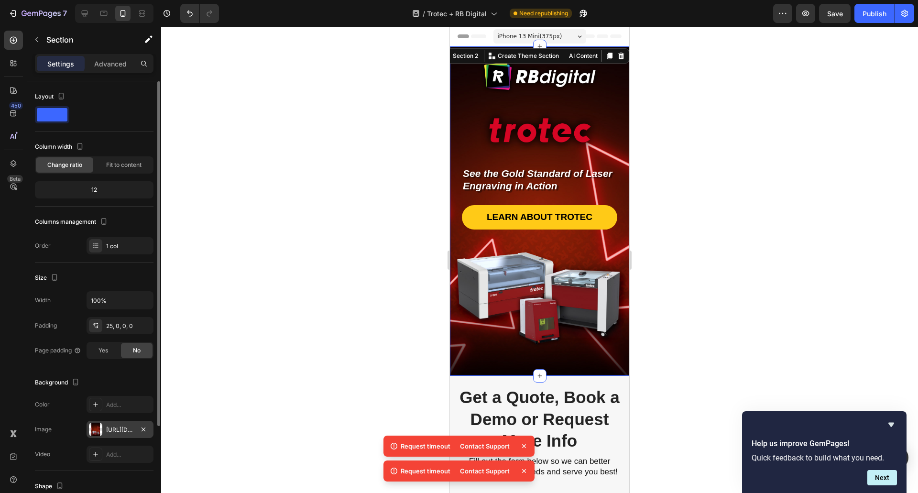
click at [135, 430] on div "https://cdn.shopify.com/s/files/1/0628/6934/0347/files/gempages_553112453622269…" at bounding box center [120, 429] width 67 height 17
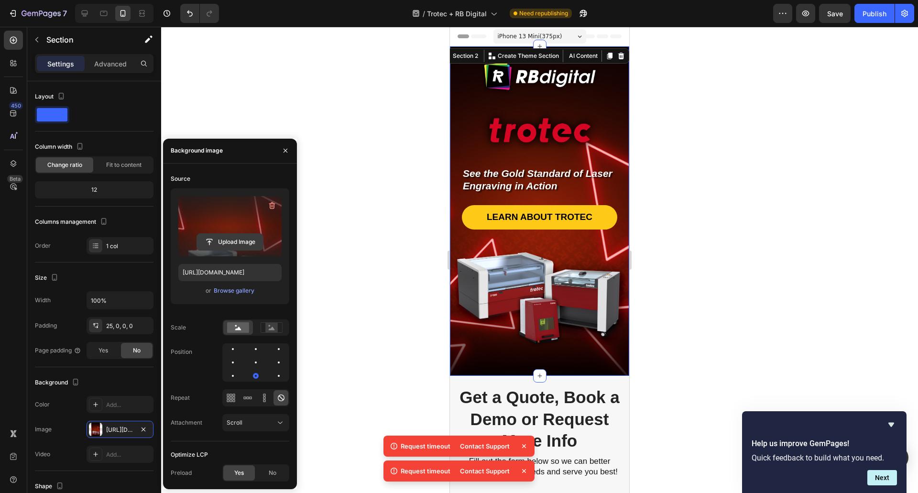
click at [244, 238] on input "file" at bounding box center [230, 242] width 66 height 16
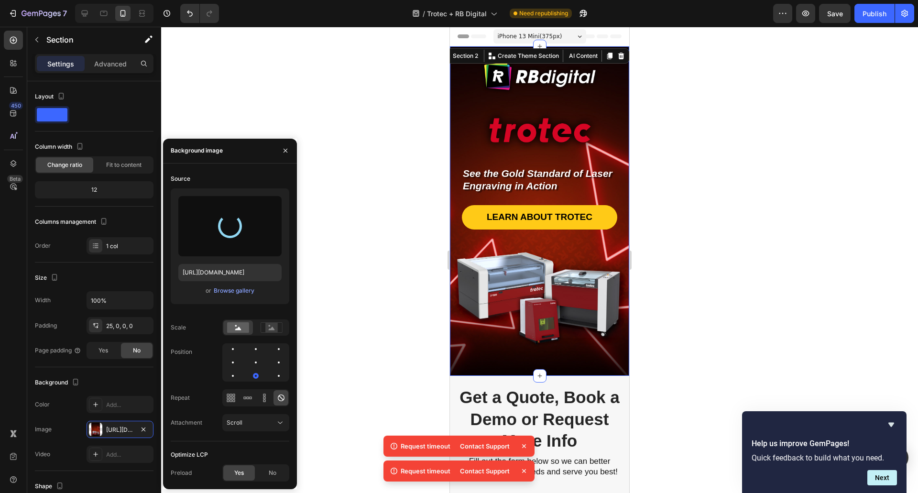
type input "https://cdn.shopify.com/s/files/1/0628/6934/0347/files/gempages_553112453622269…"
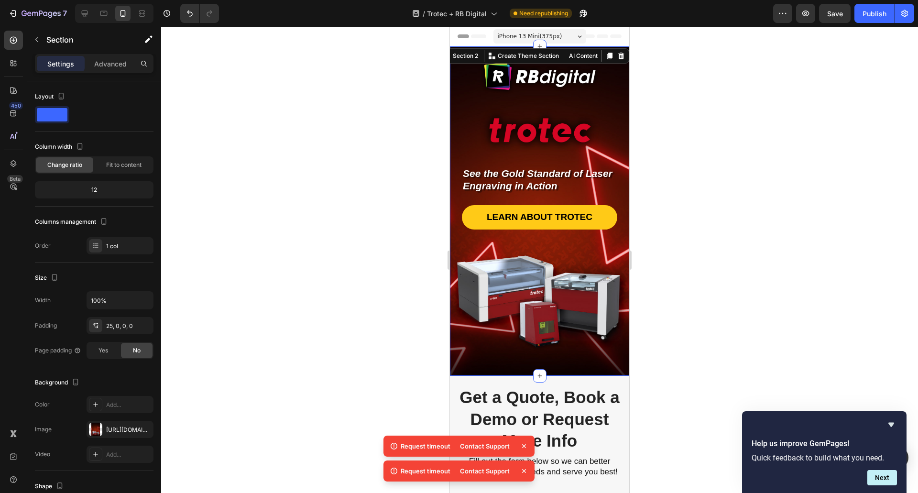
click at [806, 338] on div at bounding box center [539, 260] width 757 height 466
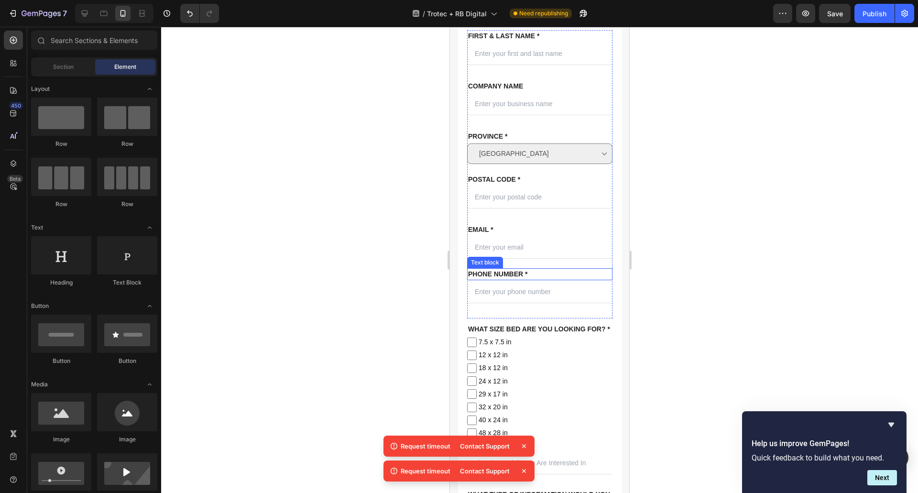
scroll to position [526, 0]
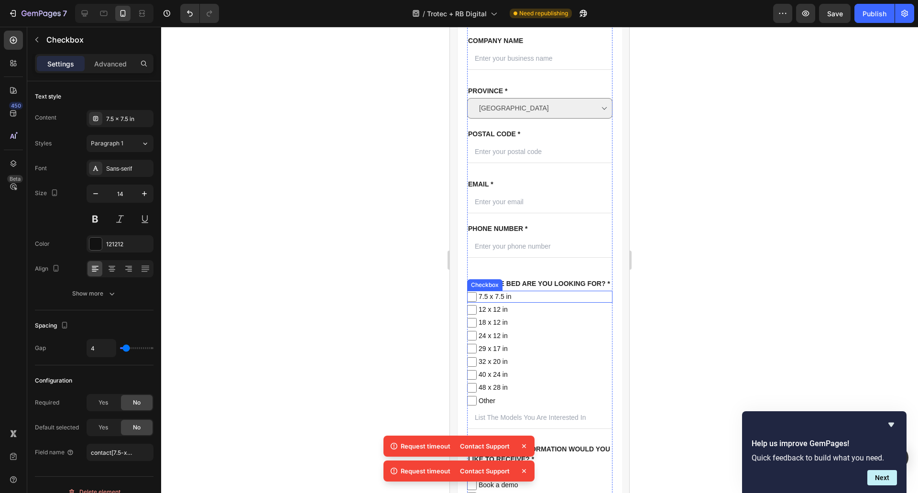
click at [549, 303] on span "7.5 x 7.5 in" at bounding box center [545, 297] width 136 height 12
click at [477, 302] on input "7.5 x 7.5 in" at bounding box center [472, 297] width 10 height 10
checkbox input "false"
click at [572, 316] on span "12 x 12 in" at bounding box center [545, 310] width 136 height 12
click at [477, 315] on input "12 x 12 in" at bounding box center [472, 310] width 10 height 10
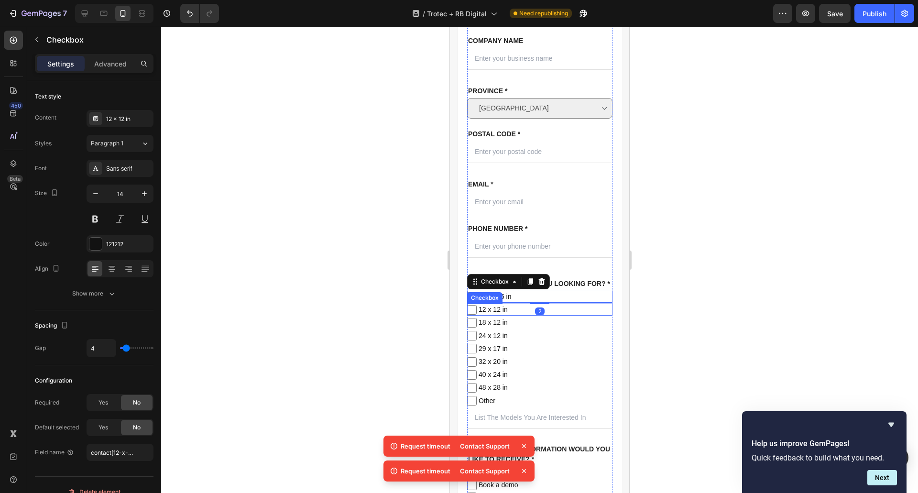
checkbox input "false"
click at [592, 303] on span "7.5 x 7.5 in" at bounding box center [545, 297] width 136 height 12
click at [477, 302] on input "7.5 x 7.5 in" at bounding box center [472, 297] width 10 height 10
checkbox input "false"
click at [584, 316] on span "12 x 12 in" at bounding box center [545, 310] width 136 height 12
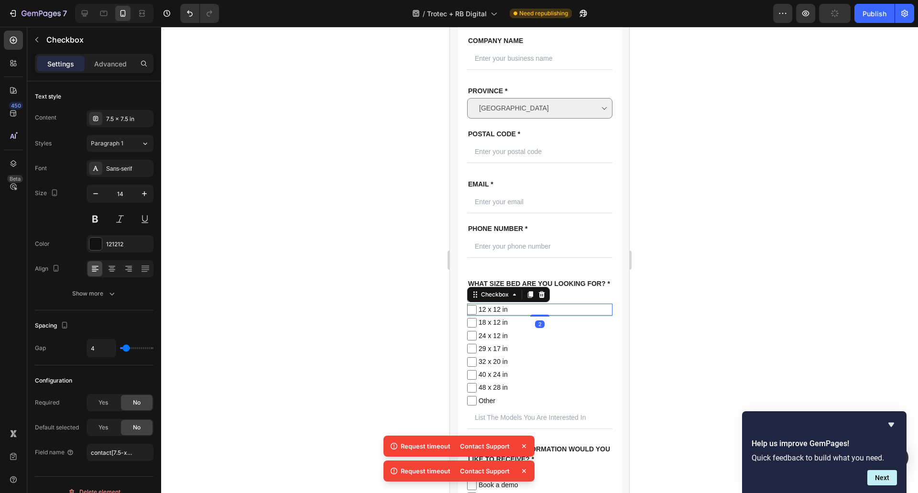
click at [477, 315] on input "12 x 12 in" at bounding box center [472, 310] width 10 height 10
checkbox input "false"
click at [580, 328] on span "18 x 12 in" at bounding box center [545, 322] width 136 height 12
click at [477, 327] on input "18 x 12 in" at bounding box center [472, 323] width 10 height 10
checkbox input "false"
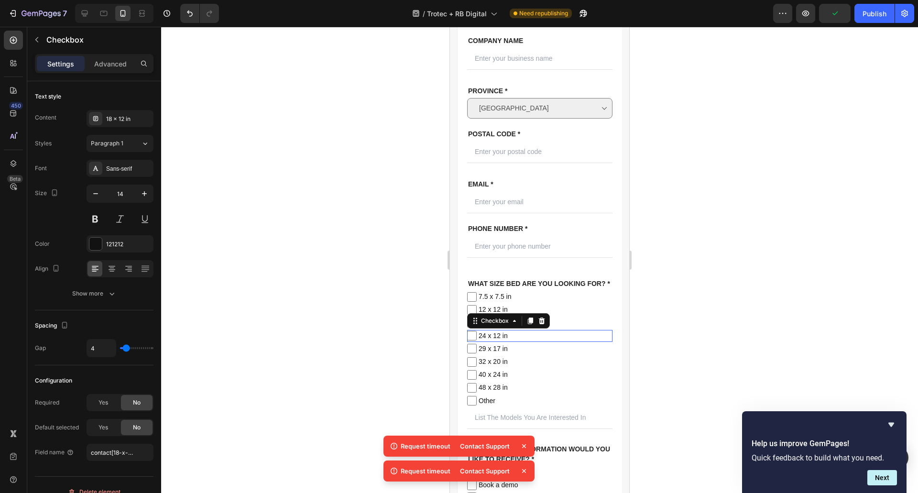
click at [579, 342] on span "24 x 12 in" at bounding box center [545, 336] width 136 height 12
click at [477, 340] on input "24 x 12 in" at bounding box center [472, 336] width 10 height 10
checkbox input "false"
click at [579, 343] on div "2" at bounding box center [539, 342] width 145 height 1
click at [579, 355] on span "29 x 17 in" at bounding box center [545, 349] width 136 height 12
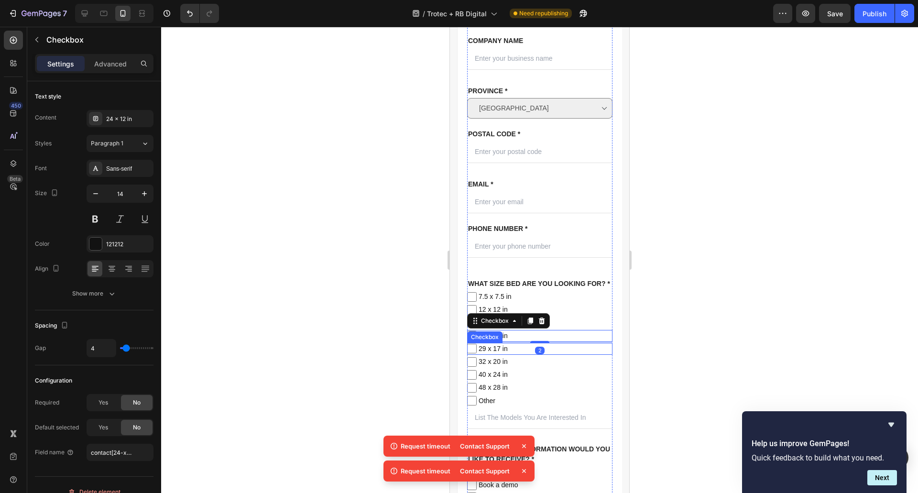
click at [477, 353] on input "29 x 17 in" at bounding box center [472, 349] width 10 height 10
checkbox input "false"
click at [583, 368] on span "32 x 20 in" at bounding box center [545, 362] width 136 height 12
click at [477, 367] on input "32 x 20 in" at bounding box center [472, 362] width 10 height 10
checkbox input "false"
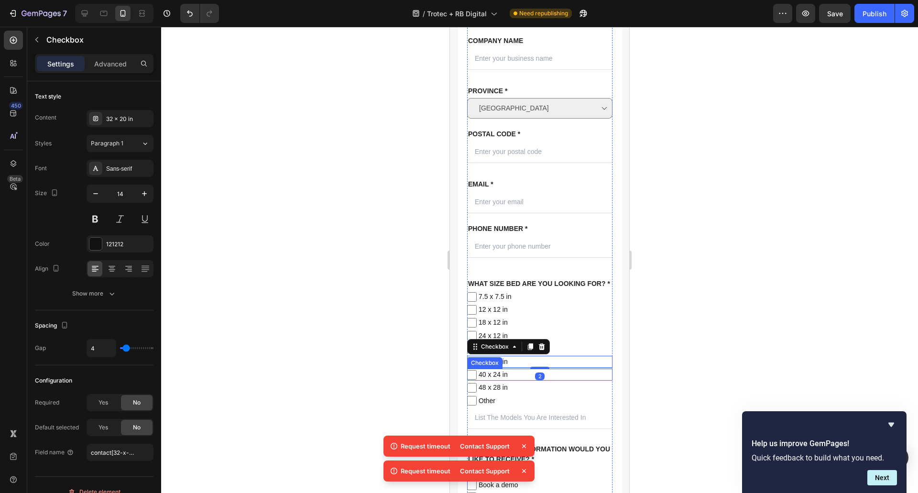
click at [584, 381] on span "40 x 24 in" at bounding box center [545, 375] width 136 height 12
click at [477, 380] on input "40 x 24 in" at bounding box center [472, 375] width 10 height 10
checkbox input "false"
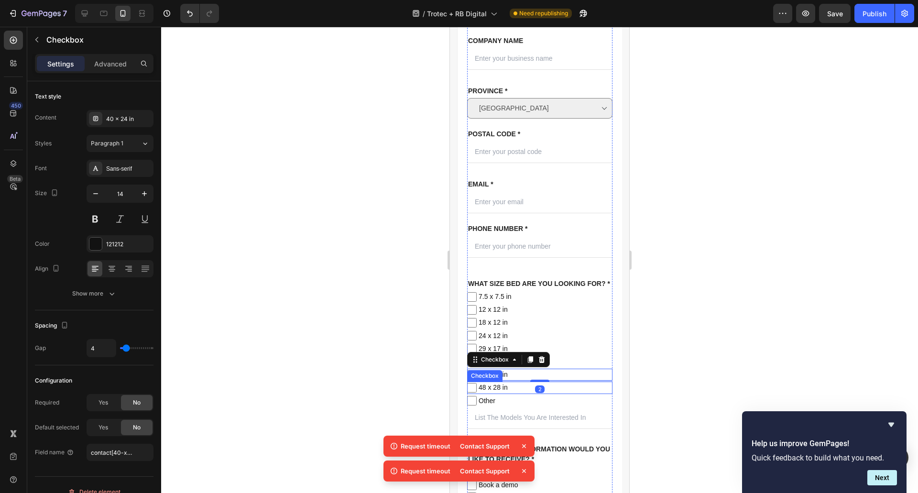
click at [583, 393] on span "48 x 28 in" at bounding box center [545, 387] width 136 height 12
click at [477, 392] on input "48 x 28 in" at bounding box center [472, 388] width 10 height 10
checkbox input "false"
click at [716, 364] on div at bounding box center [539, 260] width 757 height 466
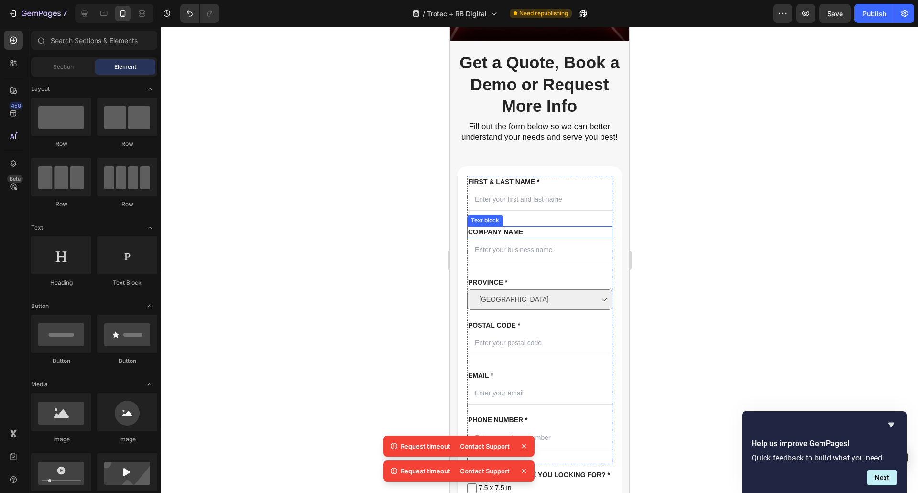
scroll to position [0, 0]
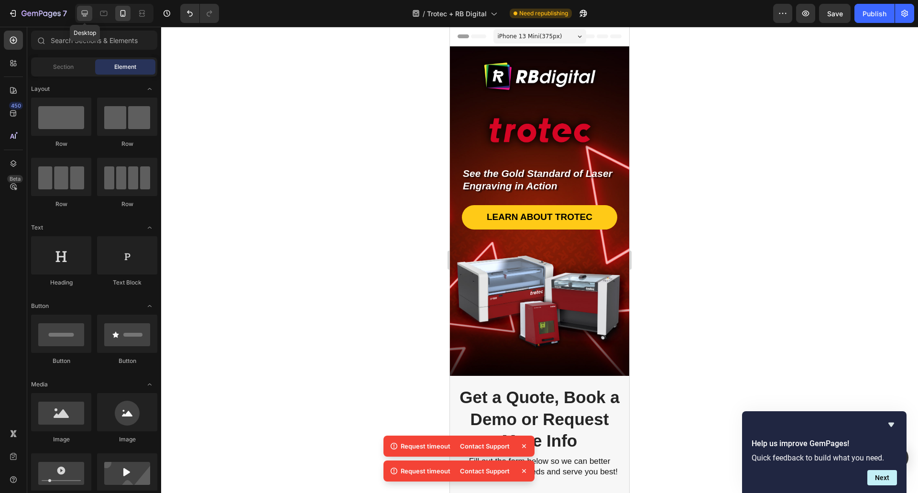
click at [86, 11] on icon at bounding box center [85, 14] width 10 height 10
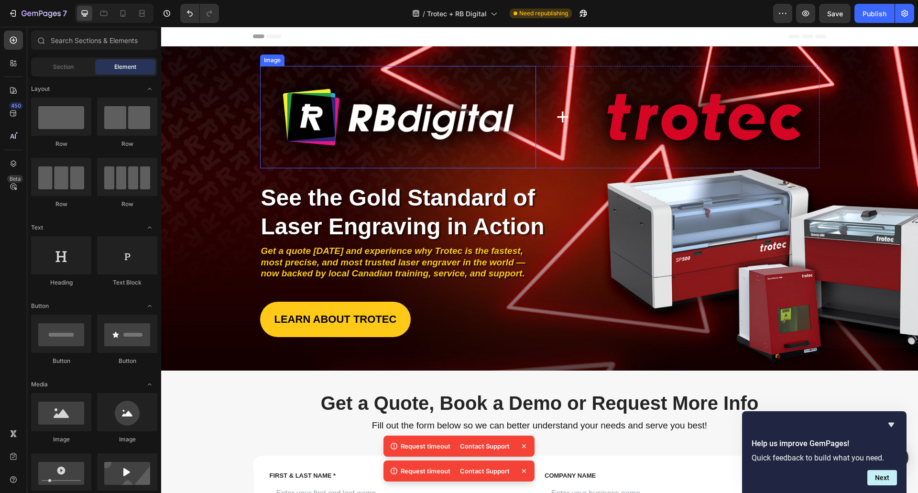
click at [292, 133] on img at bounding box center [398, 117] width 276 height 102
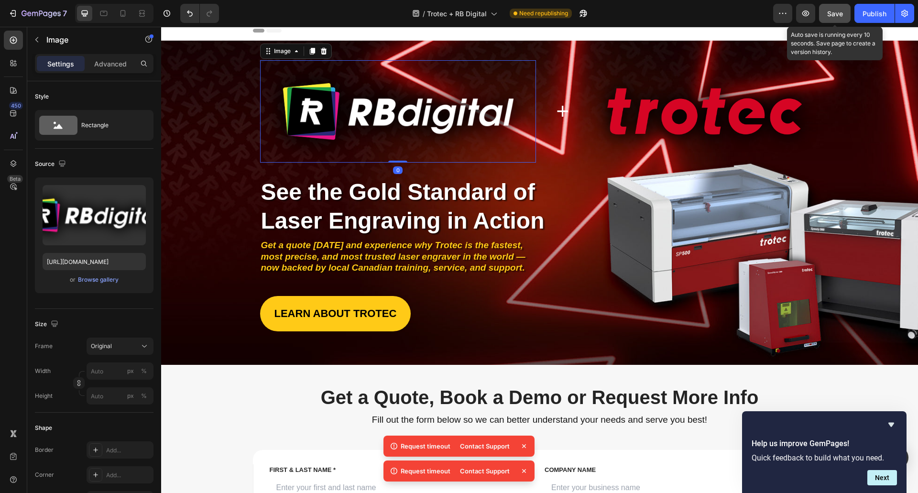
click at [831, 9] on div "Save" at bounding box center [835, 14] width 16 height 10
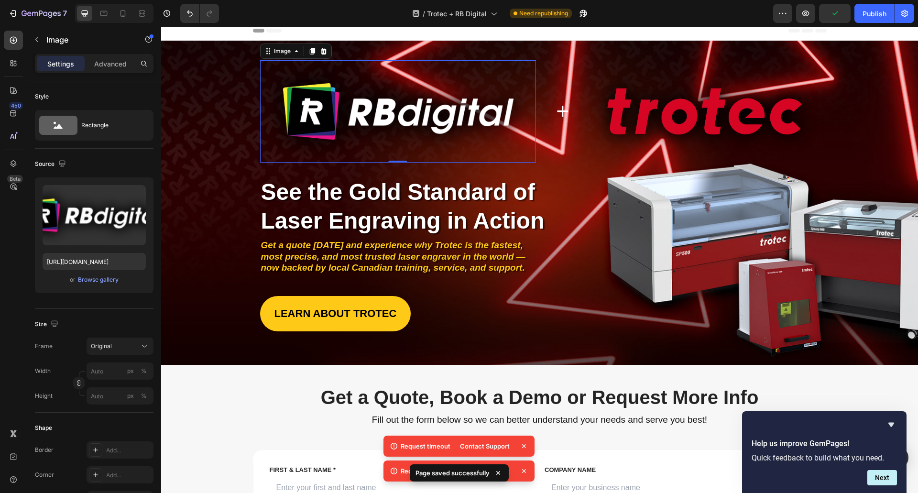
click at [521, 443] on icon at bounding box center [524, 446] width 10 height 10
click at [523, 469] on icon at bounding box center [524, 471] width 10 height 10
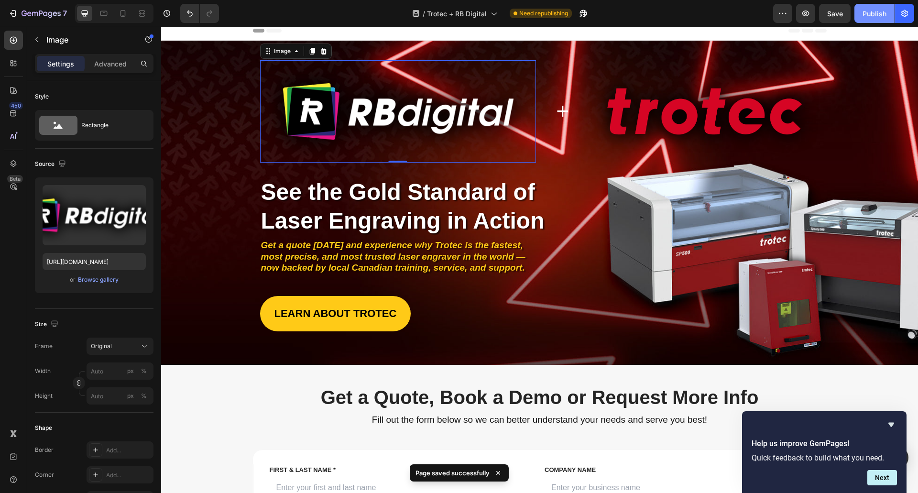
click at [869, 14] on div "Publish" at bounding box center [874, 14] width 24 height 10
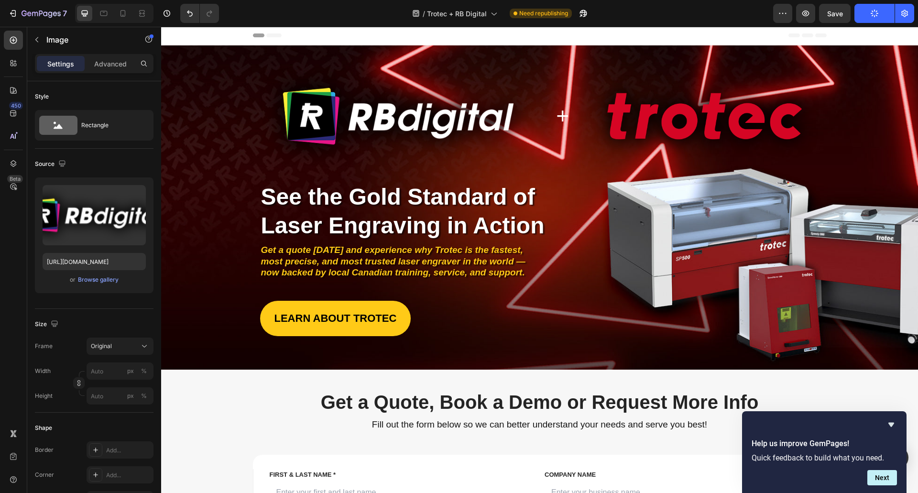
scroll to position [0, 0]
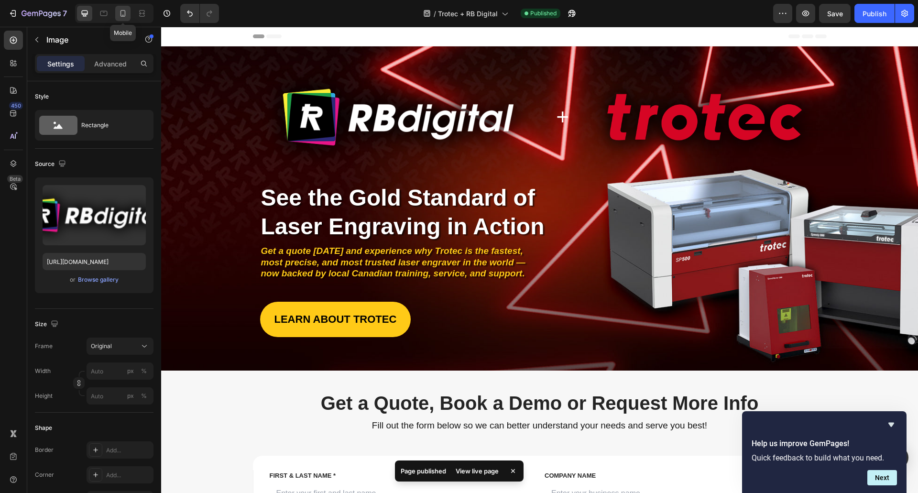
click at [124, 16] on icon at bounding box center [122, 13] width 5 height 7
type input "167"
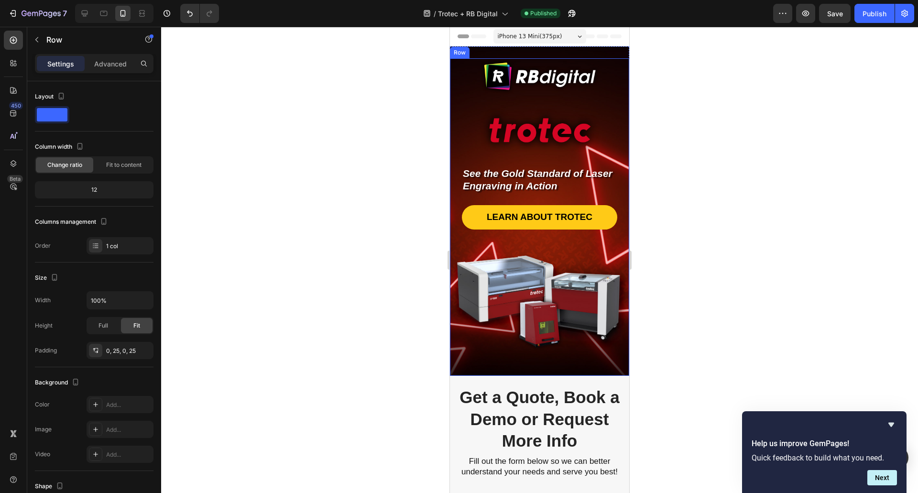
click at [523, 160] on div "Image Image Image Image Image Image Image Row Row Image Image See the Gold Stan…" at bounding box center [539, 191] width 155 height 267
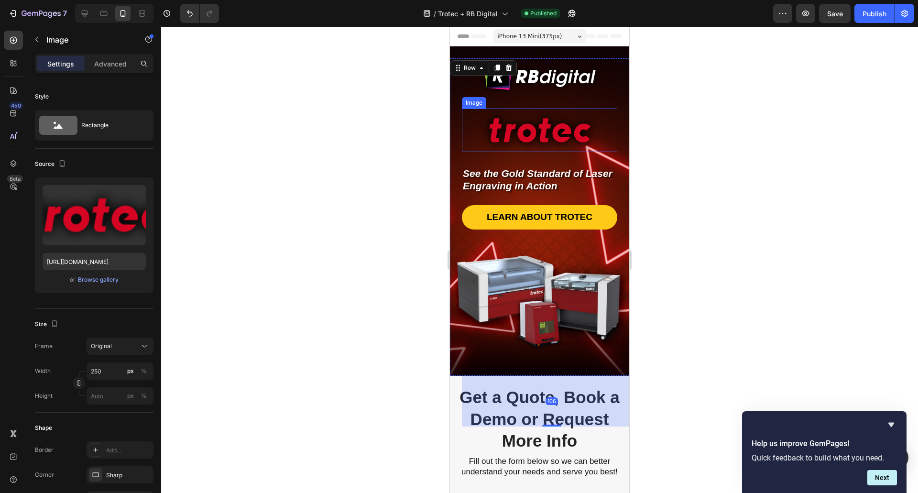
click at [521, 140] on img at bounding box center [540, 131] width 120 height 44
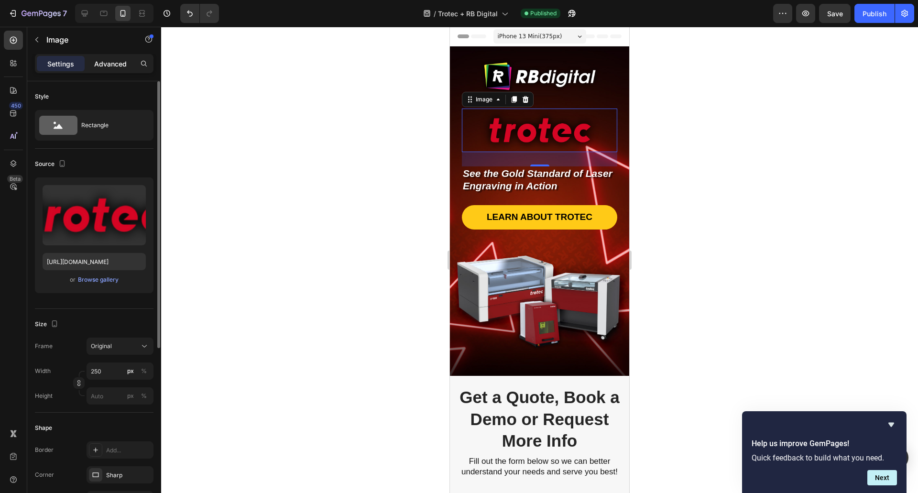
click at [106, 64] on p "Advanced" at bounding box center [110, 64] width 33 height 10
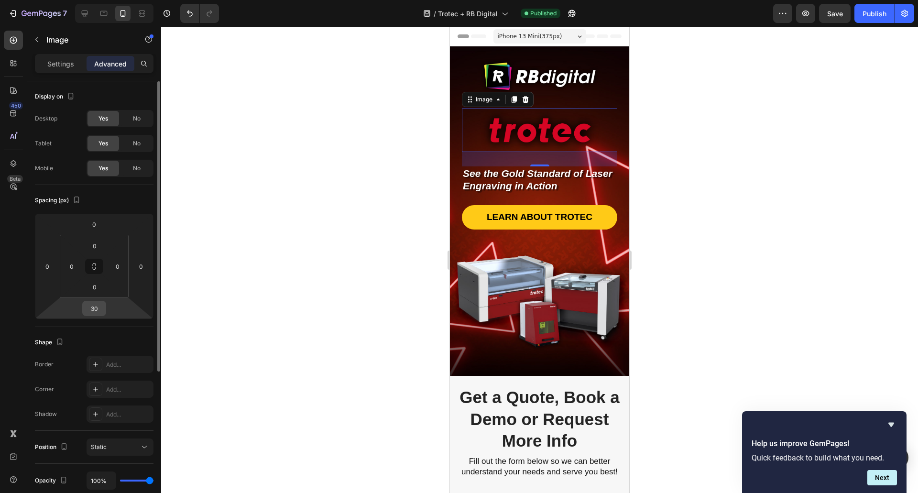
click at [93, 311] on input "30" at bounding box center [94, 308] width 19 height 14
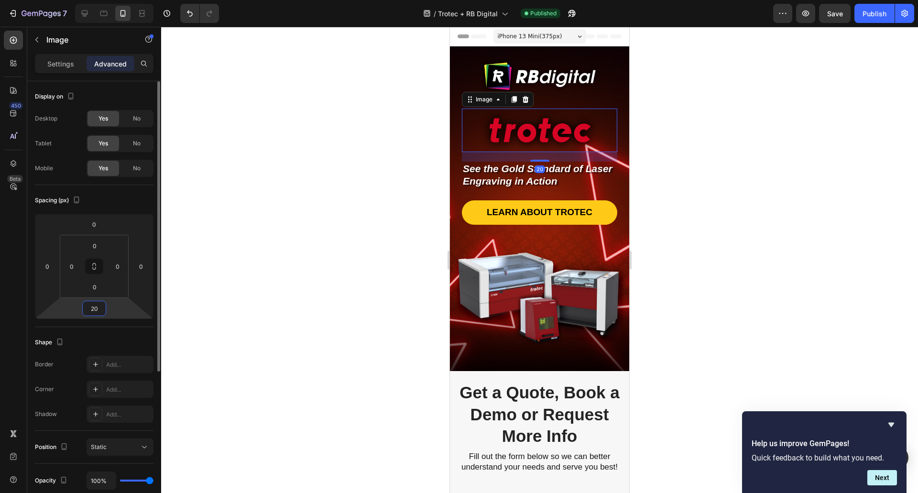
click at [92, 309] on input "20" at bounding box center [94, 308] width 19 height 14
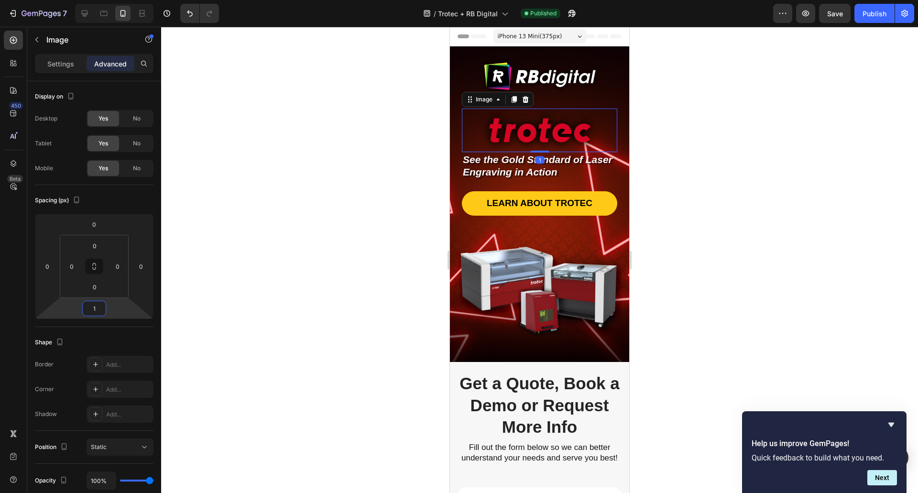
type input "10"
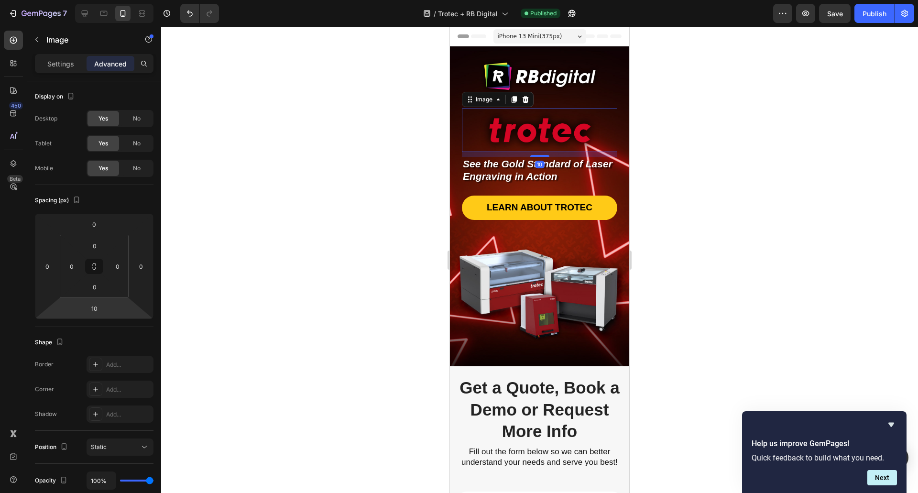
click at [305, 226] on div at bounding box center [539, 260] width 757 height 466
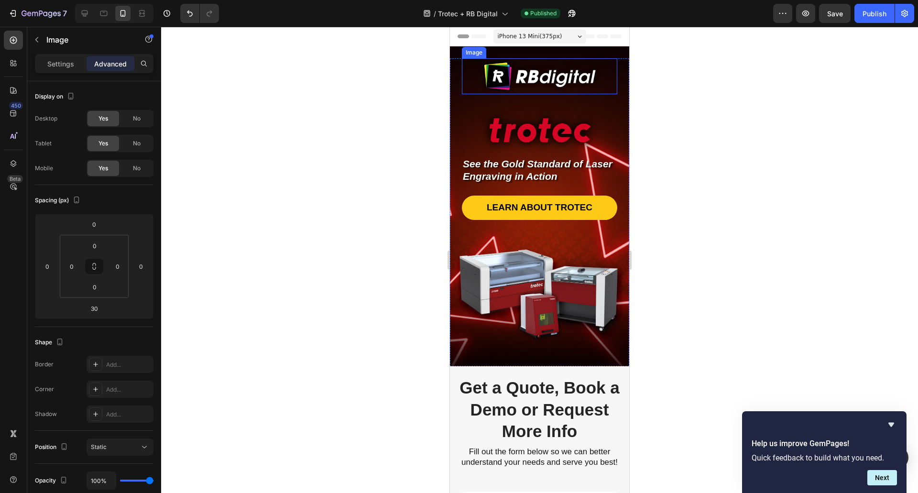
click at [512, 91] on img at bounding box center [540, 76] width 120 height 36
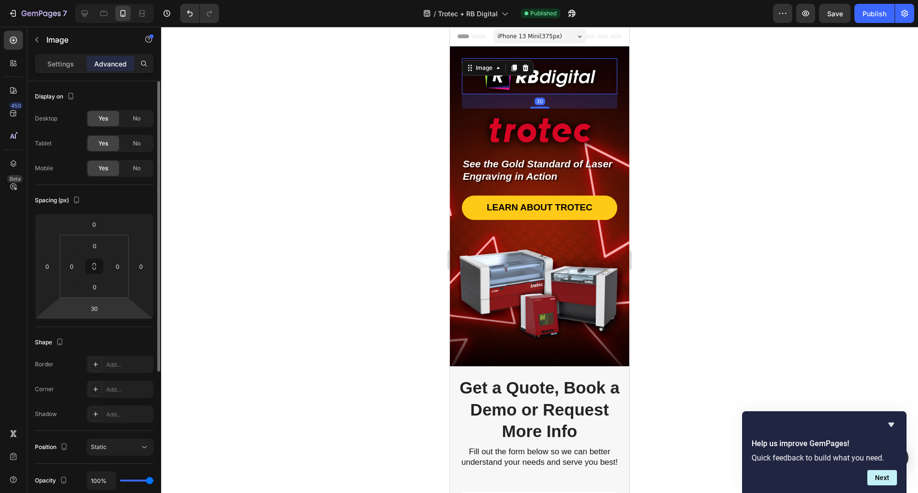
click at [109, 0] on html "7 / Trotec + RB Digital Published Preview Save Publish 450 Beta Sections(18) El…" at bounding box center [459, 0] width 918 height 0
click at [91, 310] on input "30" at bounding box center [94, 308] width 19 height 14
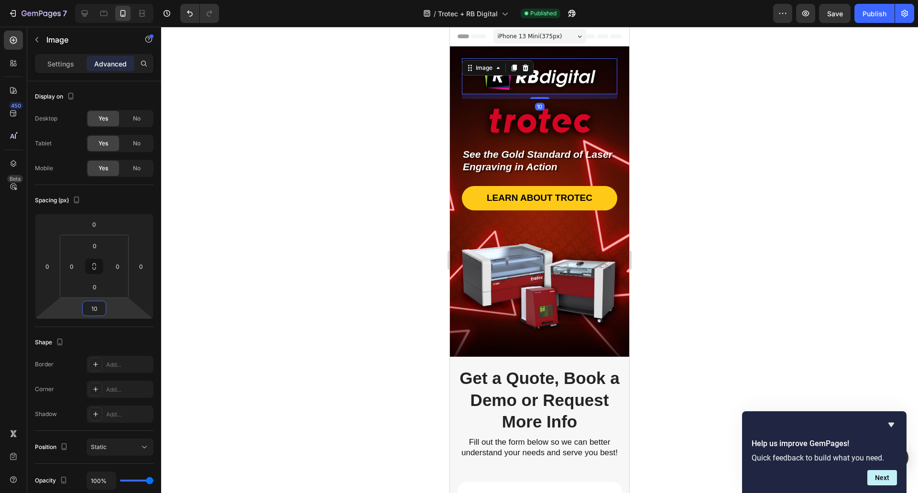
type input "10"
click at [320, 208] on div at bounding box center [539, 260] width 757 height 466
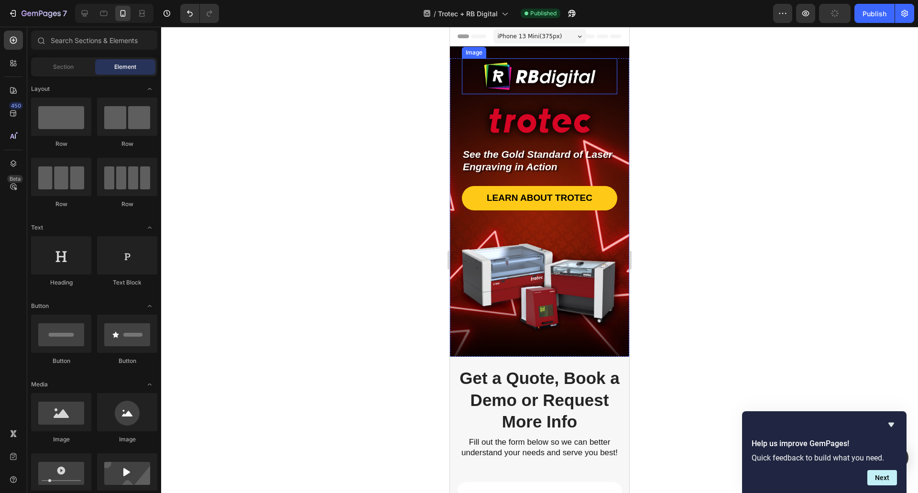
click at [574, 76] on img at bounding box center [540, 76] width 120 height 36
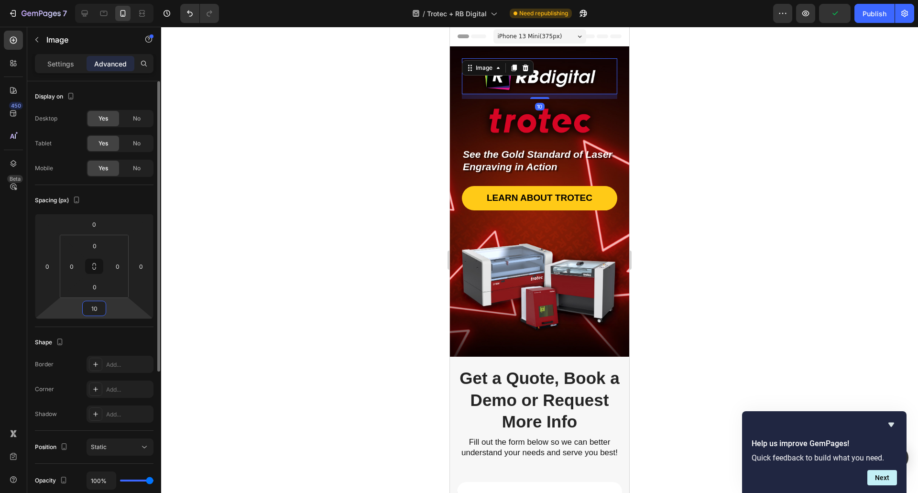
click at [94, 307] on input "10" at bounding box center [94, 308] width 19 height 14
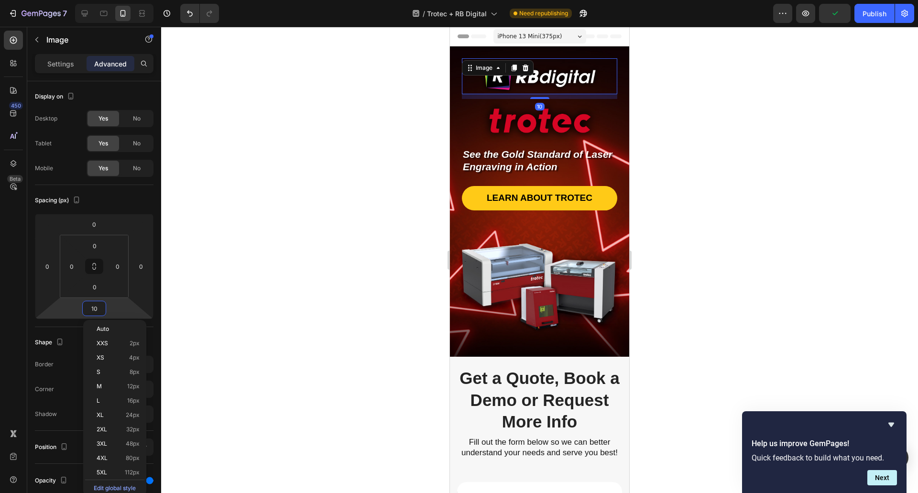
type input "0"
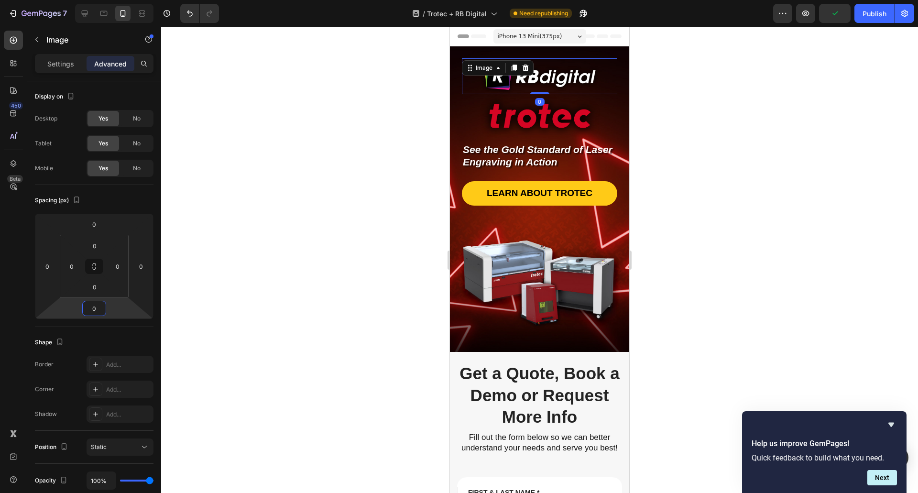
click at [327, 241] on div at bounding box center [539, 260] width 757 height 466
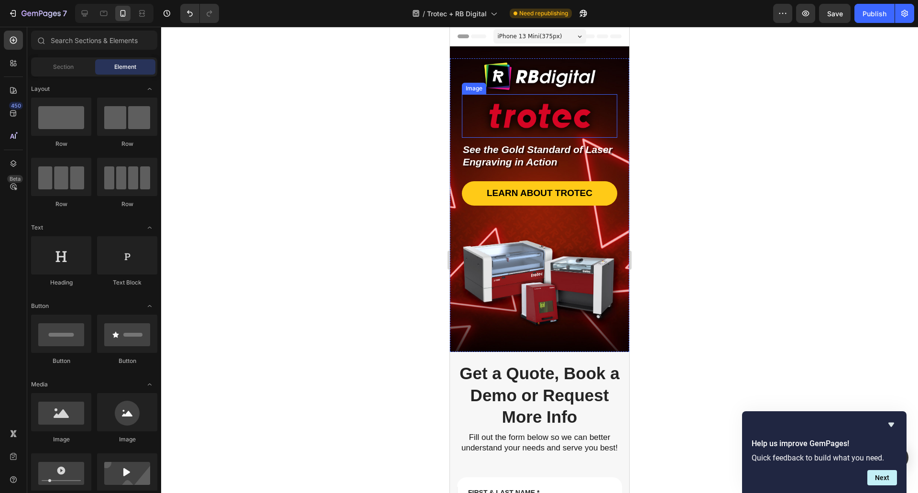
click at [531, 111] on img at bounding box center [540, 116] width 120 height 44
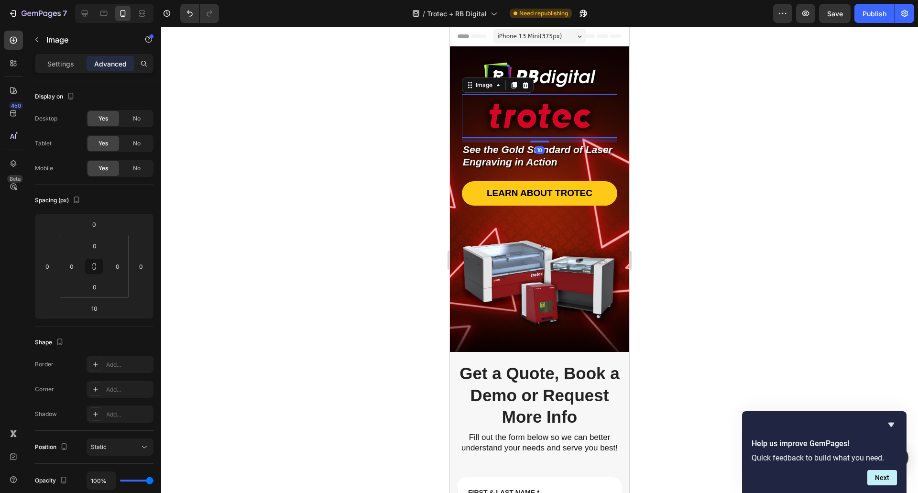
click at [344, 267] on div at bounding box center [539, 260] width 757 height 466
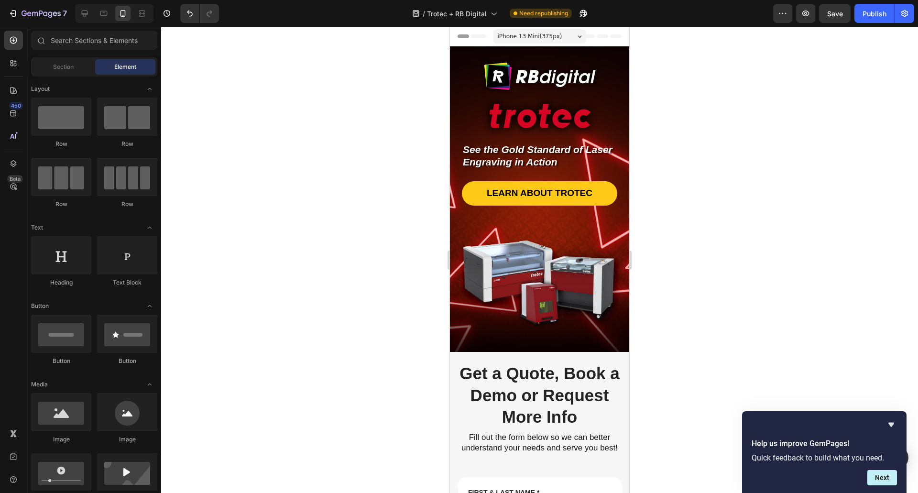
click at [695, 180] on div at bounding box center [539, 260] width 757 height 466
click at [528, 159] on span "See the Gold Standard of Laser Engraving in Action" at bounding box center [538, 155] width 150 height 23
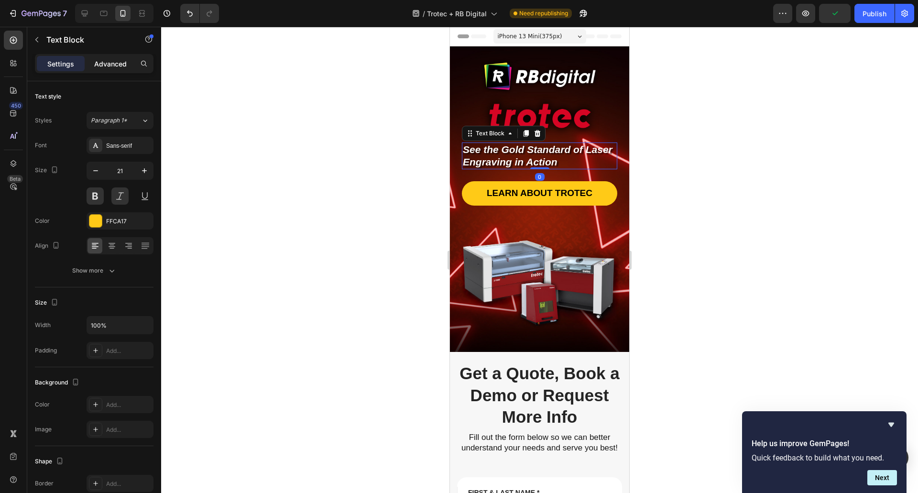
click at [110, 65] on p "Advanced" at bounding box center [110, 64] width 33 height 10
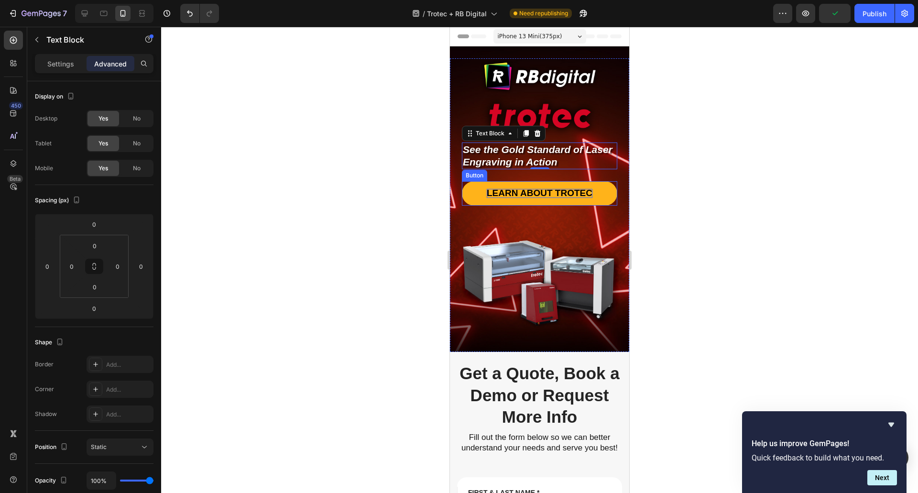
click at [553, 189] on span "LEARN ABOUT TROTEC" at bounding box center [540, 193] width 106 height 10
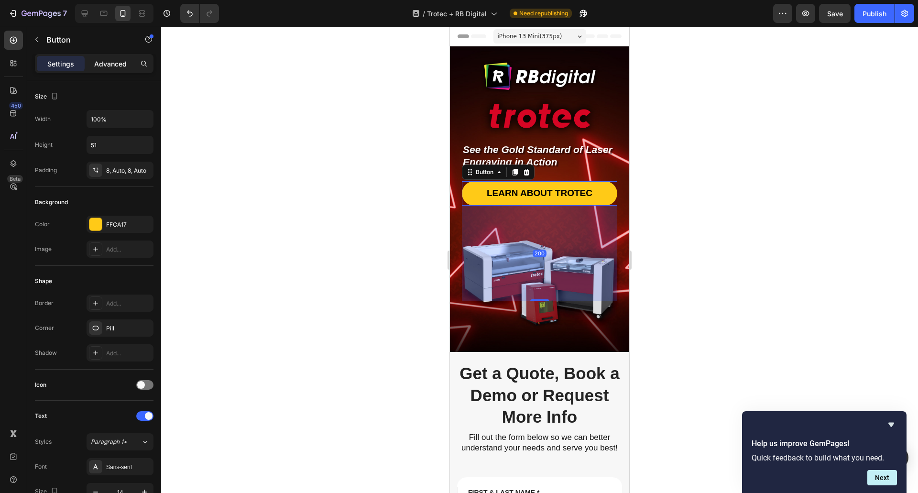
click at [110, 63] on p "Advanced" at bounding box center [110, 64] width 33 height 10
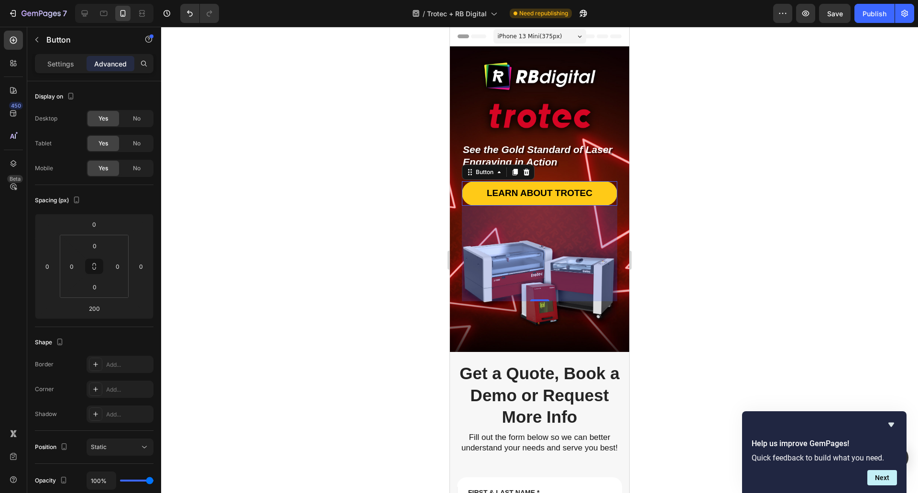
click at [844, 220] on div at bounding box center [539, 260] width 757 height 466
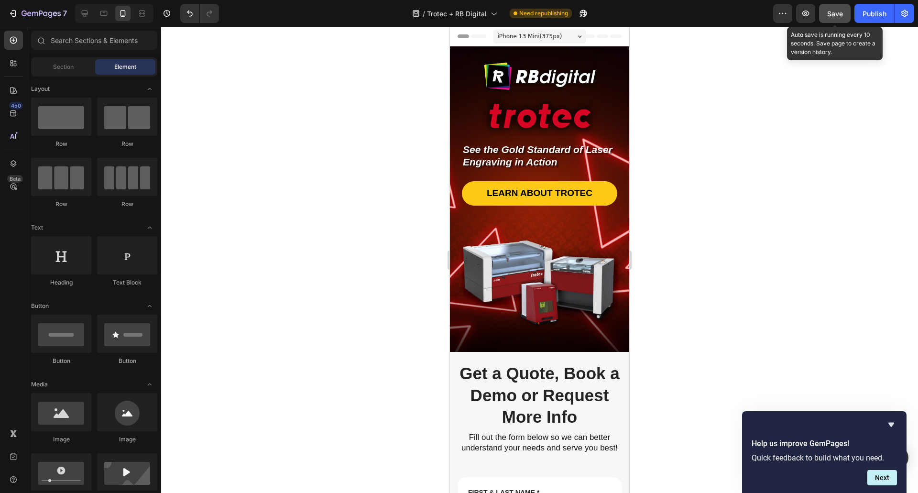
click at [828, 10] on span "Save" at bounding box center [835, 14] width 16 height 8
click at [864, 14] on div "Publish" at bounding box center [874, 14] width 24 height 10
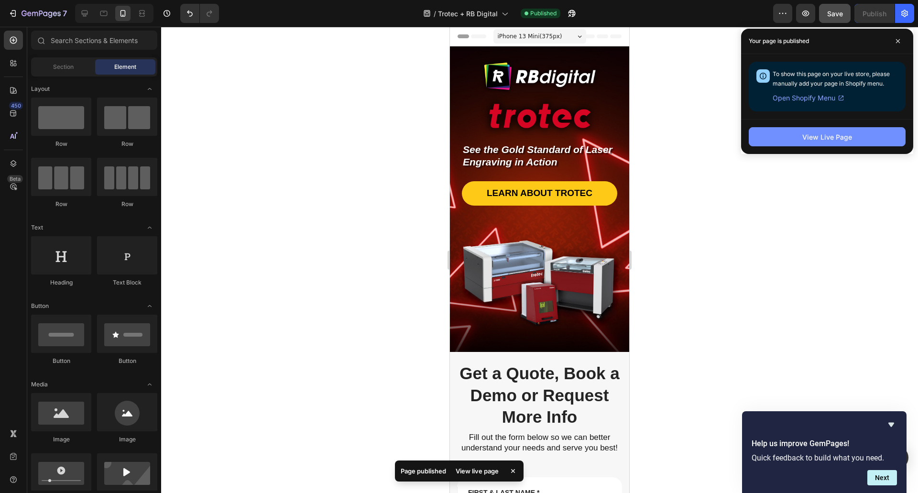
click at [818, 142] on button "View Live Page" at bounding box center [827, 136] width 157 height 19
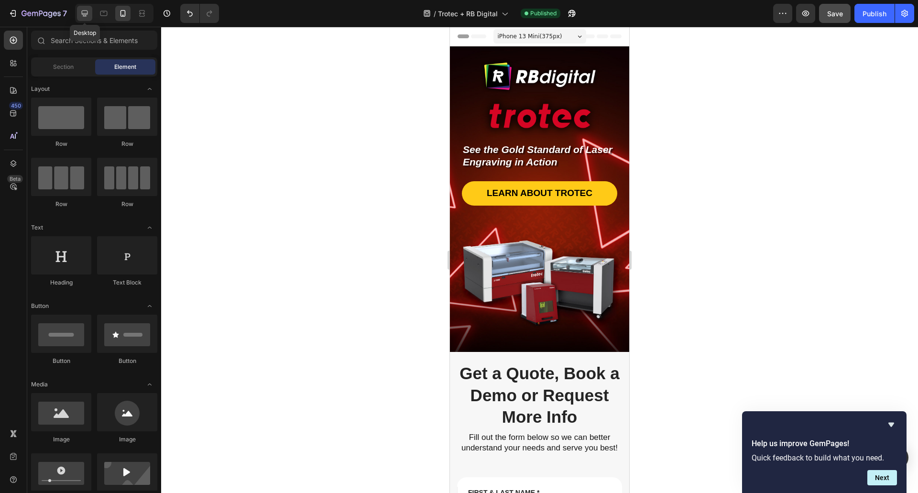
click at [86, 12] on icon at bounding box center [85, 14] width 10 height 10
